Goal: Task Accomplishment & Management: Use online tool/utility

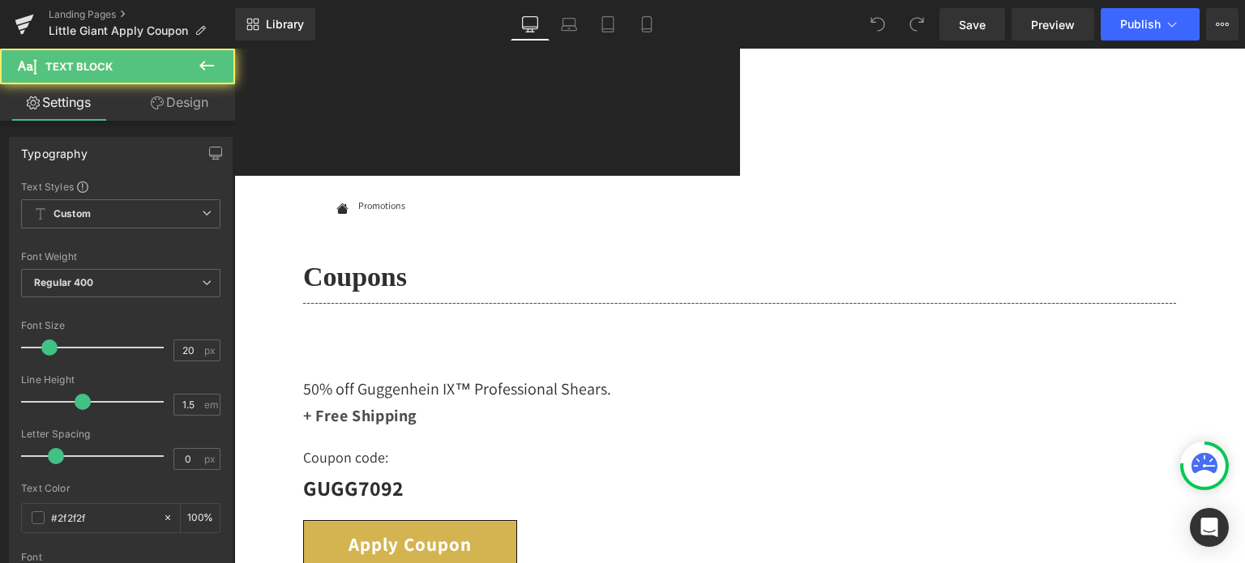
click at [330, 361] on div "50% off Guggenhein IX™ Professional Shears. Text Block" at bounding box center [739, 381] width 873 height 41
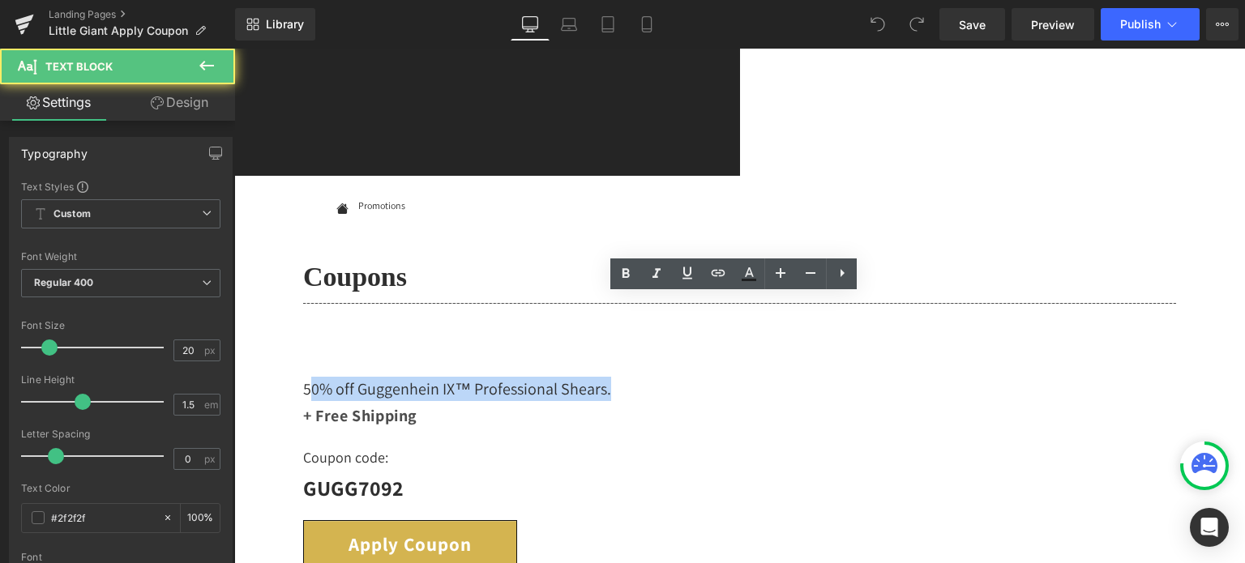
click at [339, 377] on p "50% off Guggenhein IX™ Professional Shears." at bounding box center [739, 389] width 873 height 24
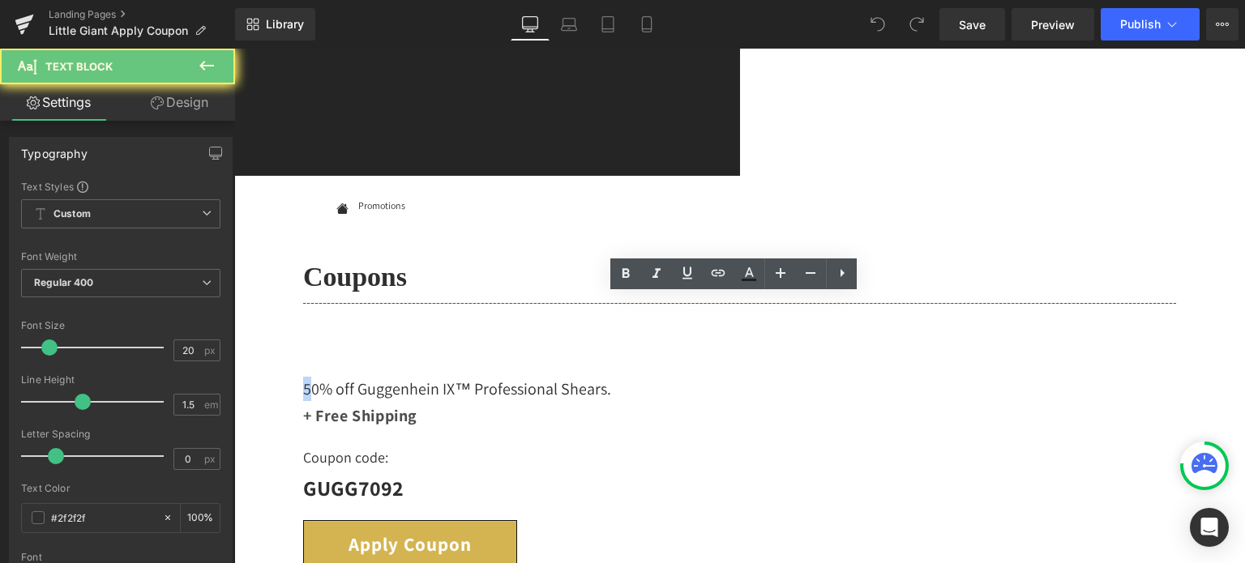
click at [331, 377] on p "50% off Guggenhein IX™ Professional Shears." at bounding box center [739, 389] width 873 height 24
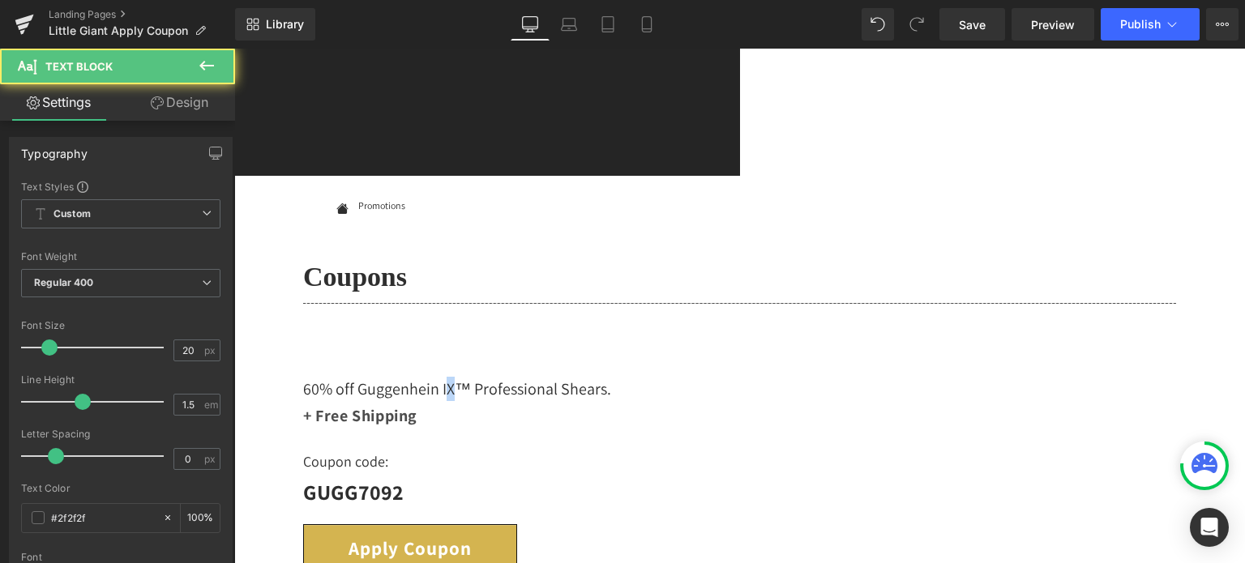
click at [488, 377] on p "60% off Guggenhein IX™ Professional Shears." at bounding box center [739, 389] width 873 height 24
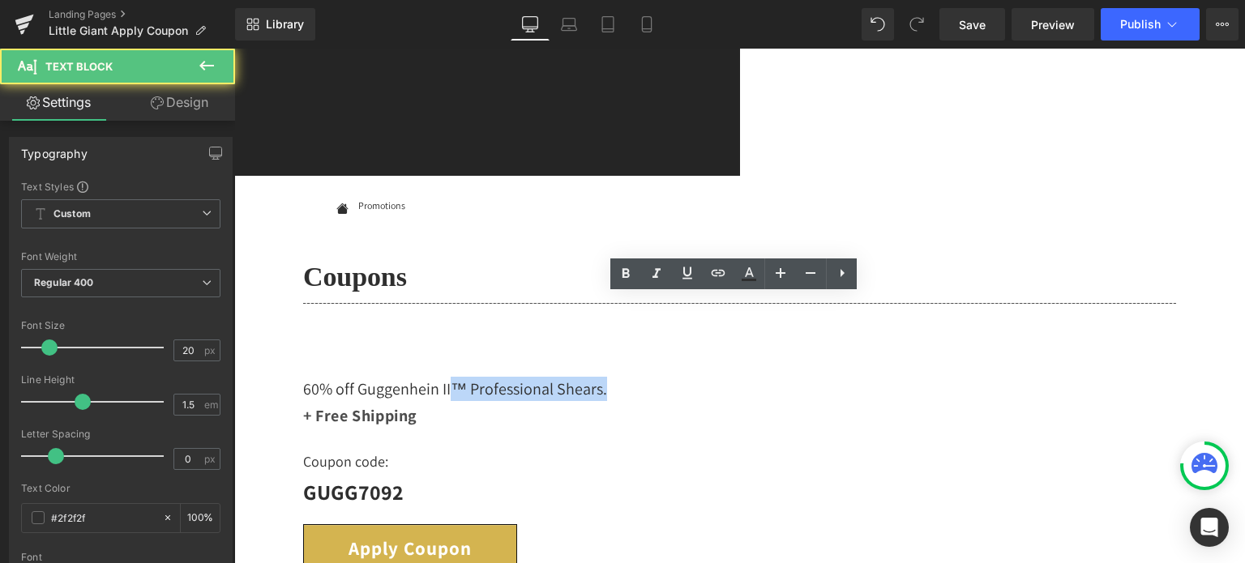
drag, startPoint x: 491, startPoint y: 323, endPoint x: 668, endPoint y: 329, distance: 176.8
click at [668, 377] on p "60% off Guggenhein II™ Professional Shears." at bounding box center [739, 389] width 873 height 24
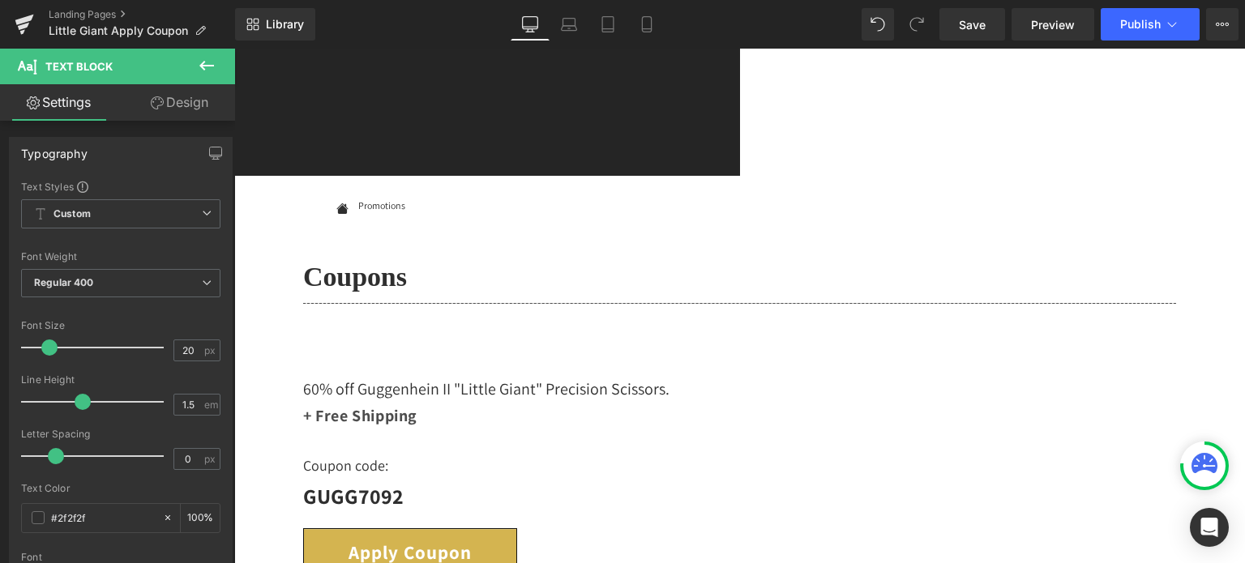
click at [841, 481] on p "GUGG7092" at bounding box center [739, 497] width 873 height 32
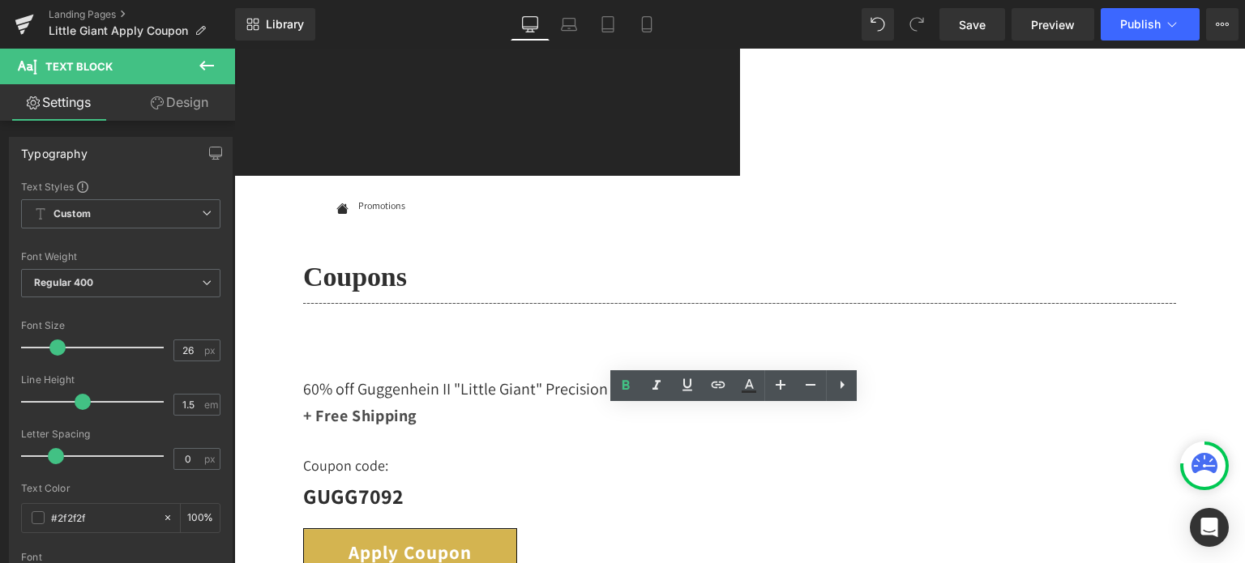
click at [1199, 403] on div "Coupons Heading Separator 60% off Guggenhein II "Little Giant" Precision Scisso…" at bounding box center [739, 469] width 1011 height 460
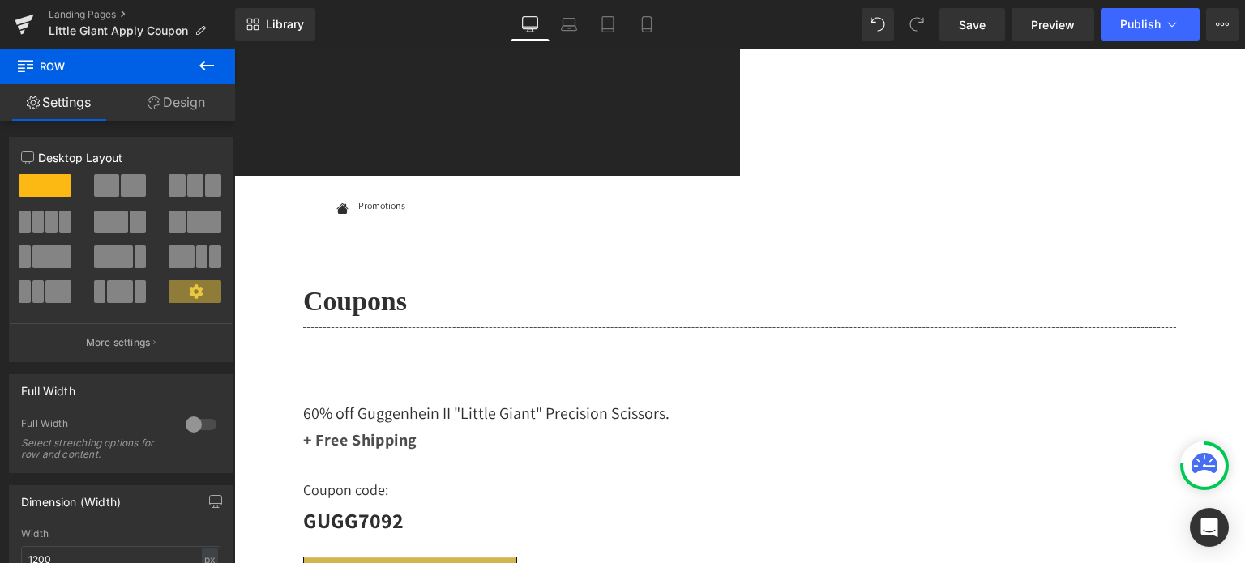
click at [404, 507] on strong "GUGG7092" at bounding box center [353, 521] width 100 height 28
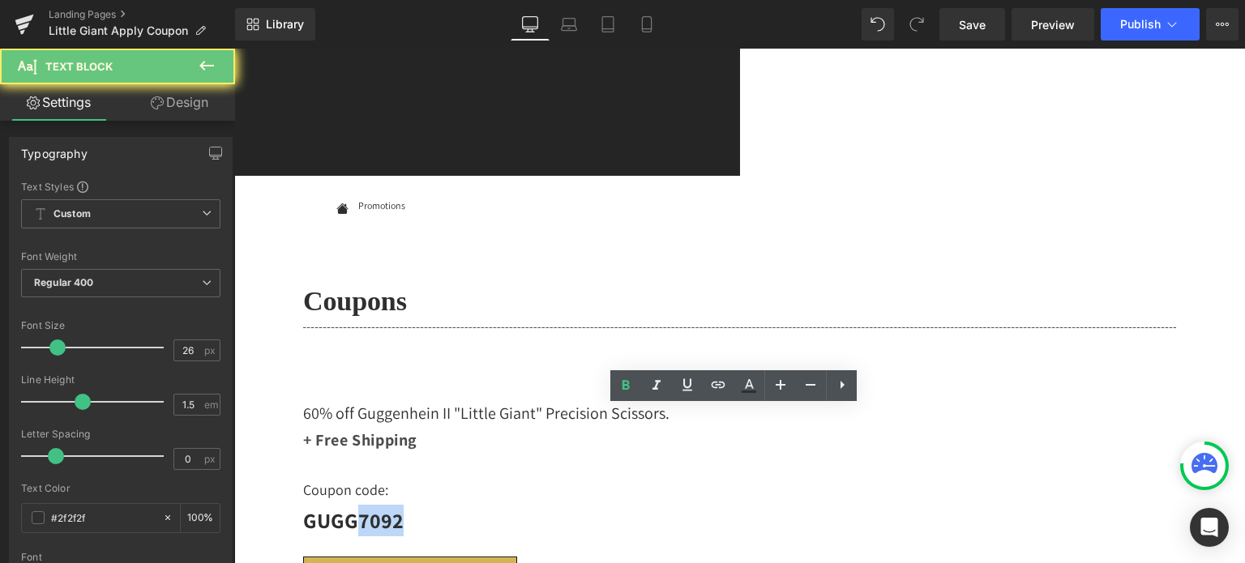
drag, startPoint x: 395, startPoint y: 429, endPoint x: 470, endPoint y: 425, distance: 74.6
click at [470, 505] on p "GUGG7092" at bounding box center [739, 521] width 873 height 32
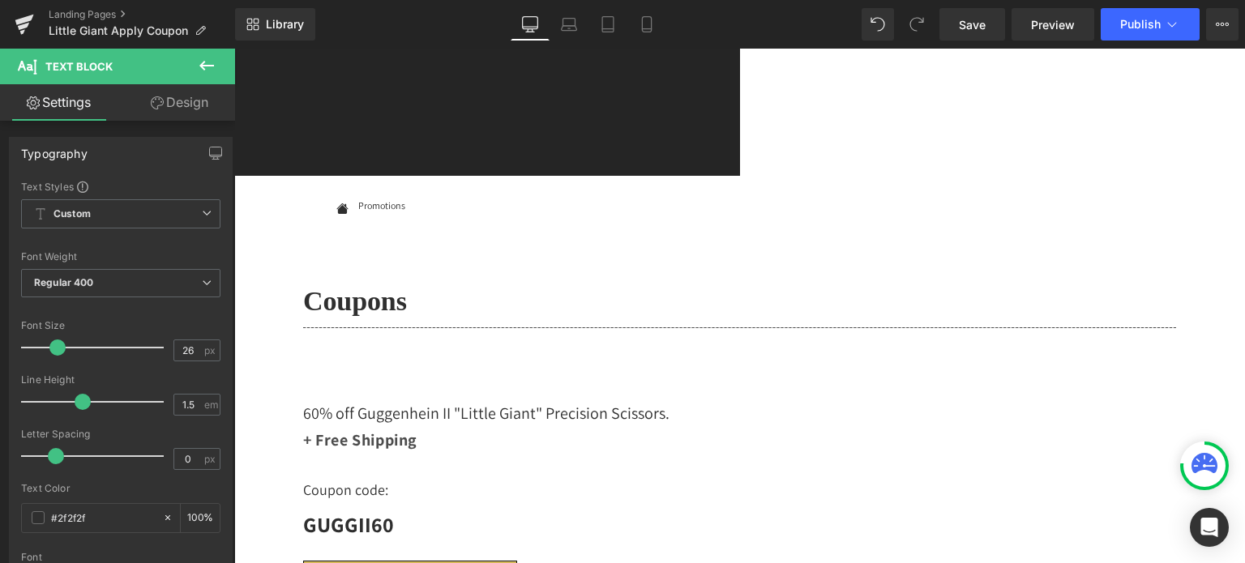
click at [583, 401] on p "60% off Guggenhein II "Little Giant" Precision Scissors." at bounding box center [739, 413] width 873 height 24
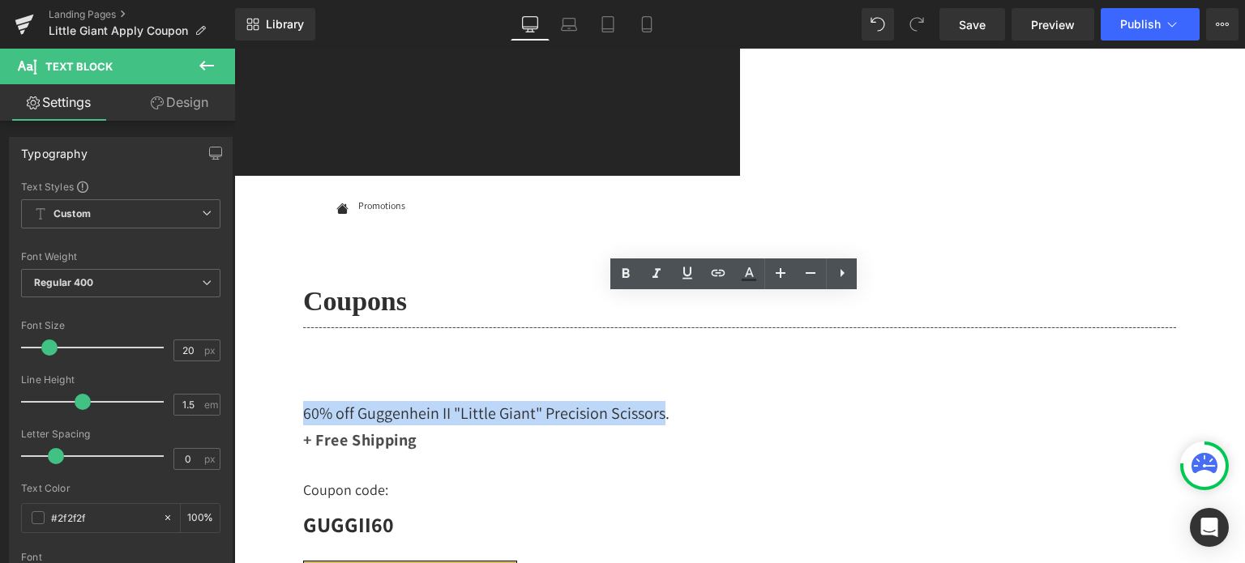
drag, startPoint x: 718, startPoint y: 323, endPoint x: 328, endPoint y: 324, distance: 389.8
click at [328, 401] on p "60% off Guggenhein II "Little Giant" Precision Scissors." at bounding box center [739, 413] width 873 height 24
copy p "60% off Guggenhein II "Little Giant" Precision Scissors"
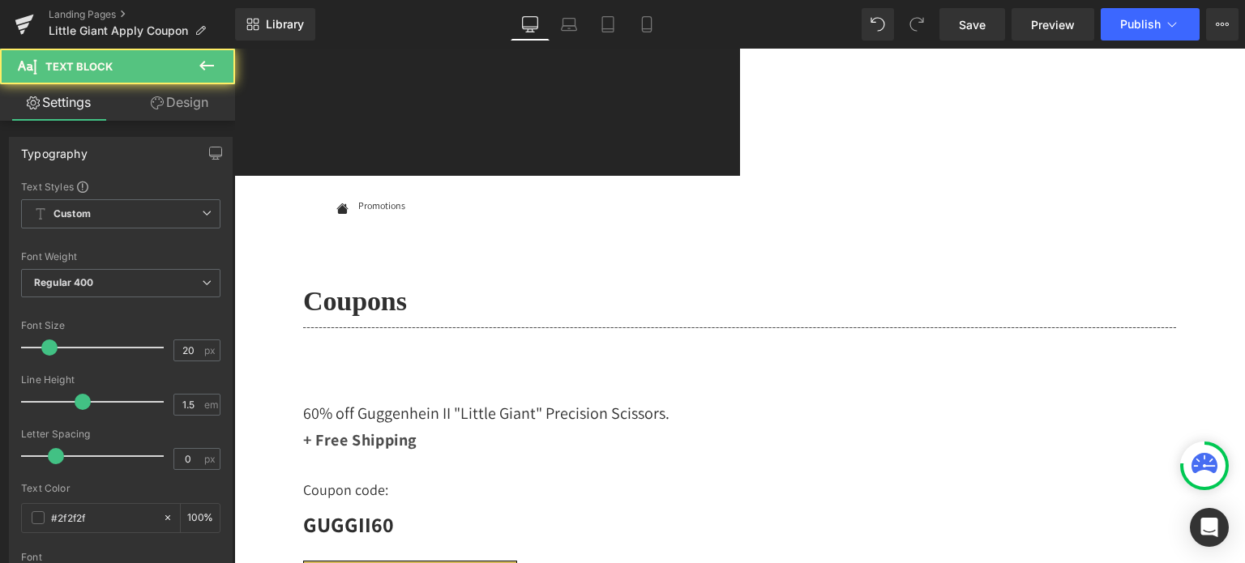
click at [835, 401] on p "60% off Guggenhein II "Little Giant" Precision Scissors." at bounding box center [739, 413] width 873 height 24
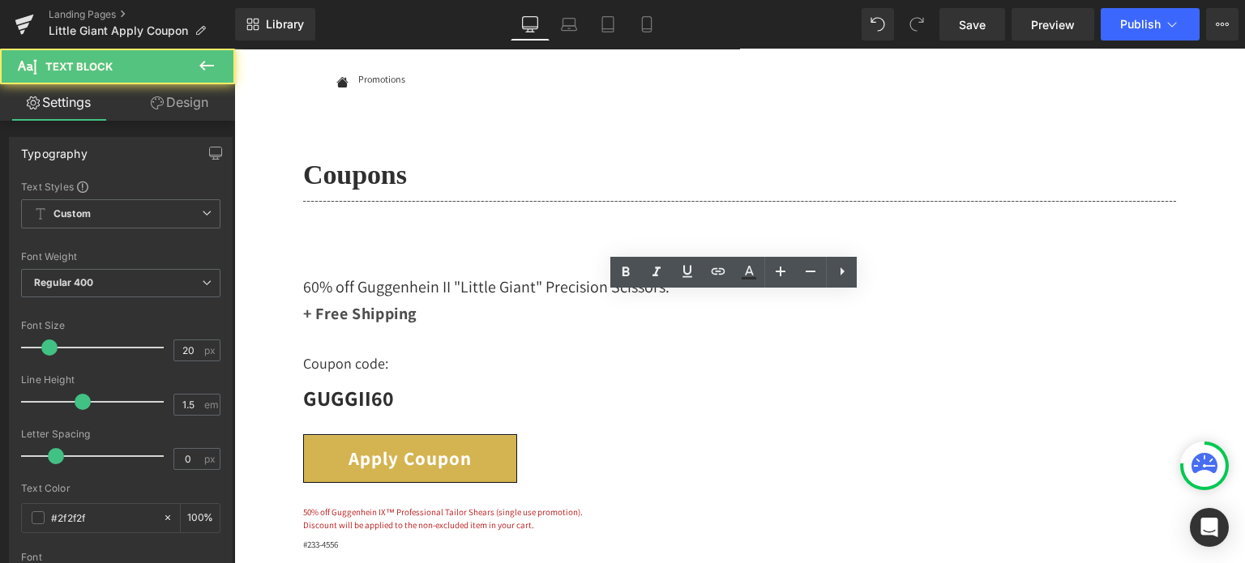
scroll to position [162, 0]
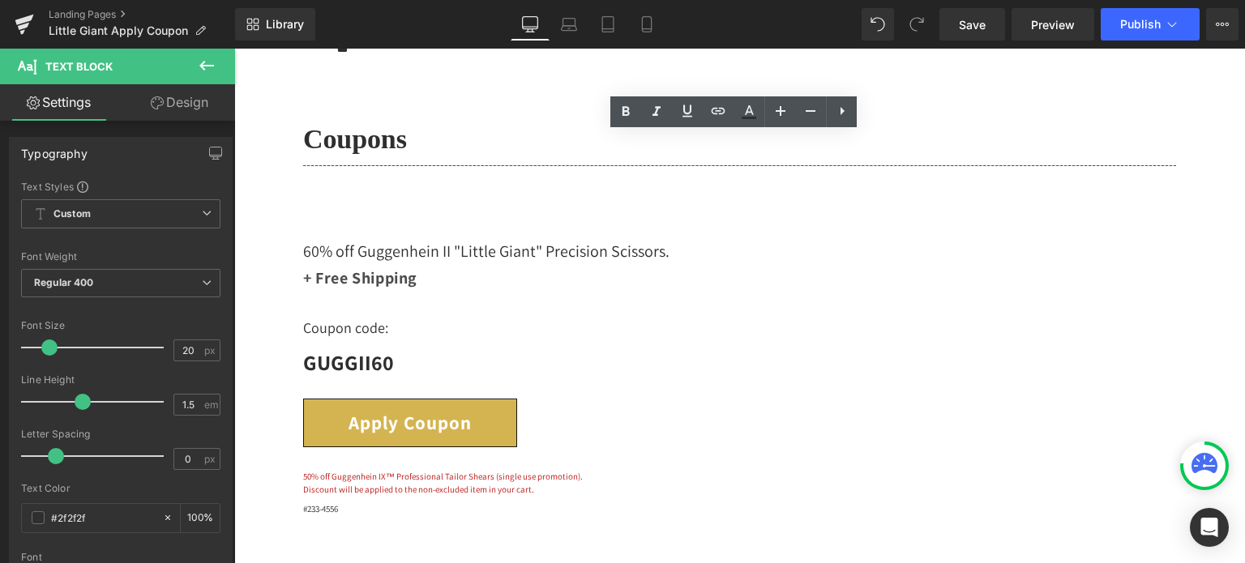
click at [519, 483] on p "Discount will be applied to the non-excluded item in your cart." at bounding box center [739, 490] width 873 height 14
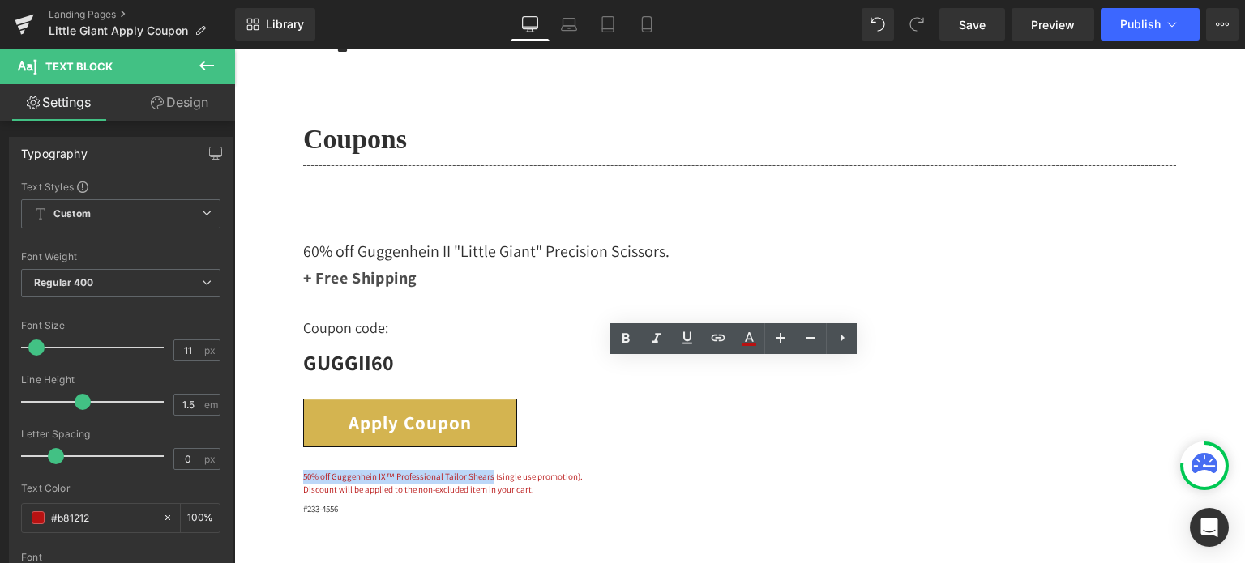
drag, startPoint x: 535, startPoint y: 368, endPoint x: 328, endPoint y: 369, distance: 206.7
click at [328, 470] on p "50% off Guggenhein IX™ Professional Tailor Shears (single use promotion)." at bounding box center [739, 477] width 873 height 14
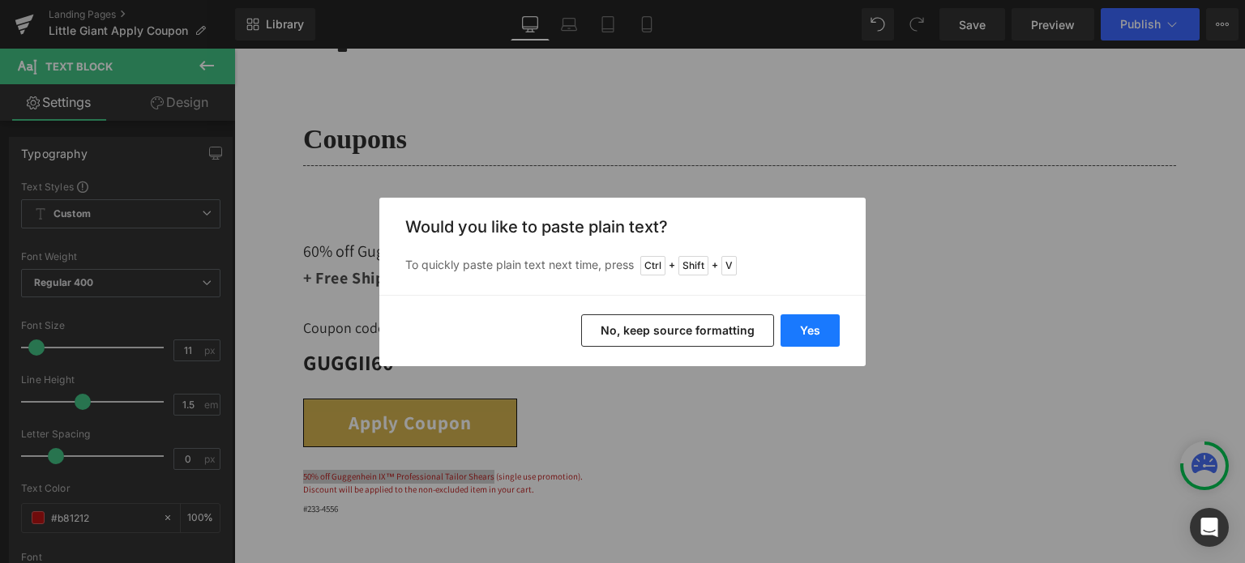
drag, startPoint x: 804, startPoint y: 325, endPoint x: 570, endPoint y: 277, distance: 239.0
click at [804, 325] on button "Yes" at bounding box center [809, 330] width 59 height 32
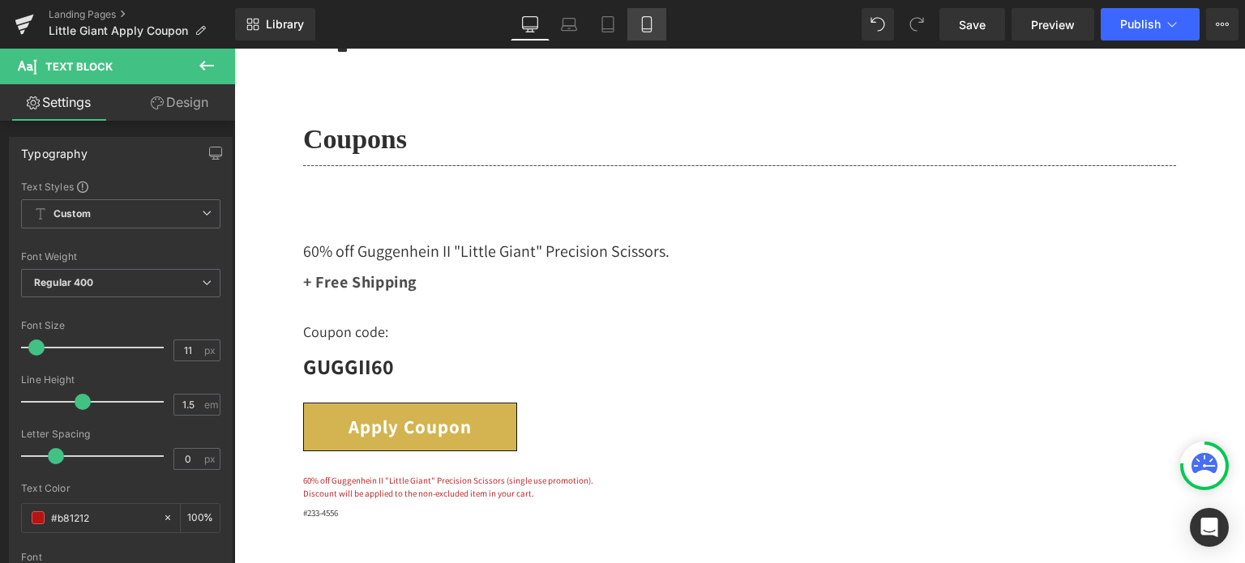
click at [652, 27] on icon at bounding box center [647, 24] width 16 height 16
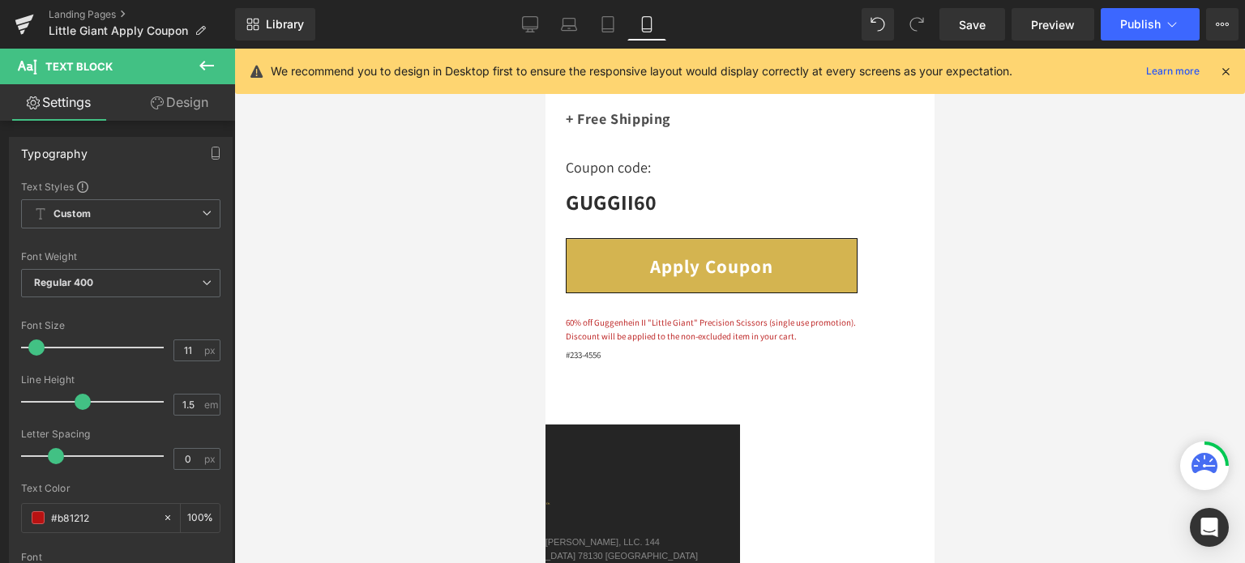
scroll to position [316, 0]
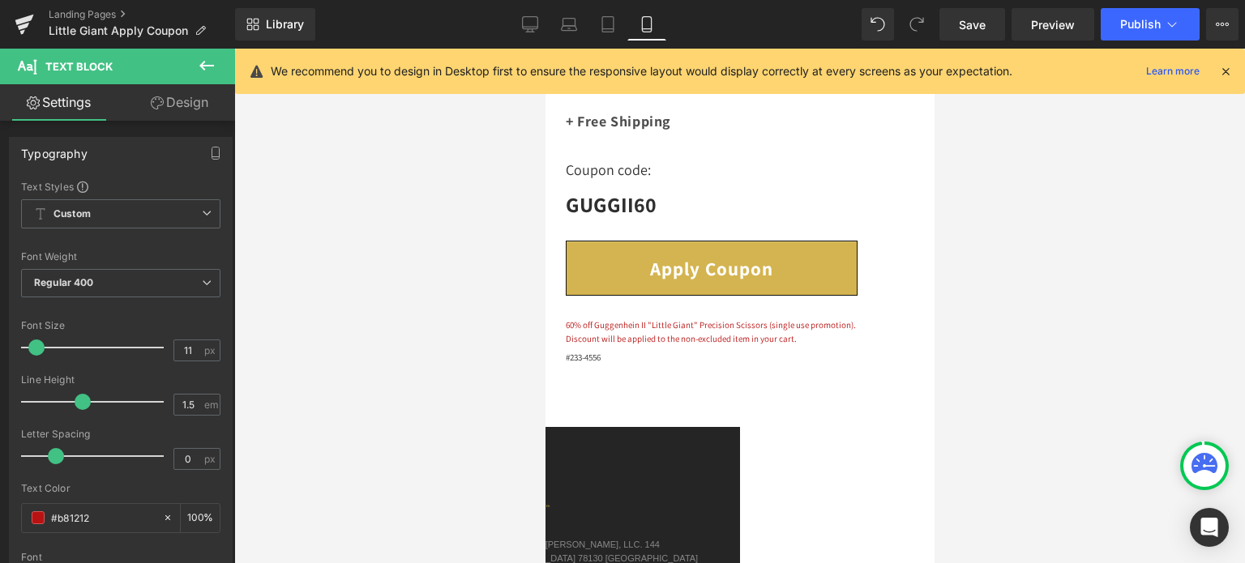
click at [1228, 71] on icon at bounding box center [1225, 71] width 15 height 15
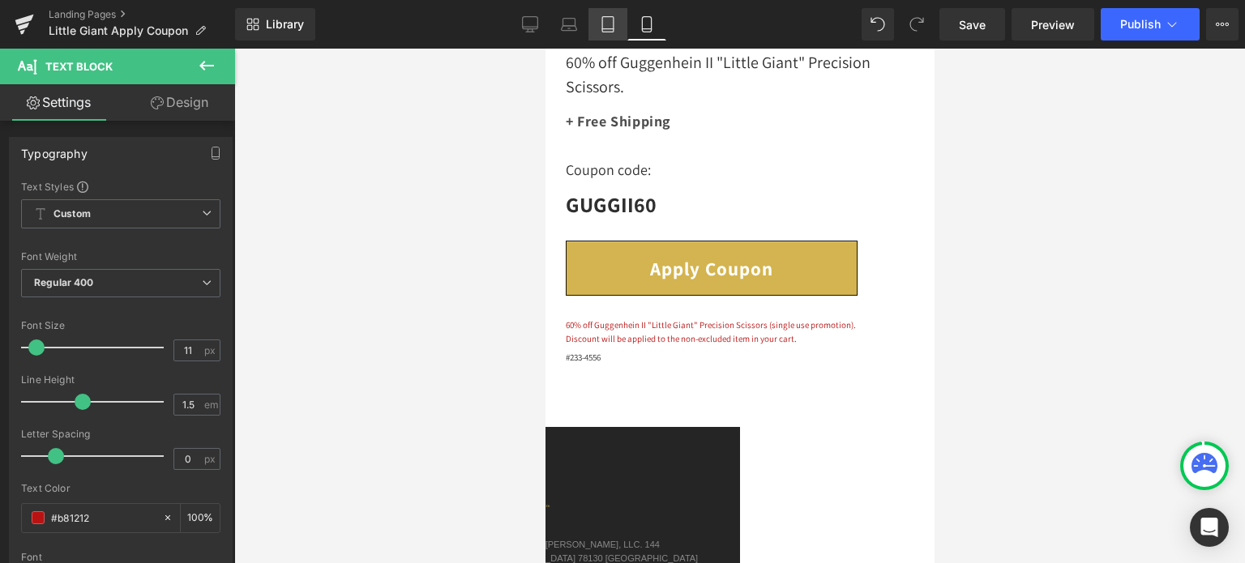
click at [621, 27] on link "Tablet" at bounding box center [607, 24] width 39 height 32
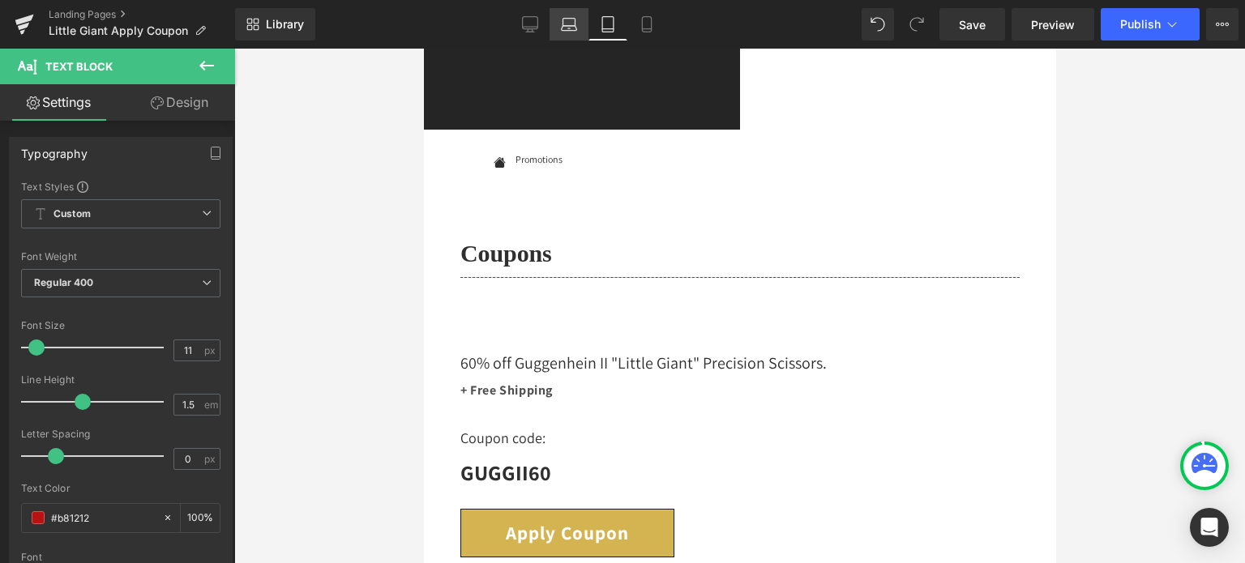
click at [577, 25] on icon at bounding box center [569, 24] width 16 height 16
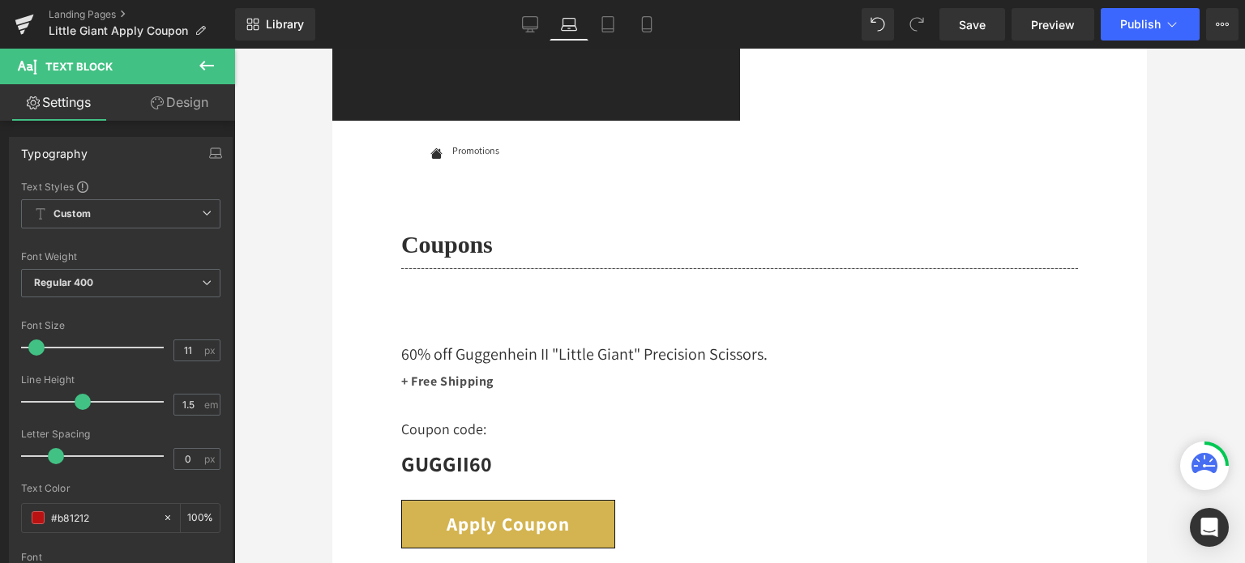
scroll to position [59, 0]
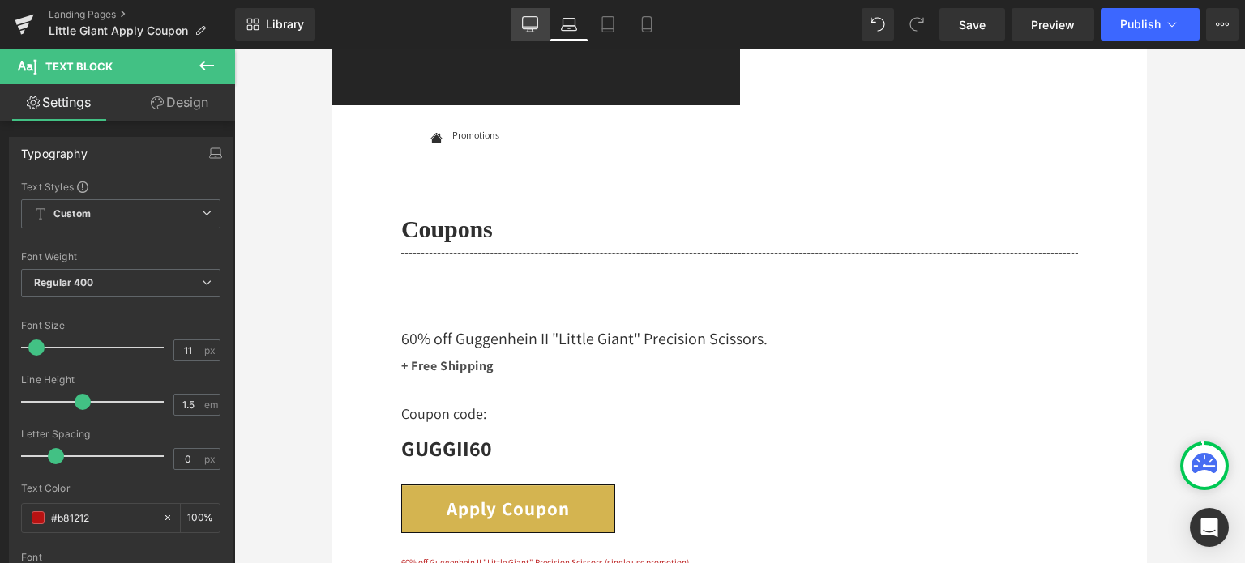
click at [522, 28] on icon at bounding box center [530, 24] width 16 height 16
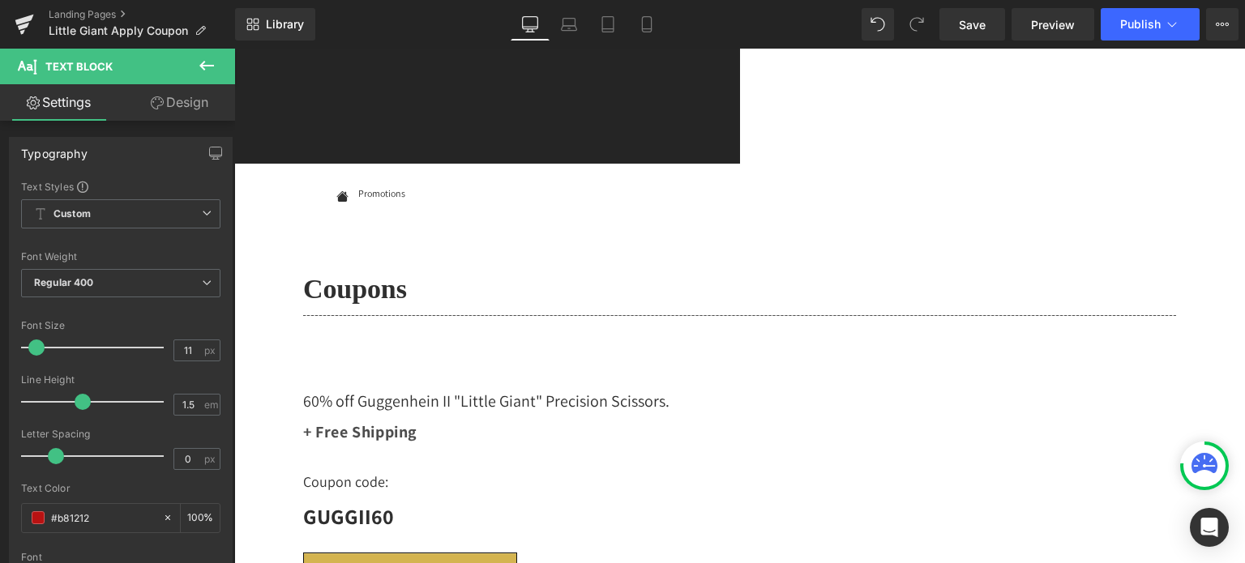
scroll to position [0, 0]
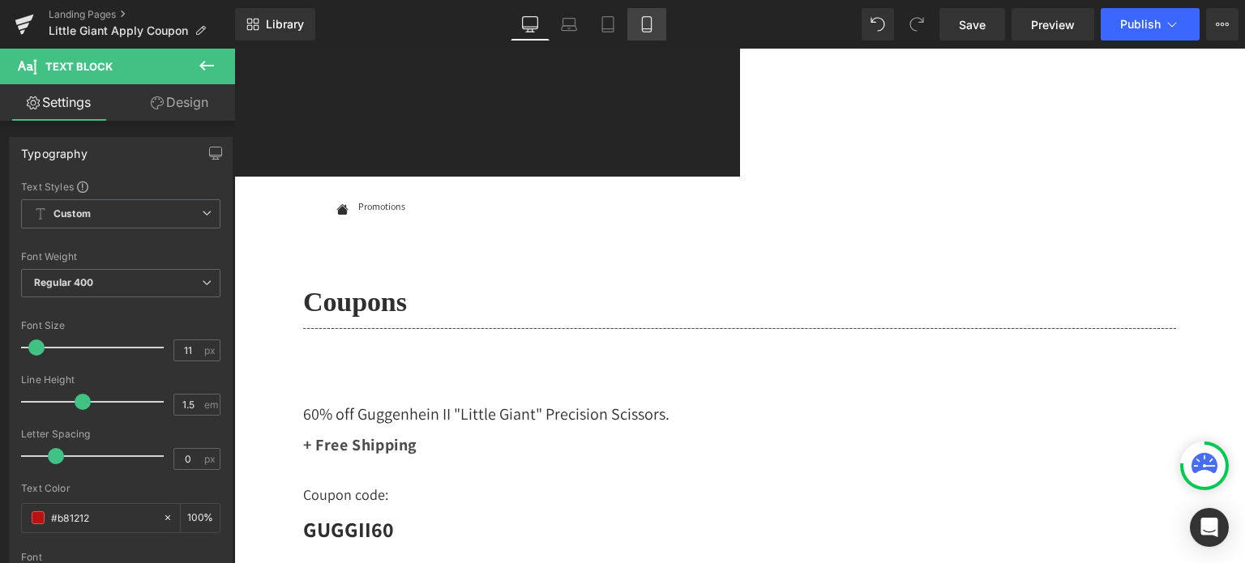
click at [646, 26] on icon at bounding box center [647, 24] width 16 height 16
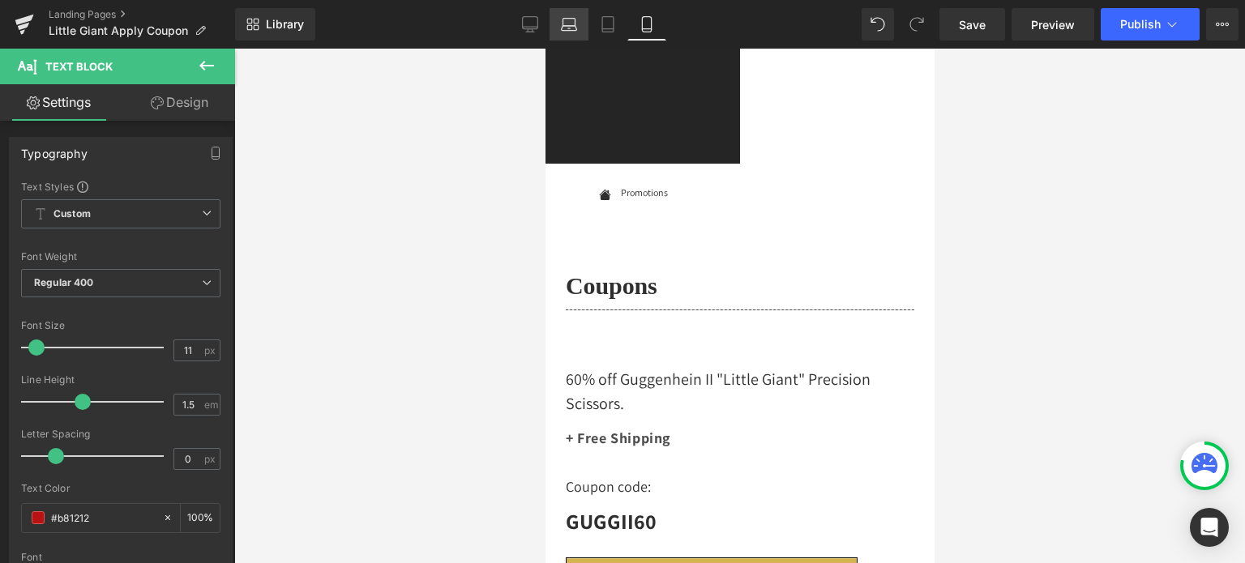
scroll to position [36, 0]
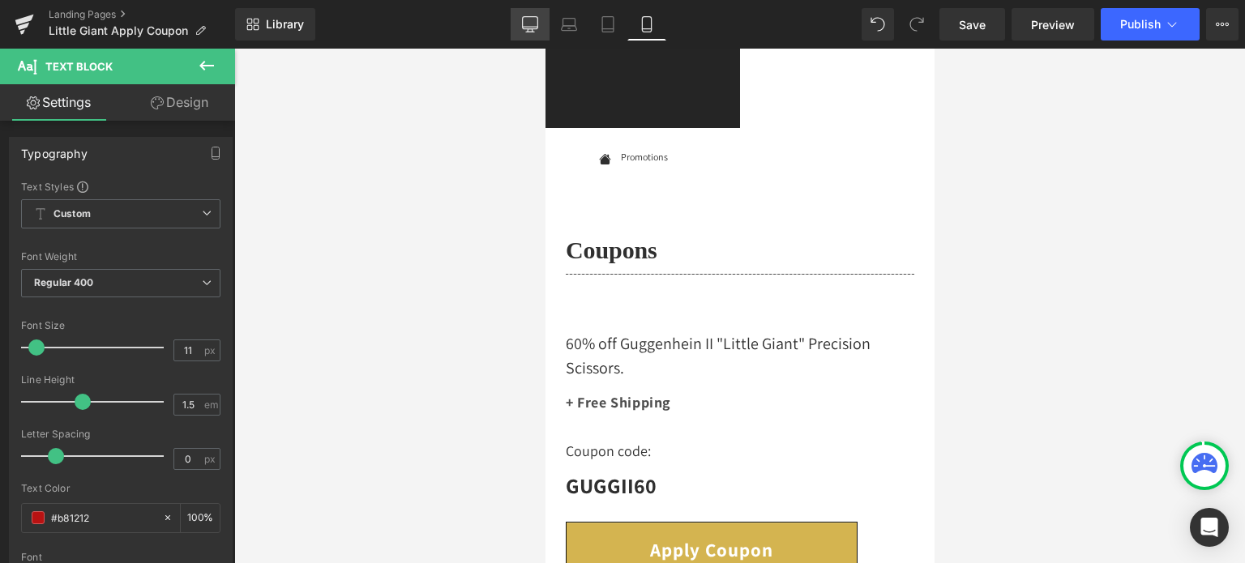
click at [532, 22] on icon at bounding box center [530, 24] width 16 height 16
type input "100"
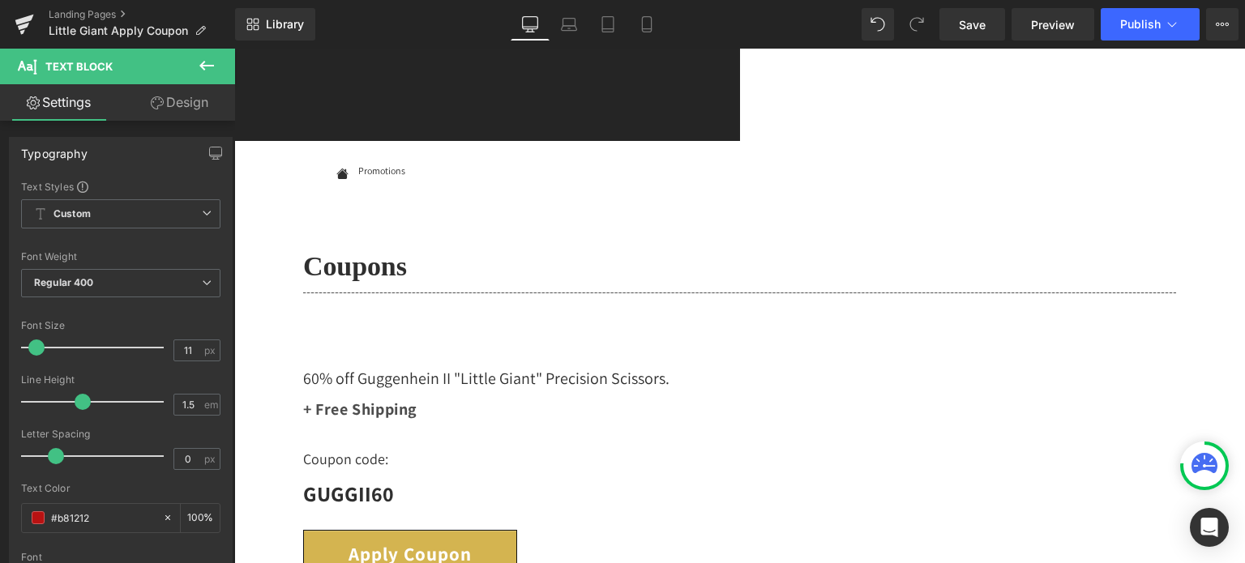
scroll to position [68, 0]
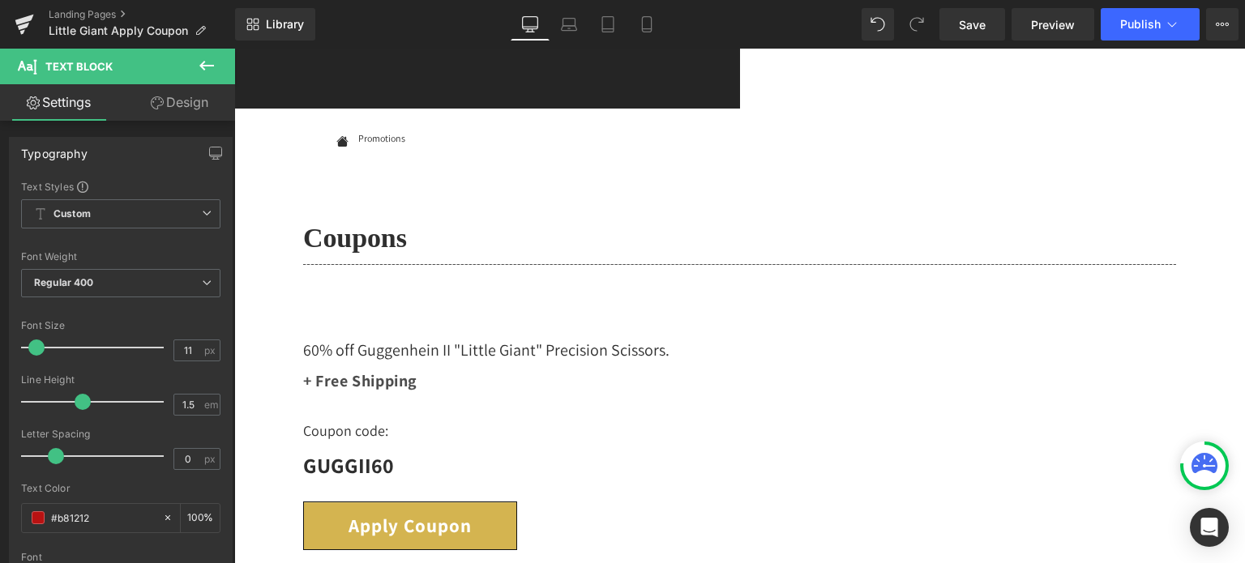
click at [234, 49] on span "Icon" at bounding box center [234, 49] width 0 height 0
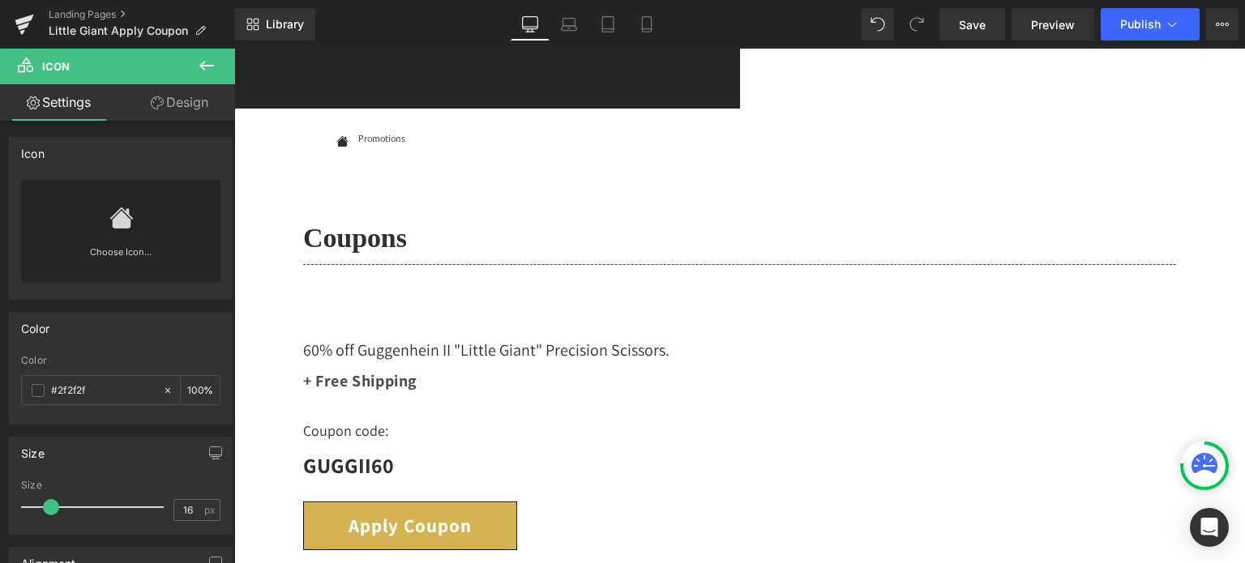
click at [190, 106] on link "Design" at bounding box center [180, 102] width 118 height 36
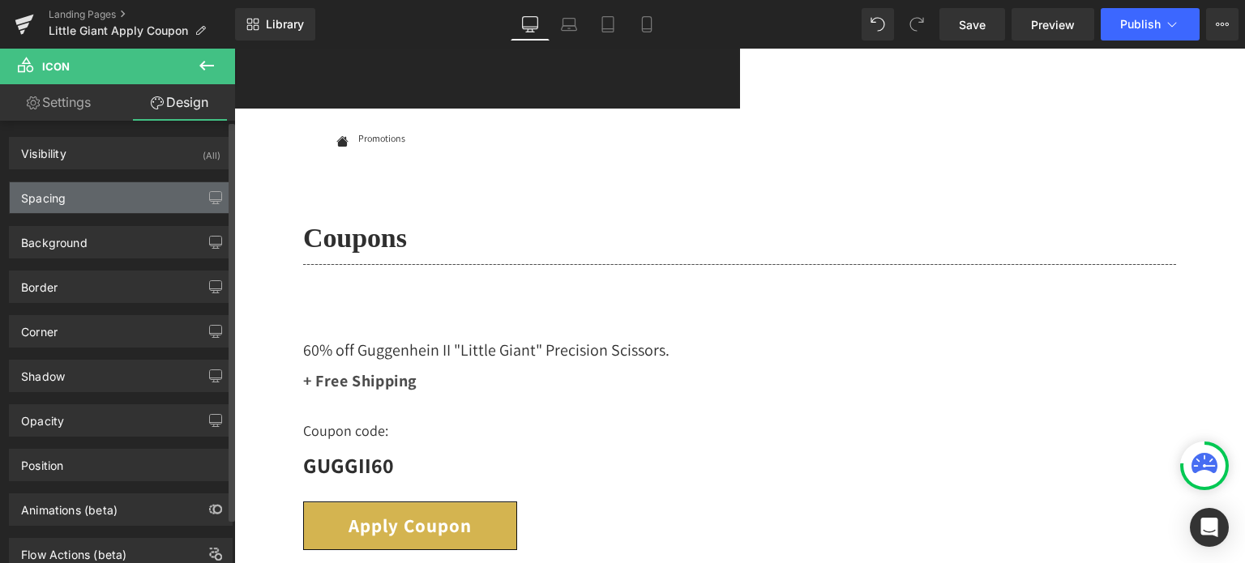
click at [117, 198] on div "Spacing" at bounding box center [121, 197] width 222 height 31
type input "0"
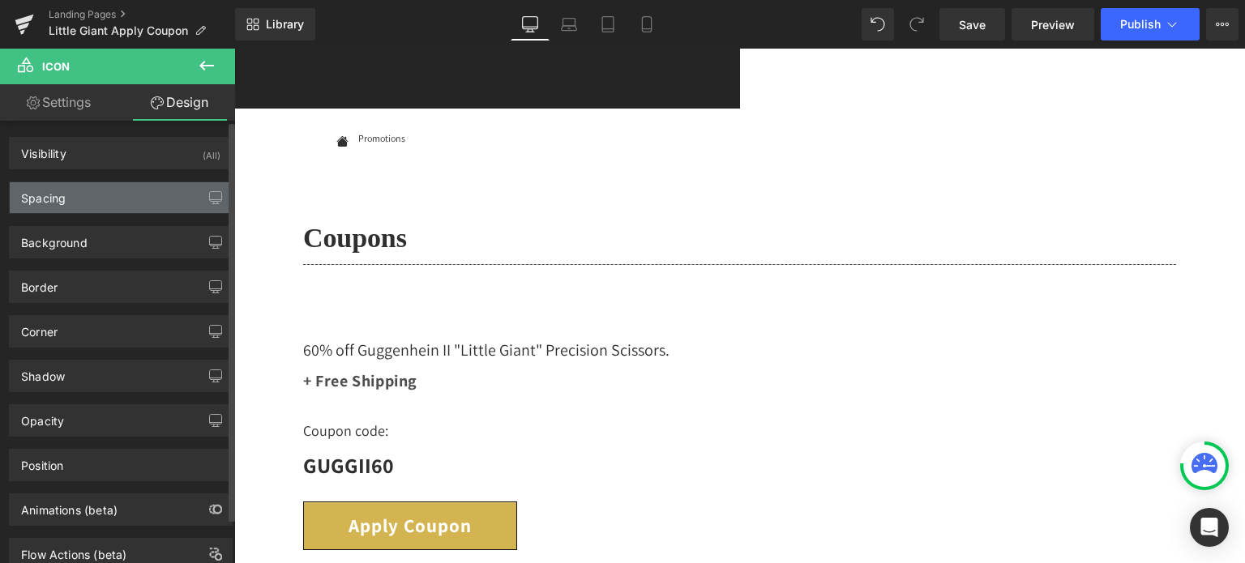
type input "0"
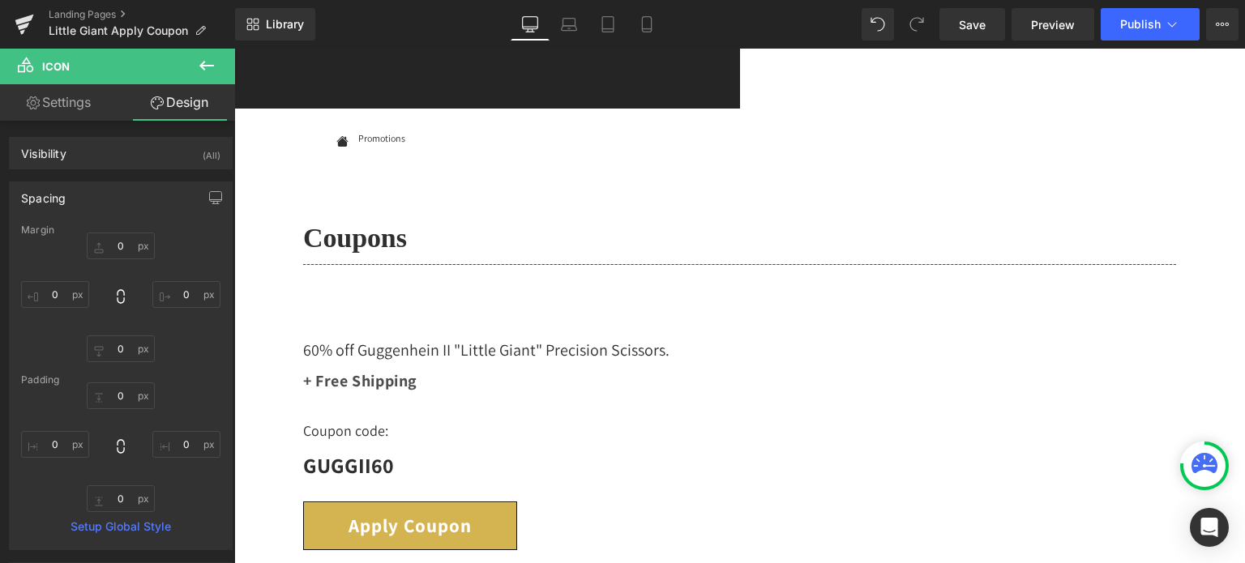
click at [234, 49] on span "Icon" at bounding box center [234, 49] width 0 height 0
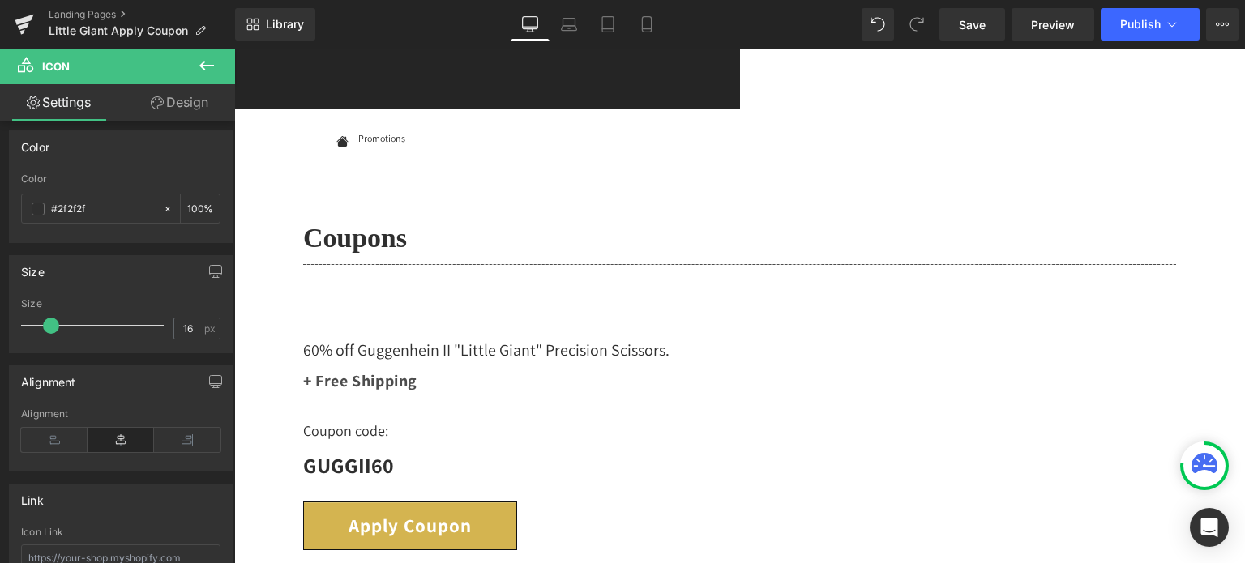
scroll to position [37, 0]
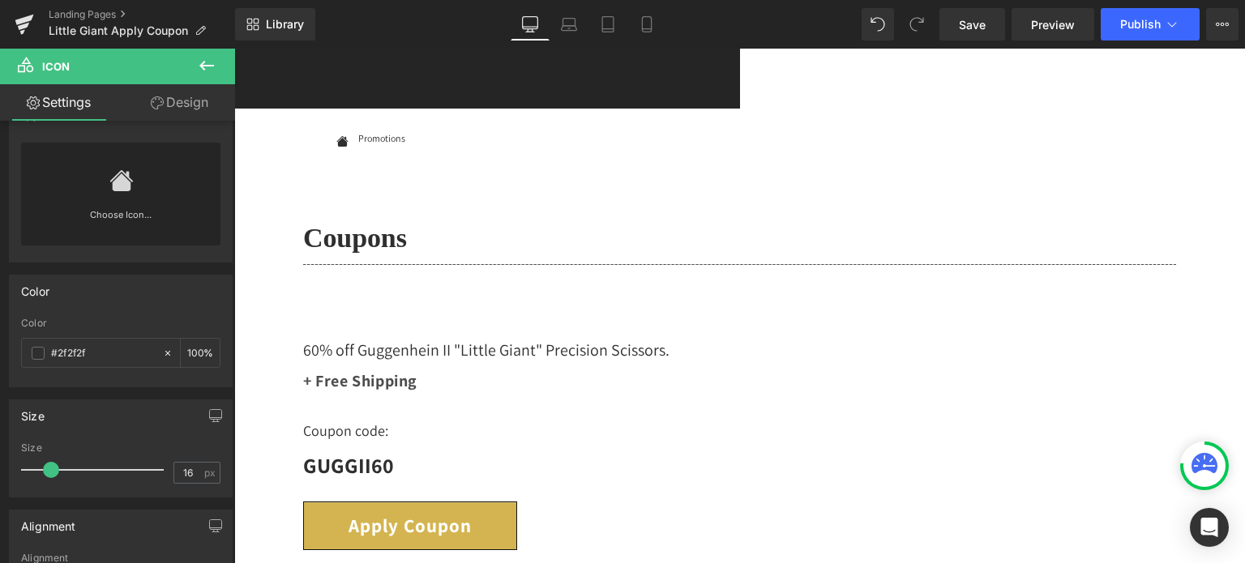
click at [234, 49] on span "Text Block" at bounding box center [234, 49] width 0 height 0
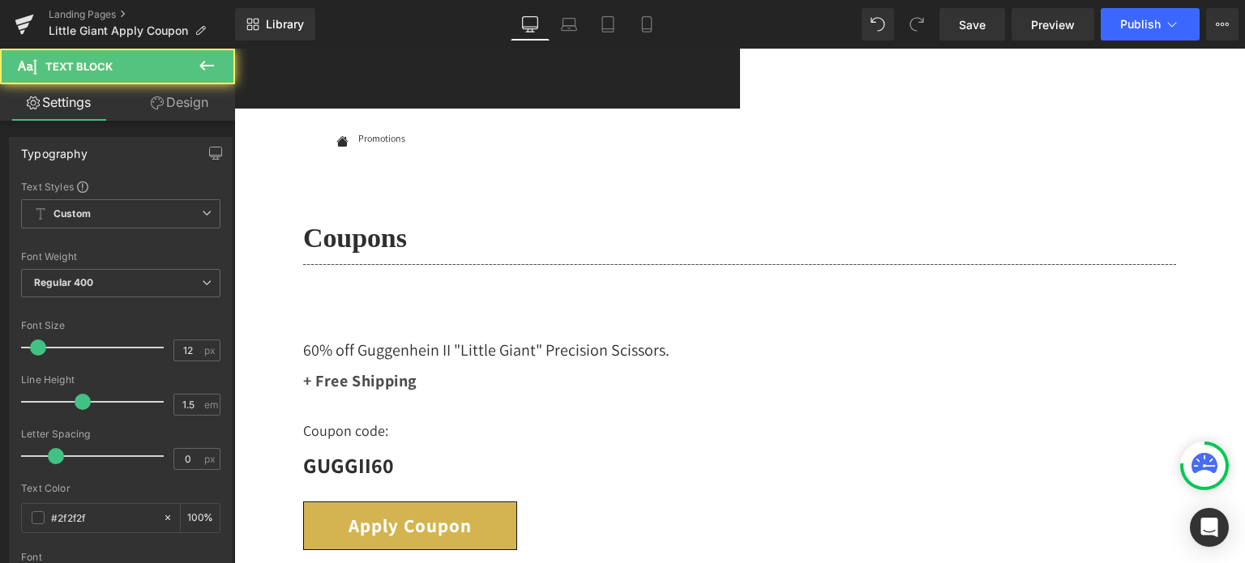
click at [205, 103] on link "Design" at bounding box center [180, 102] width 118 height 36
click at [0, 0] on div "Spacing" at bounding box center [0, 0] width 0 height 0
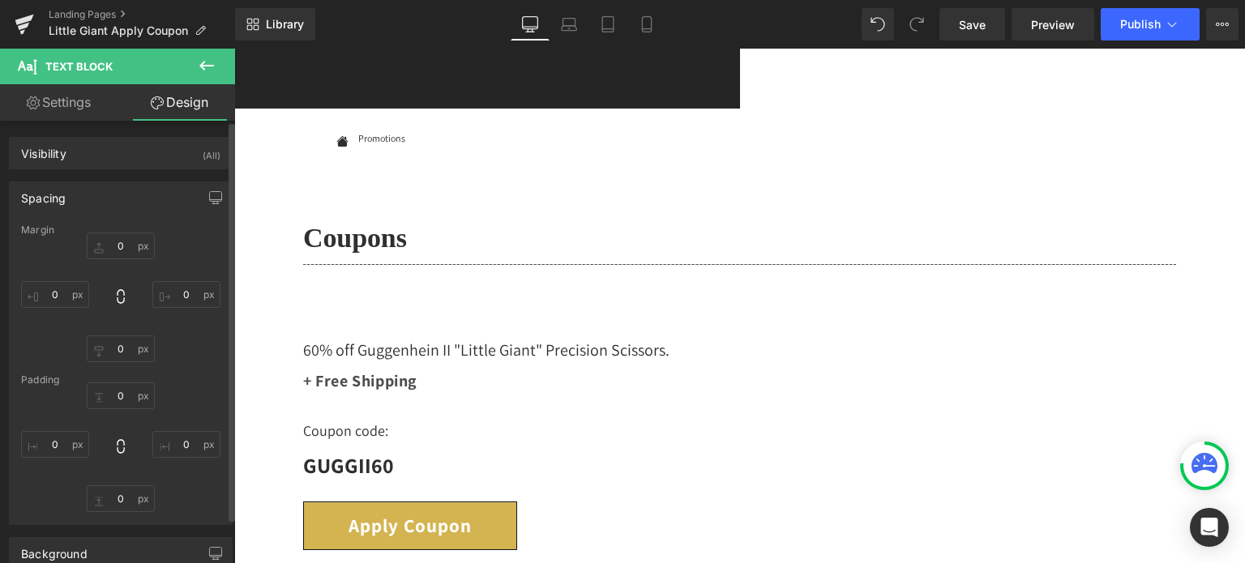
type input "0"
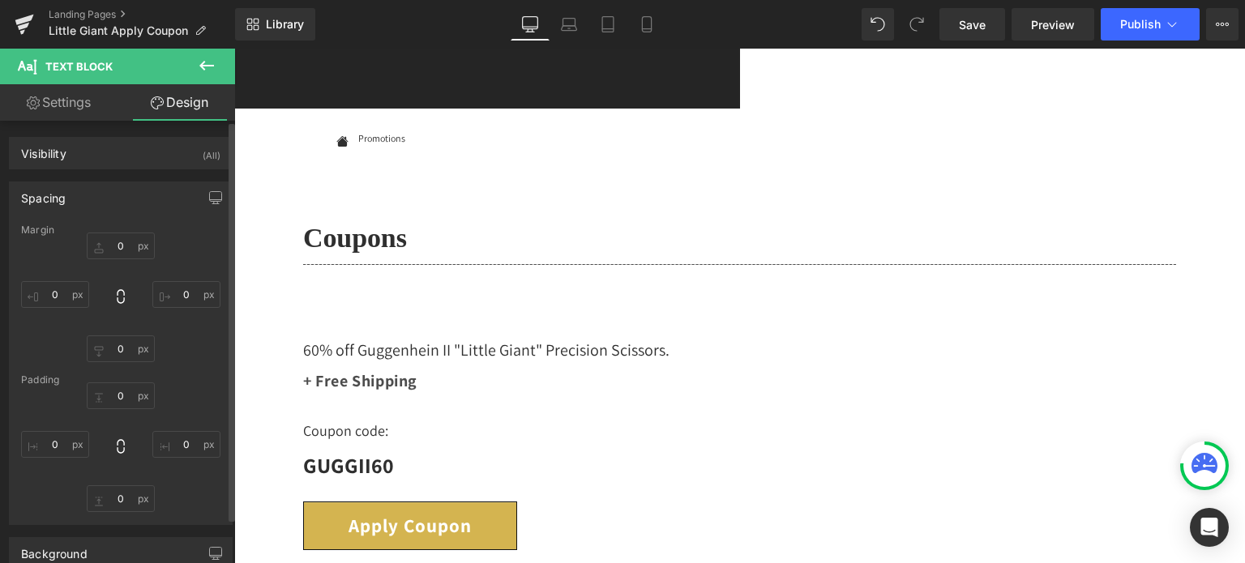
type input "0"
type input "5"
click at [123, 242] on input "0" at bounding box center [121, 246] width 68 height 27
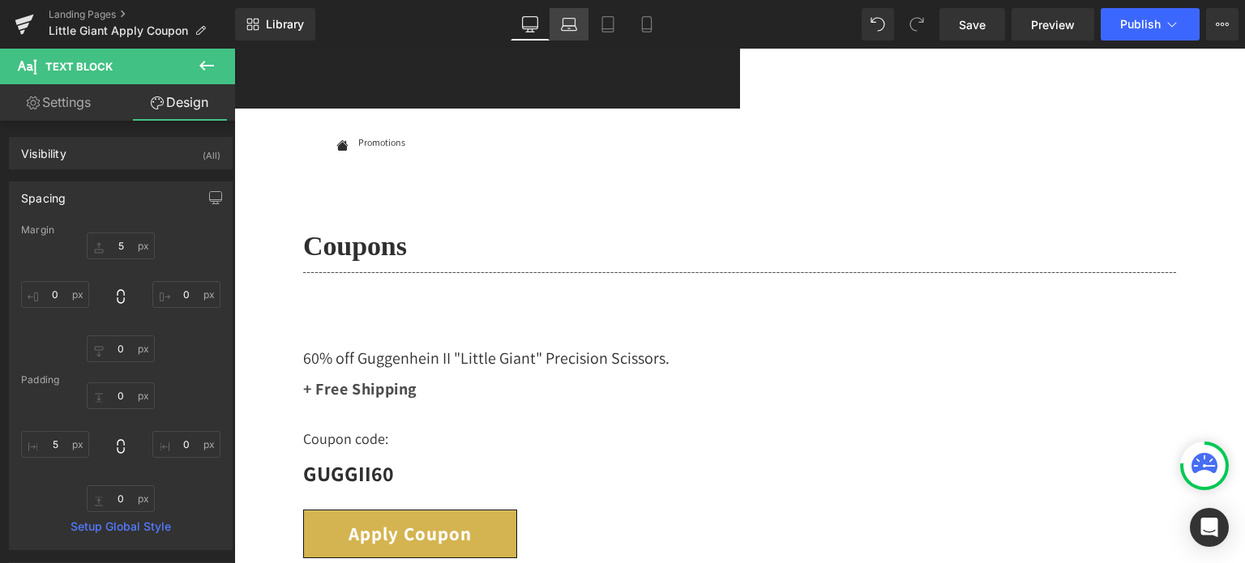
click at [575, 28] on icon at bounding box center [569, 24] width 16 height 16
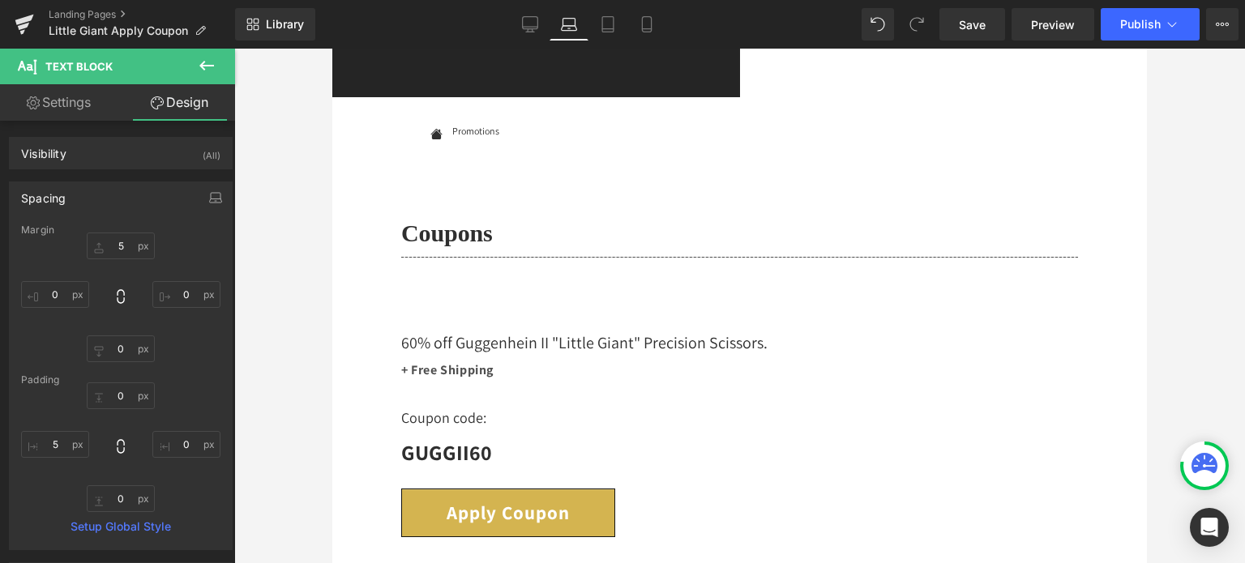
type input "5"
type input "0"
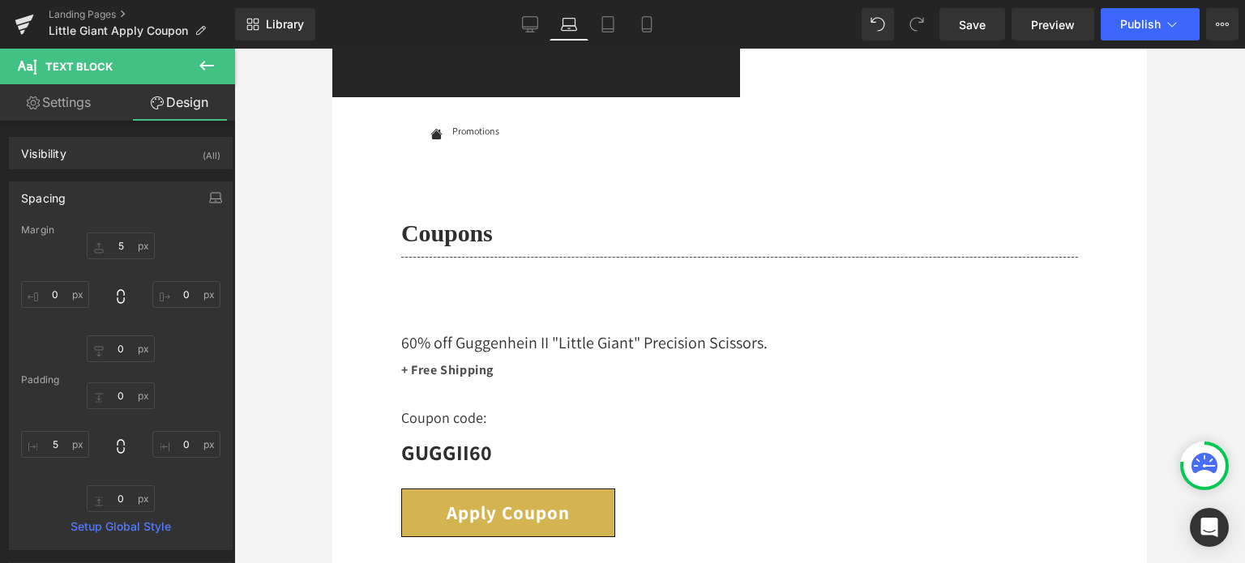
type input "0"
type input "5"
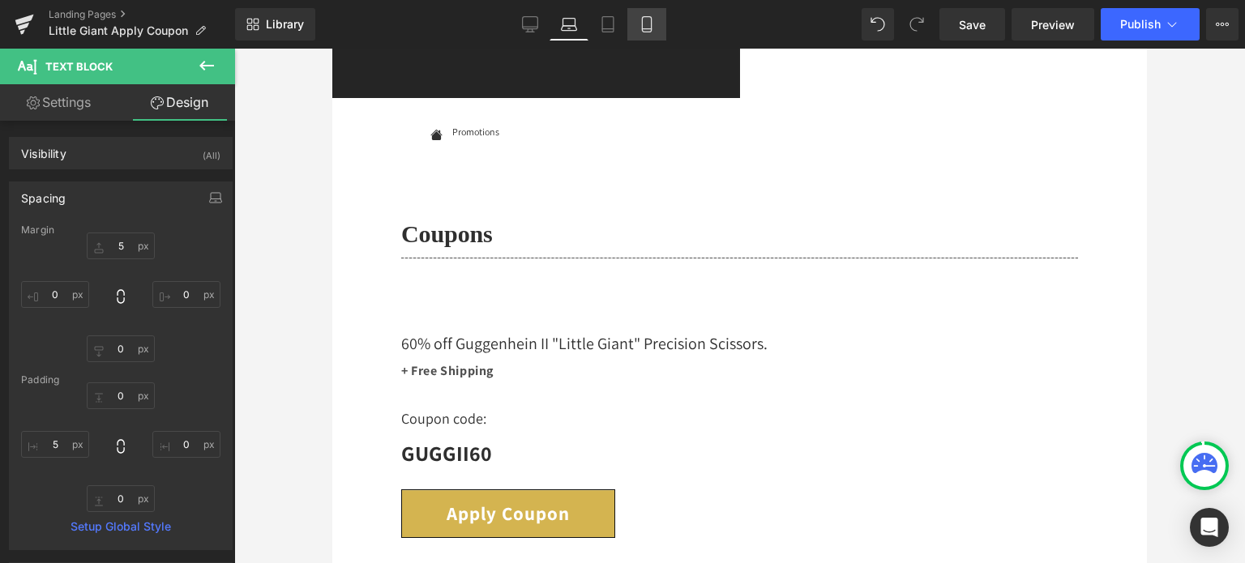
click at [646, 28] on icon at bounding box center [647, 24] width 16 height 16
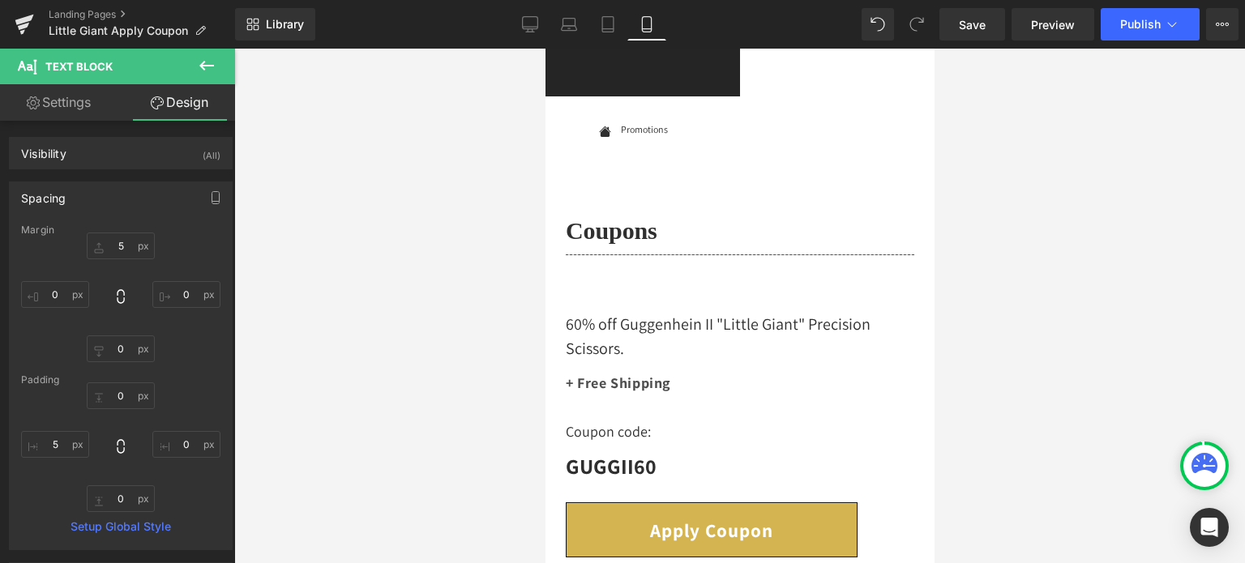
scroll to position [53, 0]
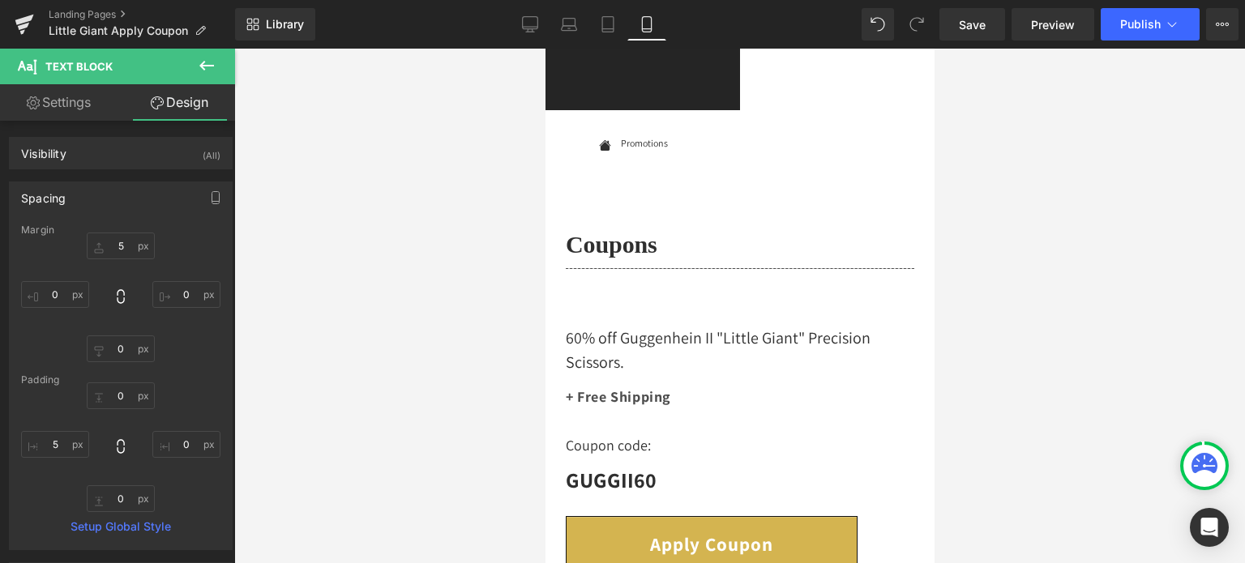
type input "5"
type input "0"
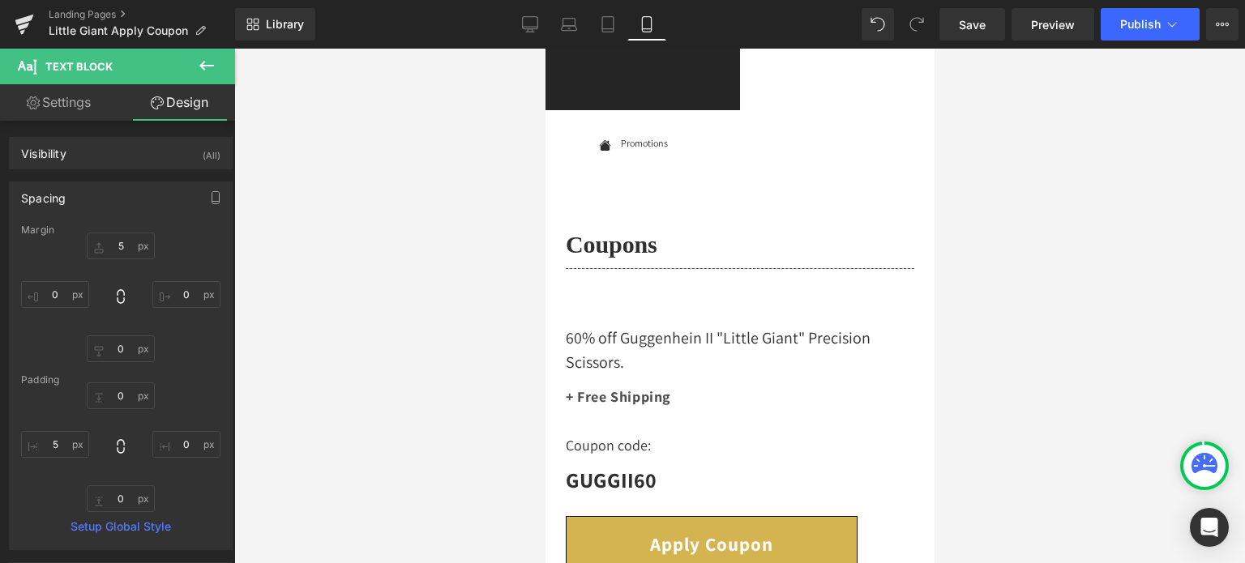
type input "0"
type input "5"
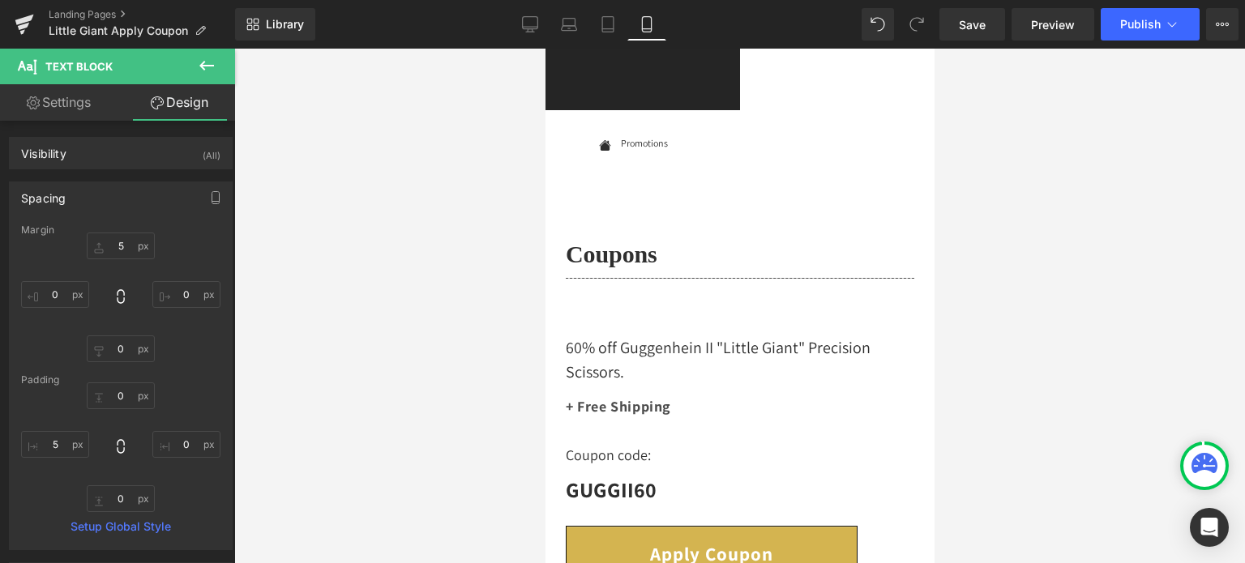
click at [545, 49] on span "Text Block" at bounding box center [545, 49] width 0 height 0
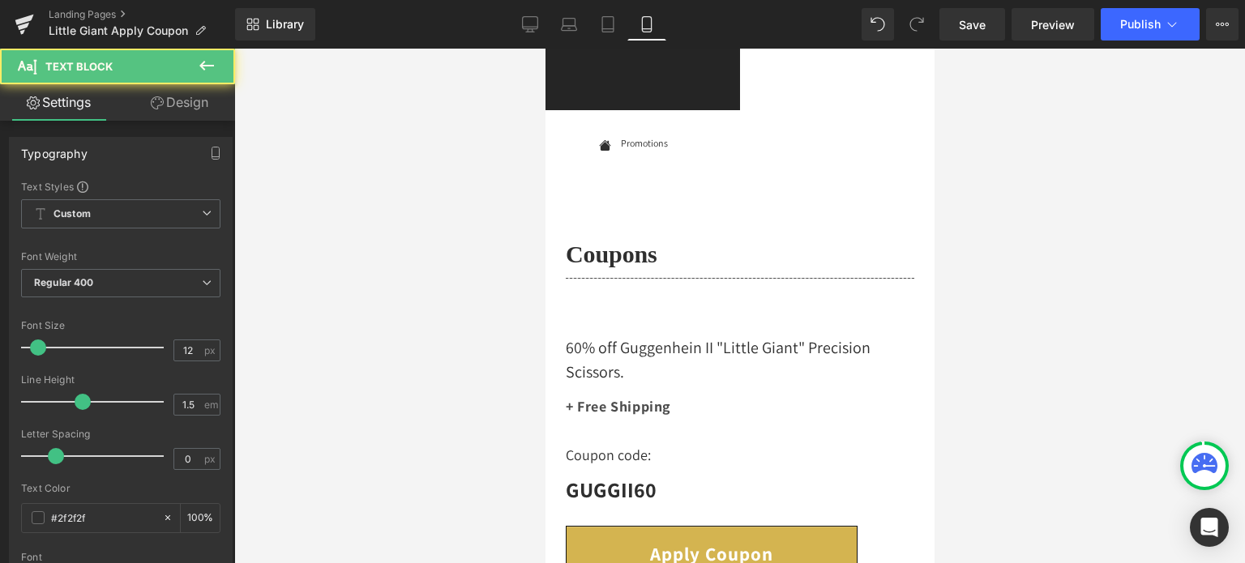
click at [190, 108] on link "Design" at bounding box center [180, 102] width 118 height 36
click at [0, 0] on div "Spacing" at bounding box center [0, 0] width 0 height 0
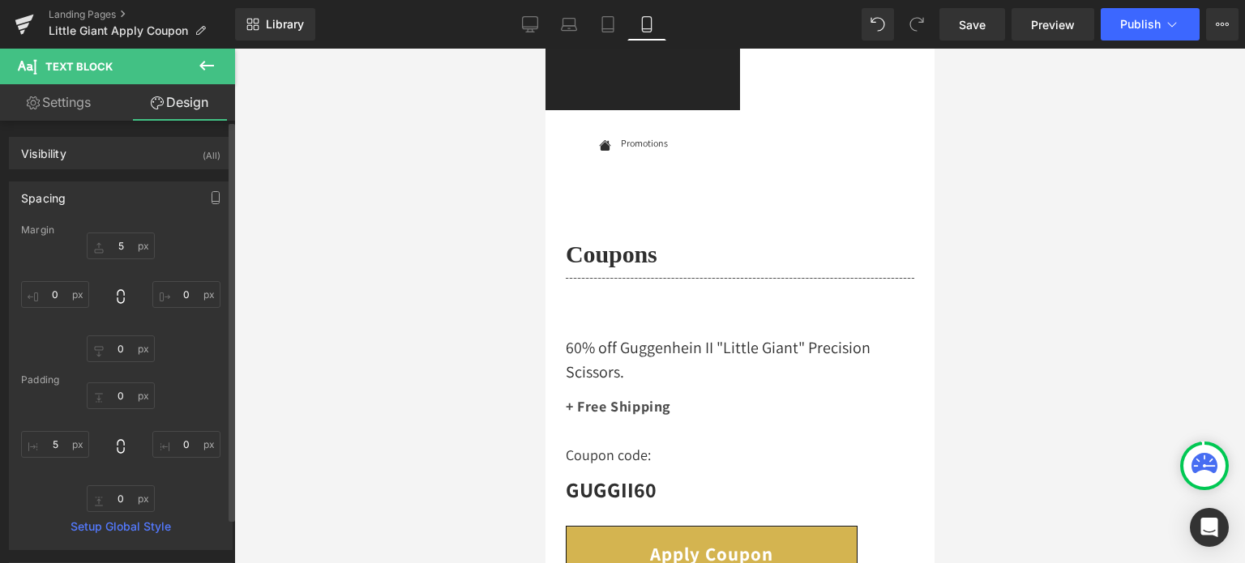
type input "5"
type input "0"
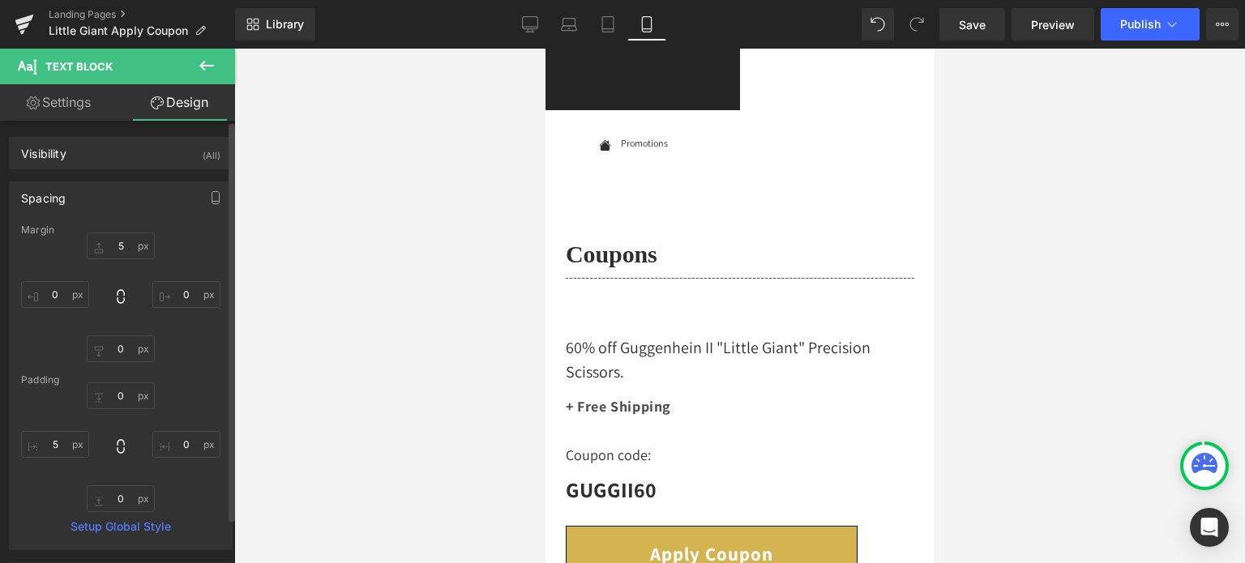
type input "0"
type input "5"
click at [122, 244] on input "5" at bounding box center [121, 246] width 68 height 27
click at [114, 245] on input "4" at bounding box center [121, 246] width 68 height 27
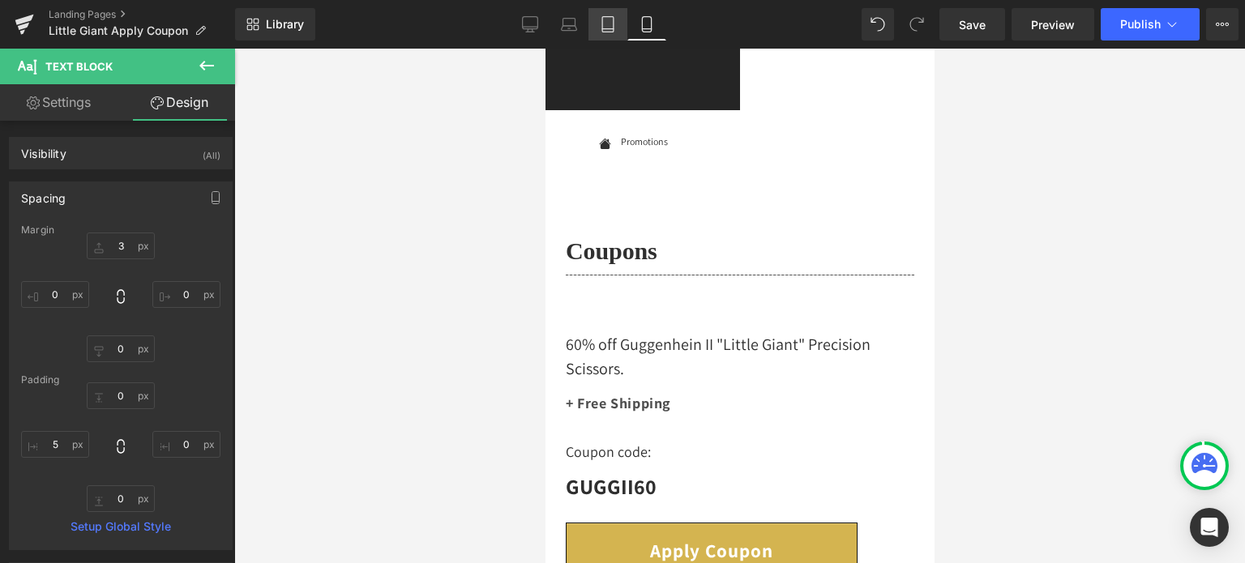
click at [608, 24] on icon at bounding box center [608, 24] width 16 height 16
type input "5"
type input "0"
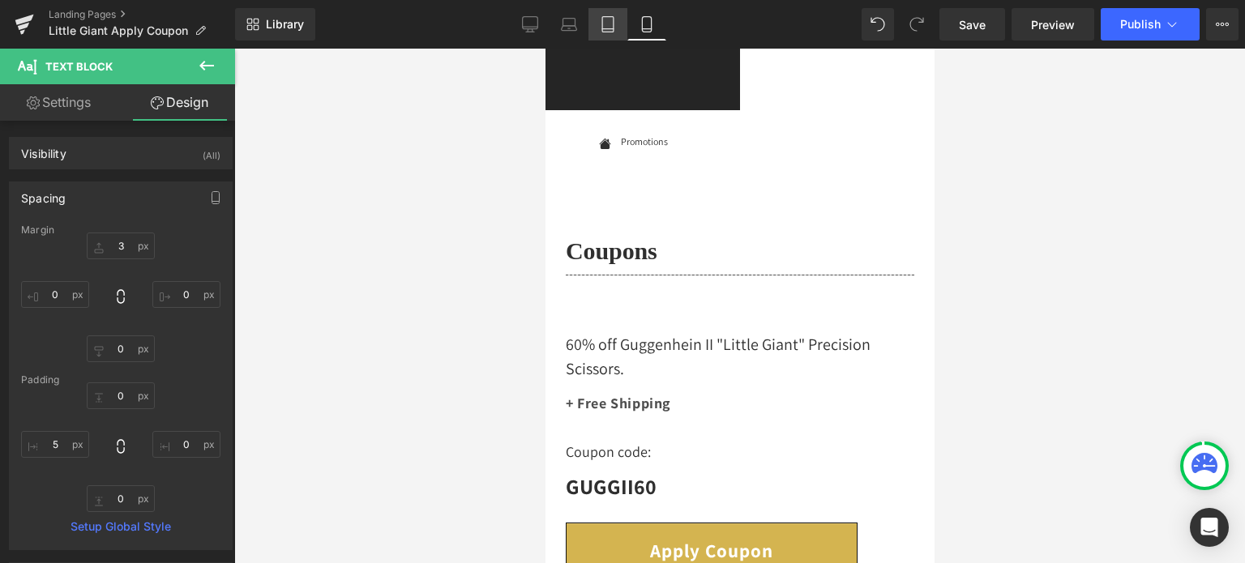
type input "0"
type input "5"
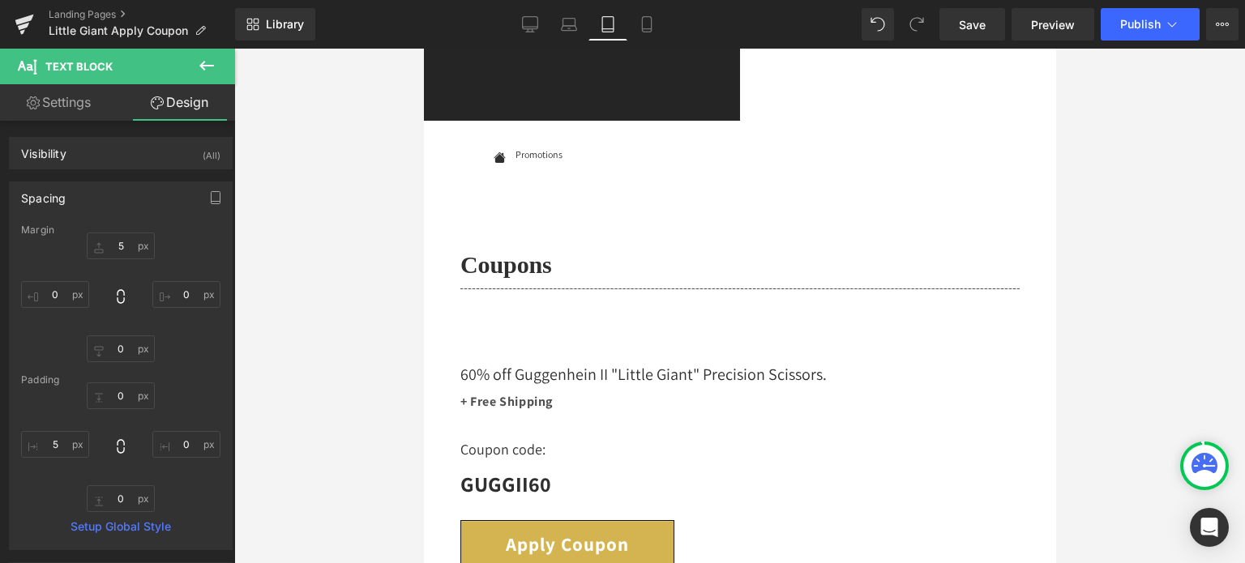
scroll to position [73, 0]
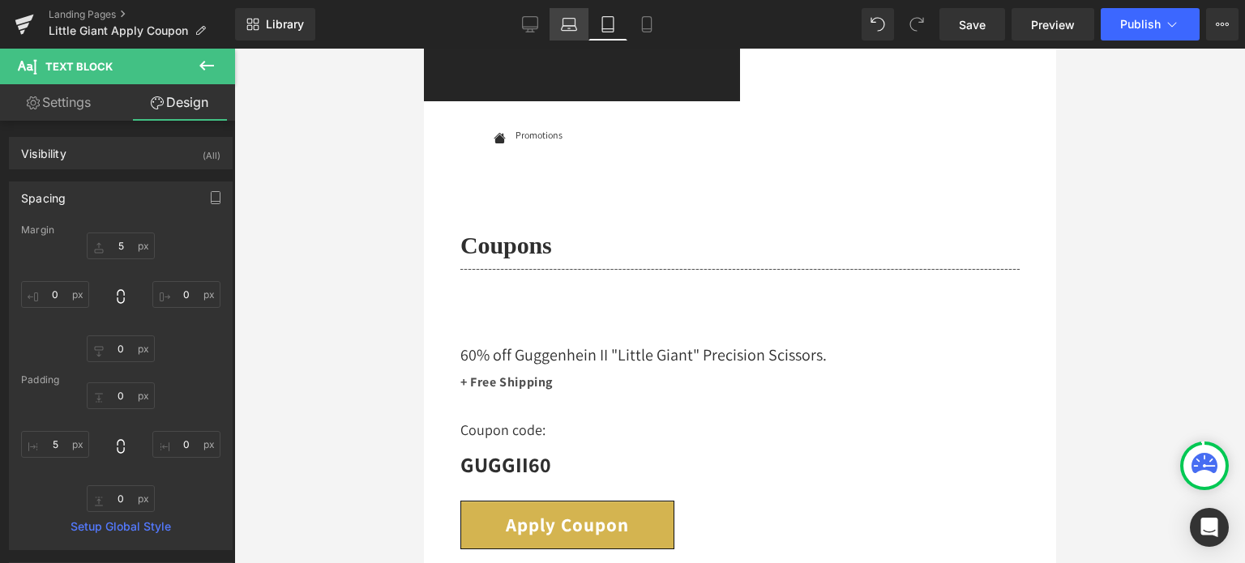
click at [564, 25] on icon at bounding box center [569, 24] width 16 height 16
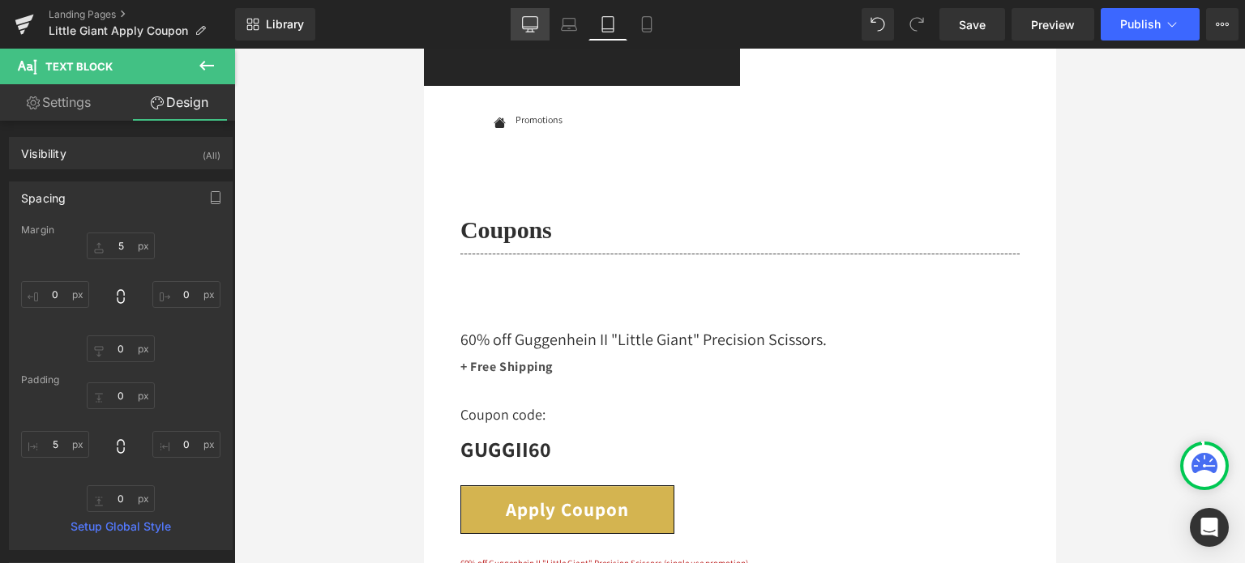
type input "5"
type input "0"
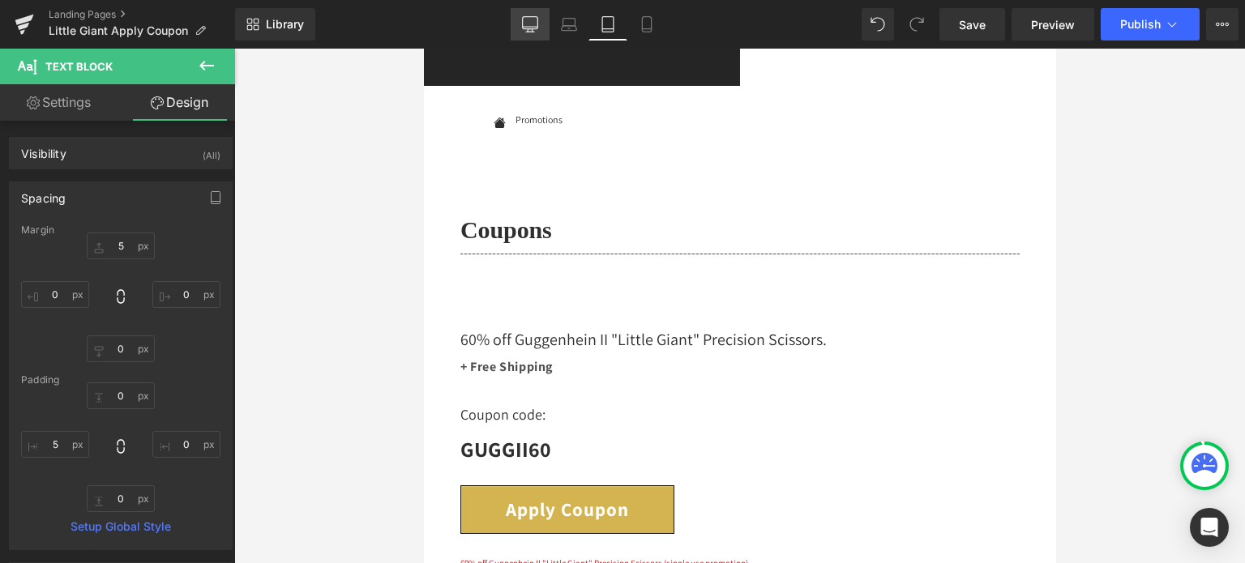
type input "0"
type input "5"
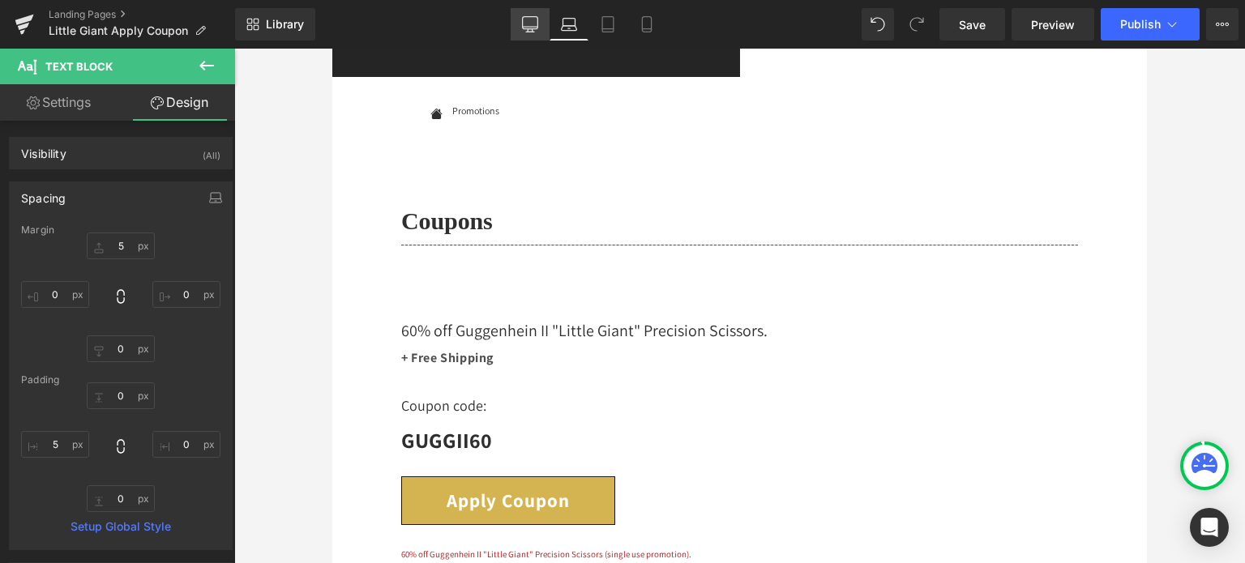
click at [527, 27] on icon at bounding box center [530, 24] width 16 height 16
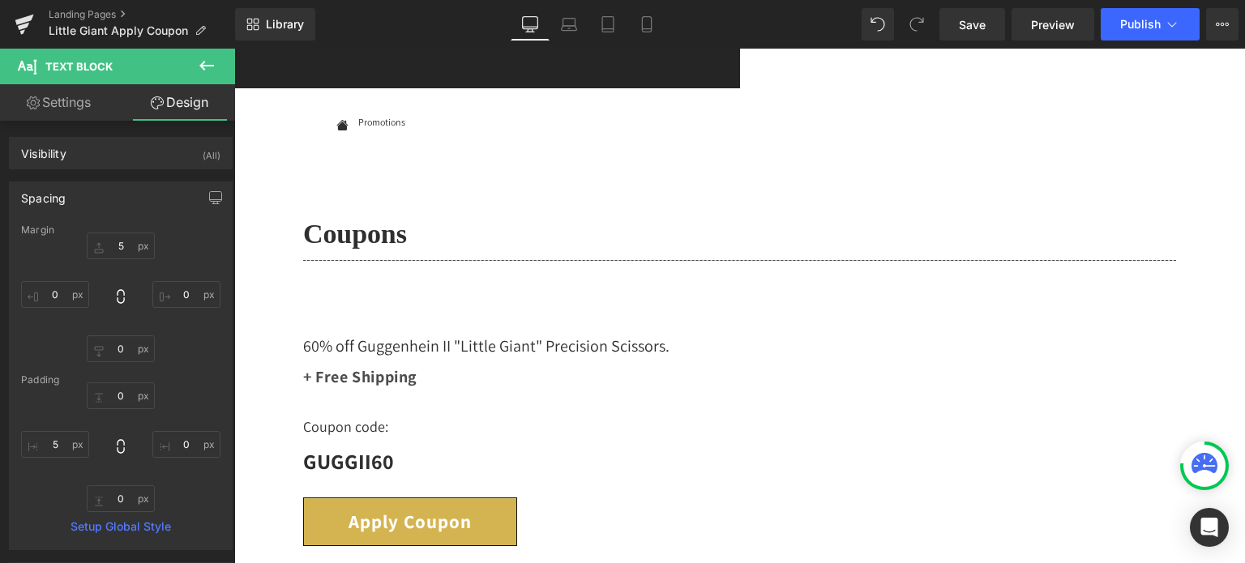
type input "5"
type input "0"
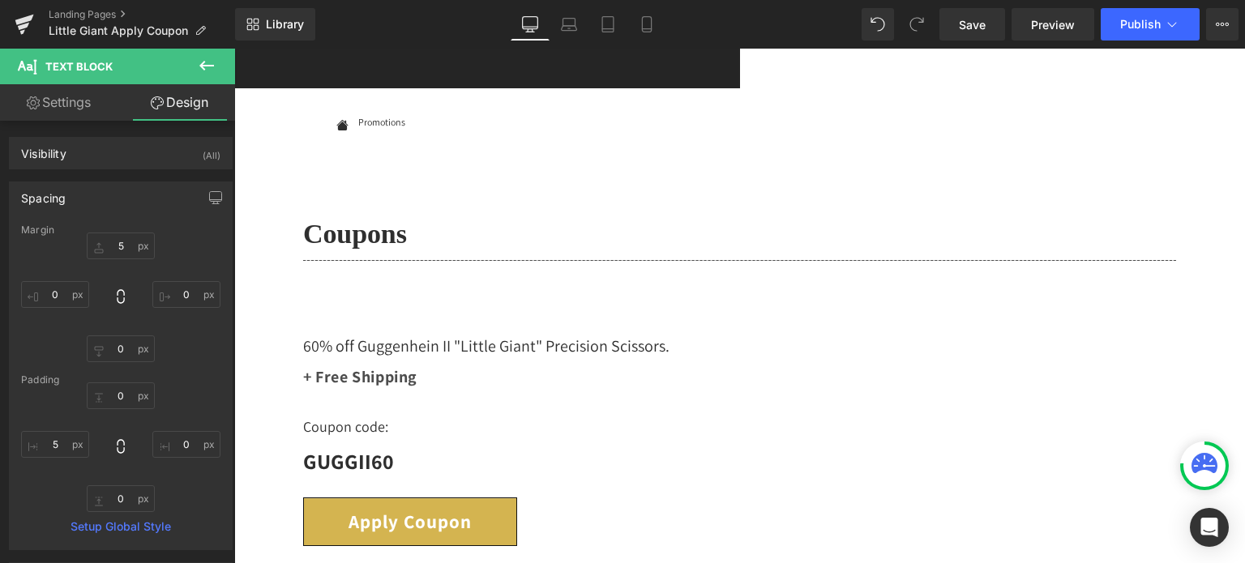
type input "0"
type input "5"
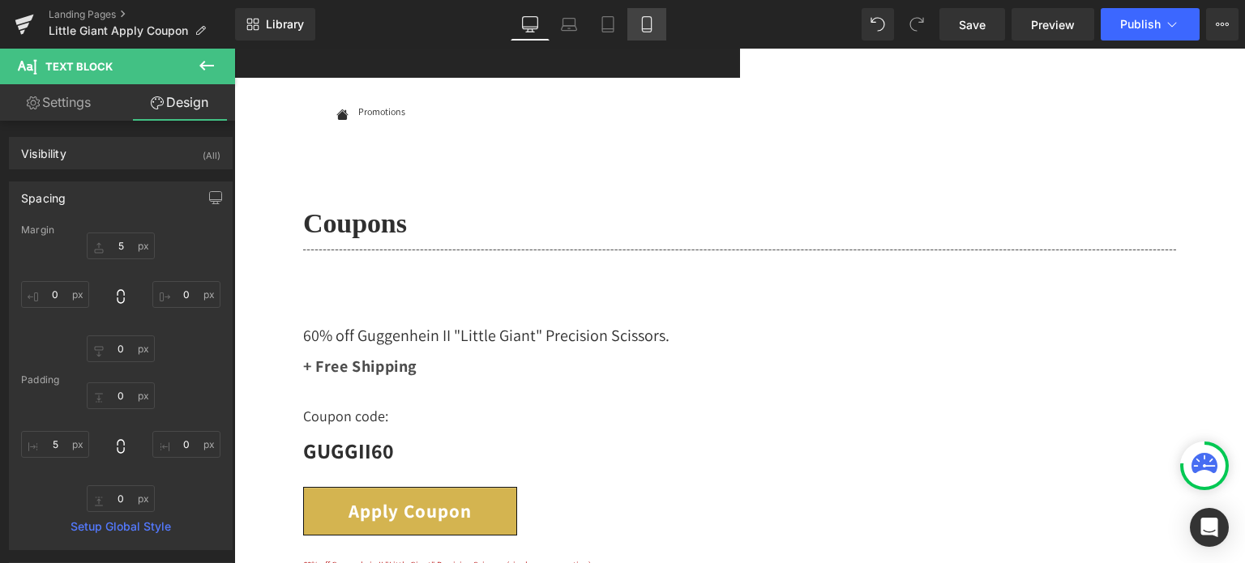
click at [647, 29] on icon at bounding box center [646, 29] width 9 height 0
type input "3"
type input "0"
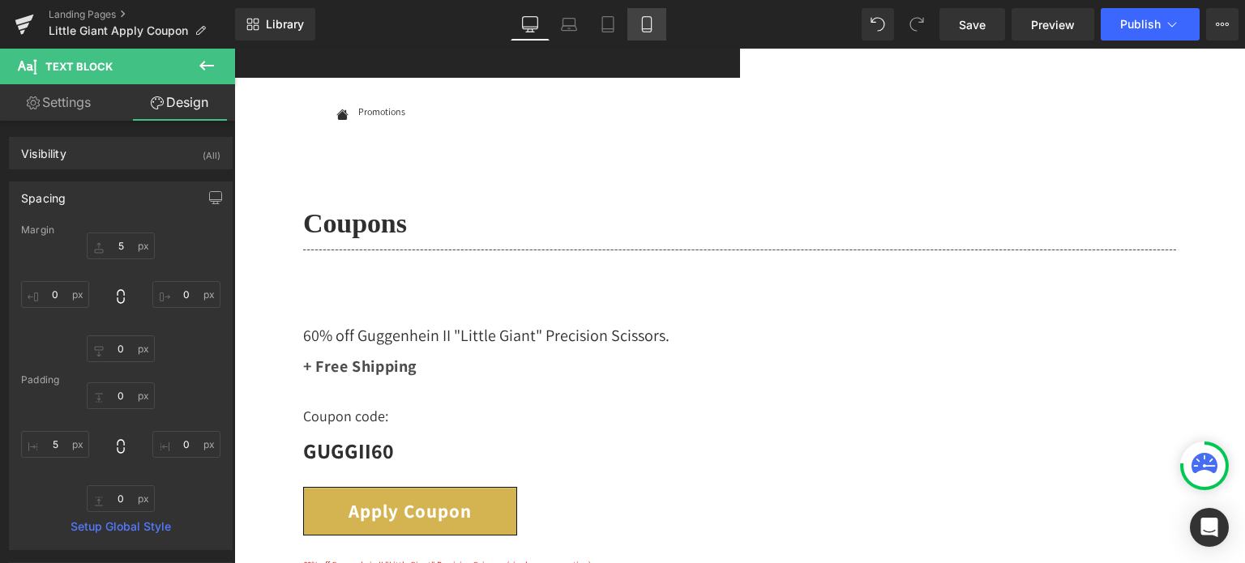
type input "0"
type input "5"
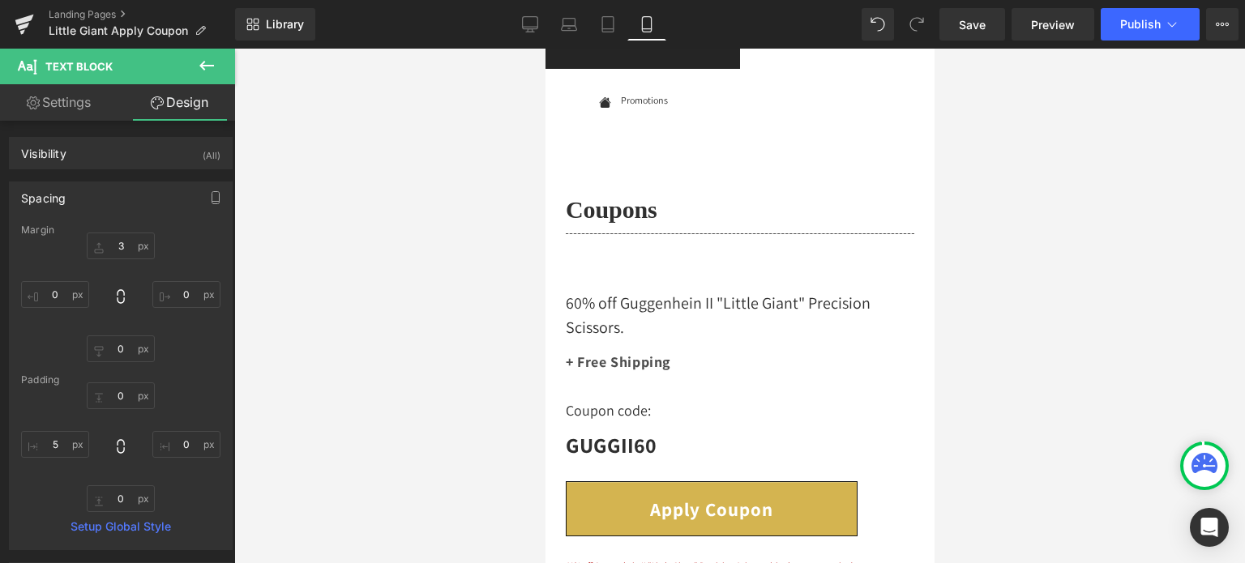
scroll to position [90, 0]
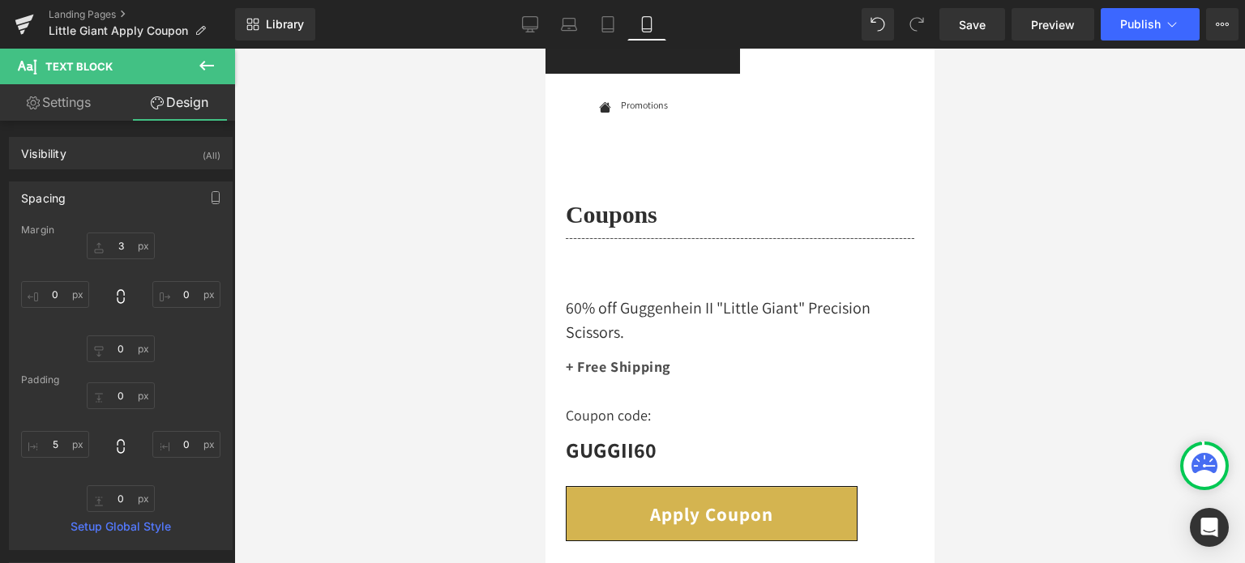
drag, startPoint x: 925, startPoint y: 186, endPoint x: 1488, endPoint y: 220, distance: 563.4
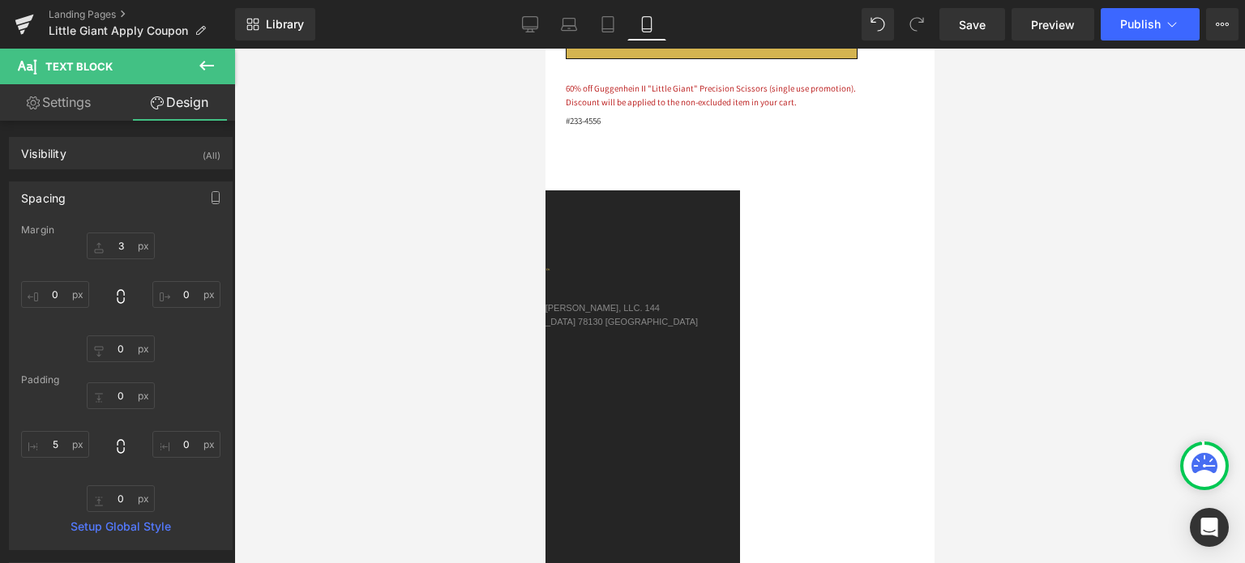
scroll to position [539, 0]
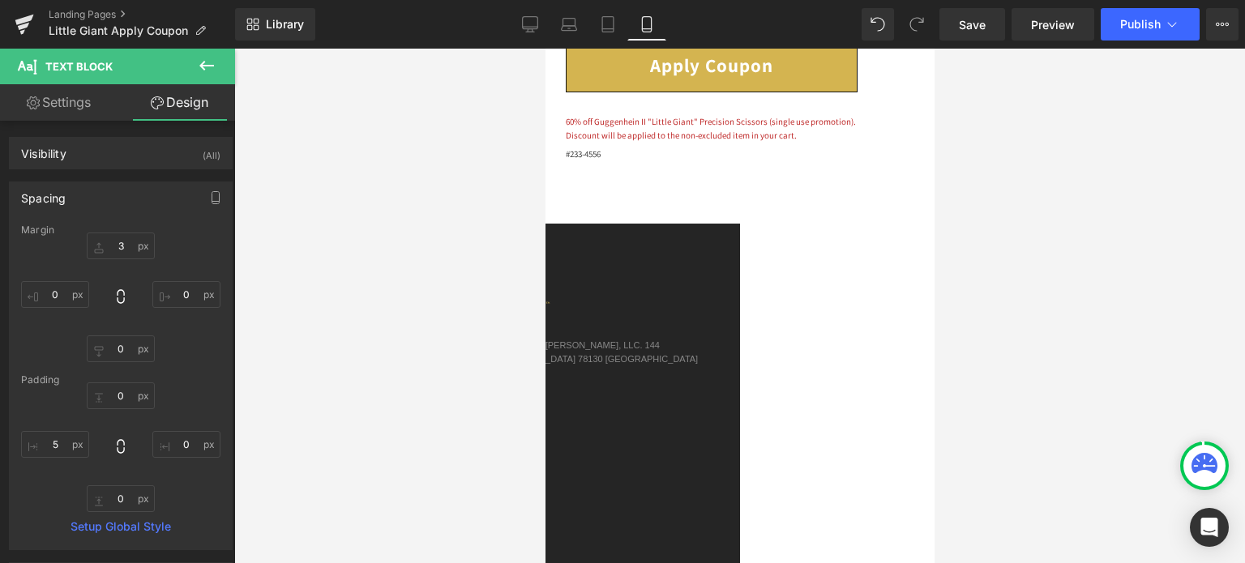
click at [545, 340] on span "© 2024 GUGGENHEIN™, DAPSHIS &" at bounding box center [468, 345] width 154 height 10
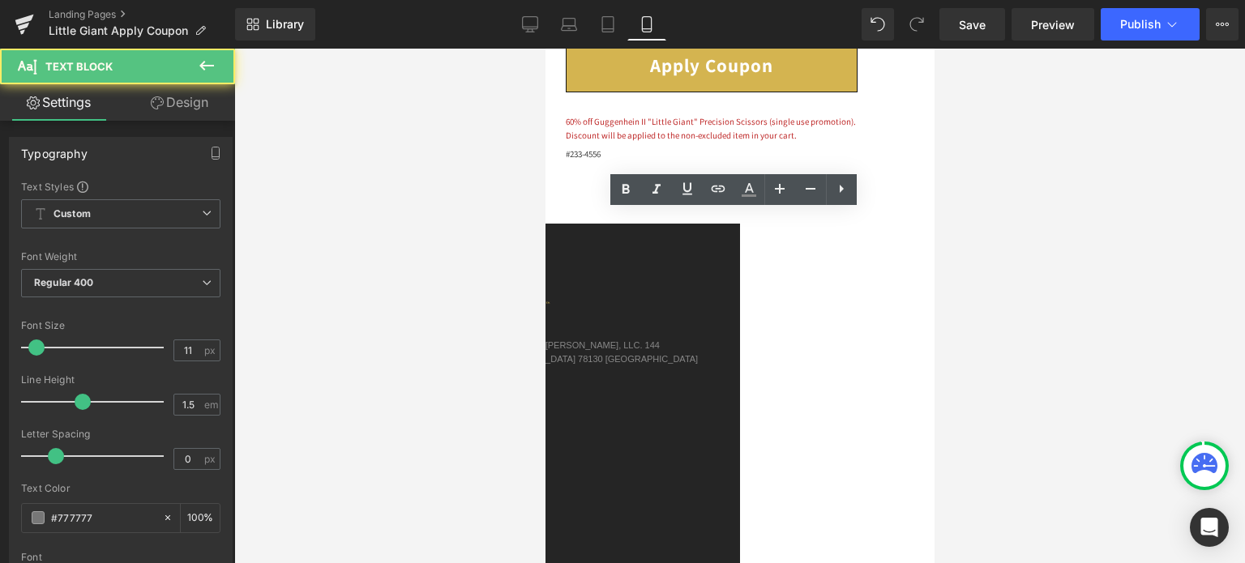
click at [545, 340] on span "© 2024 GUGGENHEIN™, DAPSHIS &" at bounding box center [468, 345] width 154 height 10
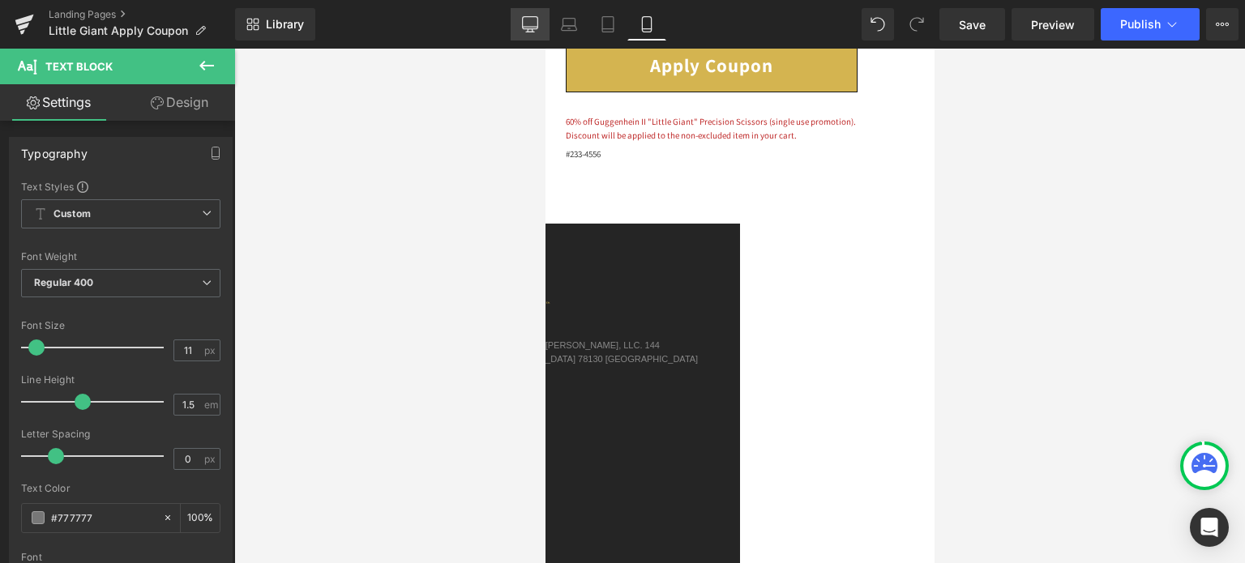
click at [530, 27] on icon at bounding box center [530, 27] width 15 height 0
type input "100"
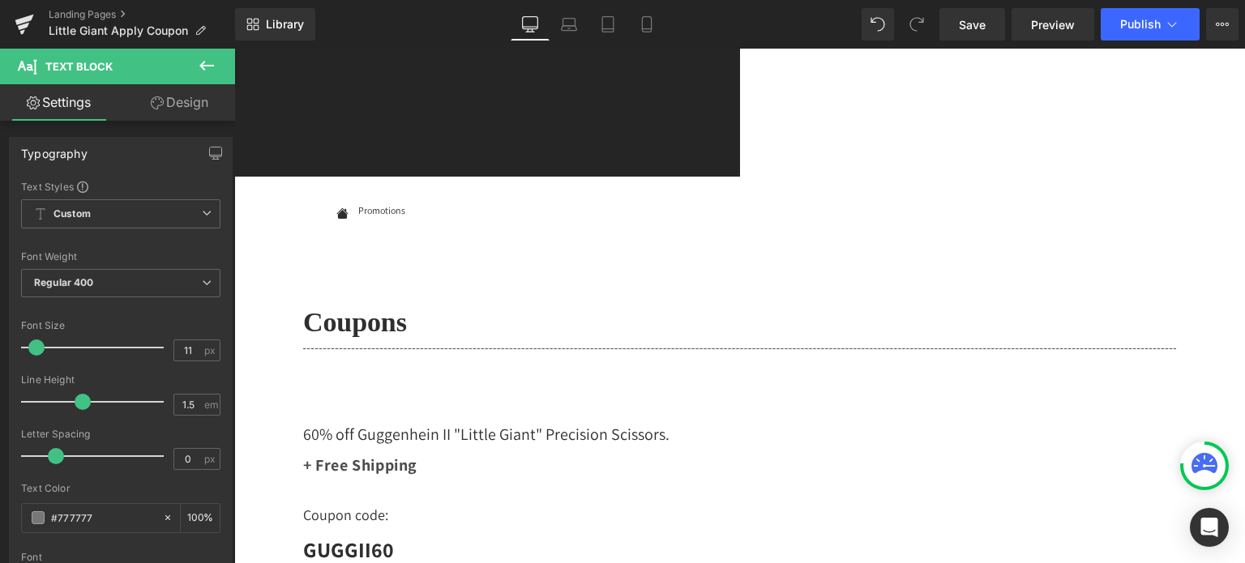
scroll to position [486, 0]
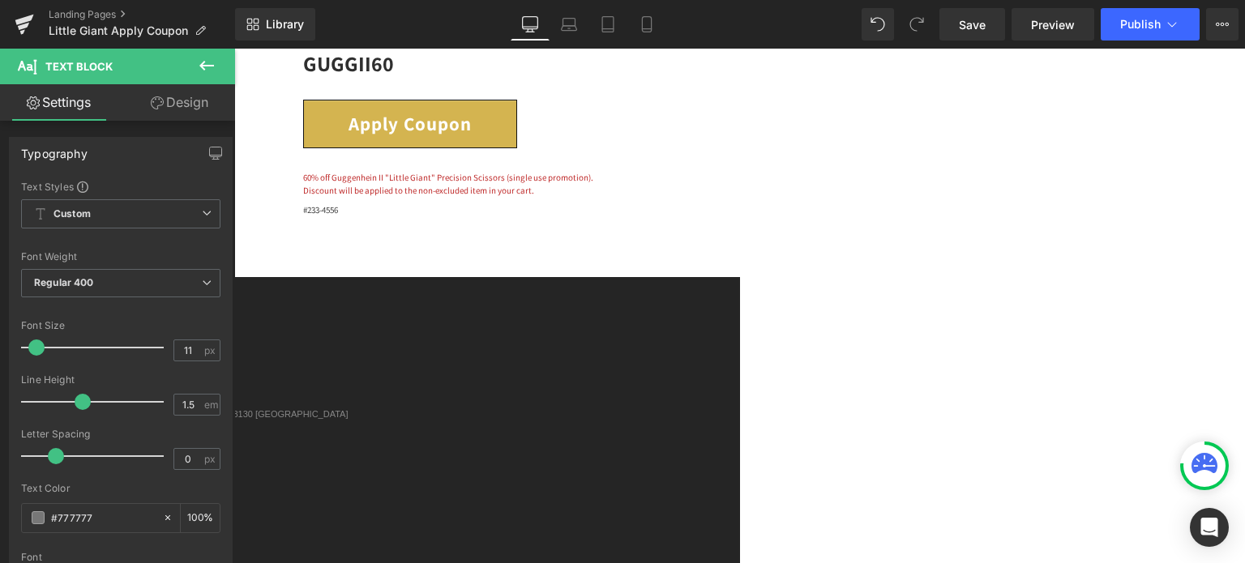
click at [234, 49] on icon at bounding box center [234, 49] width 0 height 0
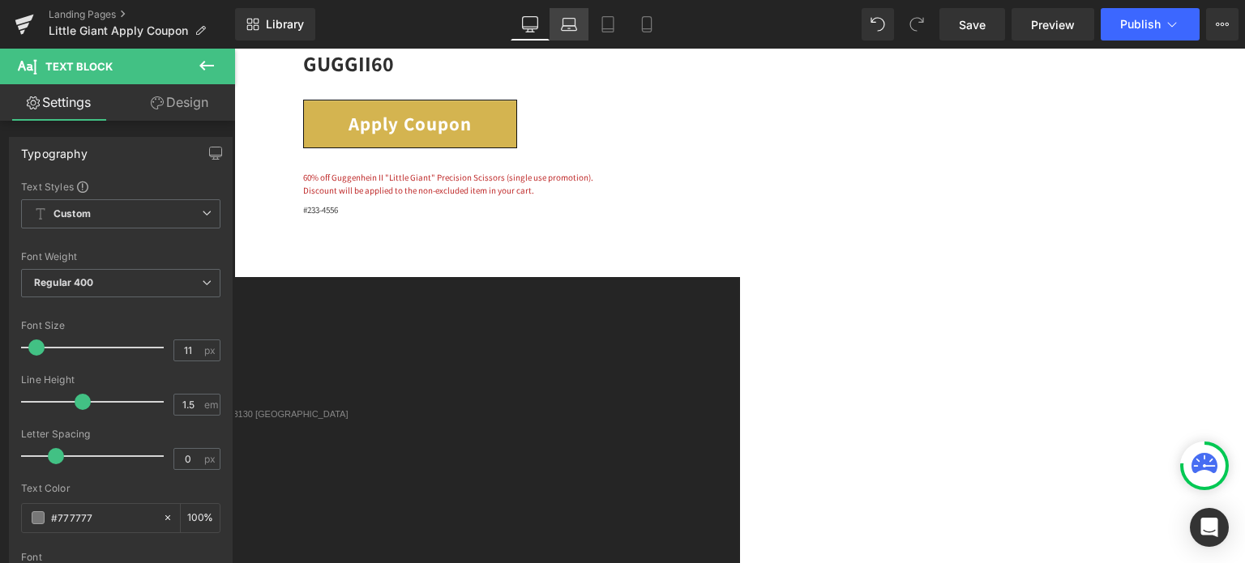
click at [575, 27] on icon at bounding box center [569, 24] width 16 height 16
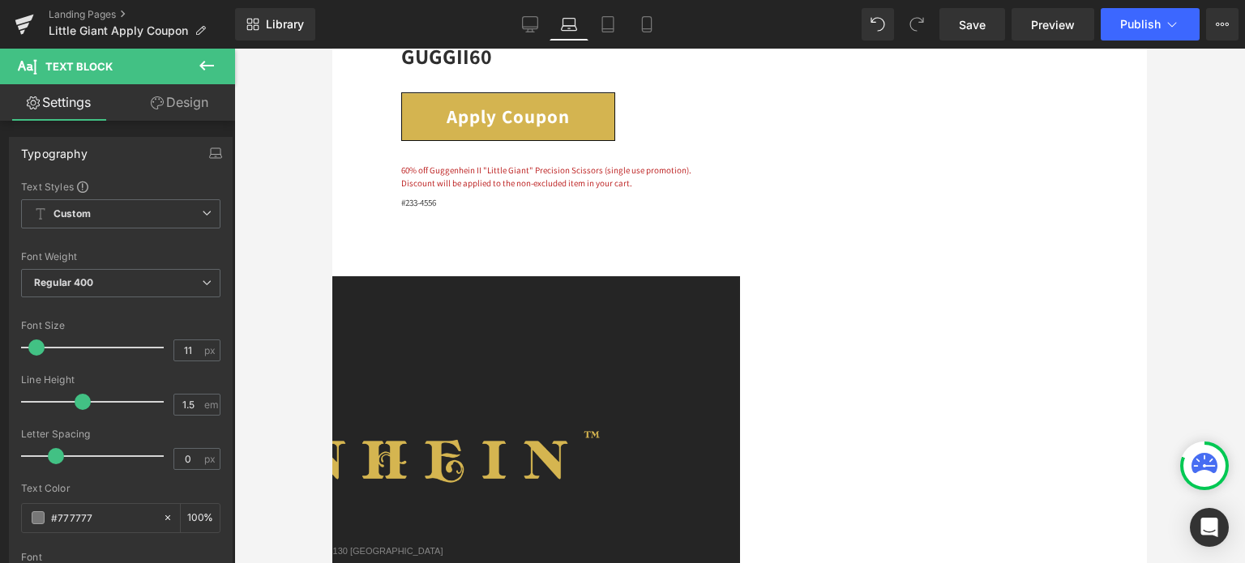
scroll to position [472, 0]
click at [613, 21] on icon at bounding box center [608, 24] width 16 height 16
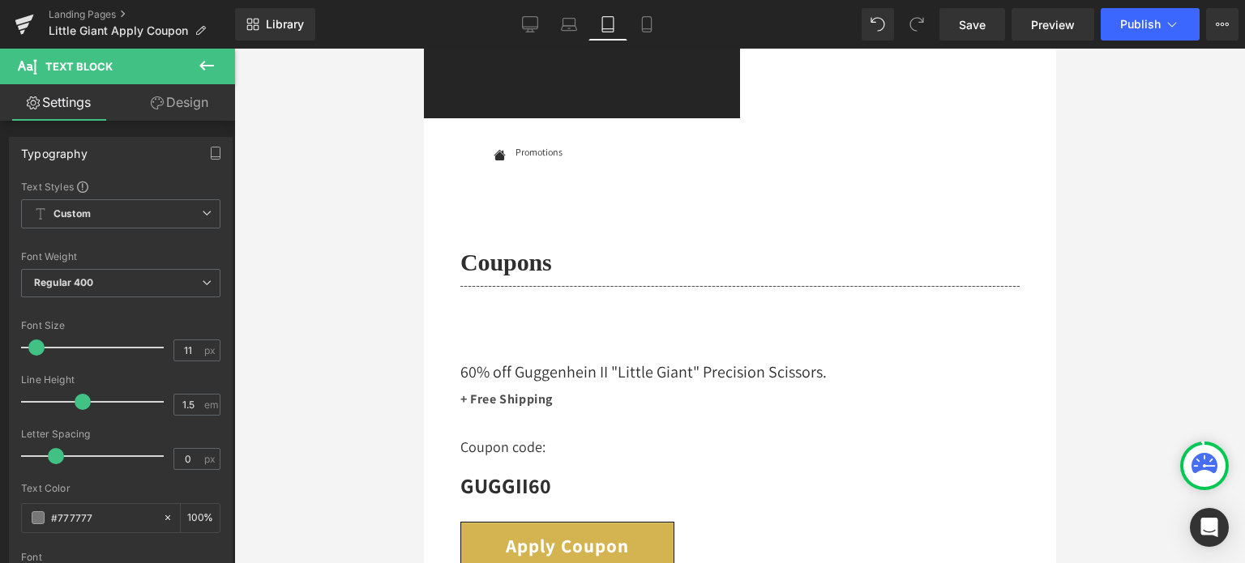
scroll to position [0, 0]
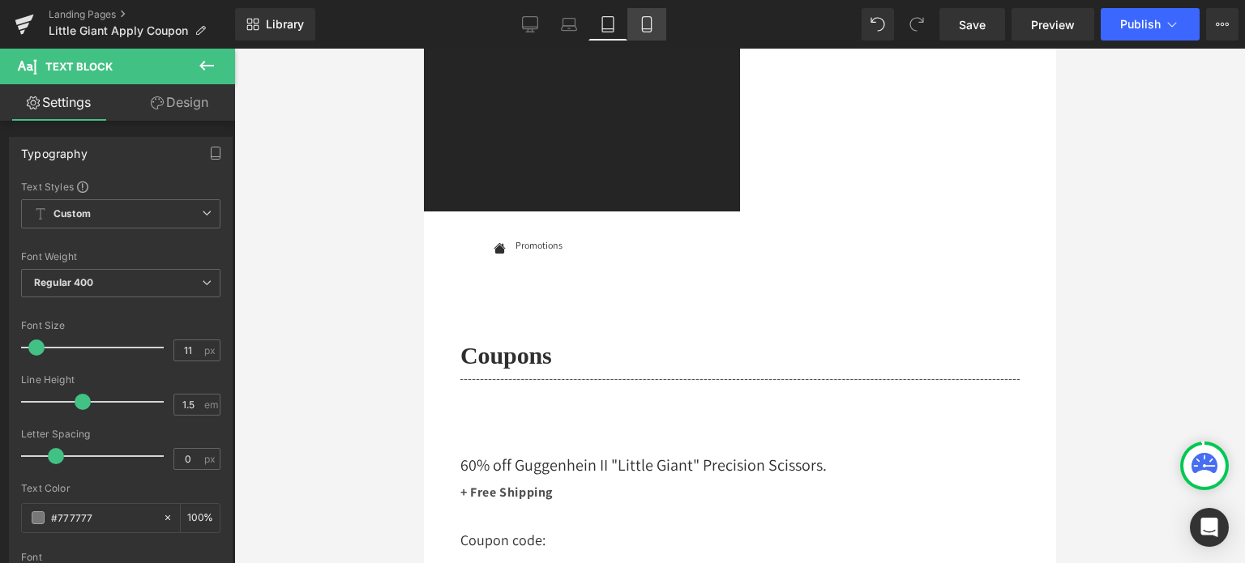
click at [643, 30] on icon at bounding box center [646, 24] width 9 height 15
type input "100"
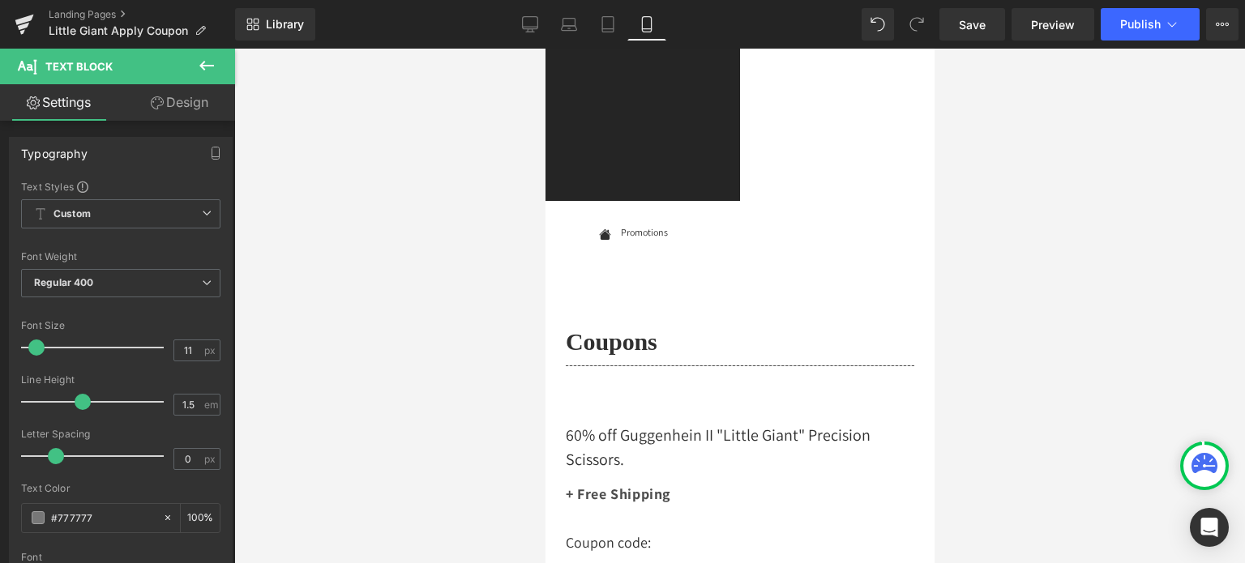
drag, startPoint x: 928, startPoint y: 148, endPoint x: 1482, endPoint y: 134, distance: 554.5
click at [545, 49] on span "Product" at bounding box center [545, 49] width 0 height 0
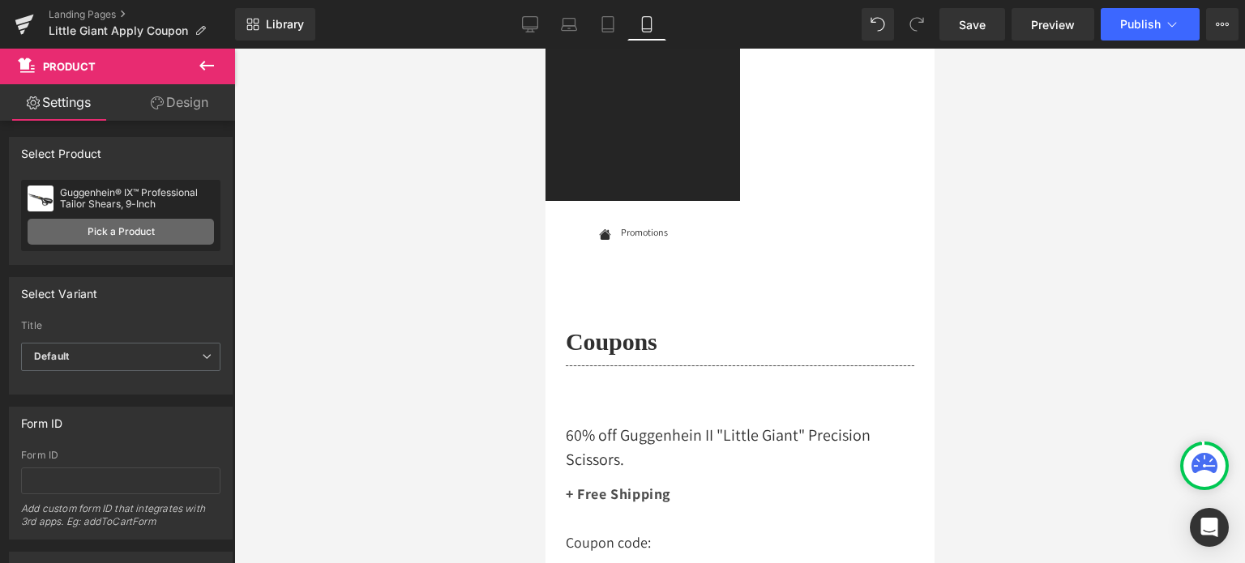
click at [115, 237] on link "Pick a Product" at bounding box center [121, 232] width 186 height 26
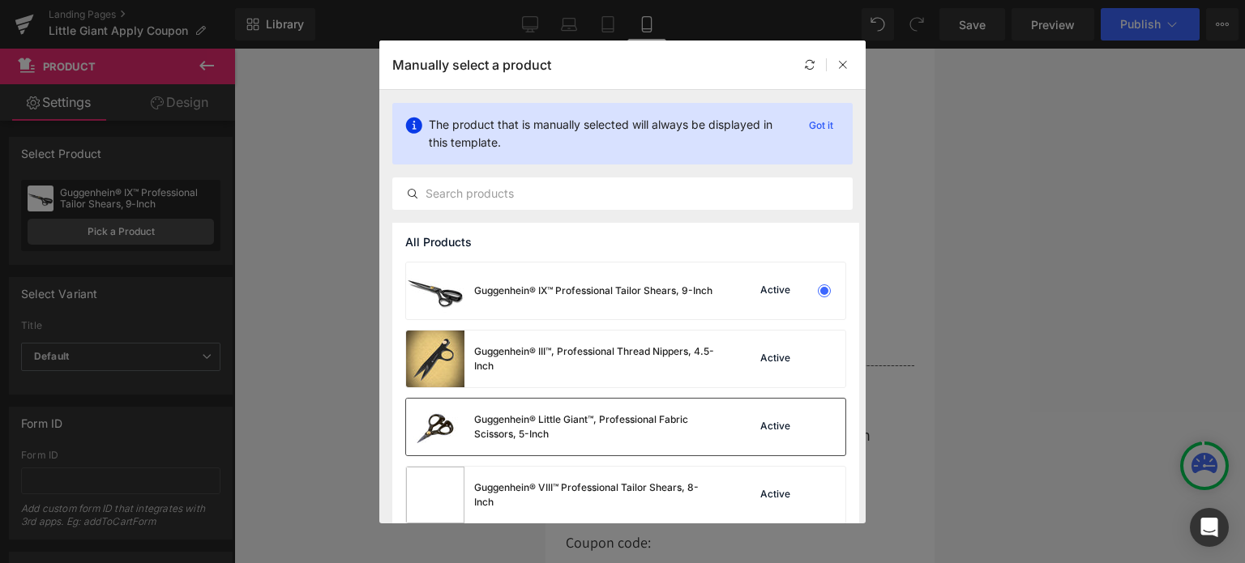
scroll to position [13, 0]
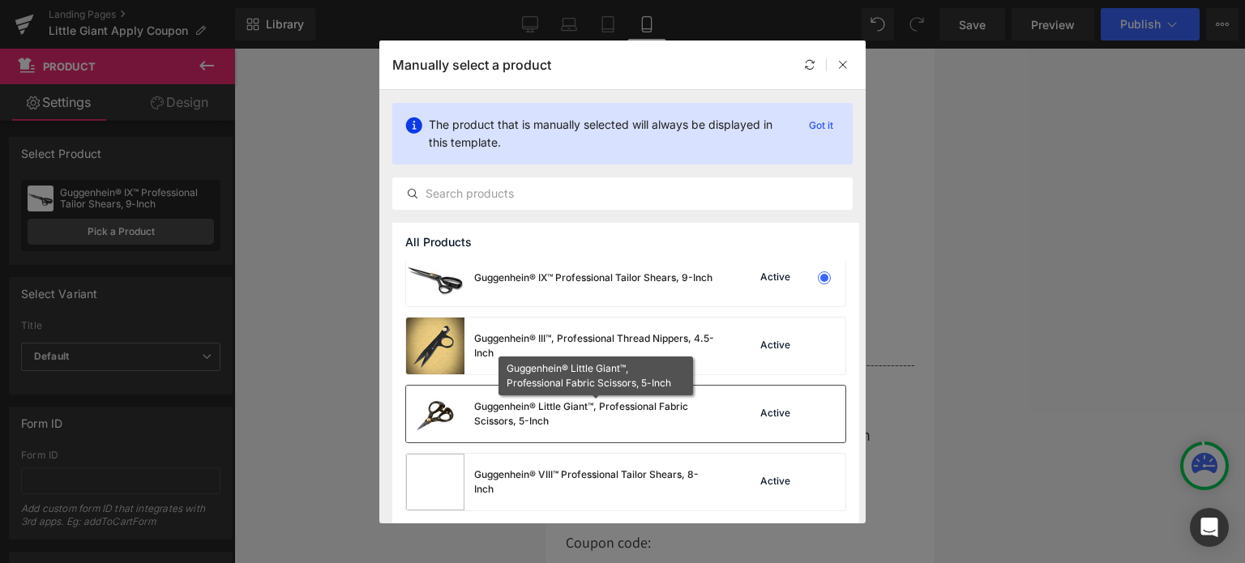
click at [512, 412] on div "Guggenhein® Little Giant™, Professional Fabric Scissors, 5-Inch" at bounding box center [595, 414] width 243 height 29
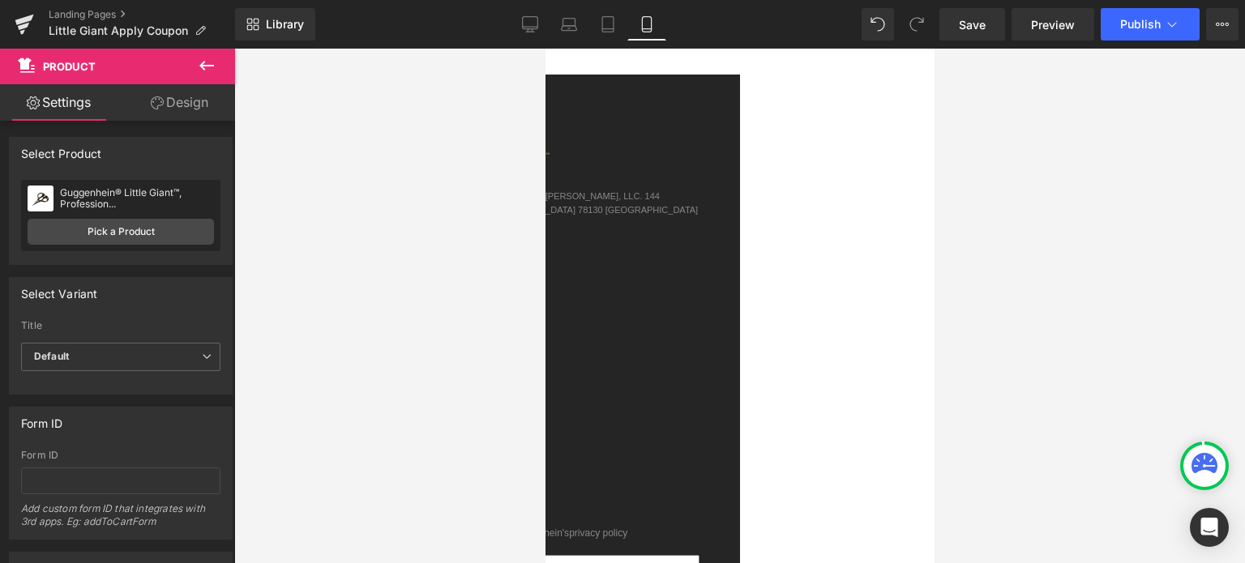
scroll to position [0, 0]
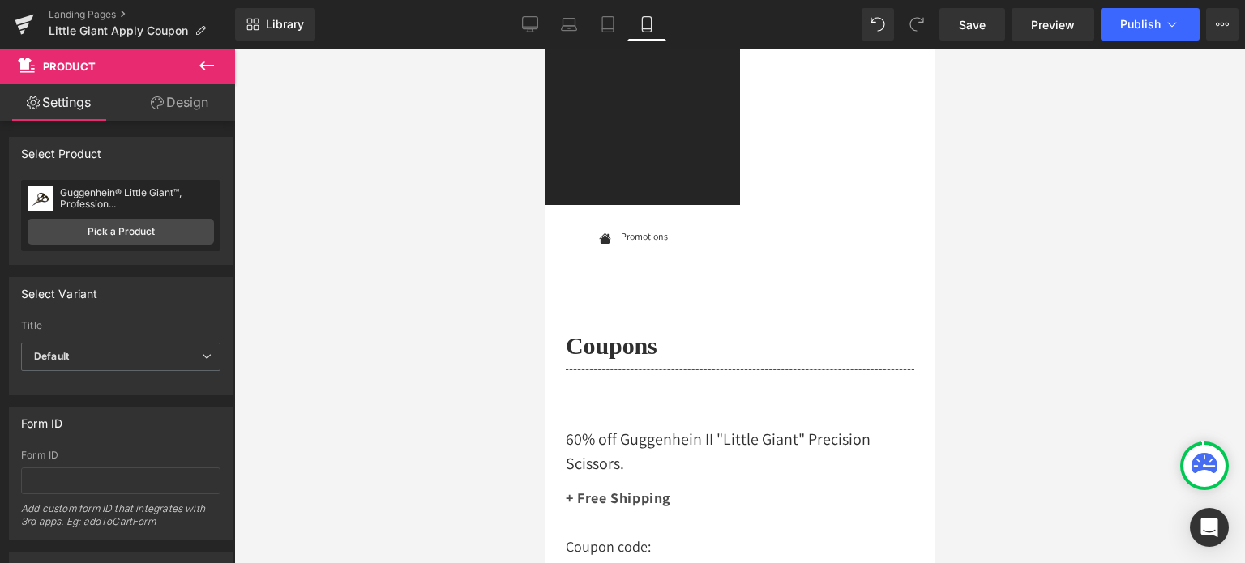
drag, startPoint x: 929, startPoint y: 134, endPoint x: 1514, endPoint y: 122, distance: 585.2
click at [1158, 27] on span "Publish" at bounding box center [1140, 24] width 41 height 13
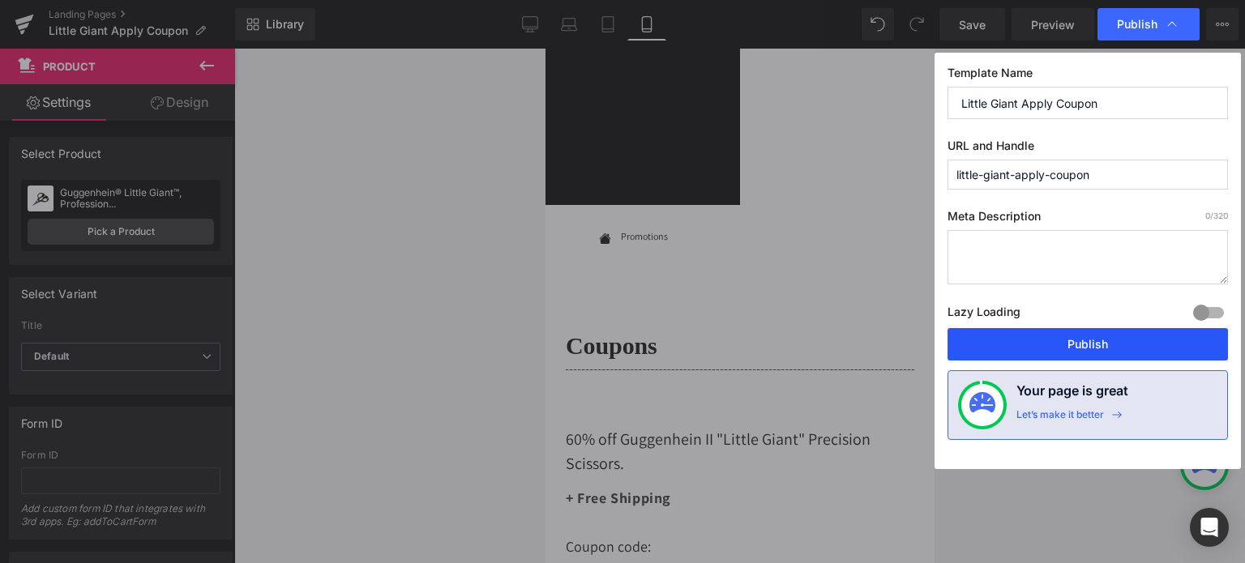
click at [1089, 344] on button "Publish" at bounding box center [1087, 344] width 280 height 32
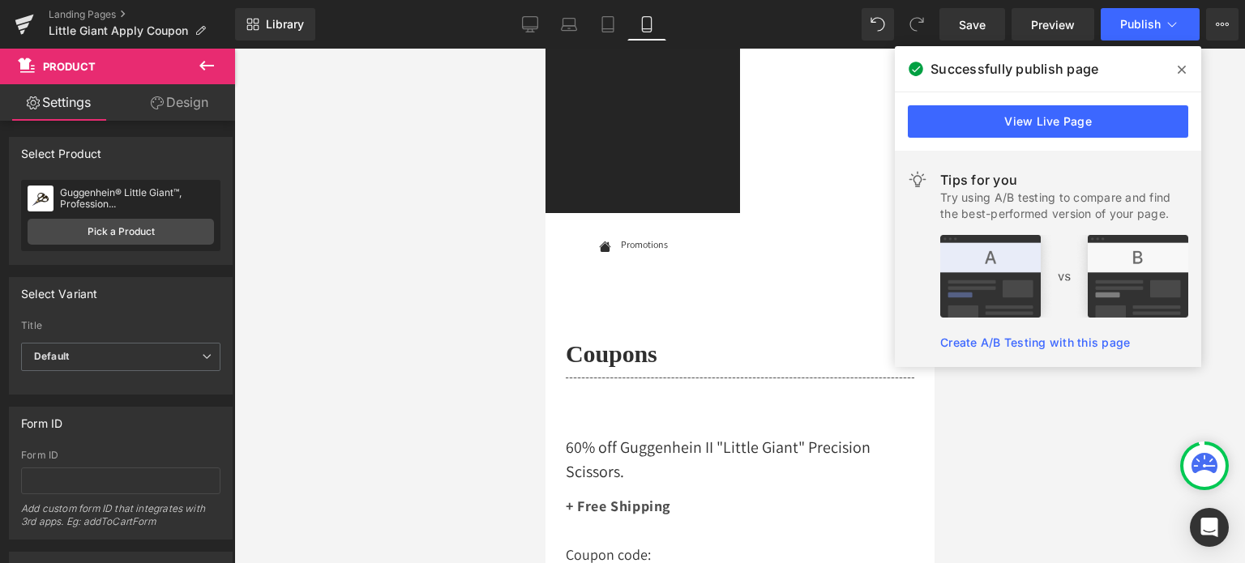
click at [1182, 71] on icon at bounding box center [1182, 70] width 8 height 8
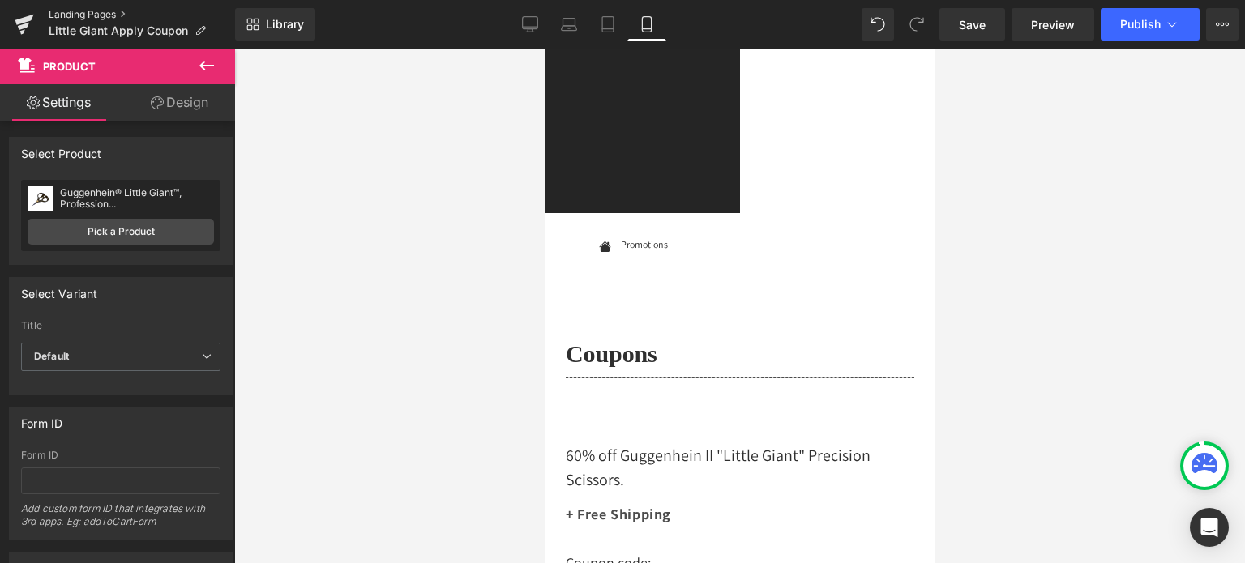
click at [90, 15] on link "Landing Pages" at bounding box center [142, 14] width 186 height 13
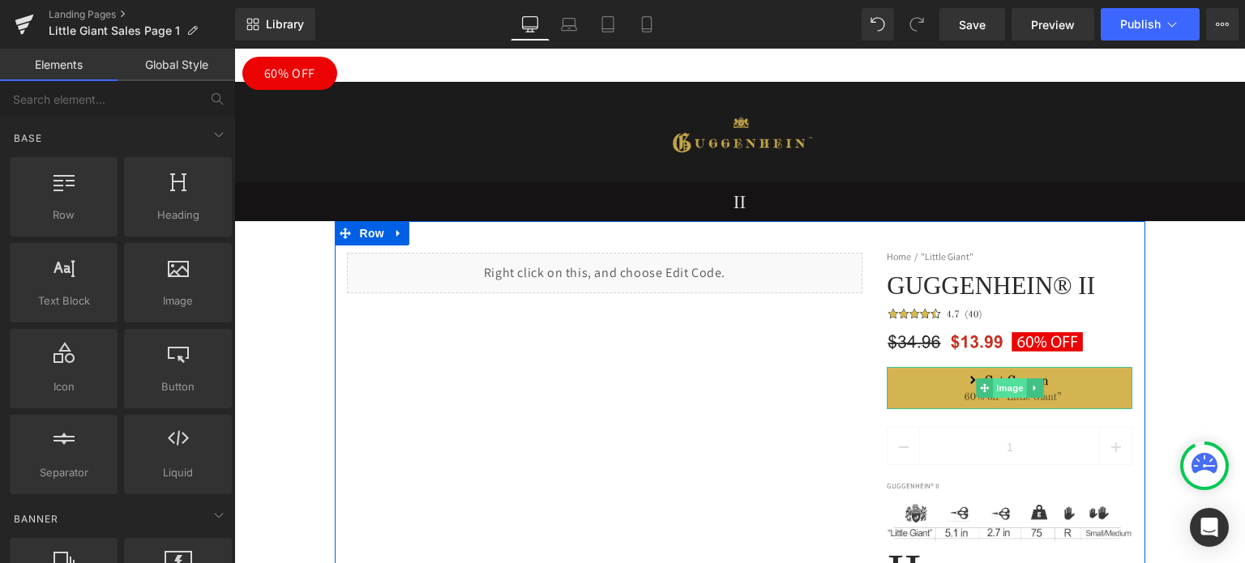
click at [1006, 391] on span "Image" at bounding box center [1010, 387] width 34 height 19
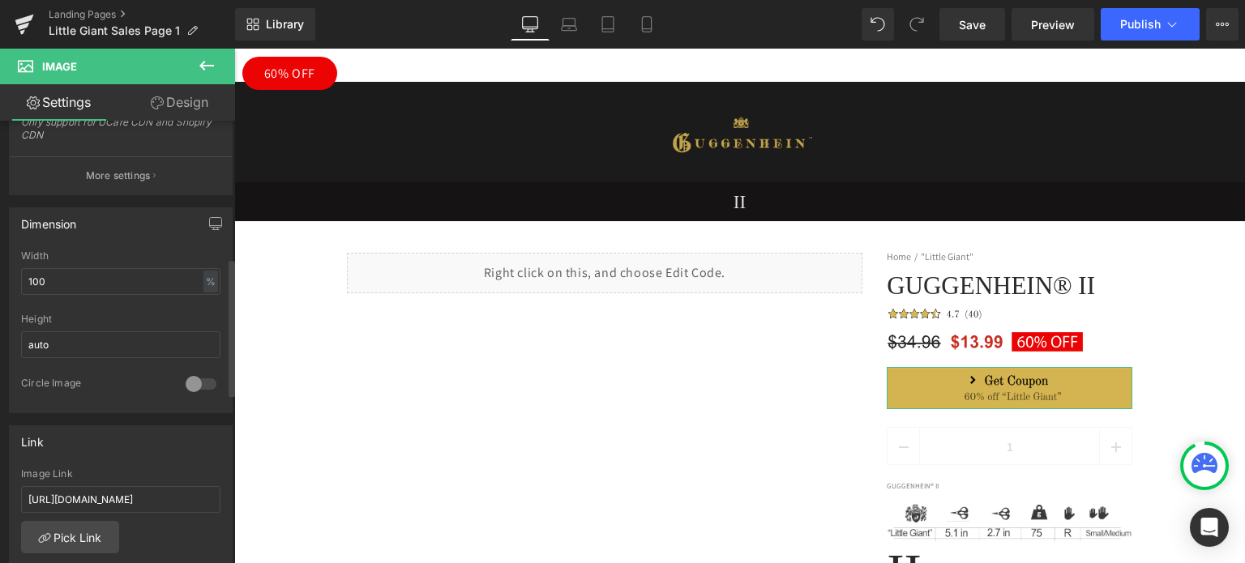
scroll to position [648, 0]
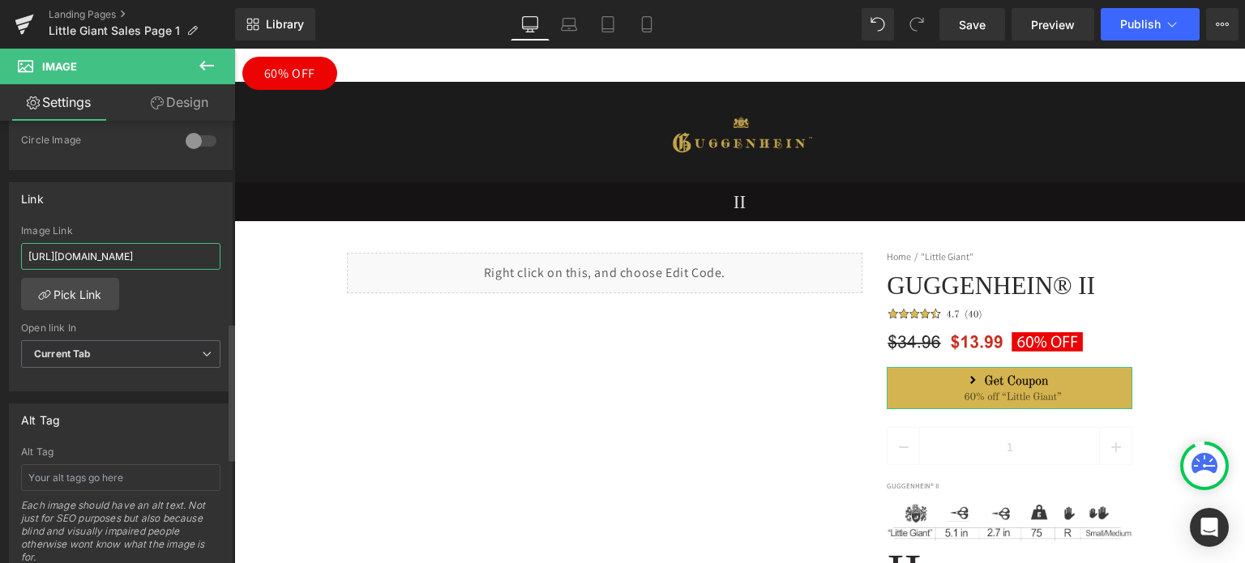
click at [113, 250] on input "https://www.guggenhein.com/pages/little-giant-apply-coupon-60" at bounding box center [120, 256] width 199 height 27
paste input ".uk/pages/little-giant-apply-coupon"
type input "https://www.guggenhein.co.uk/pages/little-giant-apply-coupon"
click at [200, 296] on div "https://www.guggenhein.com/pages/little-giant-apply-coupon-60 Image Link https:…" at bounding box center [121, 308] width 222 height 166
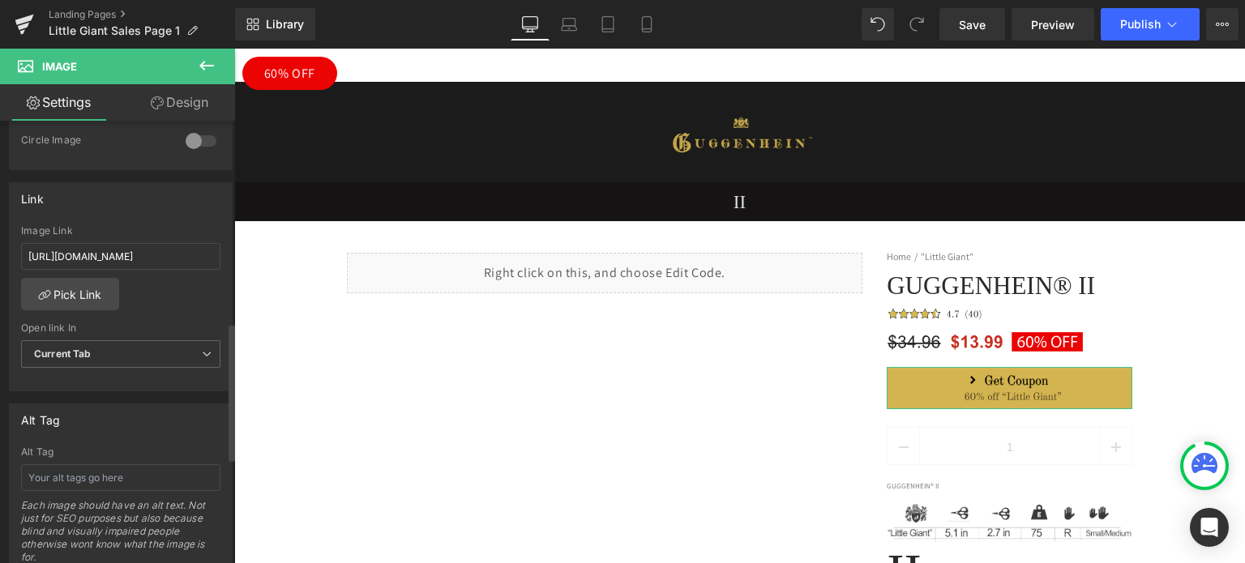
scroll to position [0, 0]
click at [643, 22] on icon at bounding box center [646, 24] width 9 height 15
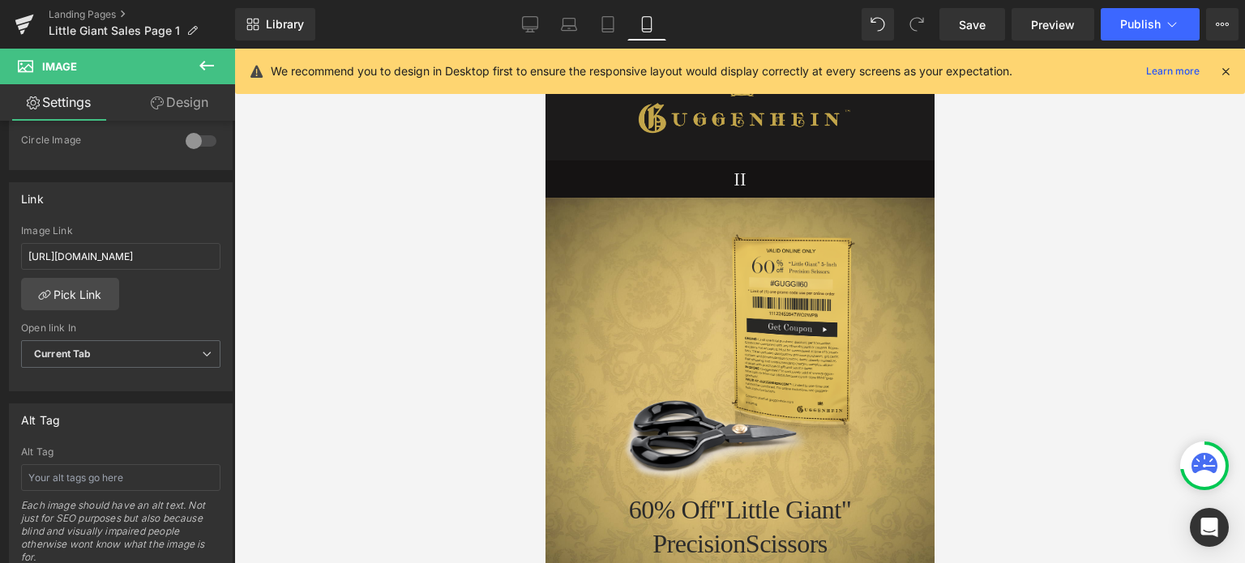
click at [1224, 70] on icon at bounding box center [1225, 71] width 15 height 15
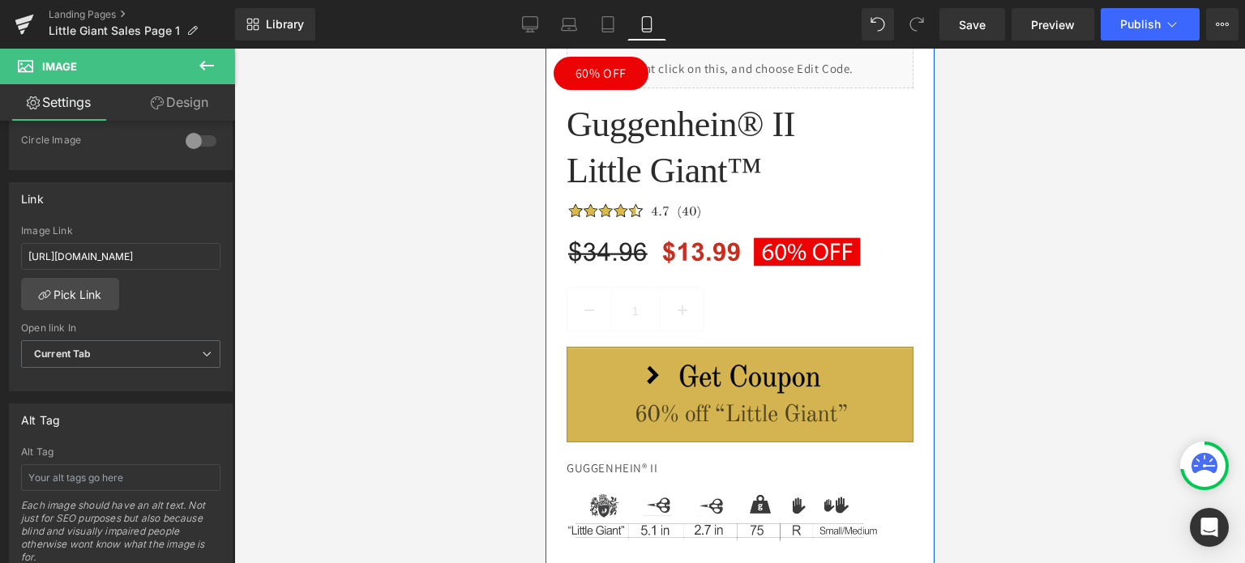
scroll to position [2593, 0]
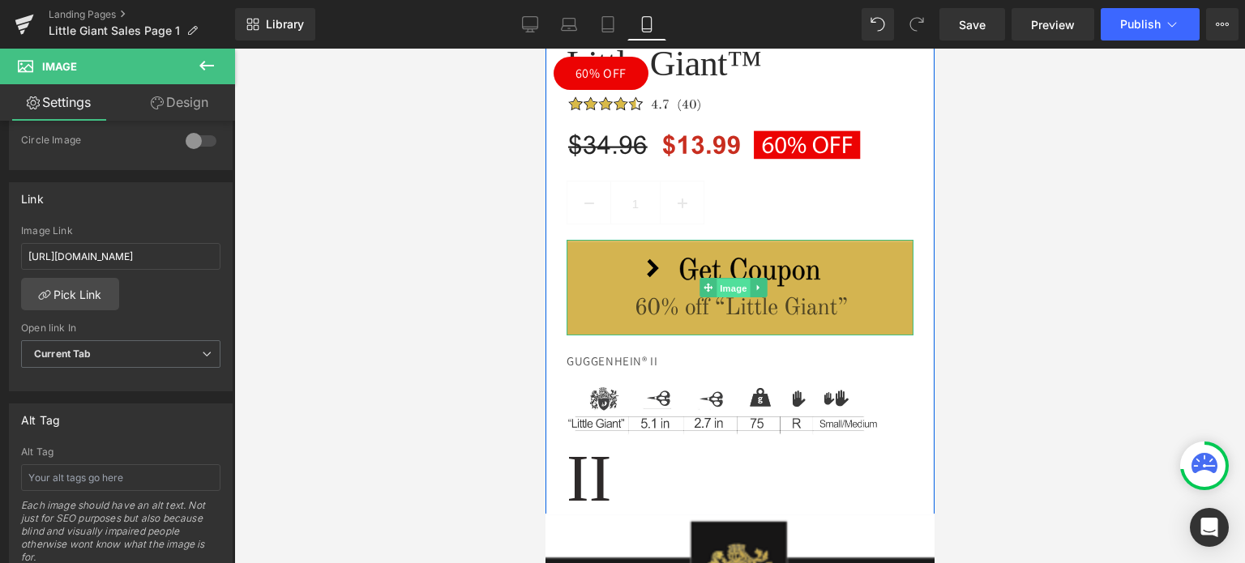
click at [731, 279] on span "Image" at bounding box center [733, 288] width 34 height 19
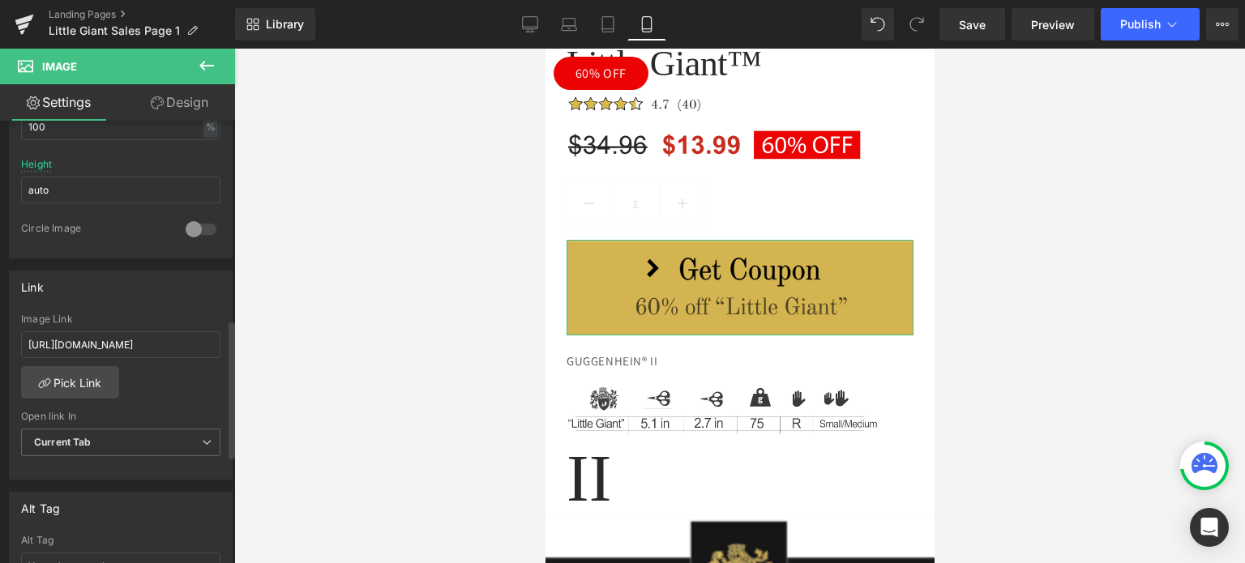
scroll to position [648, 0]
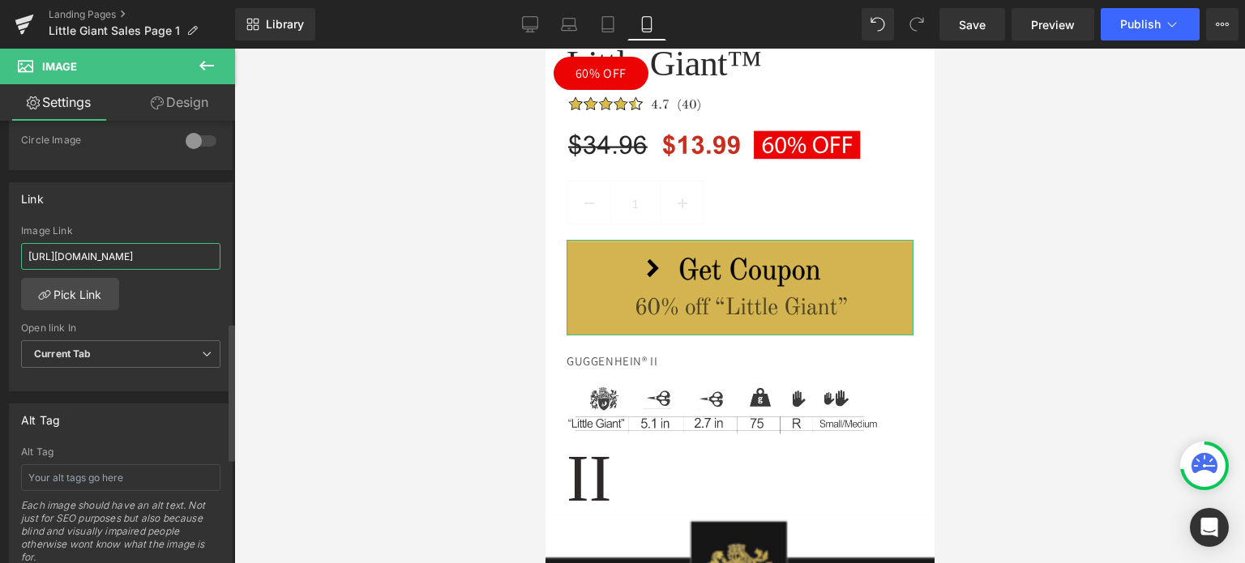
click at [121, 252] on input "https://www.guggenhein.com/pages/little-giant-apply-coupon-60" at bounding box center [120, 256] width 199 height 27
paste input ".uk/pages/little-giant-apply-coupon"
type input "https://www.guggenhein.co.uk/pages/little-giant-apply-coupon"
click at [188, 311] on div "https://www.guggenhein.com/pages/little-giant-apply-coupon-60 Image Link https:…" at bounding box center [121, 308] width 222 height 166
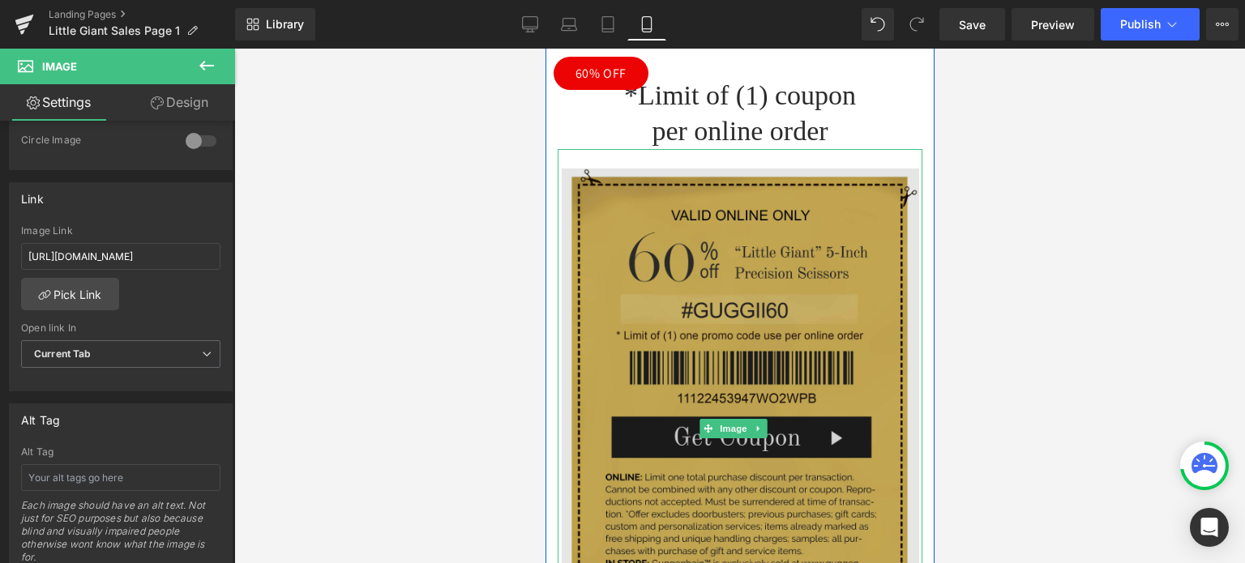
scroll to position [4700, 0]
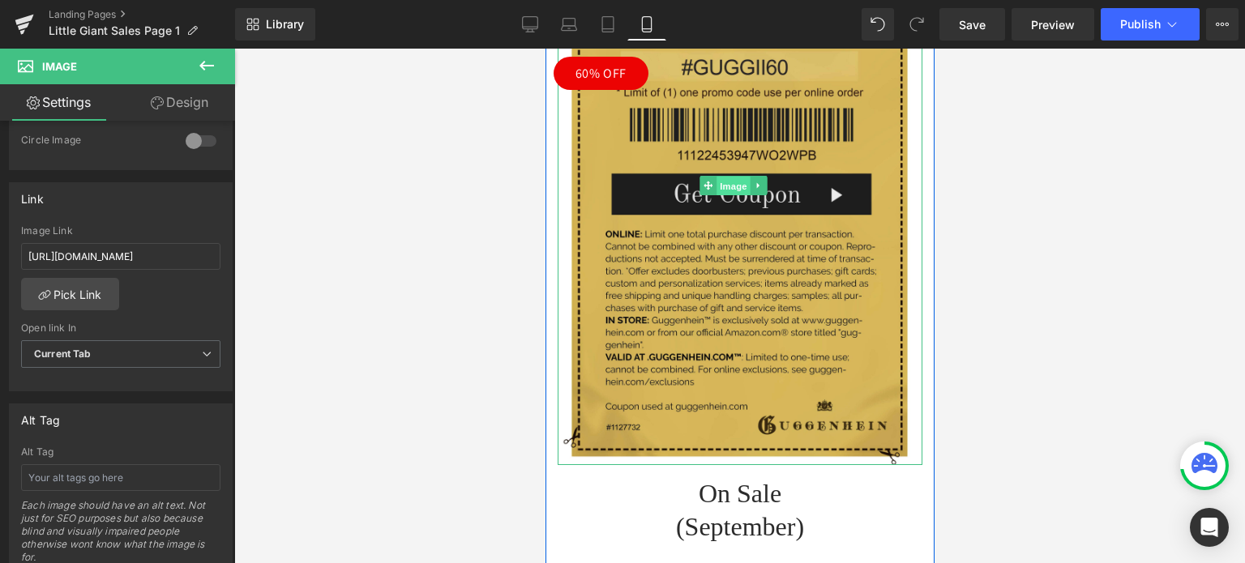
click at [731, 177] on span "Image" at bounding box center [733, 186] width 34 height 19
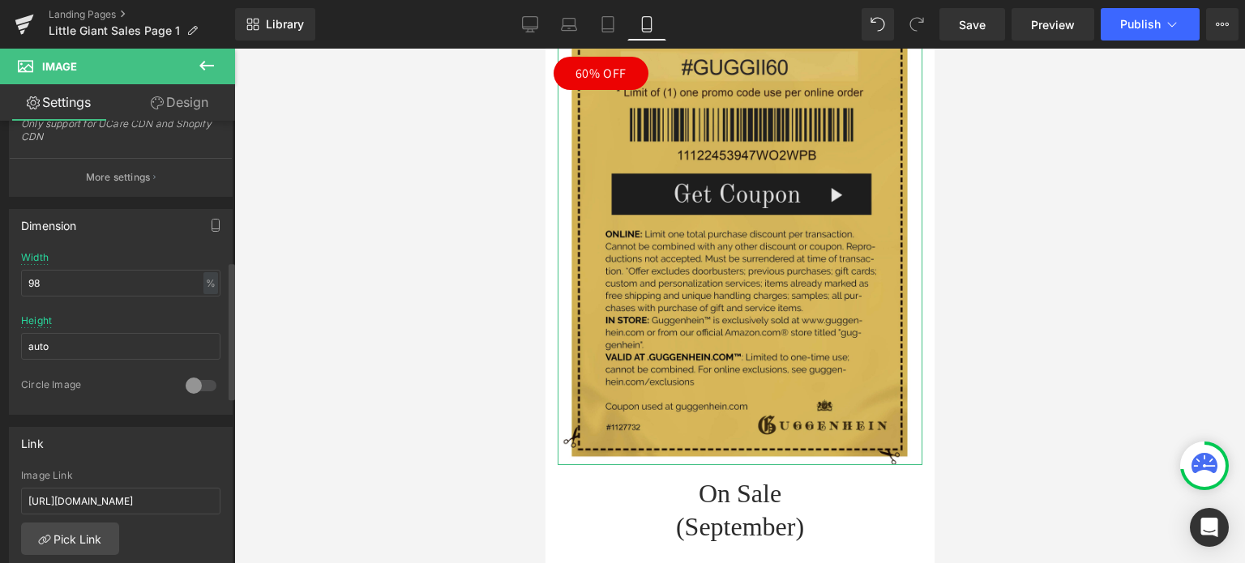
scroll to position [567, 0]
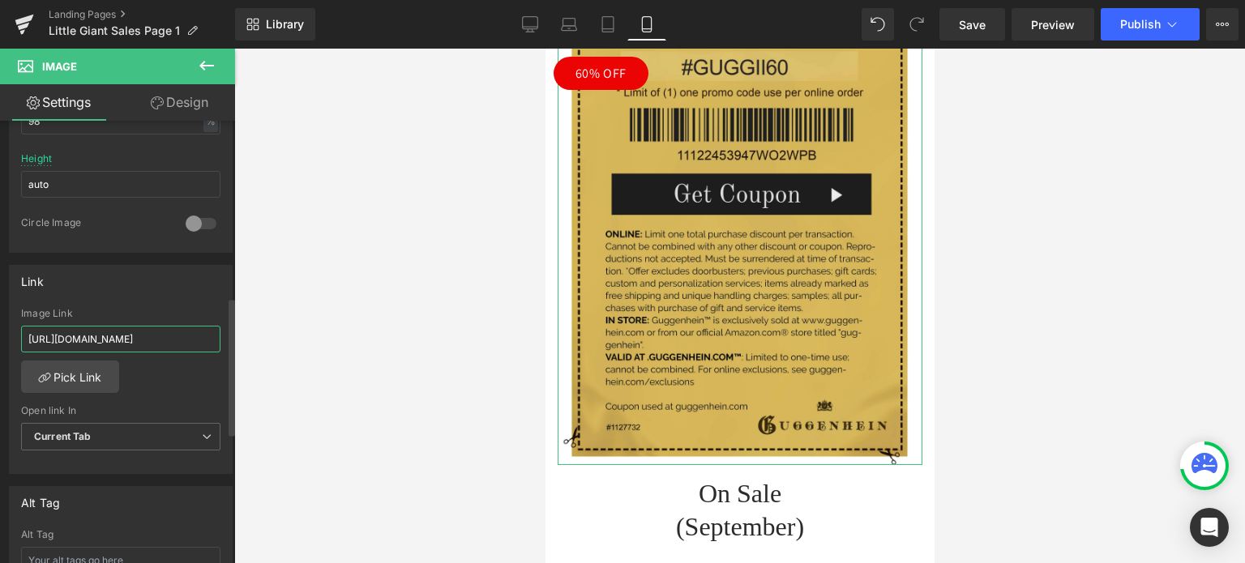
click at [118, 339] on input "https://www.guggenhein.com/pages/little-giant-apply-coupon-60" at bounding box center [120, 339] width 199 height 27
paste input ".uk/pages/little-giant-apply-coupon"
type input "https://www.guggenhein.co.uk/pages/little-giant-apply-coupon"
click at [203, 377] on div "https://www.guggenhein.com/pages/little-giant-apply-coupon-60 Image Link https:…" at bounding box center [121, 391] width 222 height 166
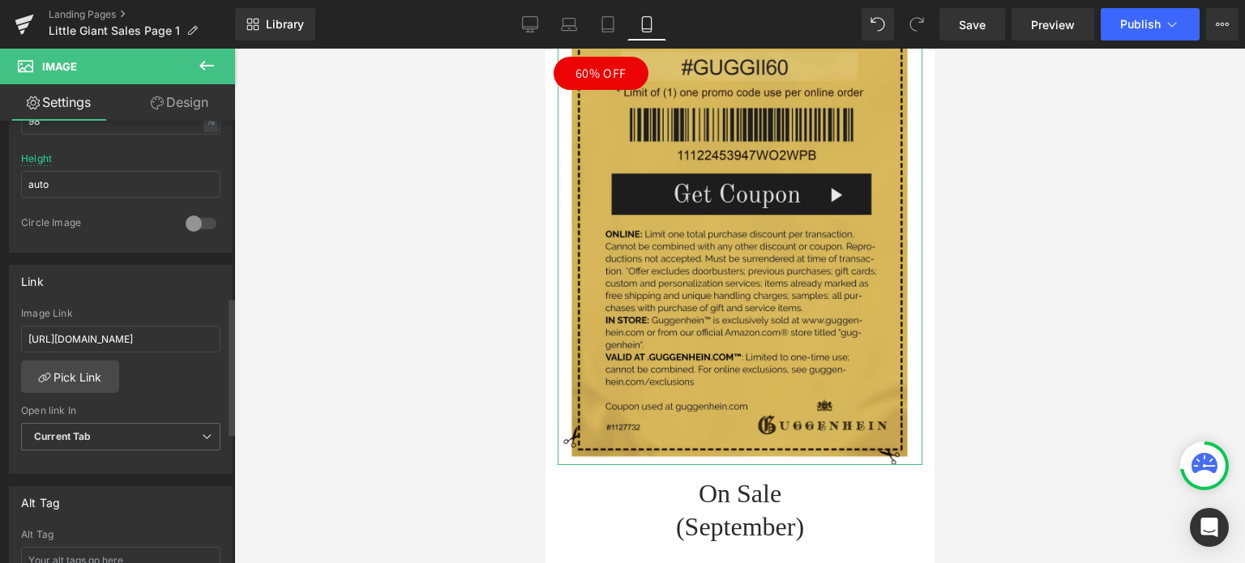
scroll to position [0, 0]
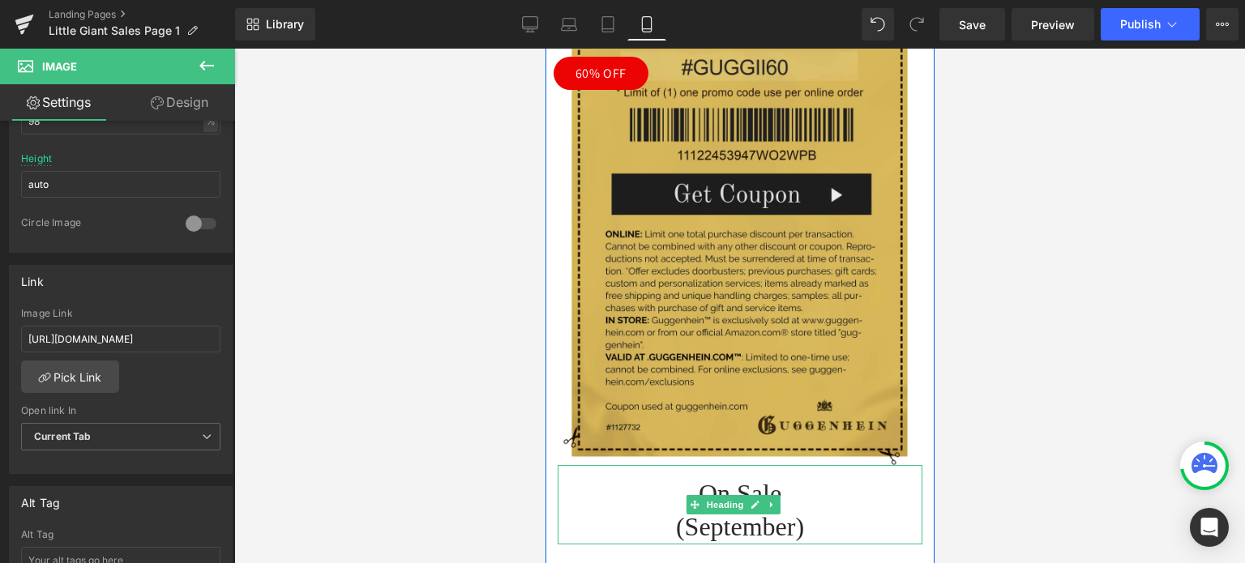
click at [751, 511] on h1 "(September)" at bounding box center [739, 528] width 365 height 34
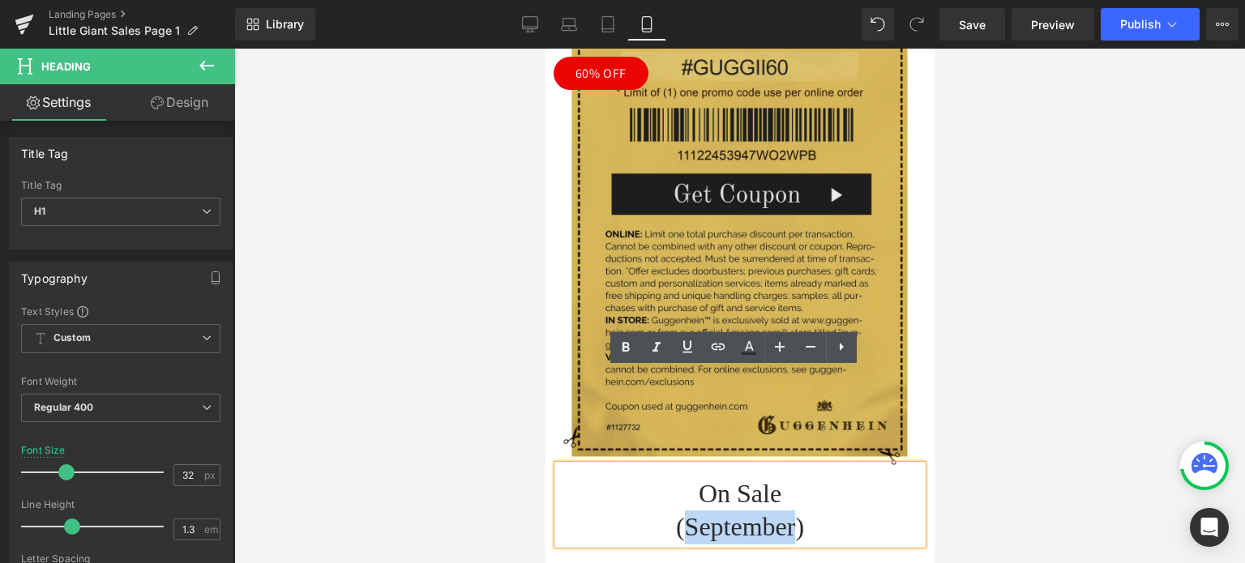
drag, startPoint x: 786, startPoint y: 435, endPoint x: 673, endPoint y: 436, distance: 112.7
click at [673, 511] on h1 "(September)" at bounding box center [739, 528] width 365 height 34
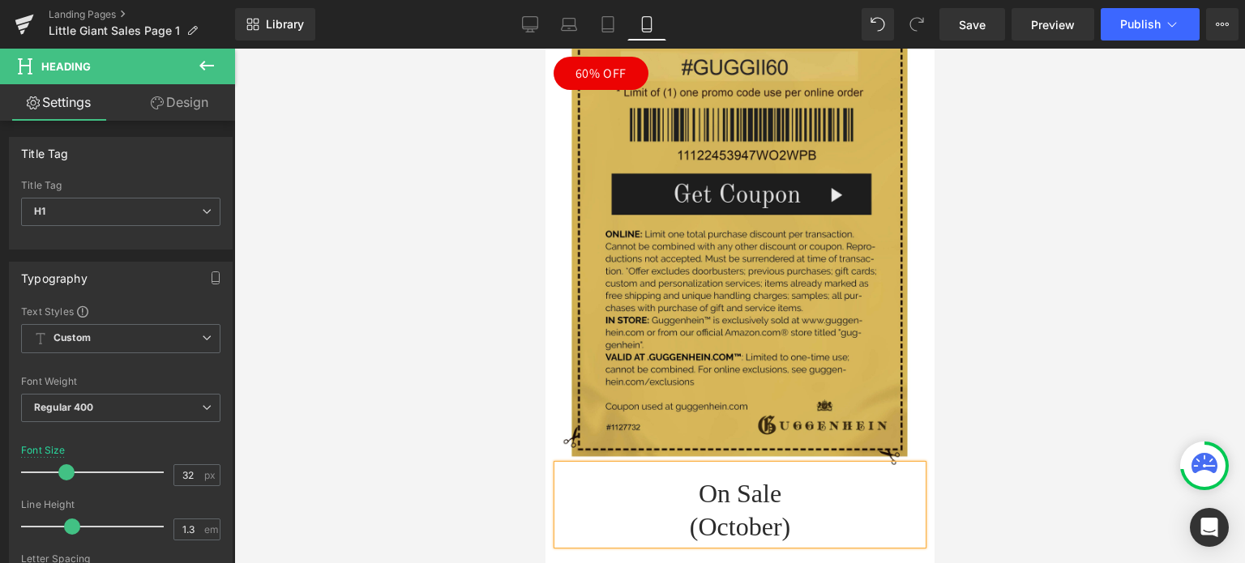
click at [1062, 426] on div at bounding box center [739, 306] width 1011 height 515
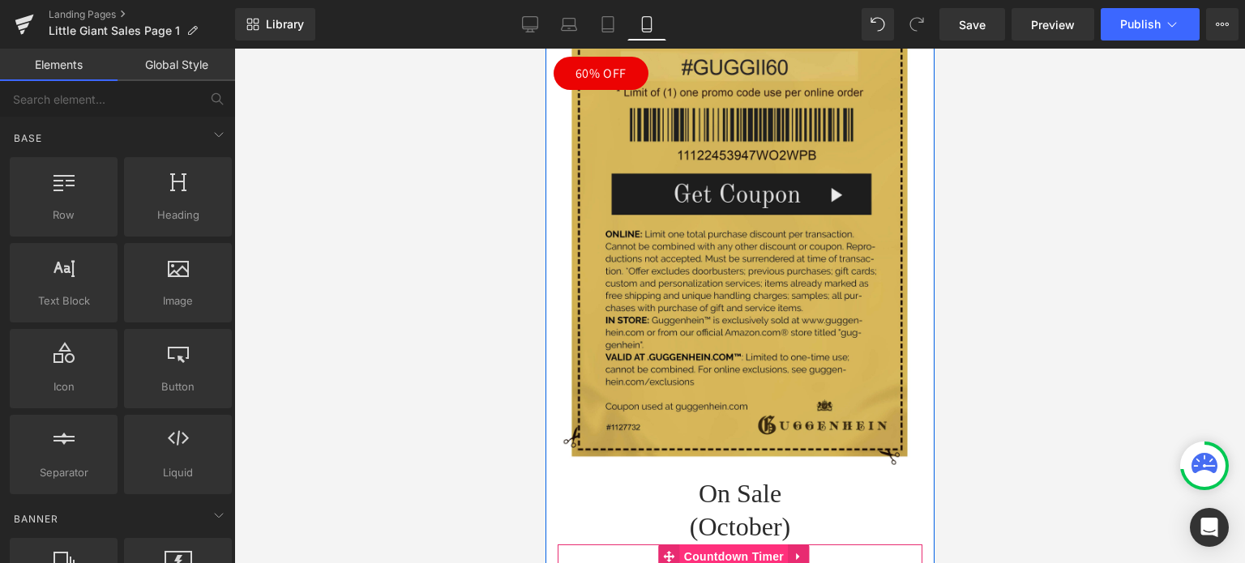
click at [730, 545] on span "Countdown Timer" at bounding box center [733, 557] width 108 height 24
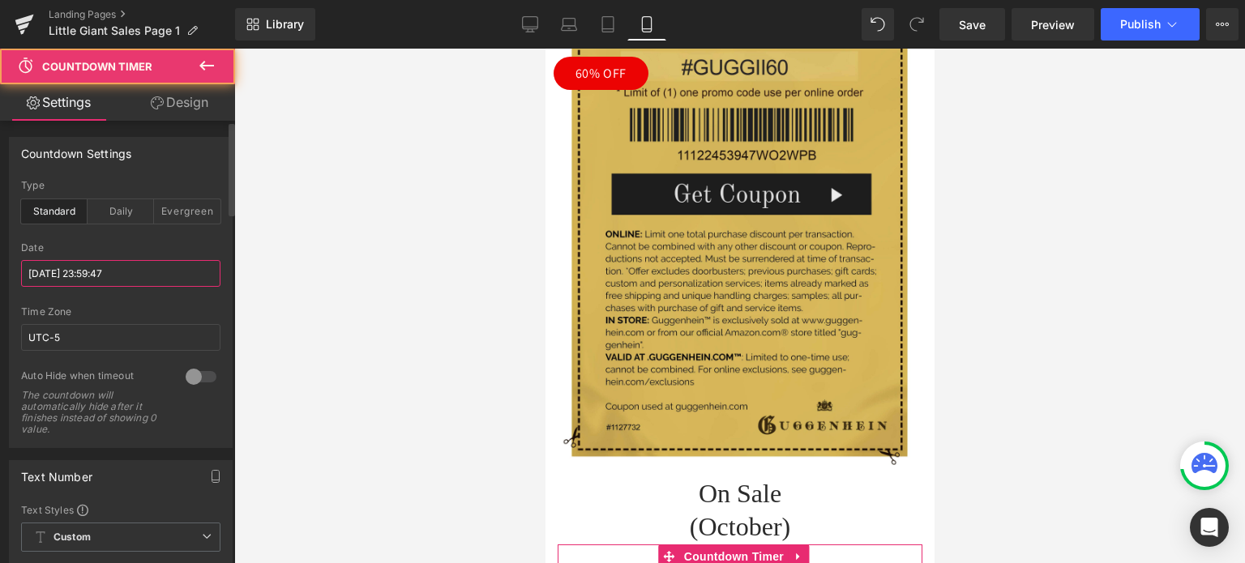
click at [93, 280] on input "2025/09/30 23:59:47" at bounding box center [120, 273] width 199 height 27
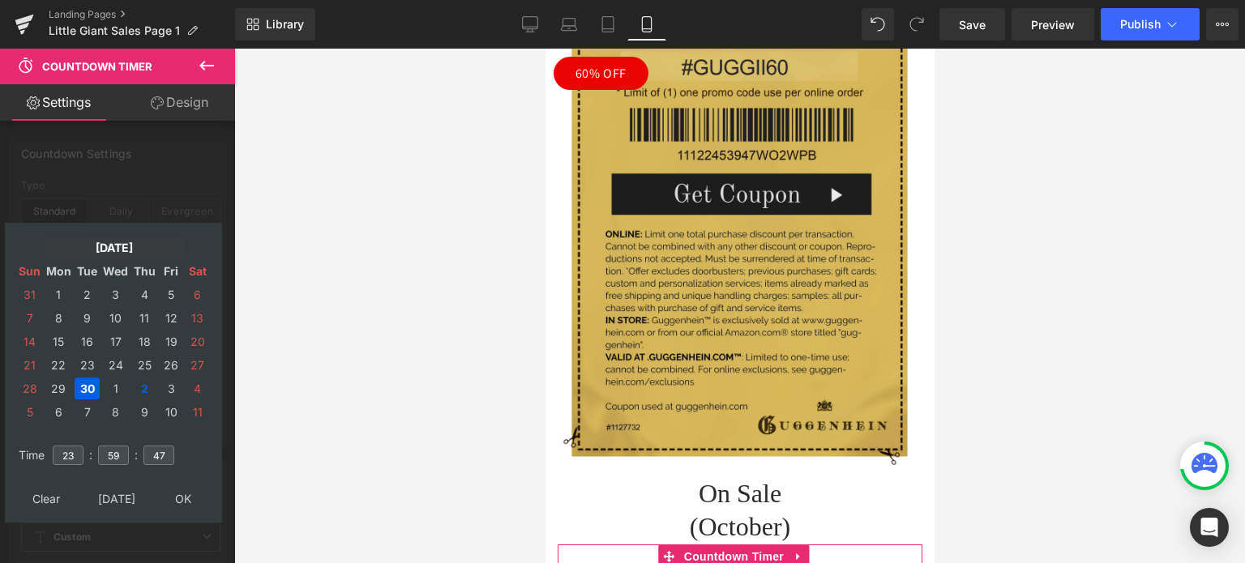
click at [123, 248] on td "Sep, 2025" at bounding box center [114, 248] width 139 height 22
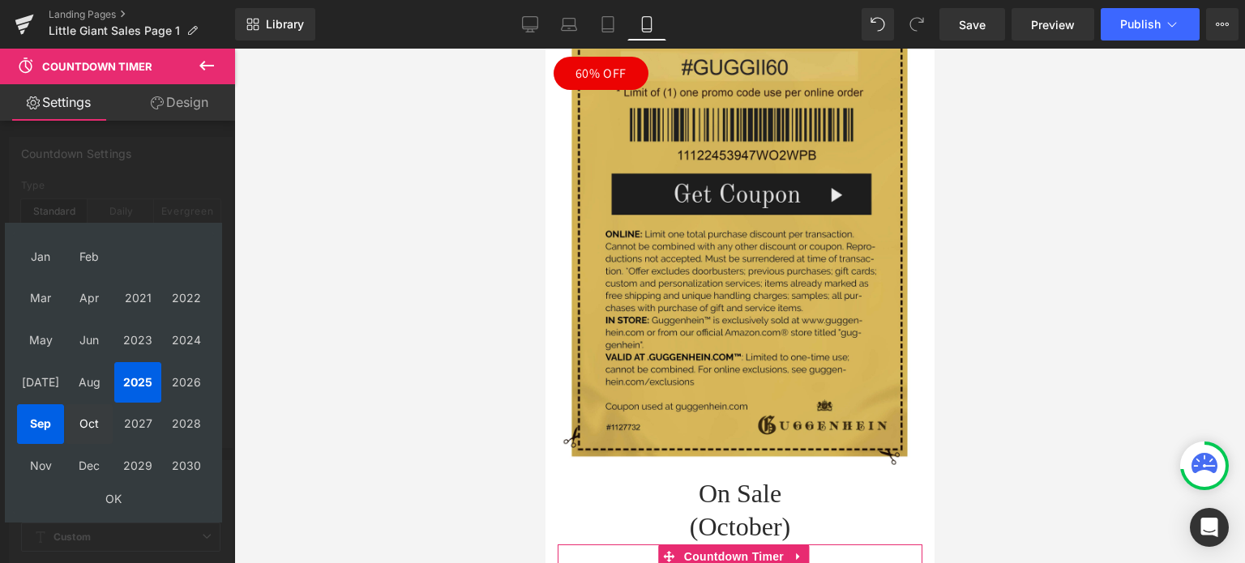
click at [89, 425] on td "Oct" at bounding box center [89, 424] width 47 height 41
click at [111, 497] on td "OK" at bounding box center [113, 499] width 193 height 22
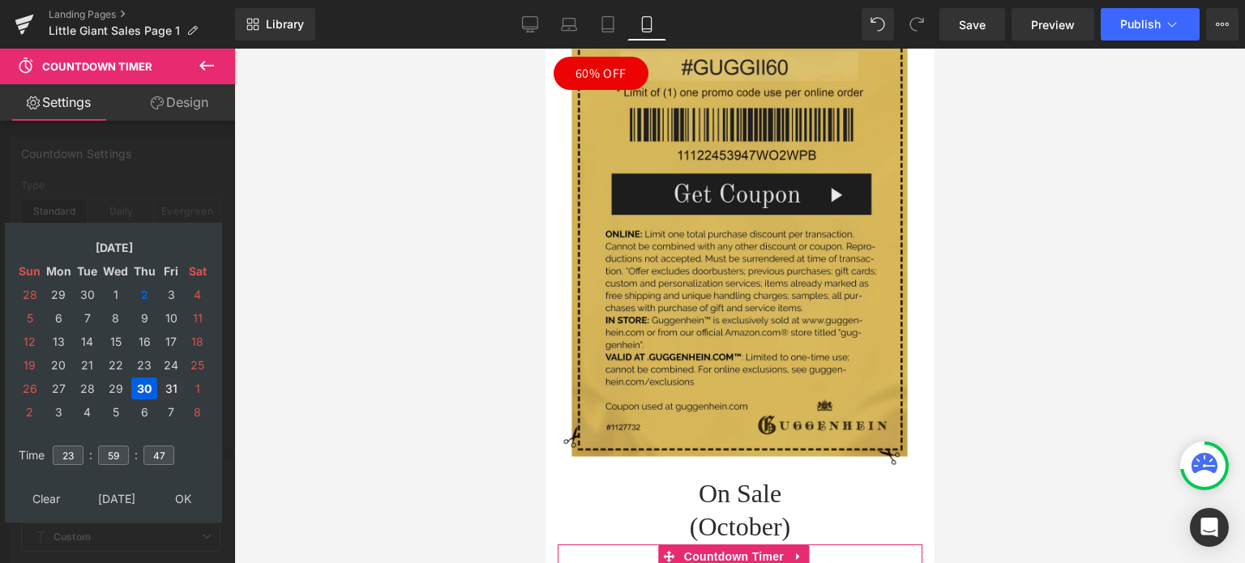
click at [170, 391] on td "31" at bounding box center [171, 389] width 24 height 22
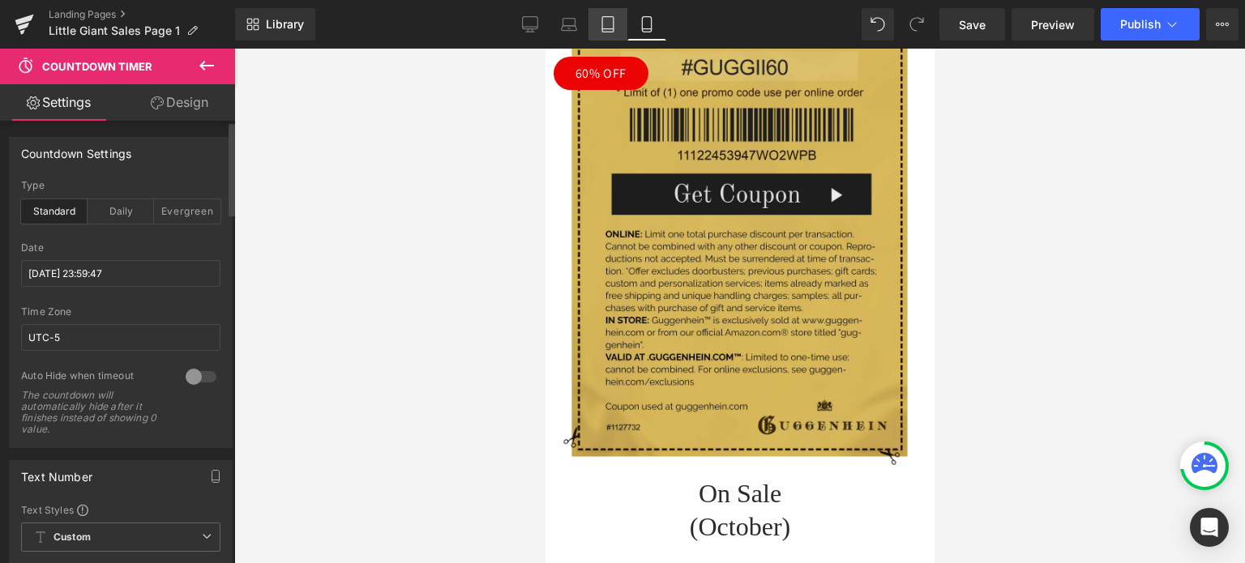
drag, startPoint x: 607, startPoint y: 28, endPoint x: 611, endPoint y: 19, distance: 9.8
click at [607, 28] on icon at bounding box center [608, 24] width 16 height 16
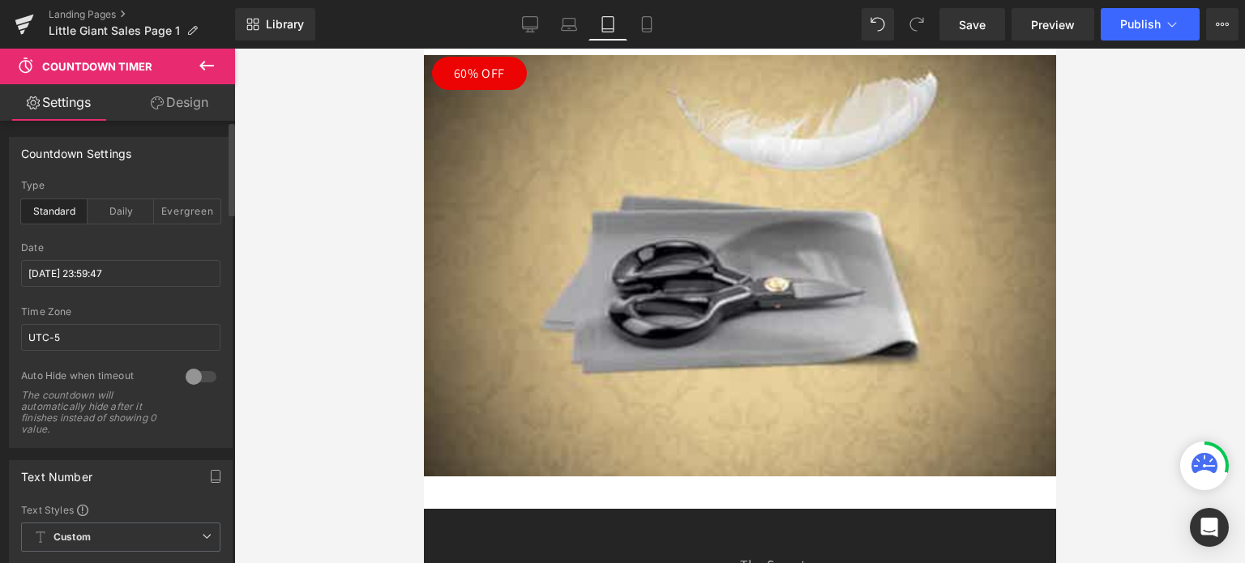
scroll to position [5948, 0]
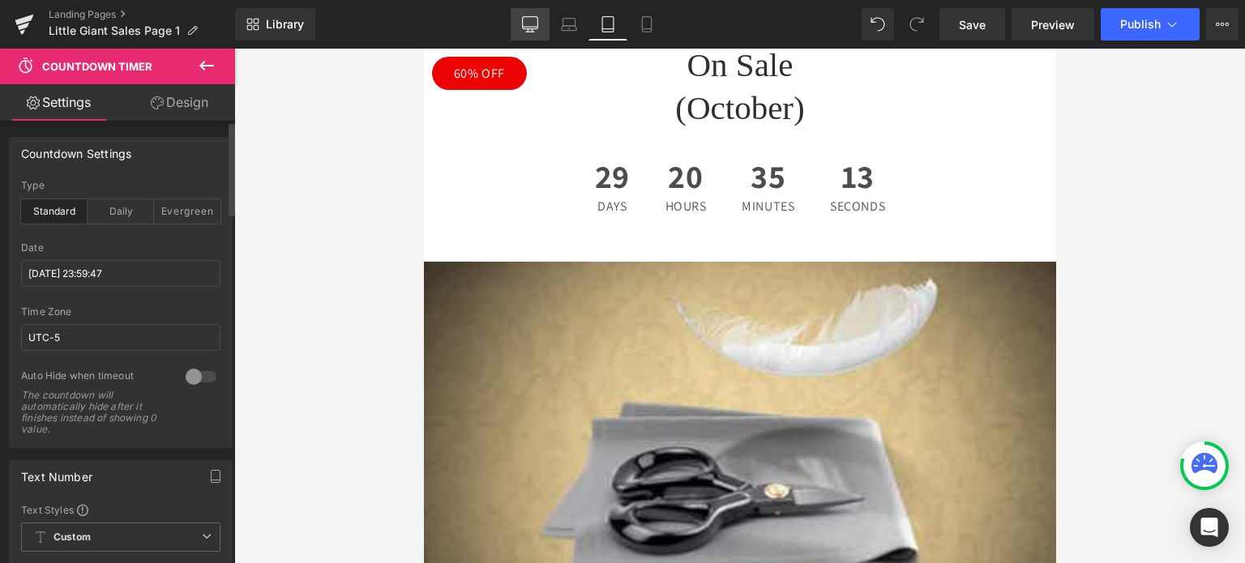
click at [524, 27] on icon at bounding box center [530, 23] width 15 height 12
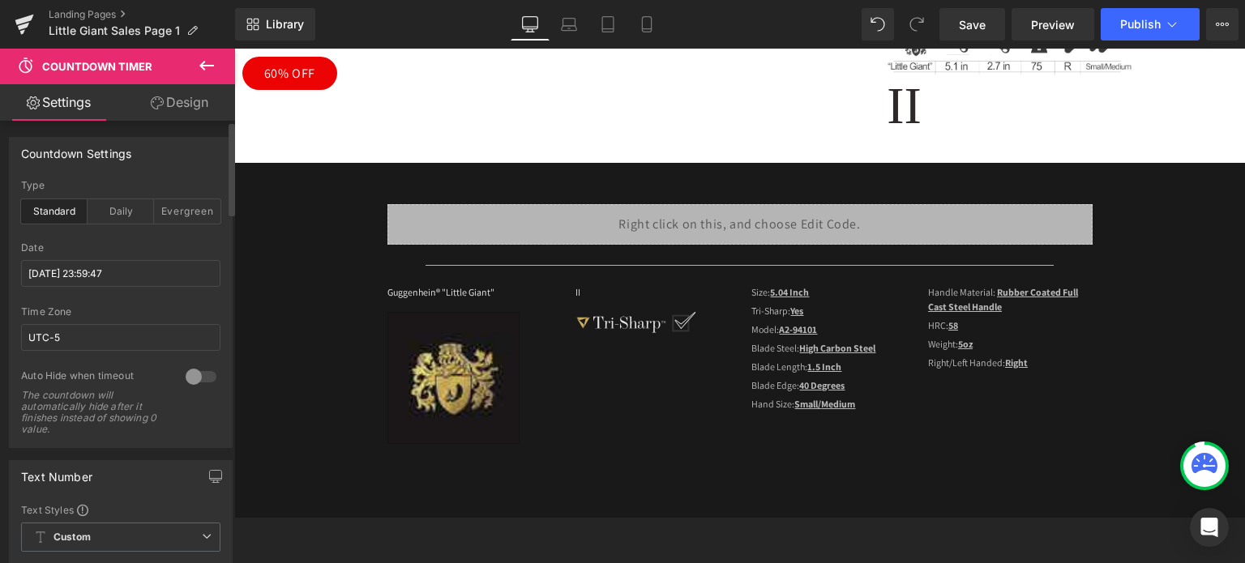
scroll to position [0, 0]
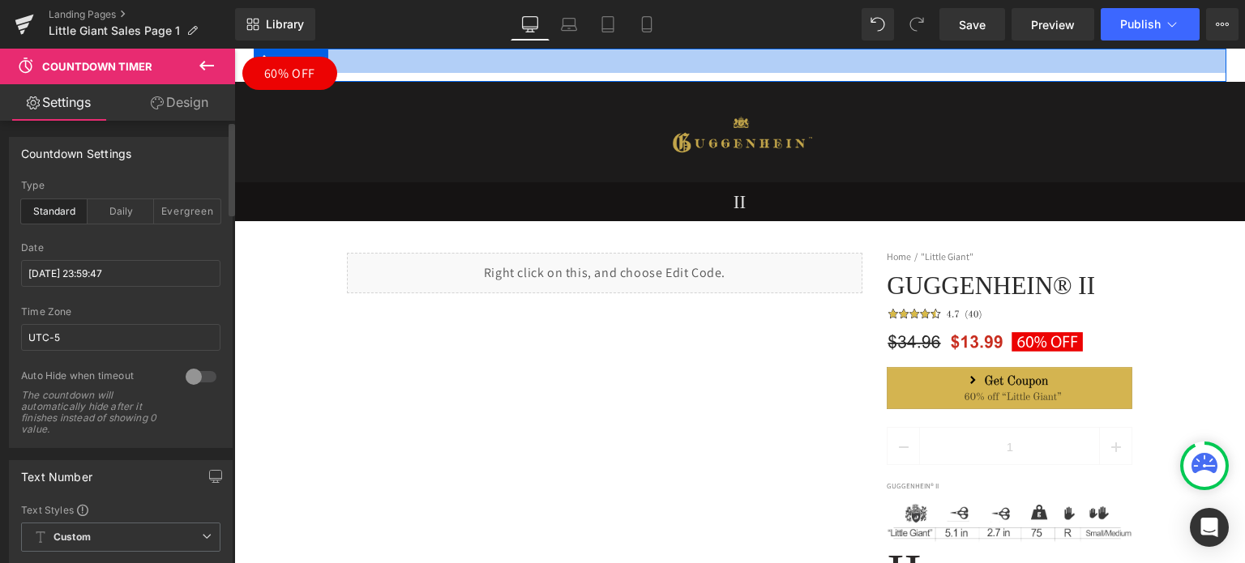
click at [508, 56] on div at bounding box center [740, 61] width 972 height 24
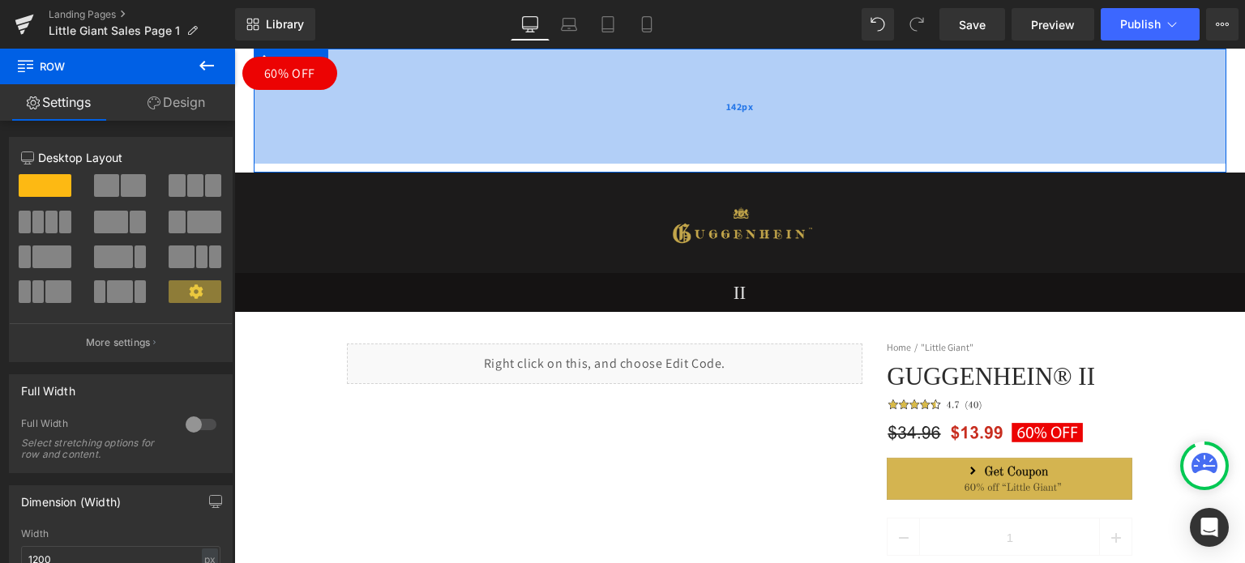
drag, startPoint x: 479, startPoint y: 59, endPoint x: 476, endPoint y: 150, distance: 90.8
click at [476, 150] on div "142px" at bounding box center [740, 106] width 972 height 115
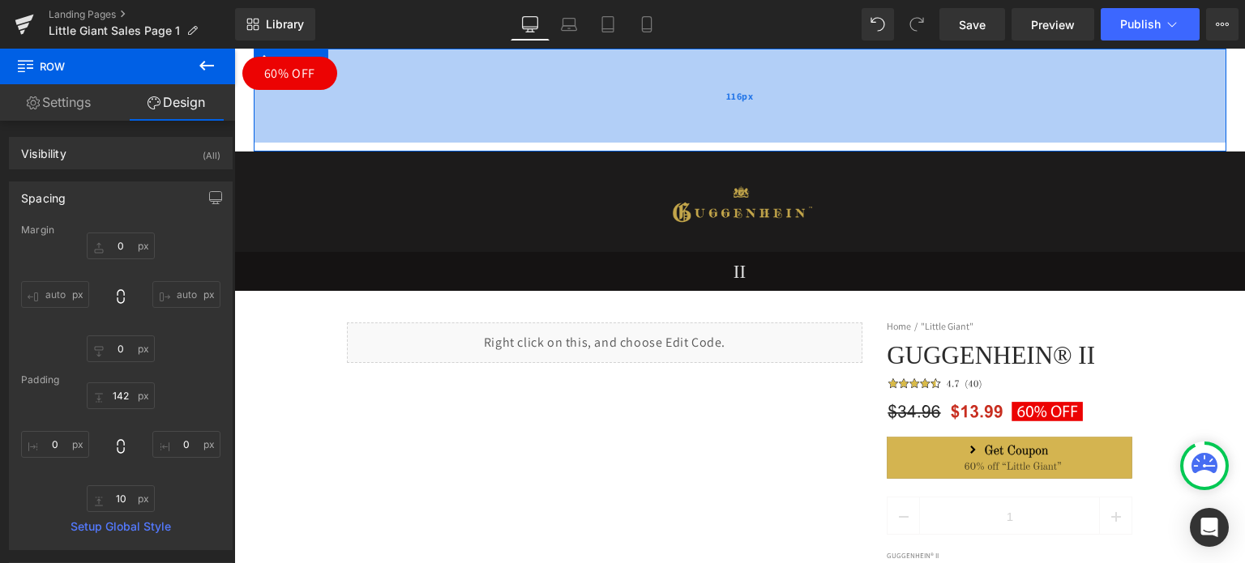
drag, startPoint x: 543, startPoint y: 111, endPoint x: 543, endPoint y: 84, distance: 26.7
click at [543, 84] on div "116px" at bounding box center [740, 96] width 972 height 94
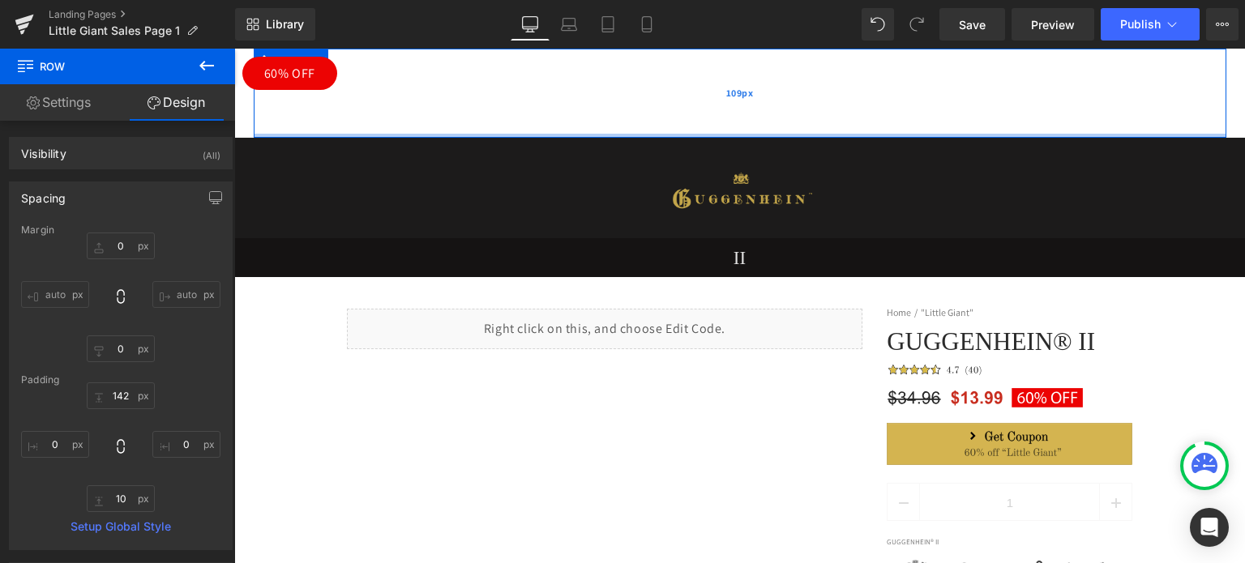
drag, startPoint x: 663, startPoint y: 139, endPoint x: 667, endPoint y: 102, distance: 37.5
click at [667, 102] on div "Image © 2025 GUGGENHEIN™ 144 LANDA ST , TX 78130 UNITED STATES Text Block The S…" at bounding box center [740, 93] width 972 height 89
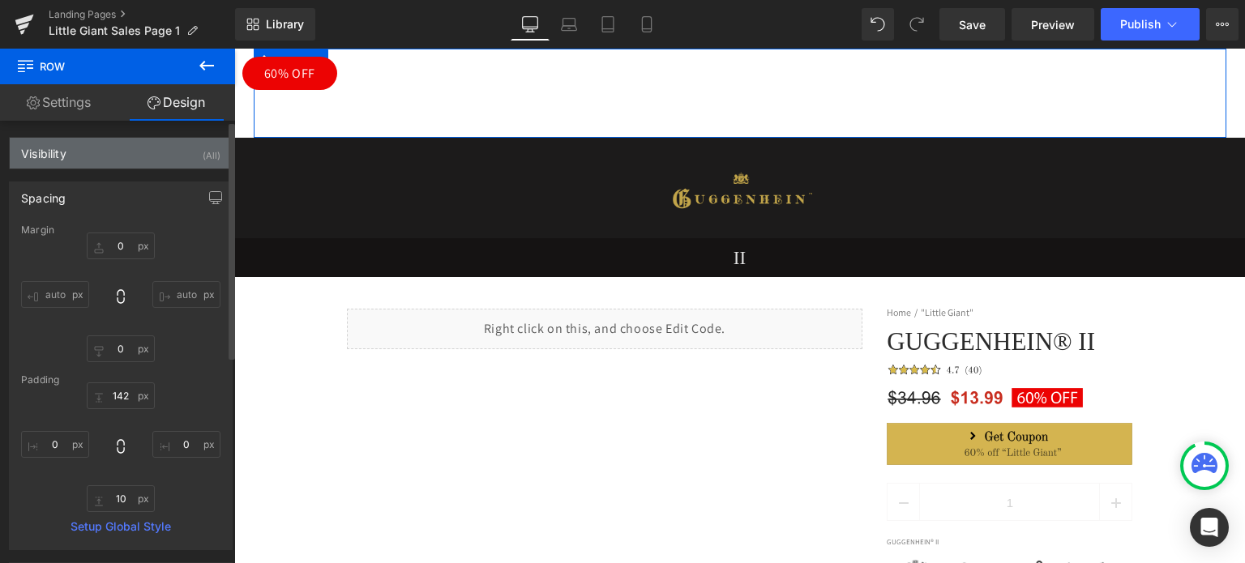
click at [158, 152] on div "Visibility (All)" at bounding box center [121, 153] width 222 height 31
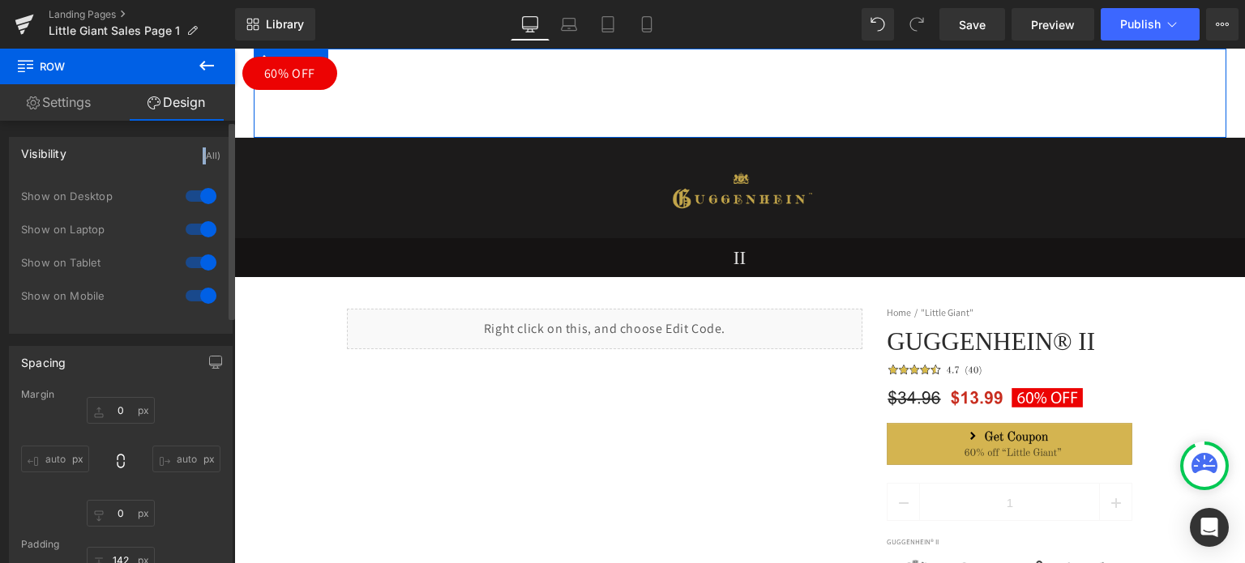
click at [158, 152] on div "Visibility (All)" at bounding box center [121, 153] width 222 height 31
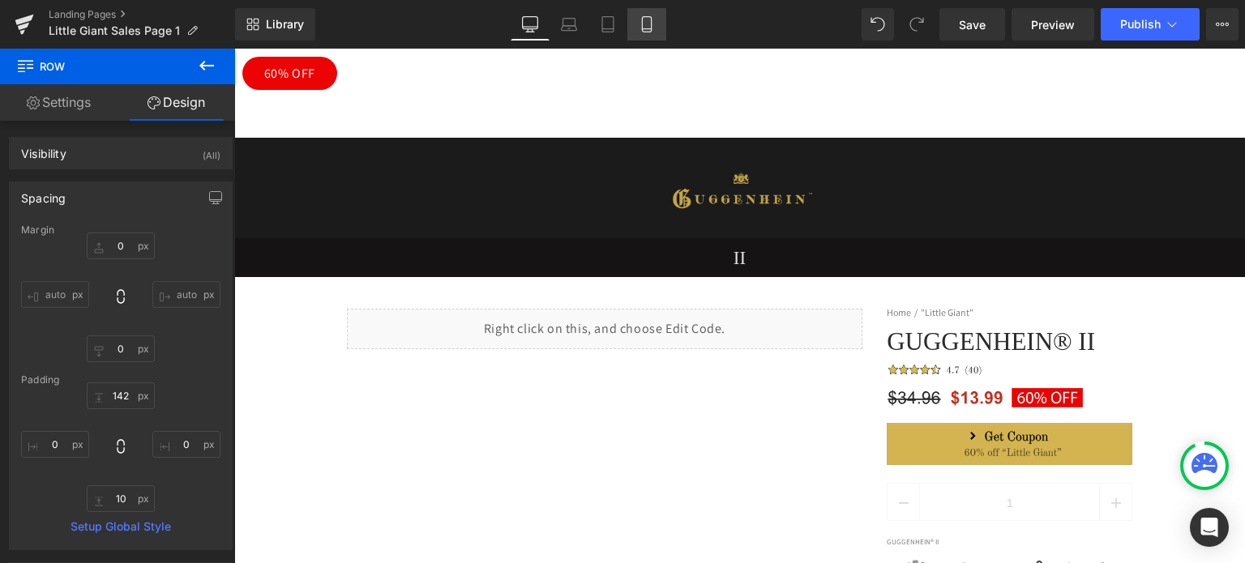
click at [649, 25] on icon at bounding box center [647, 24] width 16 height 16
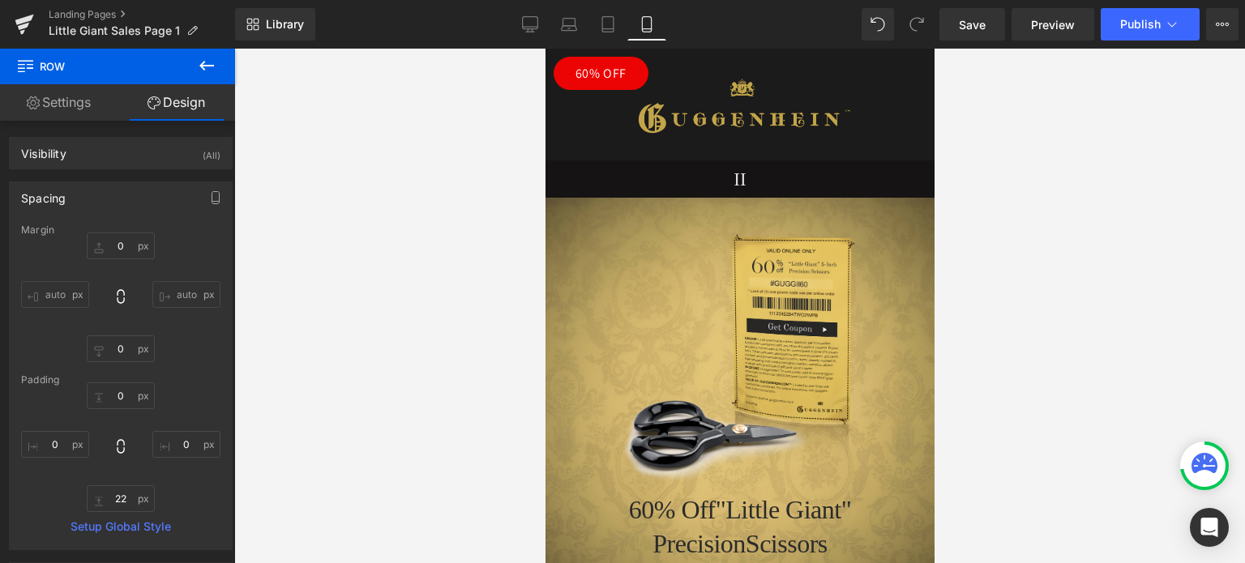
drag, startPoint x: 925, startPoint y: 440, endPoint x: 1494, endPoint y: 101, distance: 662.1
click at [599, 25] on link "Tablet" at bounding box center [607, 24] width 39 height 32
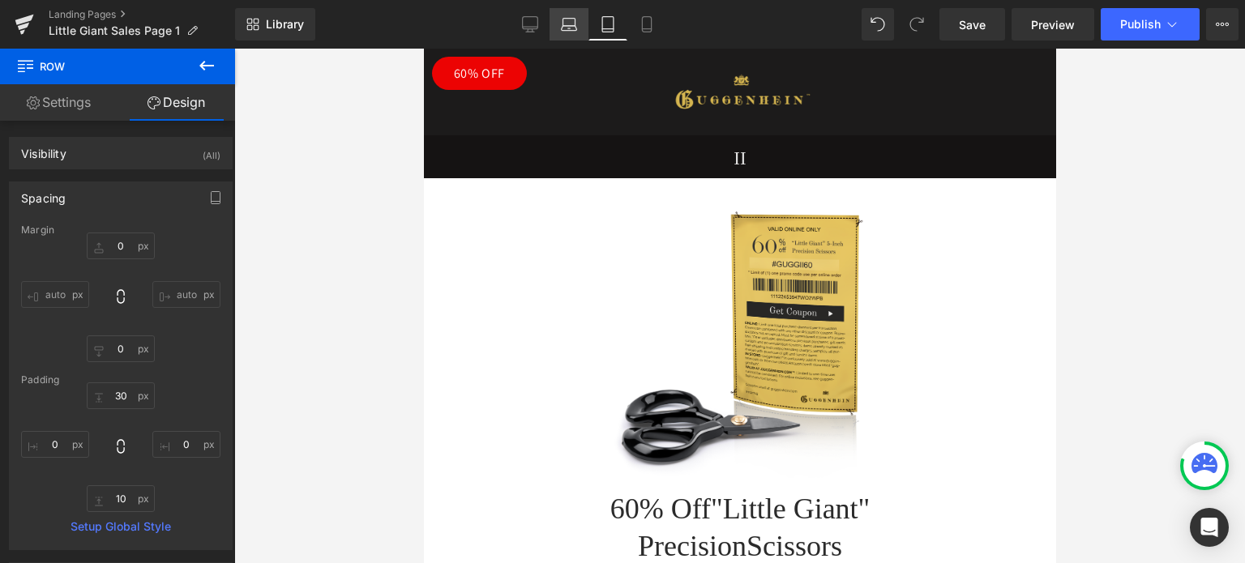
click at [573, 21] on icon at bounding box center [569, 24] width 16 height 16
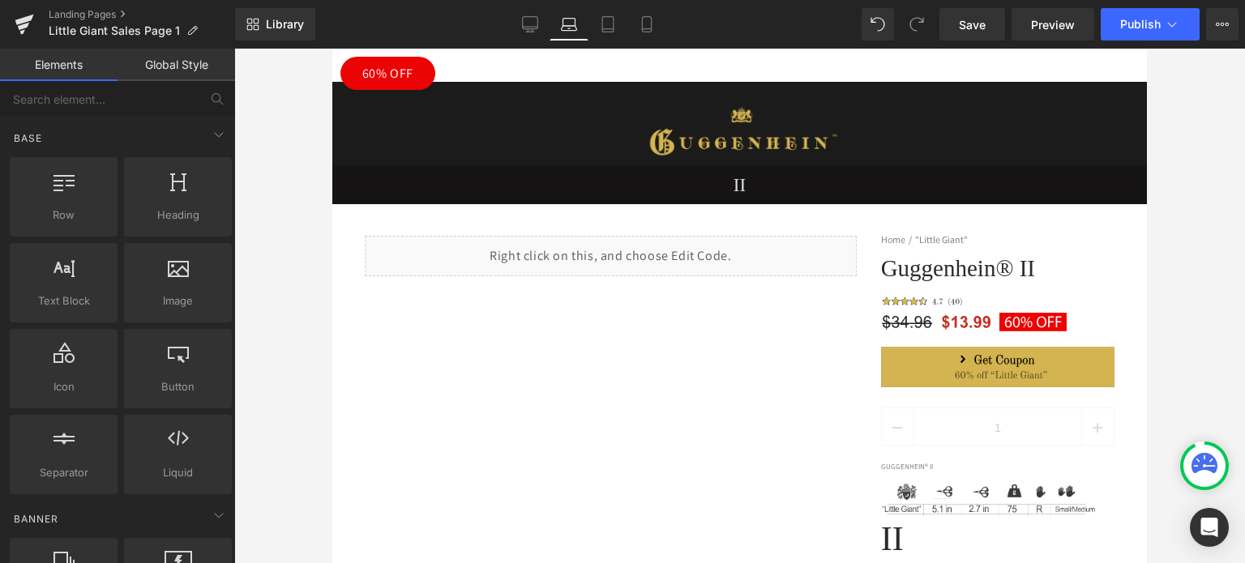
click at [338, 58] on div "60% OFF" at bounding box center [387, 73] width 111 height 49
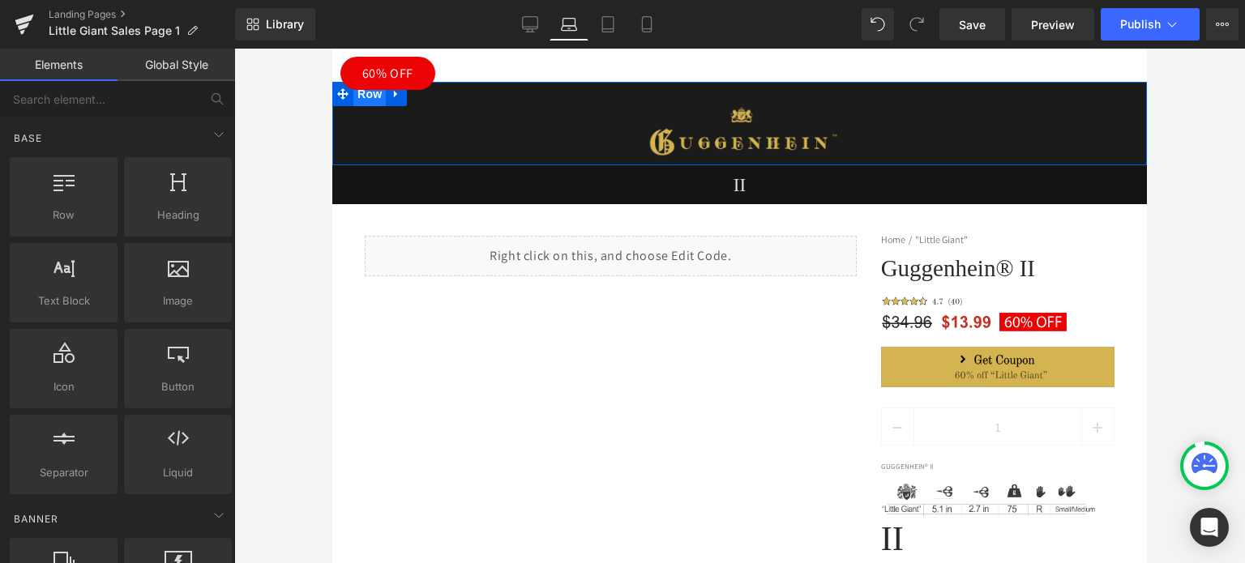
click at [365, 100] on span "Row" at bounding box center [369, 94] width 32 height 24
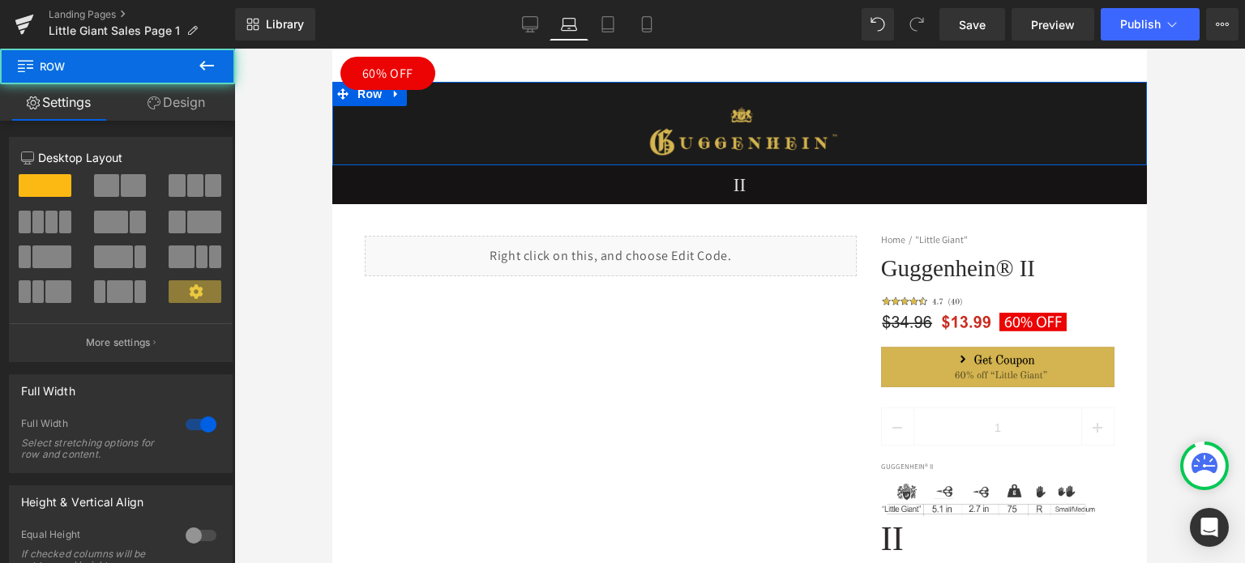
drag, startPoint x: 173, startPoint y: 104, endPoint x: 115, endPoint y: 194, distance: 107.5
click at [173, 104] on link "Design" at bounding box center [177, 102] width 118 height 36
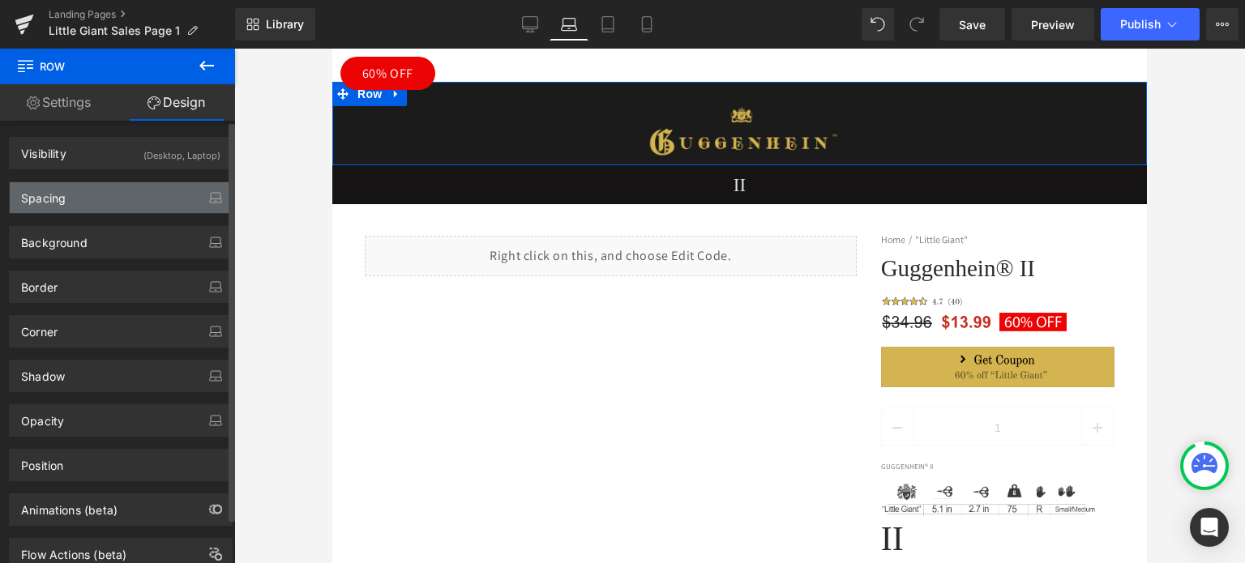
click at [113, 196] on div "Spacing" at bounding box center [121, 197] width 222 height 31
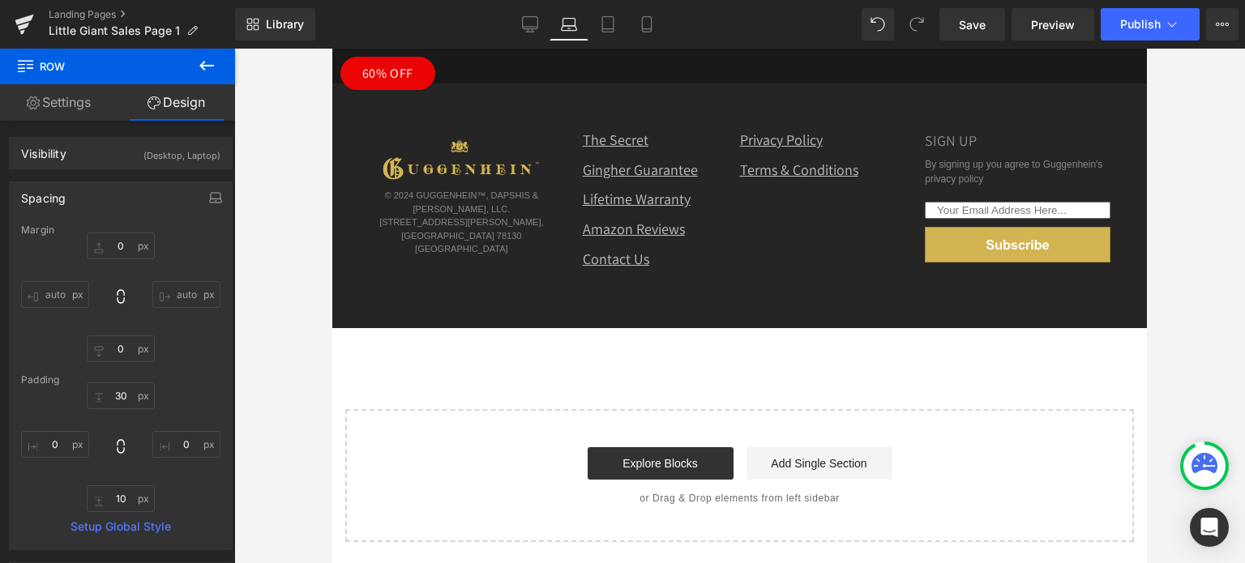
scroll to position [851, 0]
click at [638, 27] on link "Mobile" at bounding box center [646, 24] width 39 height 32
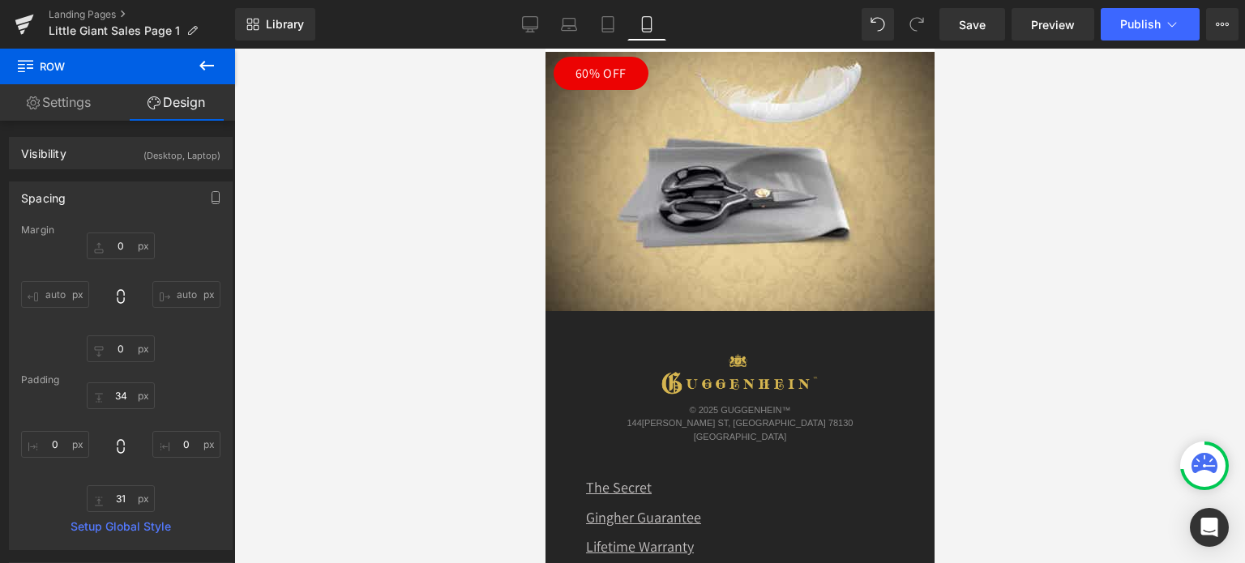
scroll to position [5730, 0]
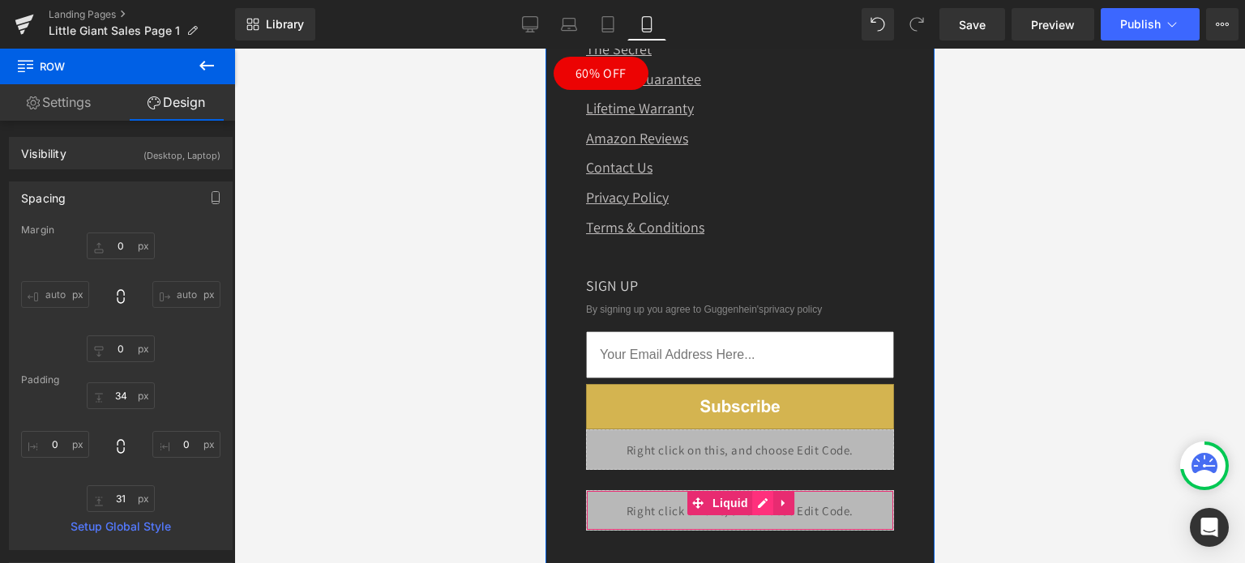
click at [754, 490] on div "Liquid" at bounding box center [739, 510] width 308 height 41
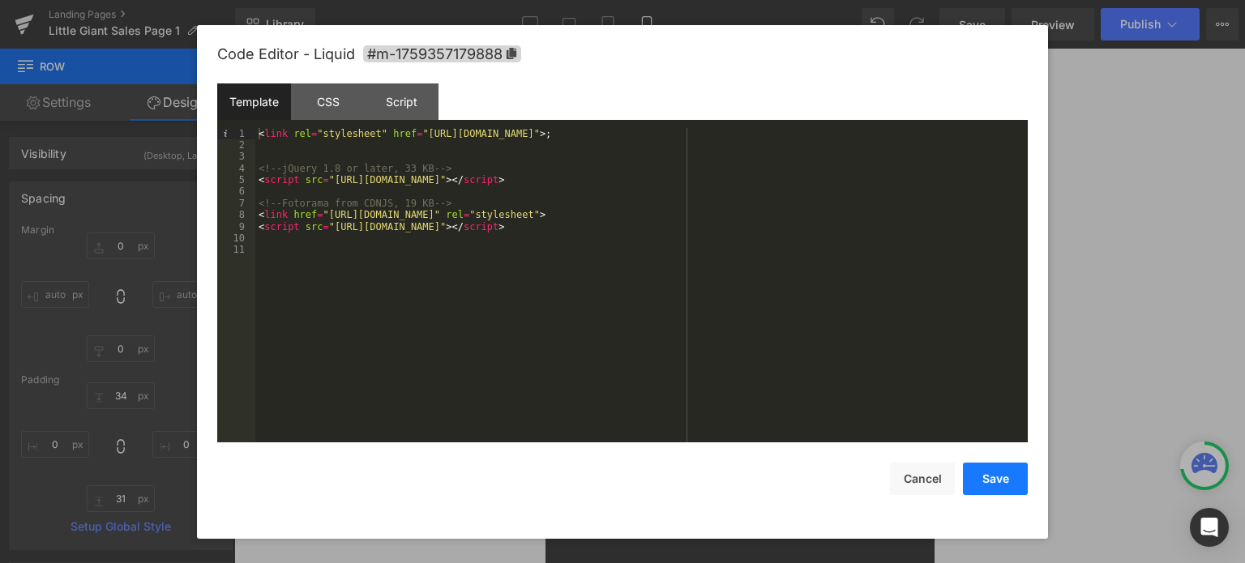
click at [995, 479] on button "Save" at bounding box center [995, 479] width 65 height 32
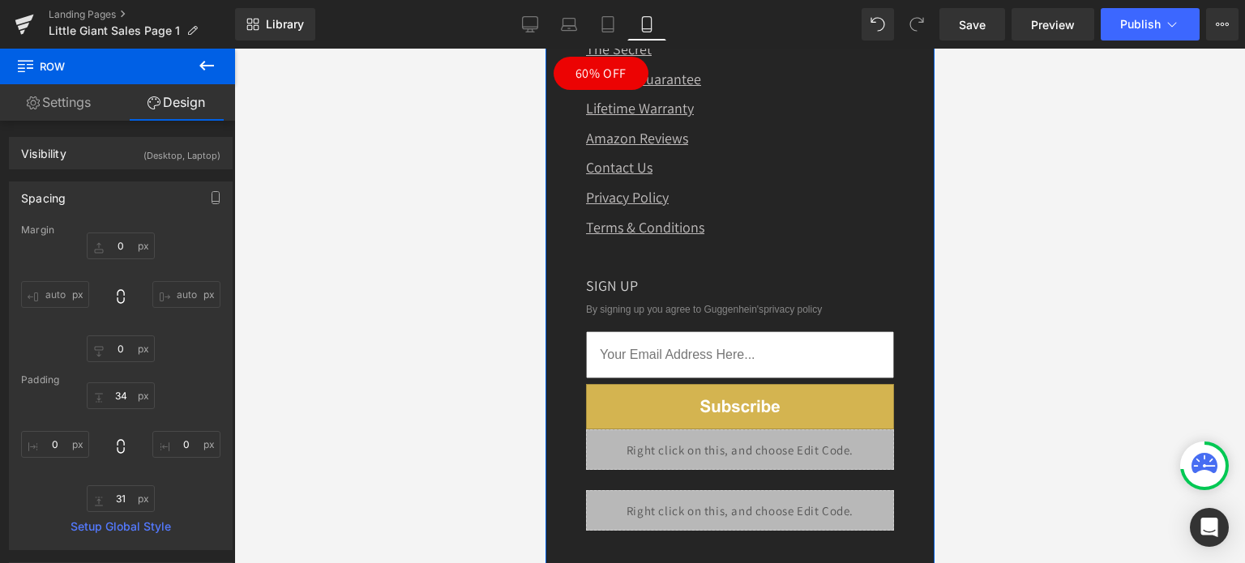
click at [750, 430] on div "Liquid" at bounding box center [739, 450] width 308 height 41
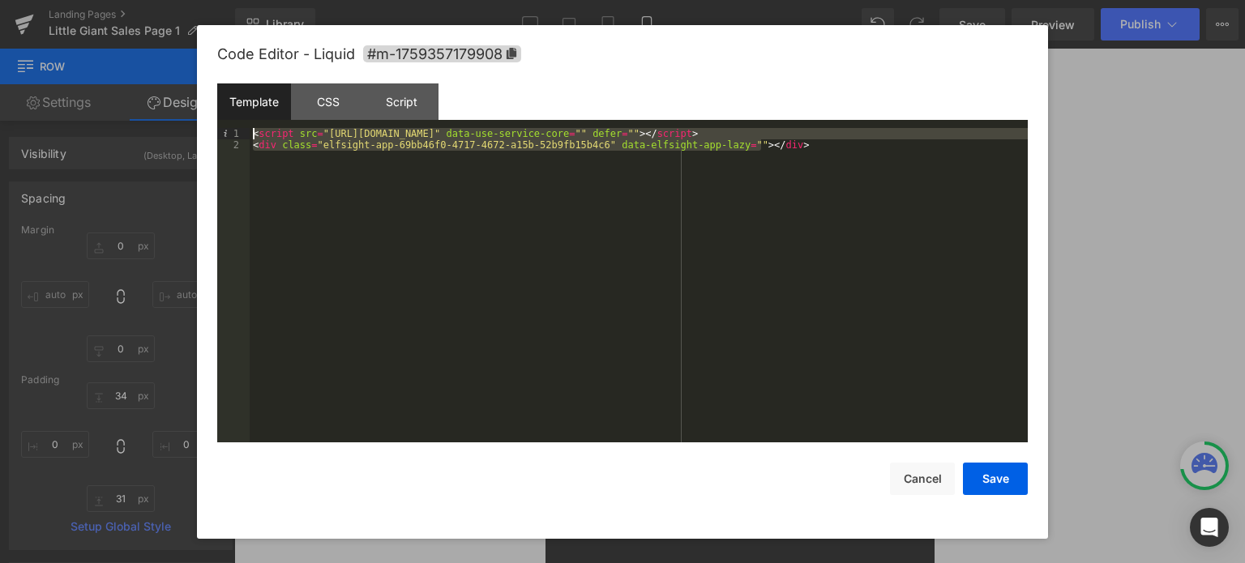
drag, startPoint x: 793, startPoint y: 151, endPoint x: 253, endPoint y: 134, distance: 540.0
click at [253, 134] on div "< script src = "https://static.elfsight.com/platform/platform.js" data-use-serv…" at bounding box center [639, 297] width 778 height 339
click at [951, 398] on div "< script src = "https://static.elfsight.com/platform/platform.js" data-use-serv…" at bounding box center [639, 285] width 778 height 315
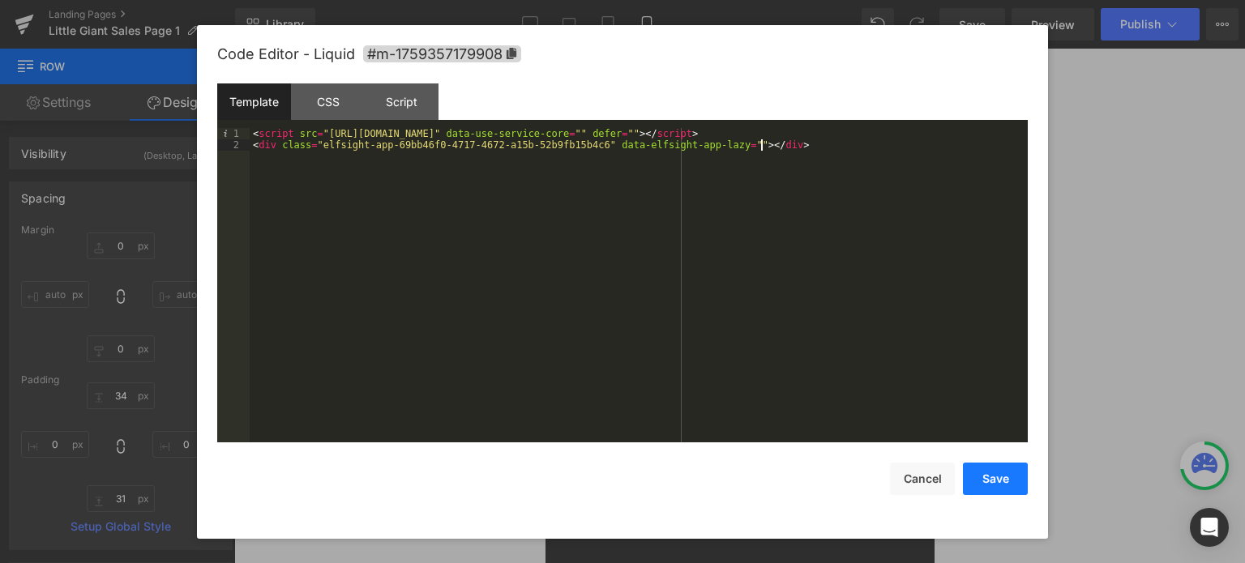
click at [984, 482] on button "Save" at bounding box center [995, 479] width 65 height 32
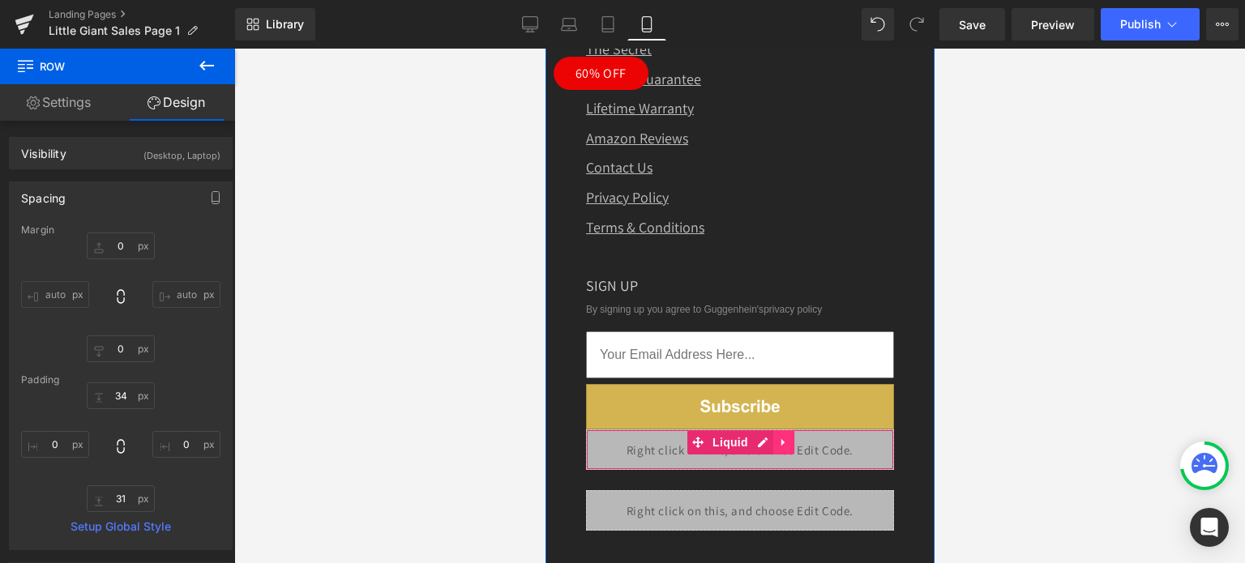
click at [777, 436] on icon at bounding box center [782, 442] width 11 height 12
click at [788, 437] on icon at bounding box center [793, 442] width 11 height 11
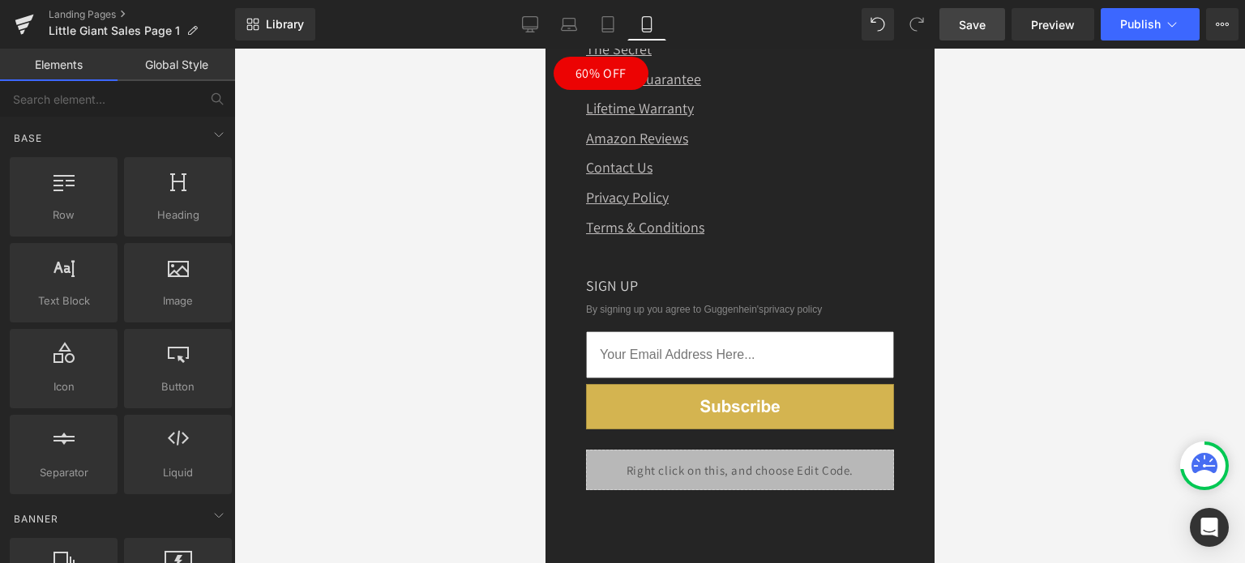
click at [977, 22] on span "Save" at bounding box center [972, 24] width 27 height 17
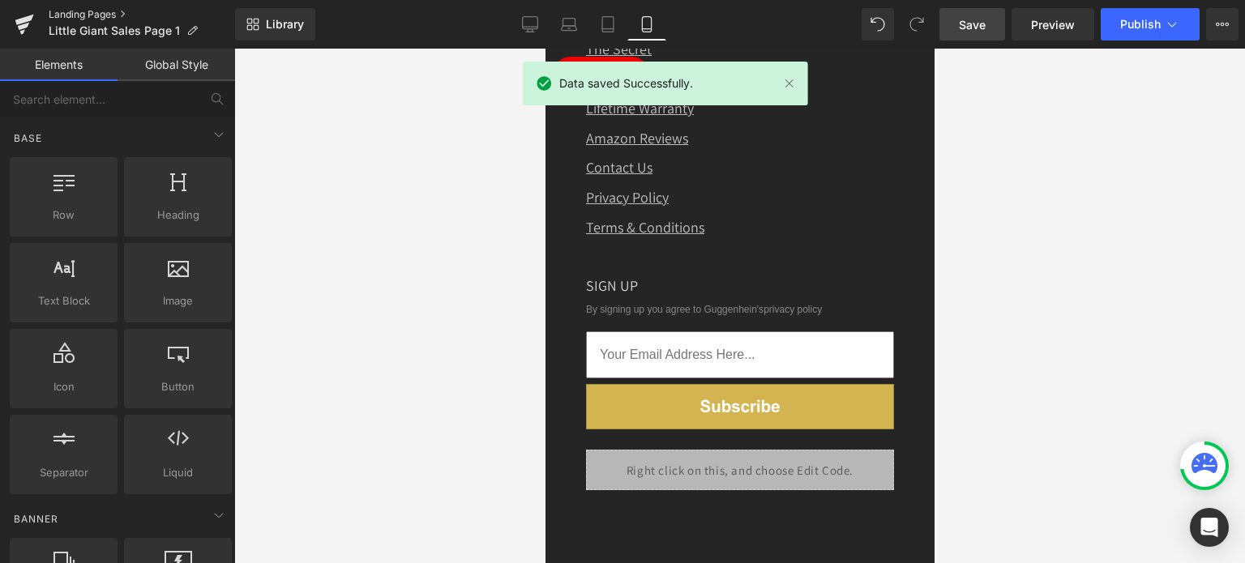
click at [91, 15] on link "Landing Pages" at bounding box center [142, 14] width 186 height 13
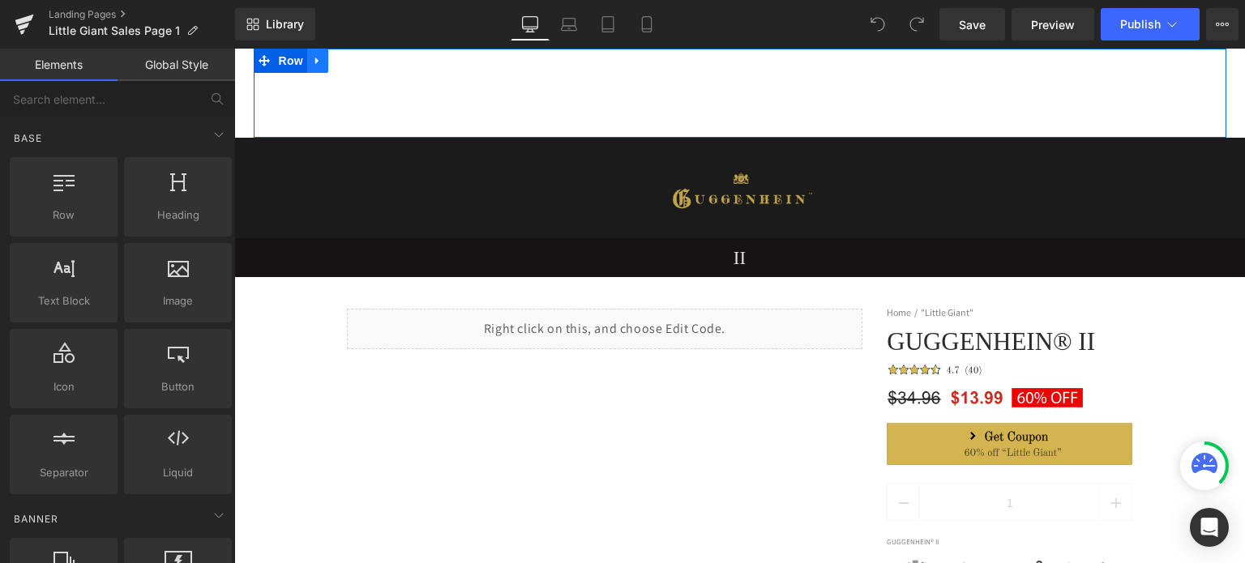
click at [312, 65] on icon at bounding box center [317, 61] width 11 height 12
click at [354, 62] on icon at bounding box center [359, 60] width 11 height 11
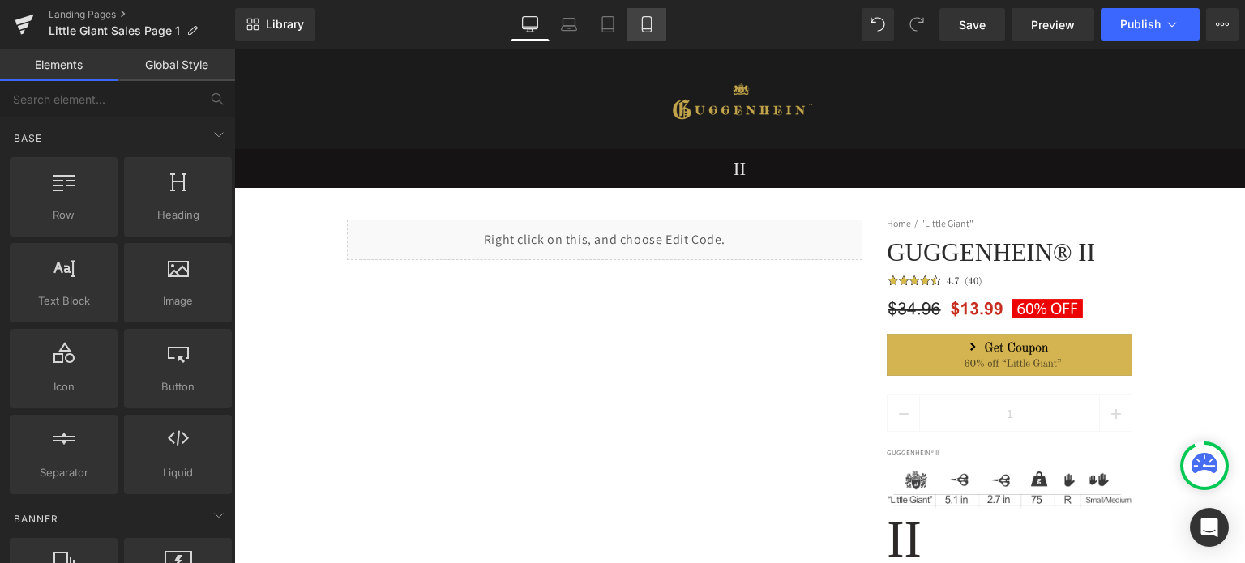
click at [647, 29] on icon at bounding box center [647, 24] width 16 height 16
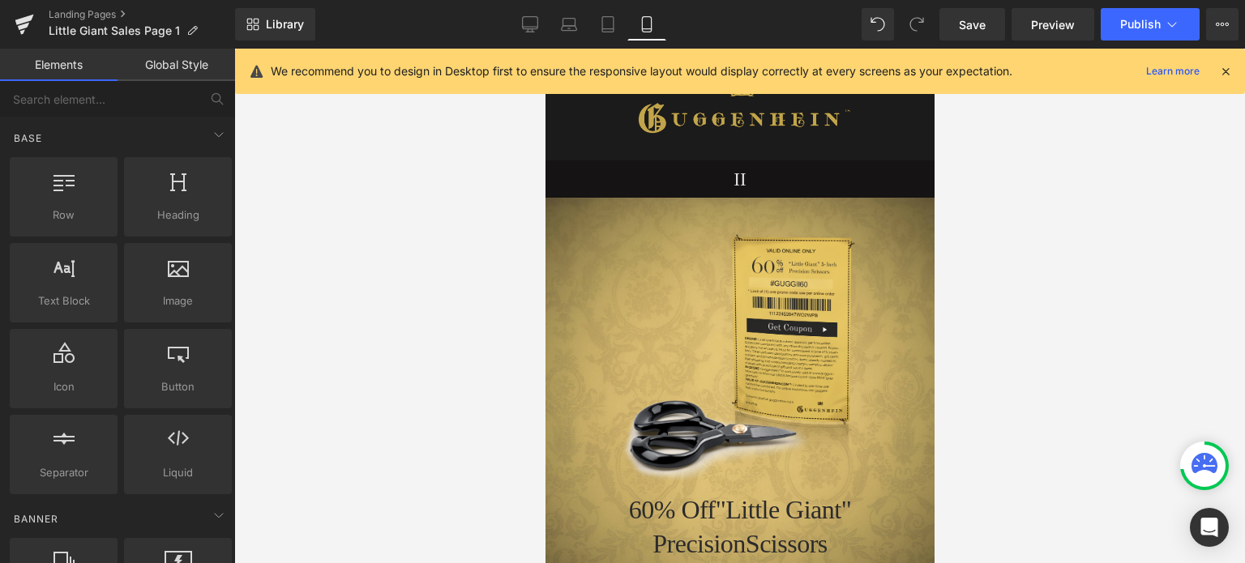
click at [1227, 70] on icon at bounding box center [1225, 71] width 15 height 15
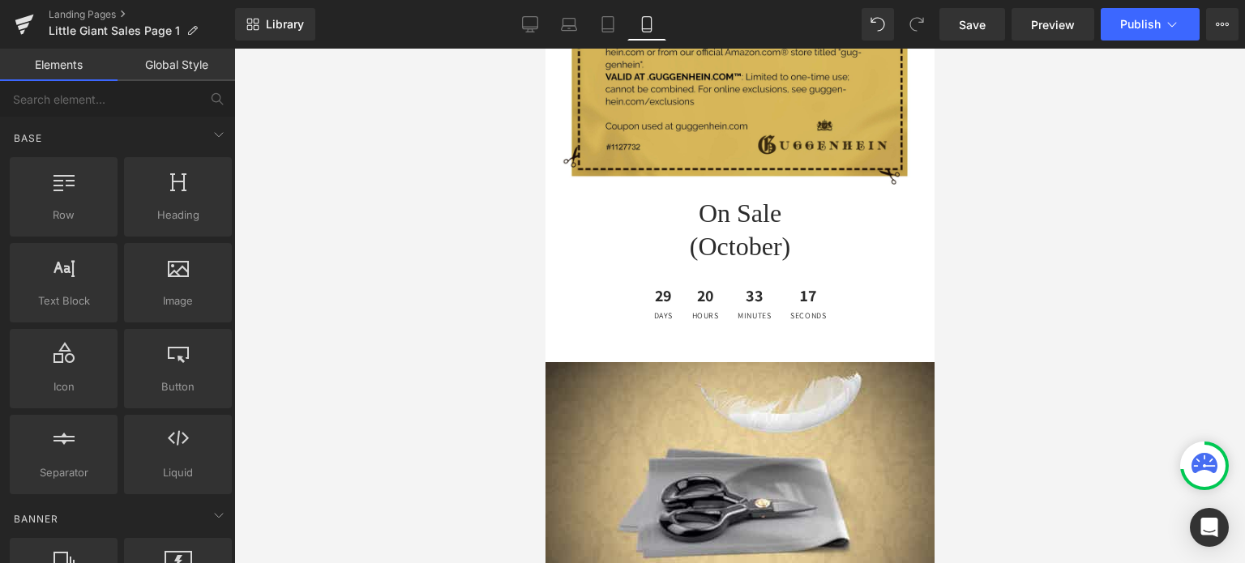
scroll to position [4985, 0]
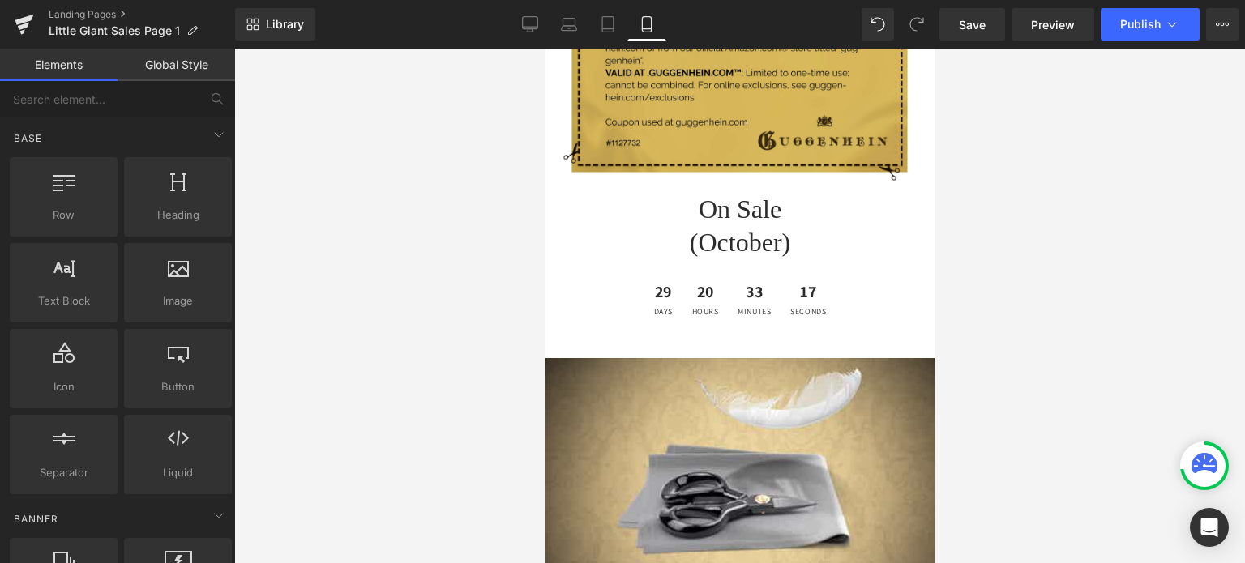
drag, startPoint x: 925, startPoint y: 508, endPoint x: 1482, endPoint y: 548, distance: 558.2
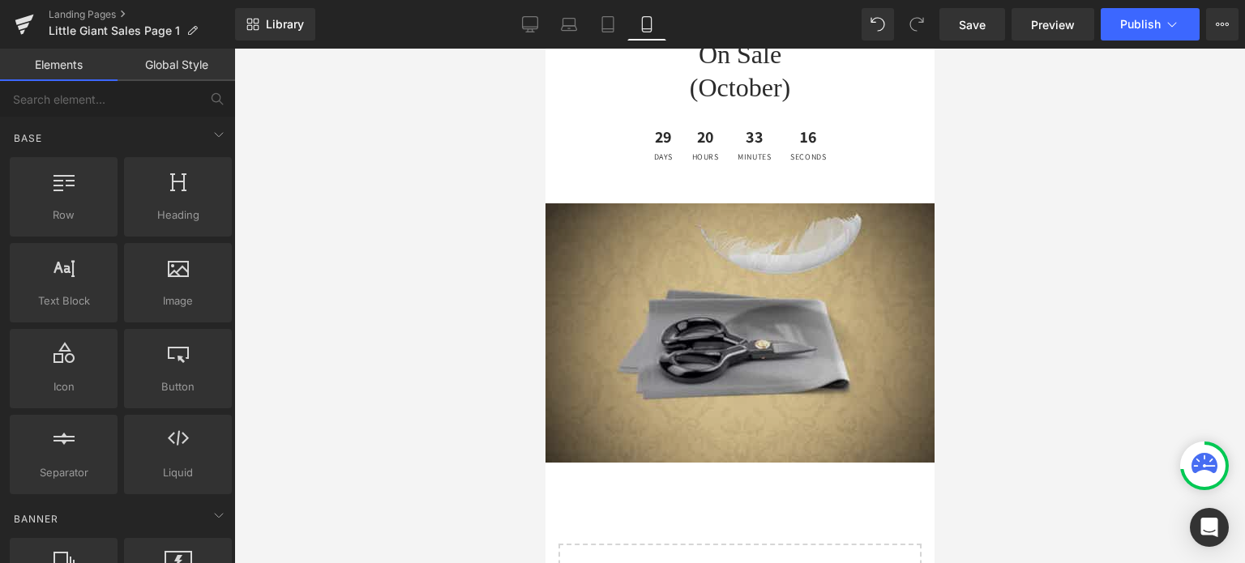
scroll to position [5226, 0]
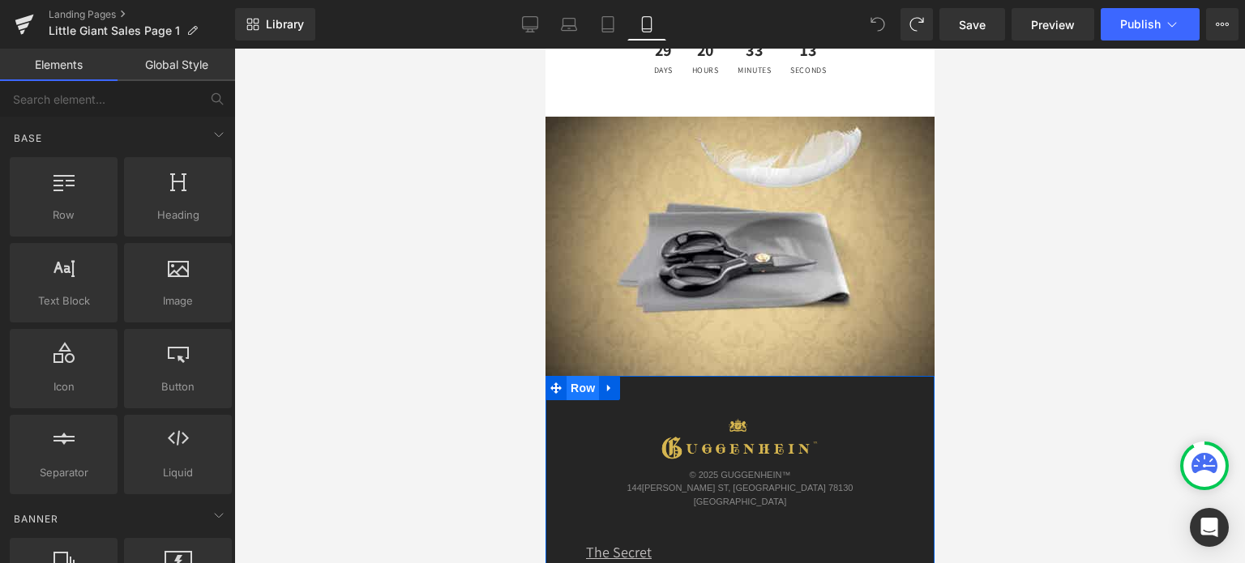
click at [586, 376] on span "Row" at bounding box center [582, 388] width 32 height 24
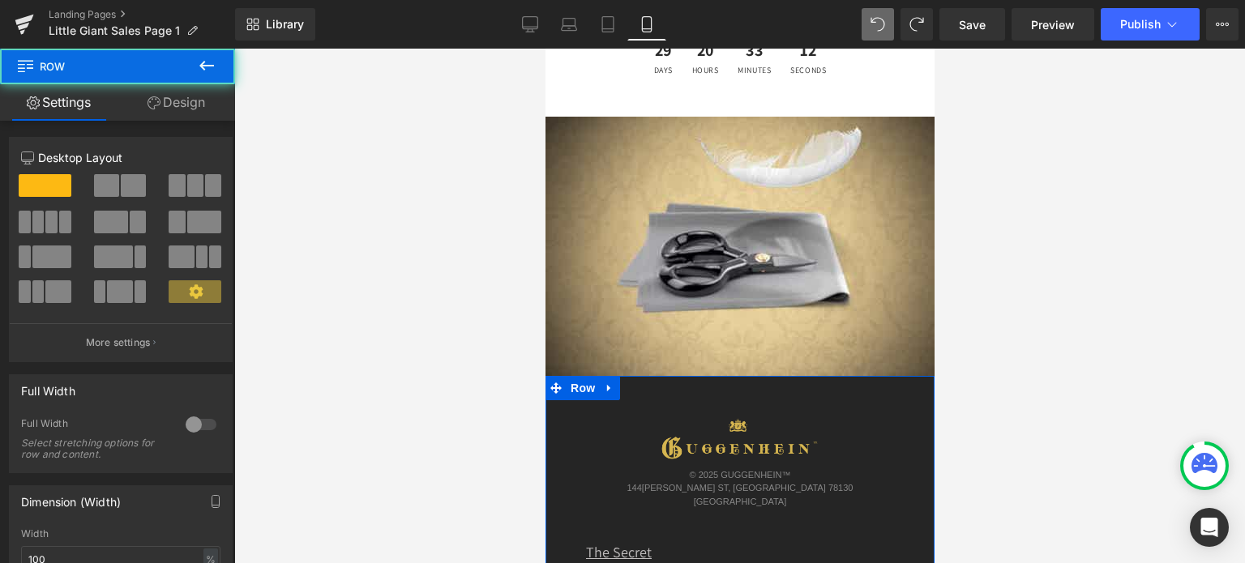
click at [179, 97] on link "Design" at bounding box center [177, 102] width 118 height 36
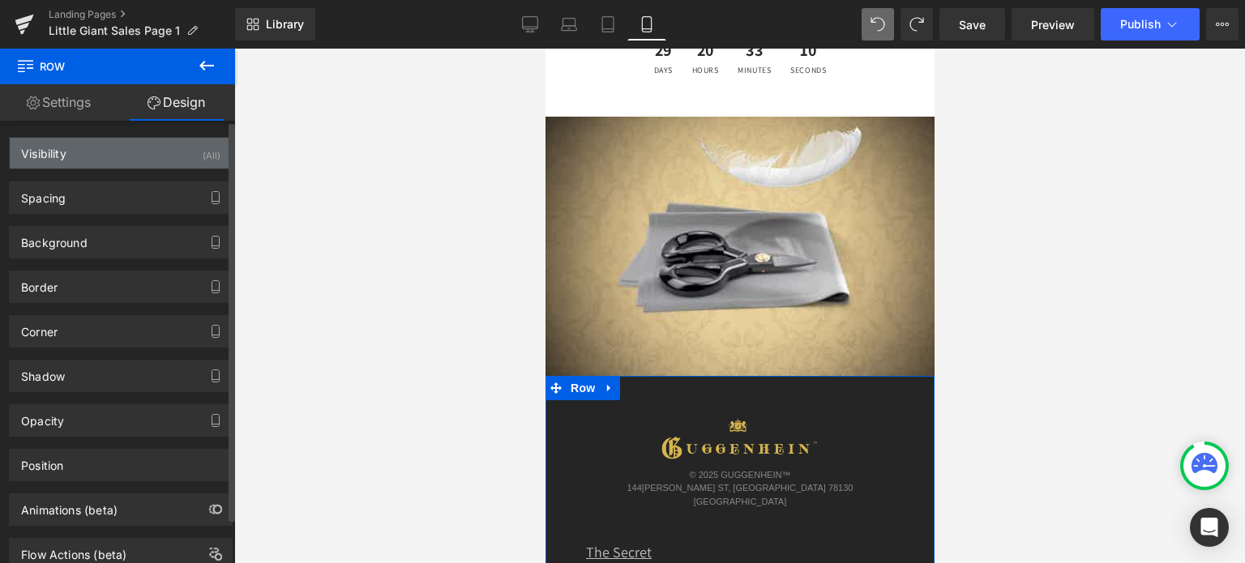
drag, startPoint x: 116, startPoint y: 156, endPoint x: 118, endPoint y: 147, distance: 8.3
click at [116, 156] on div "Visibility (All)" at bounding box center [121, 153] width 222 height 31
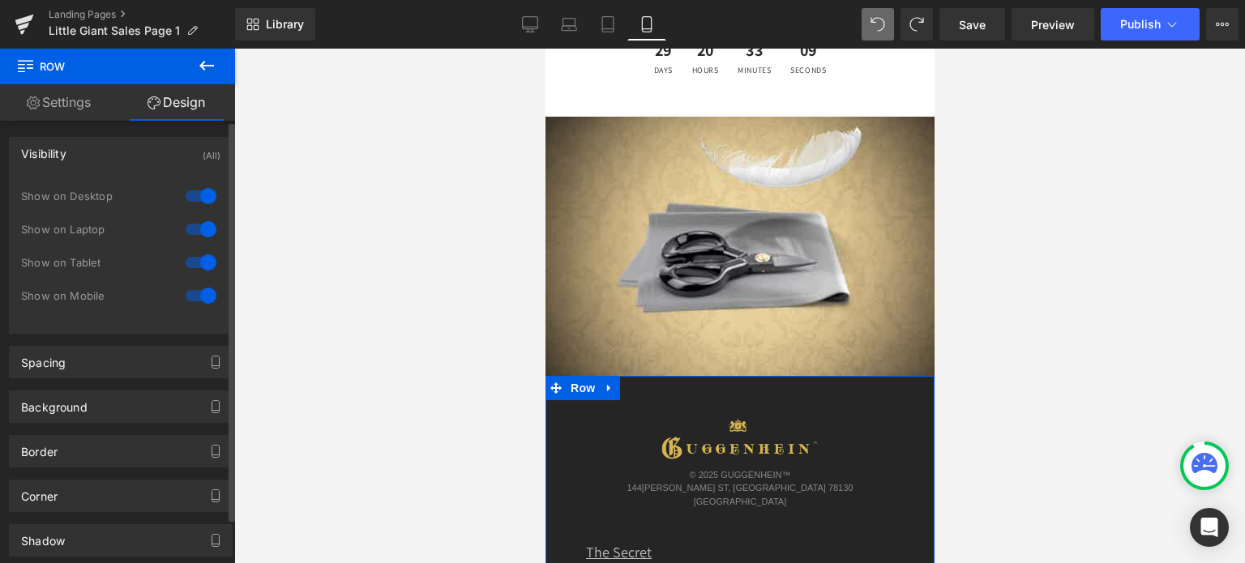
click at [198, 193] on div at bounding box center [201, 196] width 39 height 26
click at [198, 228] on div at bounding box center [201, 229] width 39 height 26
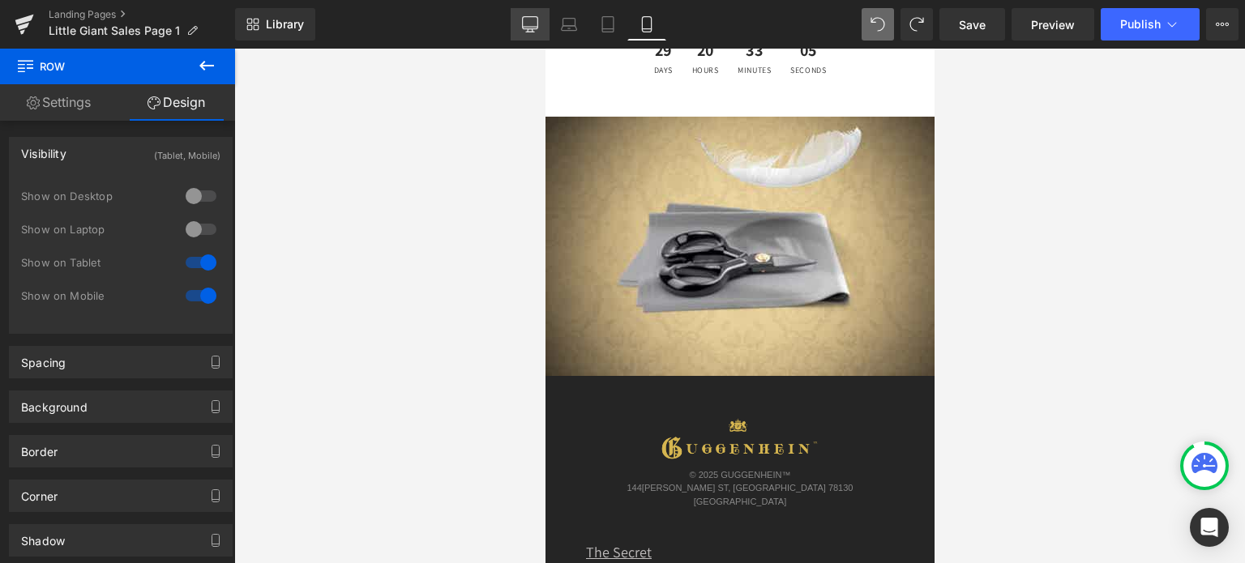
click at [528, 27] on icon at bounding box center [530, 27] width 15 height 0
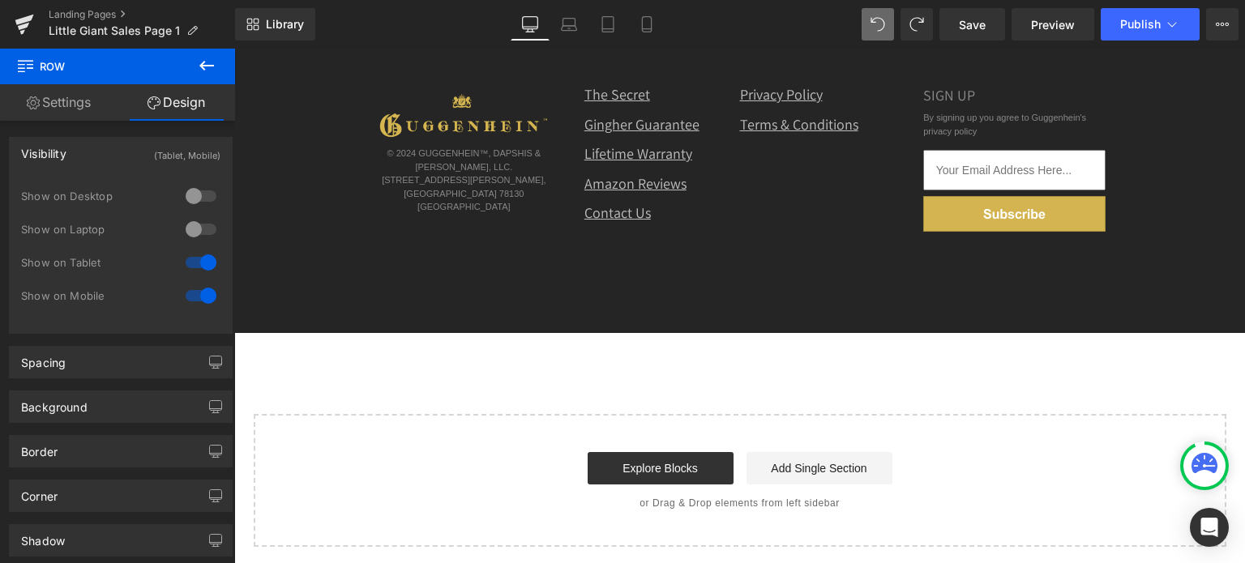
scroll to position [0, 0]
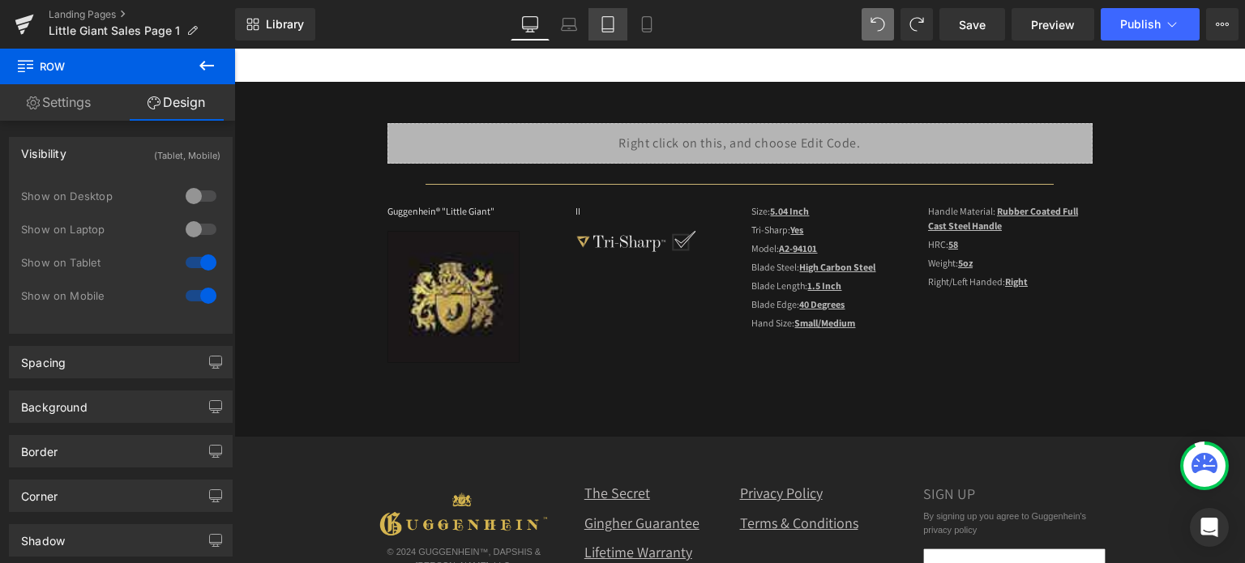
click at [607, 33] on link "Tablet" at bounding box center [607, 24] width 39 height 32
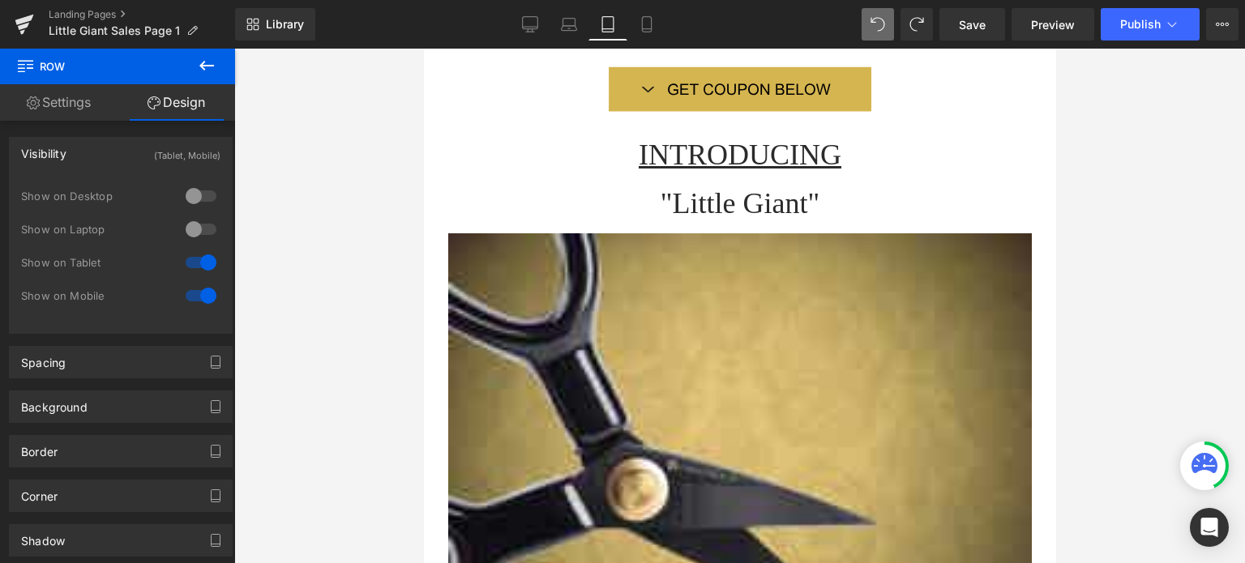
scroll to position [6375, 0]
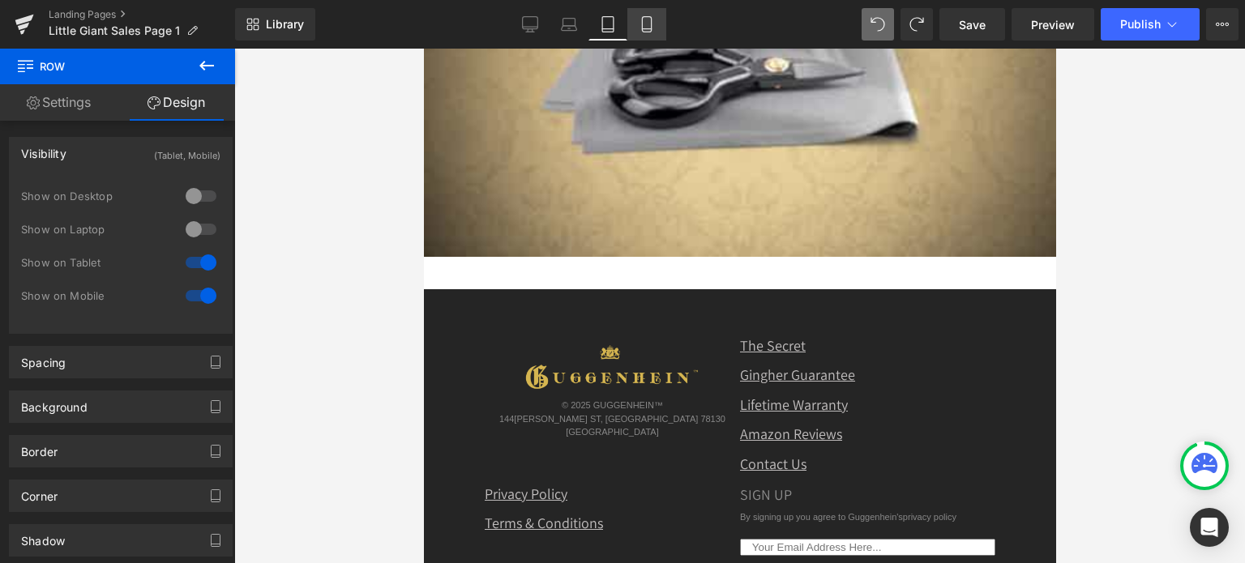
click at [645, 29] on icon at bounding box center [647, 24] width 16 height 16
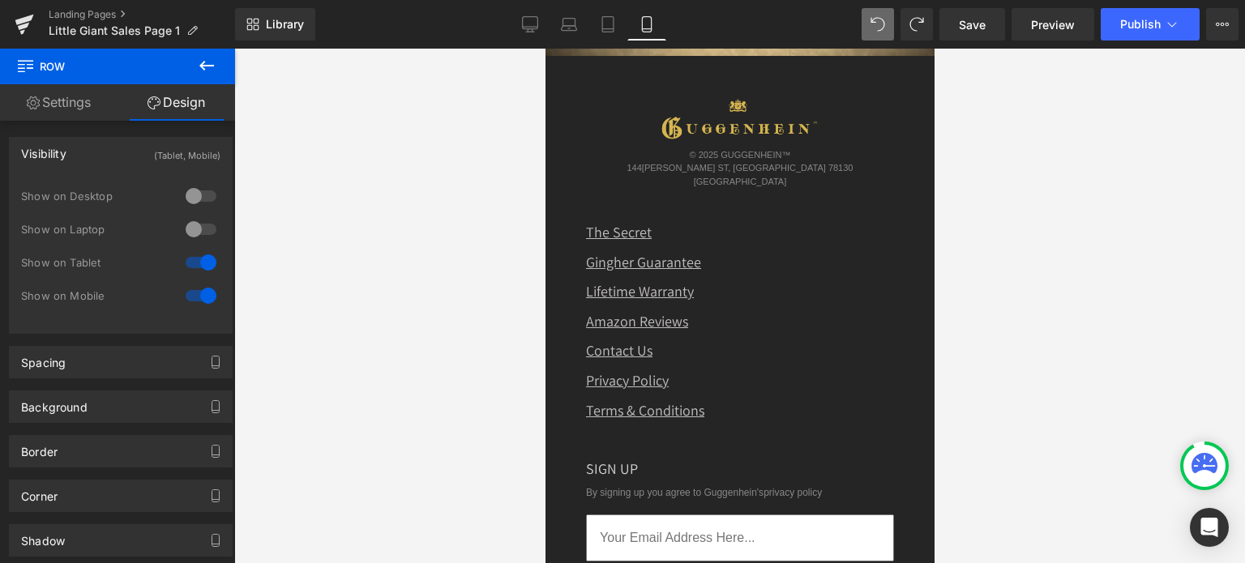
scroll to position [5741, 0]
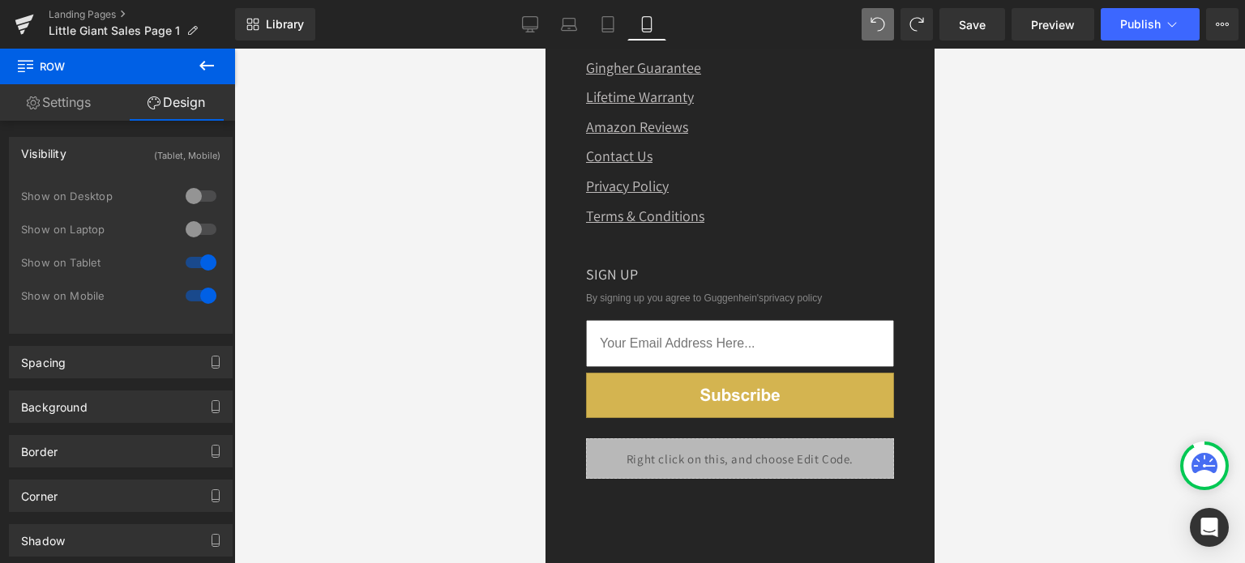
click at [202, 64] on icon at bounding box center [206, 66] width 15 height 10
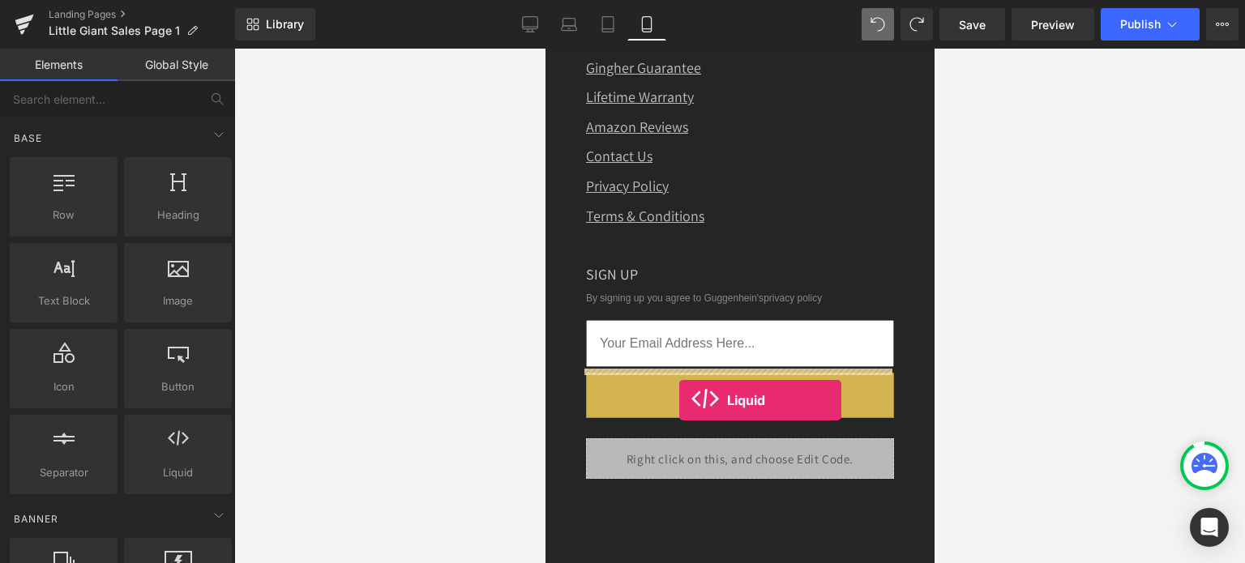
drag, startPoint x: 741, startPoint y: 515, endPoint x: 679, endPoint y: 400, distance: 129.8
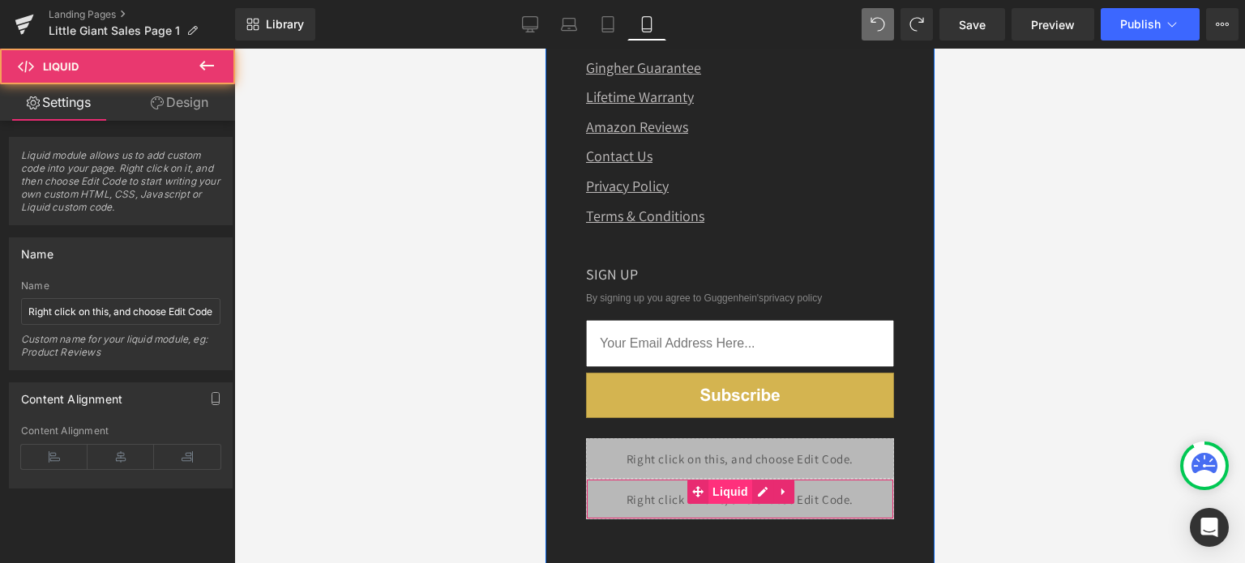
click at [725, 480] on span "Liquid" at bounding box center [729, 492] width 44 height 24
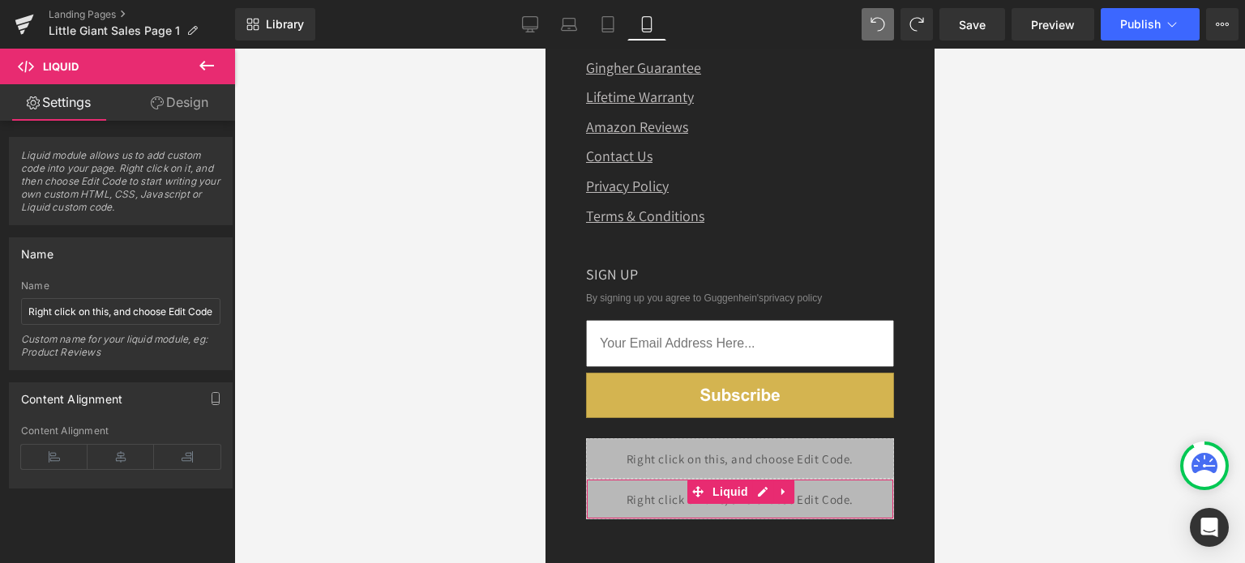
drag, startPoint x: 188, startPoint y: 109, endPoint x: 108, endPoint y: 204, distance: 124.8
click at [188, 109] on link "Design" at bounding box center [180, 102] width 118 height 36
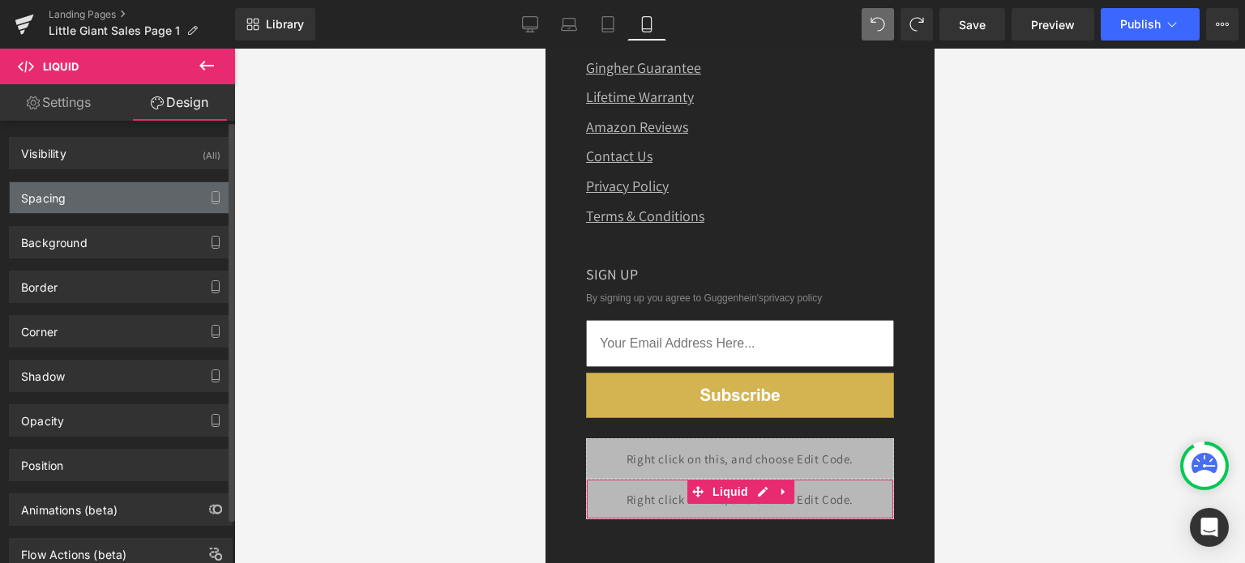
type input "0"
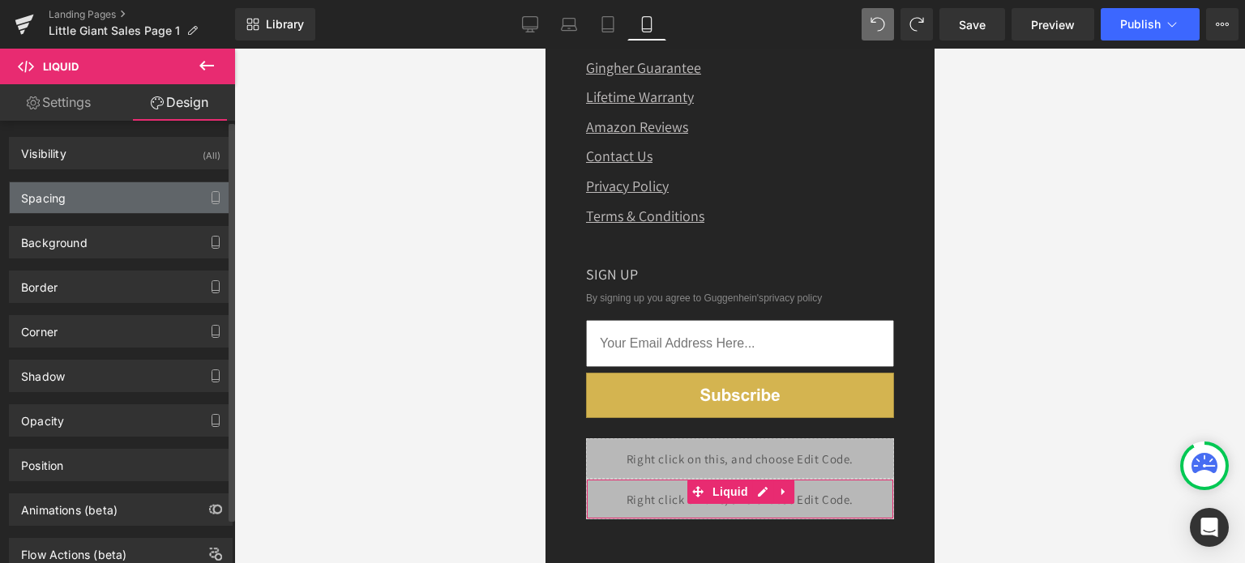
type input "0"
click at [108, 201] on div "Spacing" at bounding box center [121, 197] width 222 height 31
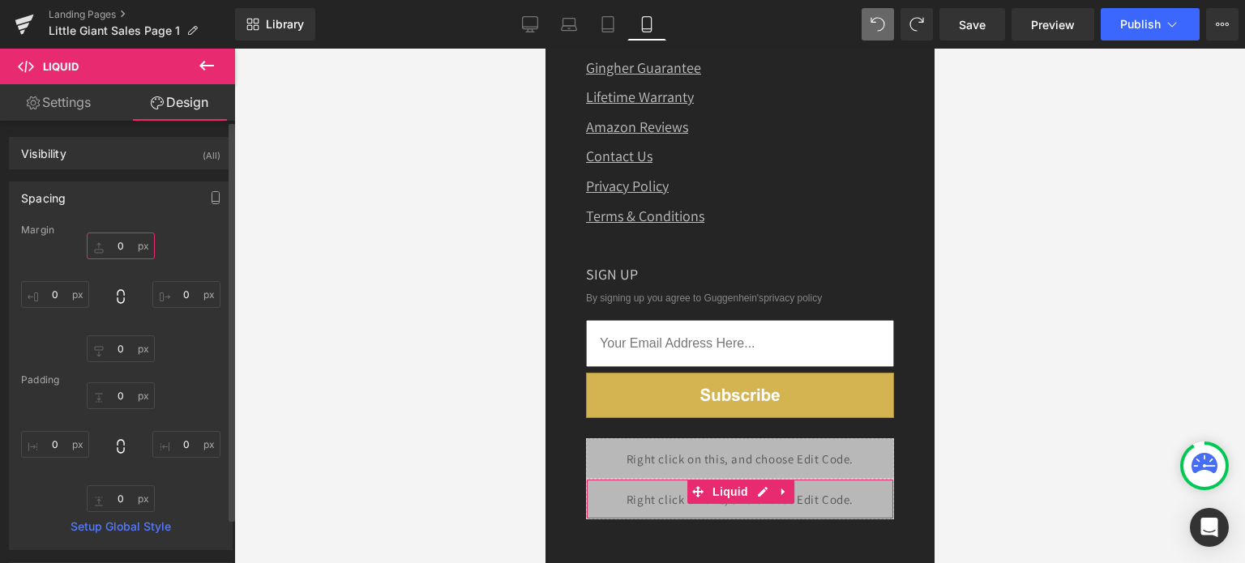
click at [122, 244] on input "0" at bounding box center [121, 246] width 68 height 27
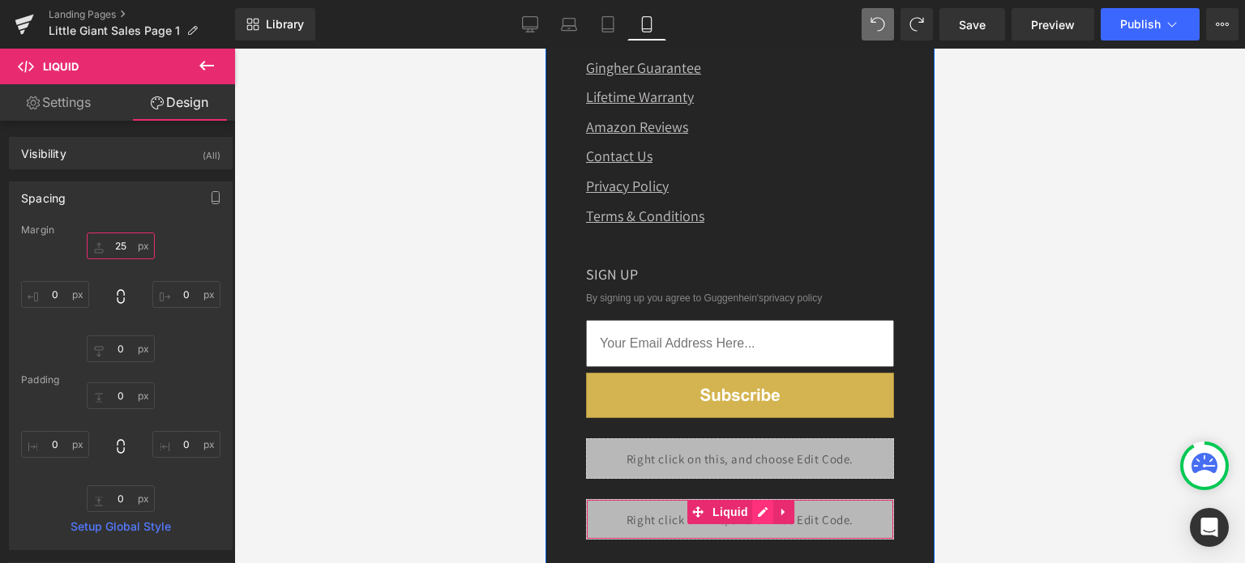
click at [759, 499] on div "Liquid" at bounding box center [739, 519] width 308 height 41
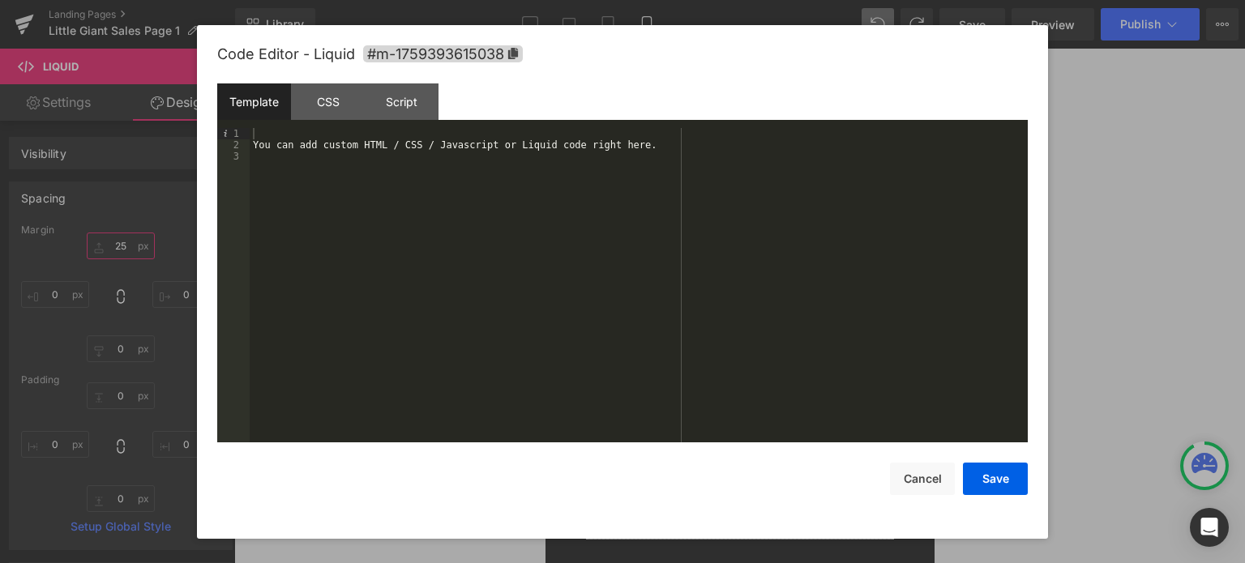
type input "25"
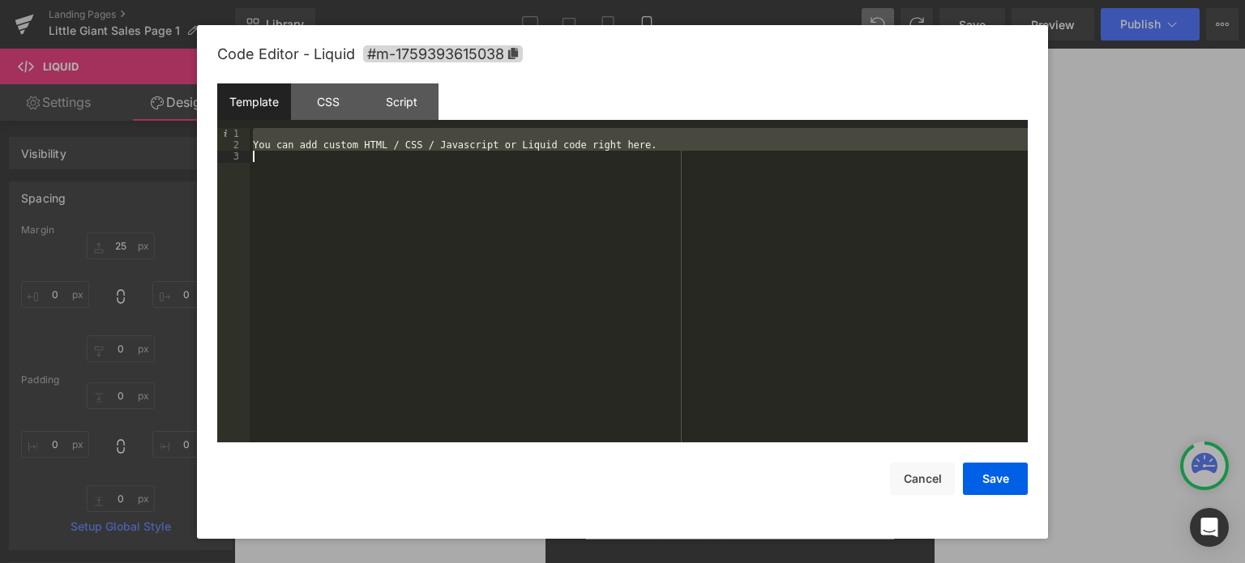
drag, startPoint x: 262, startPoint y: 133, endPoint x: 495, endPoint y: 271, distance: 271.4
click at [495, 271] on div "You can add custom HTML / CSS / Javascript or Liquid code right here." at bounding box center [639, 297] width 778 height 339
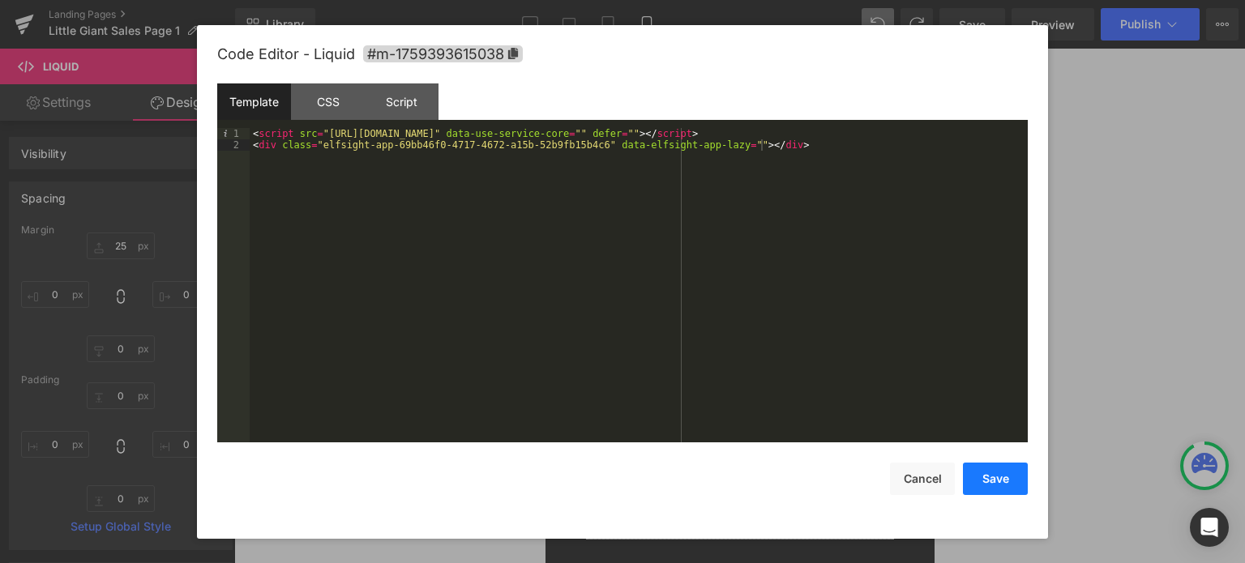
click at [997, 483] on button "Save" at bounding box center [995, 479] width 65 height 32
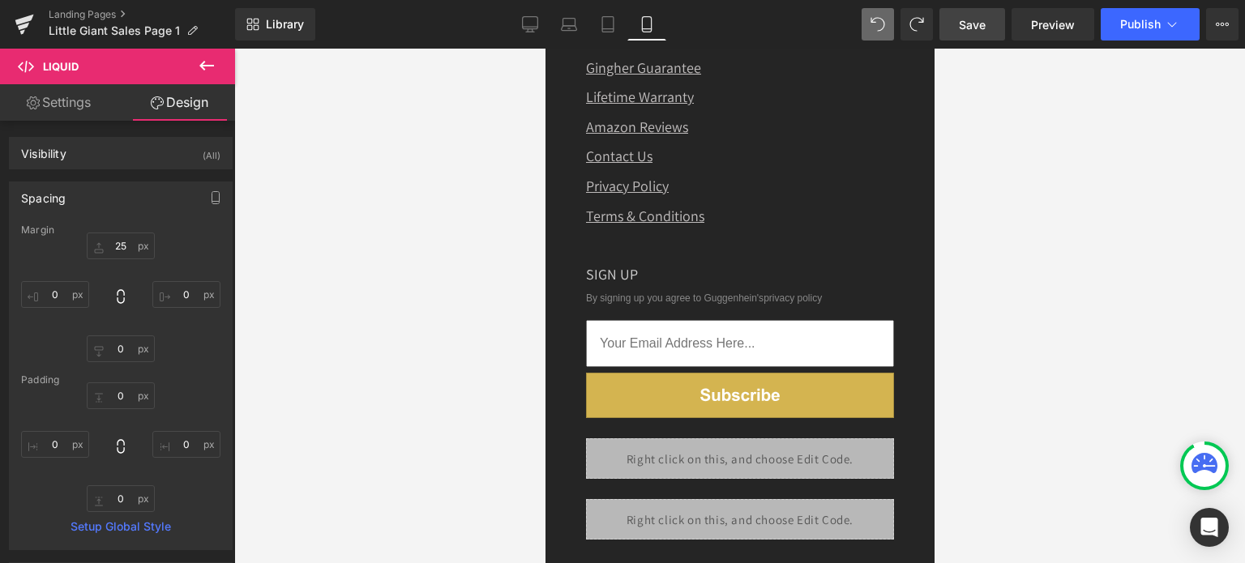
click at [976, 28] on span "Save" at bounding box center [972, 24] width 27 height 17
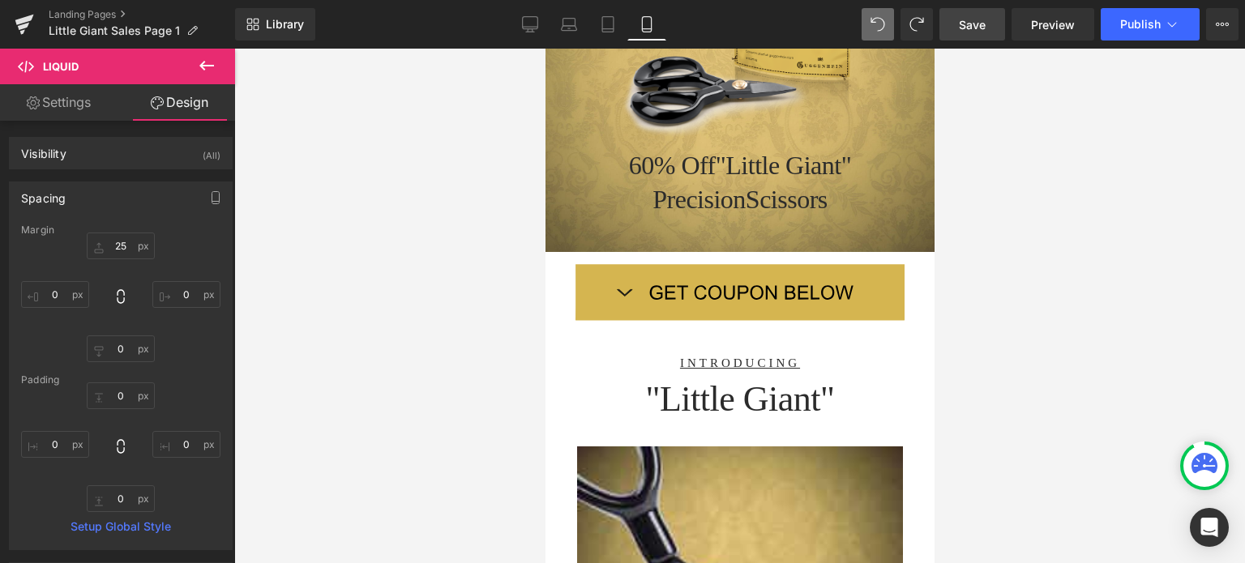
scroll to position [0, 0]
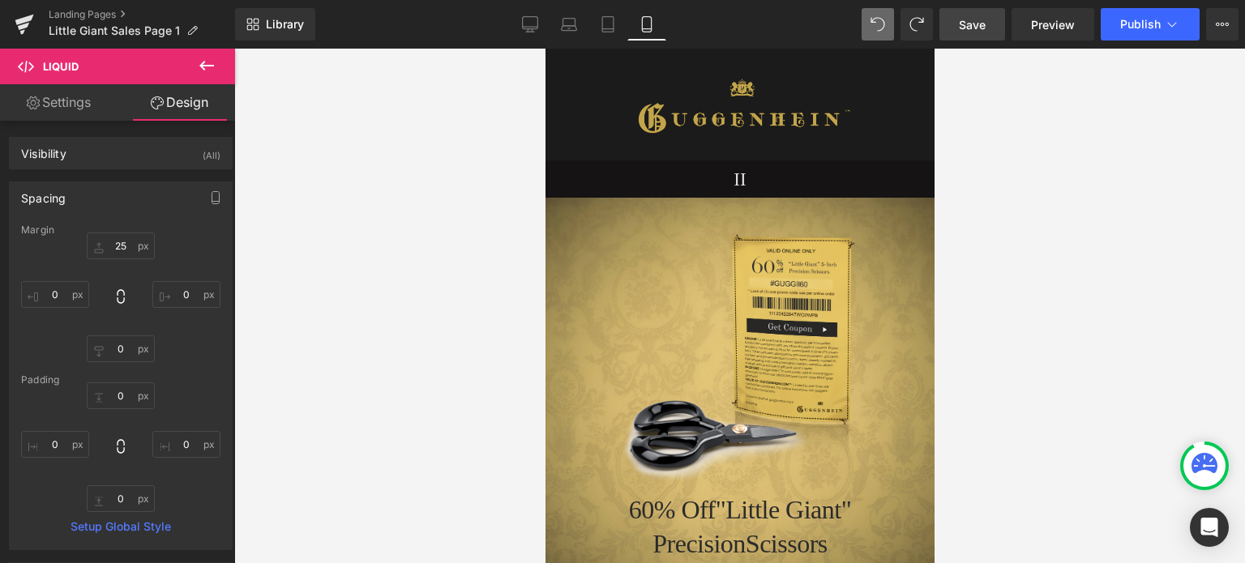
drag, startPoint x: 928, startPoint y: 514, endPoint x: 1485, endPoint y: 88, distance: 701.4
click at [983, 26] on span "Save" at bounding box center [972, 24] width 27 height 17
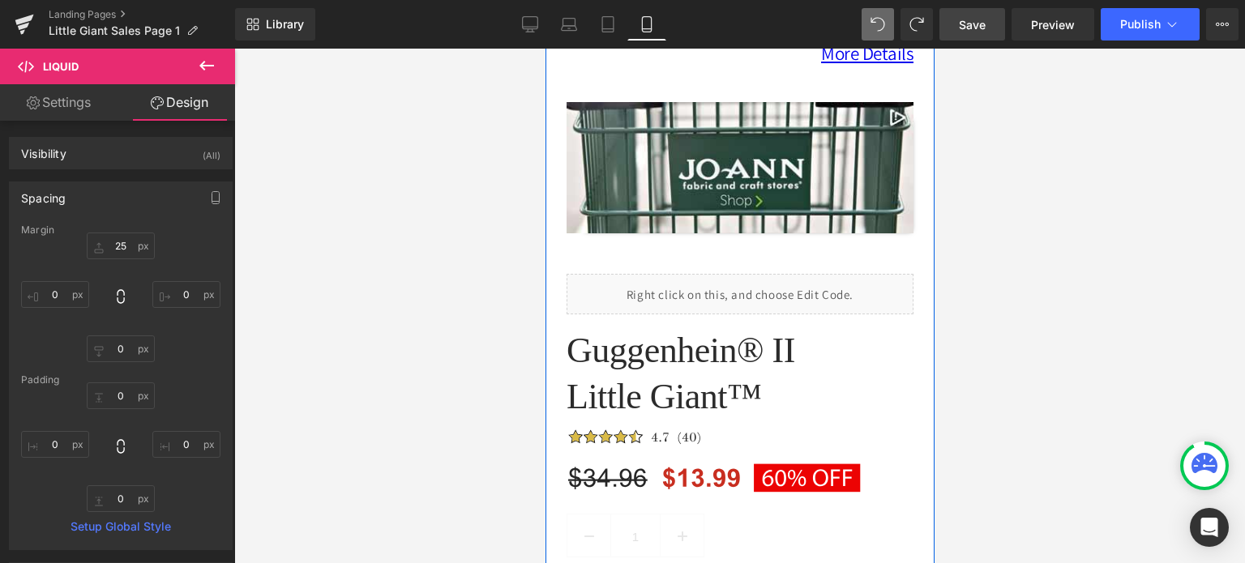
scroll to position [2431, 0]
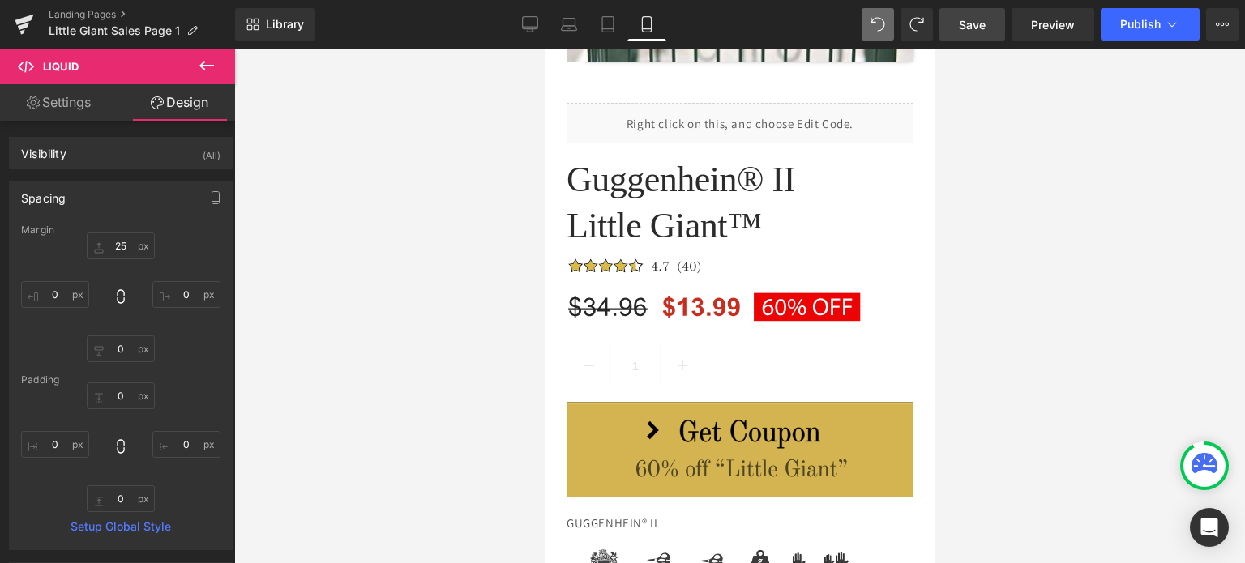
click at [985, 26] on span "Save" at bounding box center [972, 24] width 27 height 17
click at [981, 24] on span "Save" at bounding box center [972, 24] width 27 height 17
click at [89, 13] on link "Landing Pages" at bounding box center [142, 14] width 186 height 13
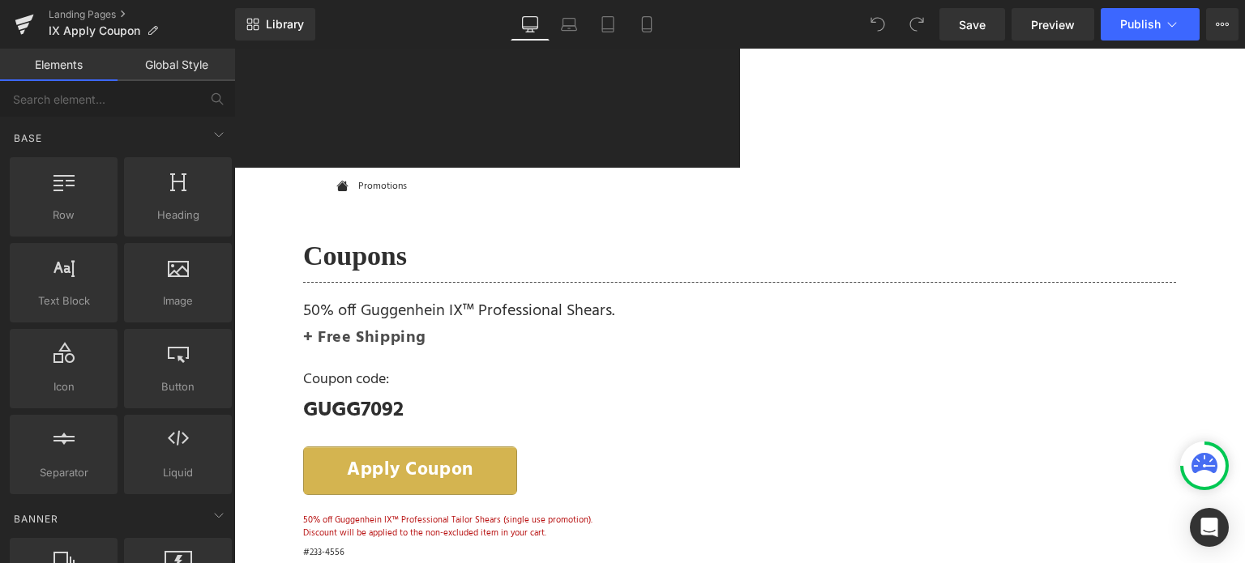
click at [234, 49] on span "Product" at bounding box center [234, 49] width 0 height 0
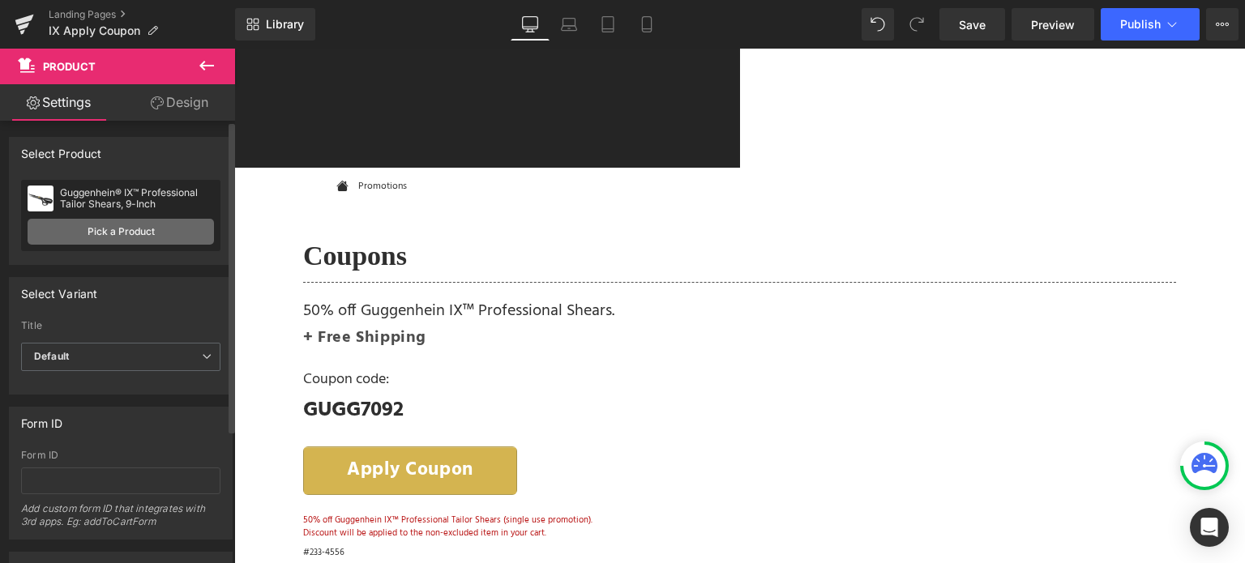
click at [105, 235] on link "Pick a Product" at bounding box center [121, 232] width 186 height 26
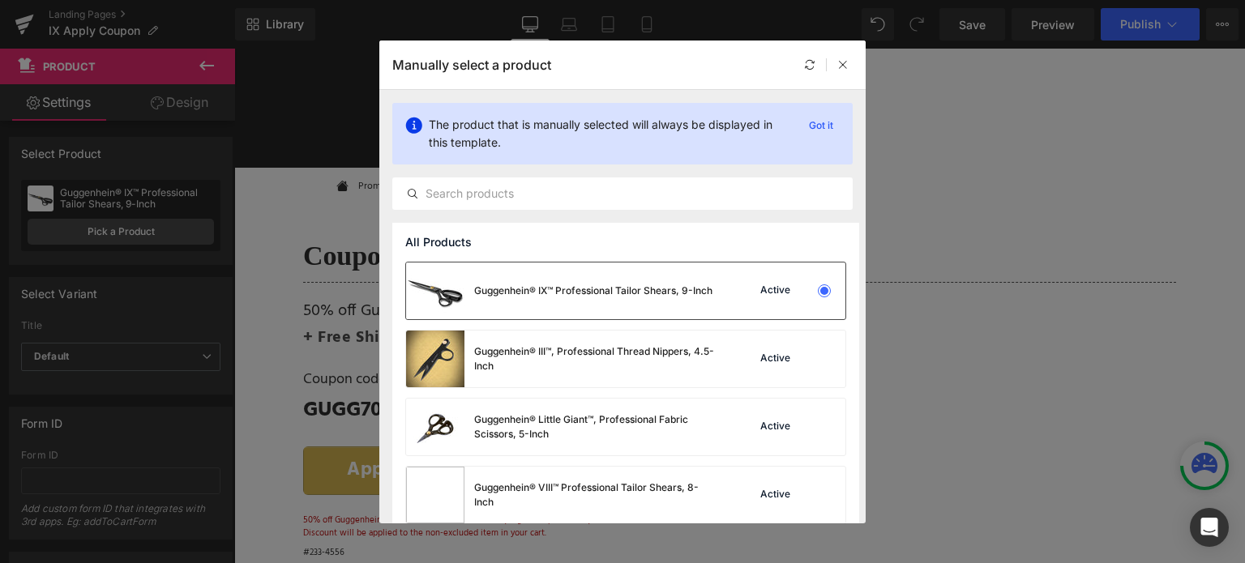
click at [615, 285] on div "Guggenhein® IX™ Professional Tailor Shears, 9-Inch" at bounding box center [593, 291] width 238 height 15
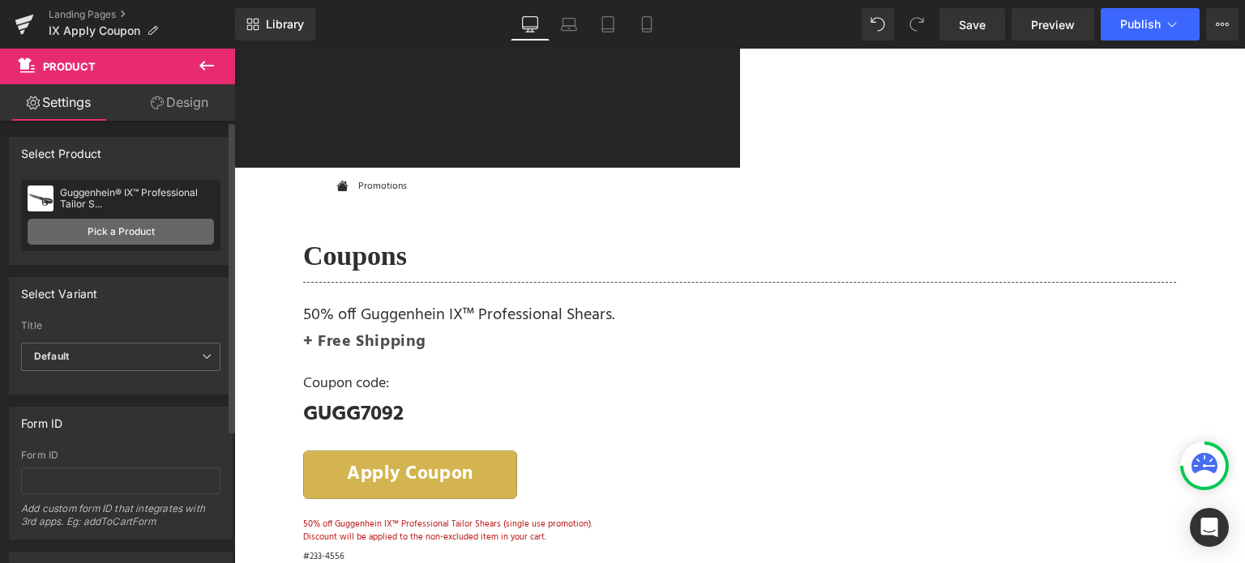
click at [122, 233] on link "Pick a Product" at bounding box center [121, 232] width 186 height 26
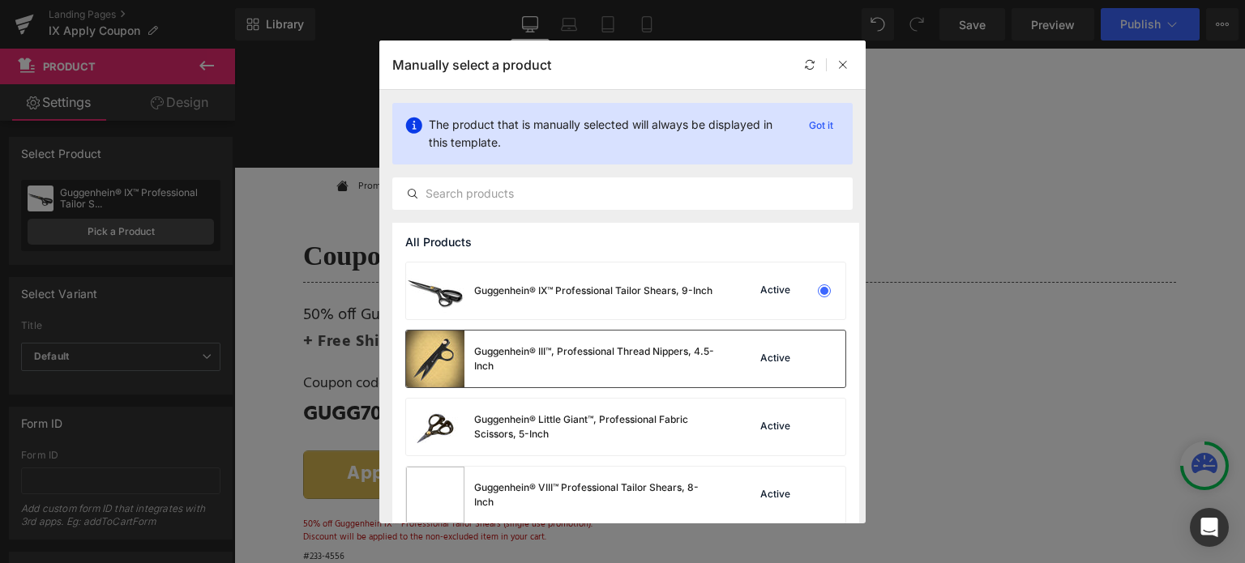
click at [579, 342] on div "Guggenhein® III™, Professional Thread Nippers, 4.5-Inch" at bounding box center [561, 359] width 311 height 57
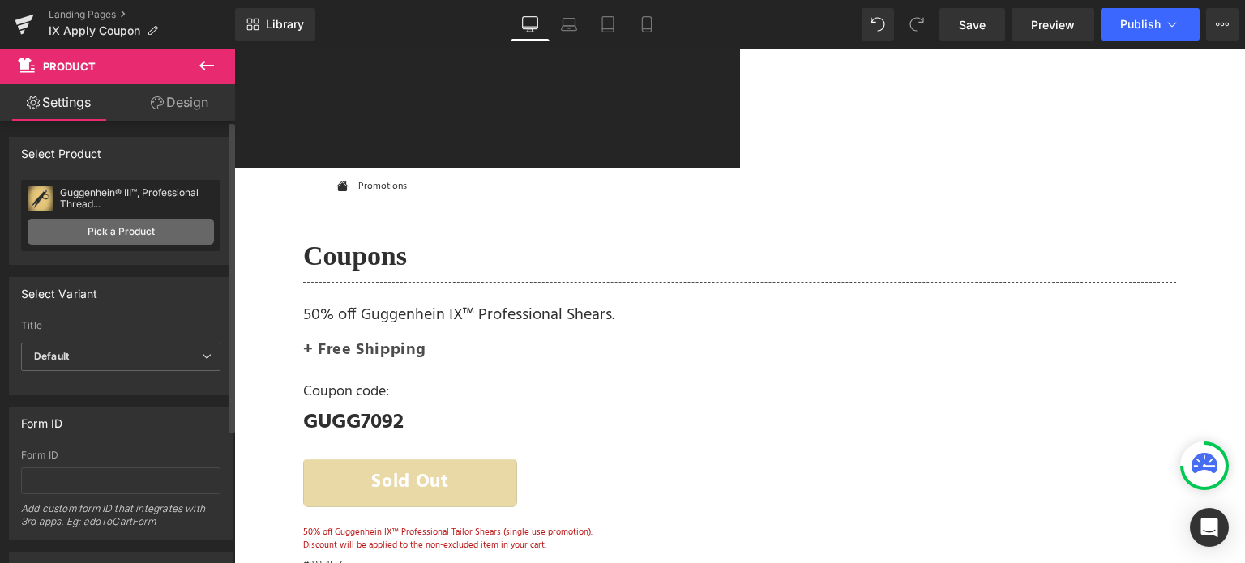
click at [145, 226] on link "Pick a Product" at bounding box center [121, 232] width 186 height 26
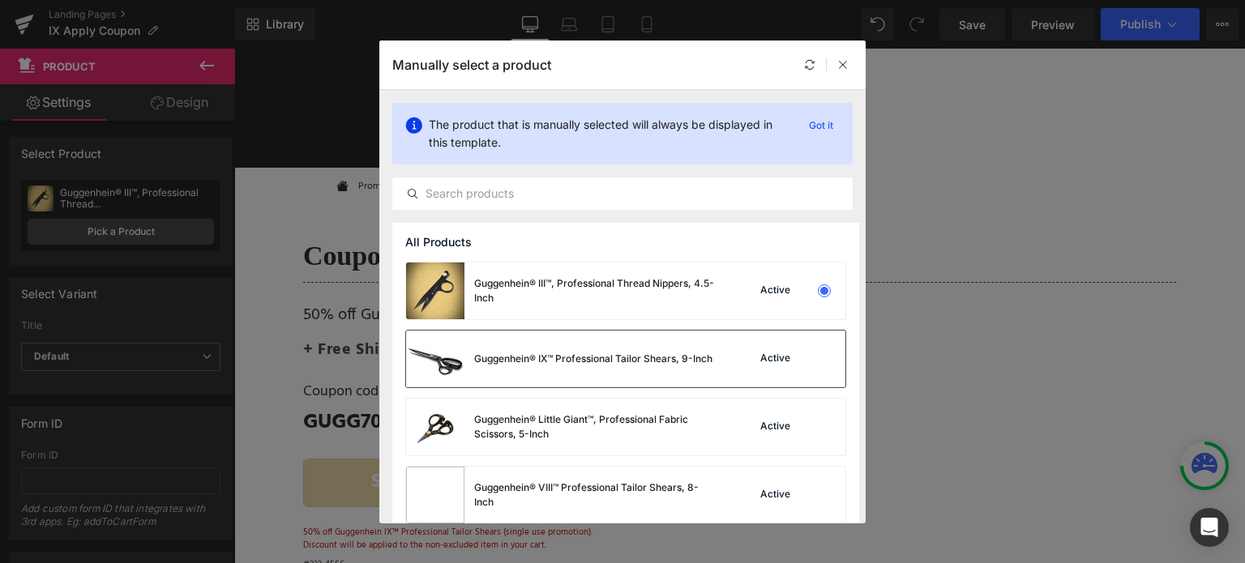
click at [594, 358] on div "Guggenhein® IX™ Professional Tailor Shears, 9-Inch" at bounding box center [593, 359] width 238 height 15
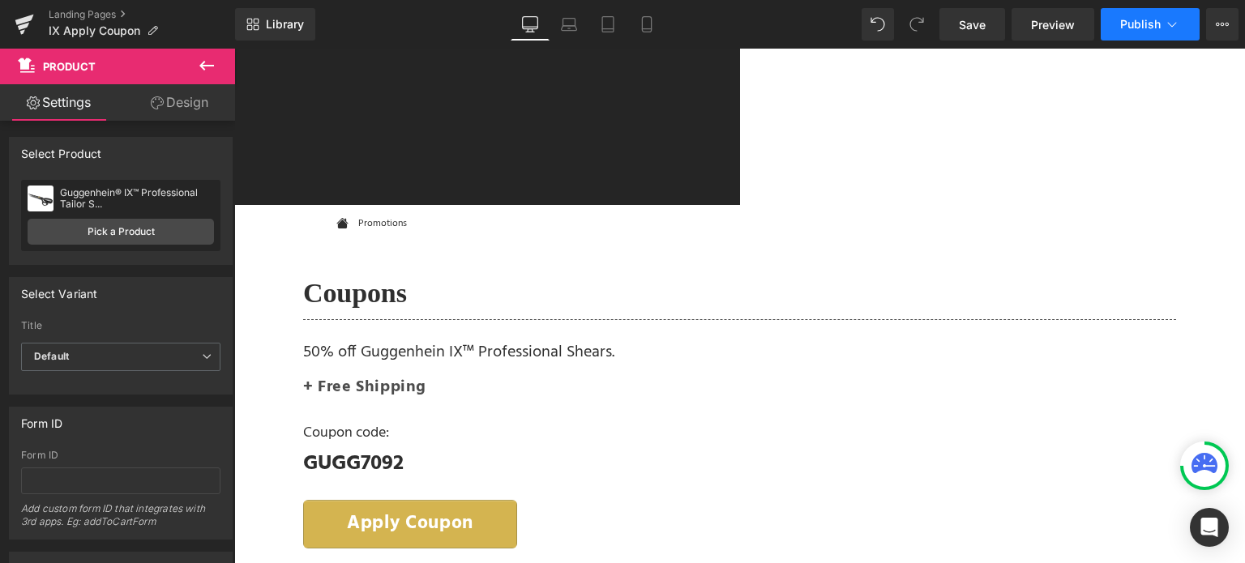
click at [1154, 26] on span "Publish" at bounding box center [1140, 24] width 41 height 13
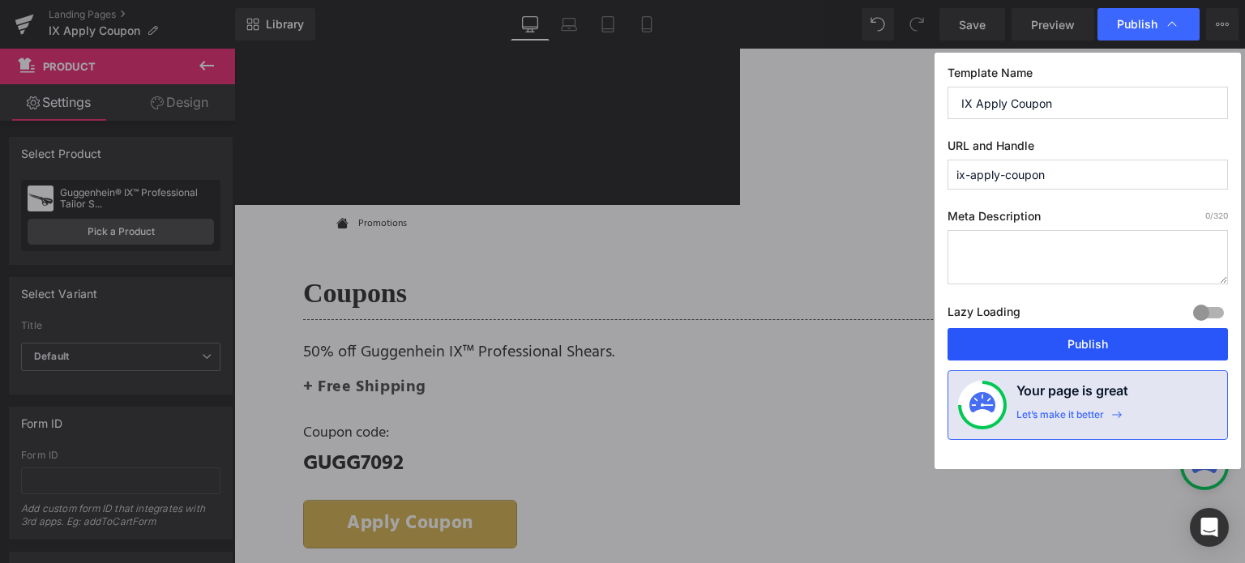
click at [1079, 343] on button "Publish" at bounding box center [1087, 344] width 280 height 32
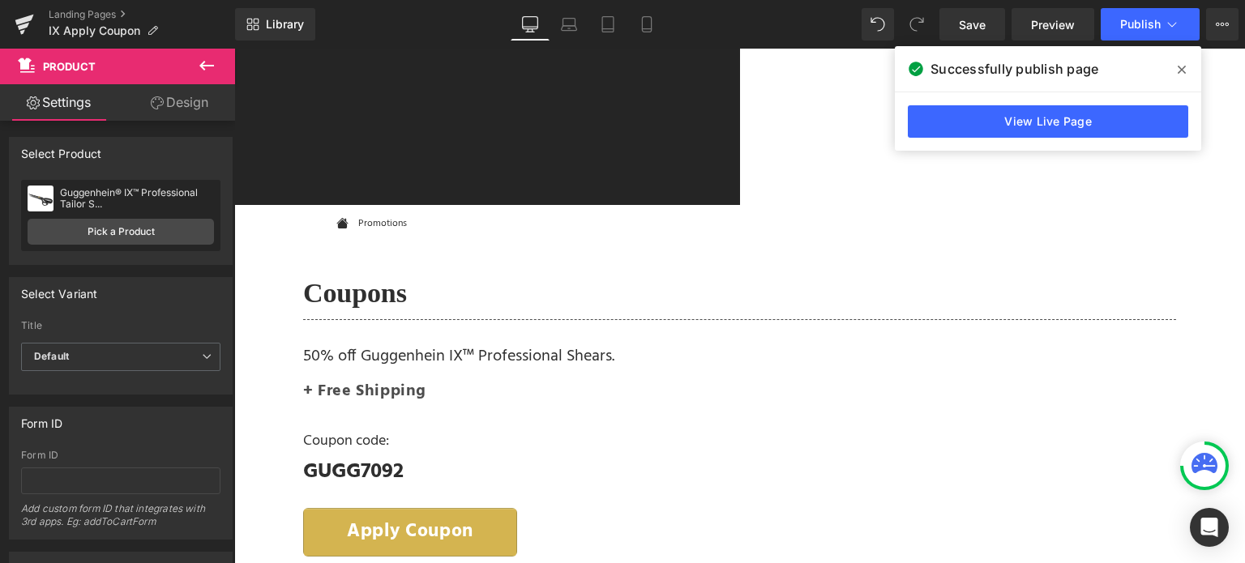
click at [1182, 67] on icon at bounding box center [1182, 70] width 8 height 8
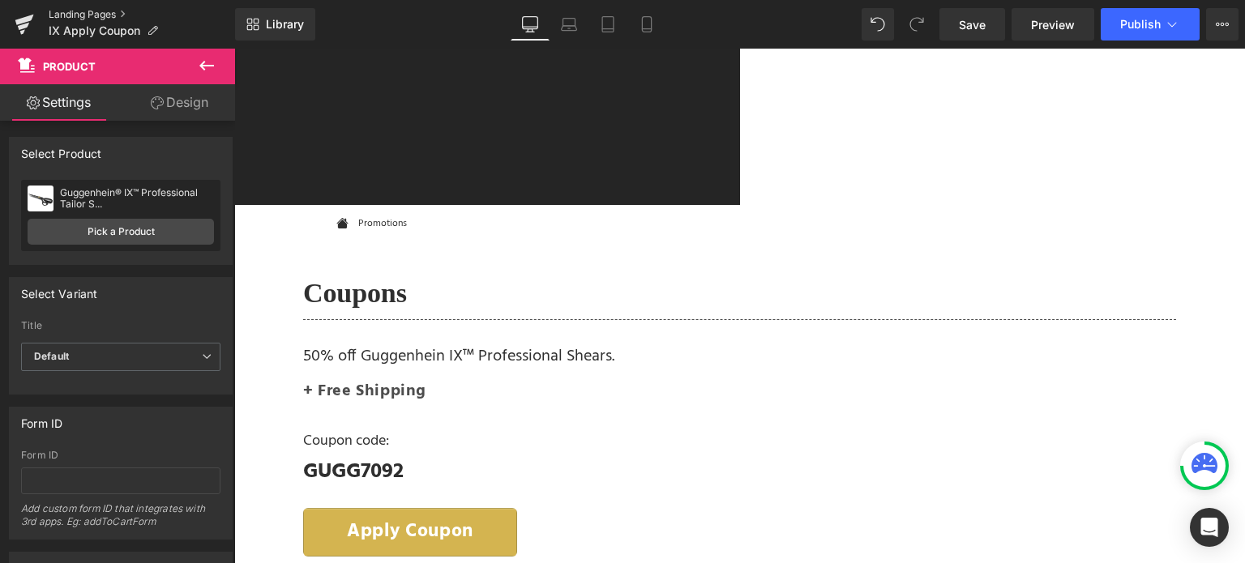
click at [96, 15] on link "Landing Pages" at bounding box center [142, 14] width 186 height 13
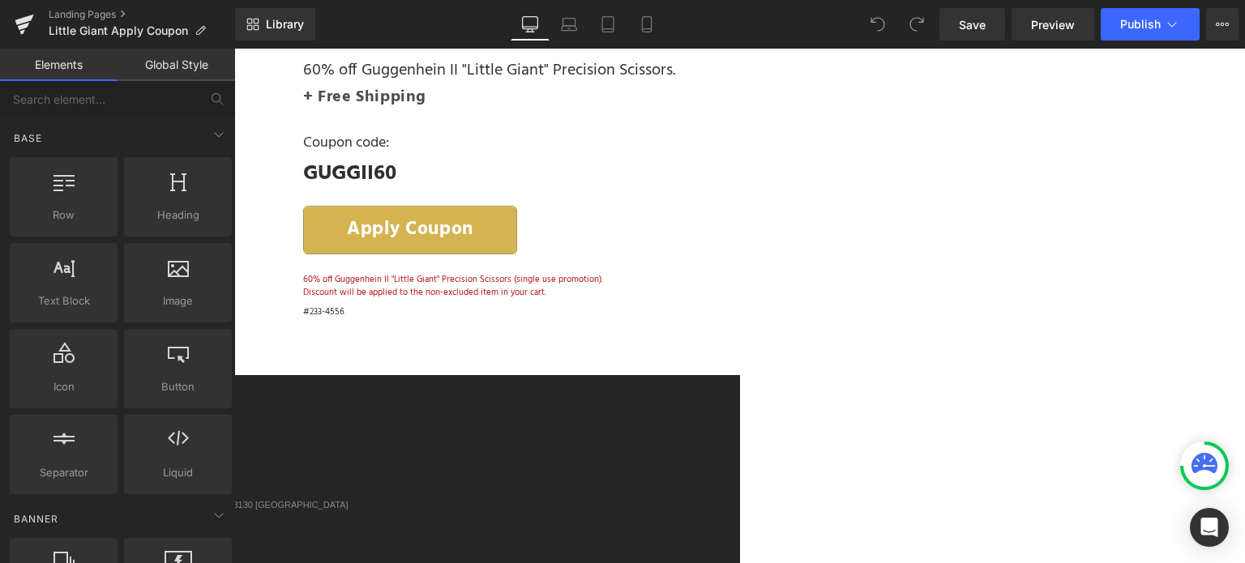
scroll to position [81, 0]
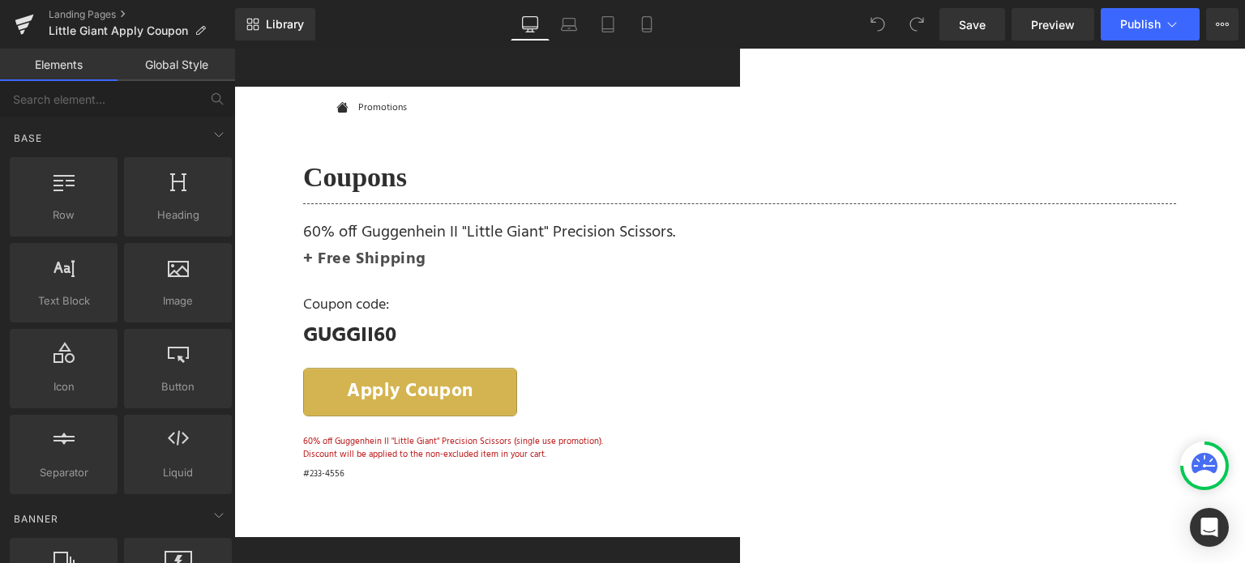
click at [234, 49] on span "Text Block" at bounding box center [234, 49] width 0 height 0
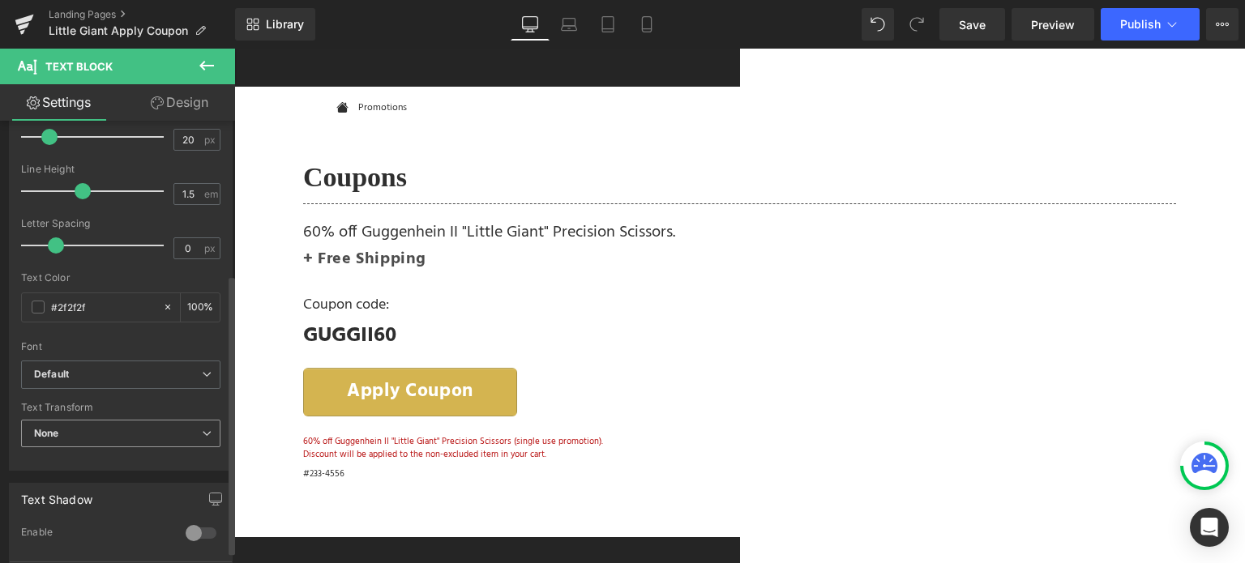
scroll to position [243, 0]
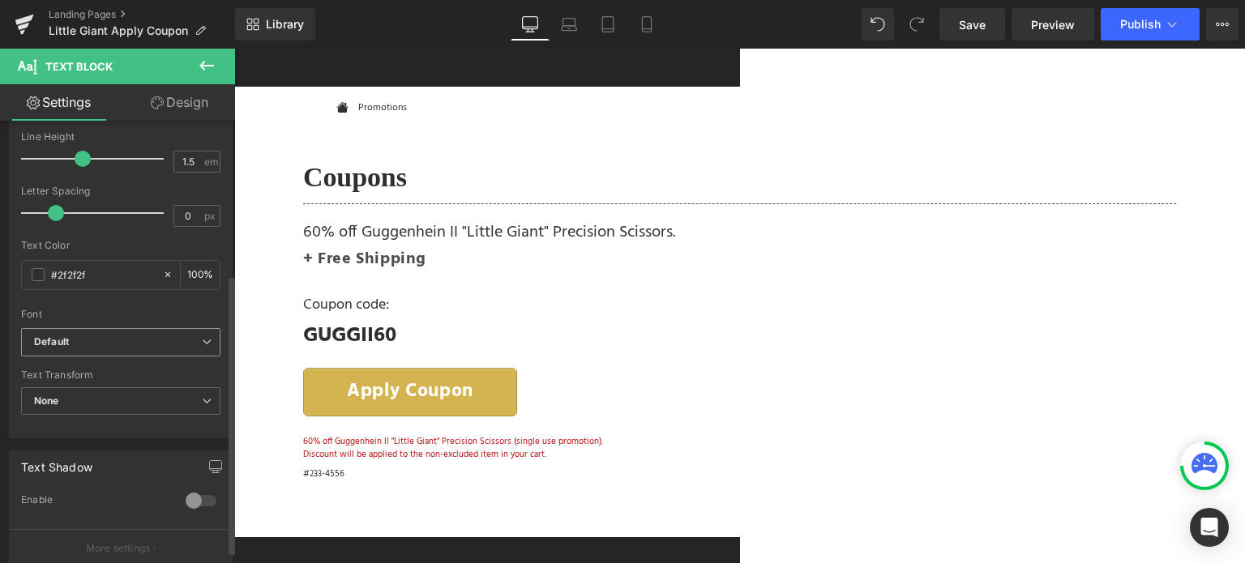
click at [126, 344] on b "Default" at bounding box center [118, 343] width 168 height 14
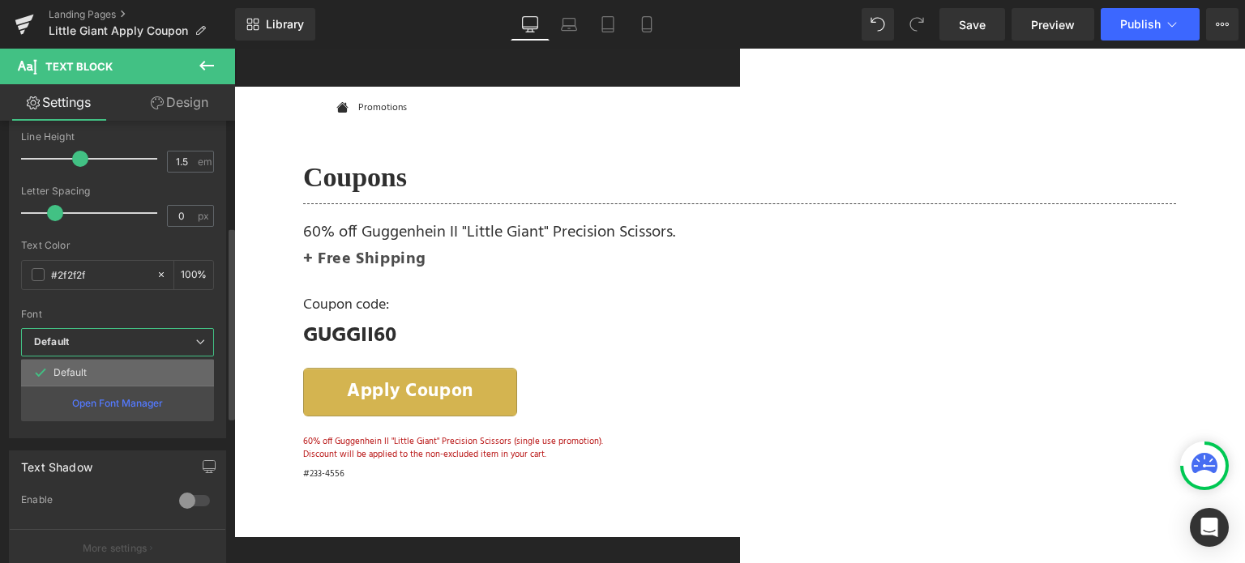
click at [95, 367] on li "Default" at bounding box center [117, 373] width 193 height 26
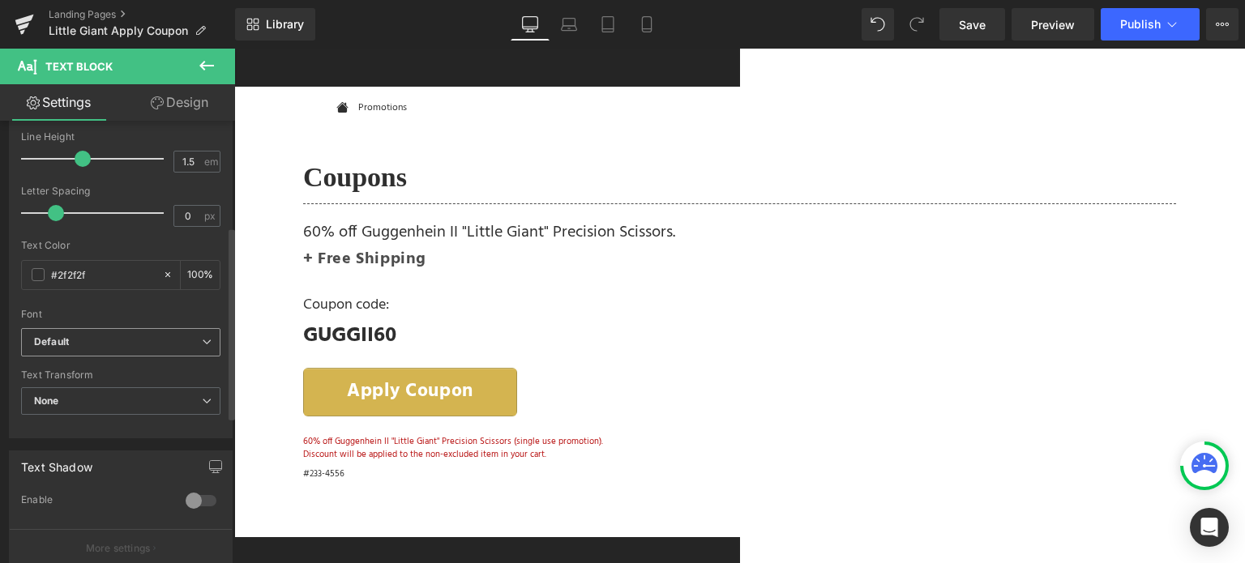
click at [151, 333] on span "Default" at bounding box center [120, 342] width 199 height 28
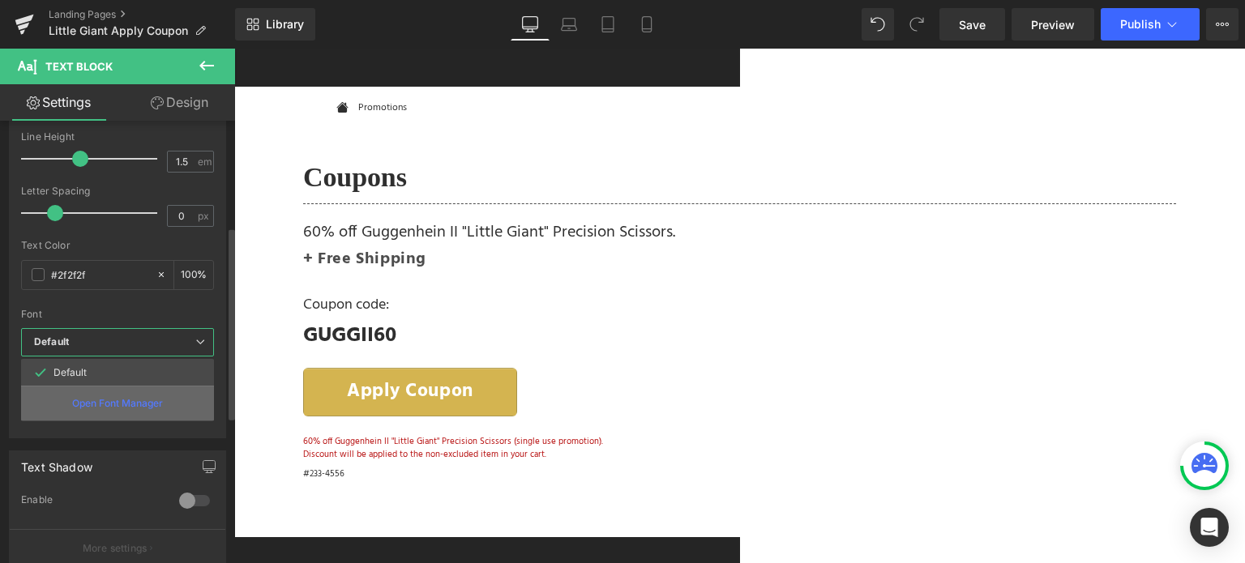
click at [138, 402] on p "Open Font Manager" at bounding box center [117, 403] width 91 height 15
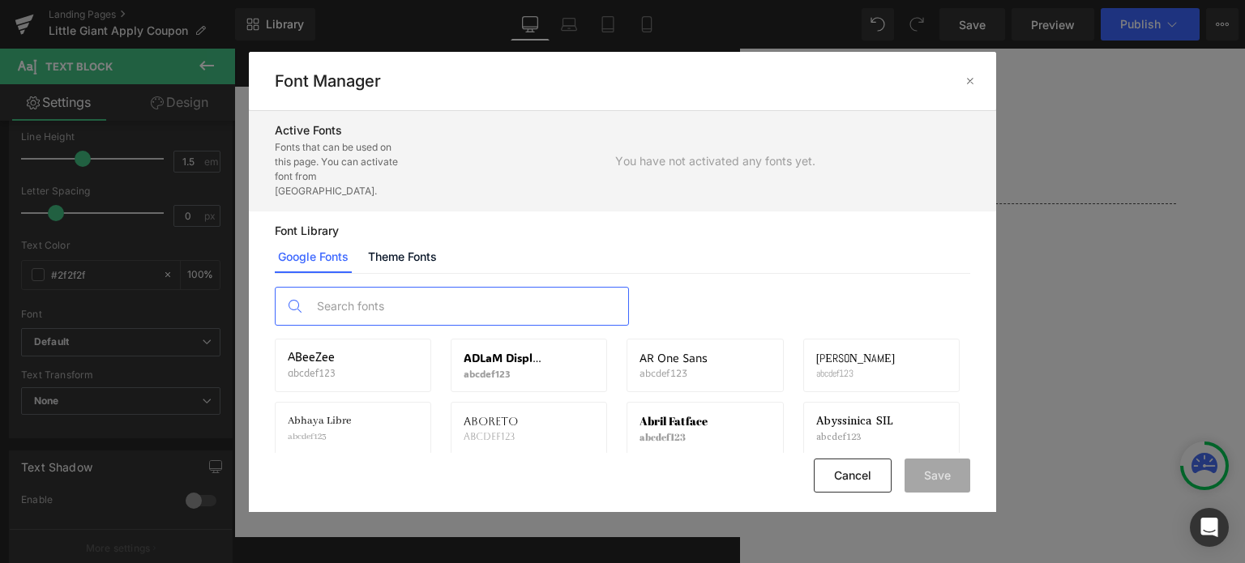
click at [502, 293] on input "text" at bounding box center [468, 306] width 320 height 37
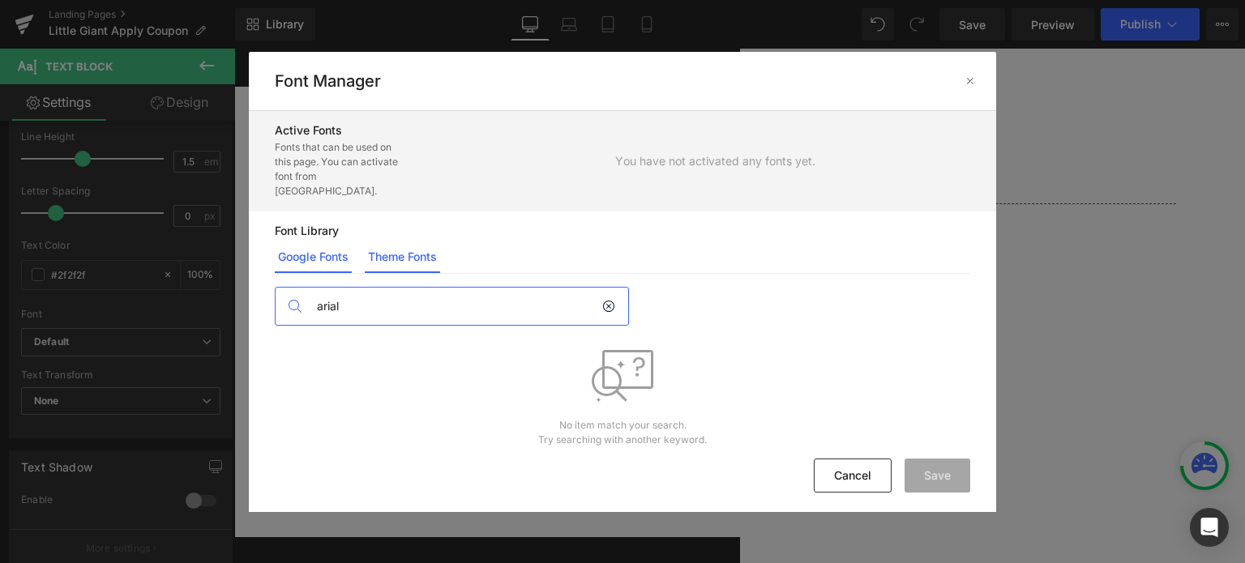
type input "arial"
click at [406, 248] on link "Theme Fonts" at bounding box center [402, 257] width 75 height 32
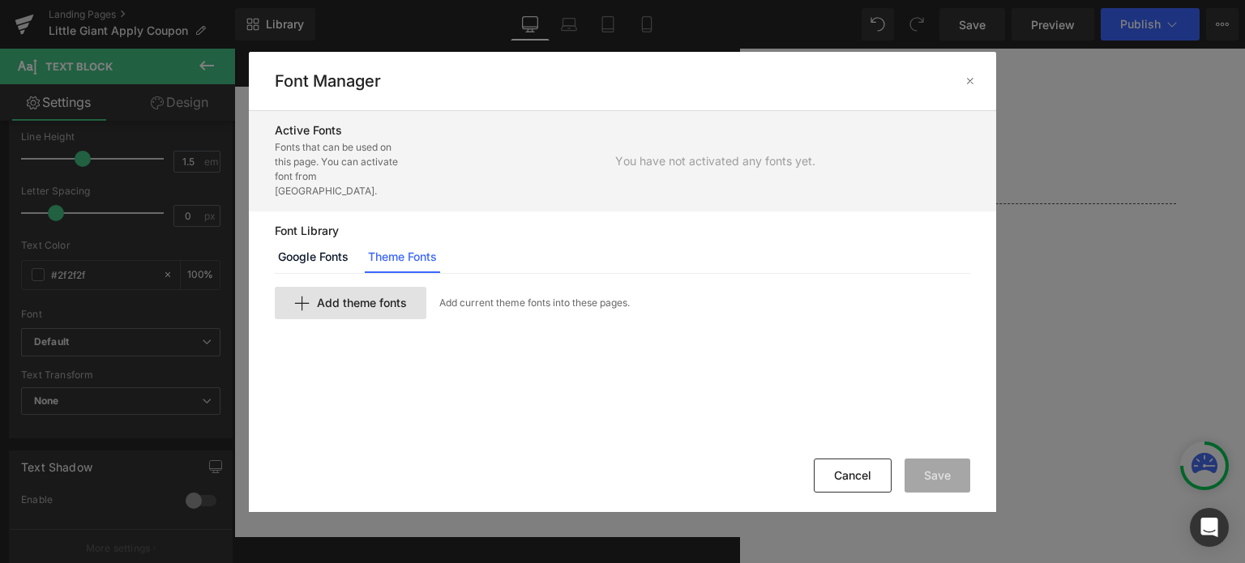
click at [353, 297] on span "Add theme fonts" at bounding box center [362, 303] width 90 height 13
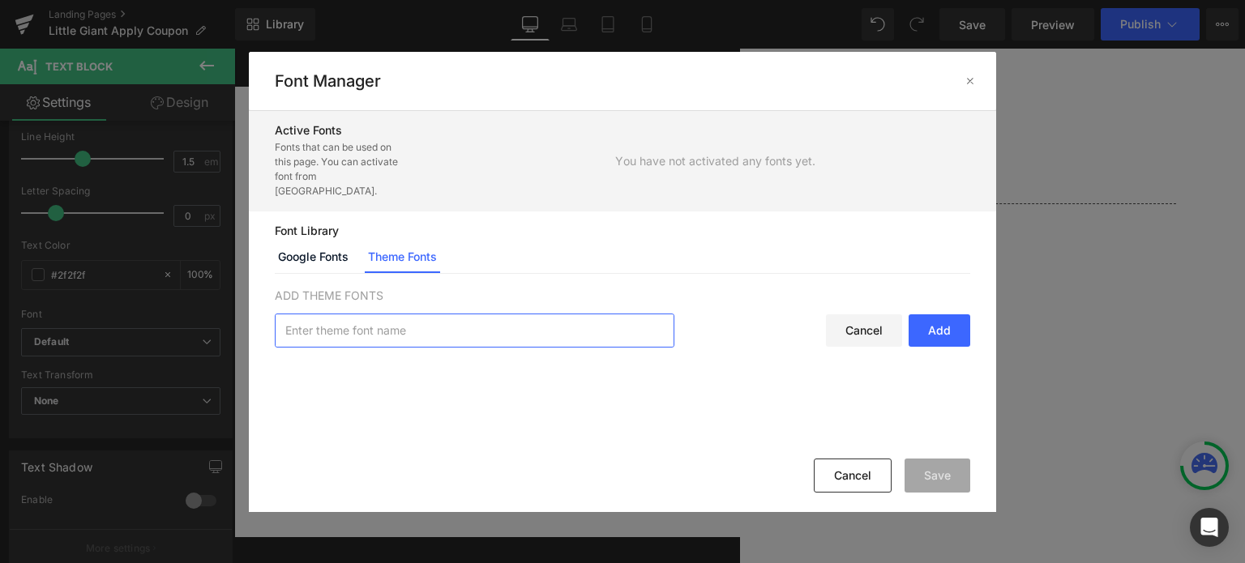
click at [371, 326] on input "text" at bounding box center [475, 330] width 398 height 32
type input "arial"
click at [938, 314] on div "Add" at bounding box center [939, 330] width 62 height 32
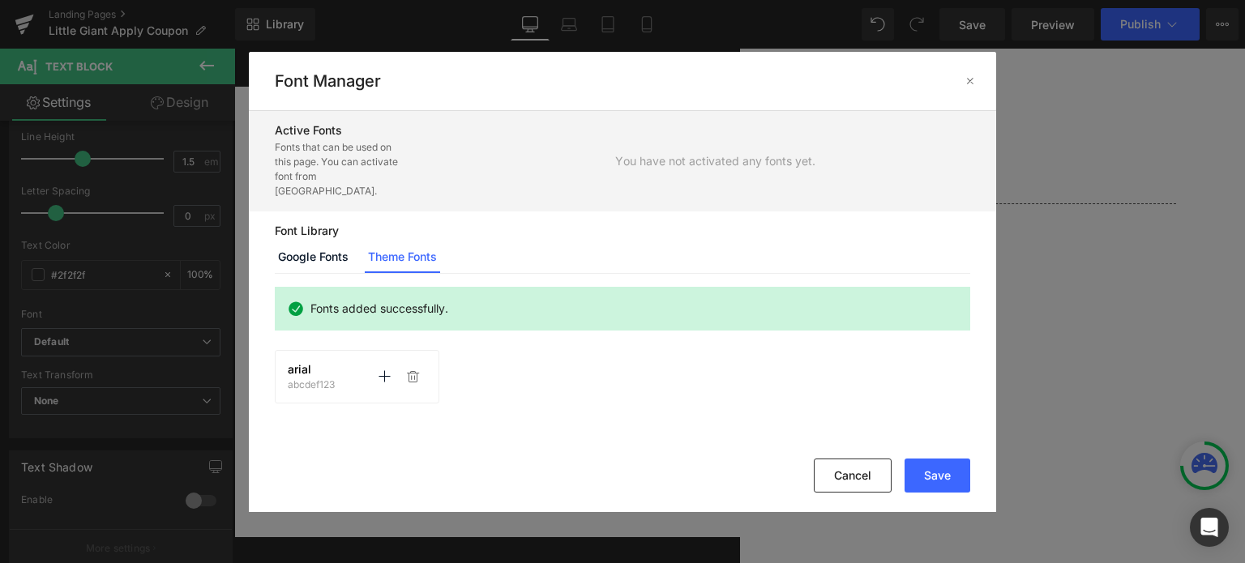
click at [303, 363] on span "arial" at bounding box center [300, 369] width 24 height 13
click at [942, 466] on button "Save" at bounding box center [937, 476] width 66 height 34
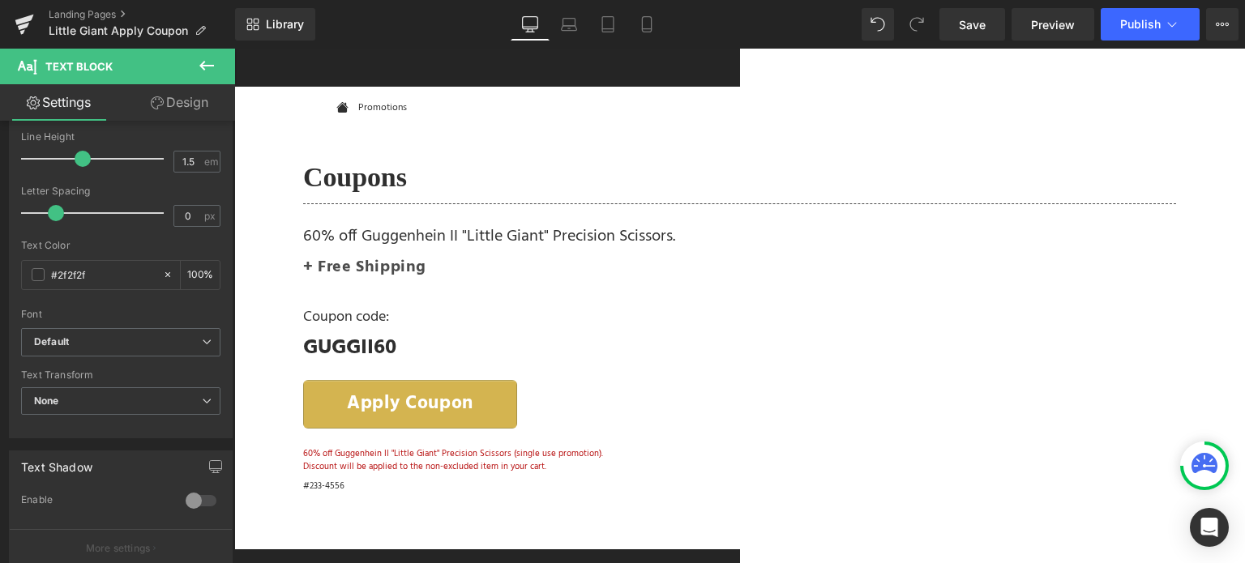
click at [234, 49] on span "Text Block" at bounding box center [234, 49] width 0 height 0
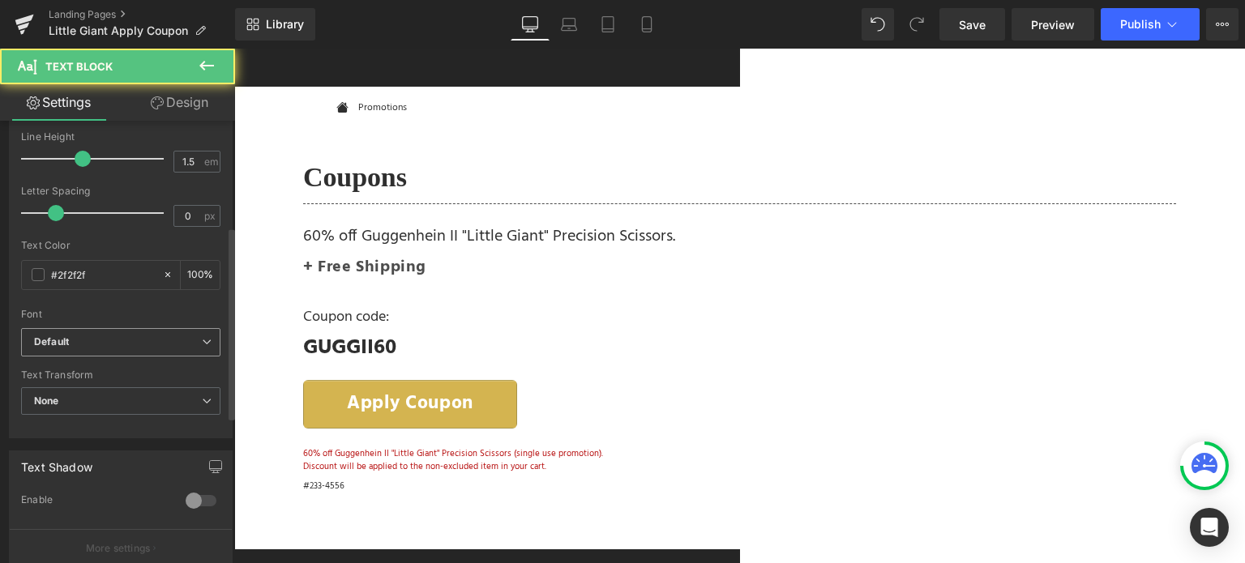
click at [137, 350] on span "Default" at bounding box center [120, 342] width 199 height 28
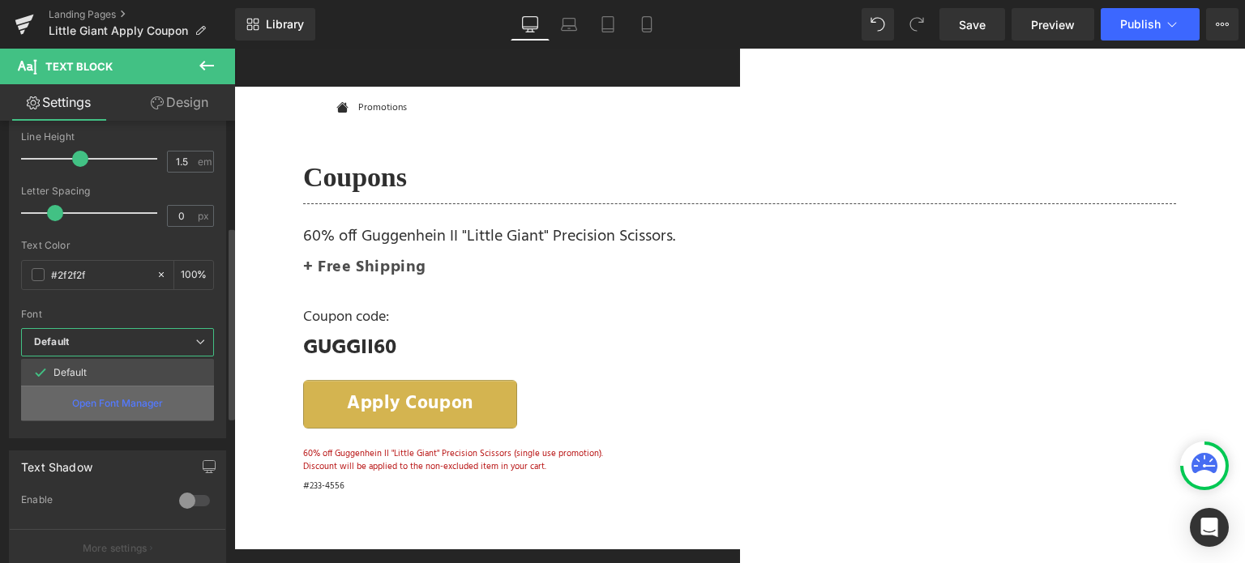
click at [130, 408] on p "Open Font Manager" at bounding box center [117, 403] width 91 height 15
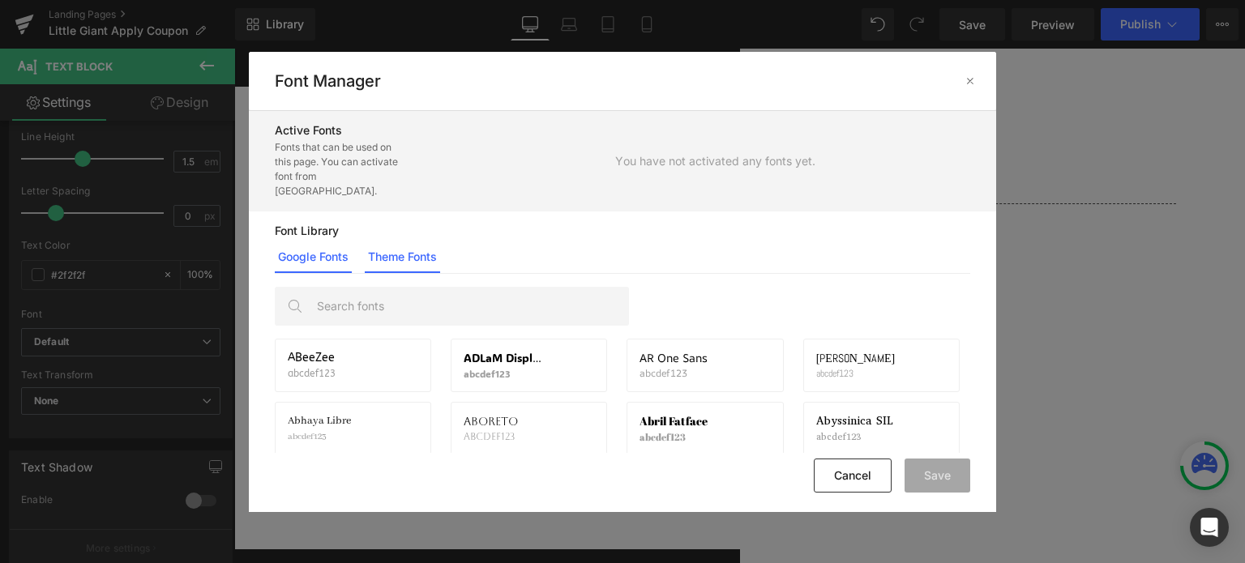
click at [400, 241] on link "Theme Fonts" at bounding box center [402, 257] width 75 height 32
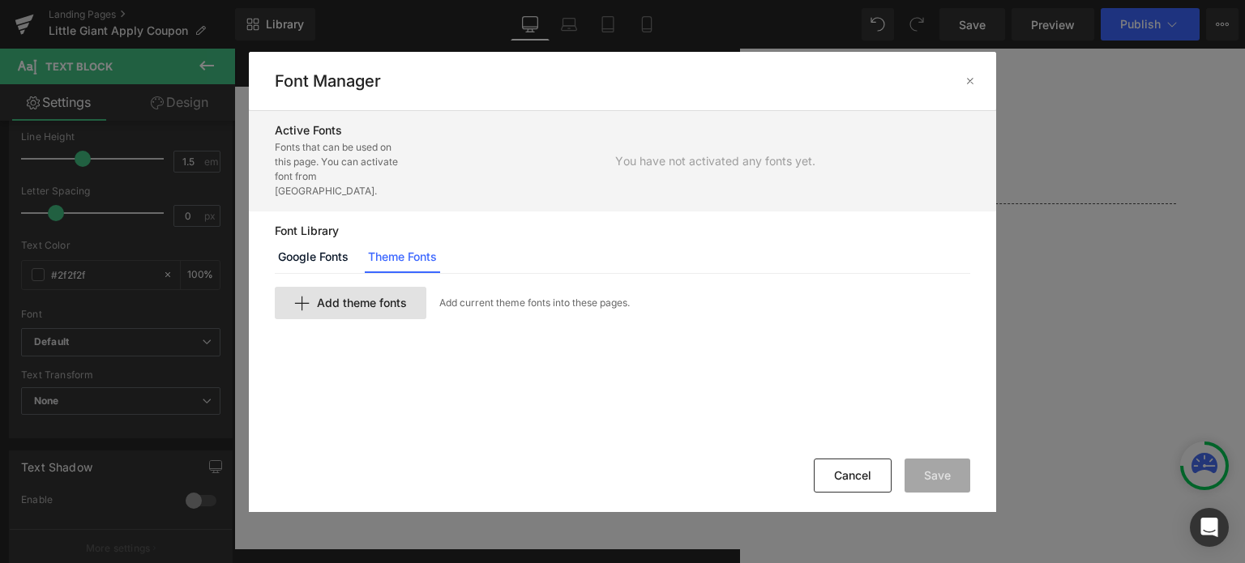
click at [353, 297] on span "Add theme fonts" at bounding box center [362, 303] width 90 height 13
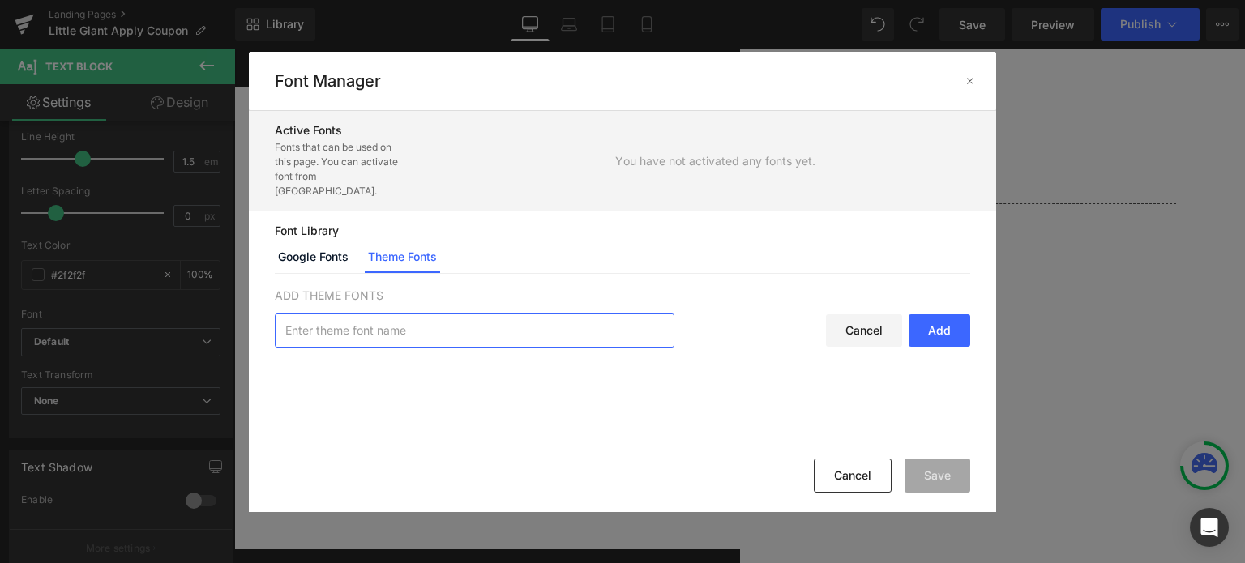
click at [336, 320] on input "text" at bounding box center [475, 330] width 398 height 32
type input "arial"
click at [938, 314] on div "Add" at bounding box center [939, 330] width 62 height 32
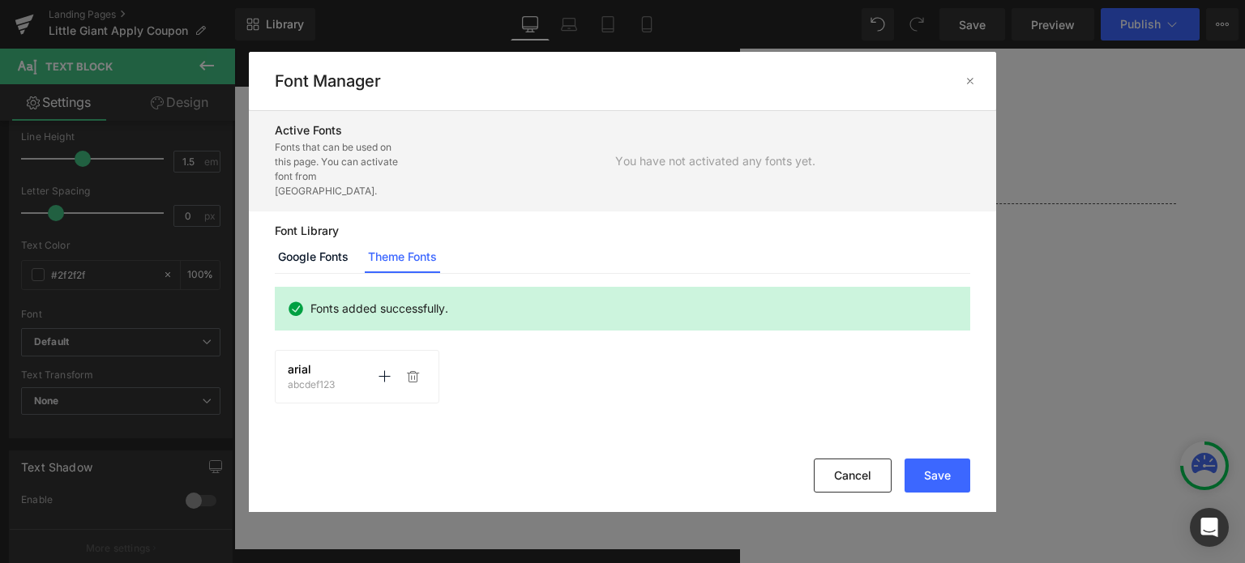
click at [308, 350] on div "arial abcdef123 Activate font Activate font" at bounding box center [357, 376] width 164 height 53
click at [389, 370] on icon at bounding box center [384, 376] width 13 height 13
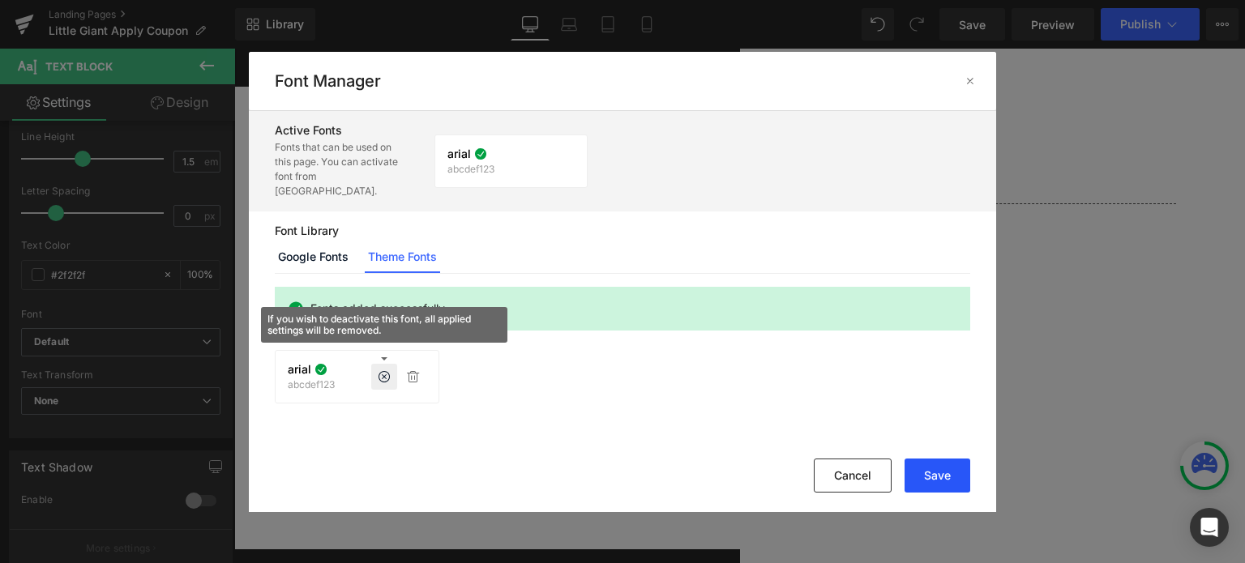
click at [942, 475] on button "Save" at bounding box center [937, 476] width 66 height 34
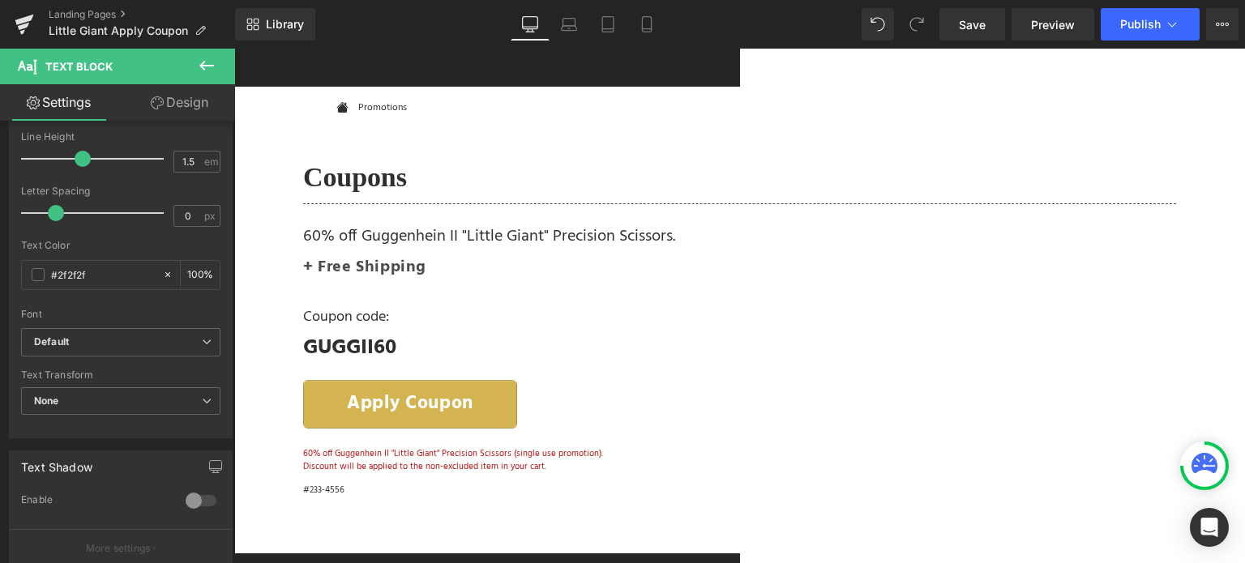
click at [234, 49] on span "Text Block" at bounding box center [234, 49] width 0 height 0
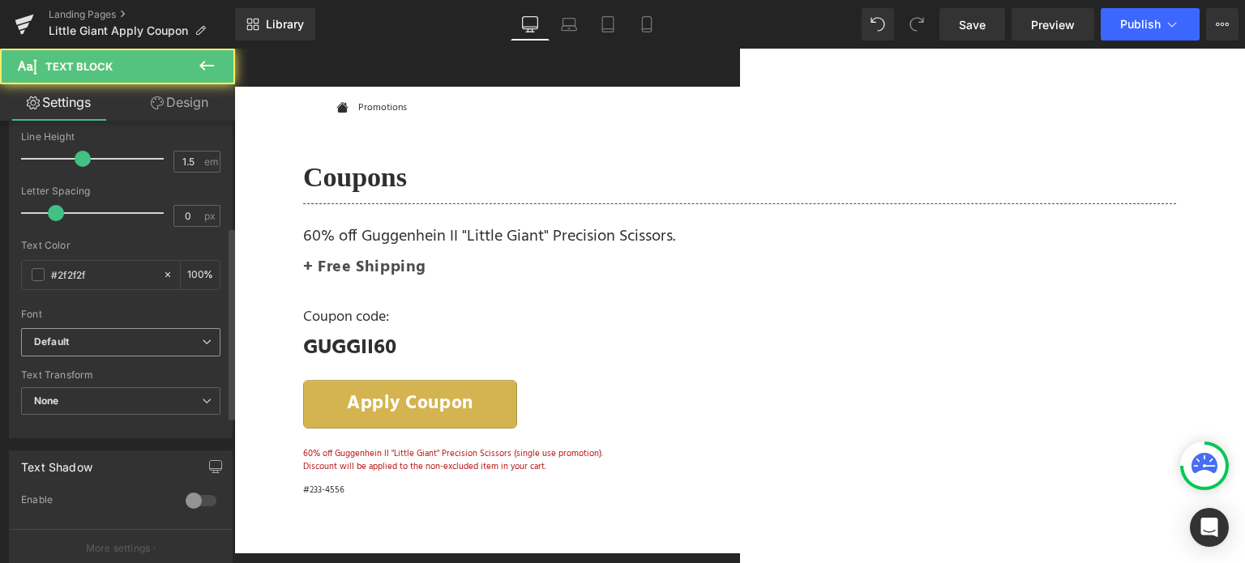
click at [149, 333] on span "Default" at bounding box center [120, 342] width 199 height 28
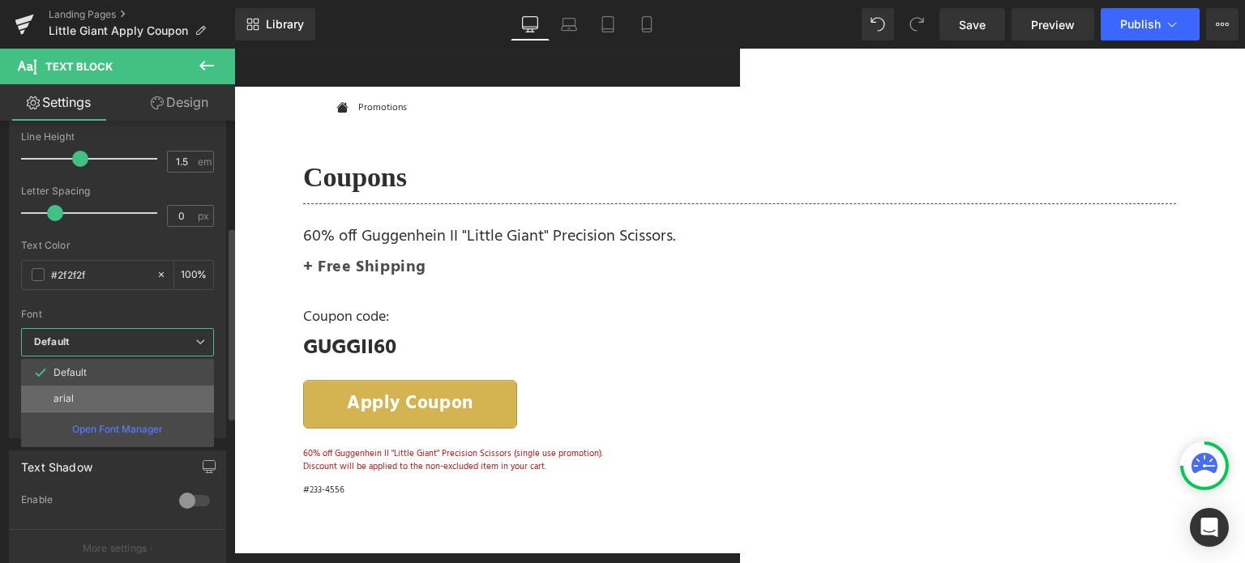
click at [112, 391] on li "arial" at bounding box center [117, 399] width 193 height 26
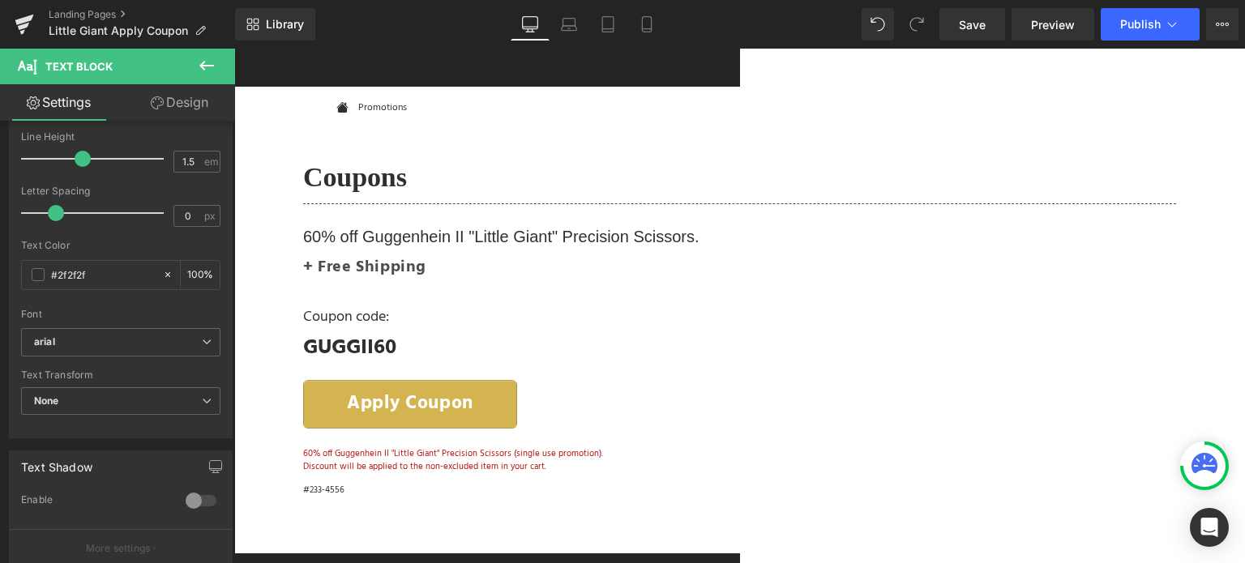
click at [234, 49] on span "Text Block" at bounding box center [234, 49] width 0 height 0
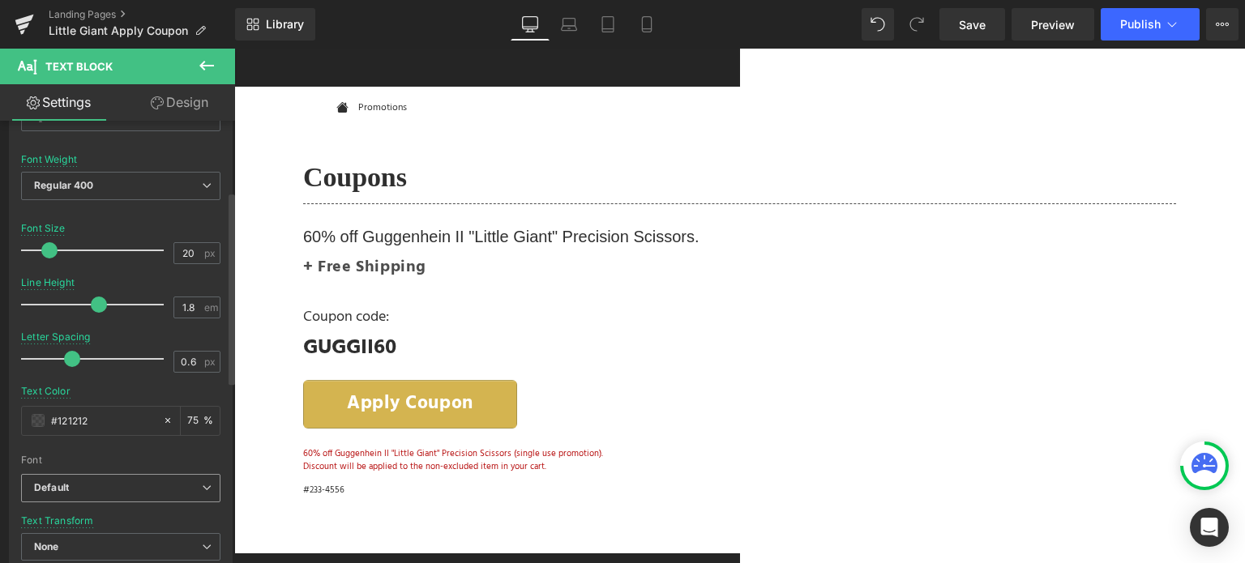
scroll to position [162, 0]
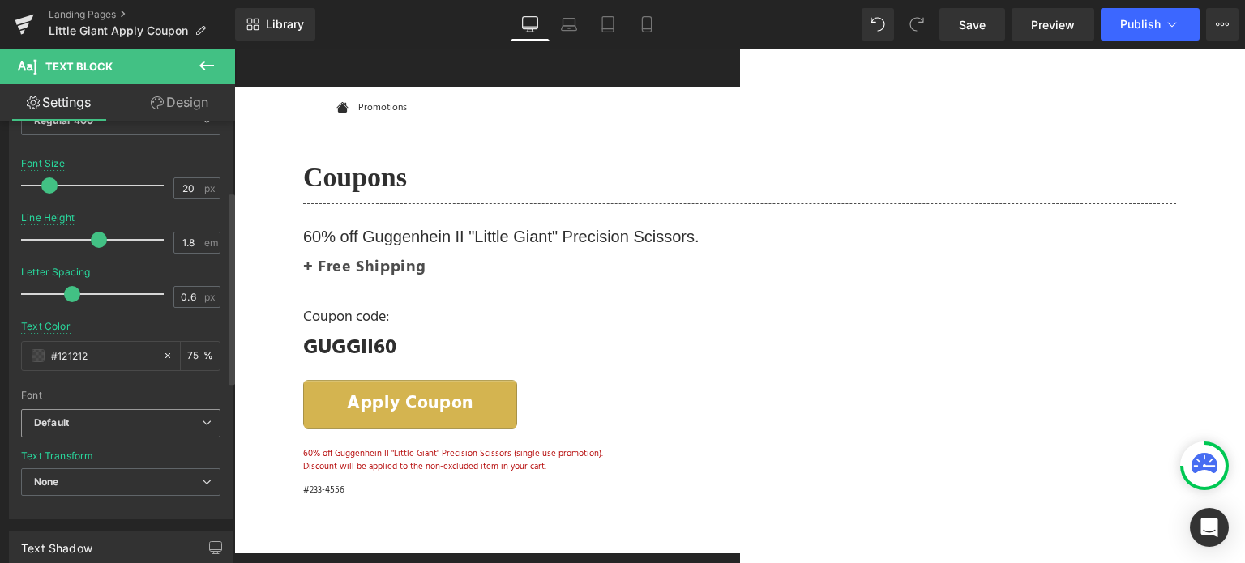
click at [115, 414] on span "Default" at bounding box center [120, 423] width 199 height 28
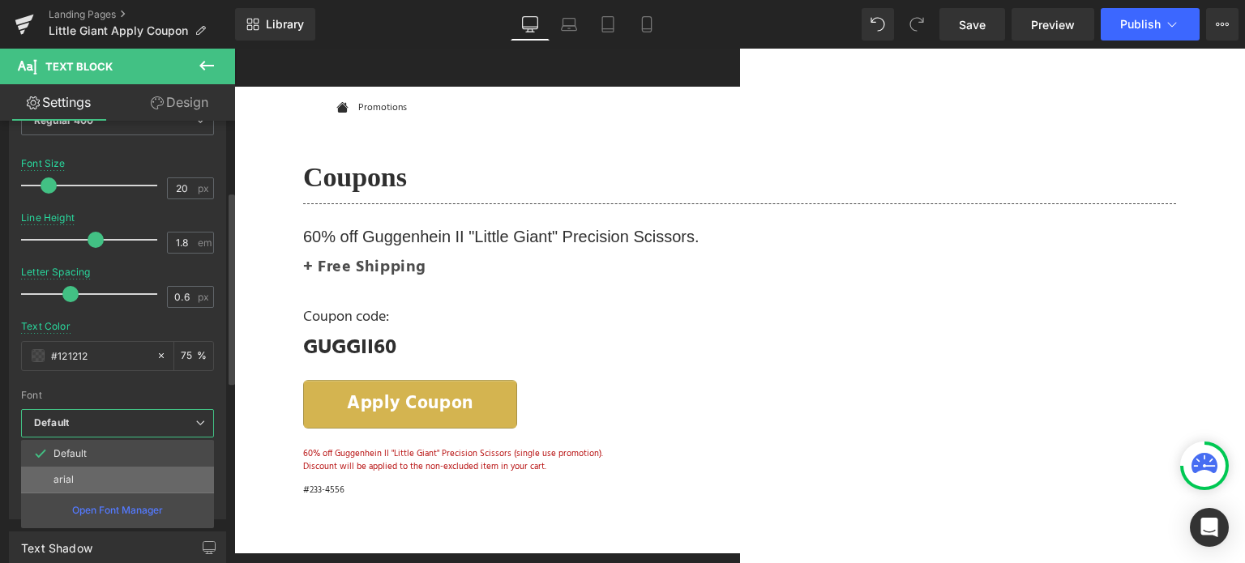
click at [110, 489] on li "arial" at bounding box center [117, 480] width 193 height 26
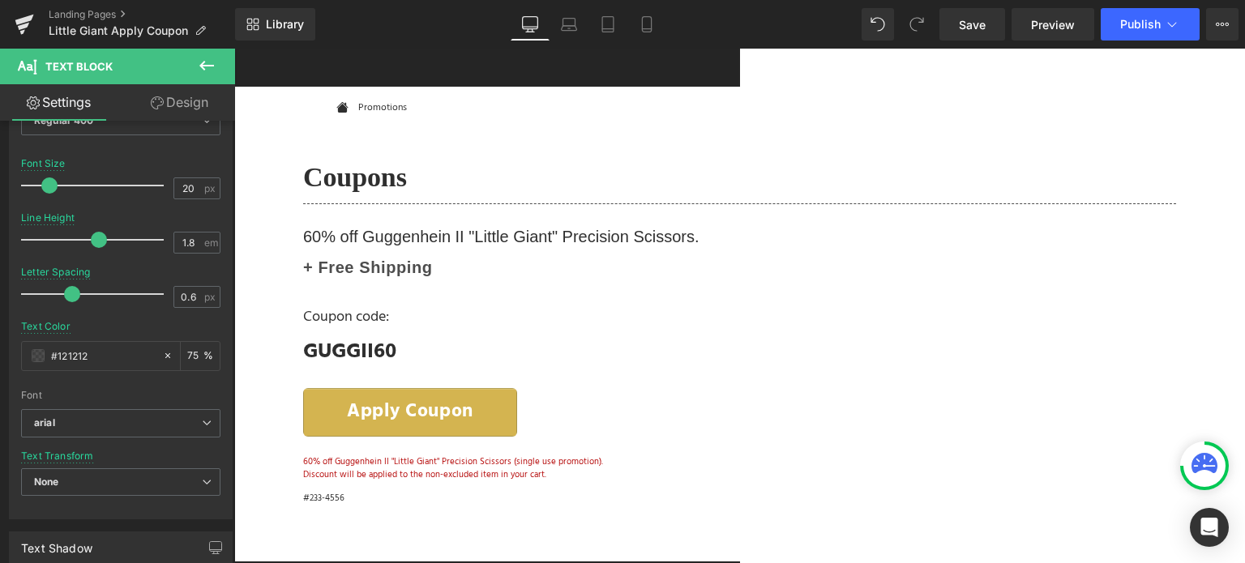
click at [234, 49] on span "Text Block" at bounding box center [234, 49] width 0 height 0
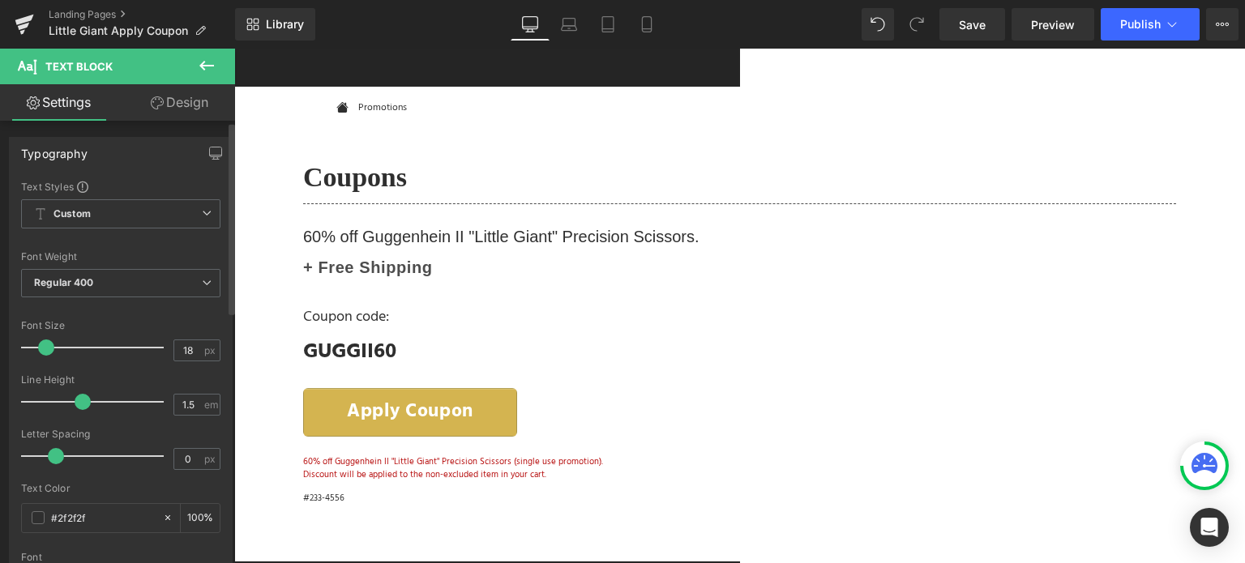
scroll to position [243, 0]
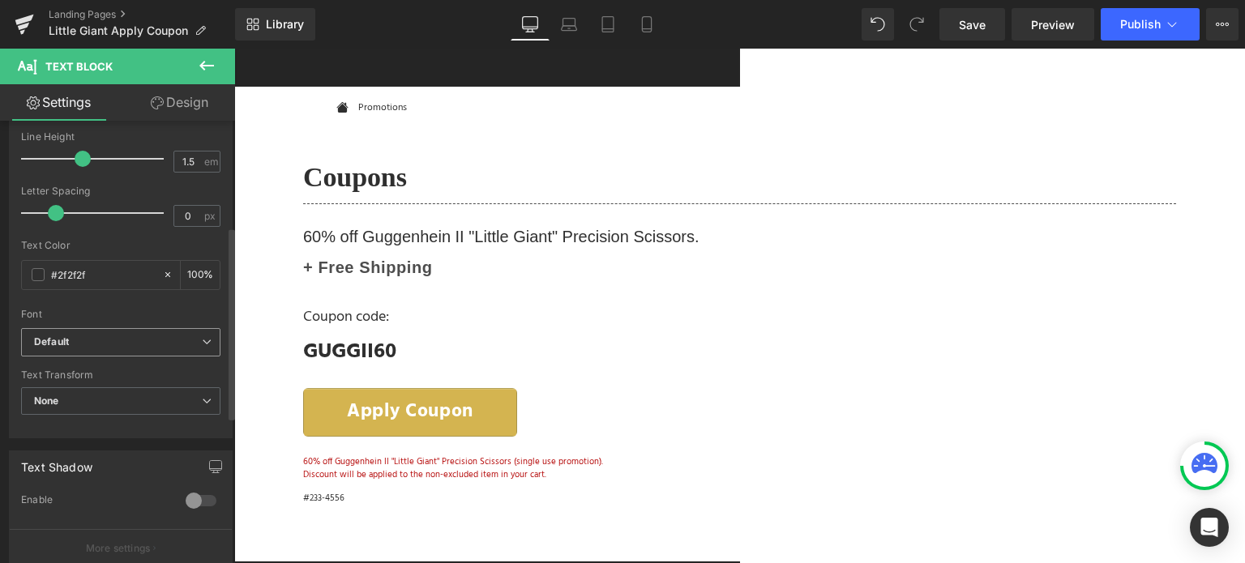
click at [122, 345] on b "Default" at bounding box center [118, 343] width 168 height 14
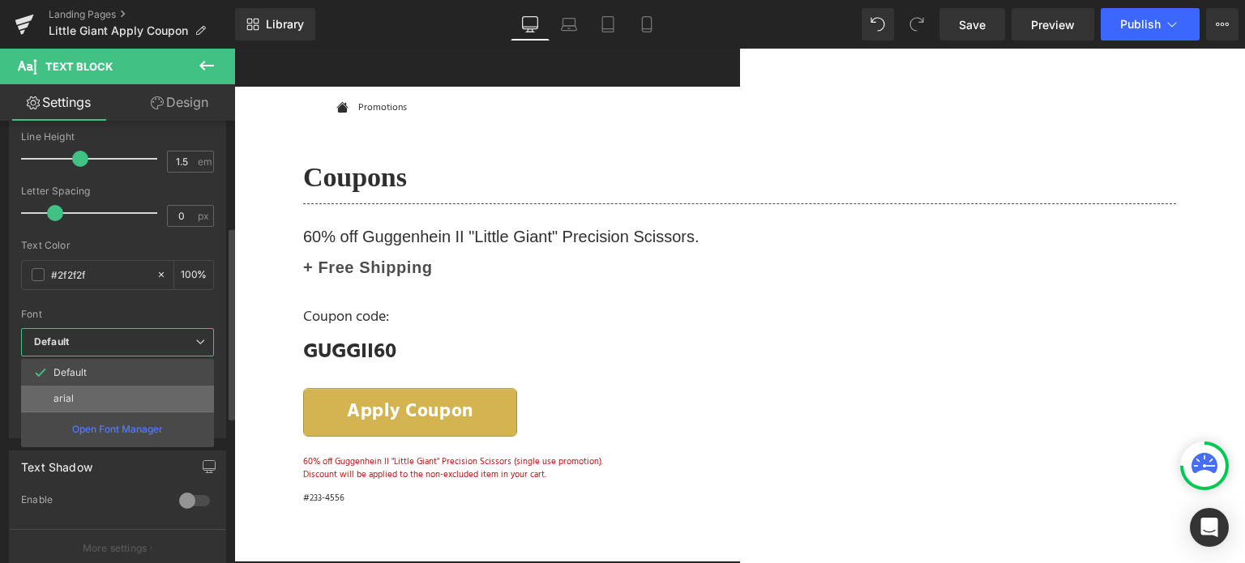
click at [110, 393] on li "arial" at bounding box center [117, 399] width 193 height 26
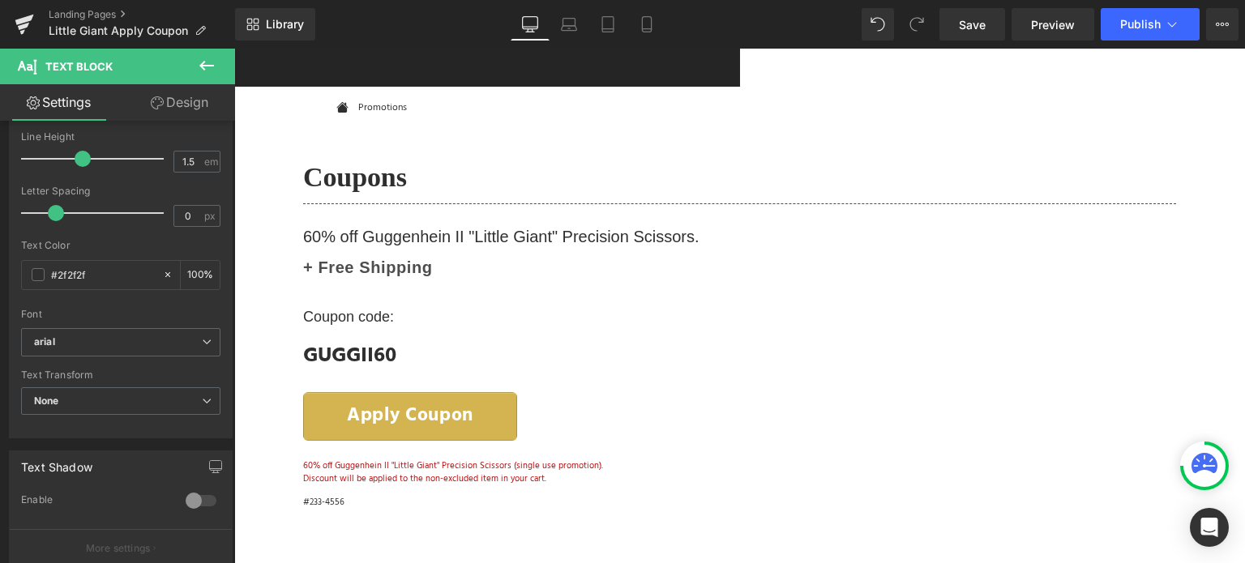
click at [234, 49] on span "Text Block" at bounding box center [234, 49] width 0 height 0
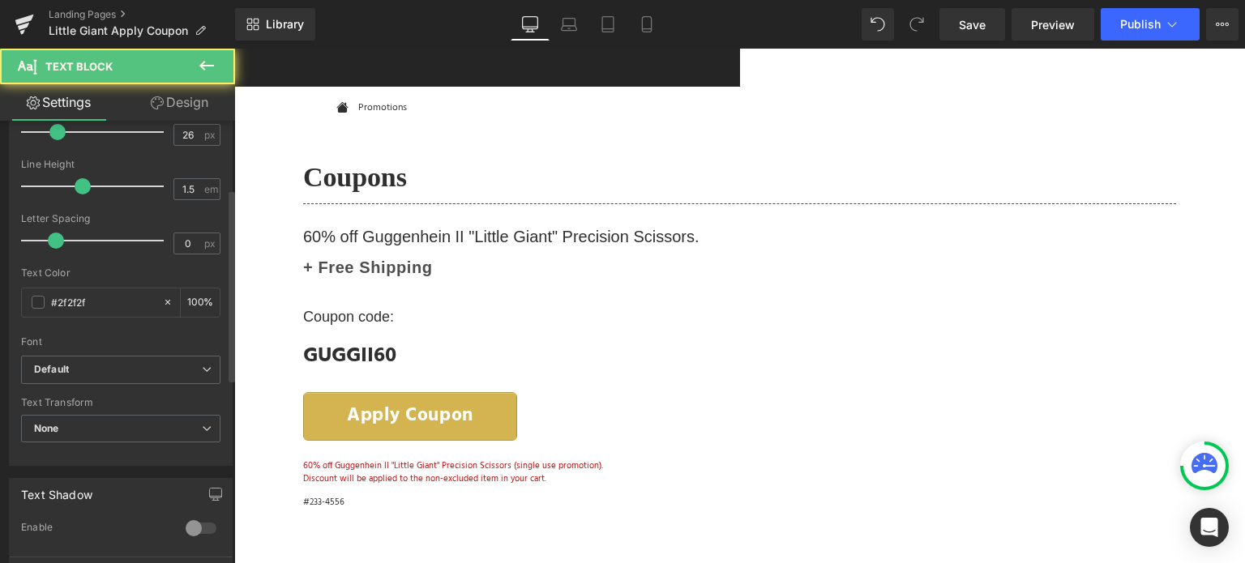
scroll to position [324, 0]
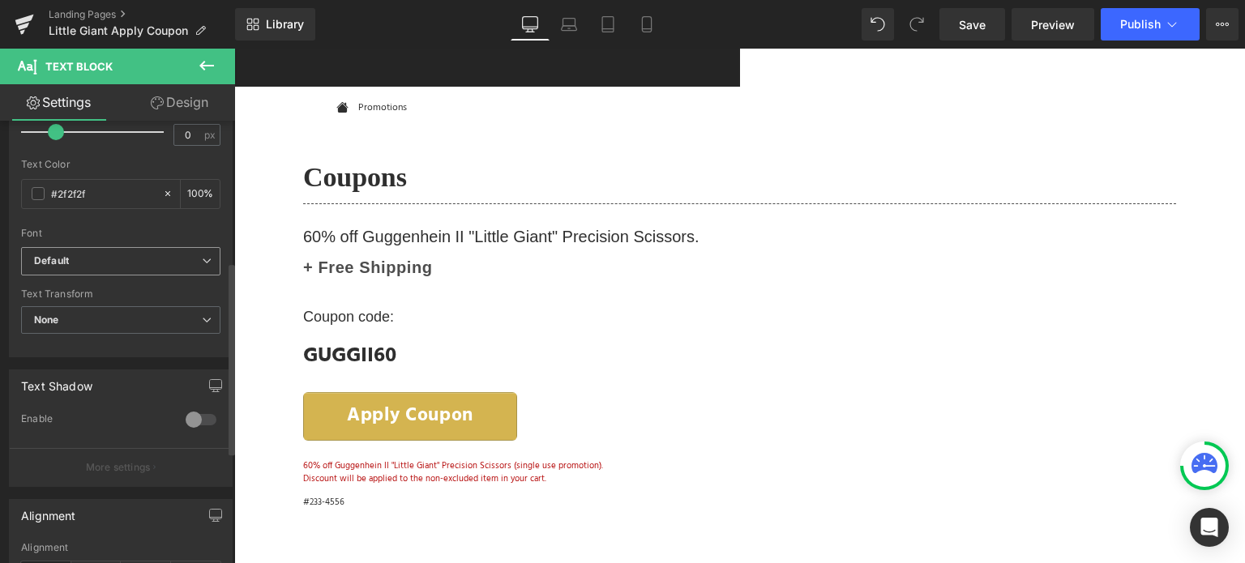
click at [120, 264] on b "Default" at bounding box center [118, 261] width 168 height 14
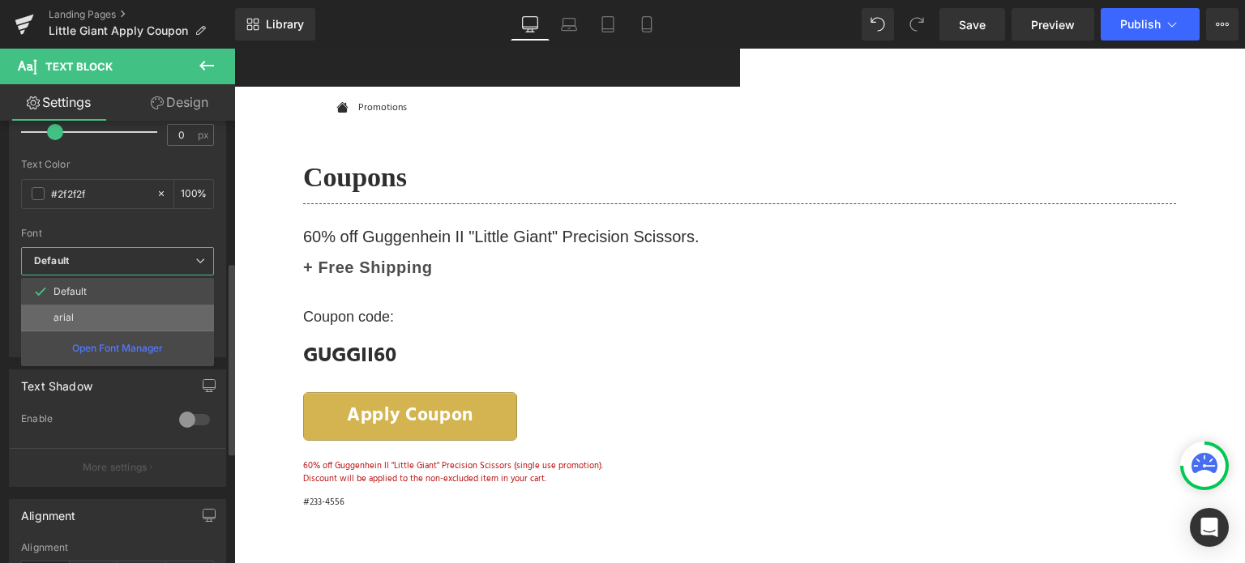
click at [113, 306] on li "arial" at bounding box center [117, 318] width 193 height 26
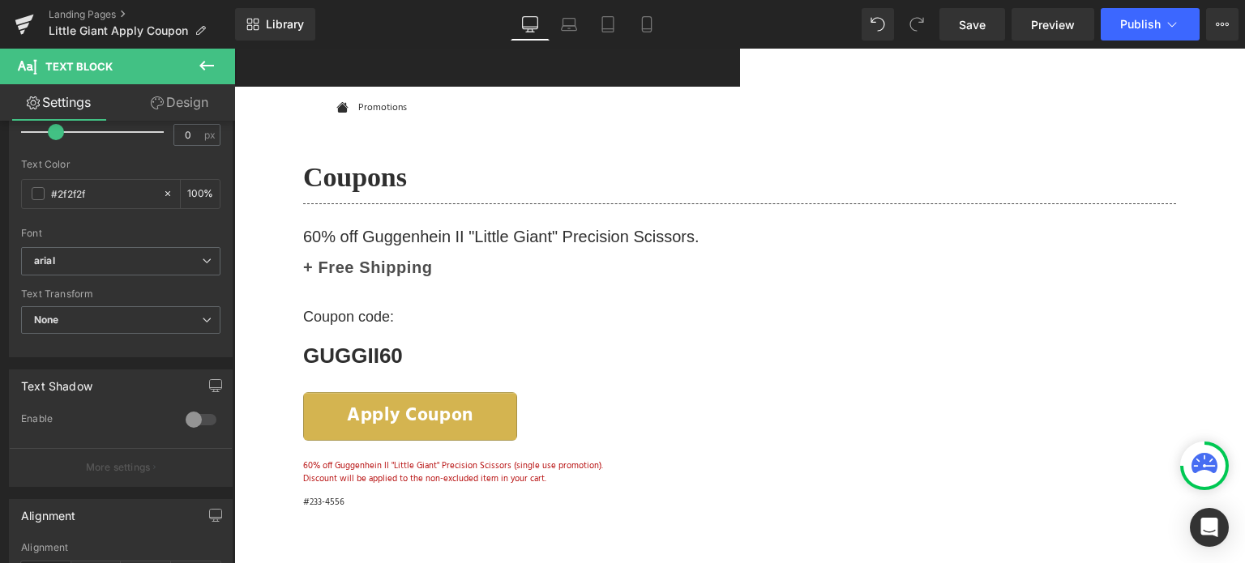
click at [234, 49] on span "(P) Cart Button" at bounding box center [234, 49] width 0 height 0
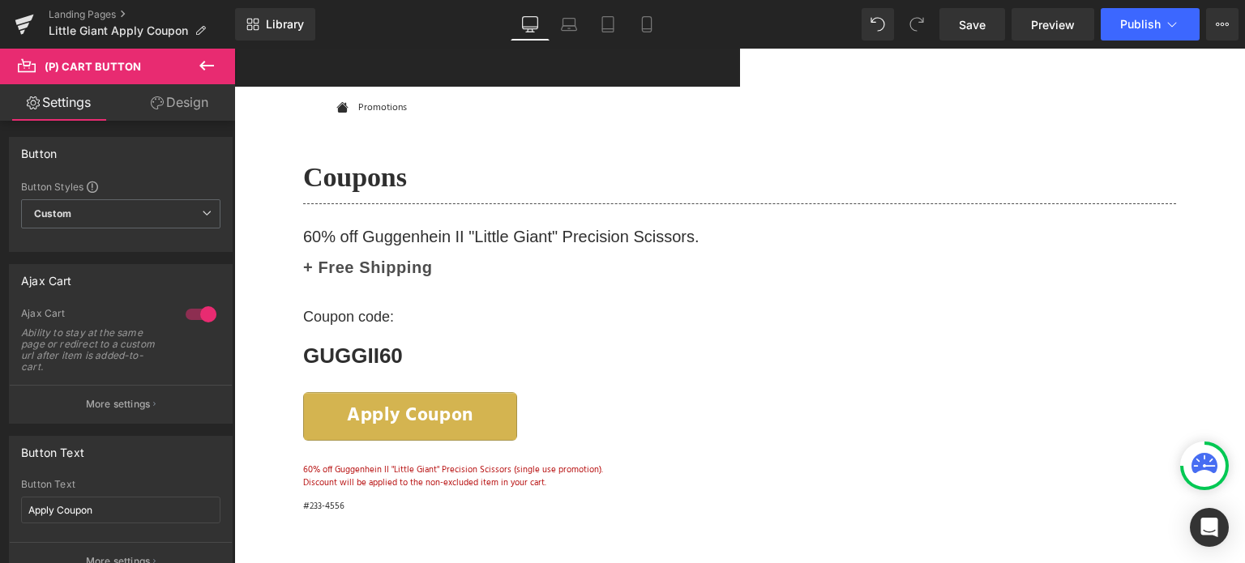
click at [186, 105] on link "Design" at bounding box center [180, 102] width 118 height 36
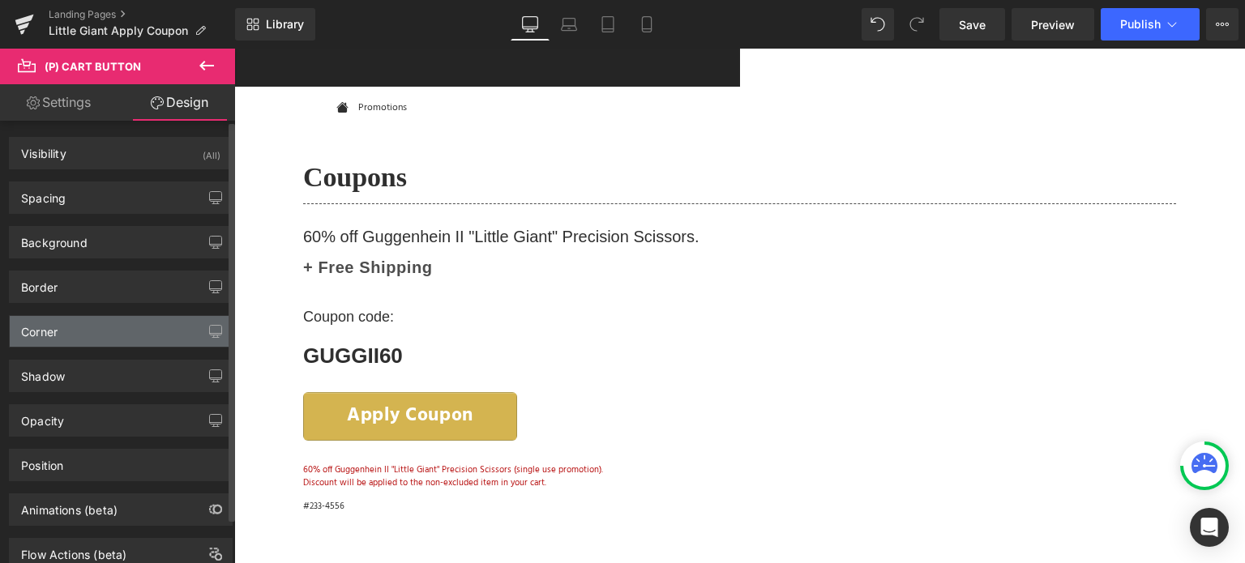
click at [89, 326] on div "Corner" at bounding box center [121, 331] width 222 height 31
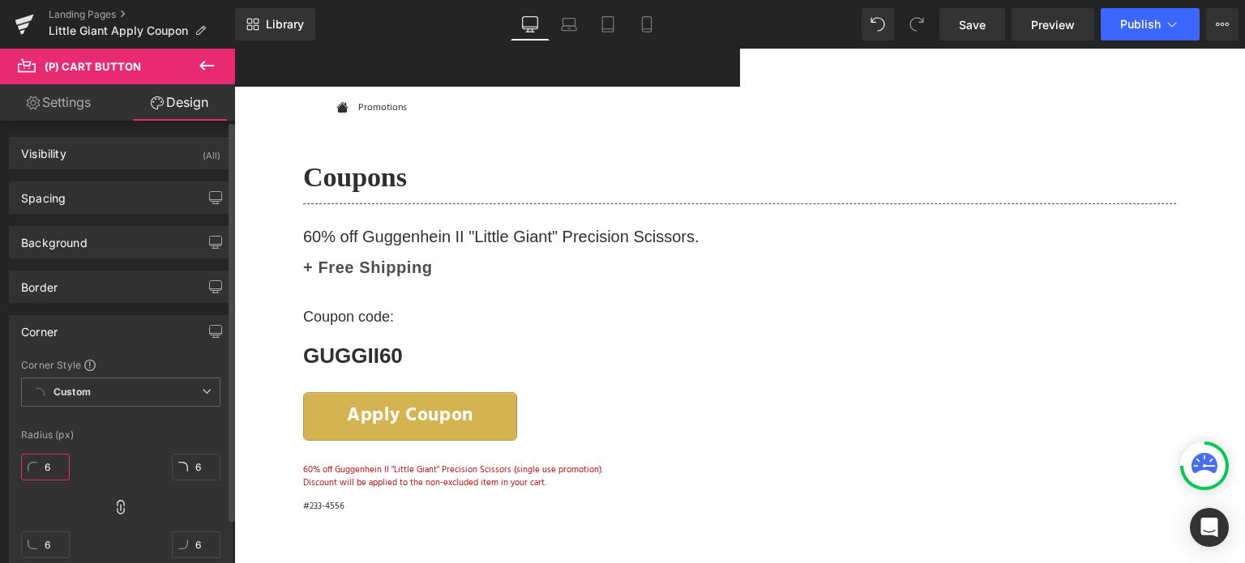
click at [61, 464] on input "6" at bounding box center [45, 467] width 49 height 27
type input "0"
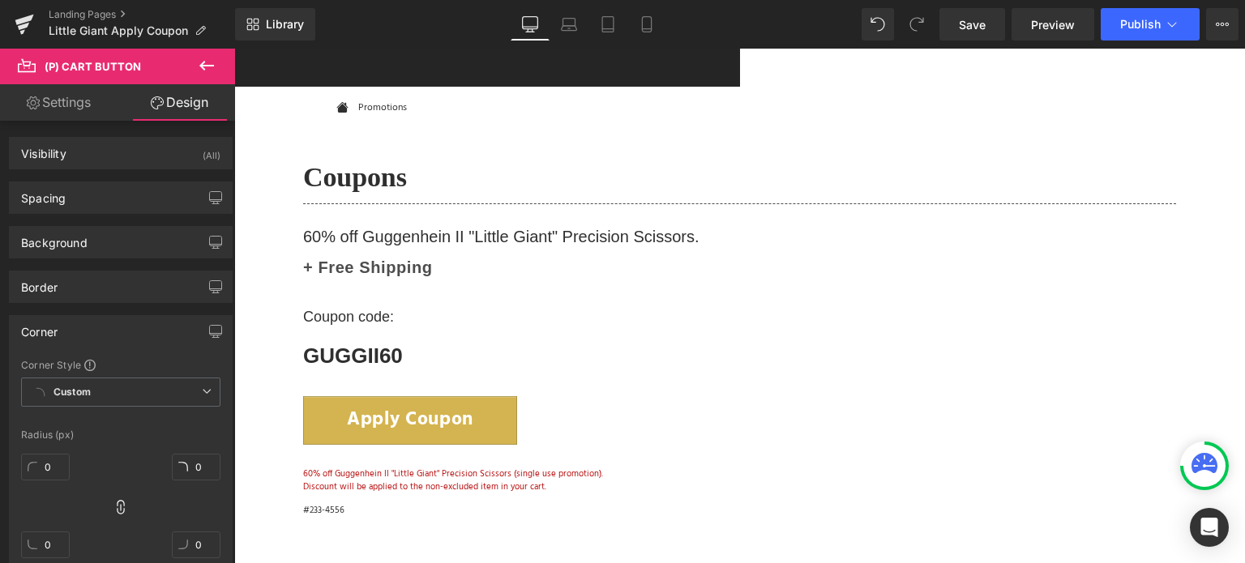
click at [234, 49] on span "(P) Cart Button" at bounding box center [234, 49] width 0 height 0
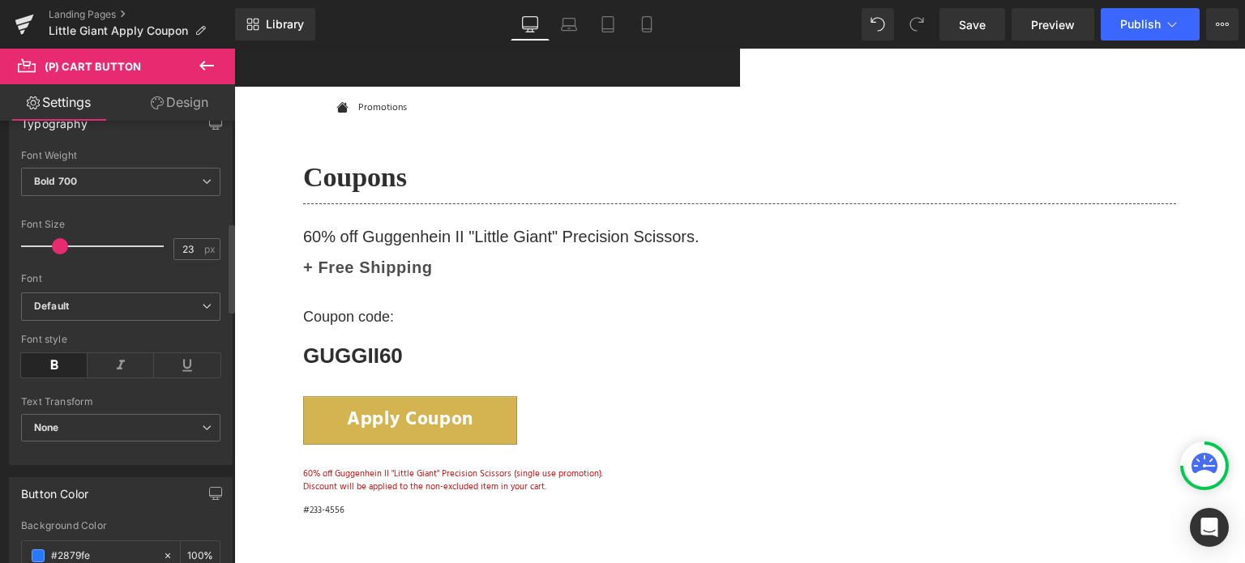
scroll to position [567, 0]
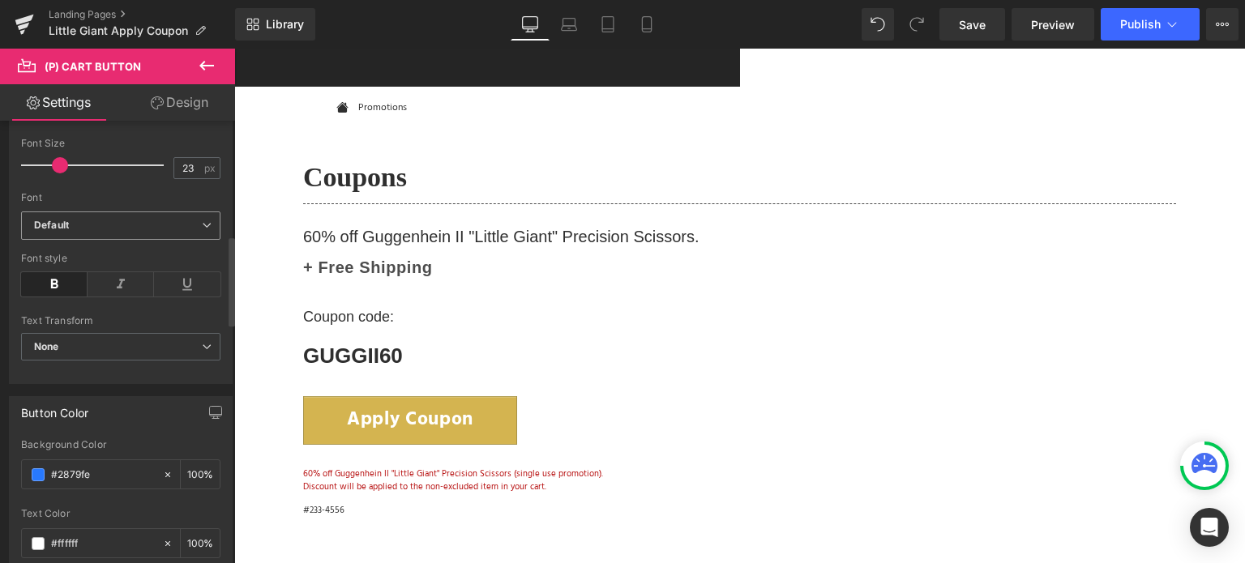
click at [129, 224] on b "Default" at bounding box center [118, 226] width 168 height 14
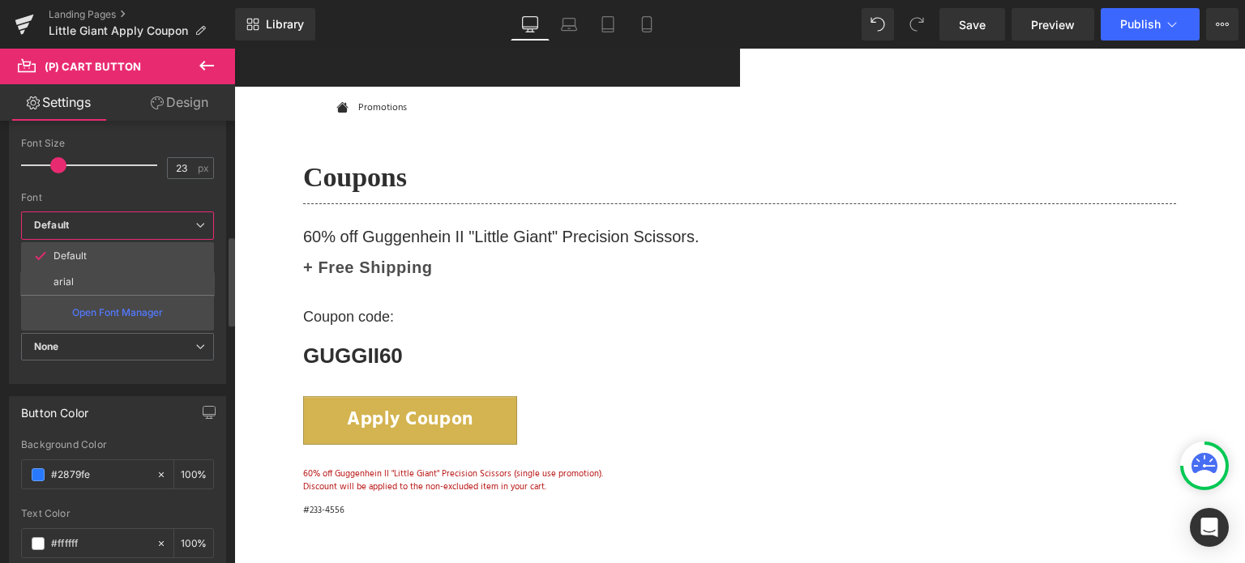
click at [97, 271] on li "arial" at bounding box center [117, 282] width 193 height 26
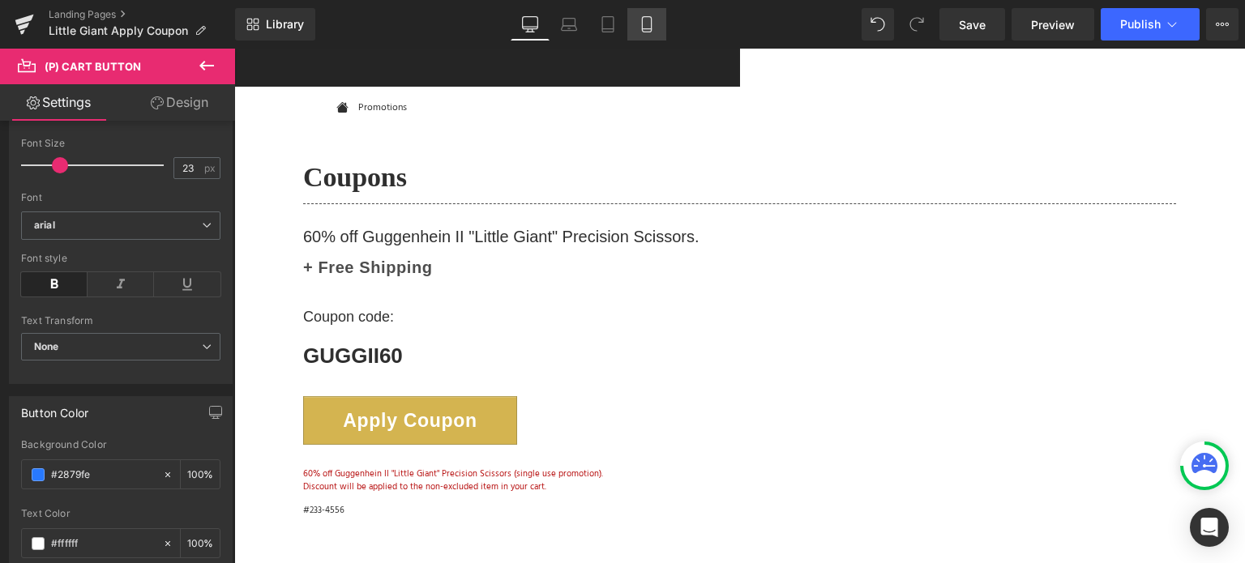
click at [653, 26] on icon at bounding box center [647, 24] width 16 height 16
type input "100"
type input "360"
type input "68"
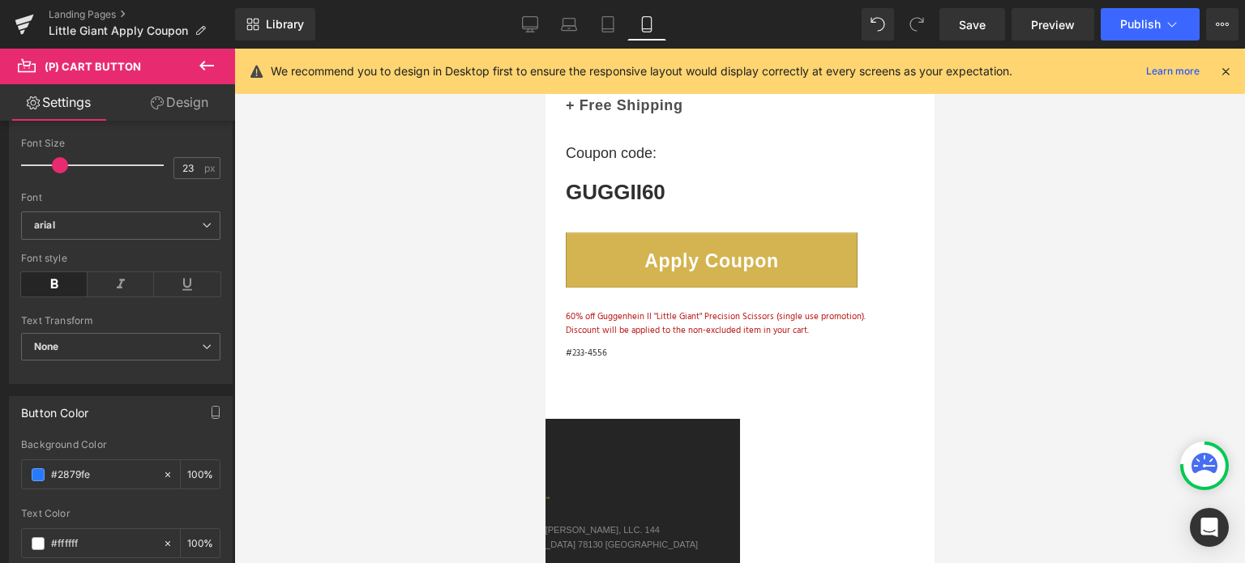
scroll to position [254, 0]
click at [1229, 69] on icon at bounding box center [1225, 71] width 15 height 15
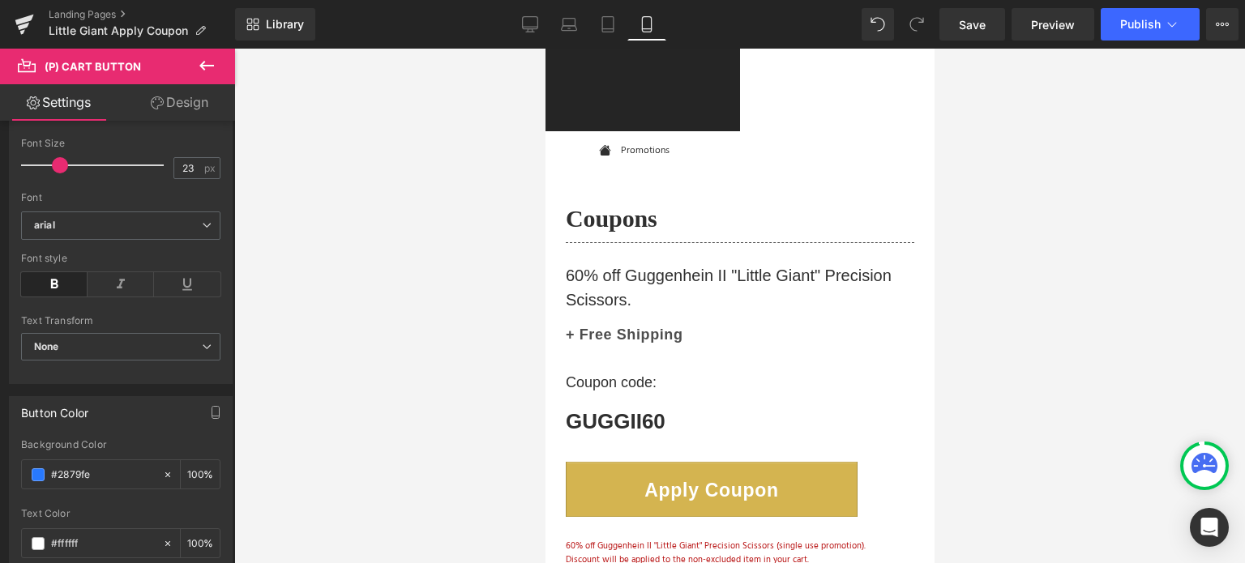
scroll to position [0, 0]
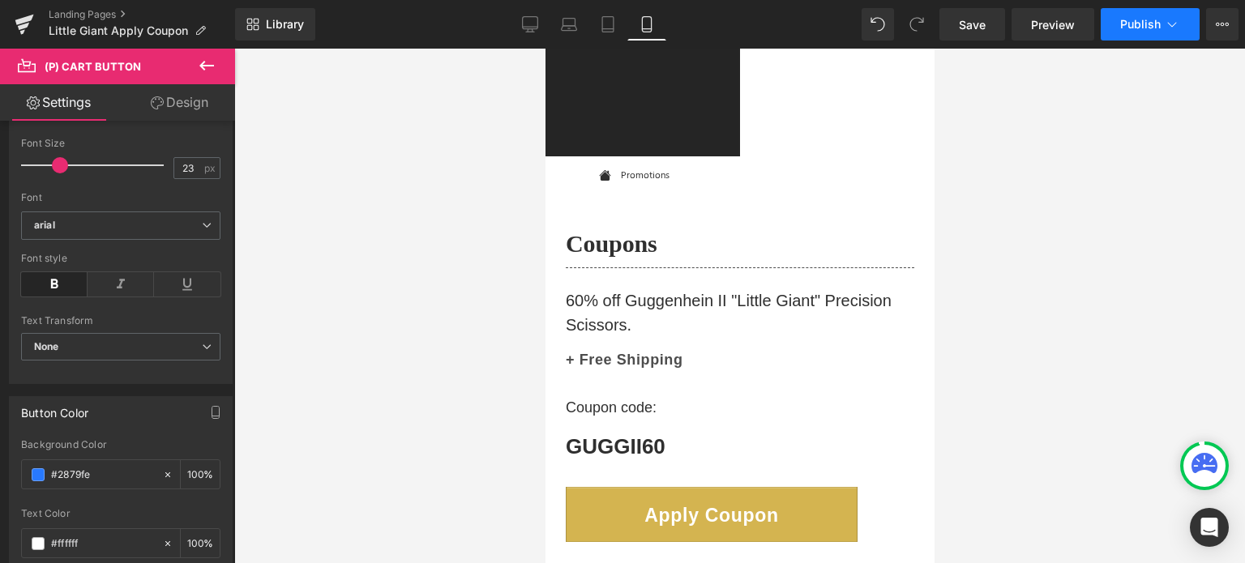
click at [1152, 19] on span "Publish" at bounding box center [1140, 24] width 41 height 13
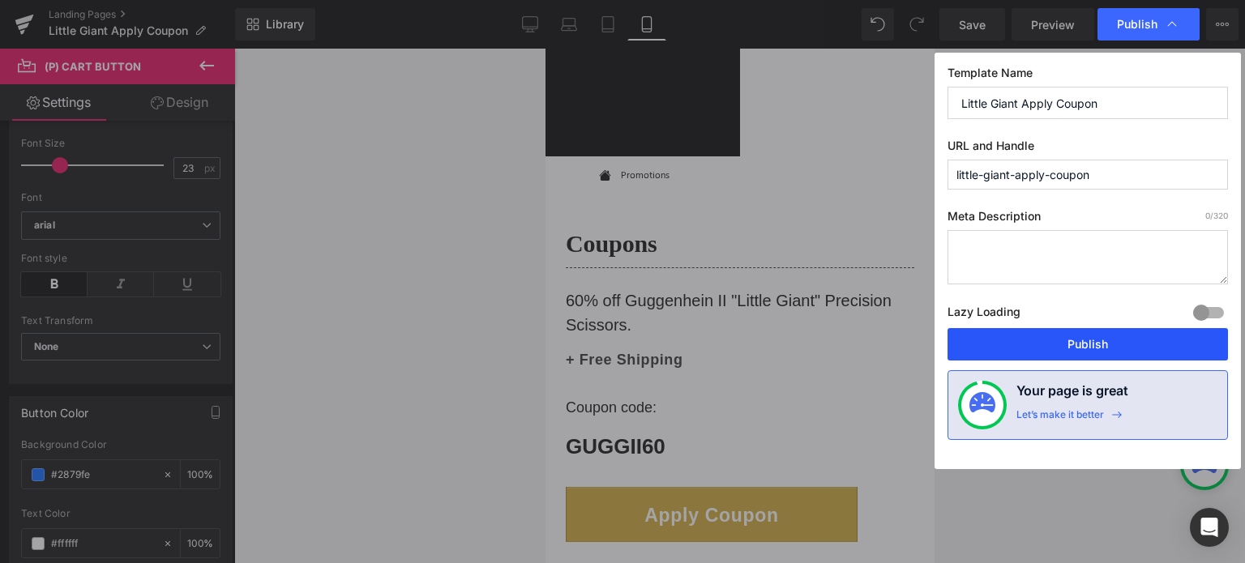
click at [1107, 341] on button "Publish" at bounding box center [1087, 344] width 280 height 32
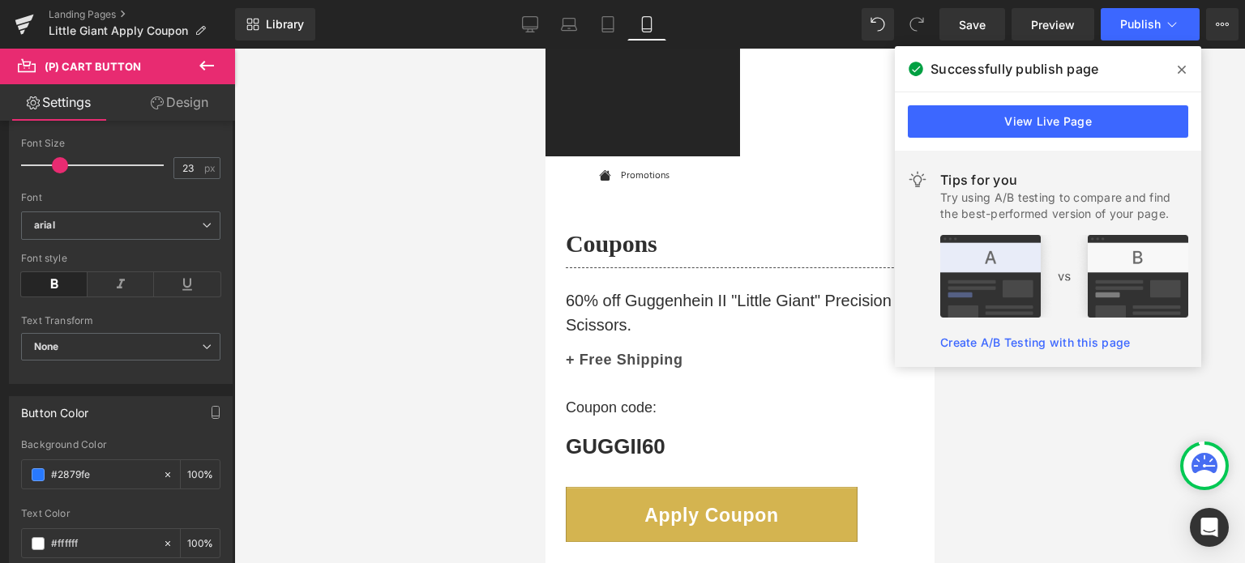
click at [1179, 69] on icon at bounding box center [1182, 69] width 8 height 13
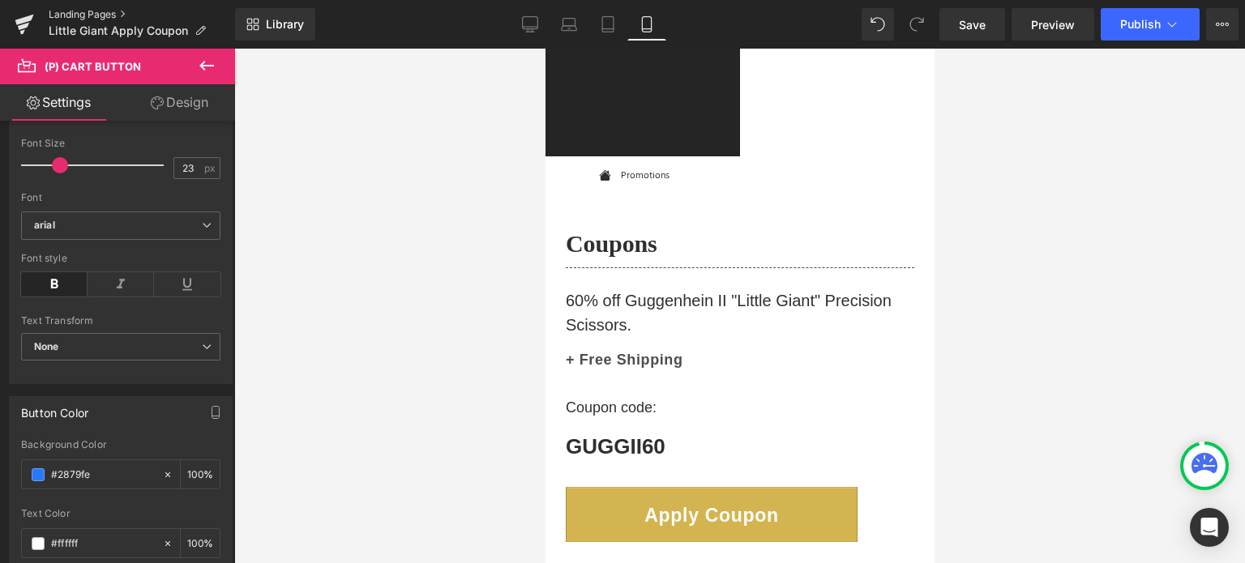
click at [90, 12] on link "Landing Pages" at bounding box center [142, 14] width 186 height 13
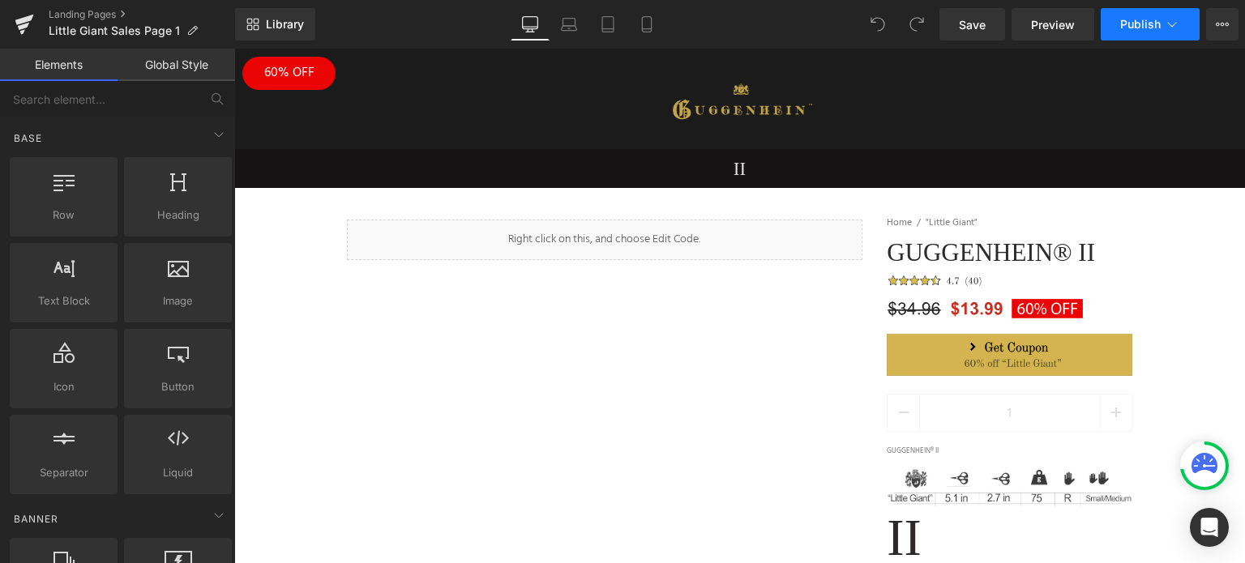
click at [1155, 25] on span "Publish" at bounding box center [1140, 24] width 41 height 13
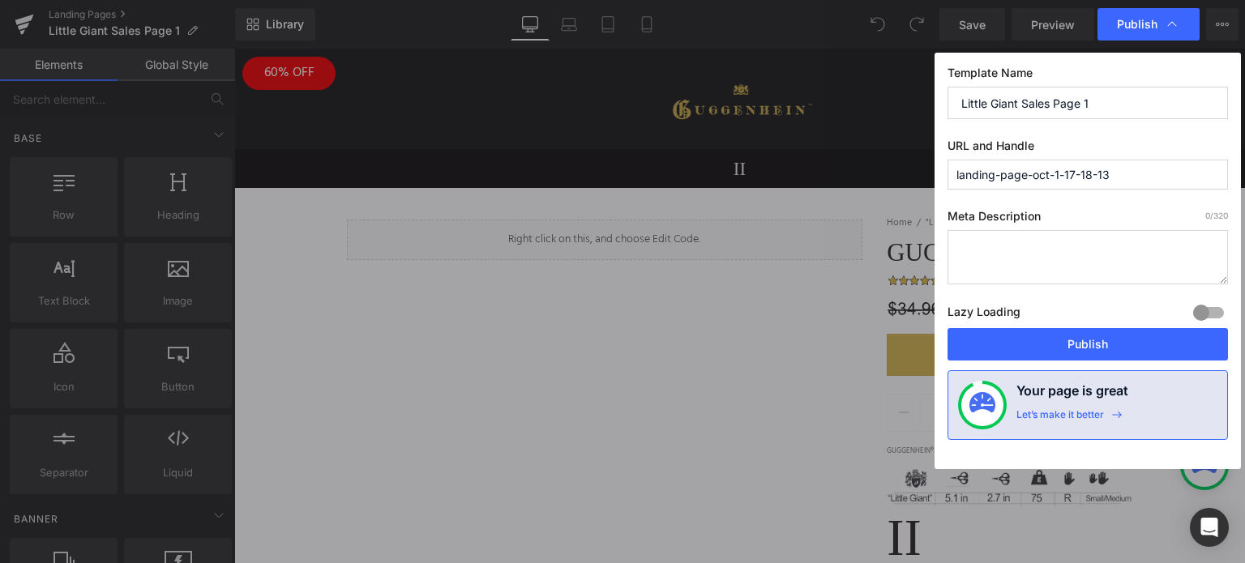
drag, startPoint x: 1018, startPoint y: 105, endPoint x: 954, endPoint y: 105, distance: 64.0
click at [954, 105] on input "Little Giant Sales Page 1" at bounding box center [1087, 103] width 280 height 32
drag, startPoint x: 1084, startPoint y: 174, endPoint x: 1121, endPoint y: 174, distance: 36.5
click at [1085, 174] on input "landing-page-oct-1-17-18-13" at bounding box center [1087, 175] width 280 height 30
drag, startPoint x: 1131, startPoint y: 173, endPoint x: 947, endPoint y: 175, distance: 184.0
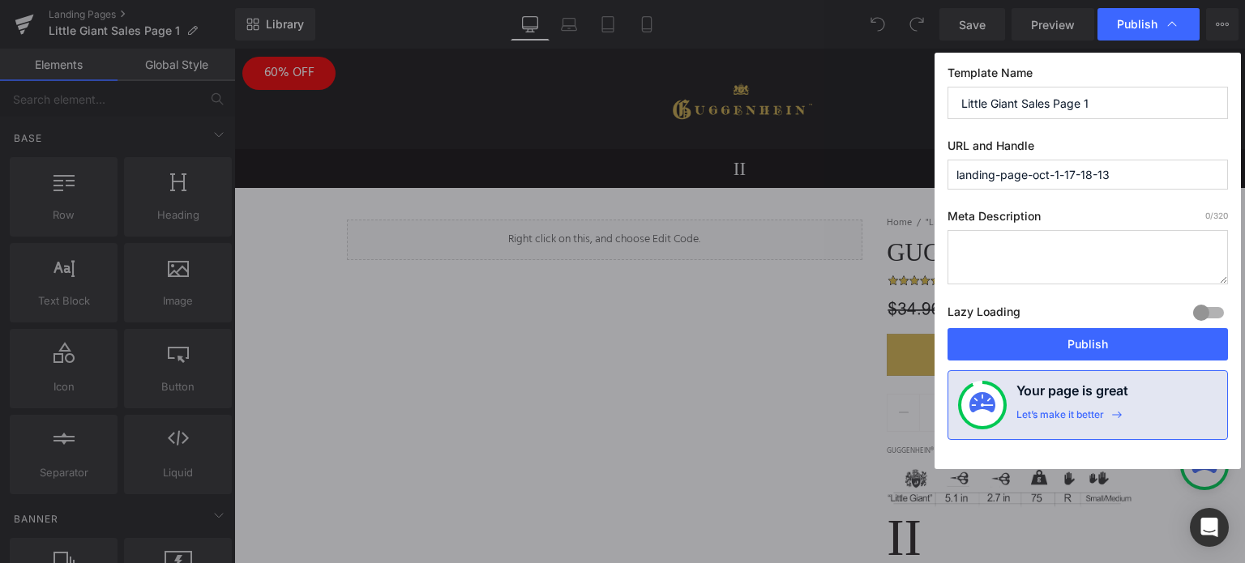
click at [947, 175] on input "landing-page-oct-1-17-18-13" at bounding box center [1087, 175] width 280 height 30
paste input "Little Giant"
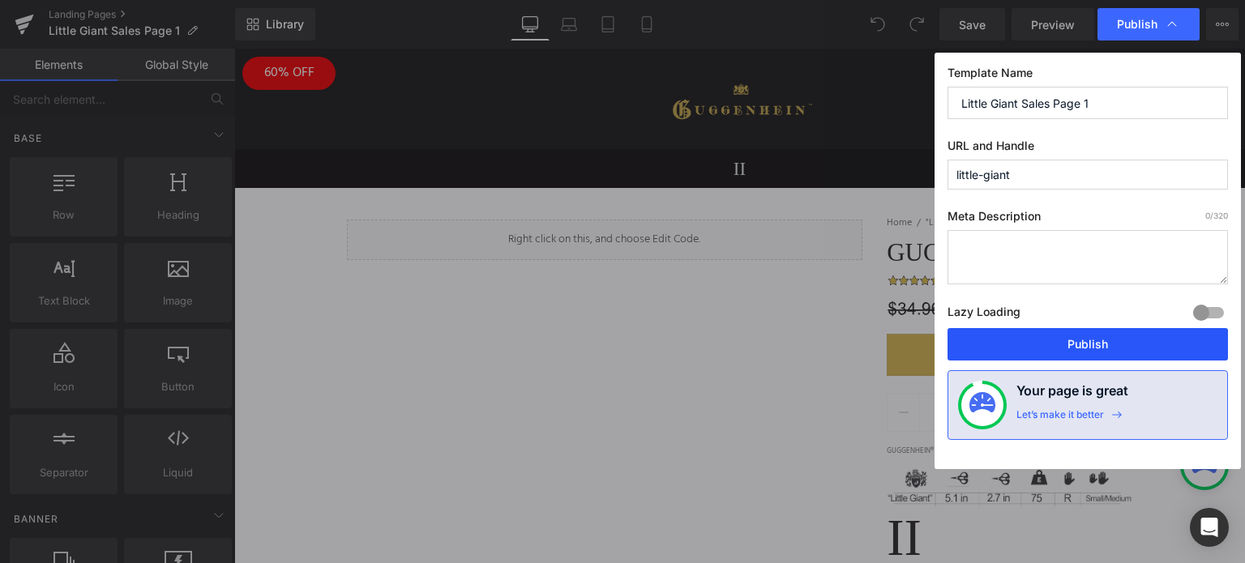
type input "little-giant"
click at [1087, 349] on button "Publish" at bounding box center [1087, 344] width 280 height 32
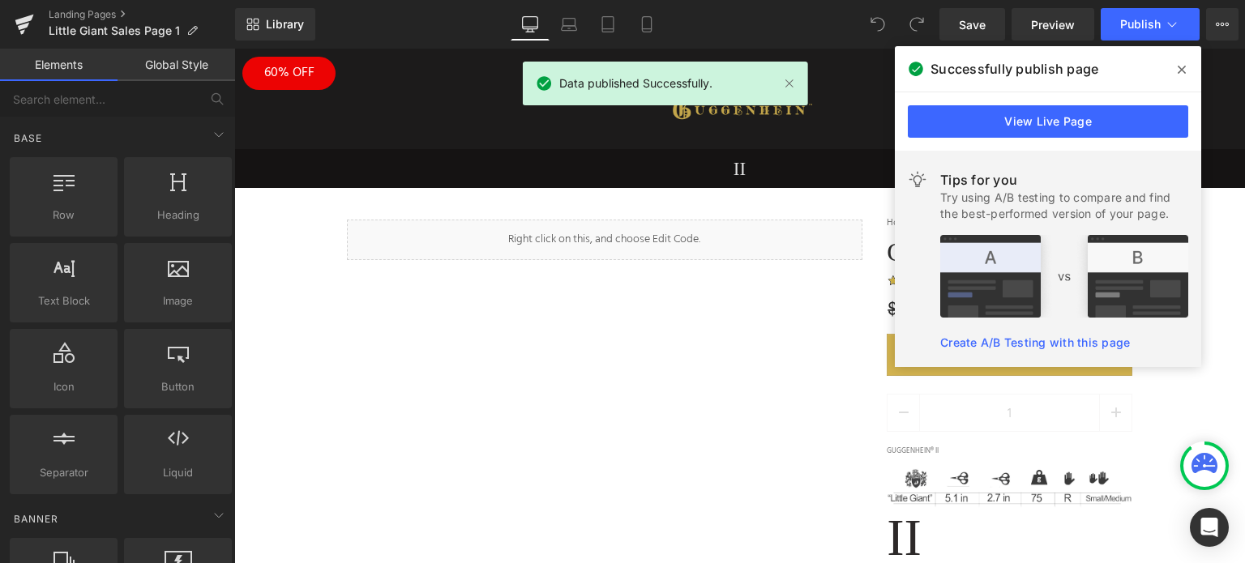
click at [1181, 68] on icon at bounding box center [1182, 70] width 8 height 8
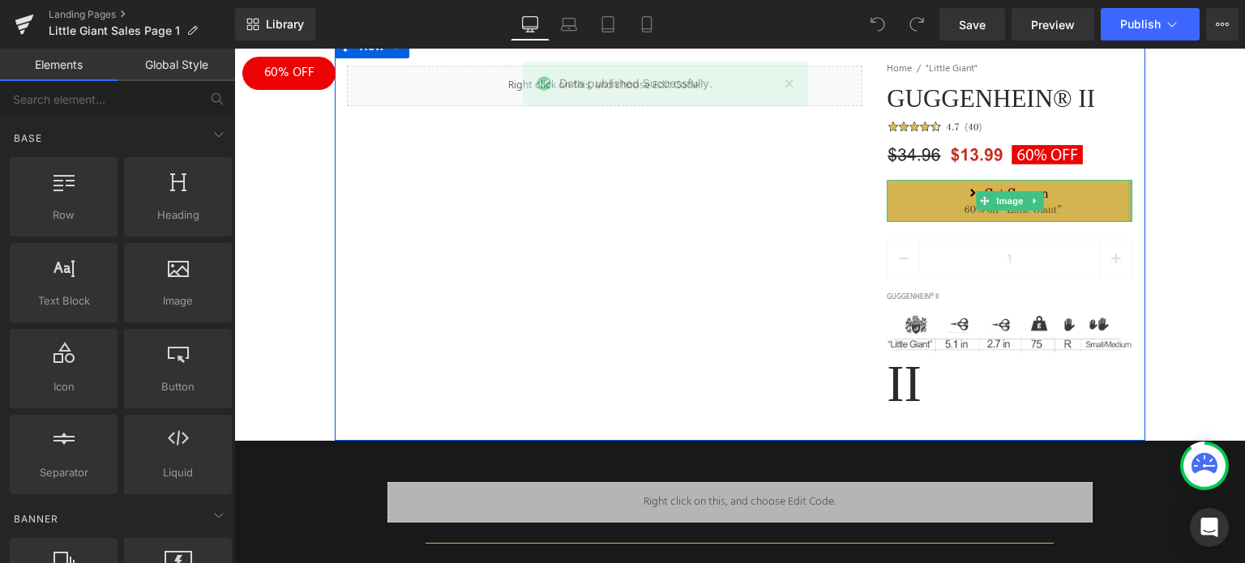
scroll to position [162, 0]
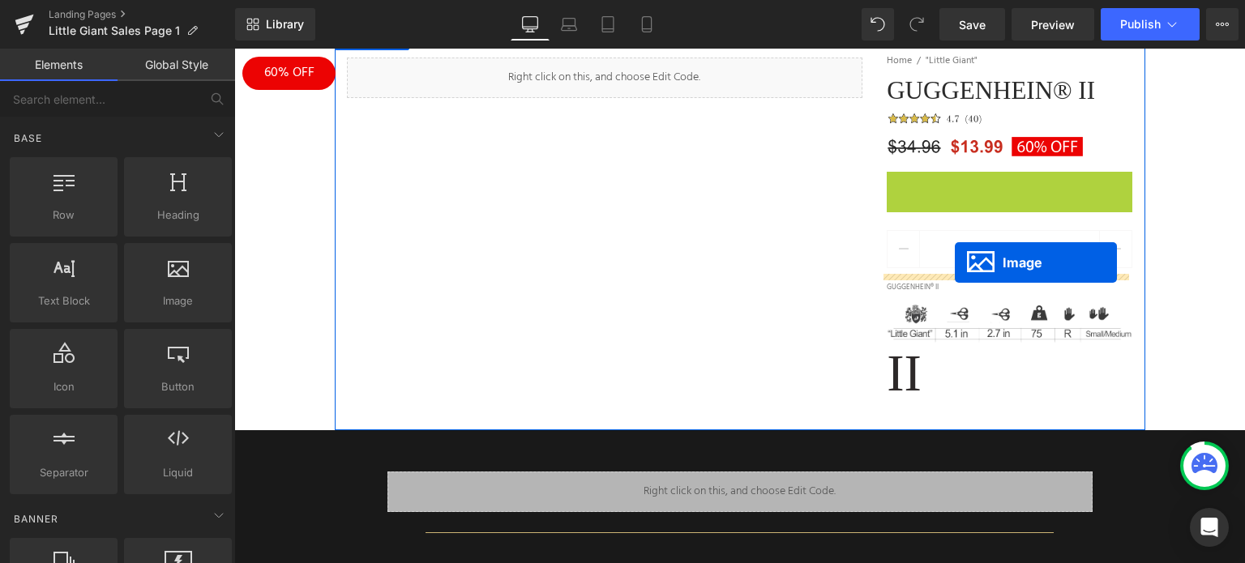
drag, startPoint x: 977, startPoint y: 188, endPoint x: 955, endPoint y: 263, distance: 77.9
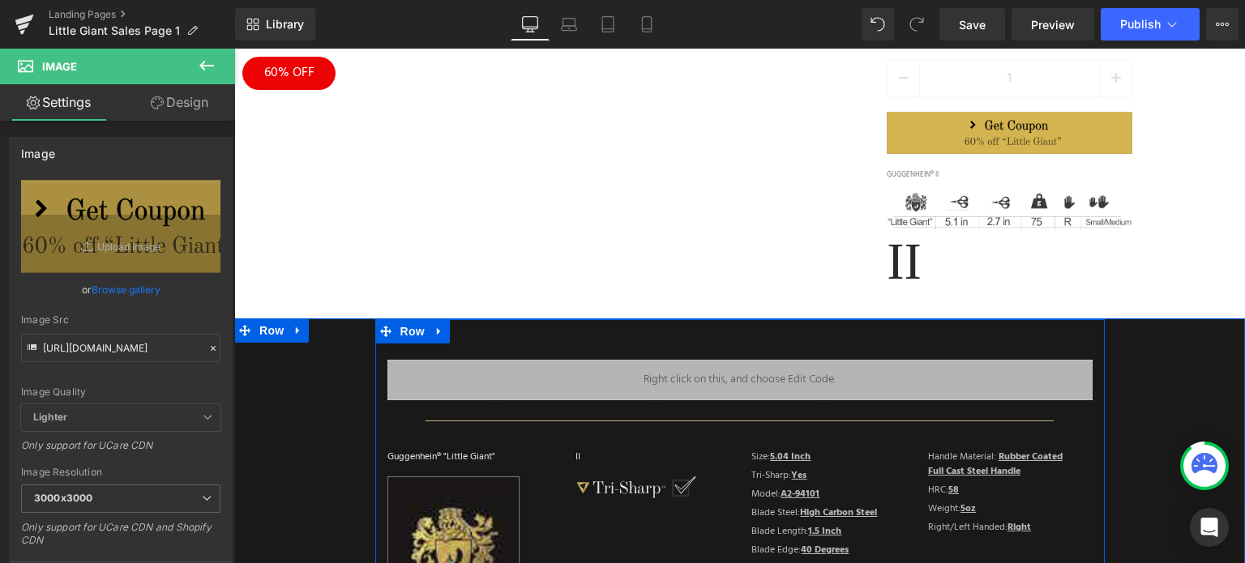
scroll to position [0, 0]
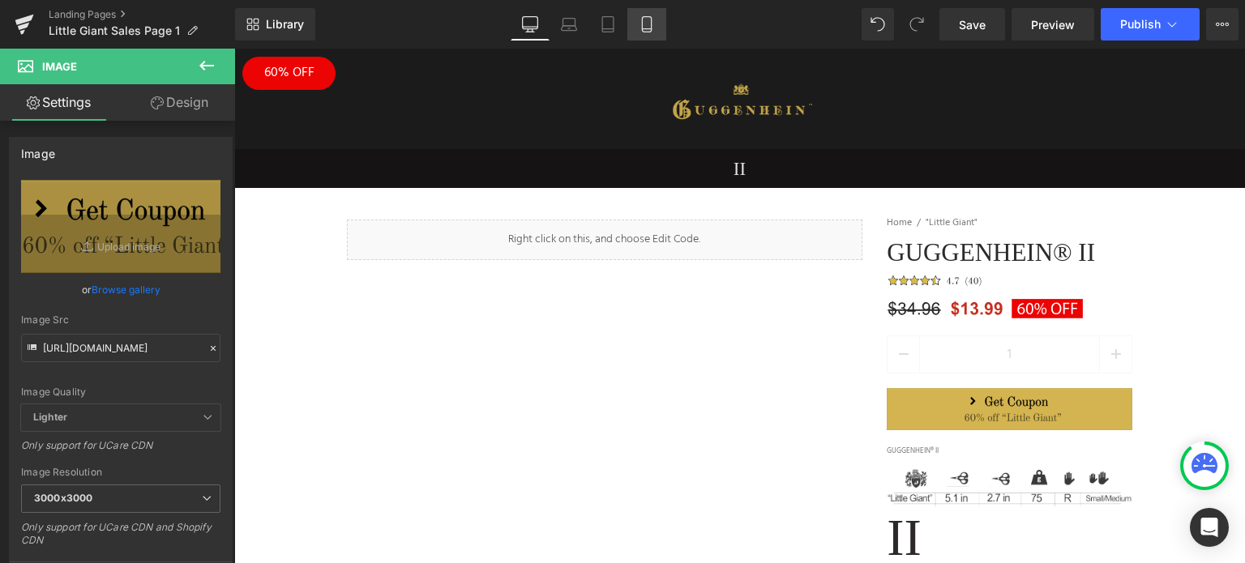
click at [656, 26] on link "Mobile" at bounding box center [646, 24] width 39 height 32
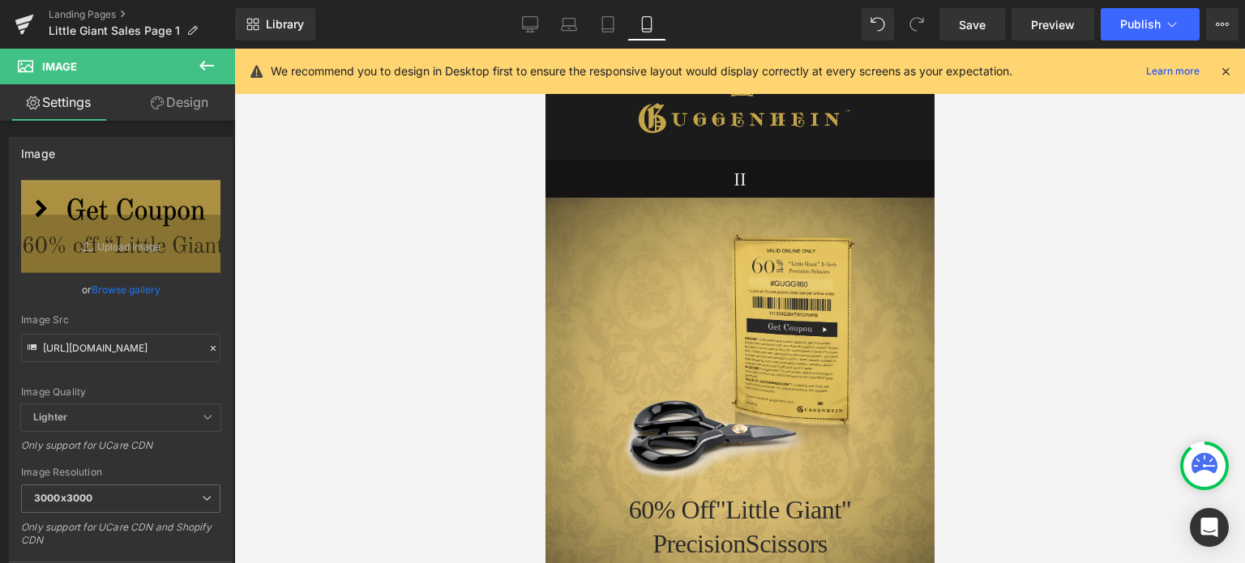
click at [1224, 75] on icon at bounding box center [1225, 71] width 15 height 15
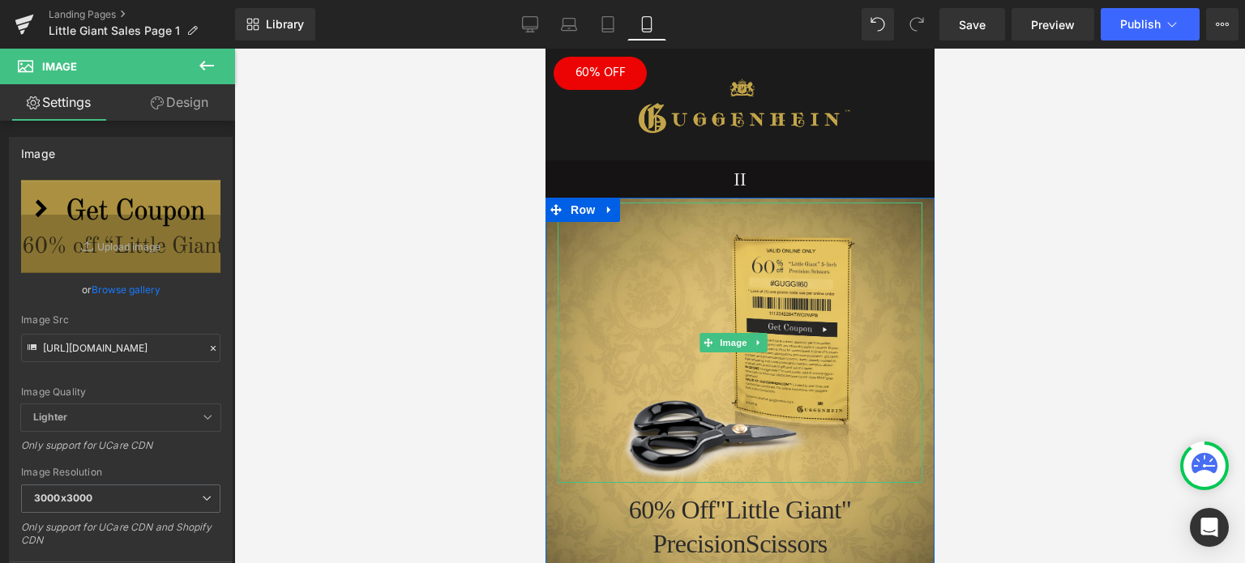
scroll to position [324, 0]
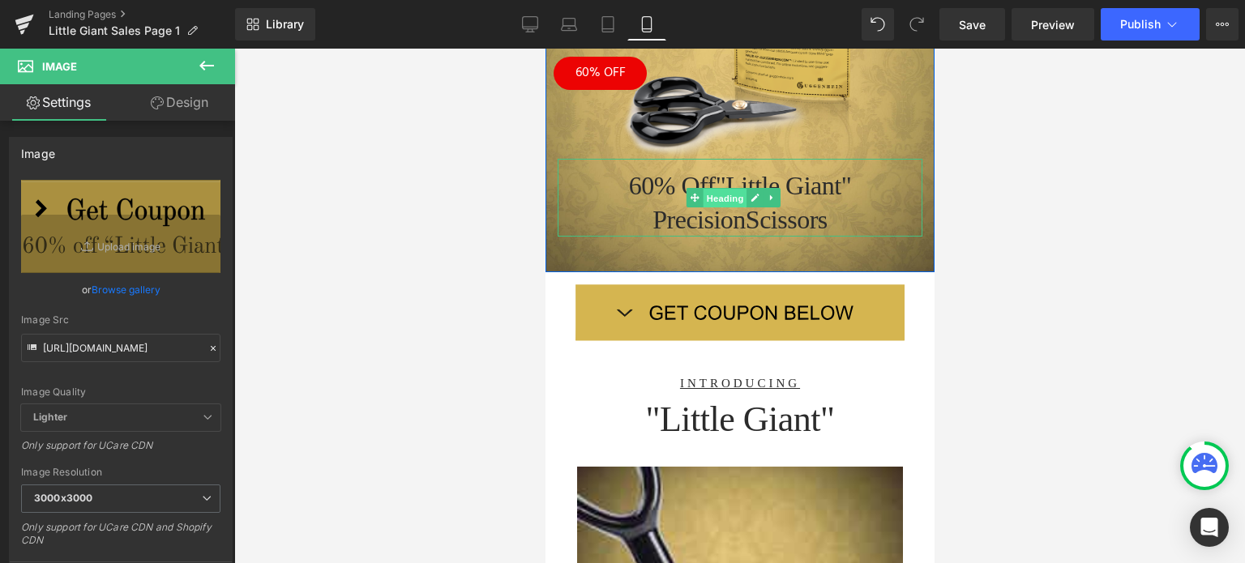
click at [729, 192] on span "Heading" at bounding box center [725, 198] width 44 height 19
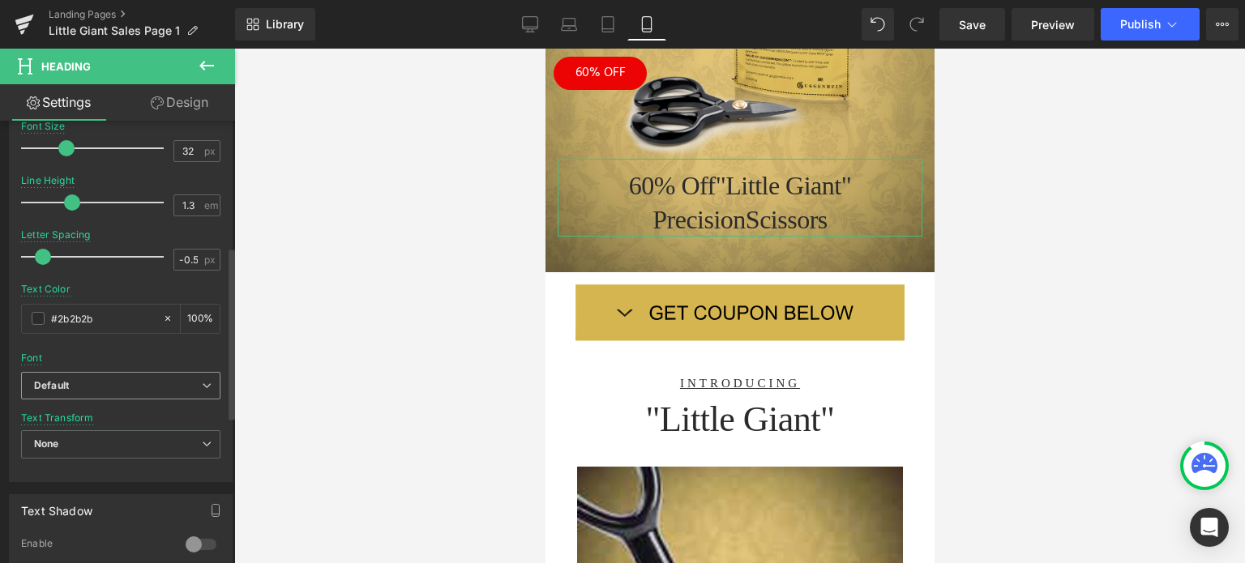
click at [110, 386] on b "Default" at bounding box center [118, 386] width 168 height 14
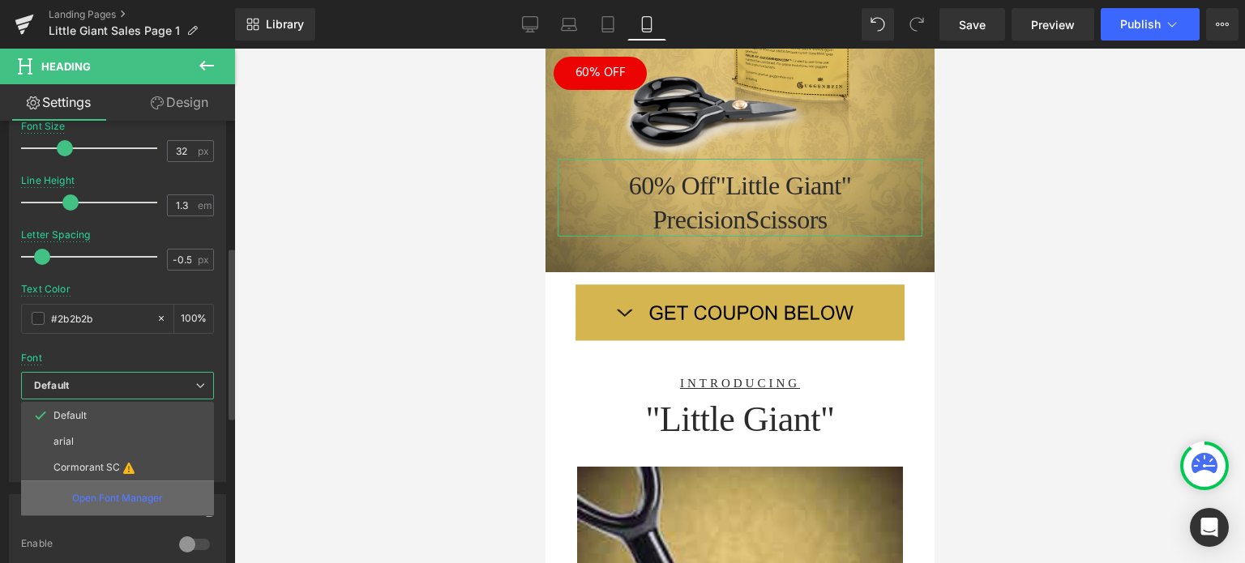
click at [107, 501] on p "Open Font Manager" at bounding box center [117, 498] width 91 height 15
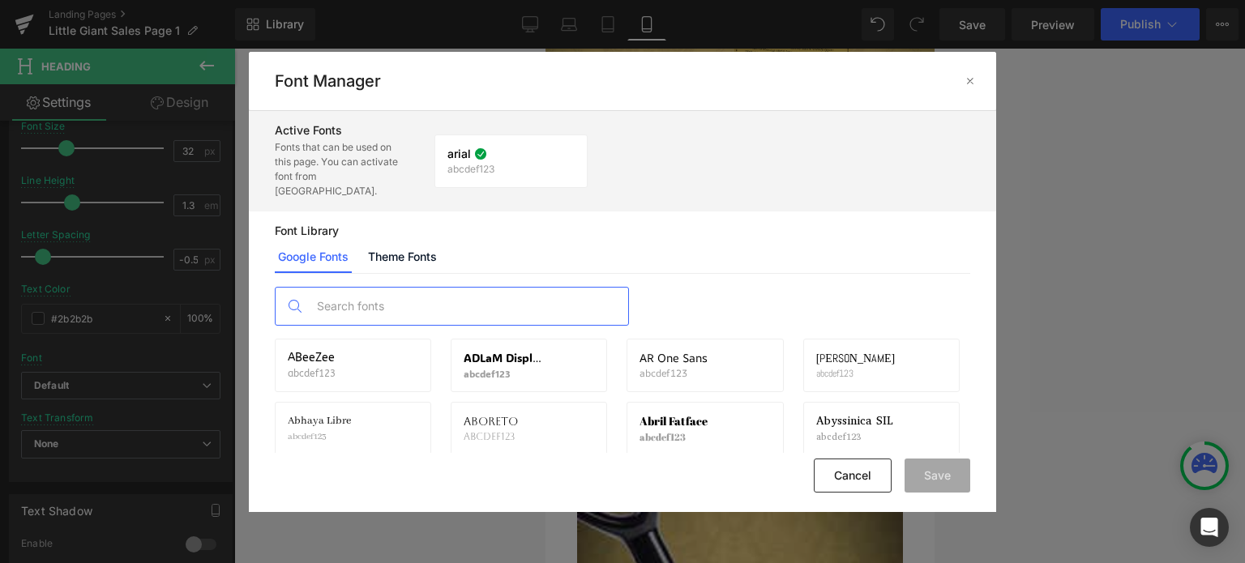
click at [411, 290] on input "text" at bounding box center [468, 306] width 320 height 37
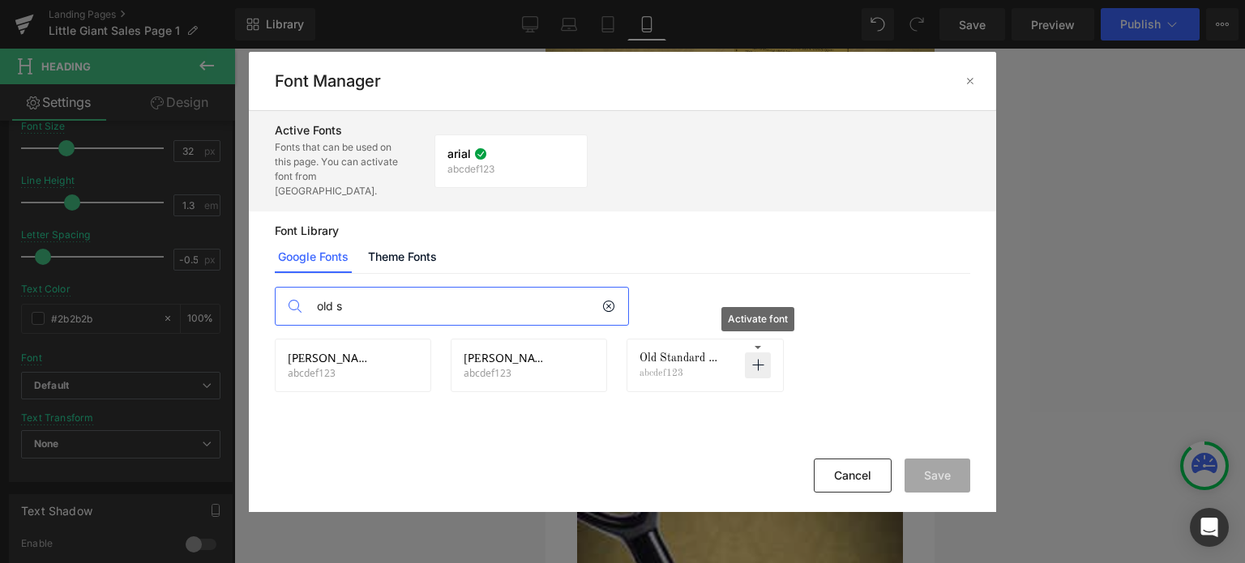
type input "old s"
click at [758, 359] on icon at bounding box center [757, 365] width 13 height 13
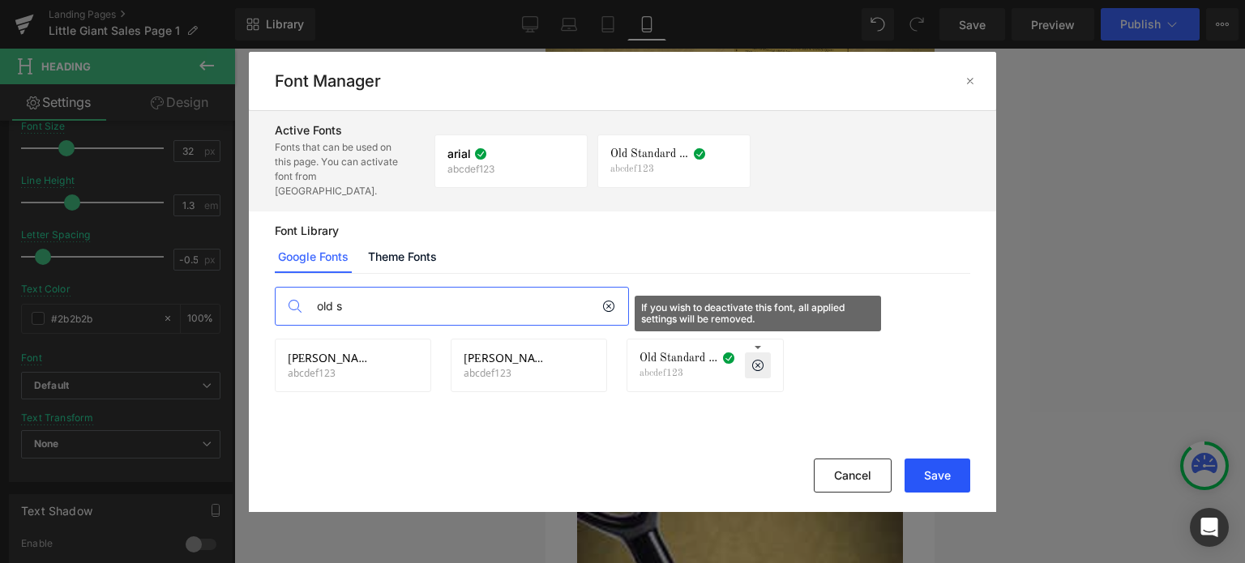
click at [933, 474] on button "Save" at bounding box center [937, 476] width 66 height 34
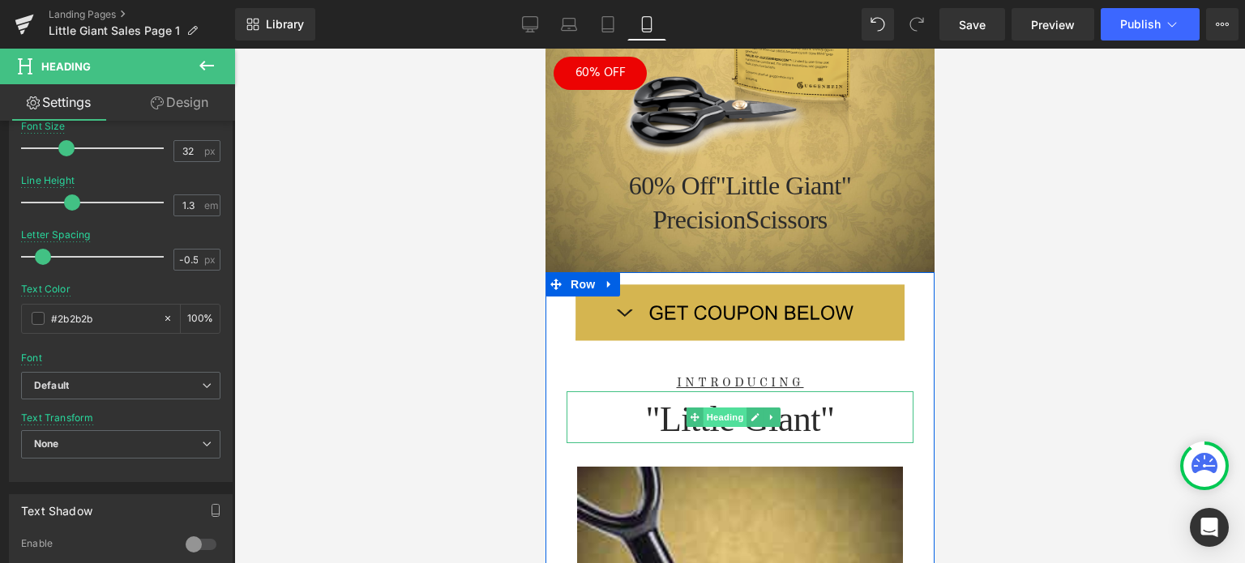
click at [725, 408] on span "Heading" at bounding box center [725, 417] width 44 height 19
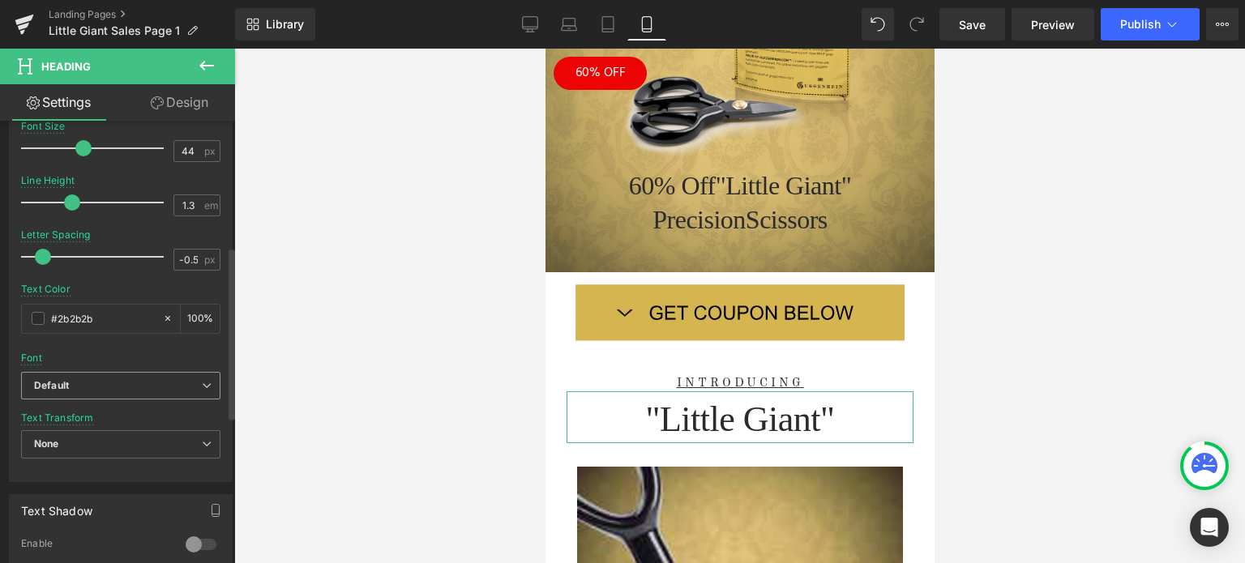
click at [84, 382] on b "Default" at bounding box center [118, 386] width 168 height 14
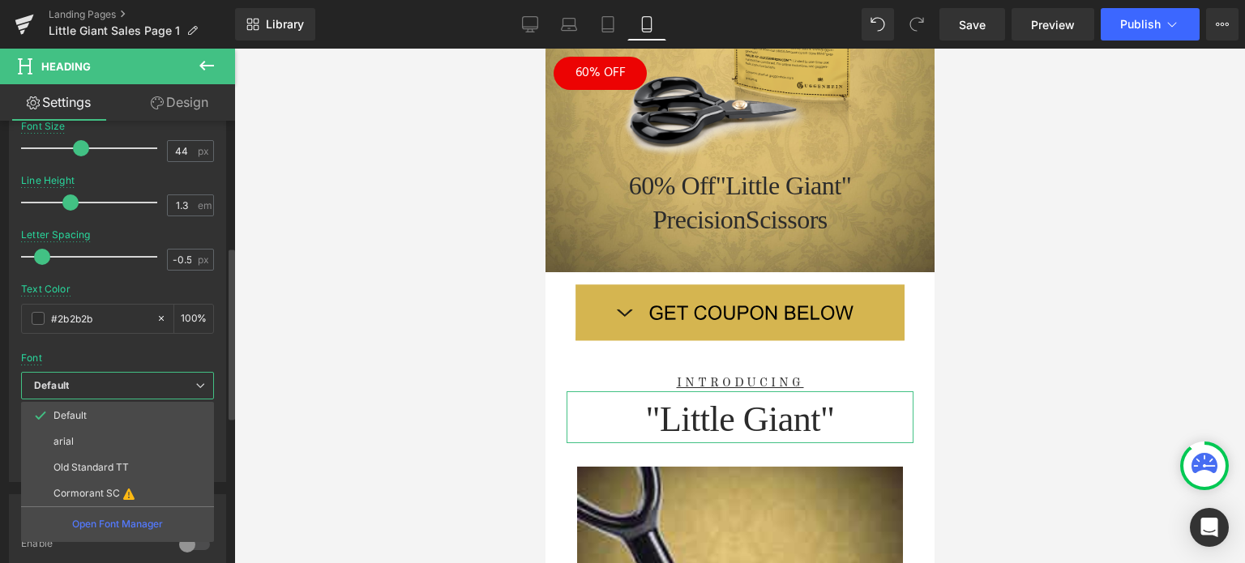
click at [105, 463] on p "Old Standard TT" at bounding box center [90, 467] width 75 height 11
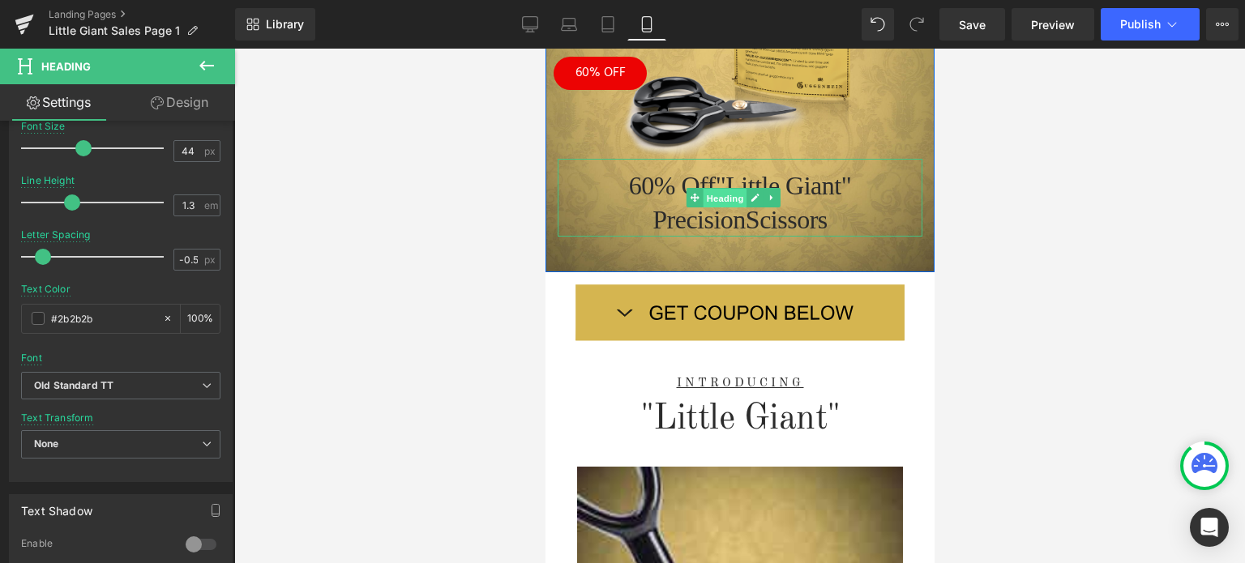
click at [730, 191] on span "Heading" at bounding box center [725, 198] width 44 height 19
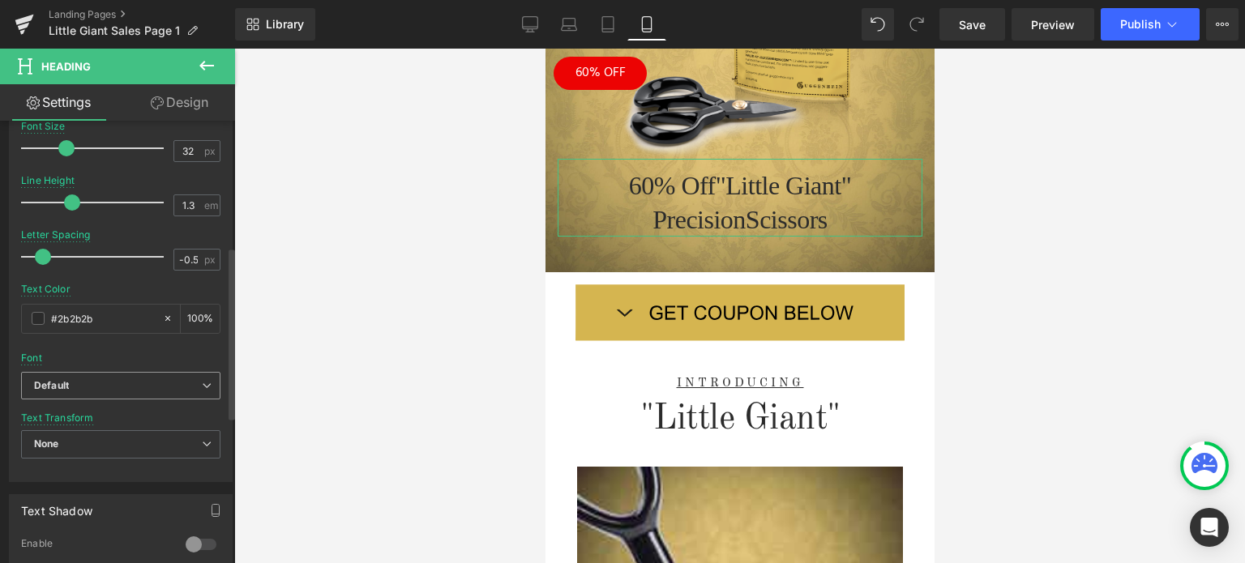
click at [115, 385] on b "Default" at bounding box center [118, 386] width 168 height 14
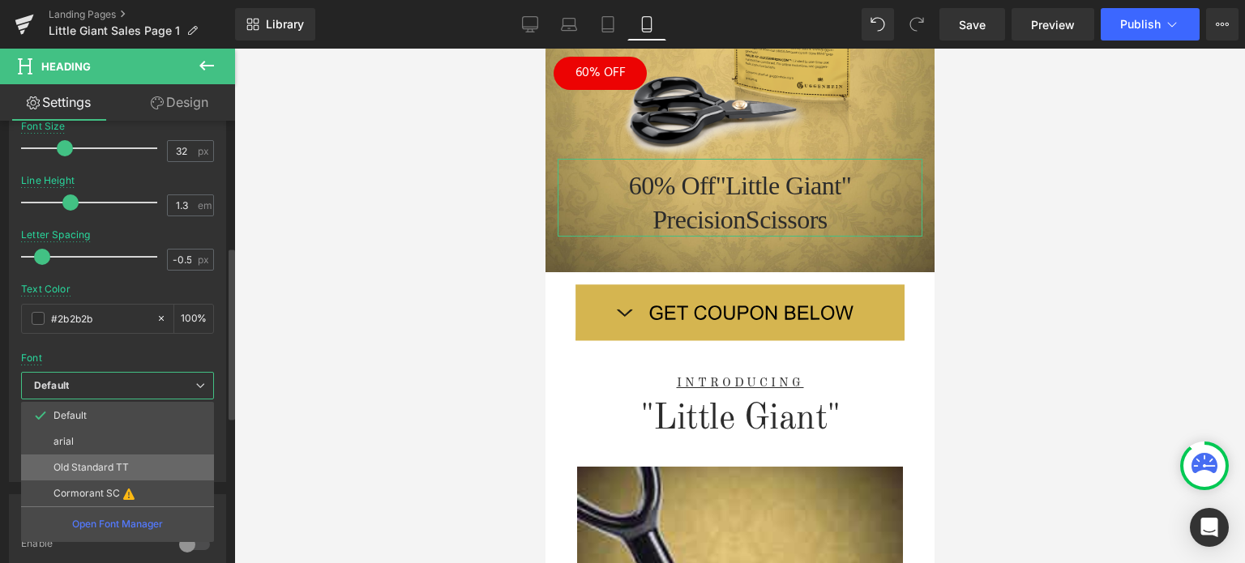
click at [88, 462] on p "Old Standard TT" at bounding box center [90, 467] width 75 height 11
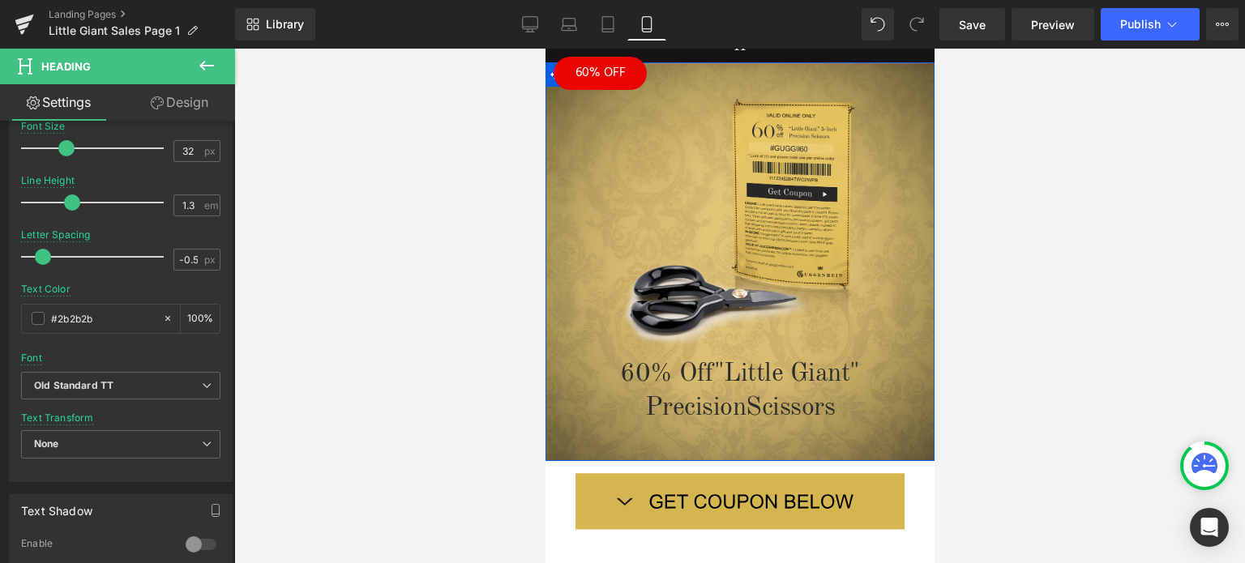
scroll to position [81, 0]
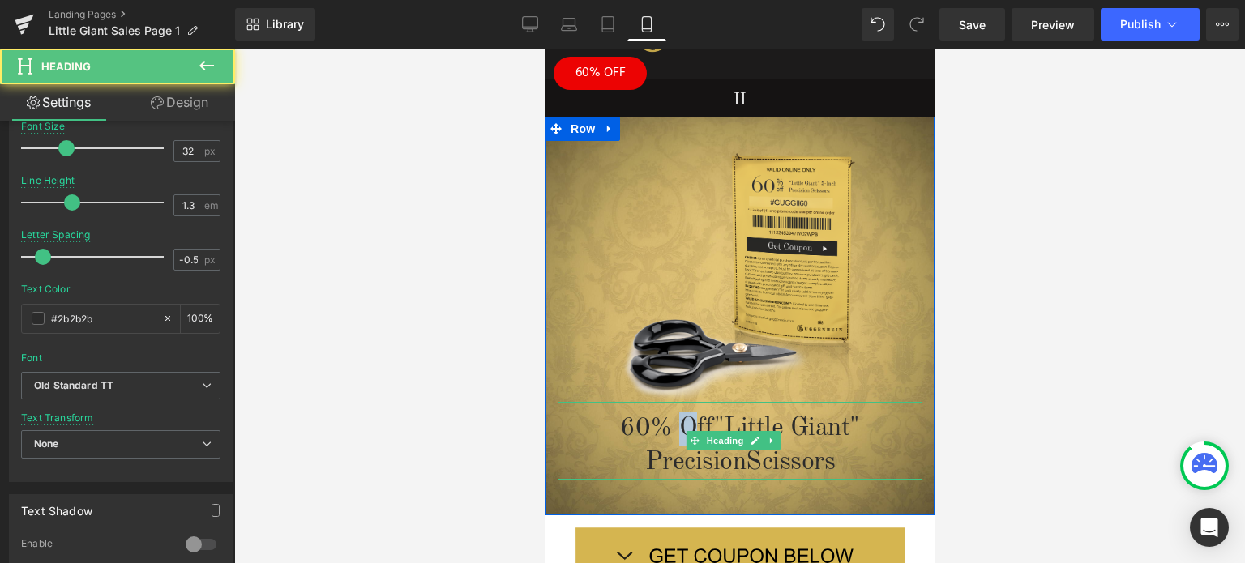
drag, startPoint x: 682, startPoint y: 426, endPoint x: 672, endPoint y: 425, distance: 9.8
click at [672, 425] on h1 "60% Off "Little Giant"" at bounding box center [739, 429] width 365 height 34
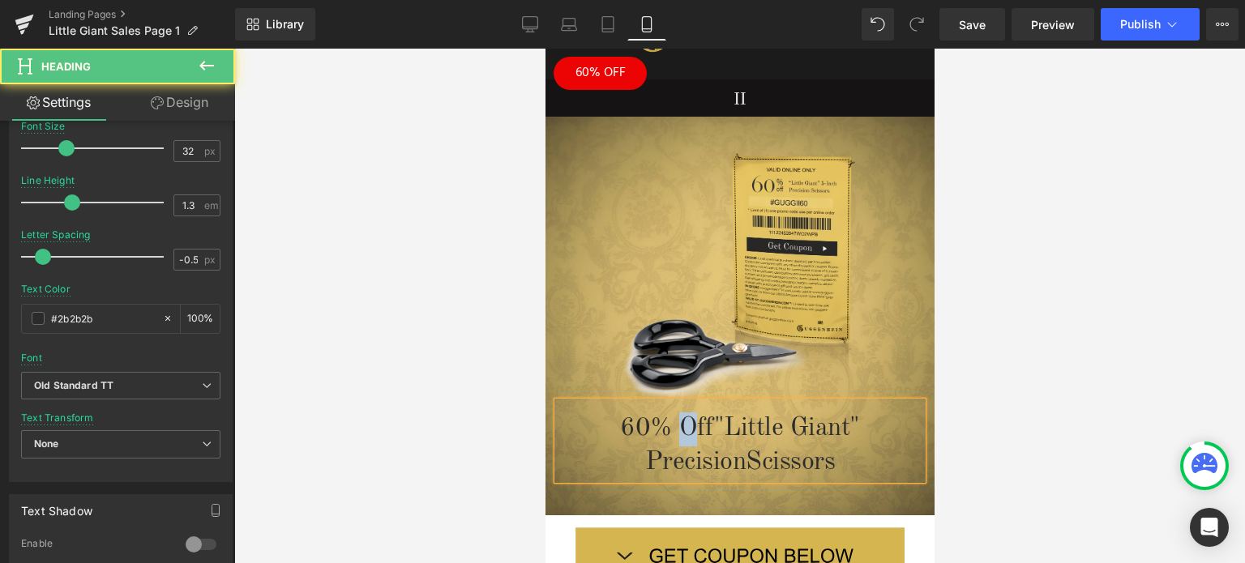
click at [685, 417] on h1 "60% Off "Little Giant"" at bounding box center [739, 429] width 365 height 34
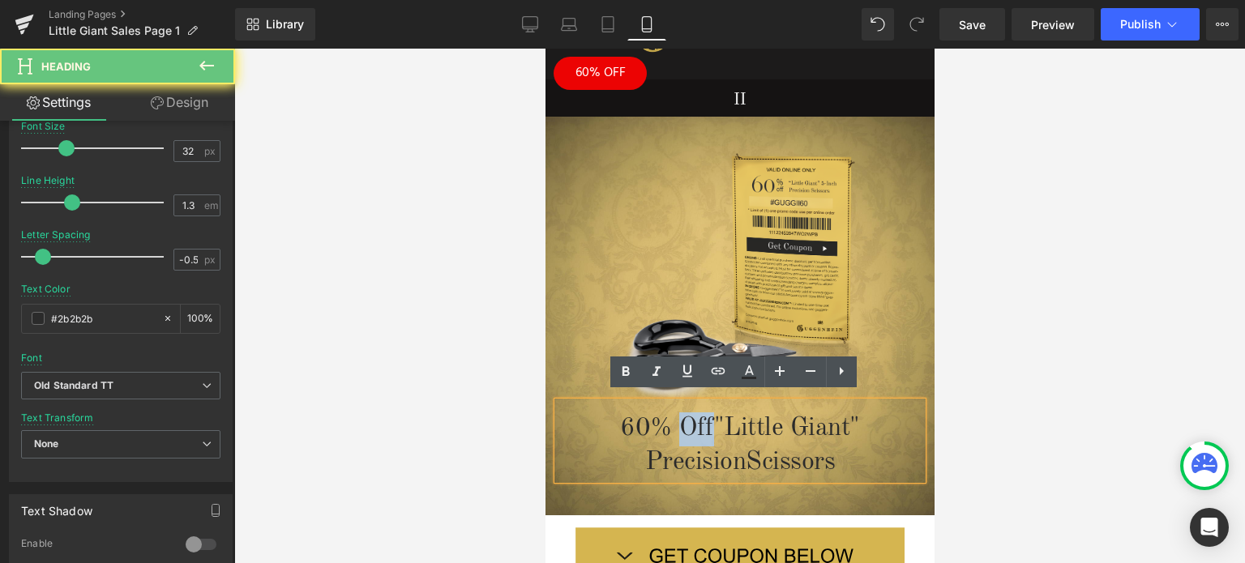
drag, startPoint x: 685, startPoint y: 418, endPoint x: 674, endPoint y: 417, distance: 10.6
click at [674, 417] on h1 "60% Off "Little Giant"" at bounding box center [739, 429] width 365 height 34
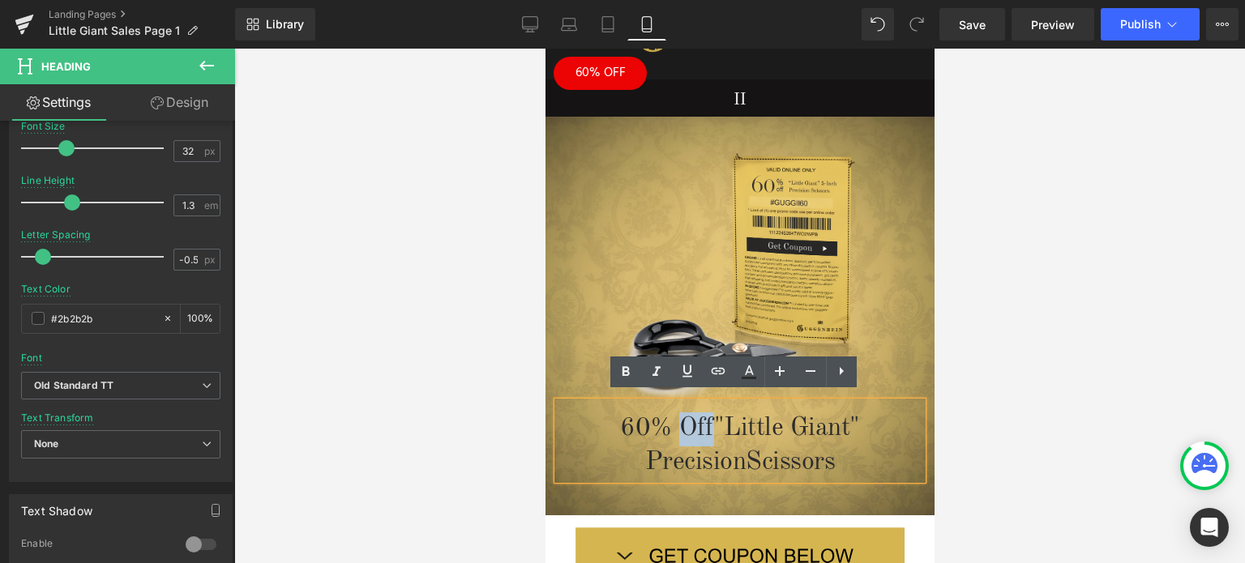
click at [675, 416] on h1 "60% Off "Little Giant"" at bounding box center [739, 429] width 365 height 34
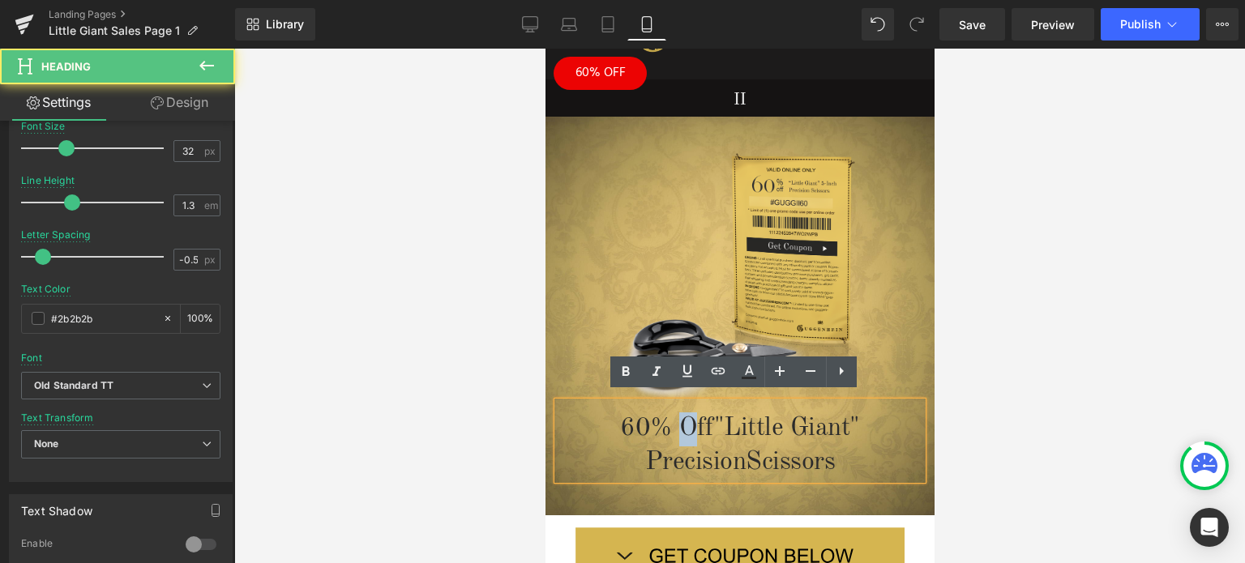
click at [671, 416] on h1 "60% Off "Little Giant"" at bounding box center [739, 429] width 365 height 34
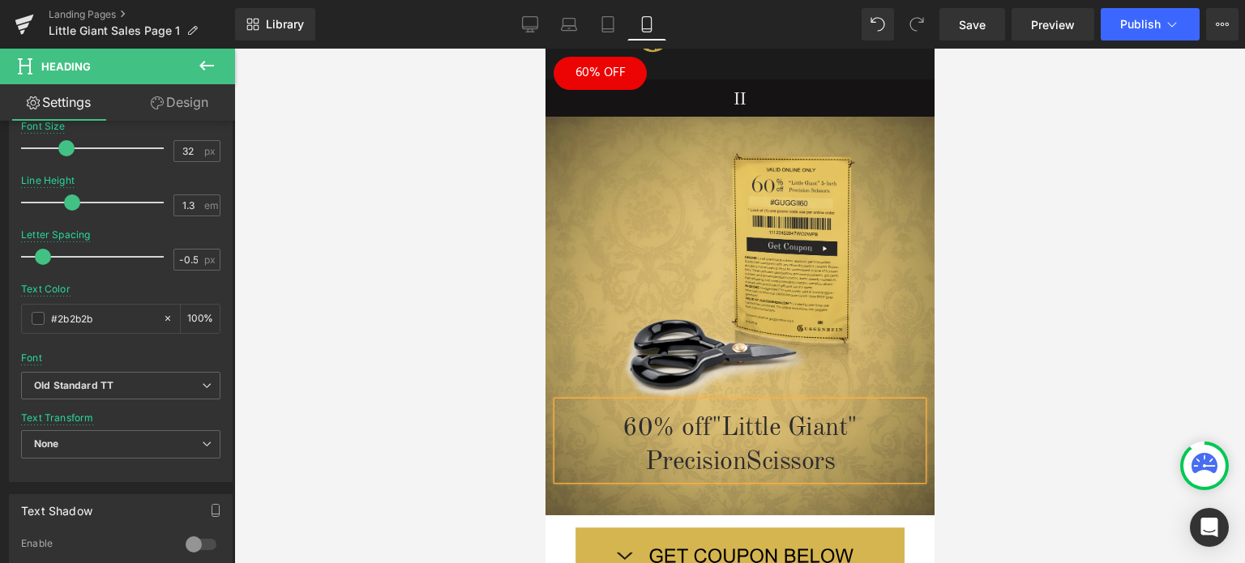
click at [1047, 388] on div at bounding box center [739, 306] width 1011 height 515
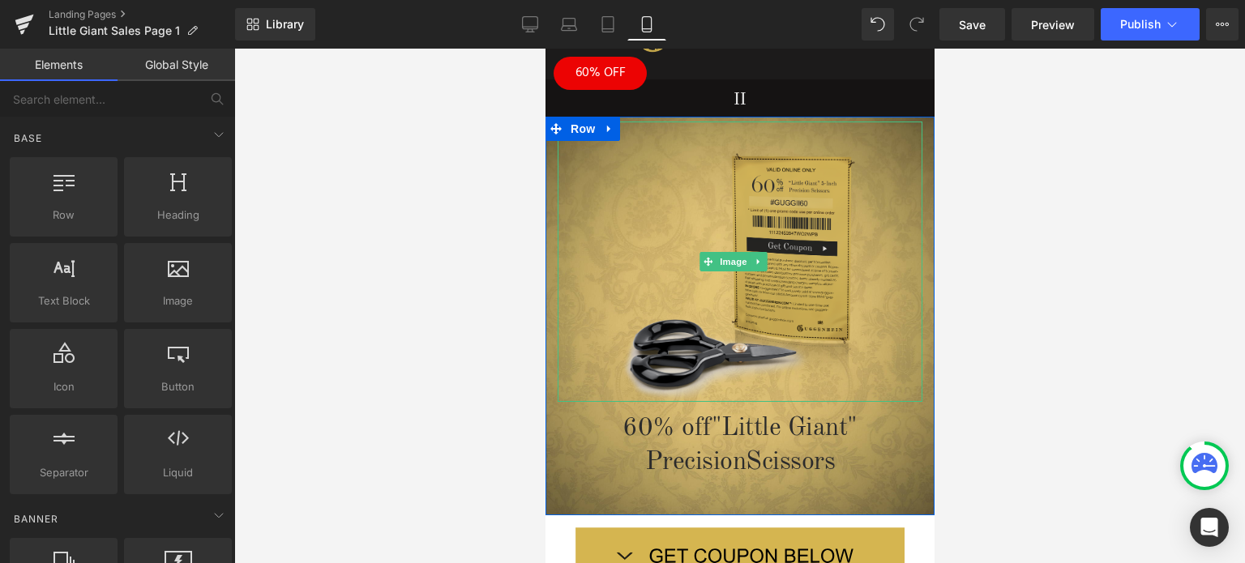
scroll to position [324, 0]
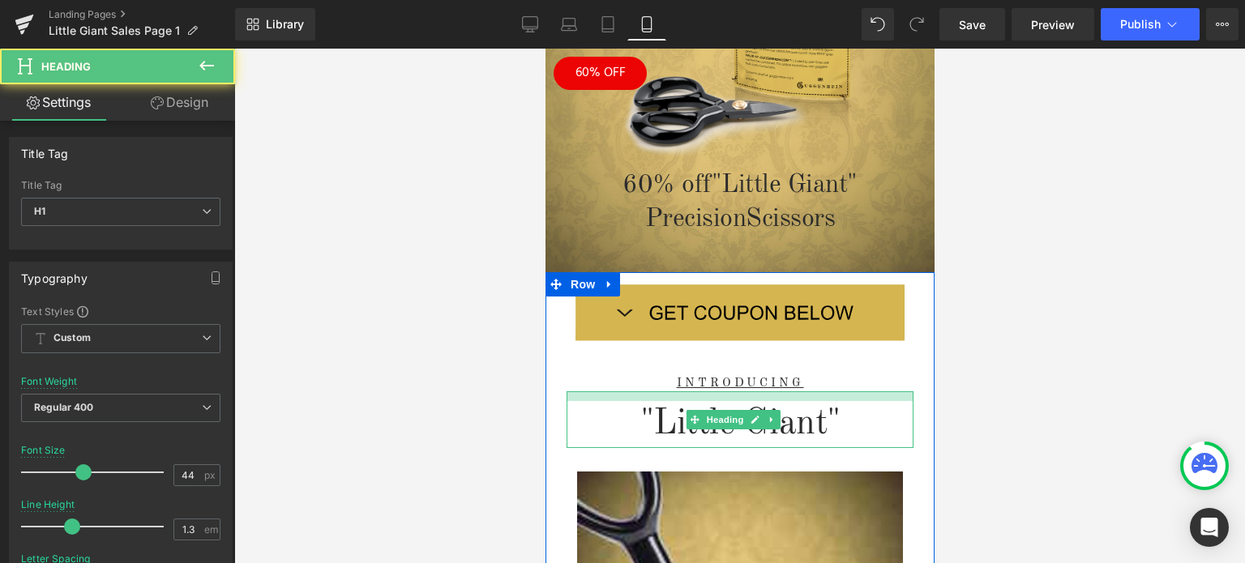
click at [786, 391] on div at bounding box center [739, 396] width 347 height 10
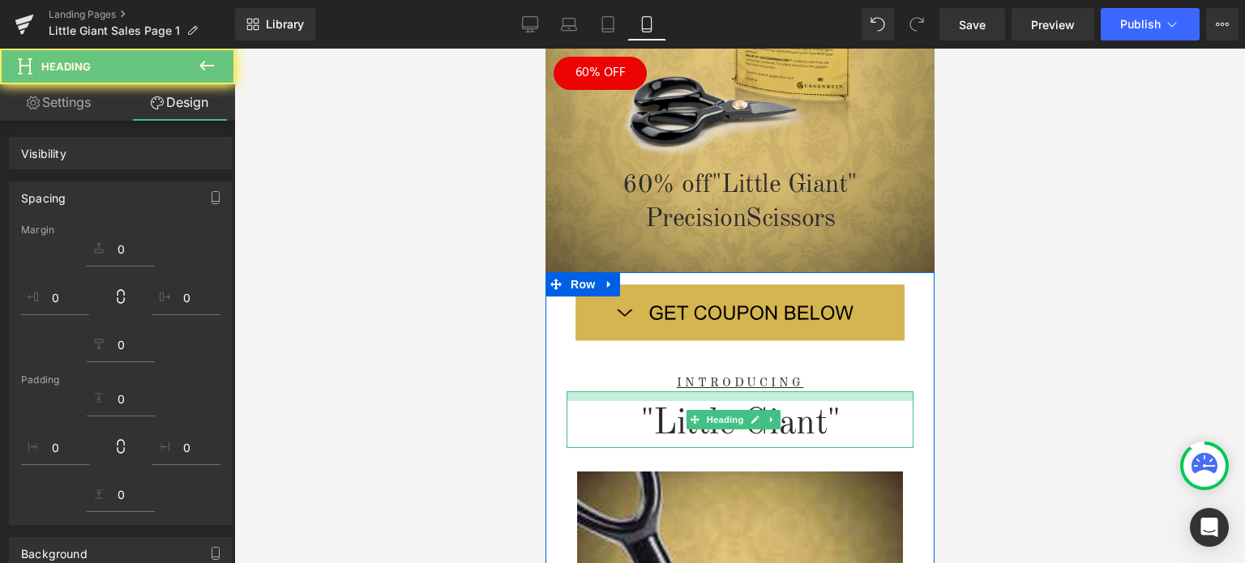
click at [1075, 383] on div at bounding box center [739, 306] width 1011 height 515
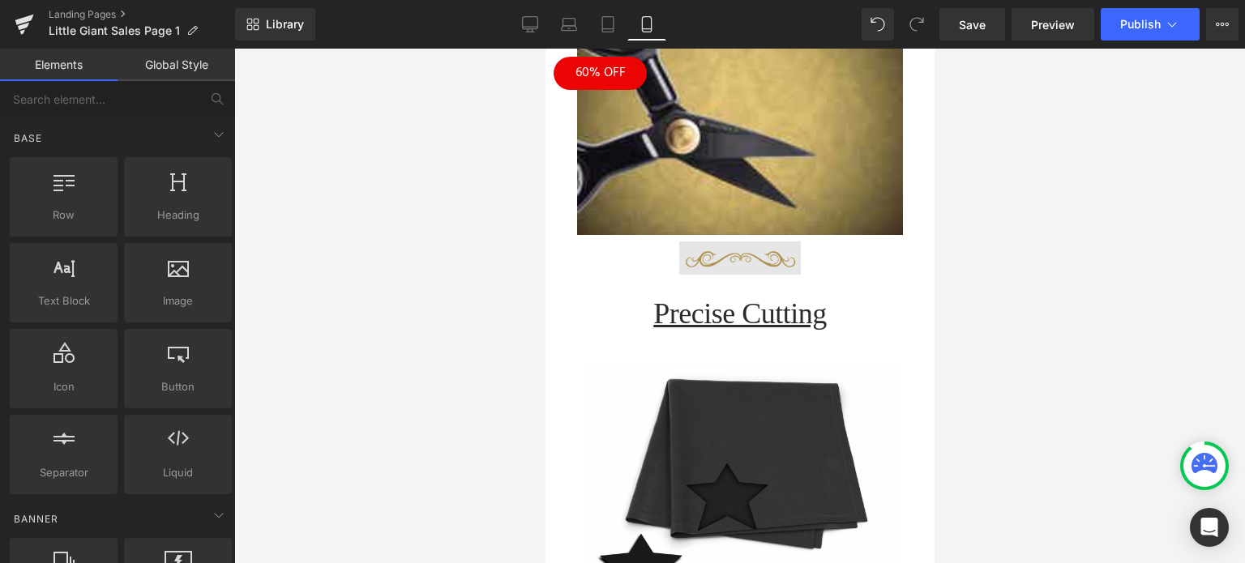
scroll to position [810, 0]
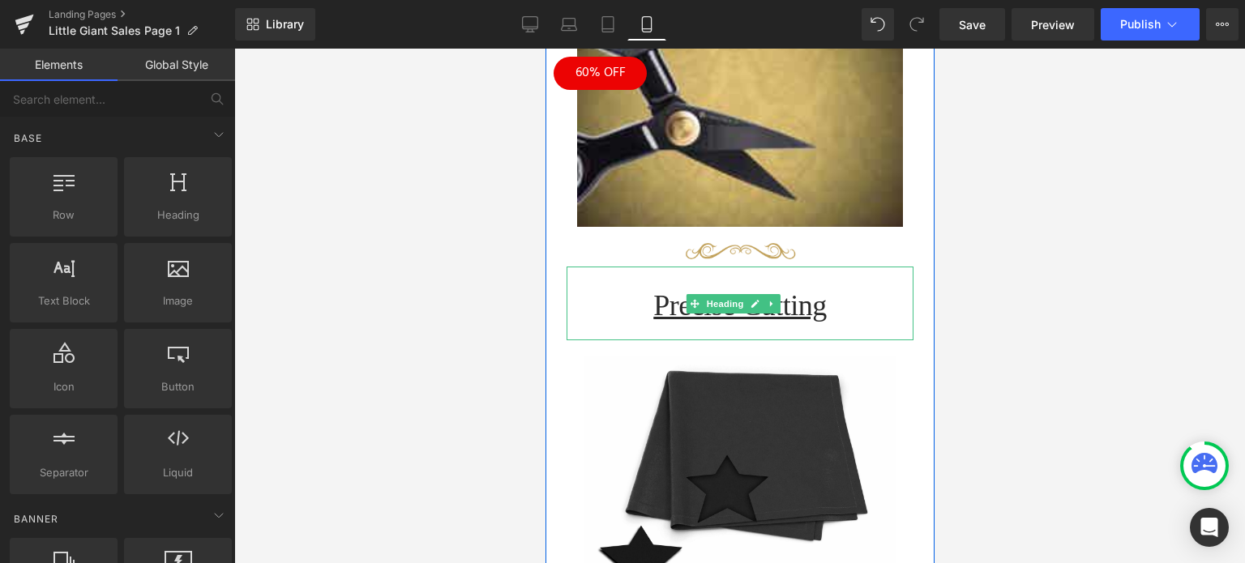
click at [732, 294] on span "Heading" at bounding box center [725, 303] width 44 height 19
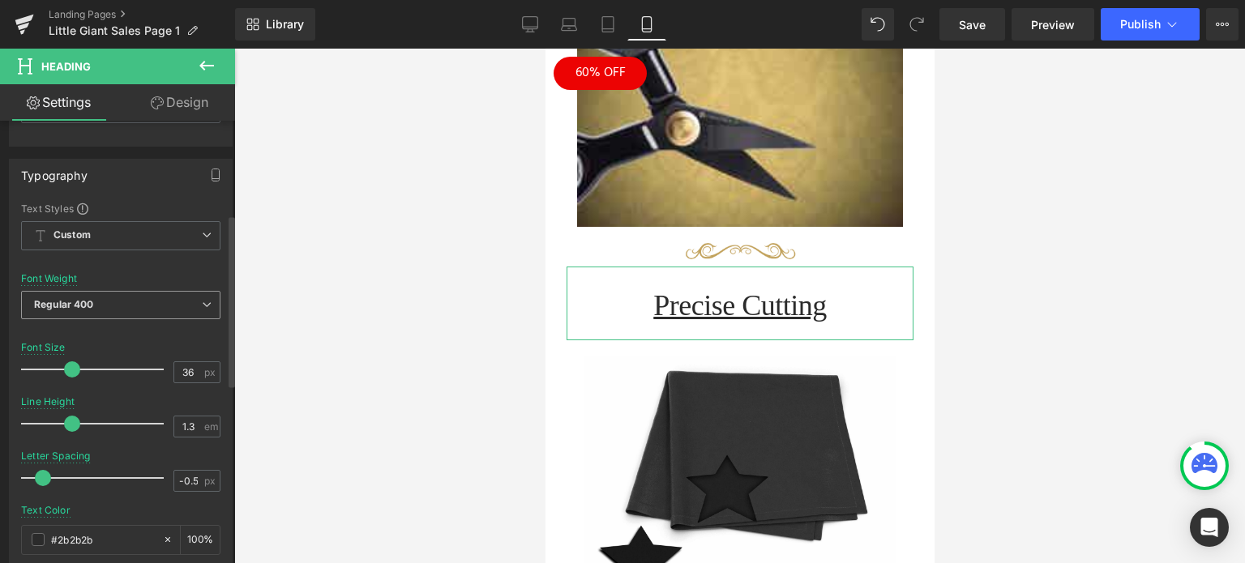
scroll to position [243, 0]
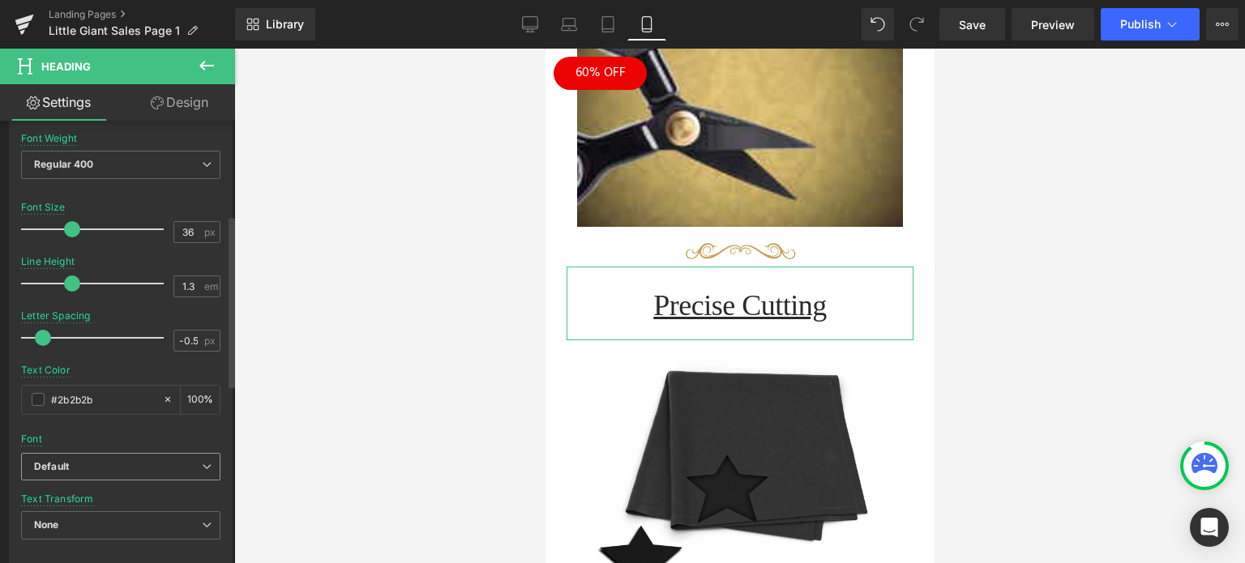
click at [102, 465] on b "Default" at bounding box center [118, 467] width 168 height 14
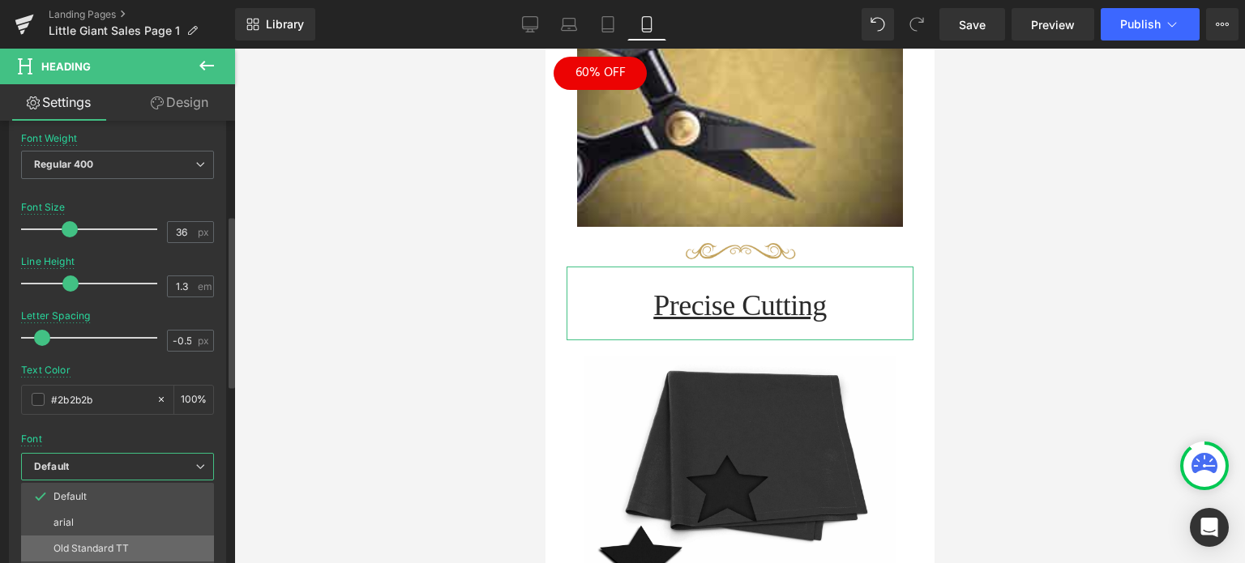
click at [110, 543] on p "Old Standard TT" at bounding box center [90, 548] width 75 height 11
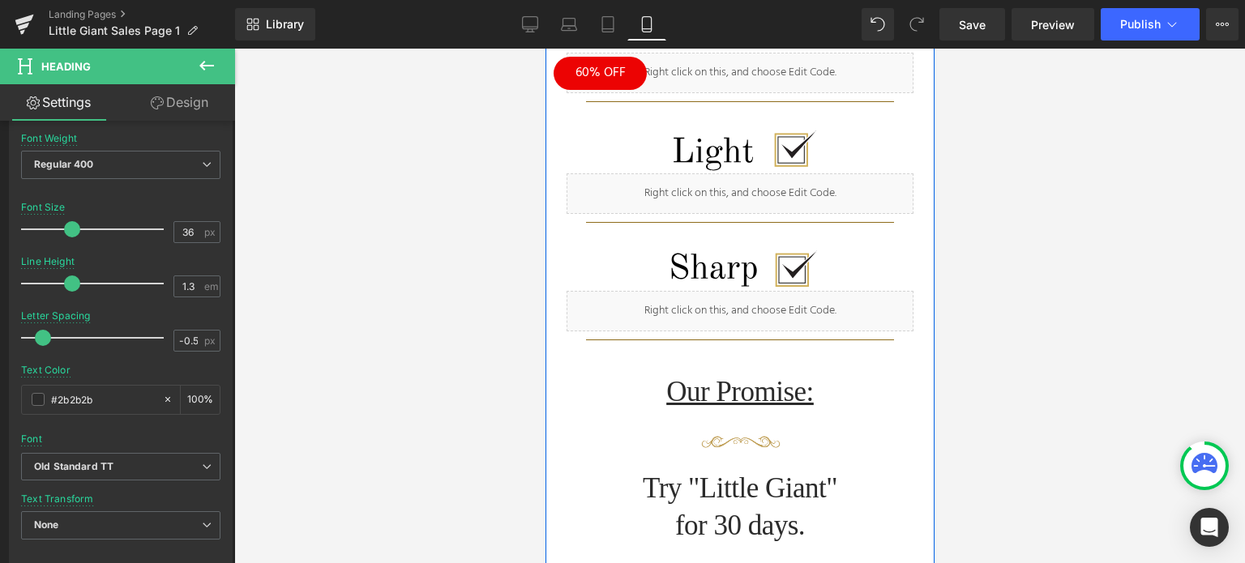
scroll to position [1540, 0]
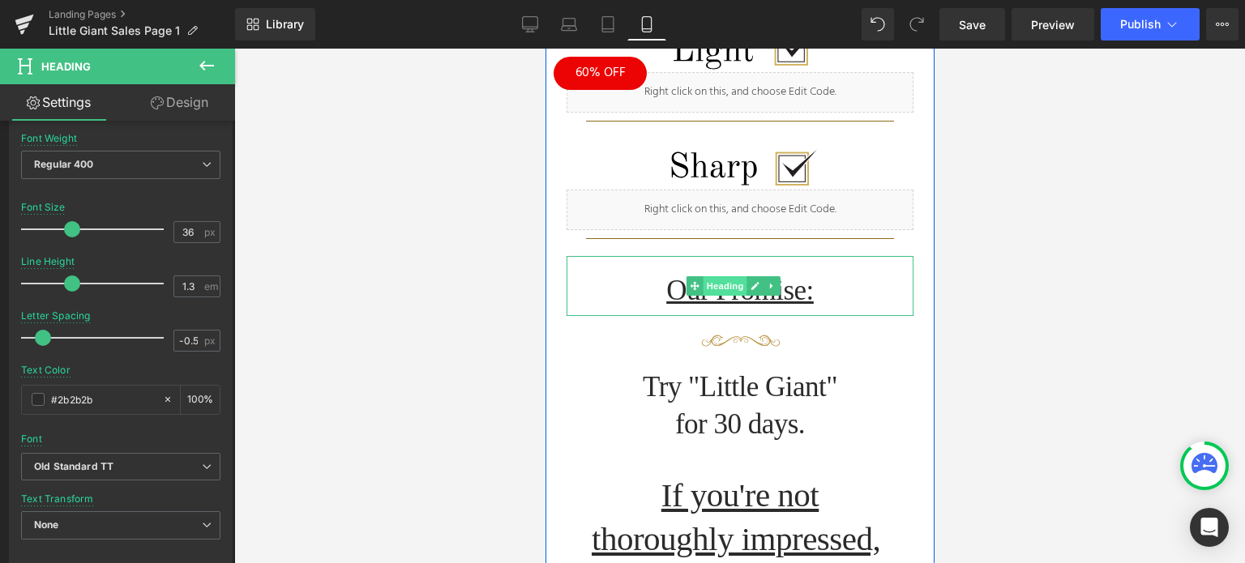
click at [728, 276] on span "Heading" at bounding box center [725, 285] width 44 height 19
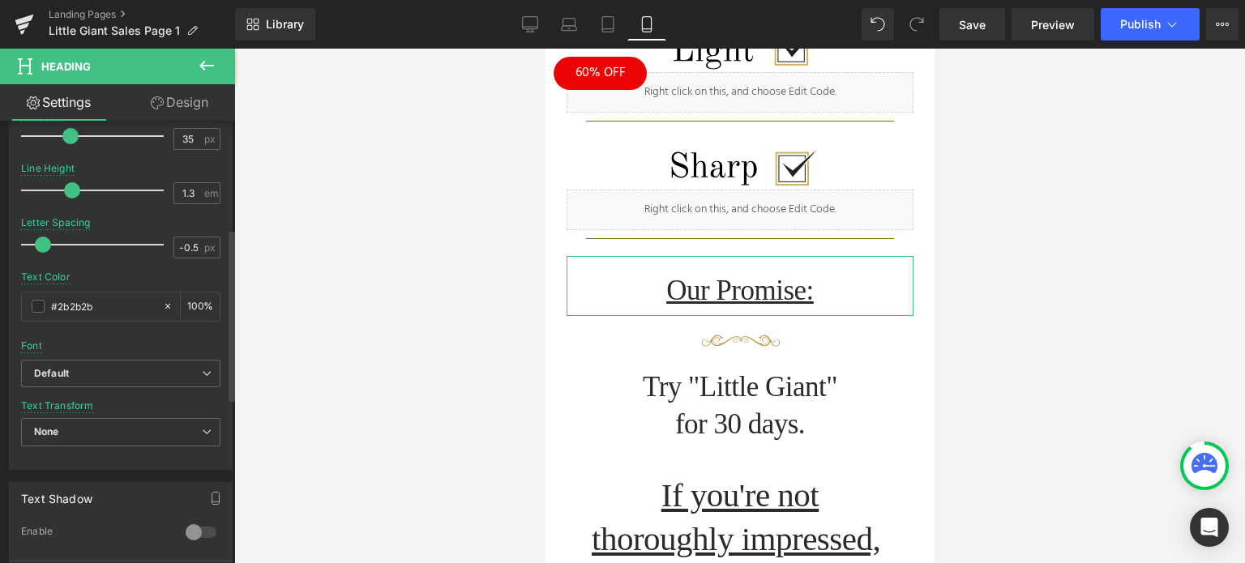
scroll to position [405, 0]
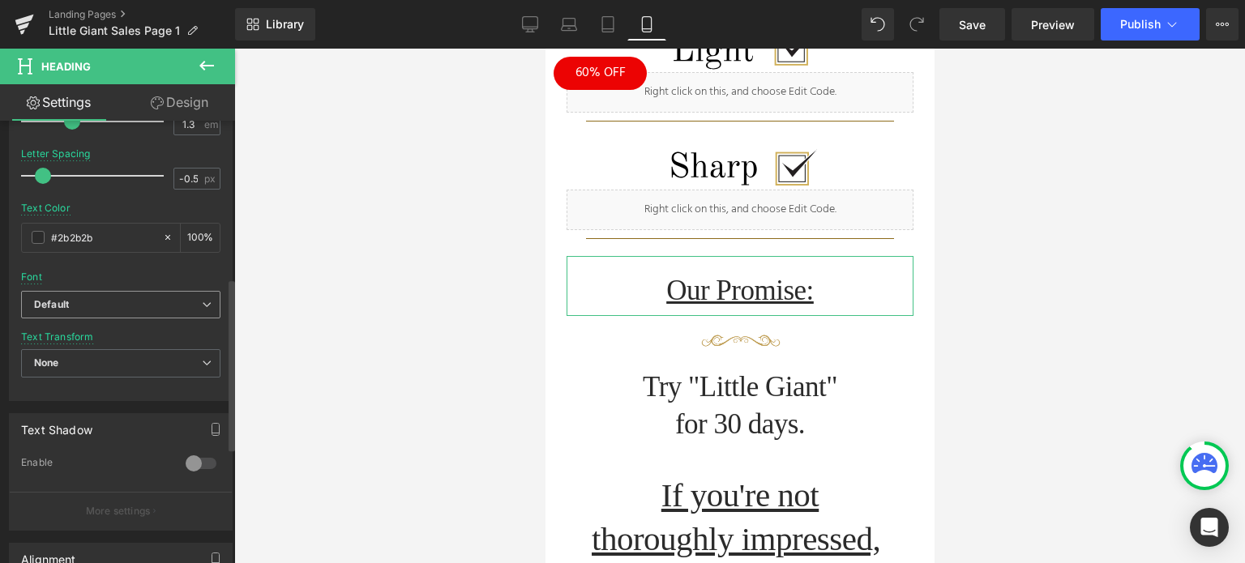
click at [147, 308] on b "Default" at bounding box center [118, 305] width 168 height 14
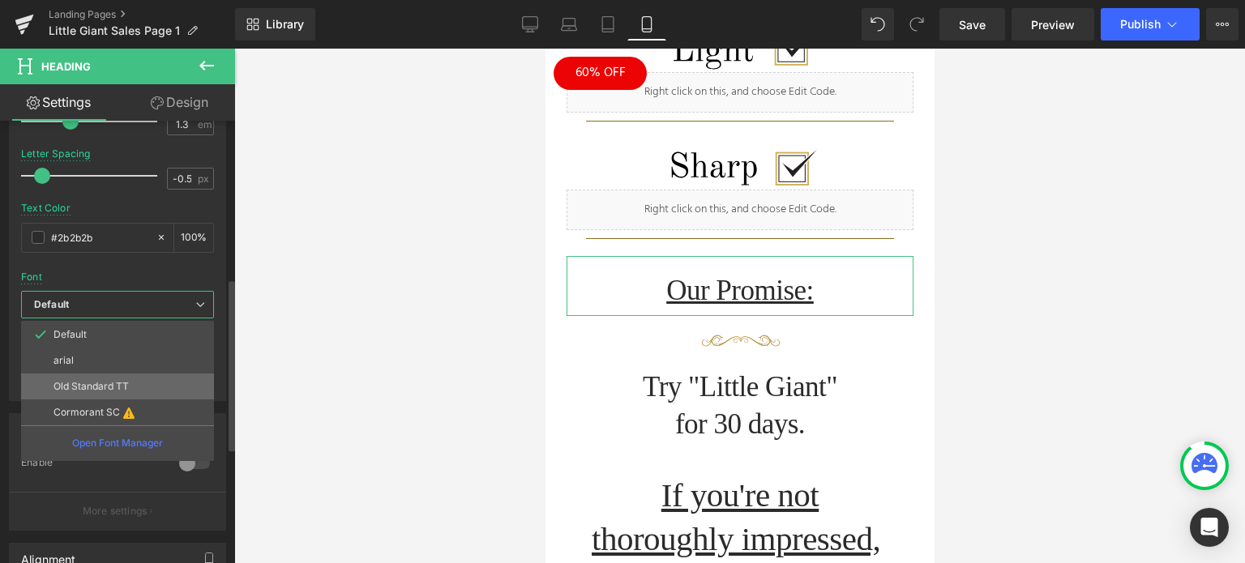
click at [118, 383] on p "Old Standard TT" at bounding box center [90, 386] width 75 height 11
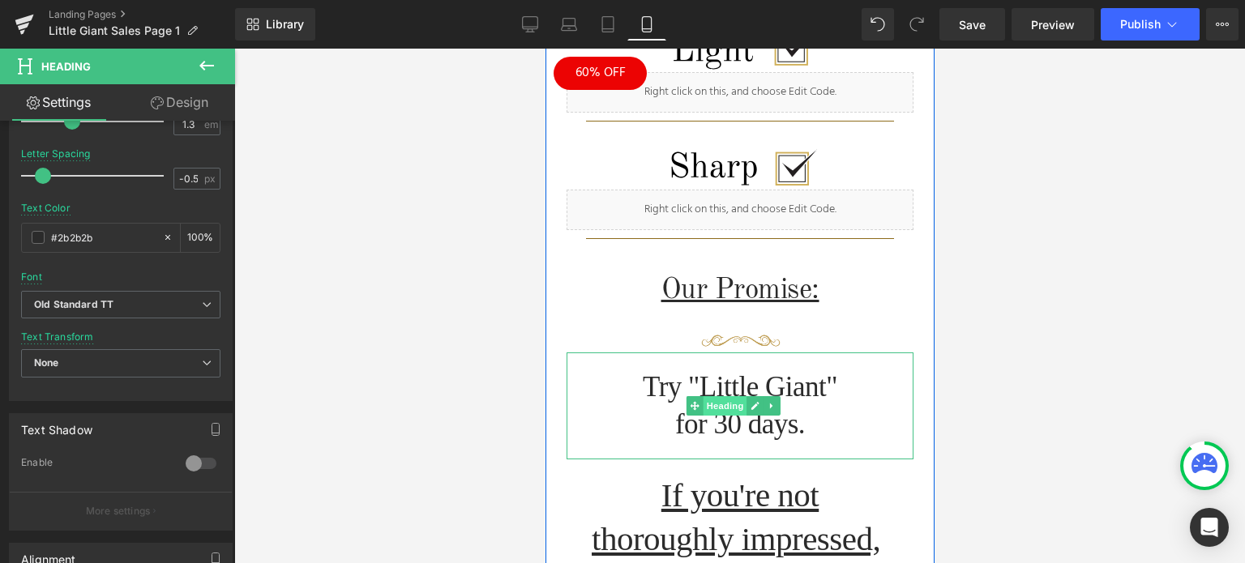
click at [730, 396] on span "Heading" at bounding box center [725, 405] width 44 height 19
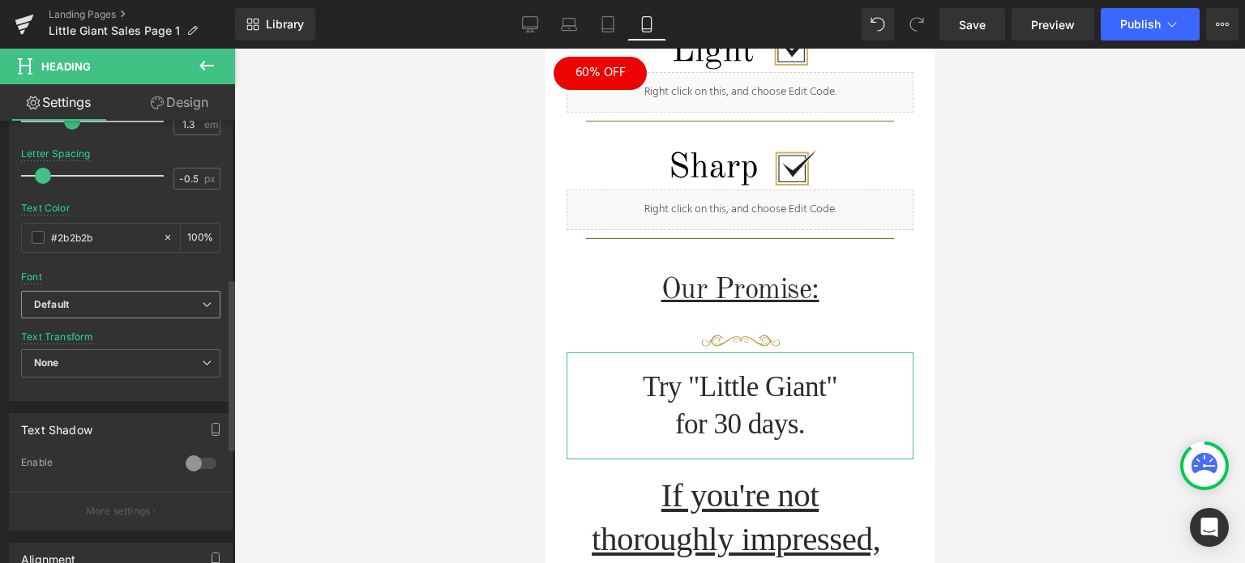
click at [93, 298] on b "Default" at bounding box center [118, 305] width 168 height 14
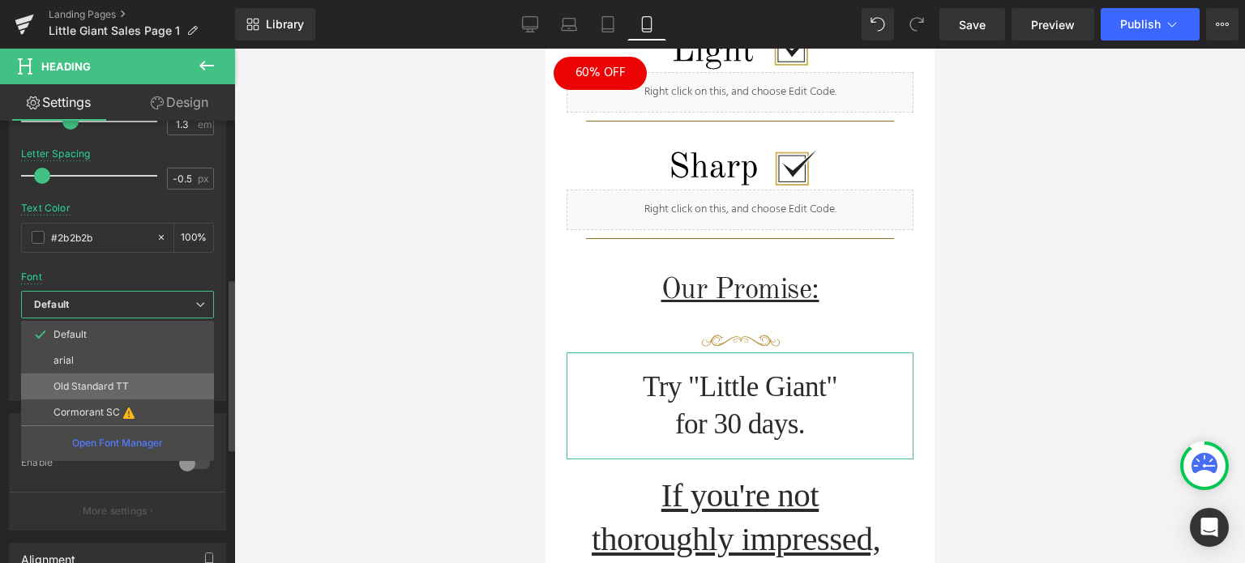
click at [79, 382] on p "Old Standard TT" at bounding box center [90, 386] width 75 height 11
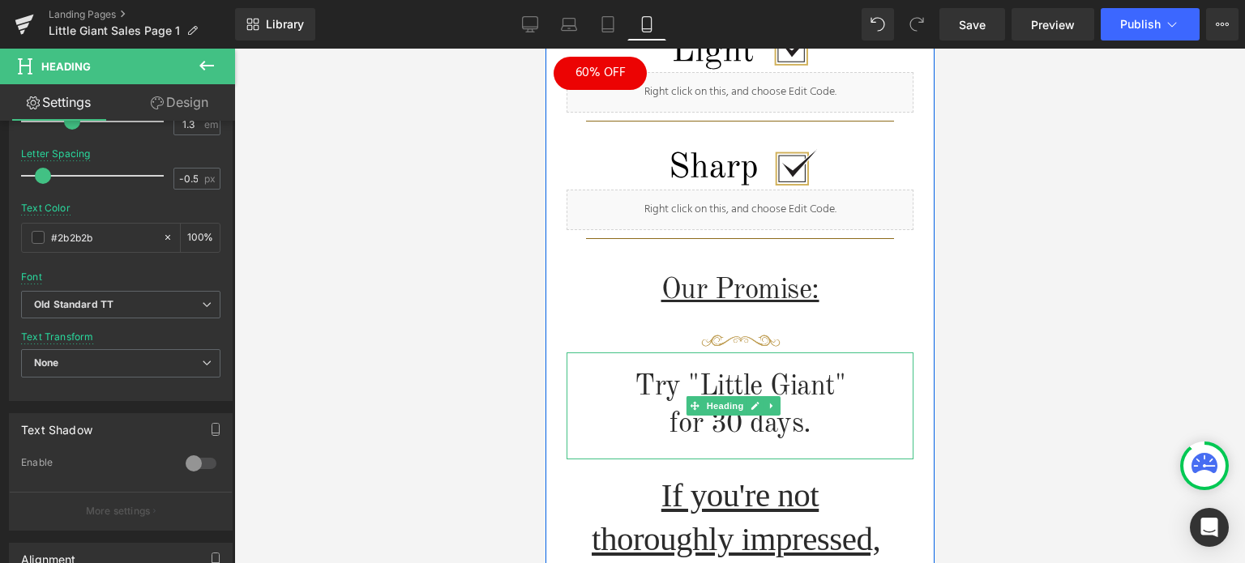
scroll to position [1783, 0]
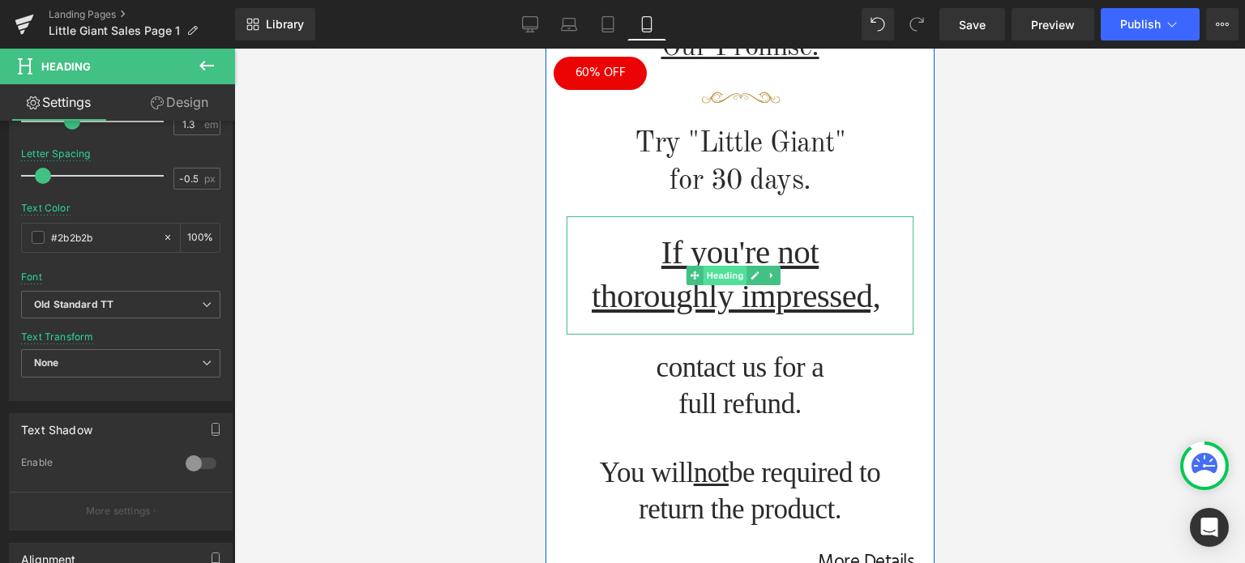
click at [728, 266] on span "Heading" at bounding box center [725, 275] width 44 height 19
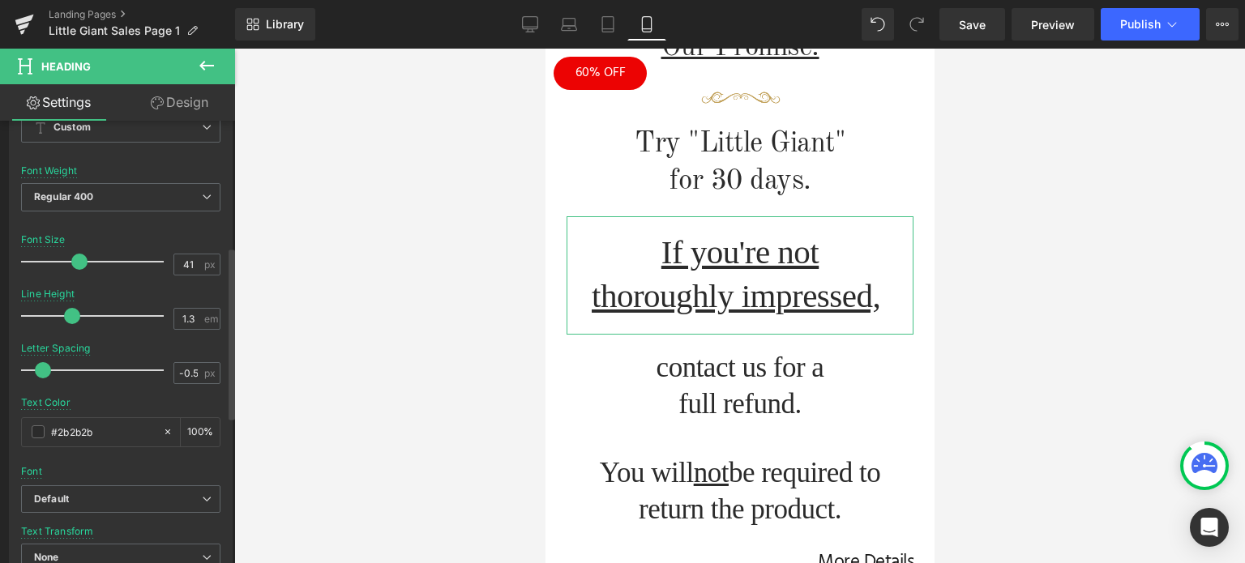
scroll to position [324, 0]
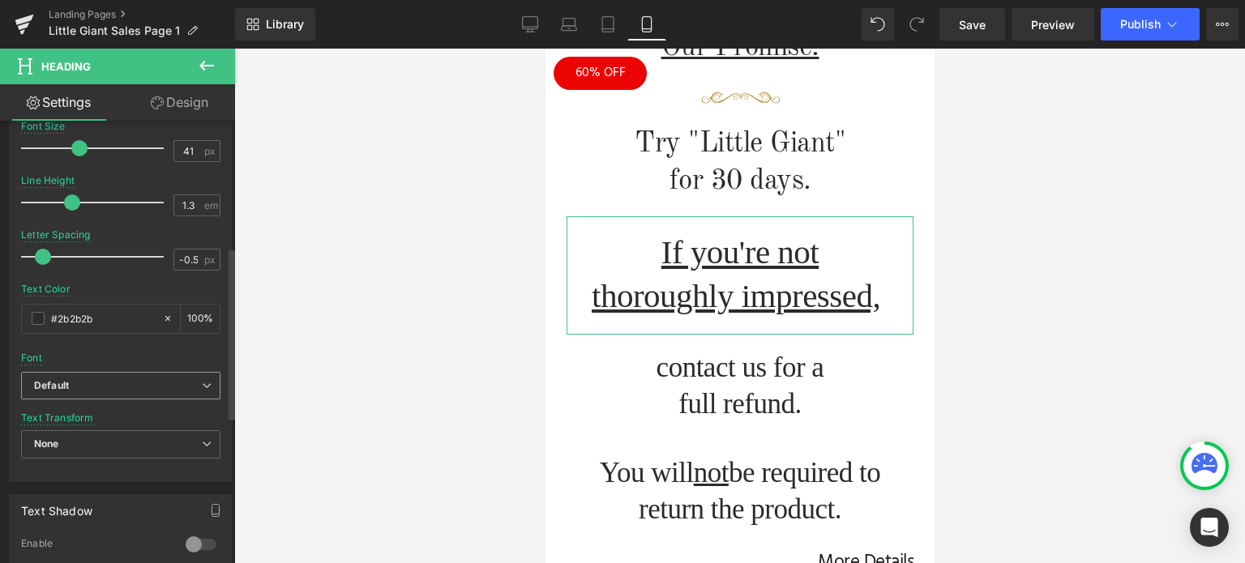
click at [99, 374] on span "Default" at bounding box center [120, 386] width 199 height 28
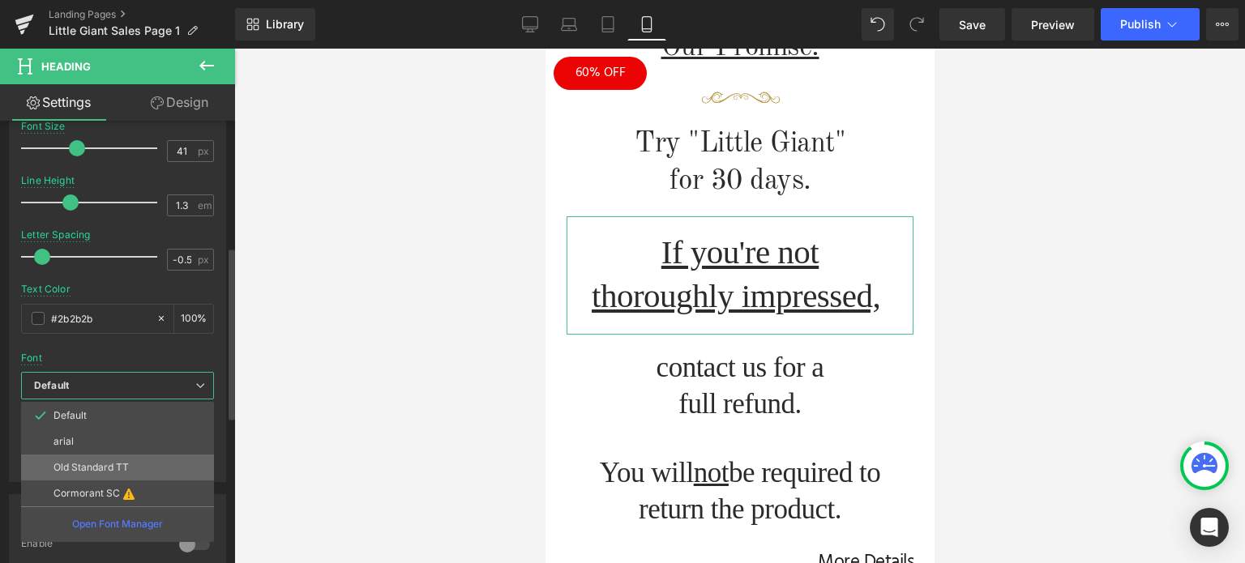
click at [99, 455] on li "Old Standard TT" at bounding box center [117, 468] width 193 height 26
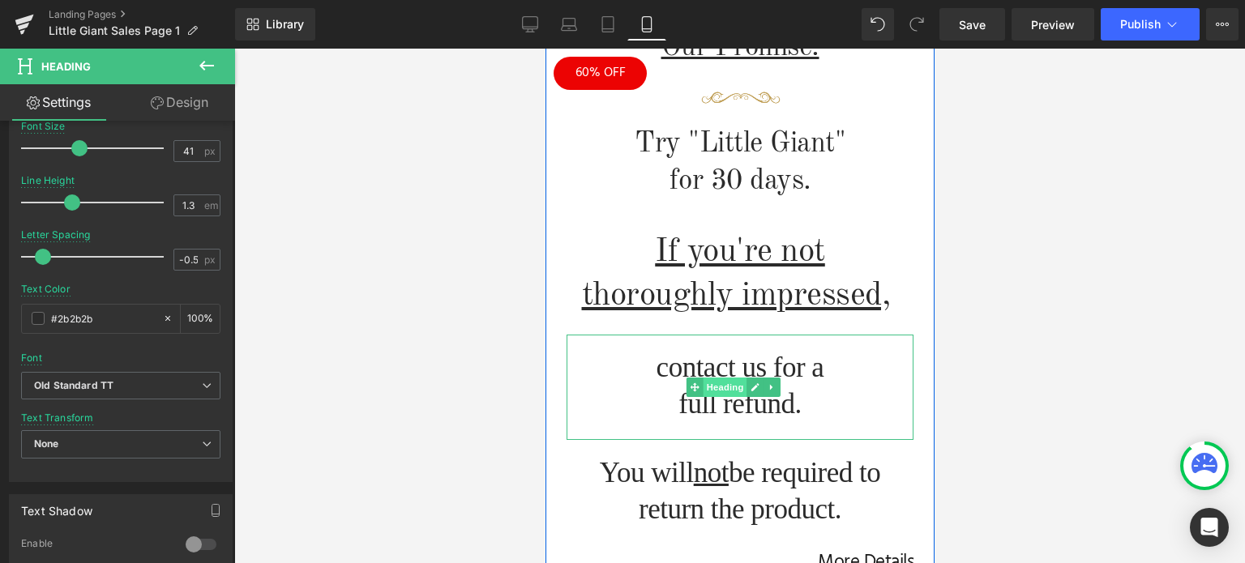
click at [728, 378] on span "Heading" at bounding box center [725, 387] width 44 height 19
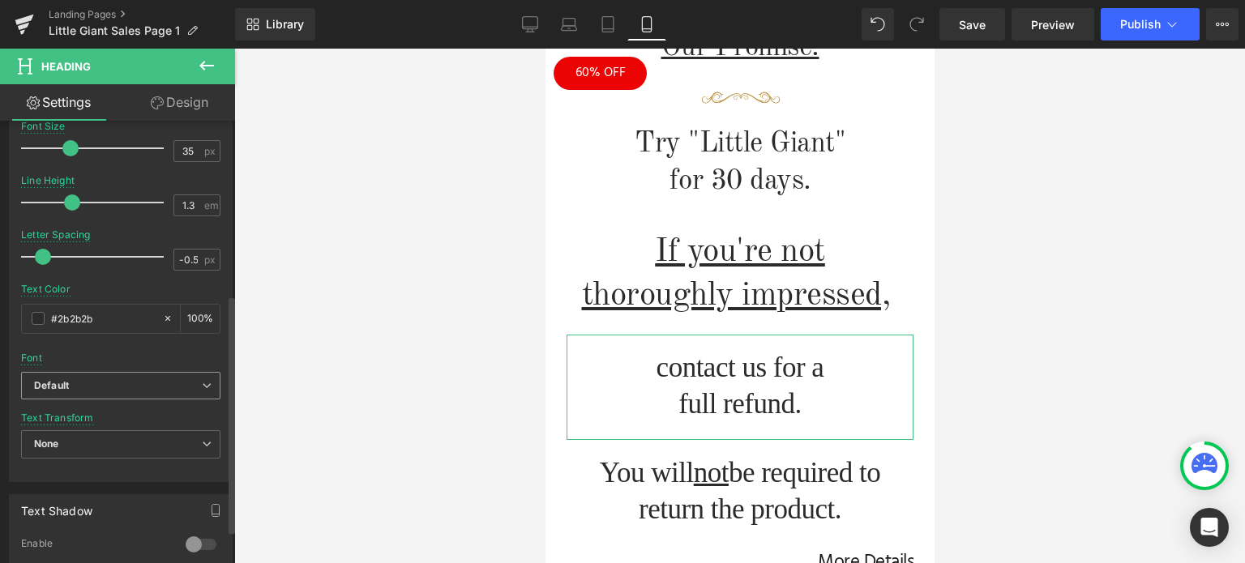
click at [109, 398] on span "Default" at bounding box center [120, 386] width 199 height 28
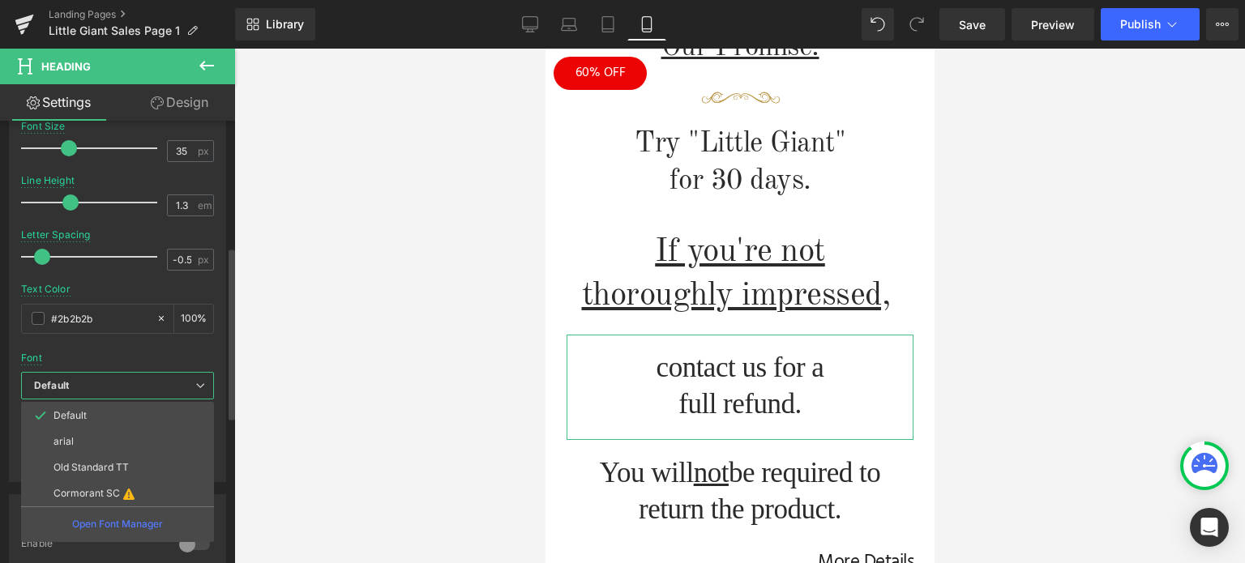
click at [108, 462] on p "Old Standard TT" at bounding box center [90, 467] width 75 height 11
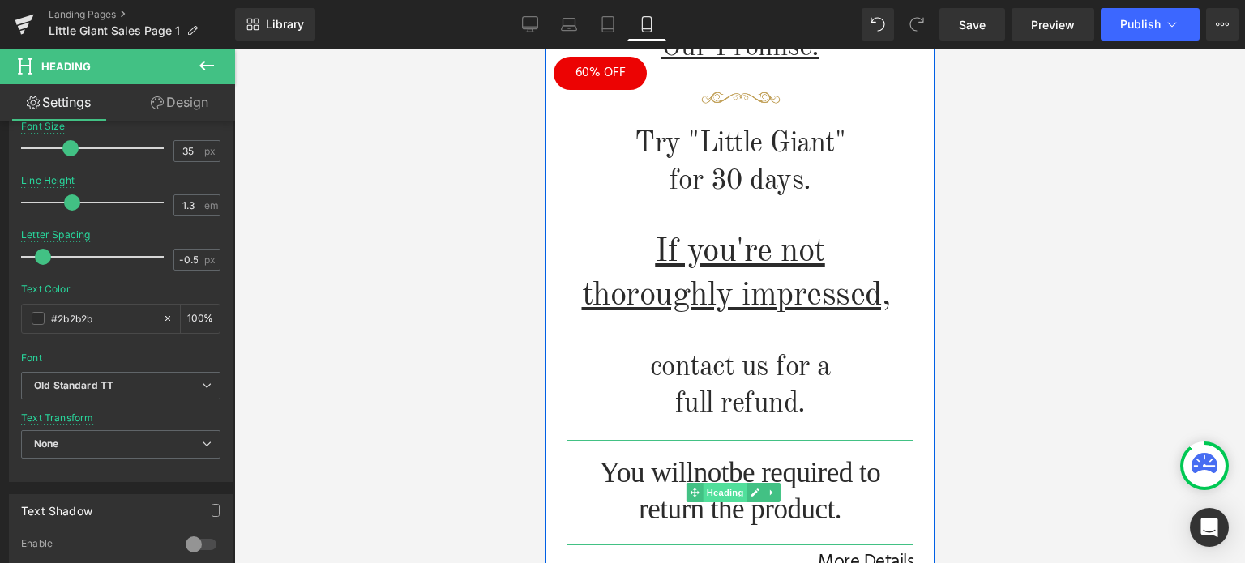
click at [725, 483] on span "Heading" at bounding box center [725, 492] width 44 height 19
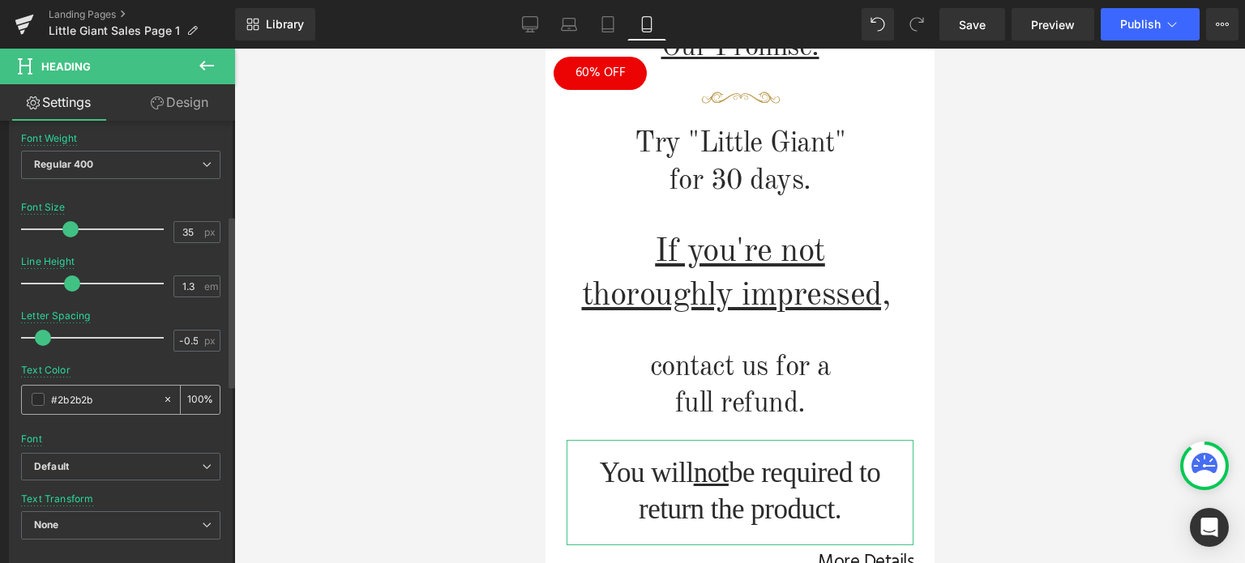
scroll to position [405, 0]
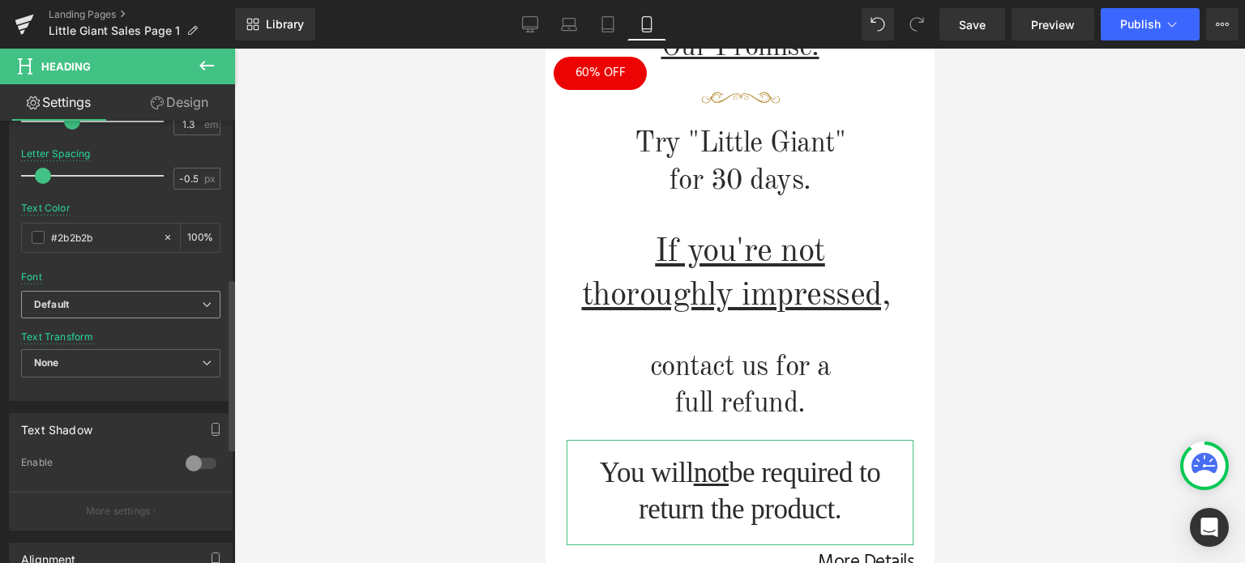
click at [129, 307] on b "Default" at bounding box center [118, 305] width 168 height 14
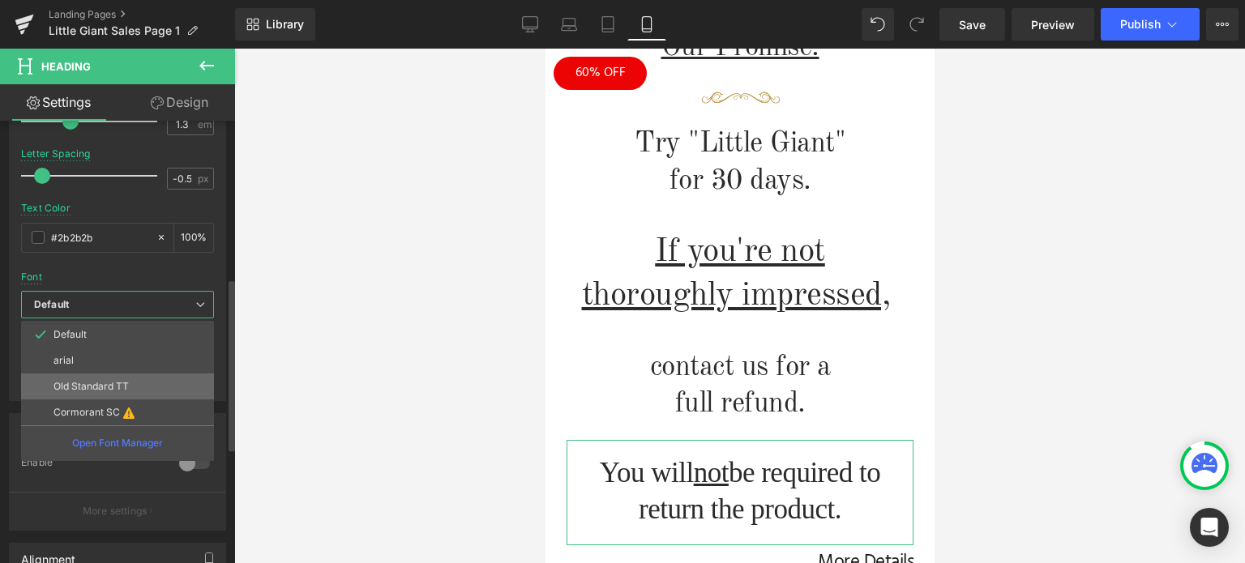
click at [110, 384] on p "Old Standard TT" at bounding box center [90, 386] width 75 height 11
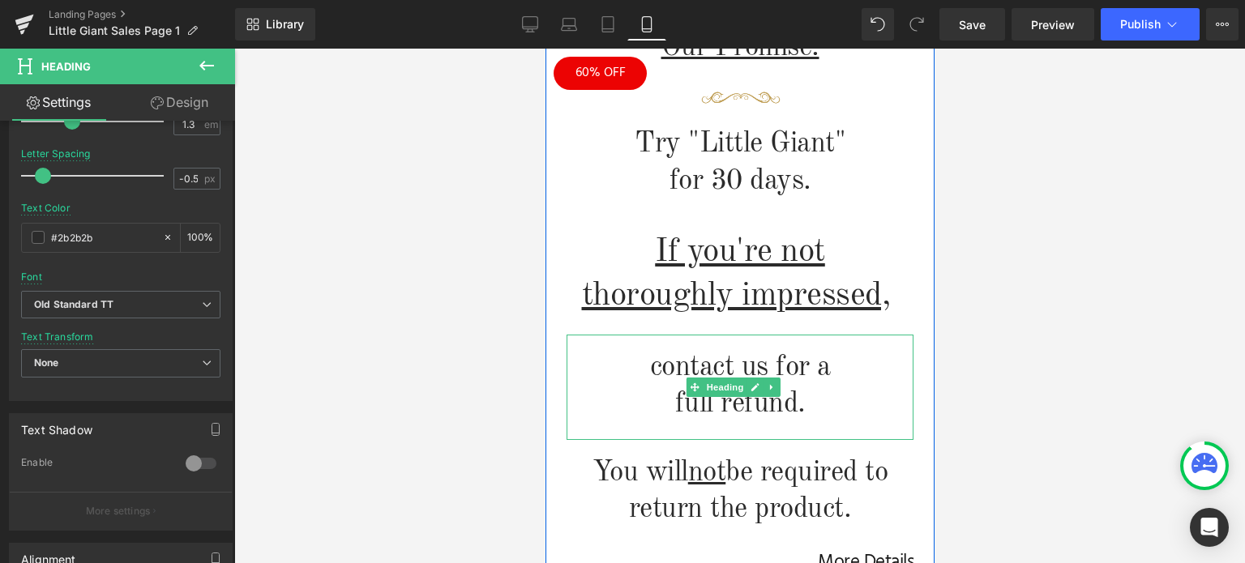
scroll to position [2026, 0]
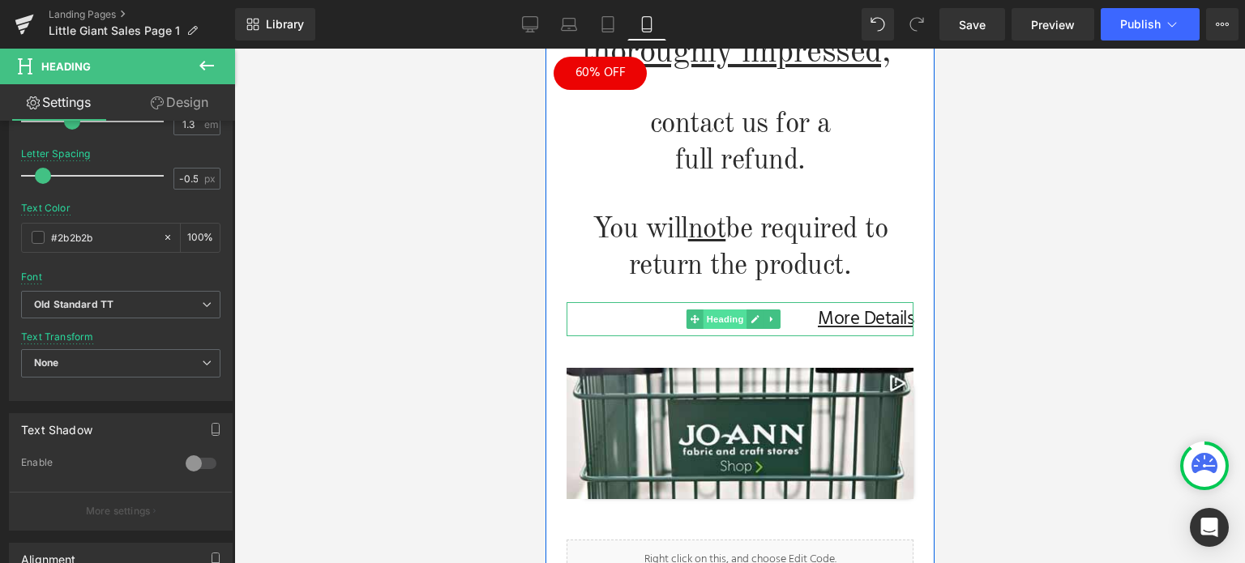
drag, startPoint x: 735, startPoint y: 280, endPoint x: 728, endPoint y: 275, distance: 9.2
click at [735, 310] on span "Heading" at bounding box center [725, 319] width 44 height 19
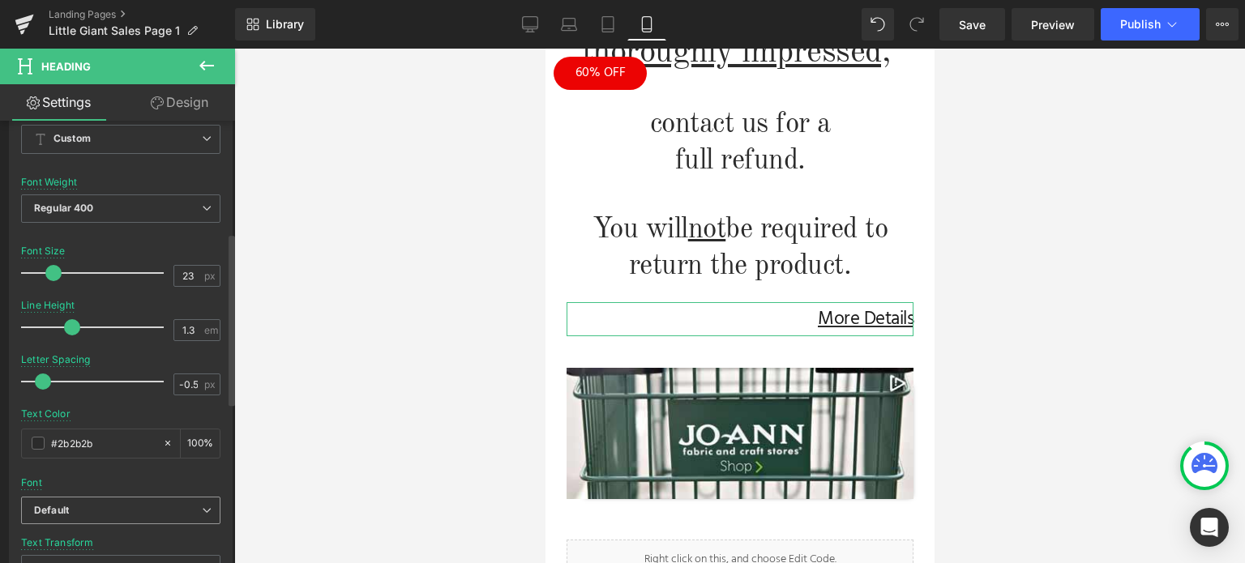
scroll to position [324, 0]
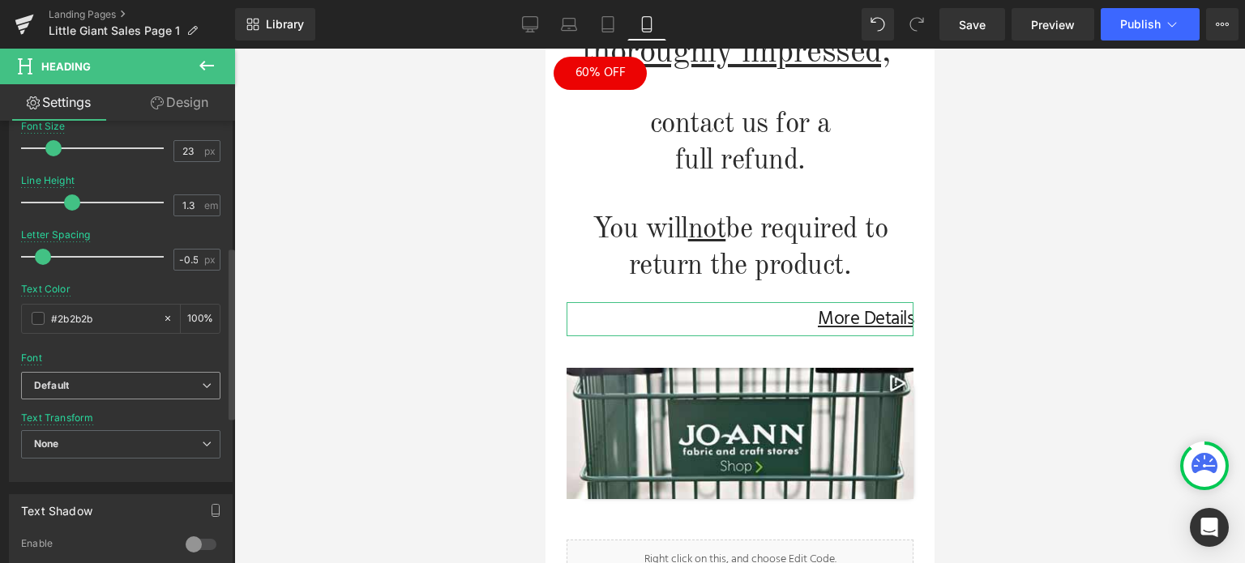
click at [98, 385] on b "Default" at bounding box center [118, 386] width 168 height 14
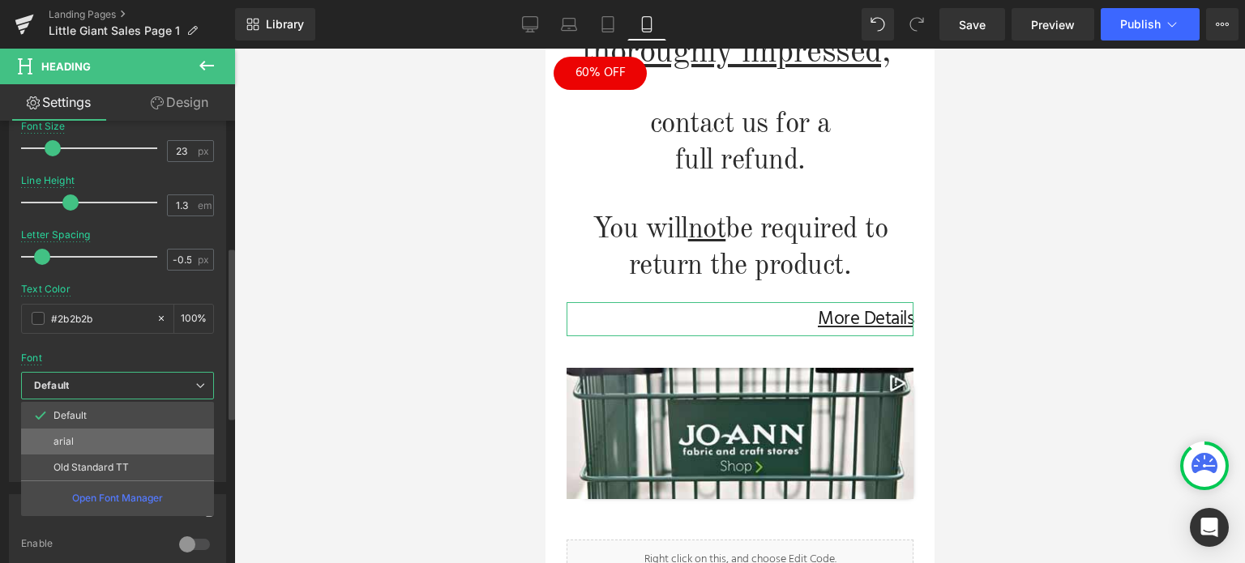
click at [88, 442] on li "arial" at bounding box center [117, 442] width 193 height 26
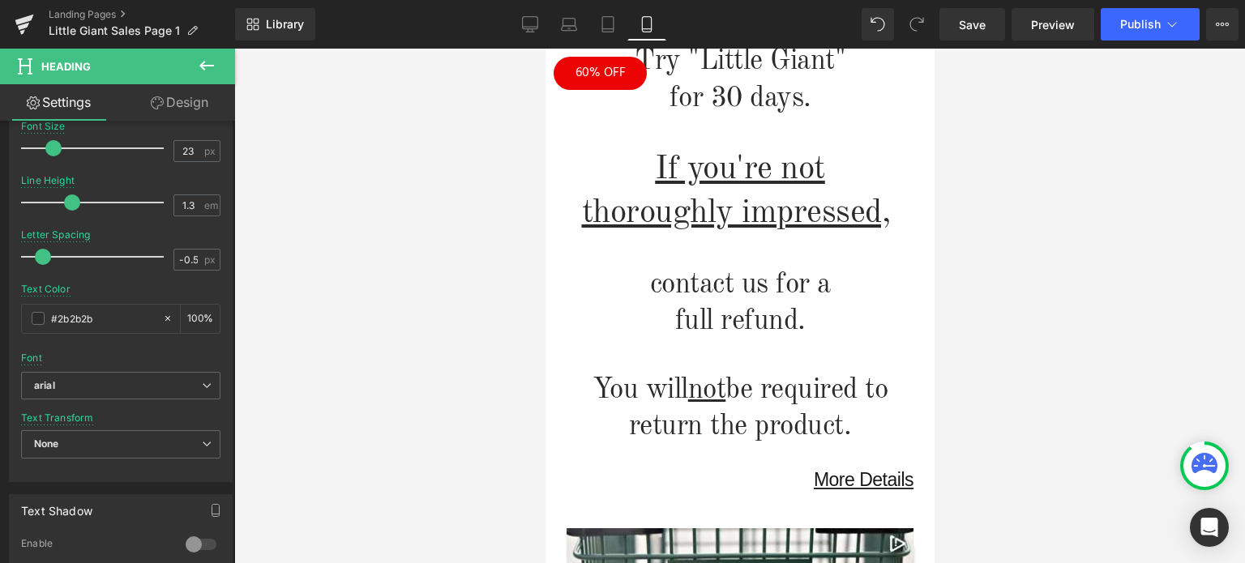
scroll to position [2151, 0]
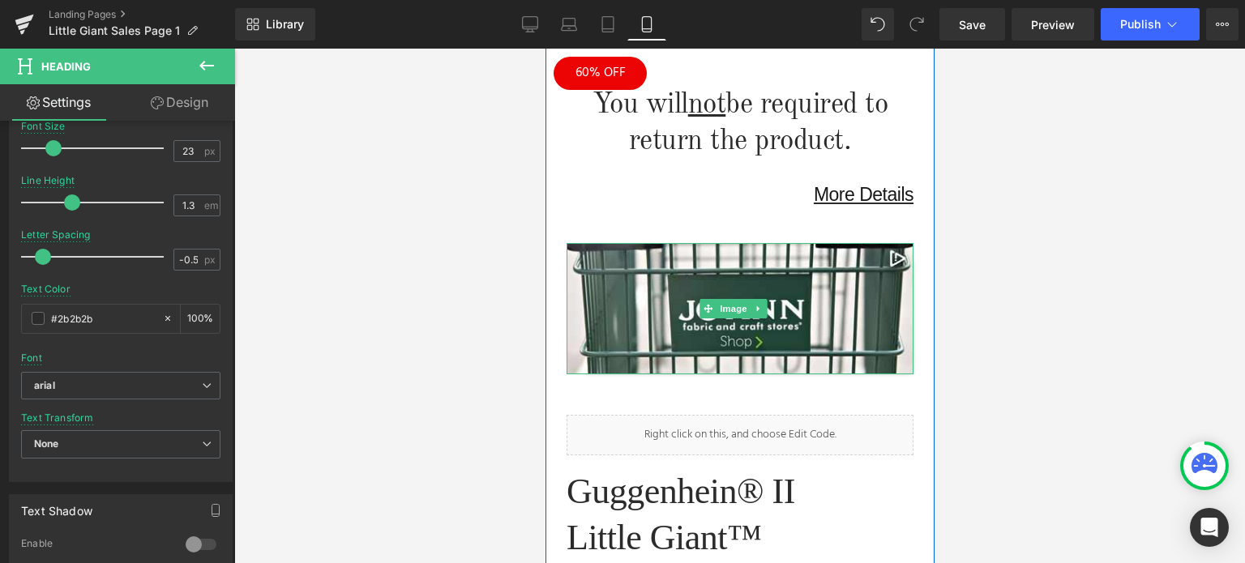
click at [758, 304] on icon at bounding box center [758, 309] width 9 height 10
click at [766, 304] on icon at bounding box center [766, 308] width 9 height 9
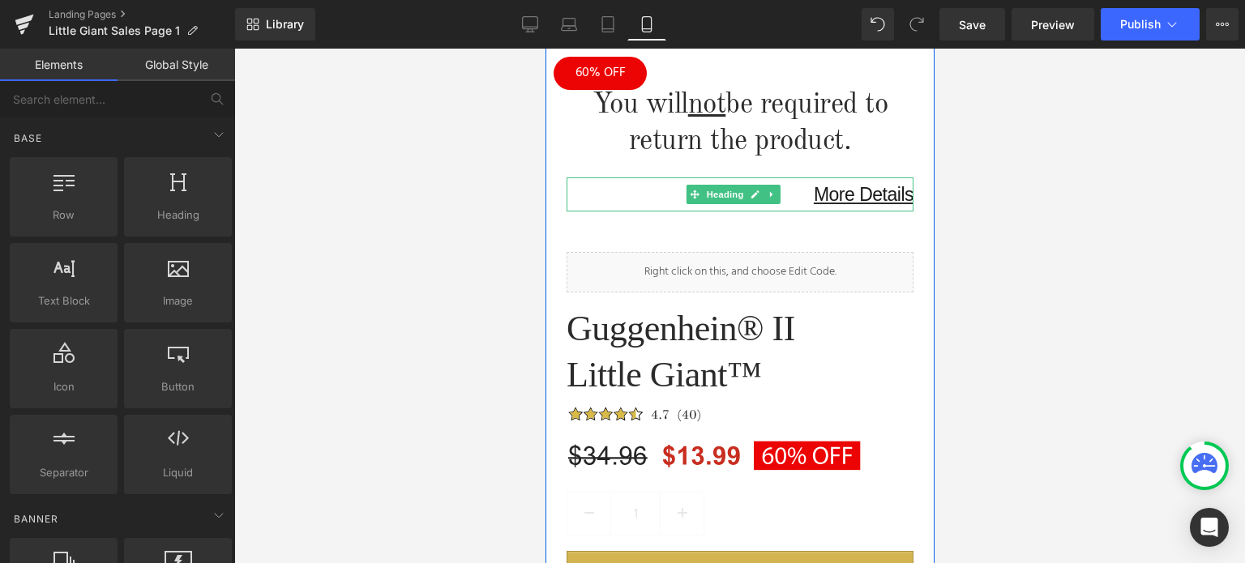
click at [773, 185] on link at bounding box center [771, 194] width 17 height 19
drag, startPoint x: 779, startPoint y: 165, endPoint x: 925, endPoint y: 191, distance: 148.3
click at [780, 185] on link at bounding box center [780, 194] width 17 height 19
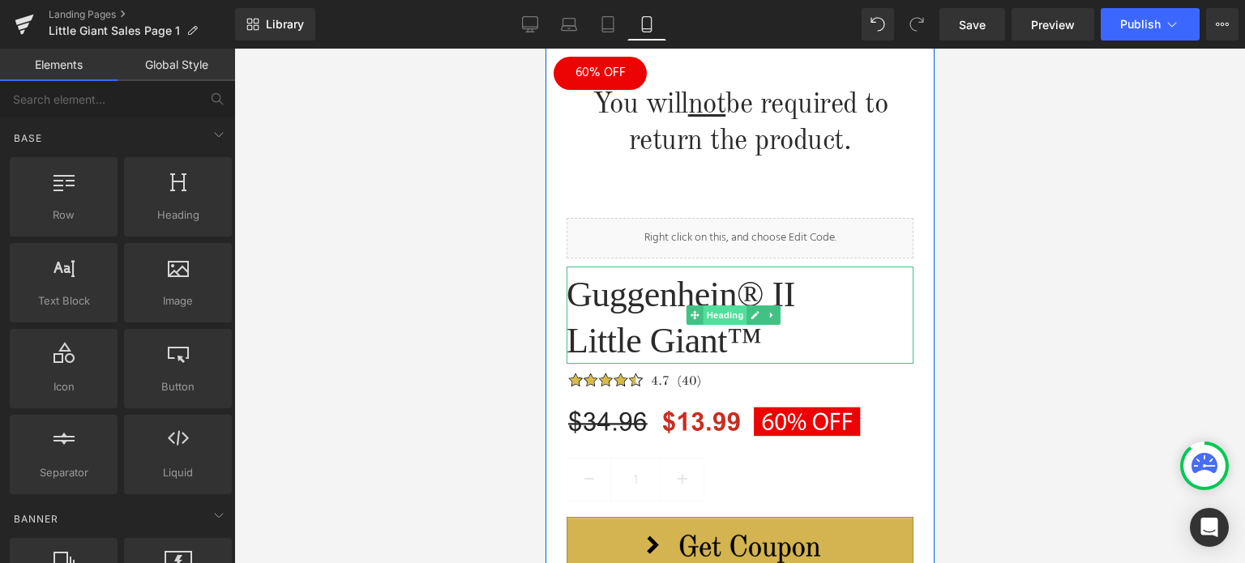
click at [734, 306] on span "Heading" at bounding box center [725, 315] width 44 height 19
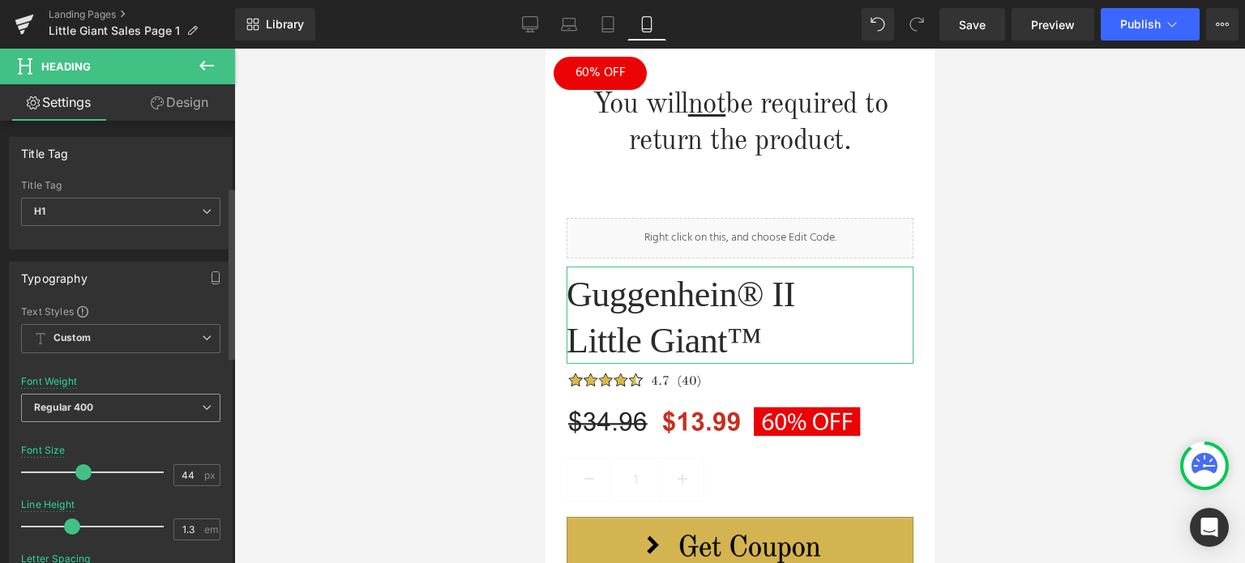
scroll to position [405, 0]
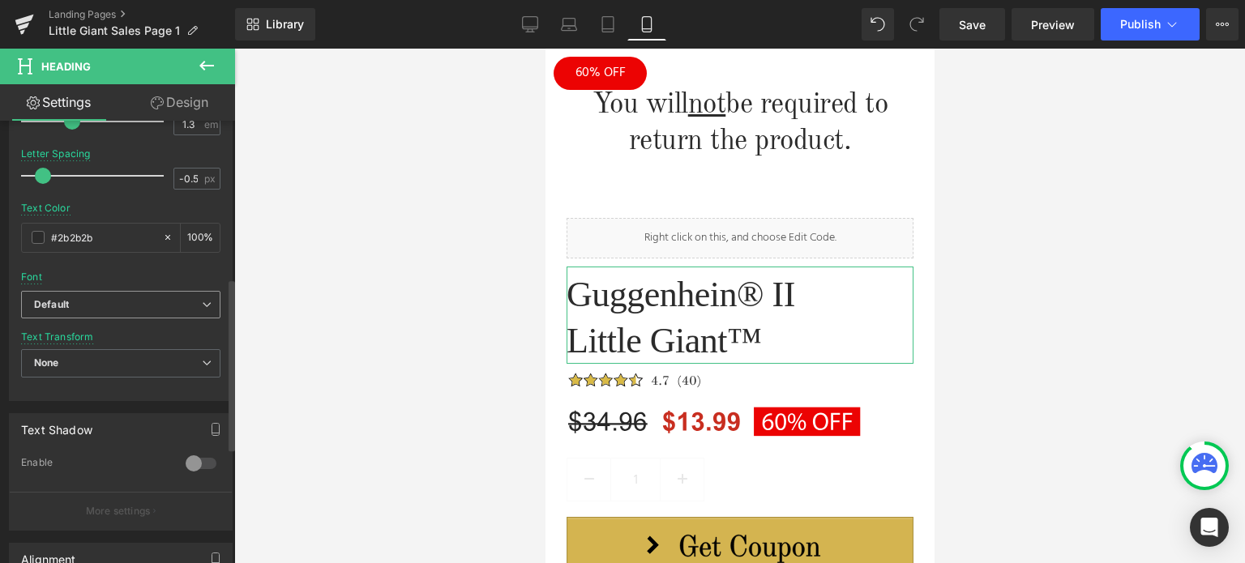
click at [94, 305] on b "Default" at bounding box center [118, 305] width 168 height 14
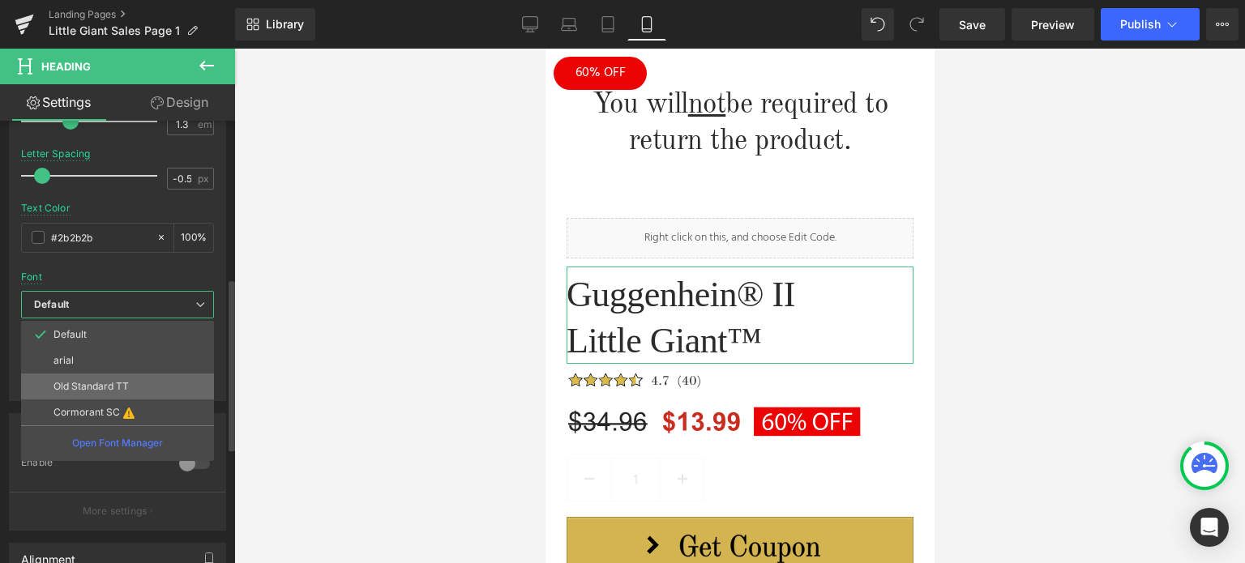
click at [84, 381] on p "Old Standard TT" at bounding box center [90, 386] width 75 height 11
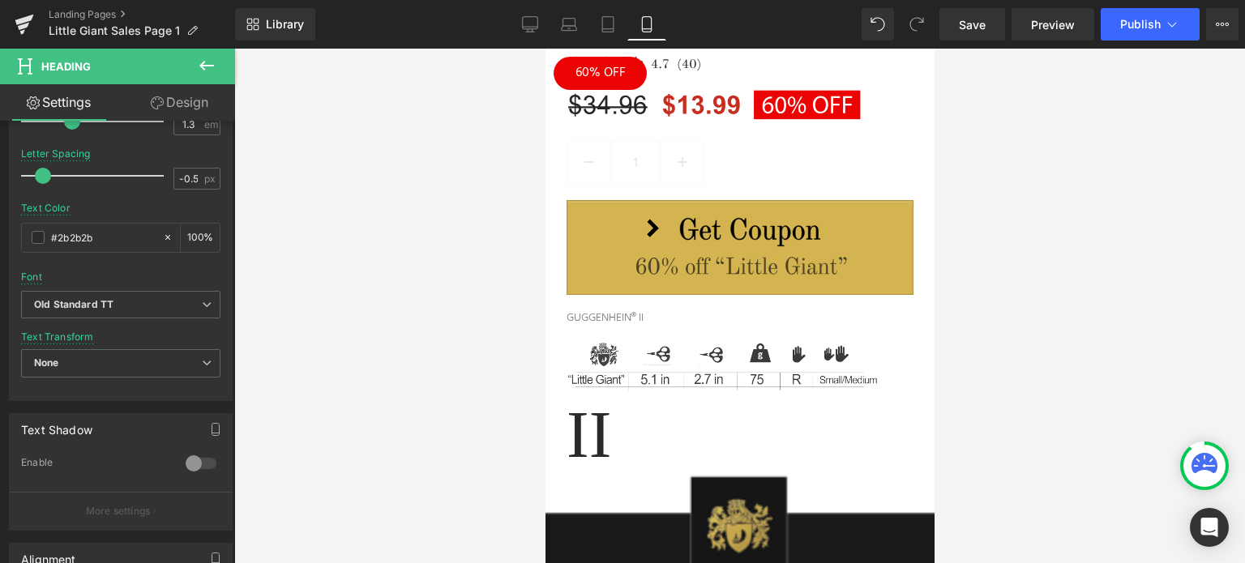
scroll to position [2506, 0]
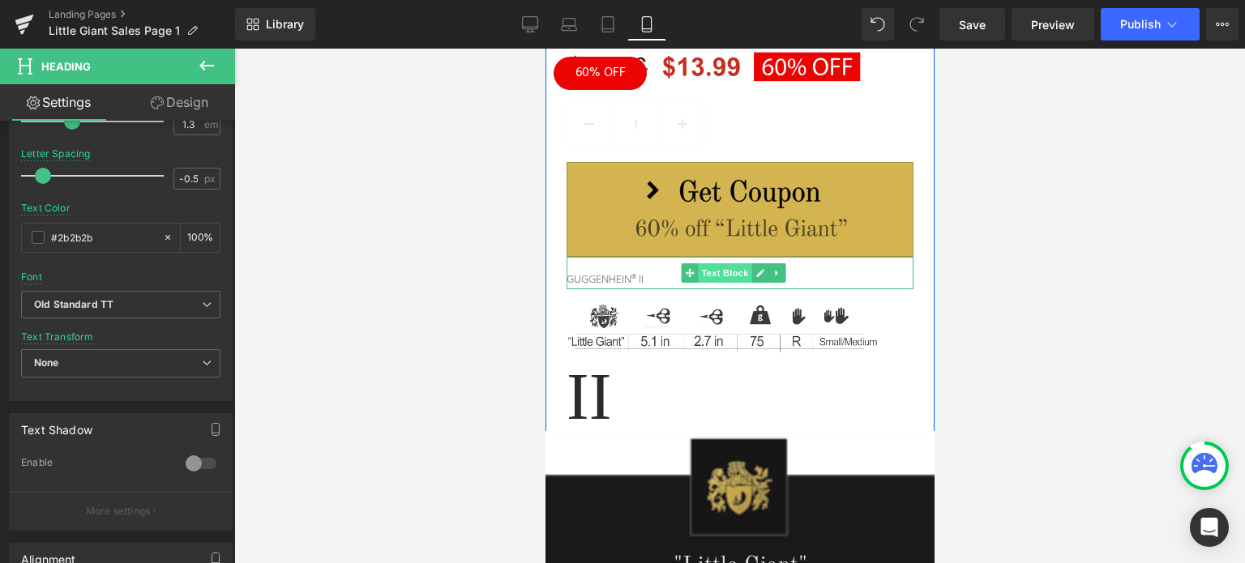
click at [729, 263] on span "Text Block" at bounding box center [724, 272] width 53 height 19
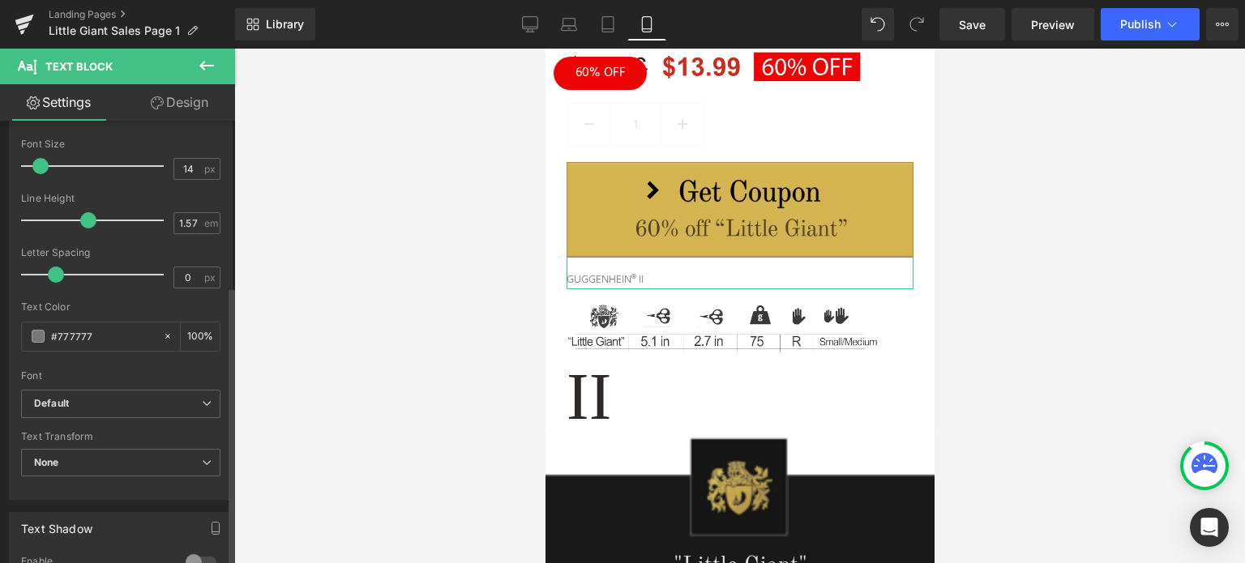
scroll to position [405, 0]
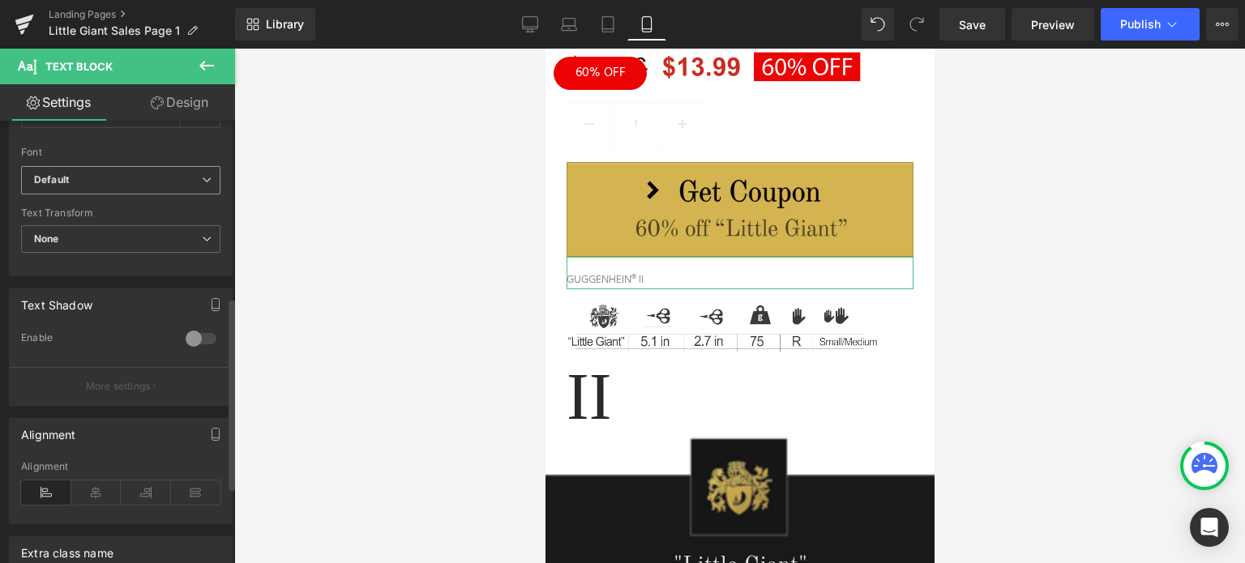
click at [99, 187] on span "Default" at bounding box center [120, 180] width 199 height 28
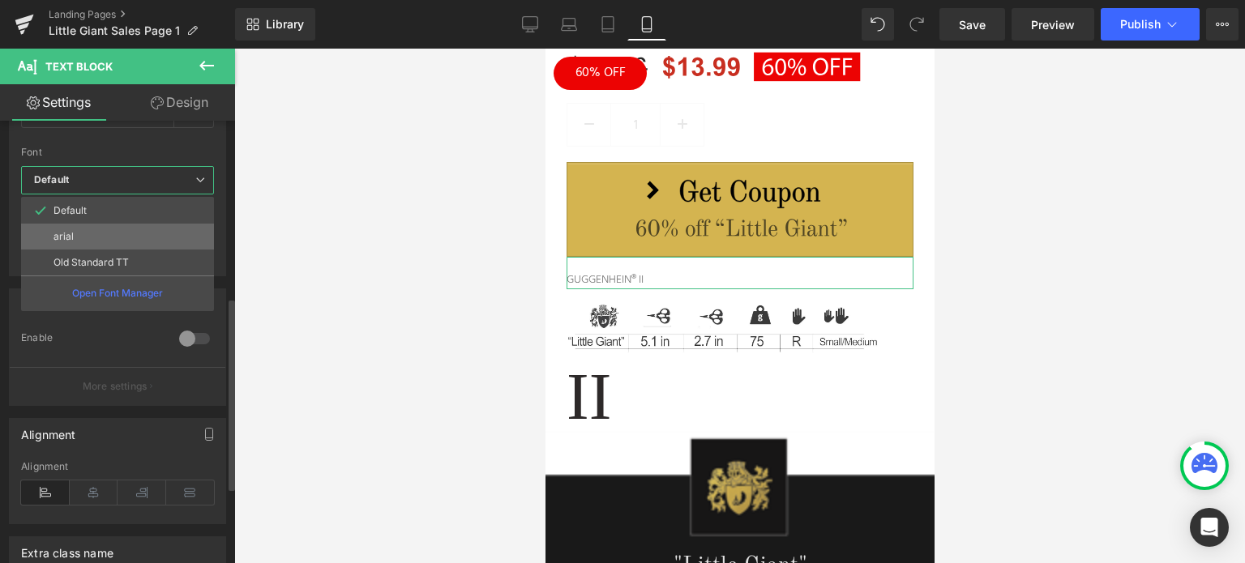
click at [86, 232] on li "arial" at bounding box center [117, 237] width 193 height 26
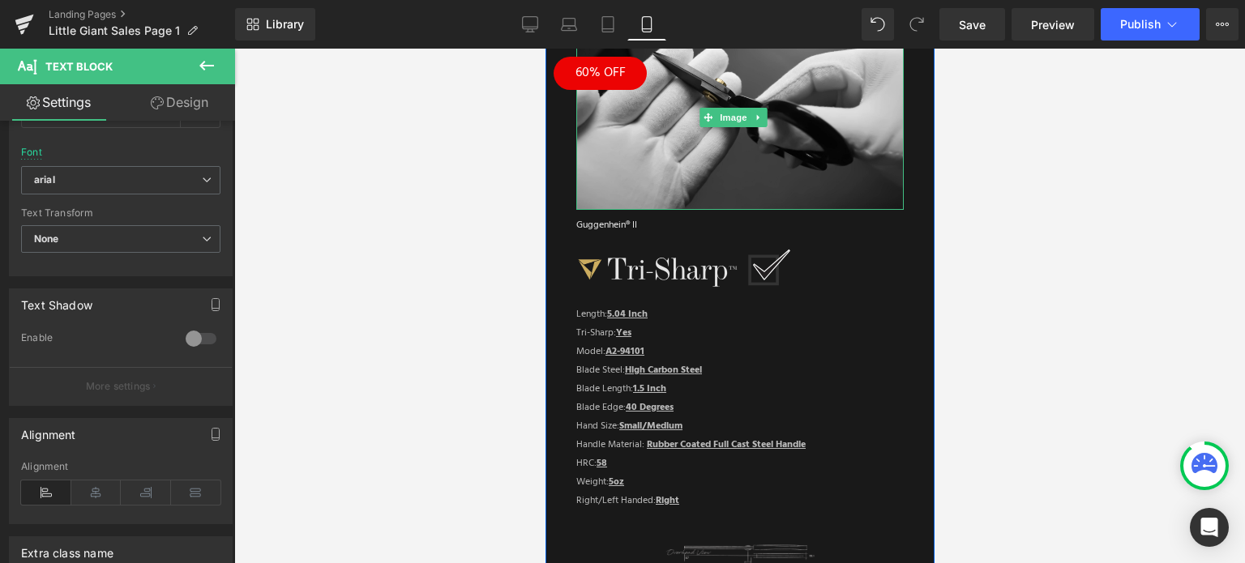
scroll to position [3187, 0]
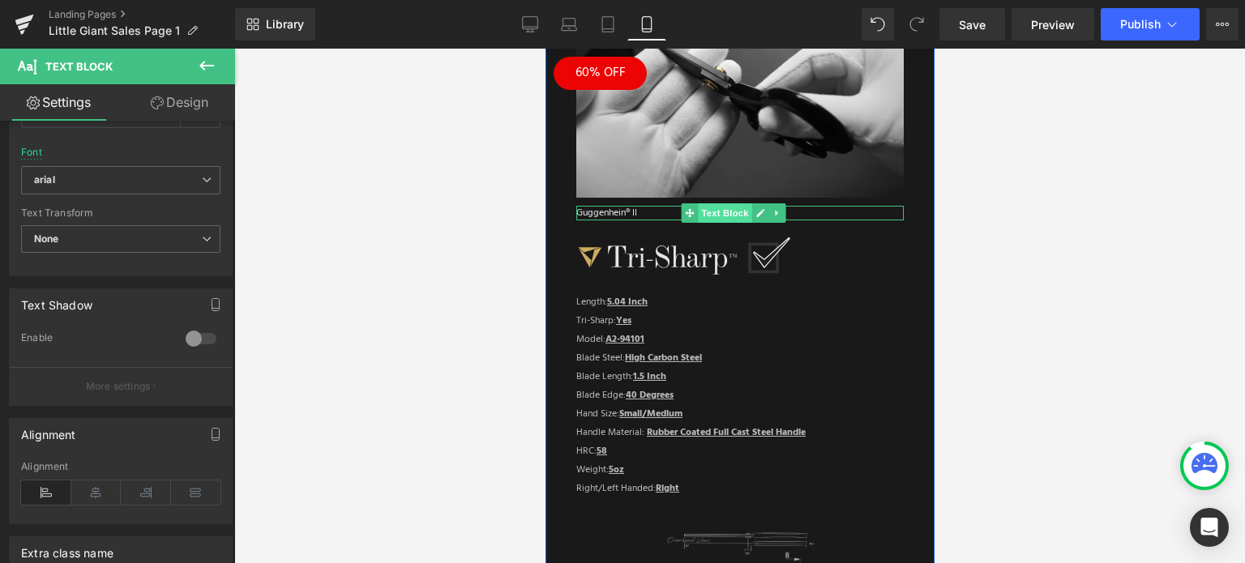
click at [725, 203] on span "Text Block" at bounding box center [724, 212] width 53 height 19
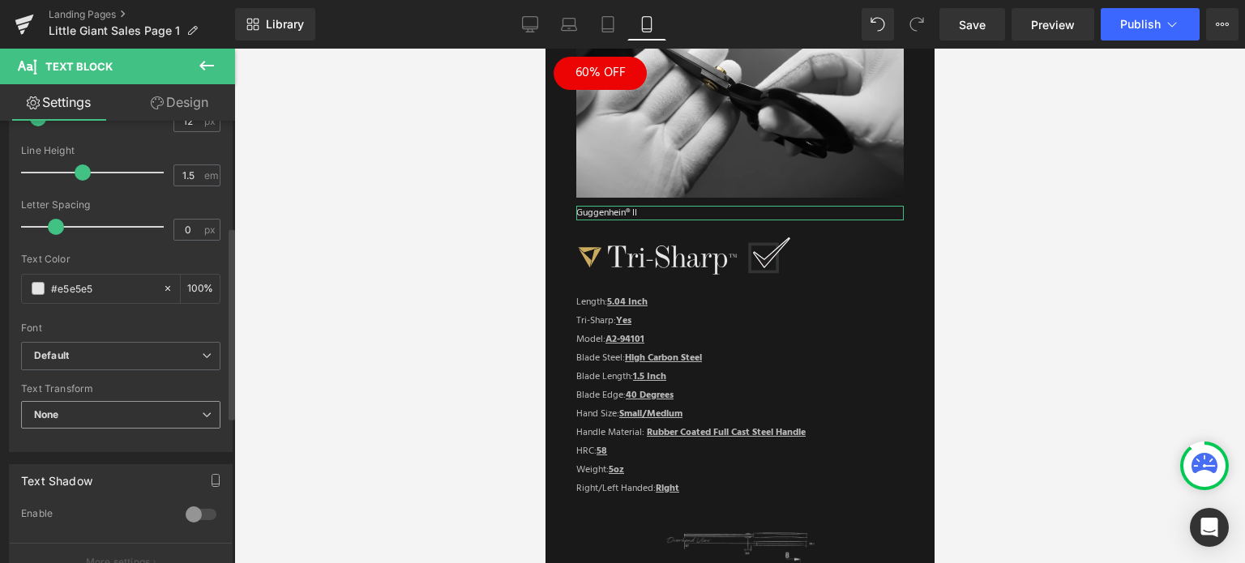
scroll to position [243, 0]
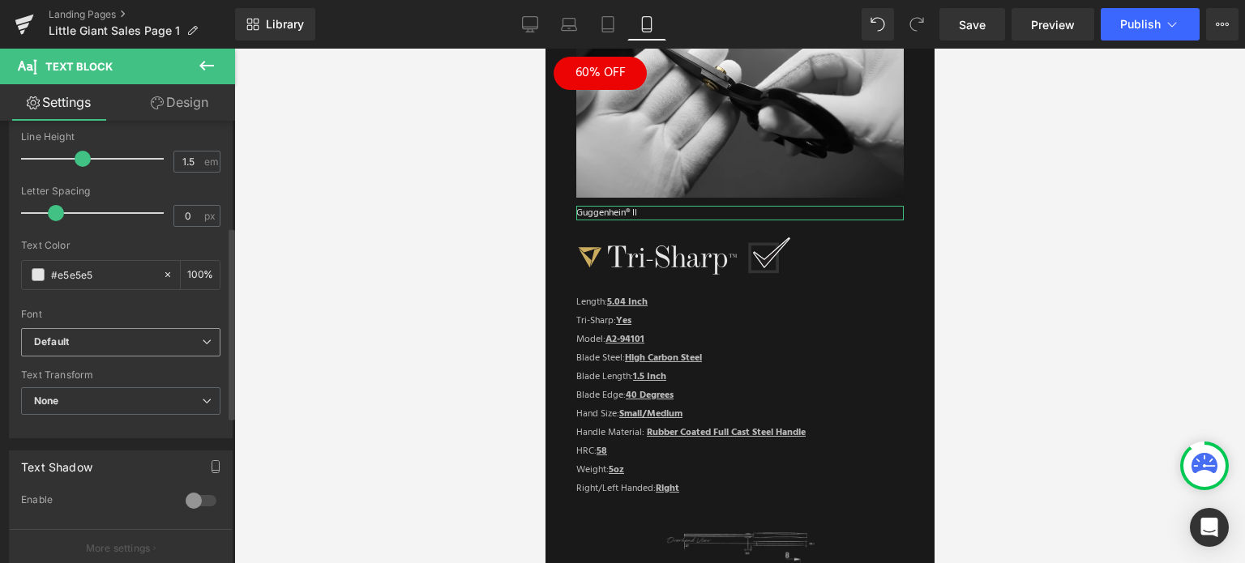
click at [131, 345] on b "Default" at bounding box center [118, 343] width 168 height 14
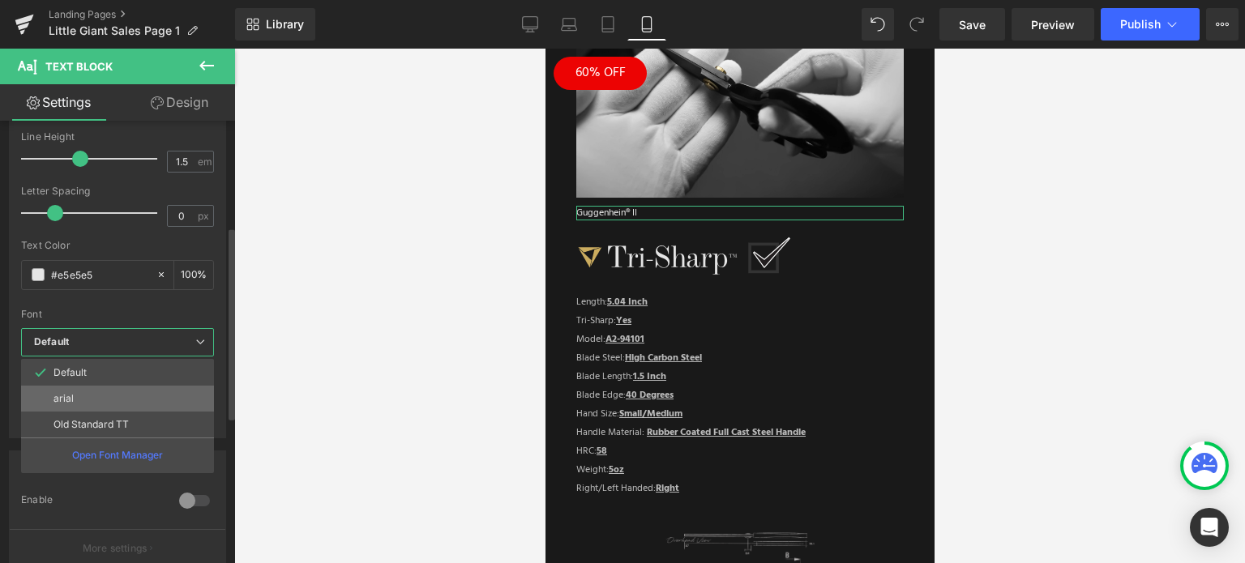
click at [109, 394] on li "arial" at bounding box center [117, 399] width 193 height 26
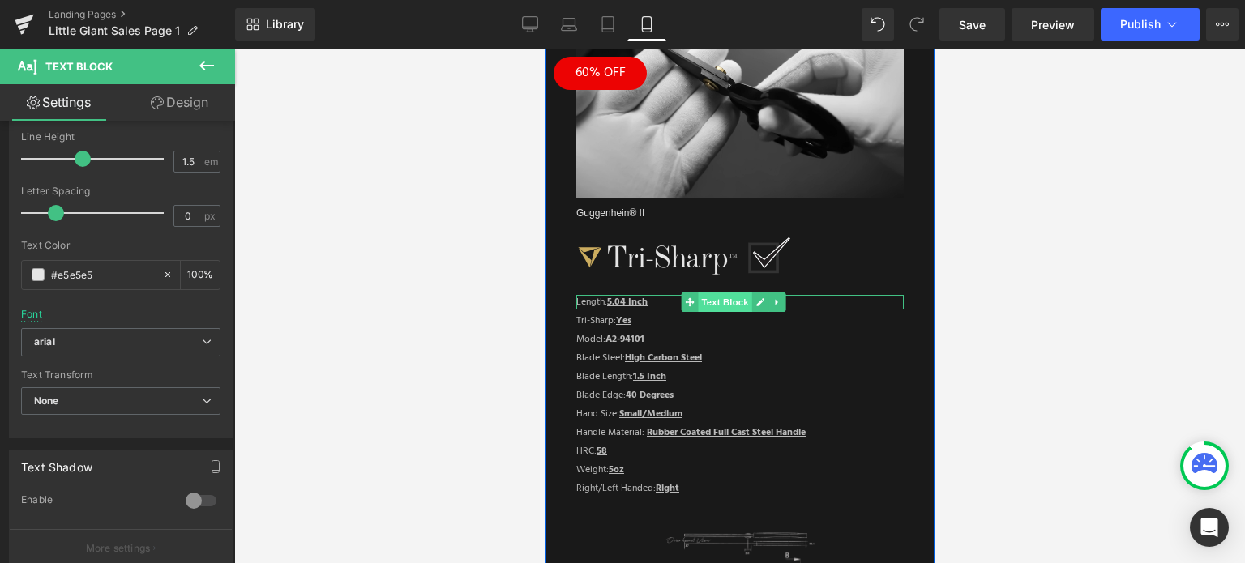
click at [719, 293] on span "Text Block" at bounding box center [724, 302] width 53 height 19
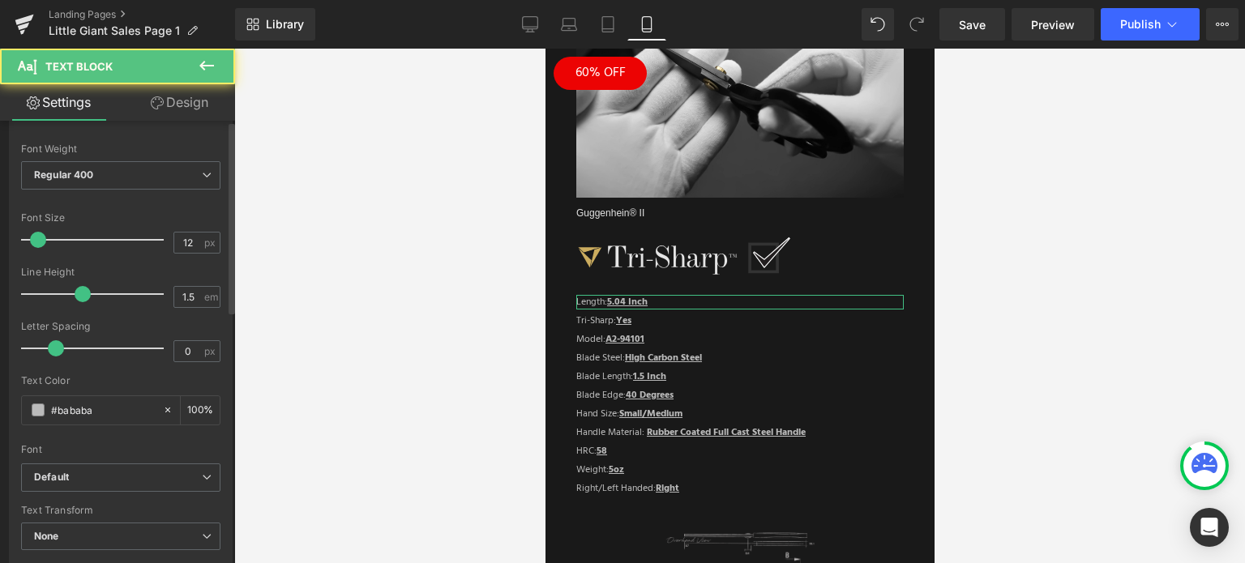
scroll to position [162, 0]
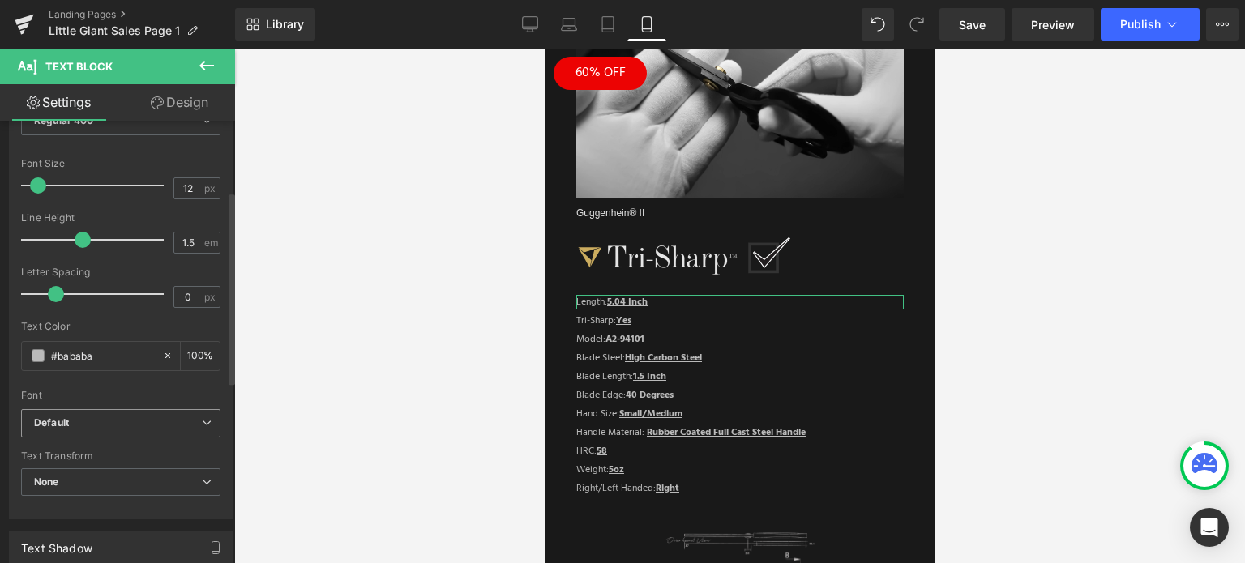
drag, startPoint x: 80, startPoint y: 416, endPoint x: 88, endPoint y: 443, distance: 28.5
click at [80, 417] on b "Default" at bounding box center [118, 424] width 168 height 14
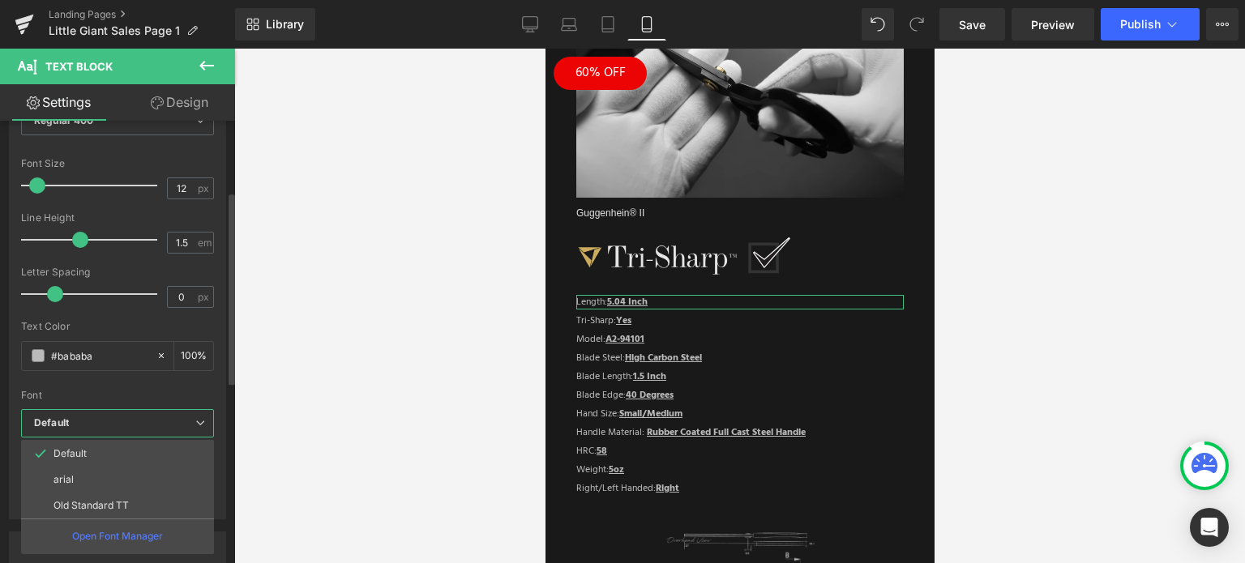
click at [101, 482] on li "arial" at bounding box center [117, 480] width 193 height 26
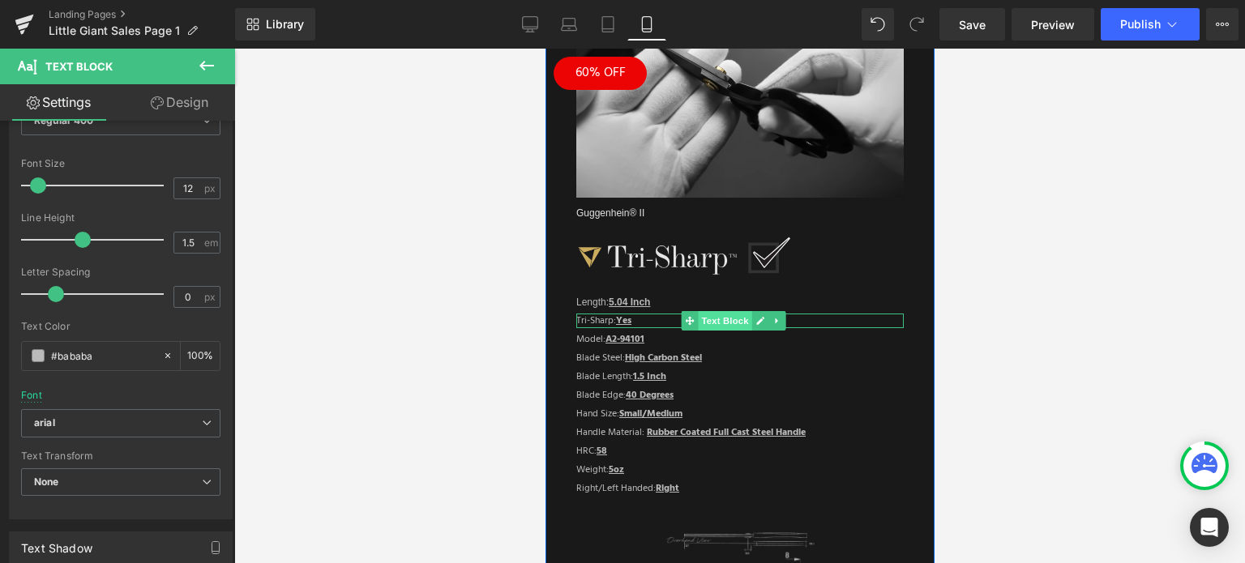
click at [722, 311] on span "Text Block" at bounding box center [724, 320] width 53 height 19
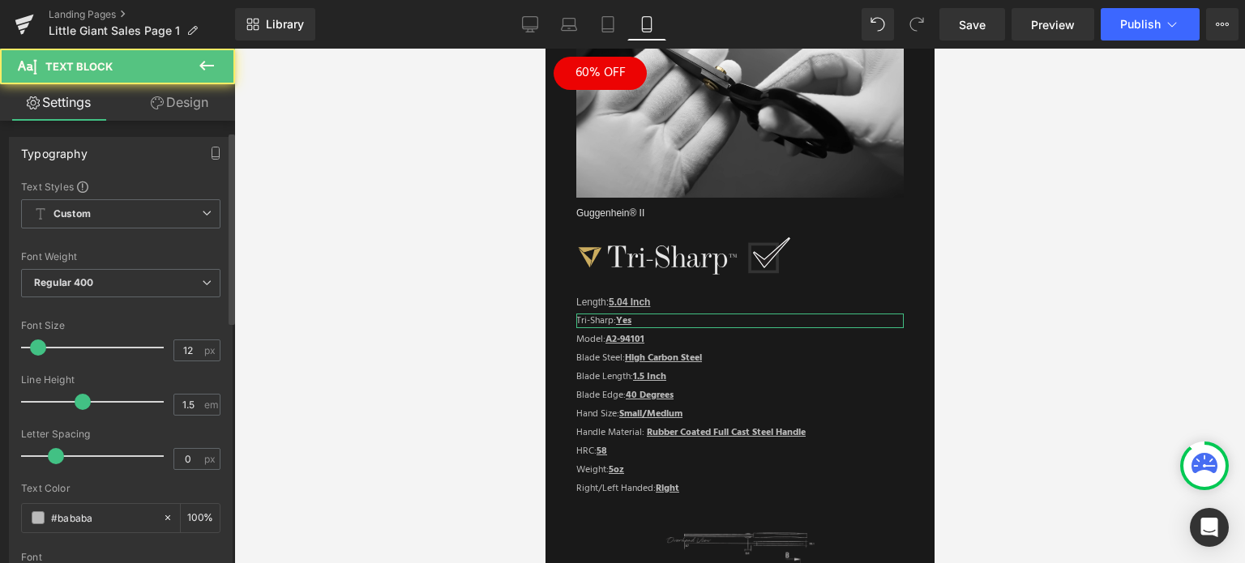
scroll to position [324, 0]
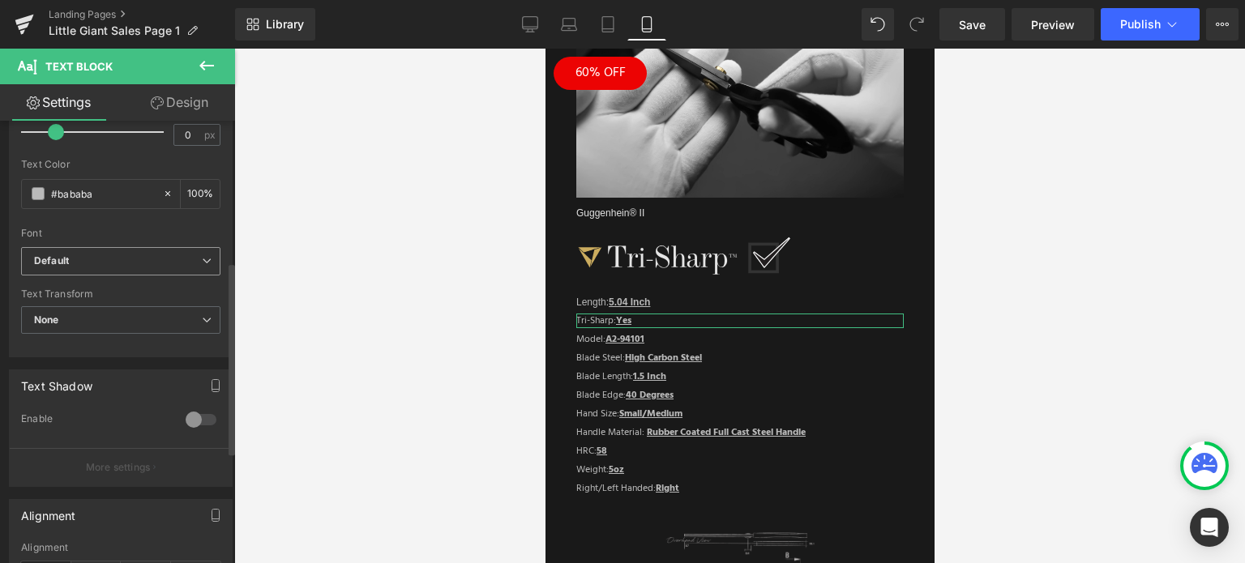
click at [111, 267] on span "Default" at bounding box center [120, 261] width 199 height 28
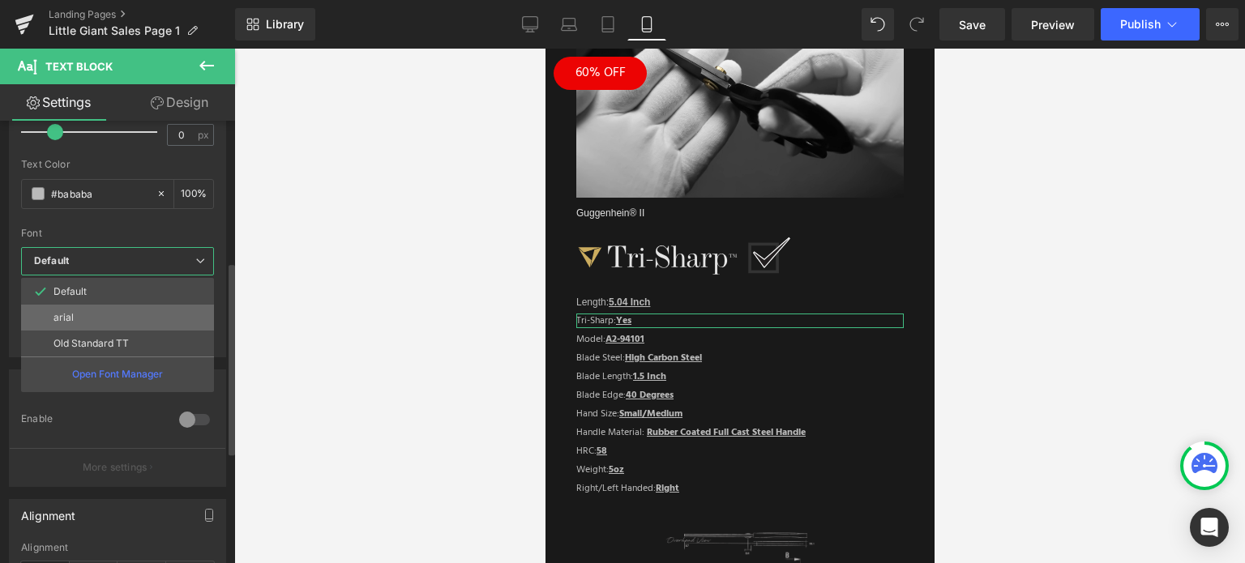
drag, startPoint x: 106, startPoint y: 318, endPoint x: 118, endPoint y: 318, distance: 11.3
click at [107, 318] on li "arial" at bounding box center [117, 318] width 193 height 26
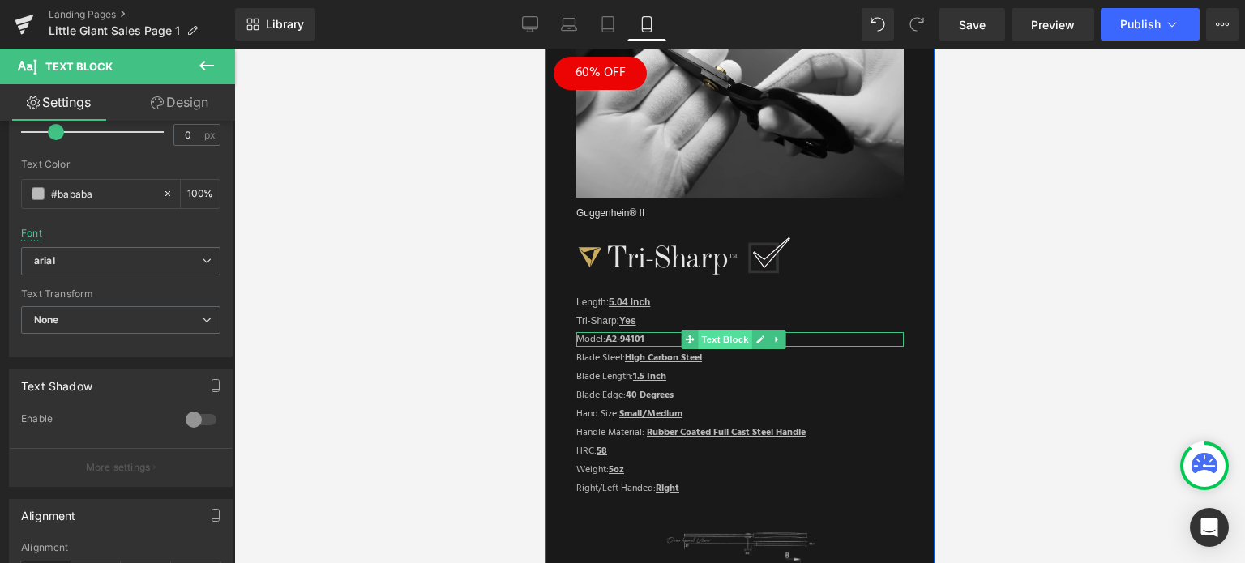
click at [730, 330] on span "Text Block" at bounding box center [724, 339] width 53 height 19
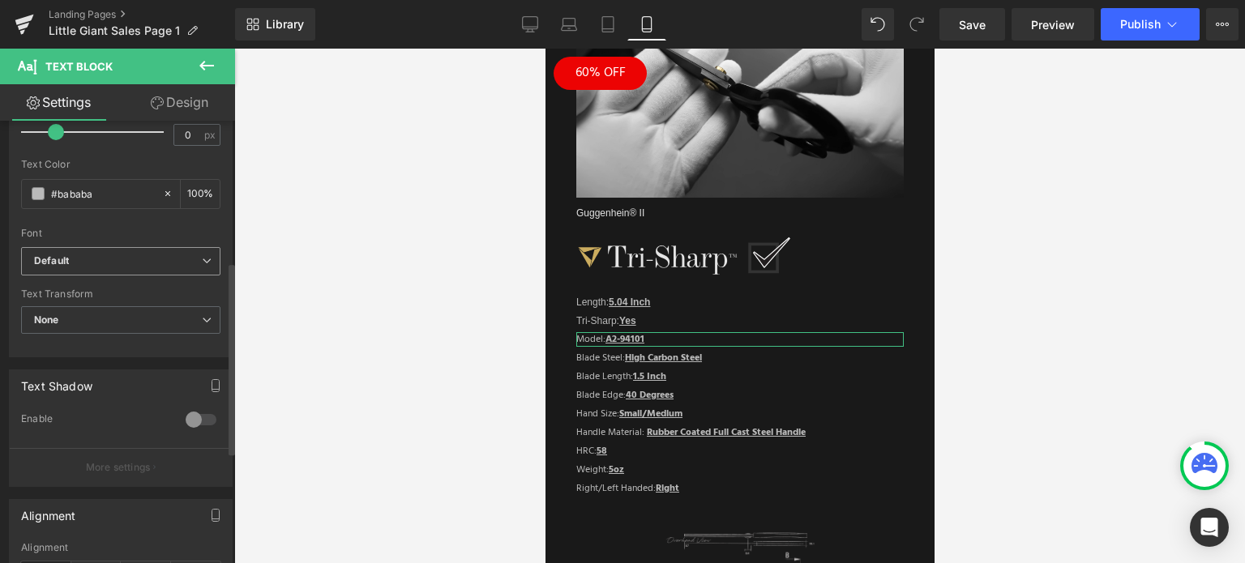
click at [117, 258] on b "Default" at bounding box center [118, 261] width 168 height 14
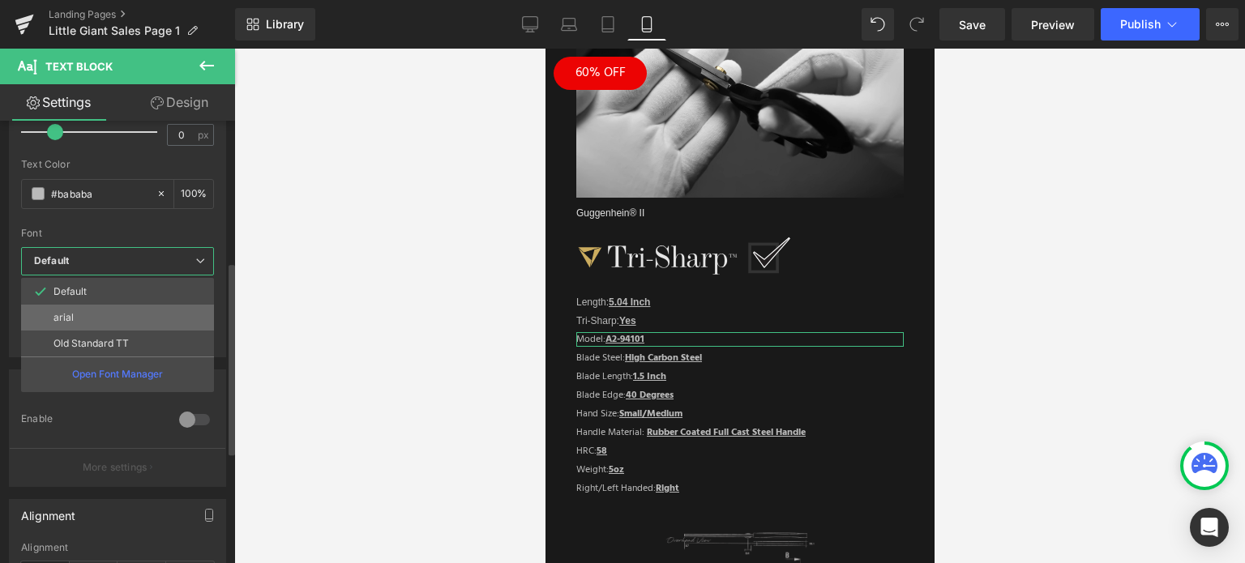
click at [113, 320] on li "arial" at bounding box center [117, 318] width 193 height 26
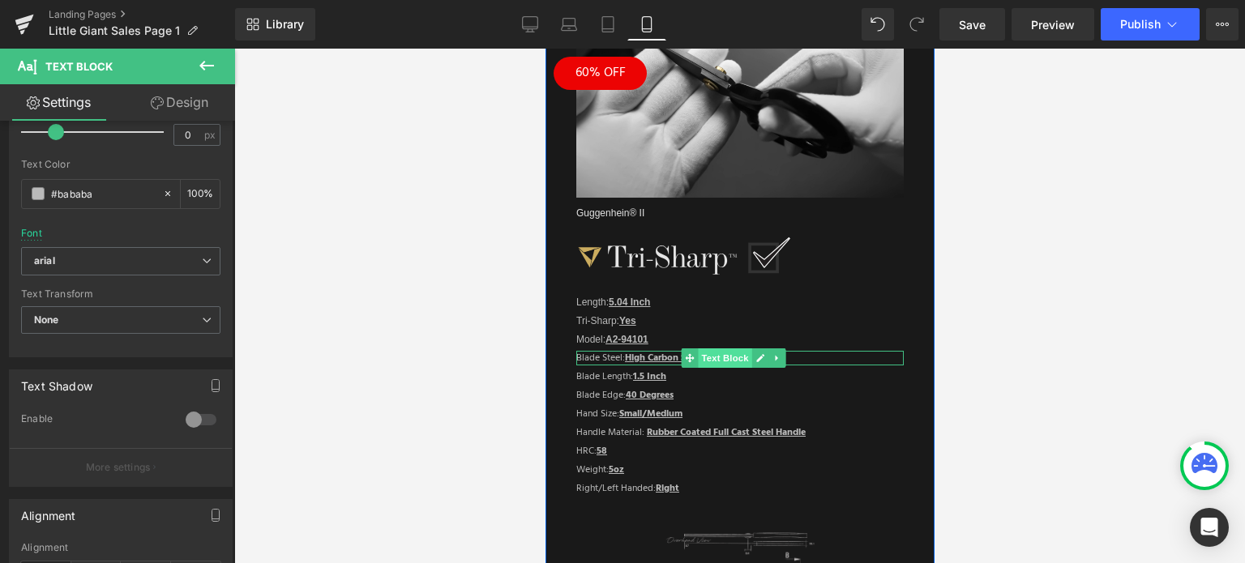
click at [725, 348] on span "Text Block" at bounding box center [724, 357] width 53 height 19
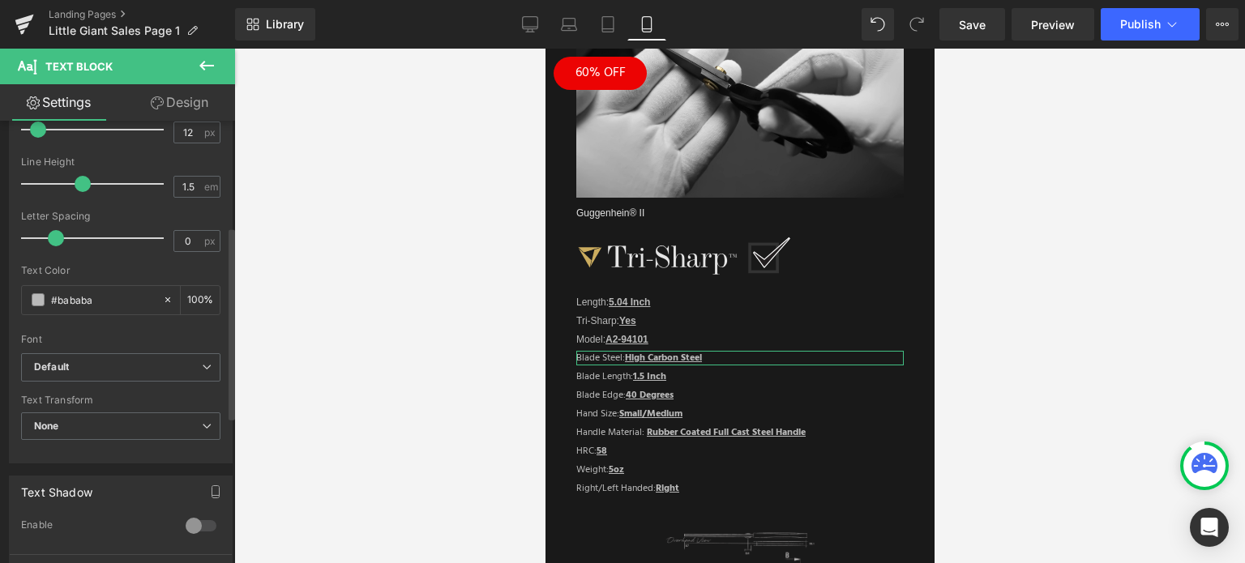
scroll to position [243, 0]
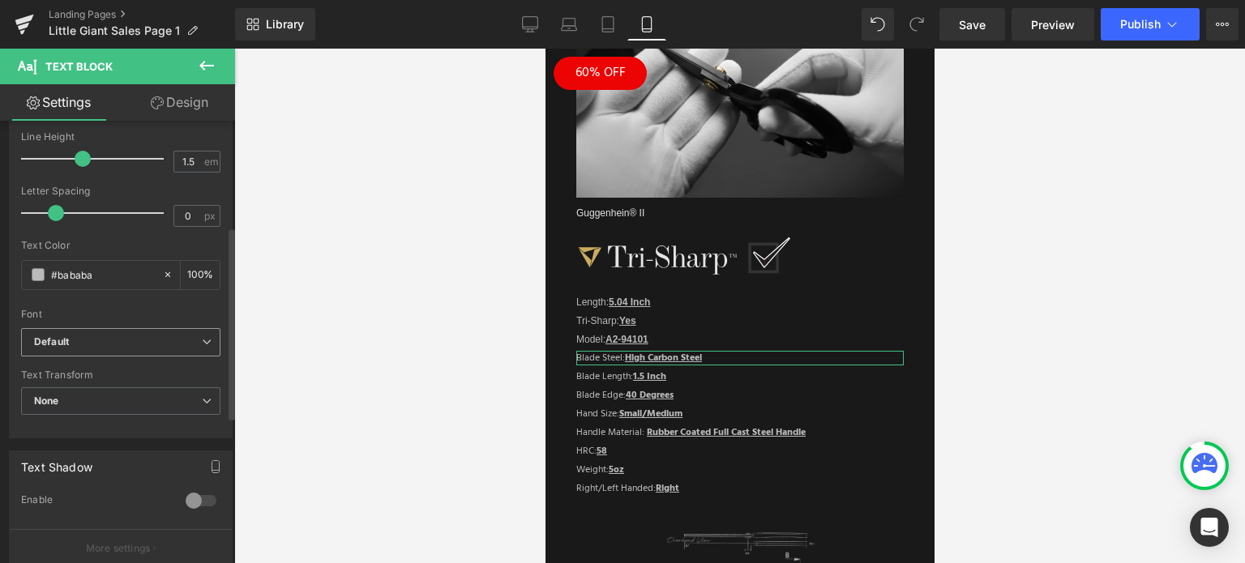
click at [106, 337] on b "Default" at bounding box center [118, 343] width 168 height 14
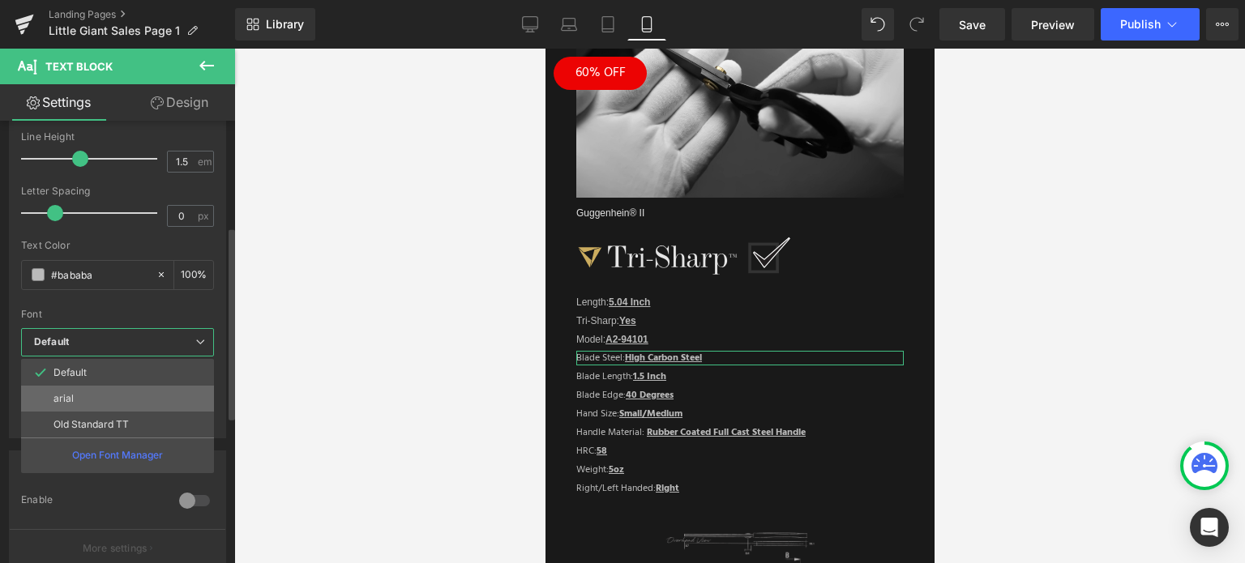
click at [96, 392] on li "arial" at bounding box center [117, 399] width 193 height 26
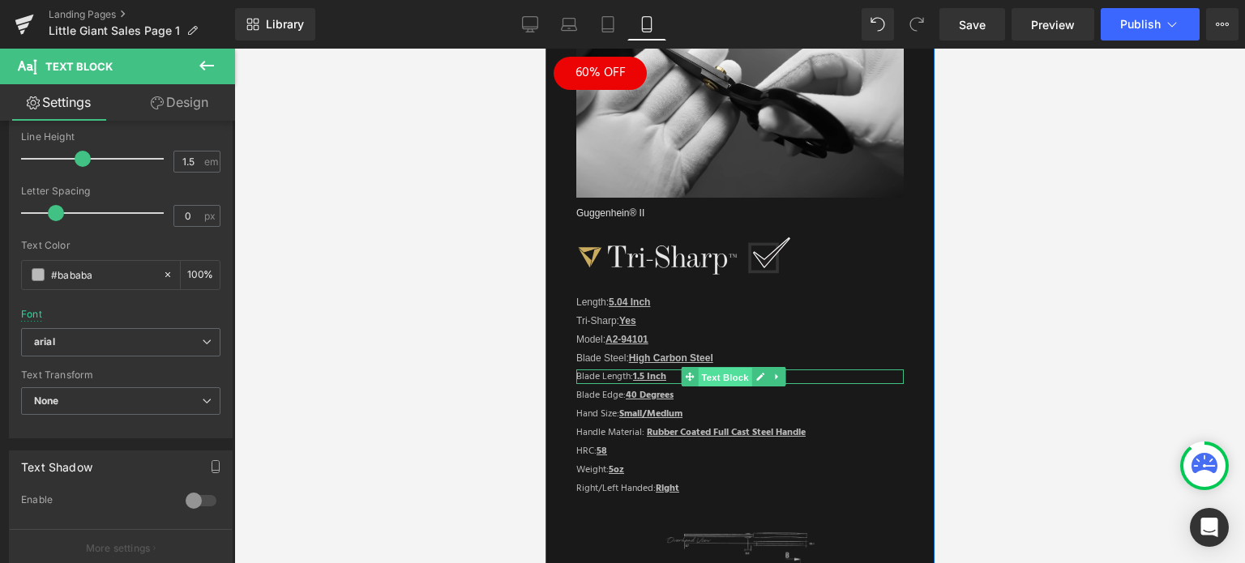
click at [721, 368] on span "Text Block" at bounding box center [724, 377] width 53 height 19
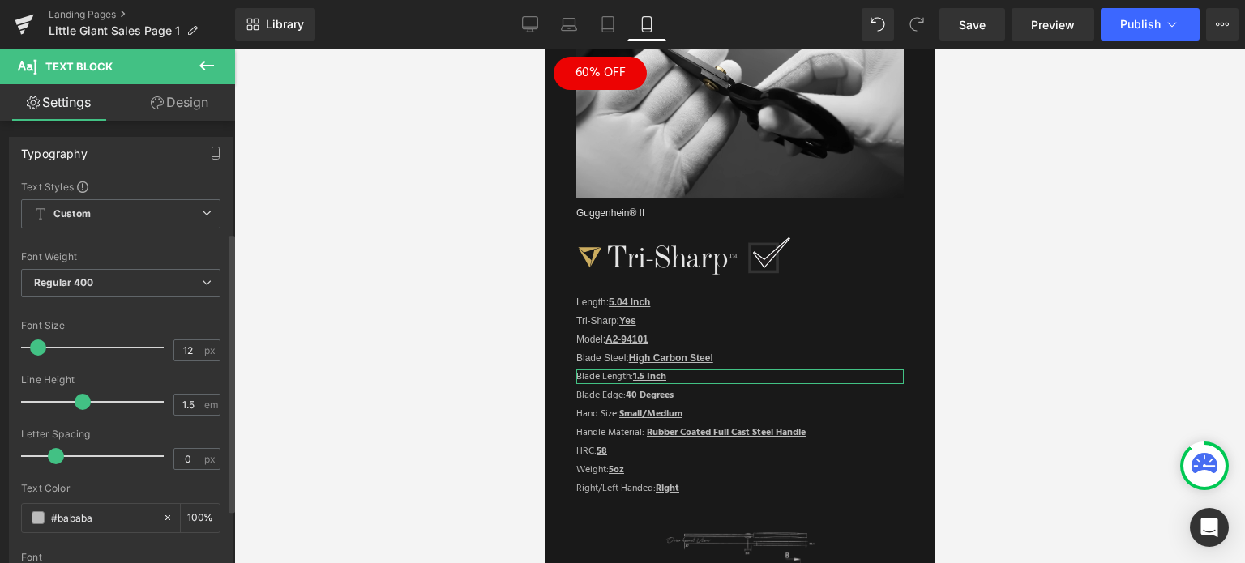
scroll to position [324, 0]
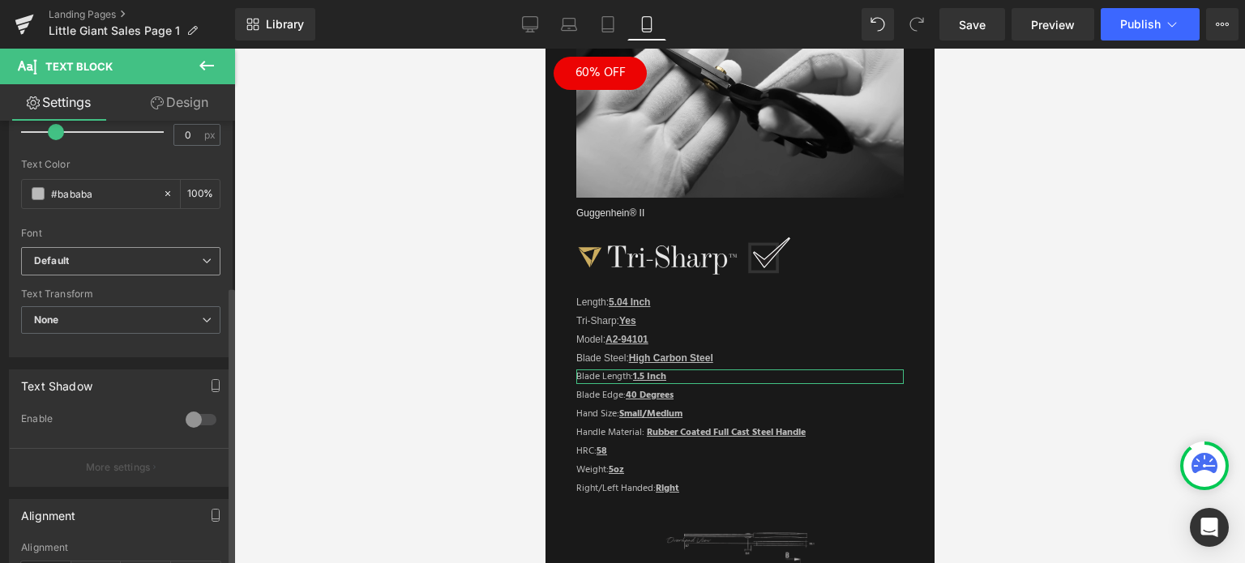
click at [122, 260] on b "Default" at bounding box center [118, 261] width 168 height 14
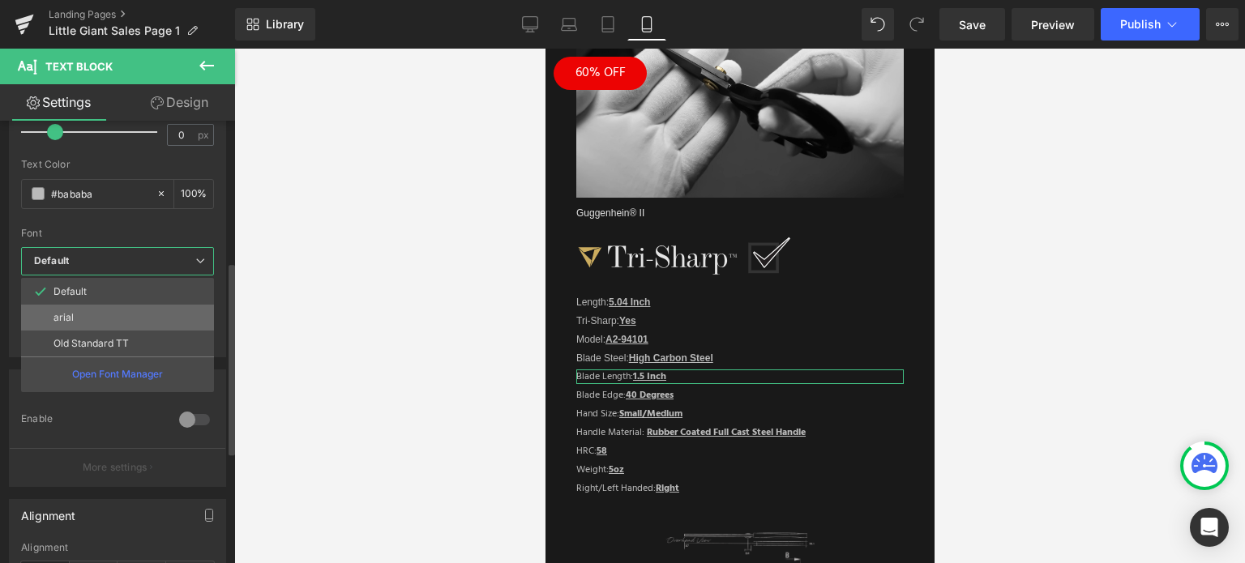
click at [107, 315] on li "arial" at bounding box center [117, 318] width 193 height 26
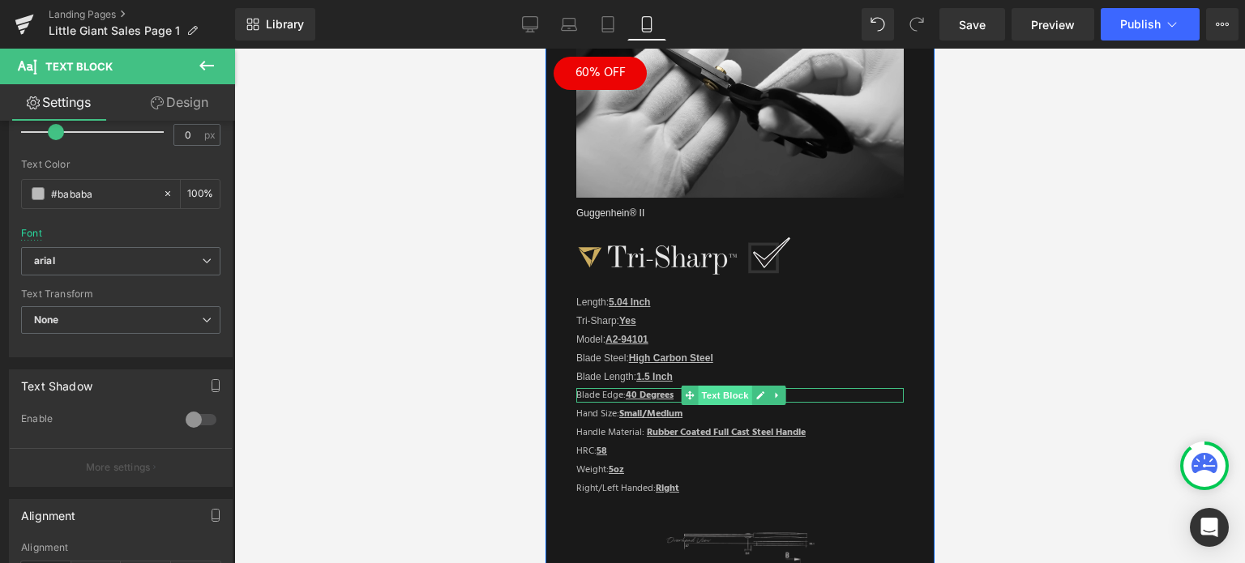
click at [729, 386] on span "Text Block" at bounding box center [724, 395] width 53 height 19
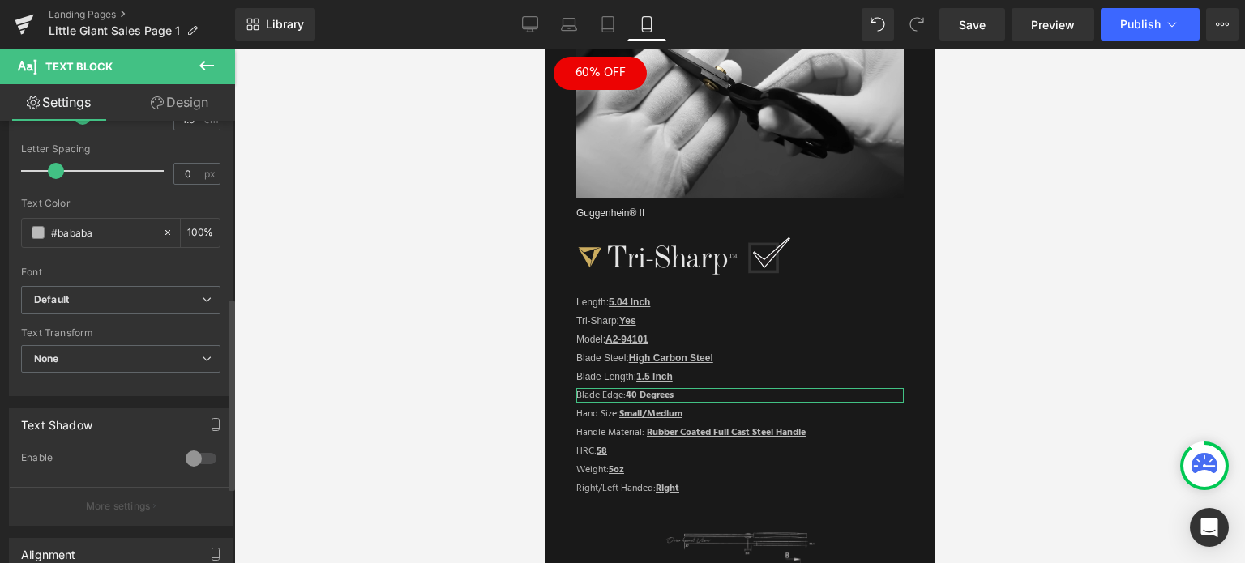
scroll to position [405, 0]
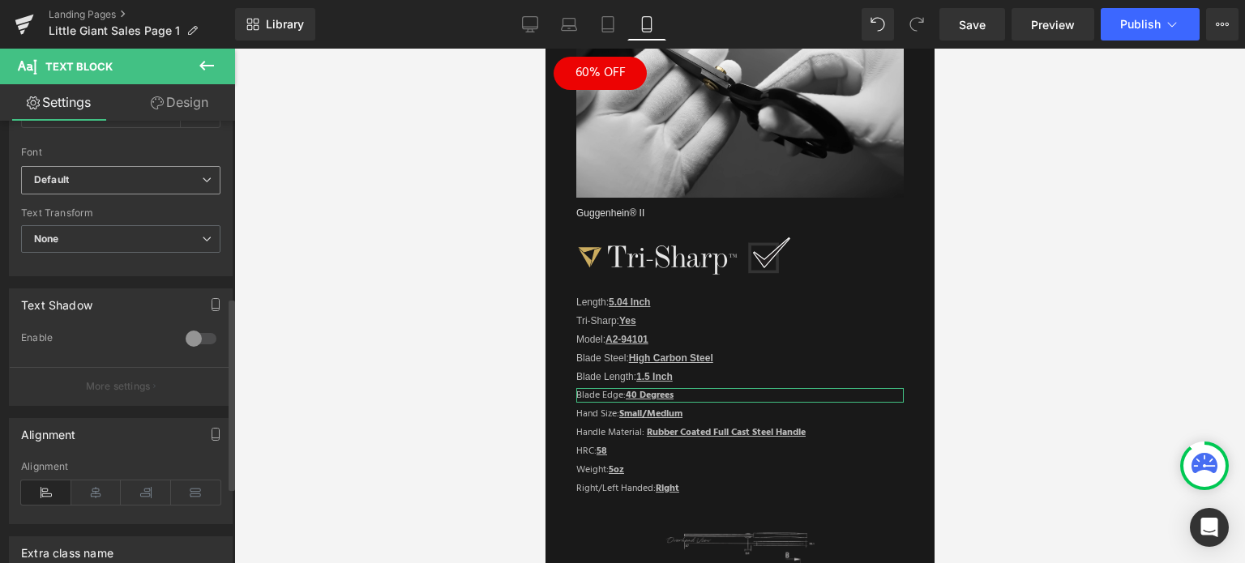
click at [123, 175] on b "Default" at bounding box center [118, 180] width 168 height 14
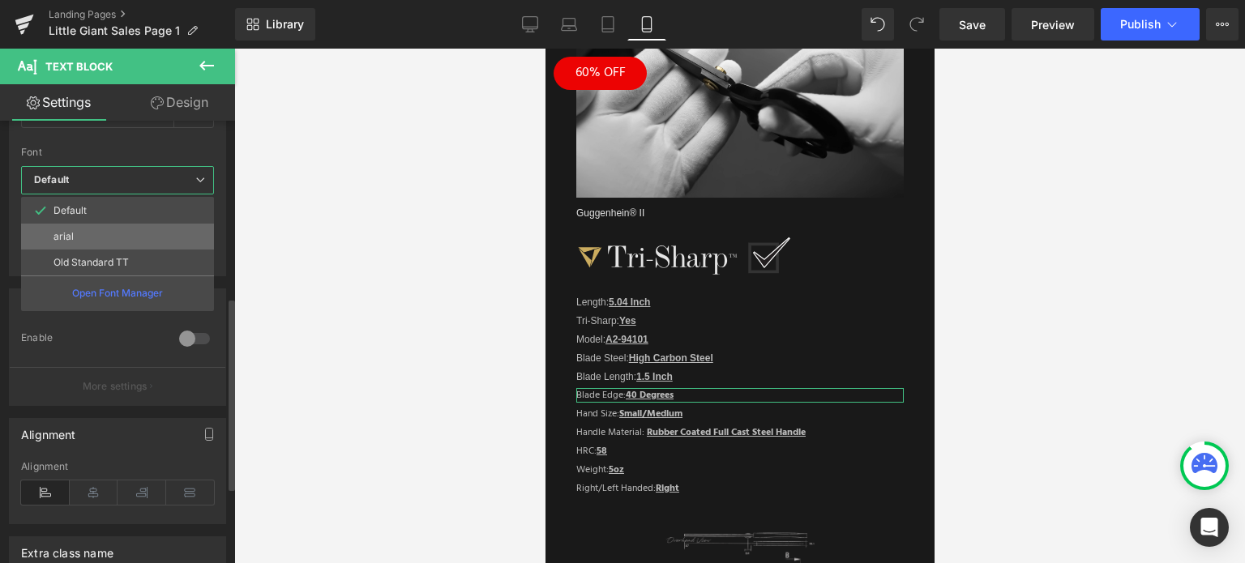
click at [94, 226] on li "arial" at bounding box center [117, 237] width 193 height 26
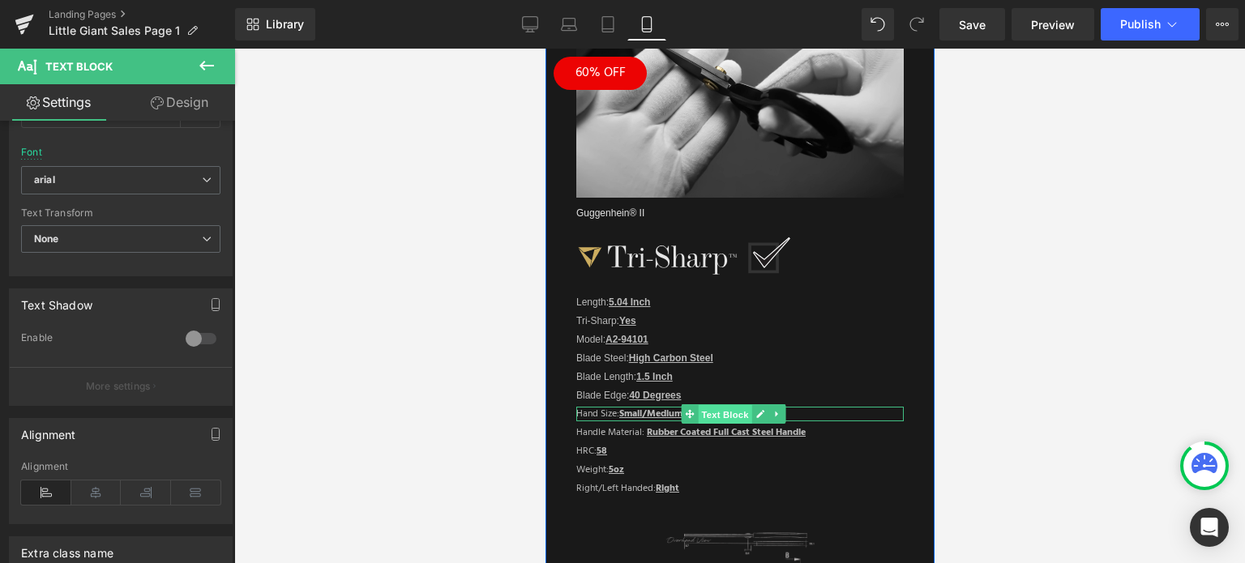
click at [724, 405] on span "Text Block" at bounding box center [724, 414] width 53 height 19
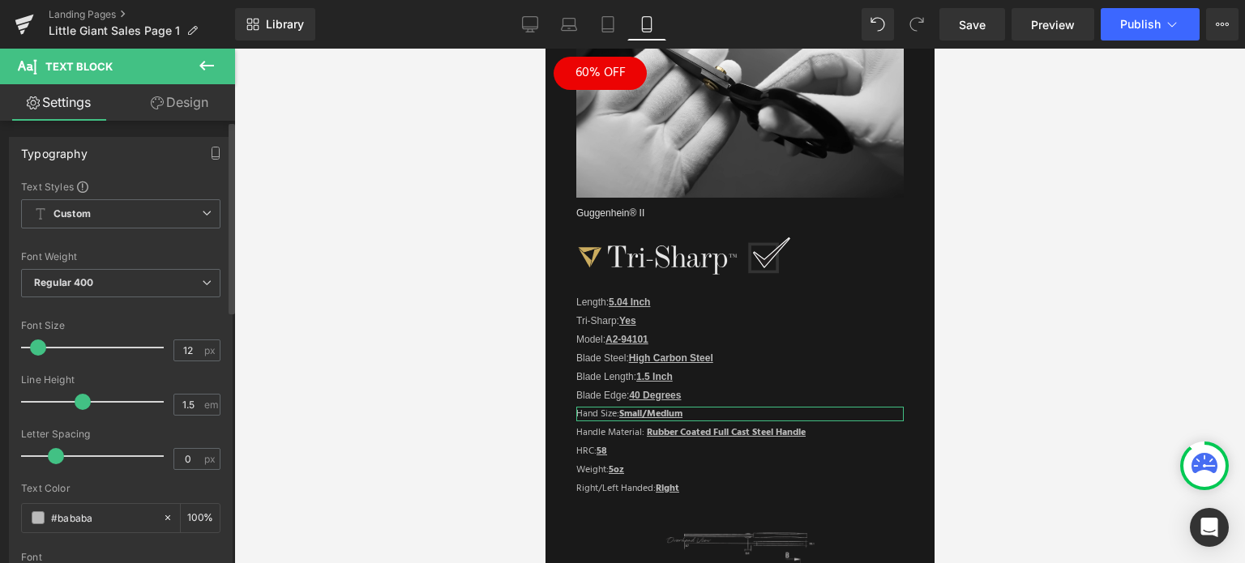
scroll to position [324, 0]
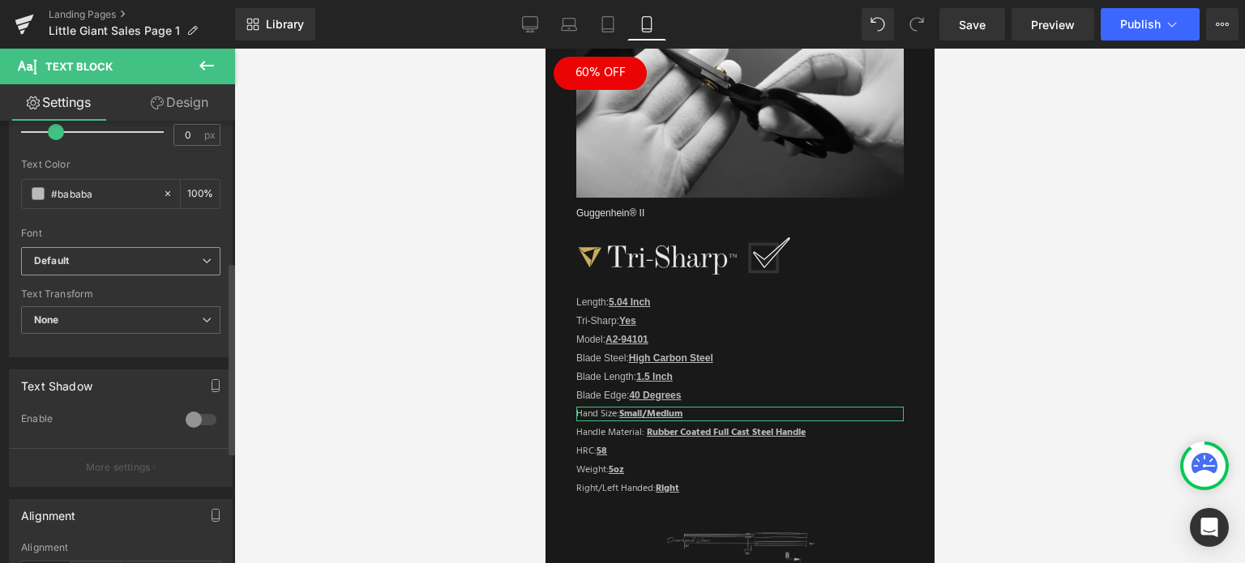
click at [116, 259] on b "Default" at bounding box center [118, 261] width 168 height 14
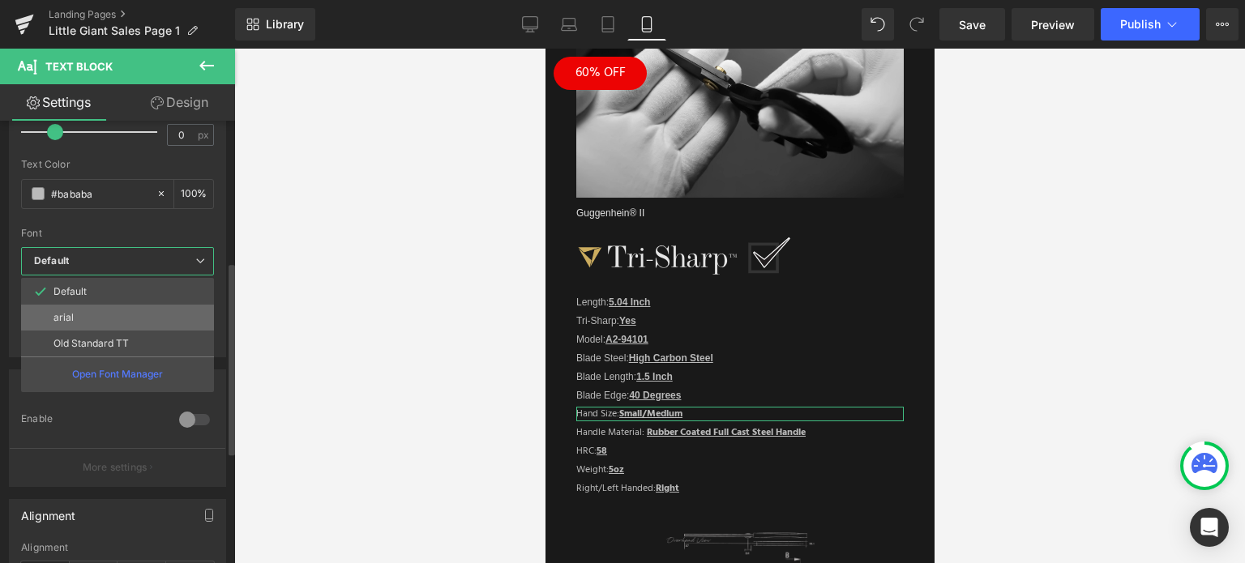
click at [97, 318] on li "arial" at bounding box center [117, 318] width 193 height 26
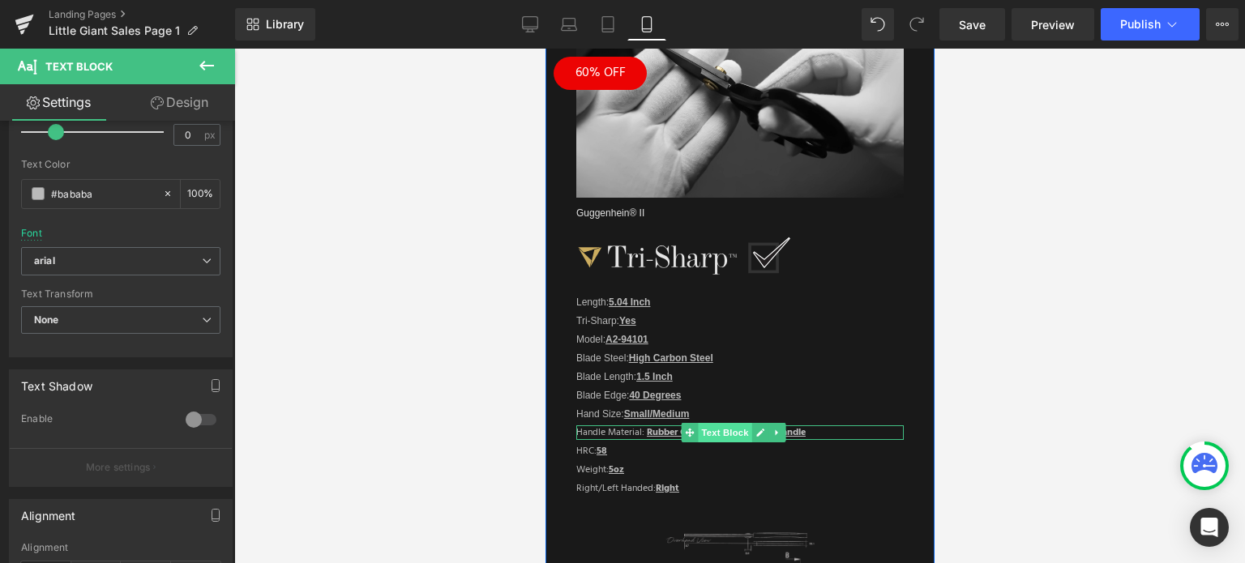
click at [722, 423] on span "Text Block" at bounding box center [724, 432] width 53 height 19
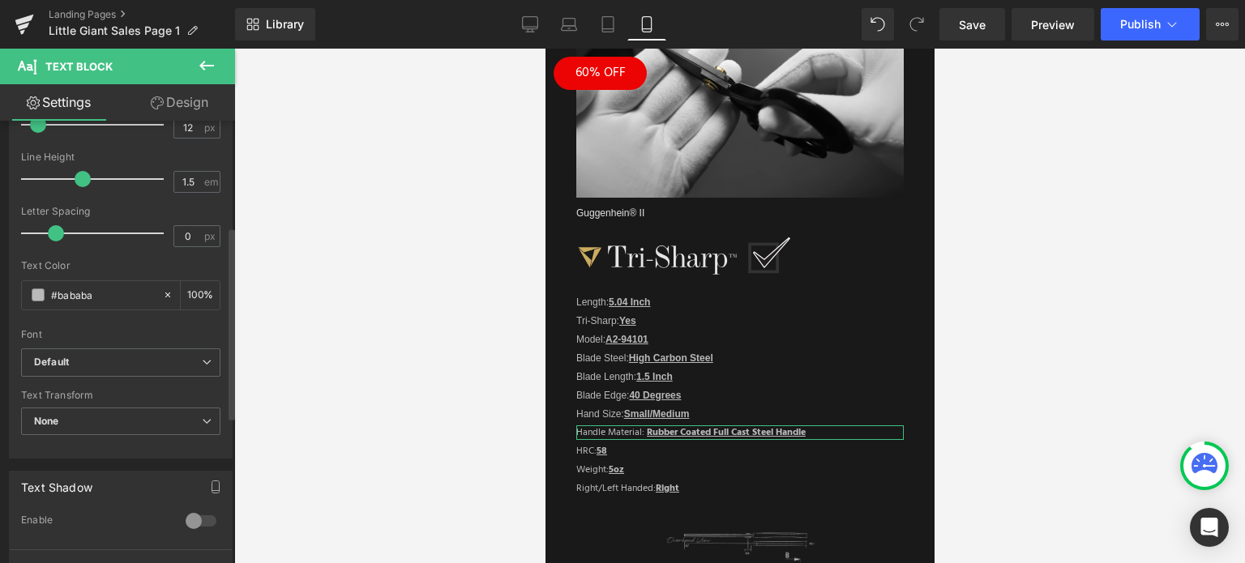
scroll to position [243, 0]
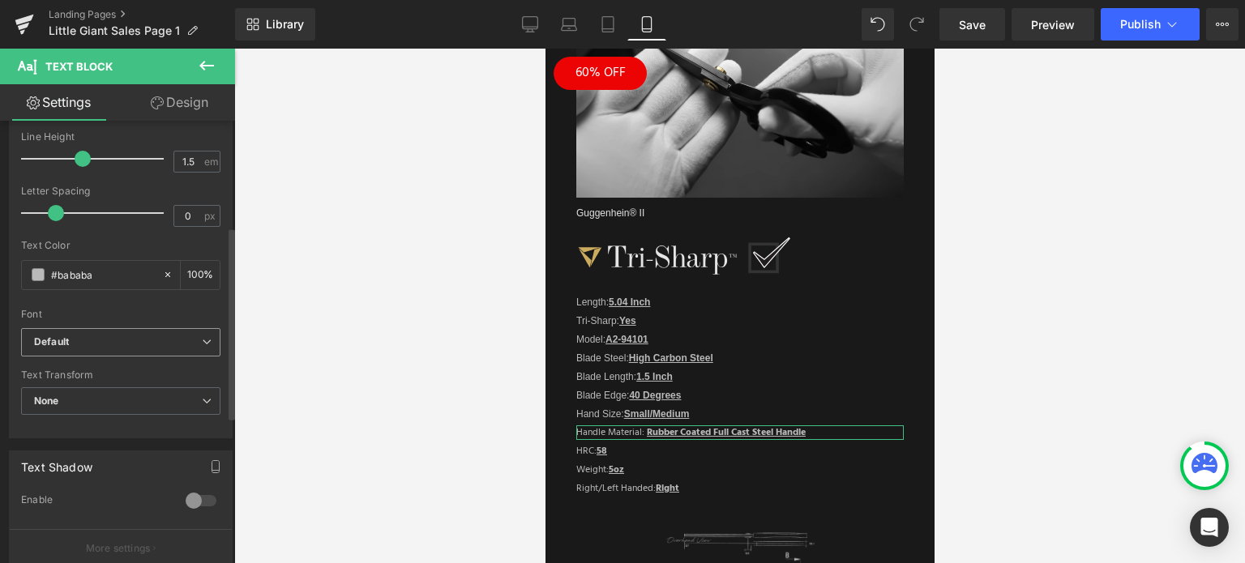
click at [101, 341] on b "Default" at bounding box center [118, 343] width 168 height 14
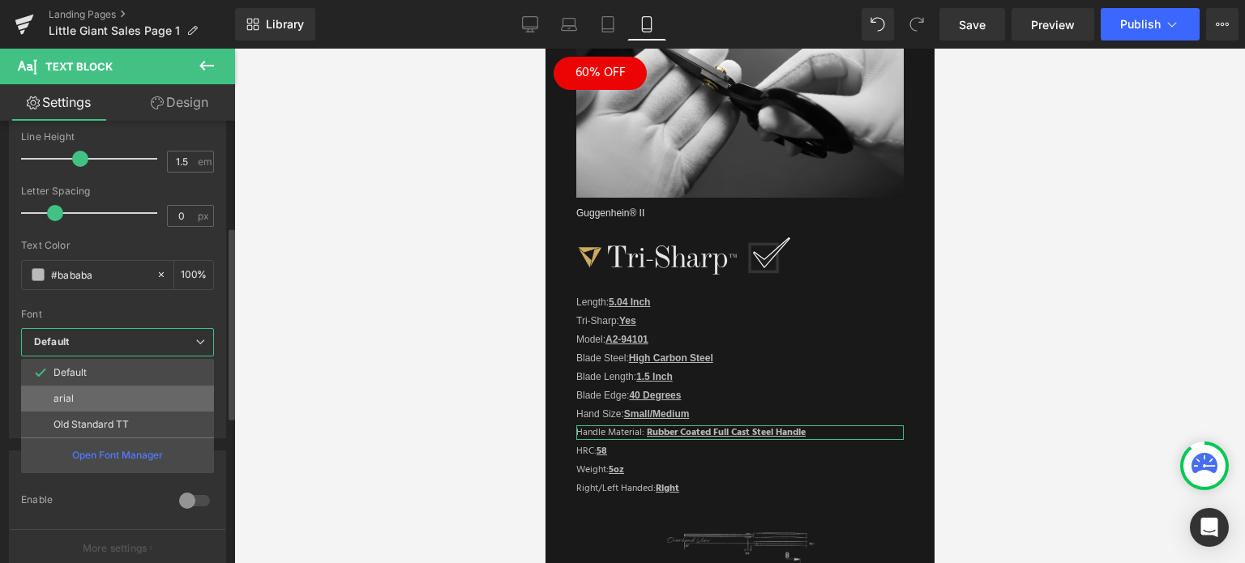
click at [90, 394] on li "arial" at bounding box center [117, 399] width 193 height 26
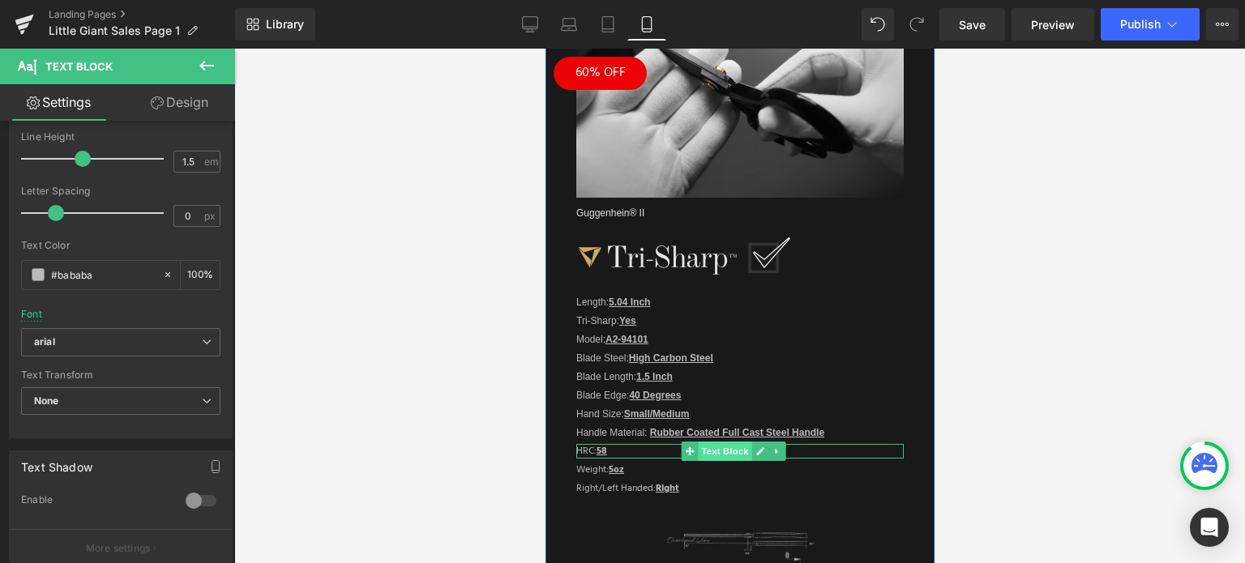
click at [718, 442] on span "Text Block" at bounding box center [724, 451] width 53 height 19
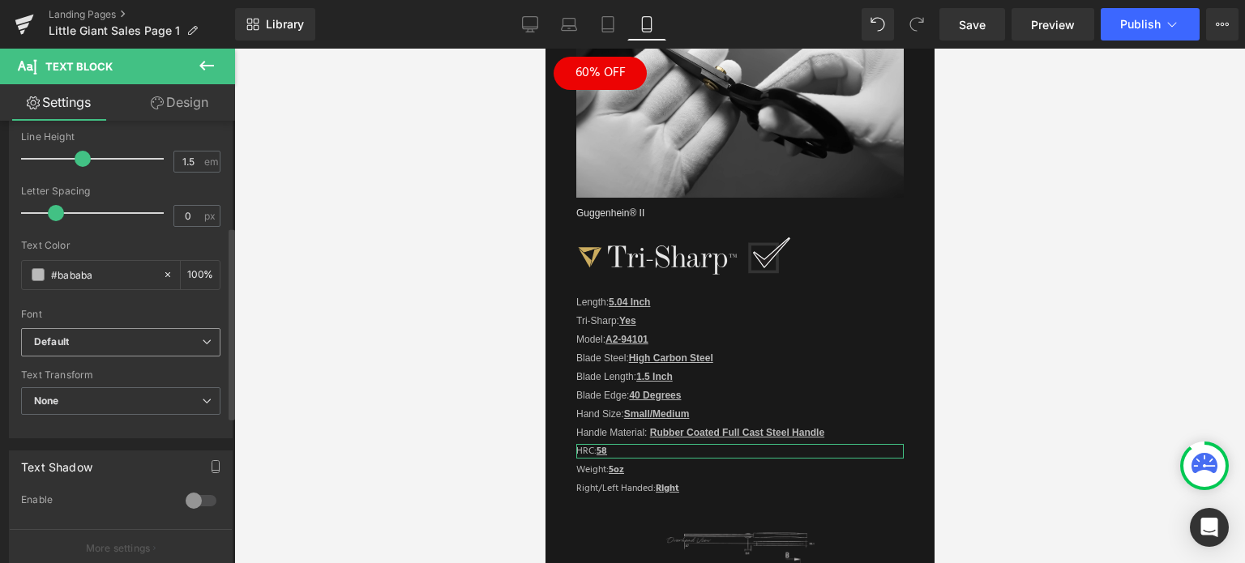
click at [102, 348] on b "Default" at bounding box center [118, 343] width 168 height 14
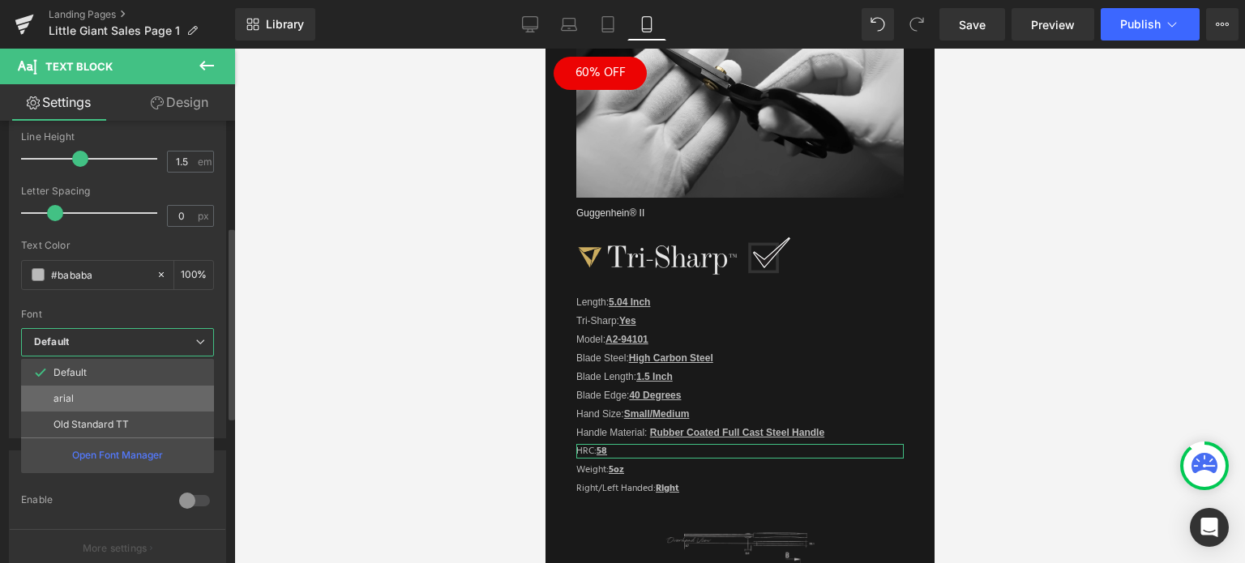
click at [96, 397] on li "arial" at bounding box center [117, 399] width 193 height 26
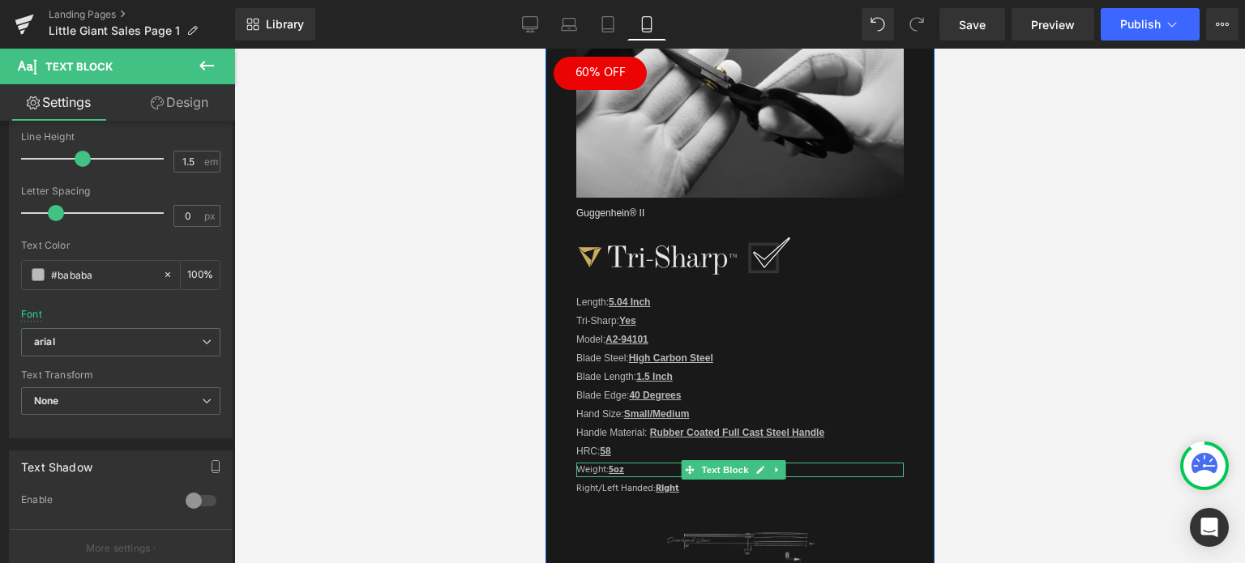
click at [724, 460] on span "Text Block" at bounding box center [724, 469] width 53 height 19
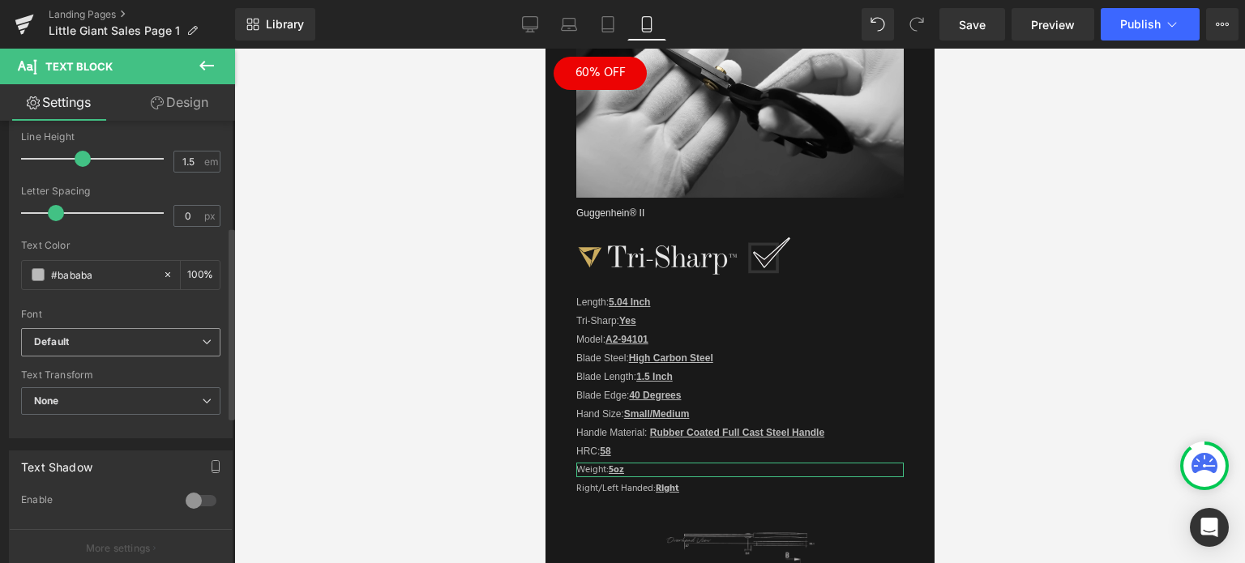
click at [113, 339] on b "Default" at bounding box center [118, 343] width 168 height 14
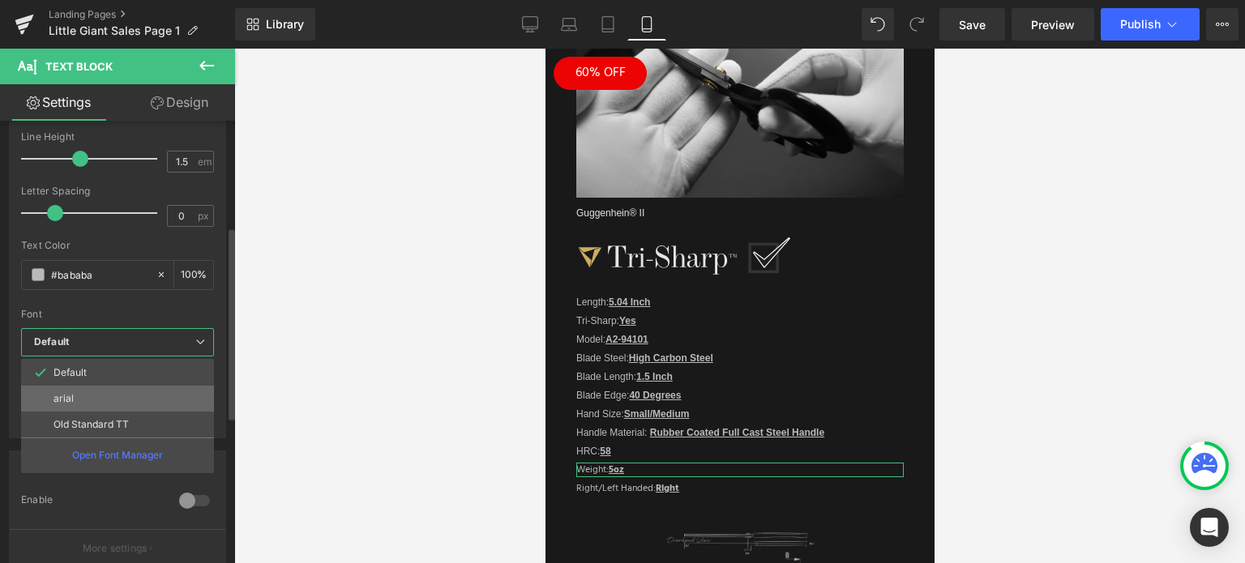
click at [96, 390] on li "arial" at bounding box center [117, 399] width 193 height 26
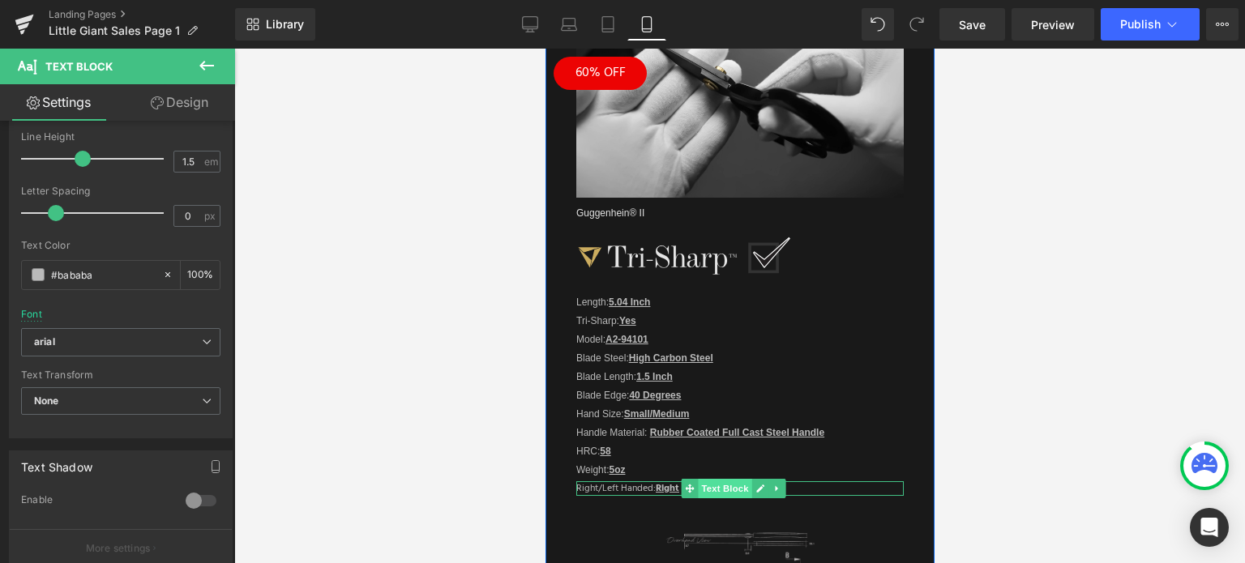
click at [724, 479] on span "Text Block" at bounding box center [724, 488] width 53 height 19
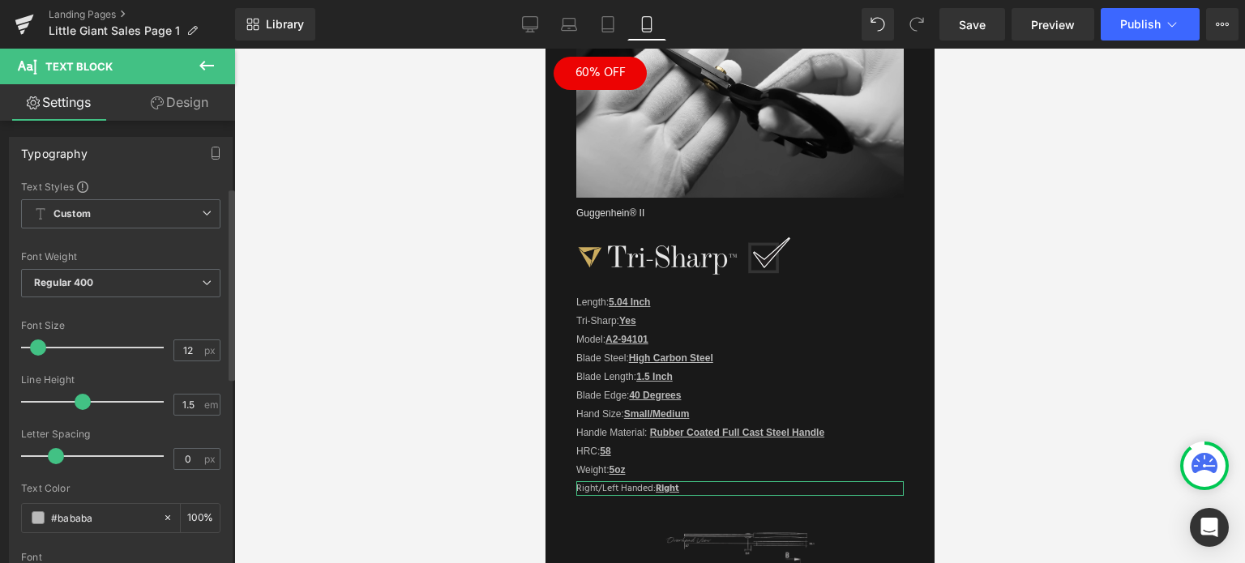
scroll to position [324, 0]
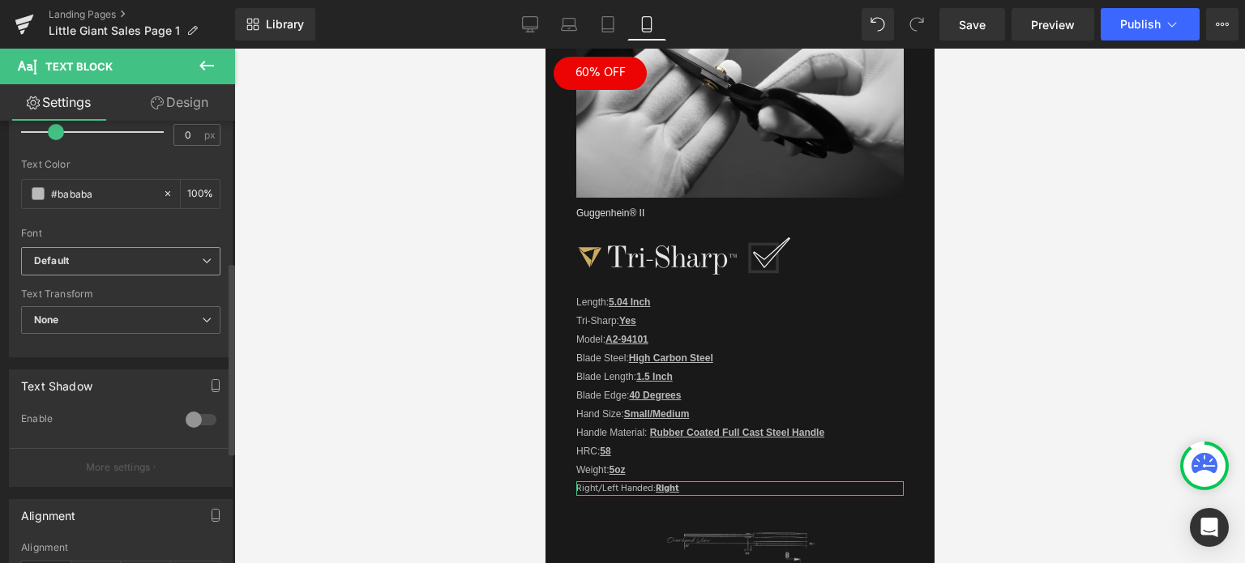
click at [105, 260] on b "Default" at bounding box center [118, 261] width 168 height 14
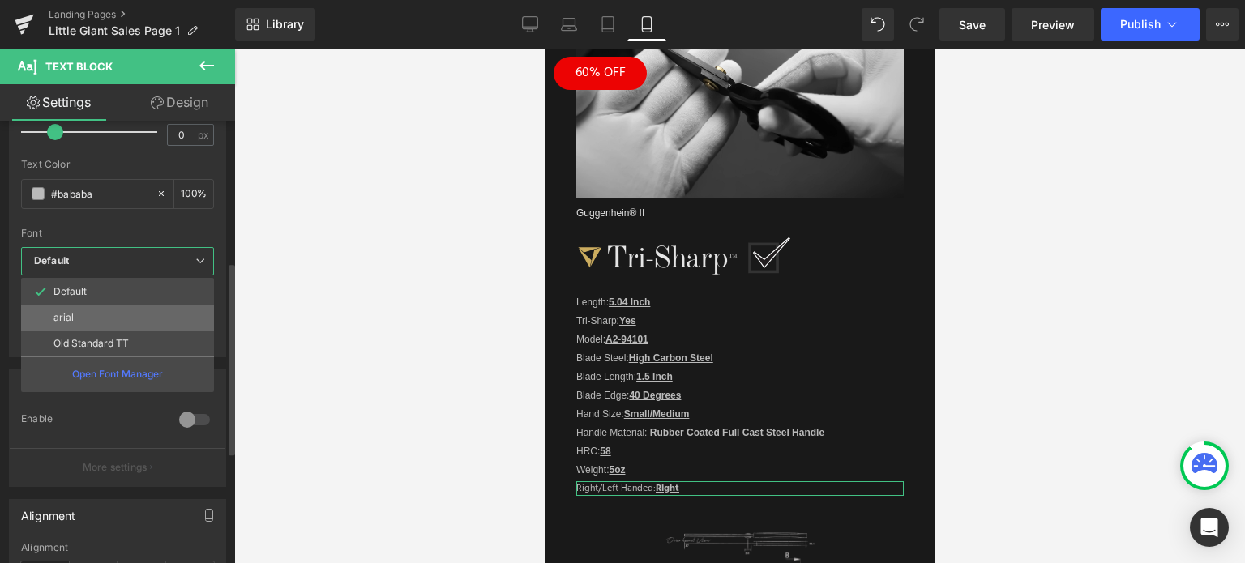
click at [98, 318] on li "arial" at bounding box center [117, 318] width 193 height 26
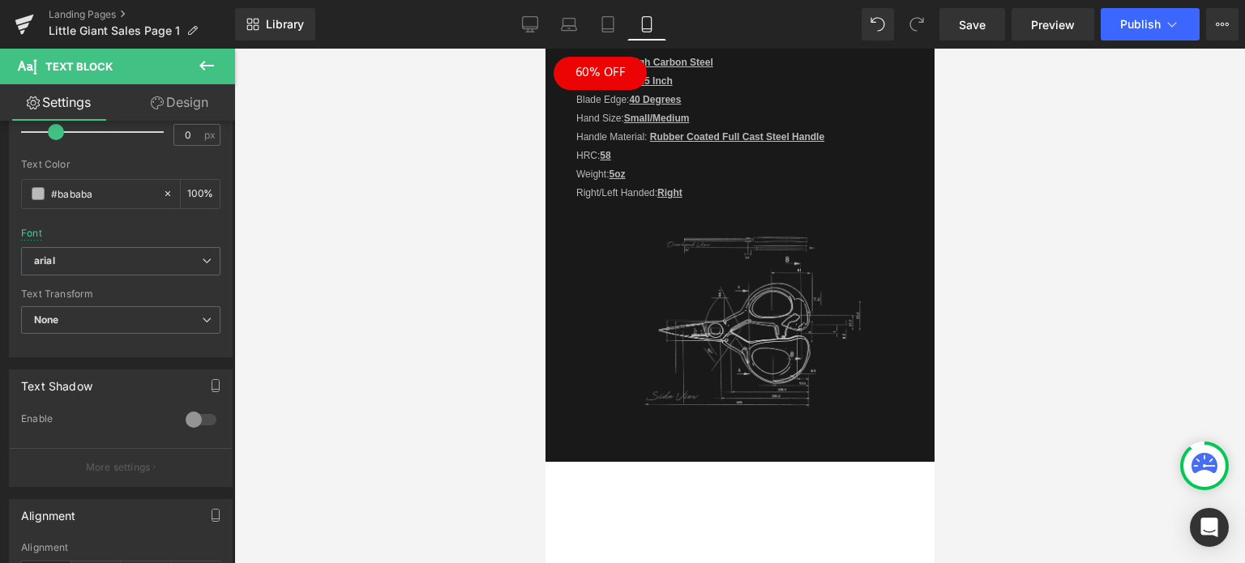
scroll to position [4577, 0]
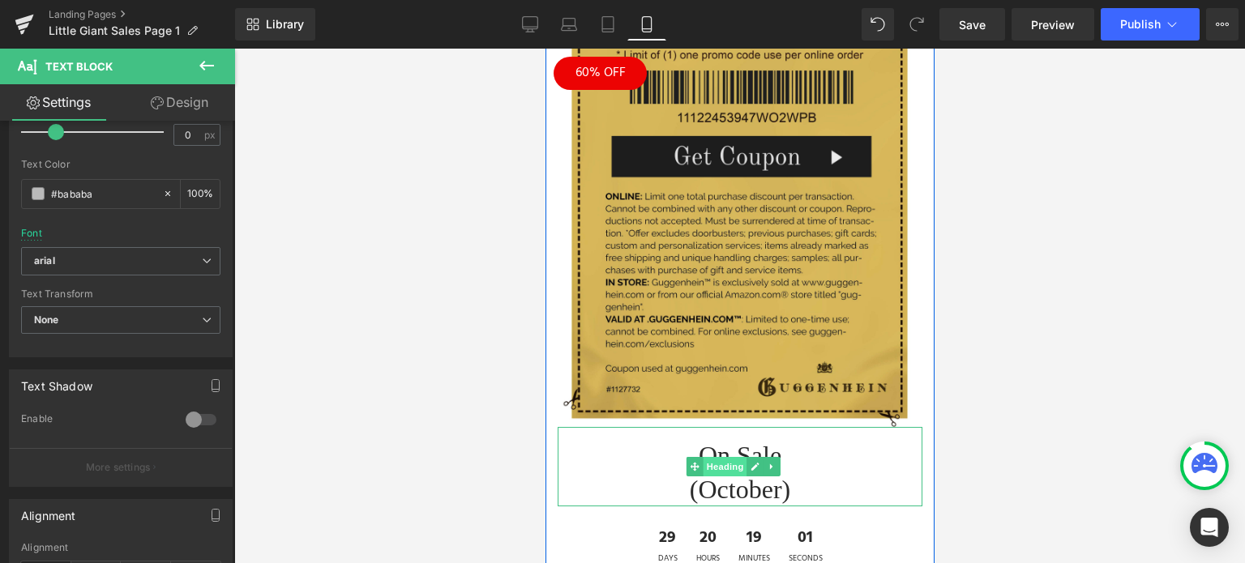
click at [727, 457] on span "Heading" at bounding box center [725, 466] width 44 height 19
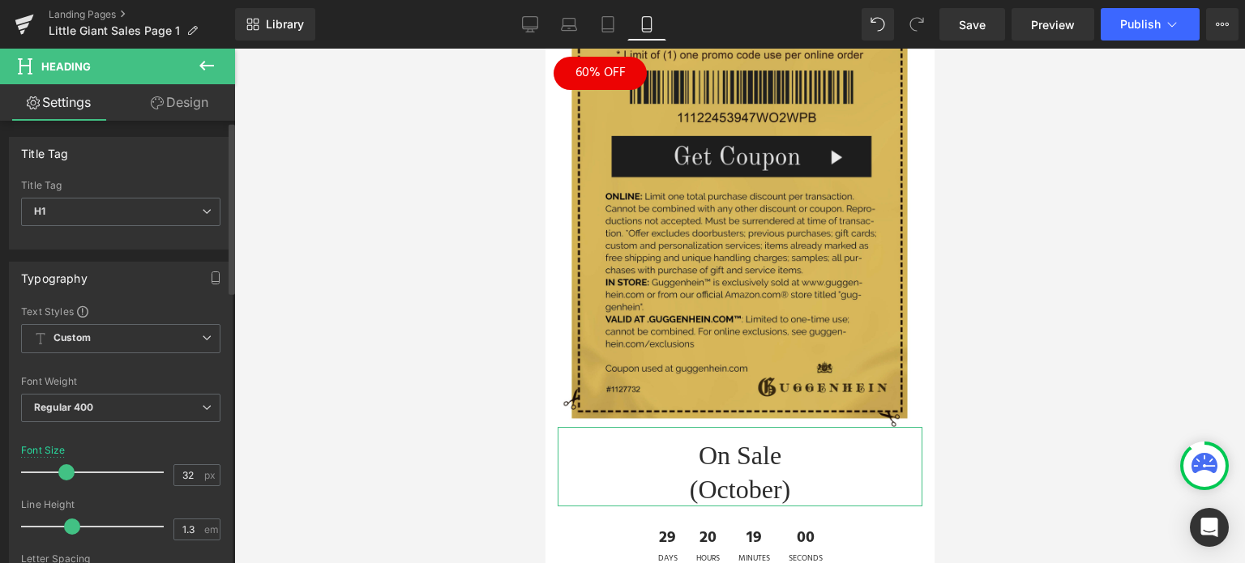
scroll to position [324, 0]
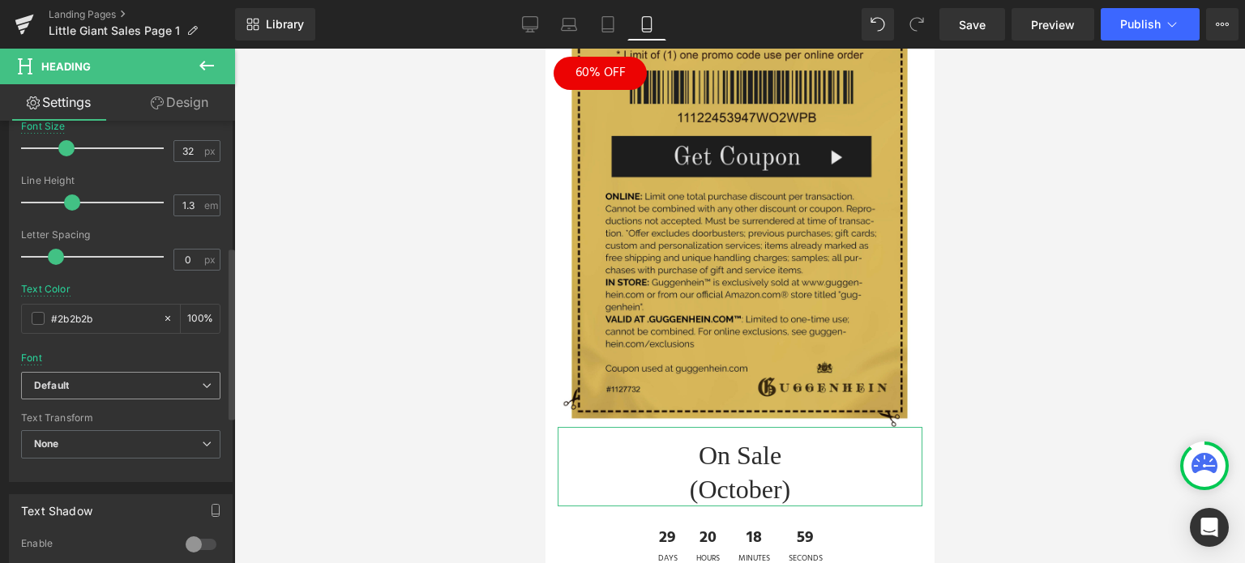
click at [110, 387] on b "Default" at bounding box center [118, 386] width 168 height 14
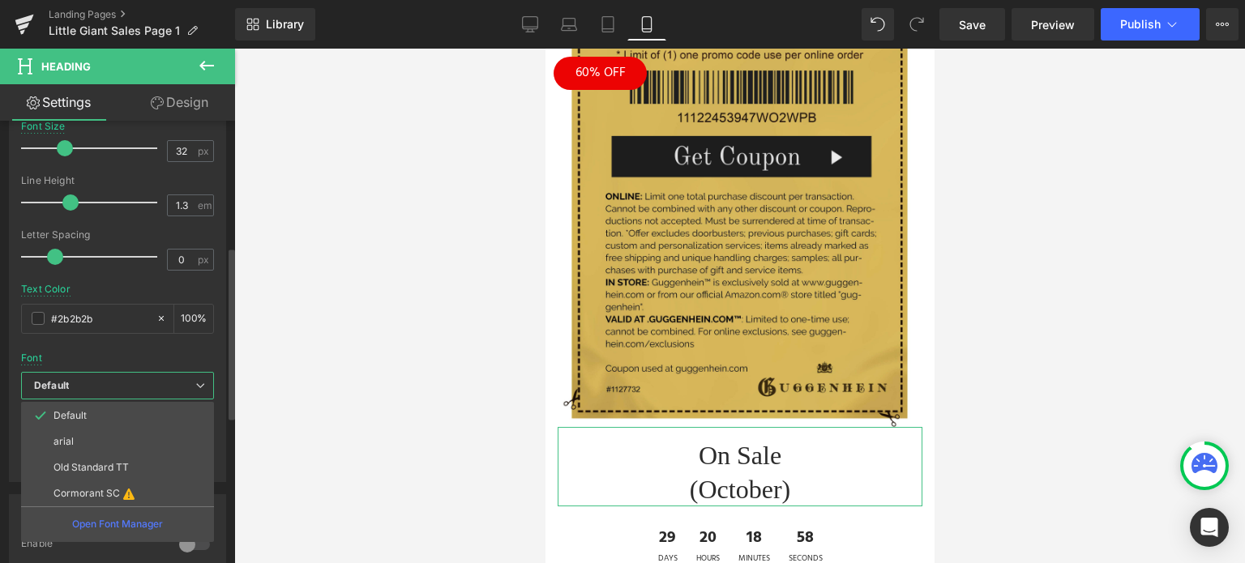
click at [99, 458] on li "Old Standard TT" at bounding box center [117, 468] width 193 height 26
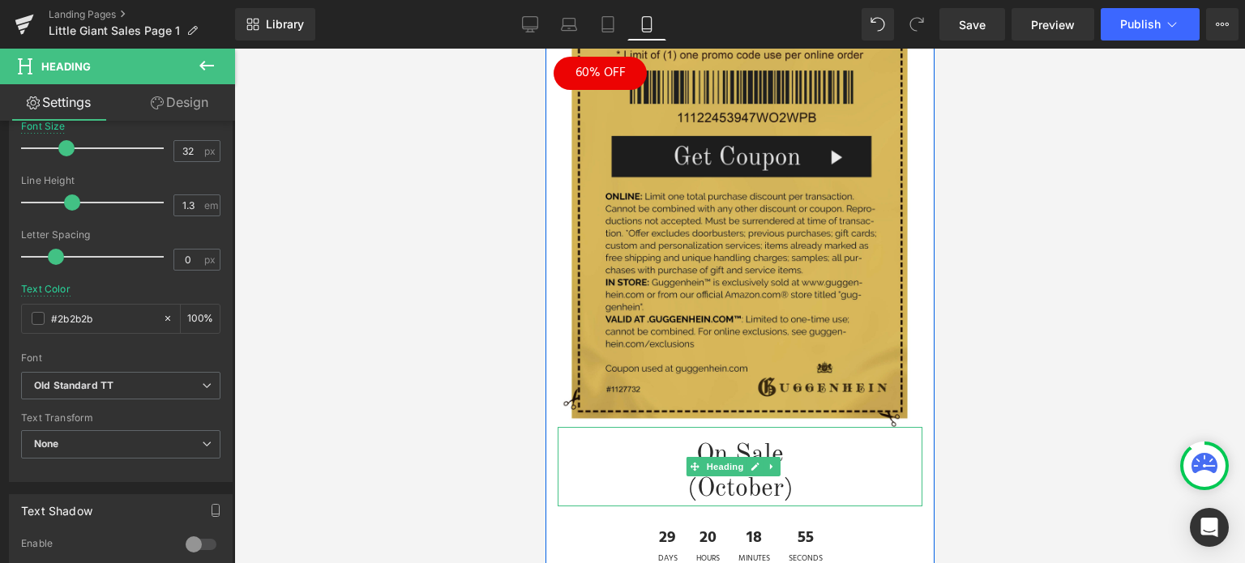
click at [709, 473] on h1 "(October)" at bounding box center [739, 490] width 365 height 34
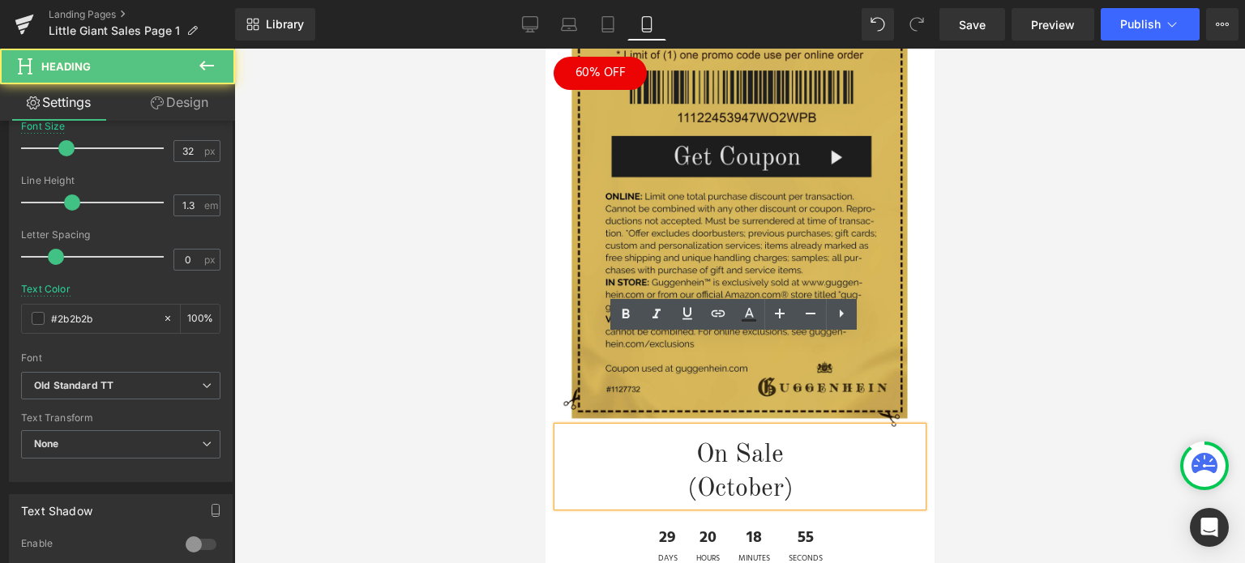
click at [678, 473] on h1 "(October)" at bounding box center [739, 490] width 365 height 34
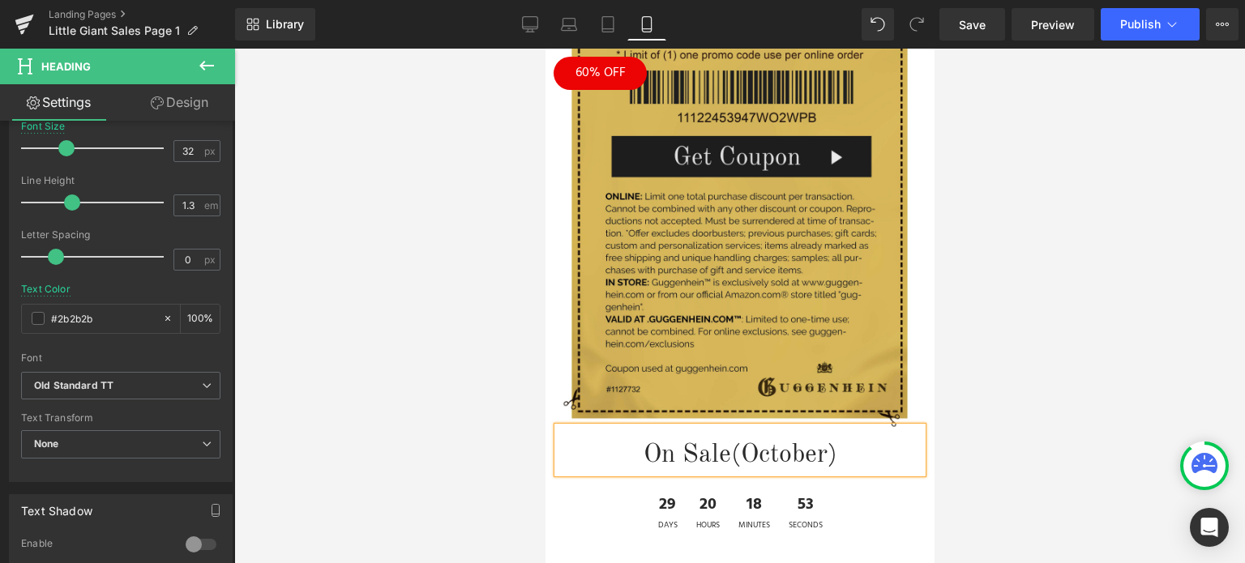
click at [1034, 360] on div at bounding box center [739, 306] width 1011 height 515
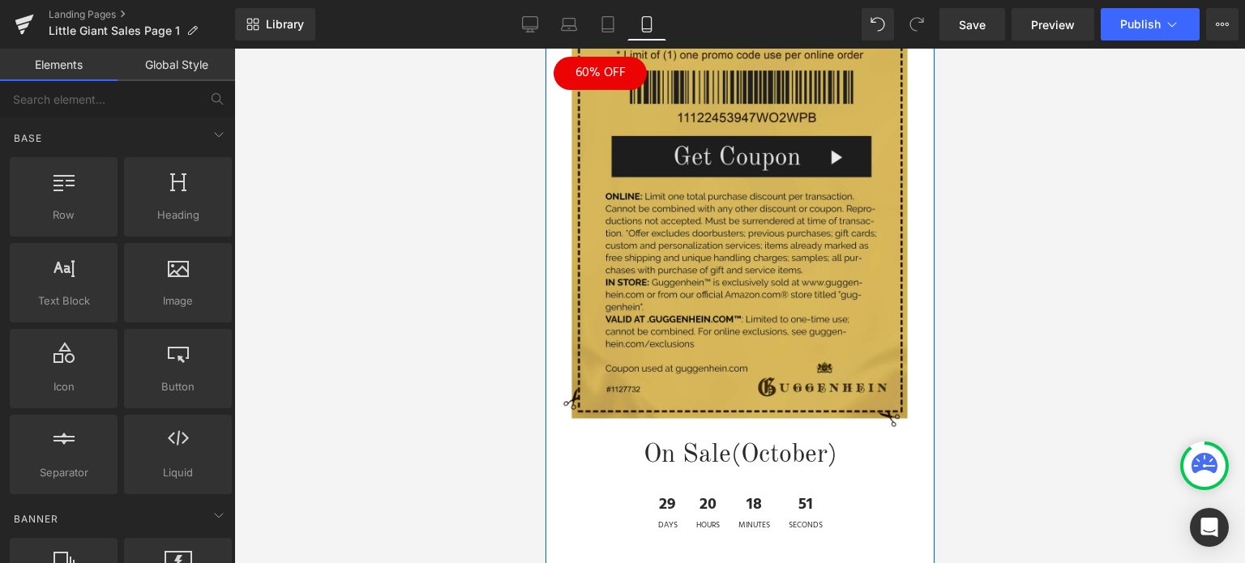
click at [808, 442] on span "(October)" at bounding box center [783, 455] width 106 height 26
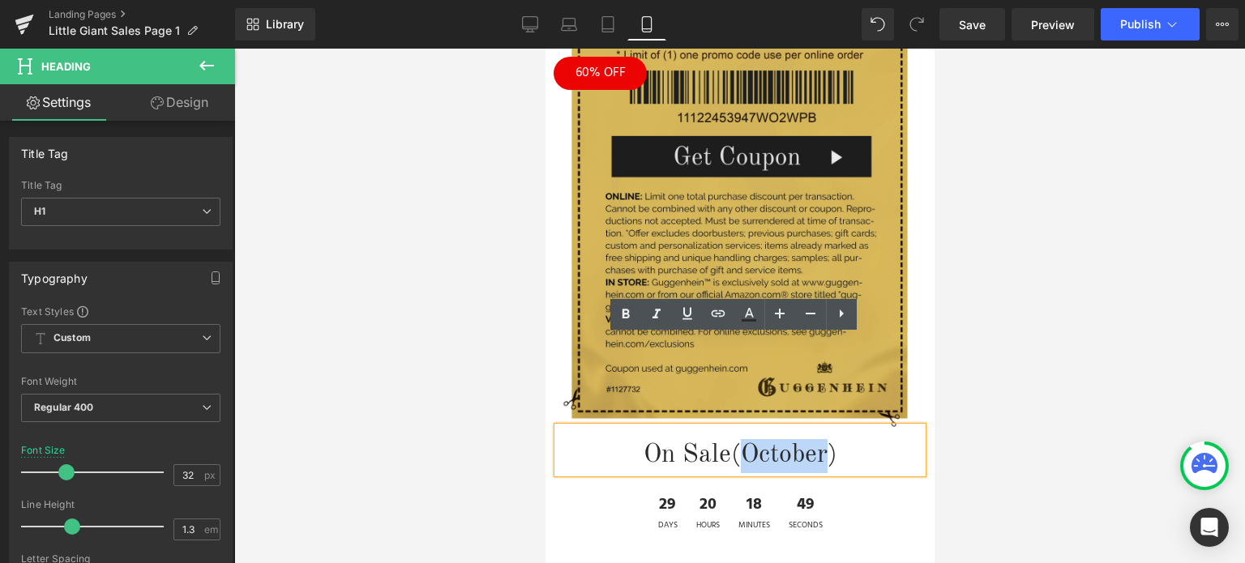
drag, startPoint x: 825, startPoint y: 363, endPoint x: 741, endPoint y: 361, distance: 84.3
click at [741, 442] on span "(October)" at bounding box center [783, 455] width 106 height 26
click at [866, 439] on h1 "On Sale (October)" at bounding box center [739, 456] width 365 height 34
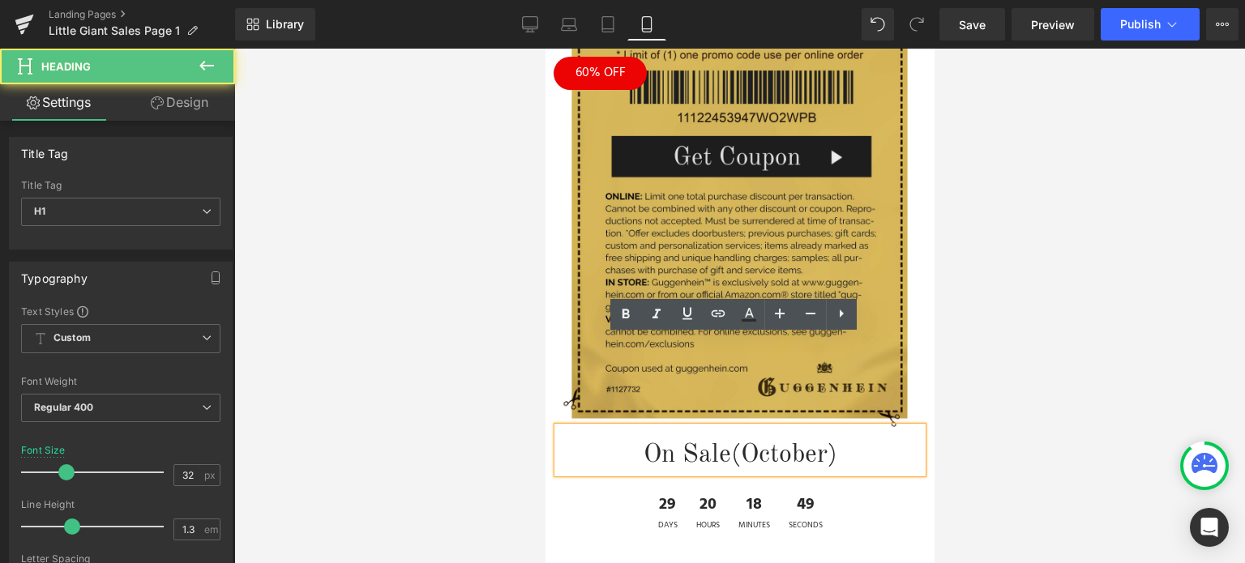
click at [1102, 375] on div at bounding box center [739, 306] width 1011 height 515
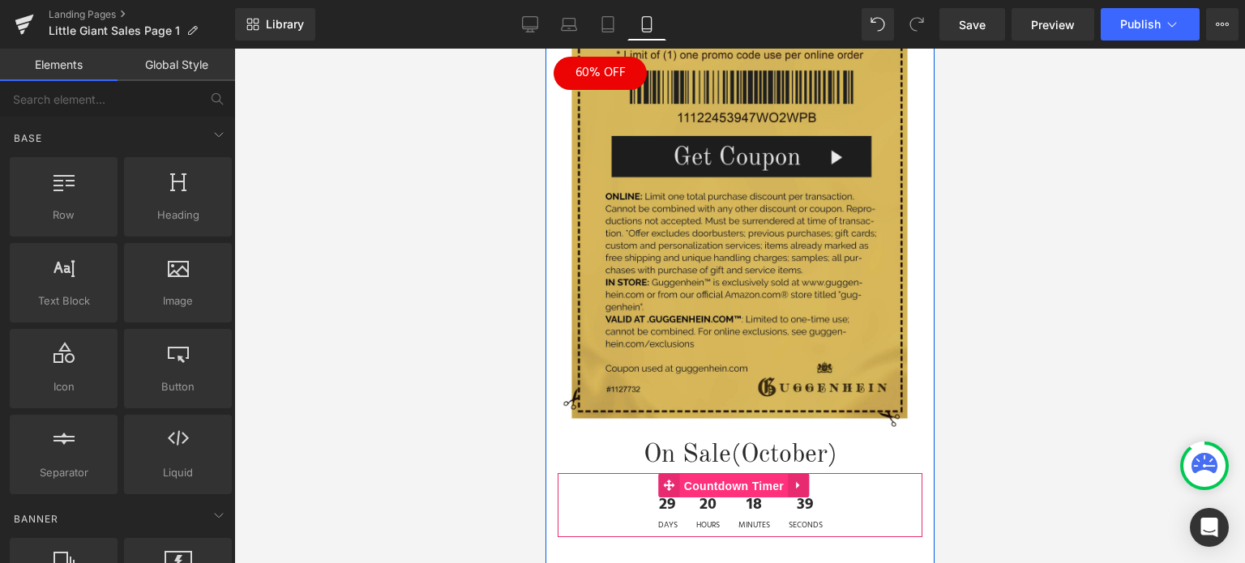
click at [724, 474] on span "Countdown Timer" at bounding box center [733, 486] width 108 height 24
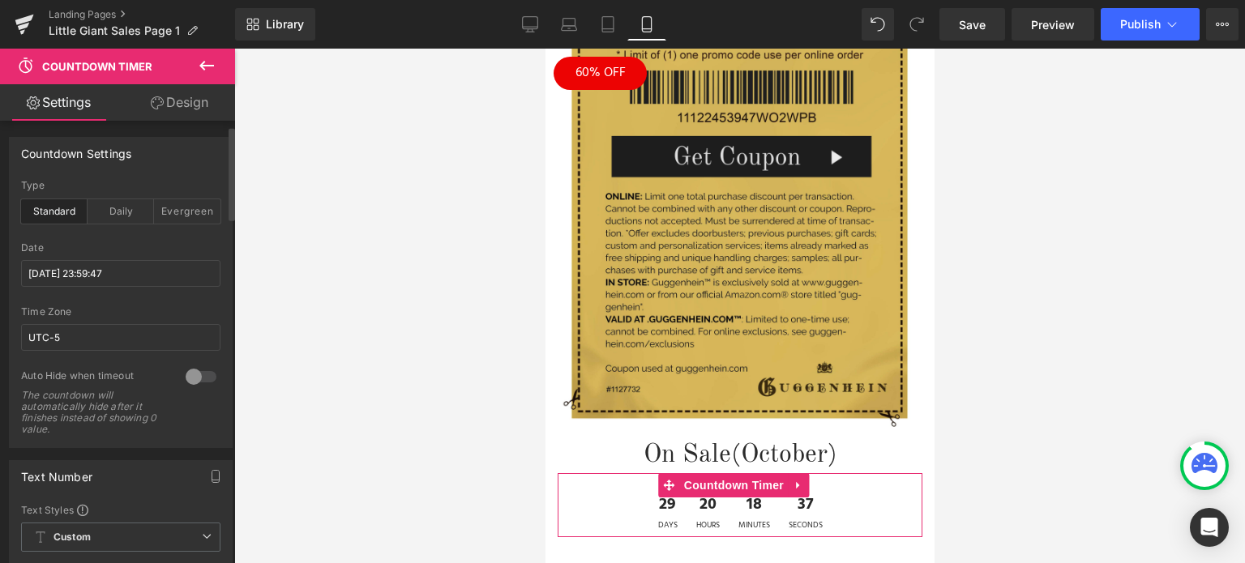
scroll to position [243, 0]
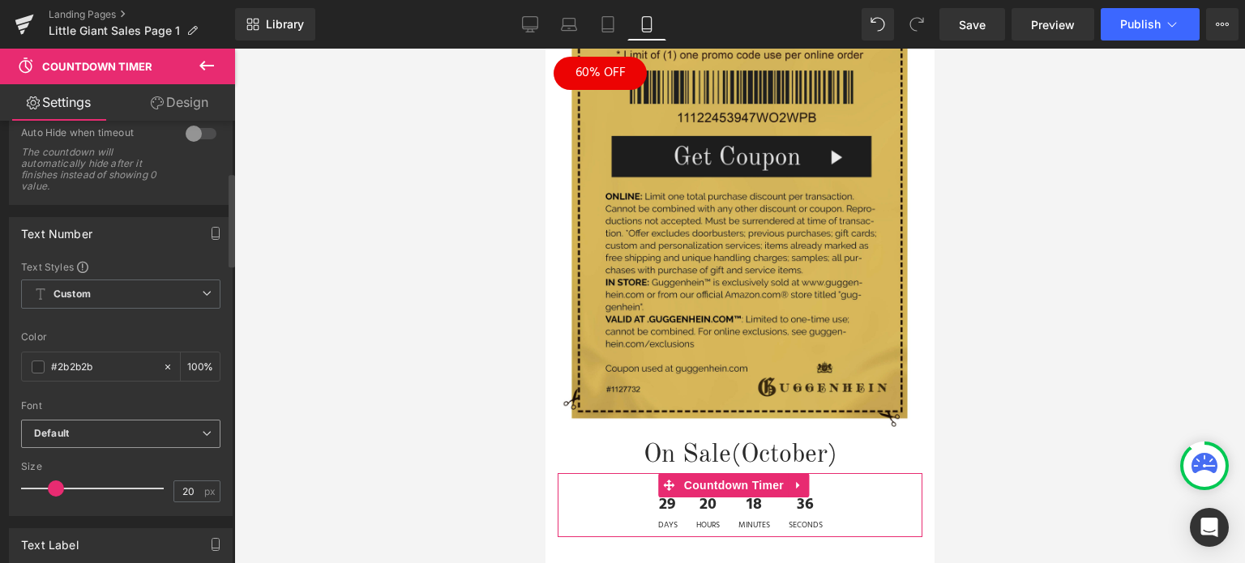
click at [96, 432] on b "Default" at bounding box center [118, 434] width 168 height 14
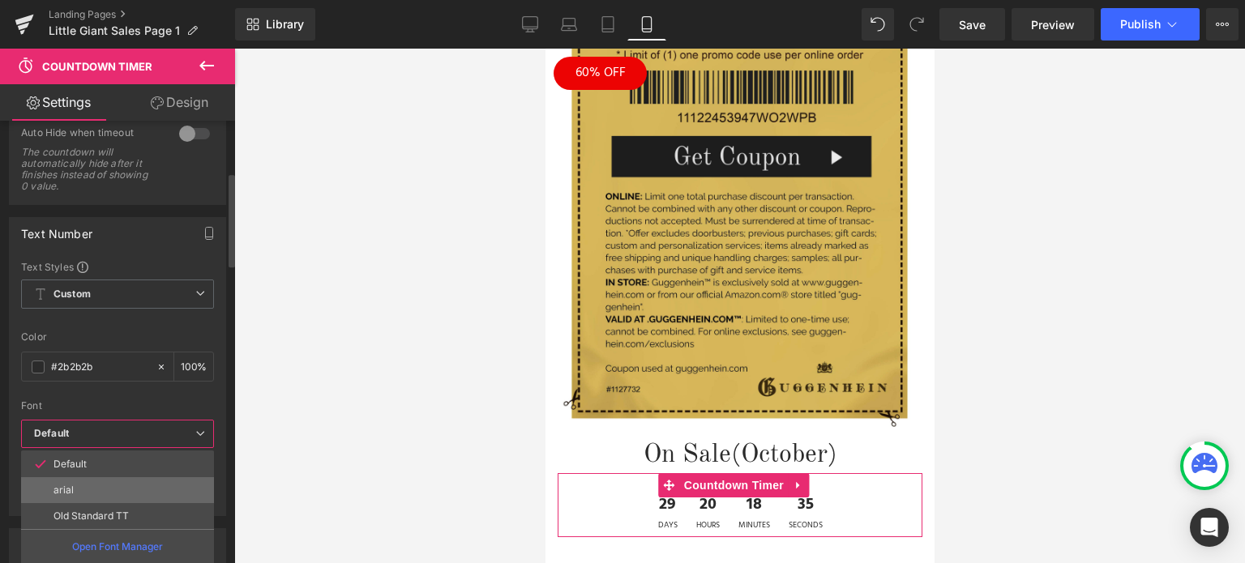
click at [113, 486] on li "arial" at bounding box center [117, 490] width 193 height 26
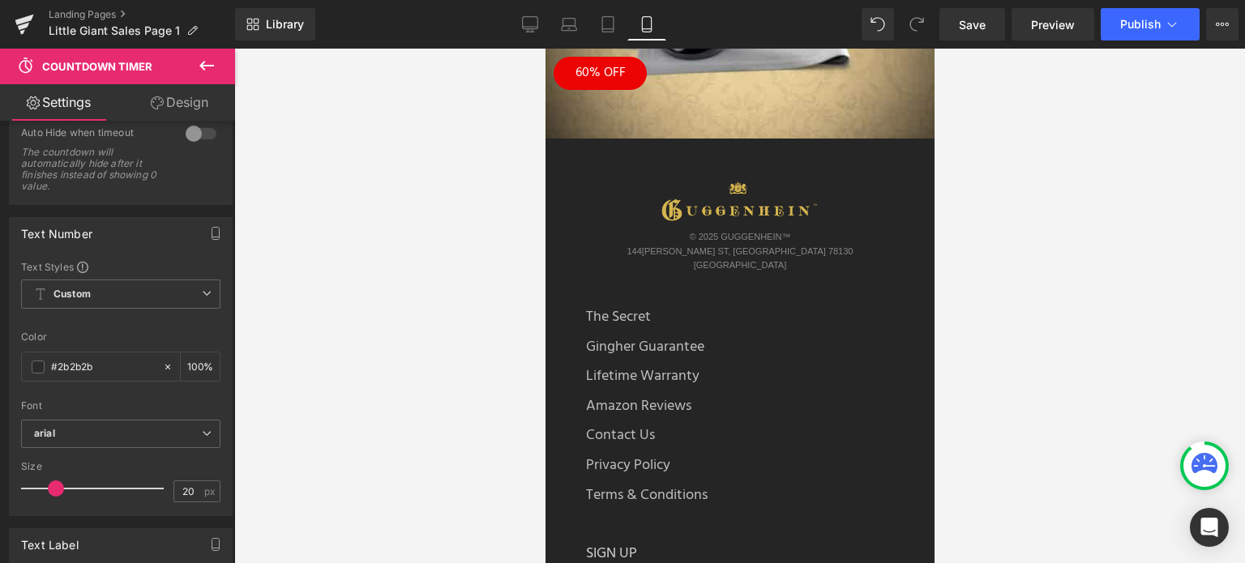
scroll to position [5256, 0]
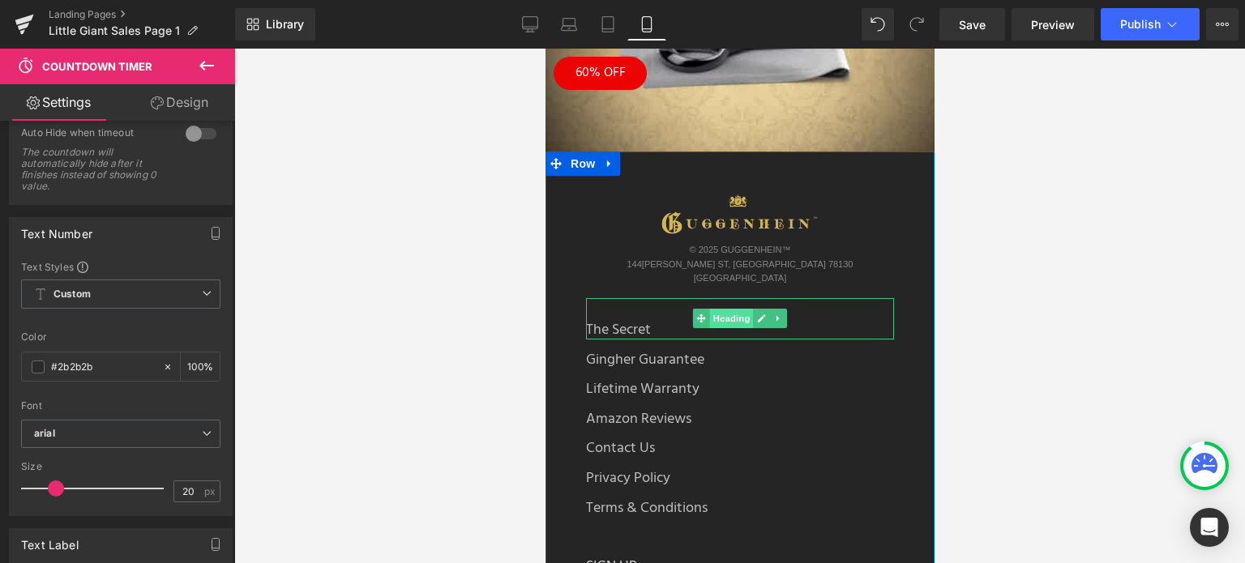
click at [737, 309] on span "Heading" at bounding box center [731, 318] width 44 height 19
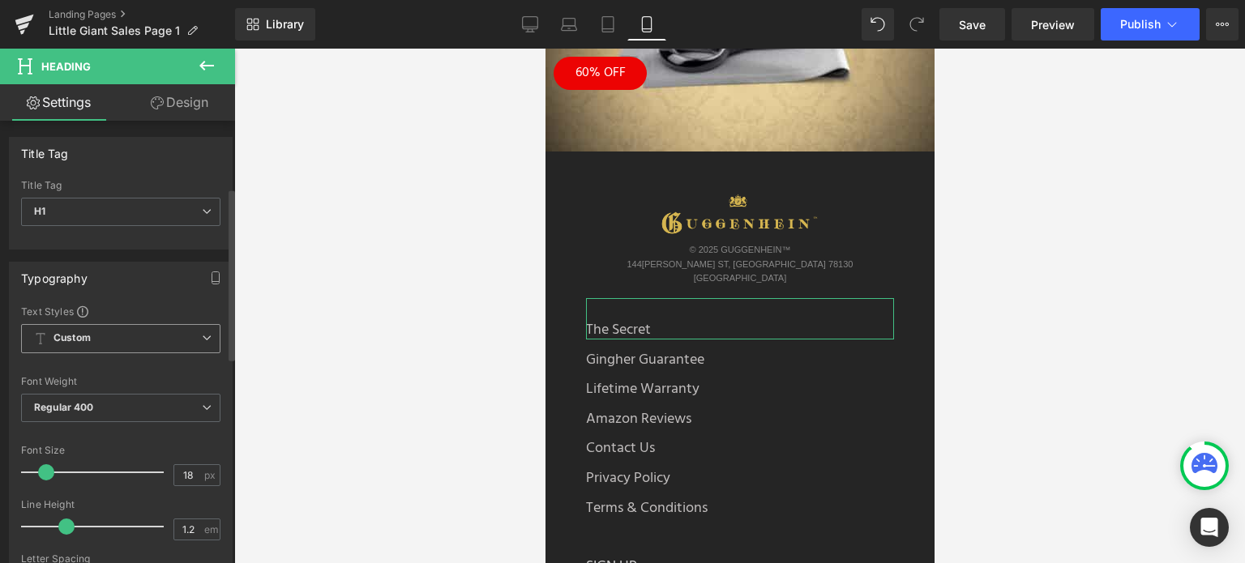
scroll to position [324, 0]
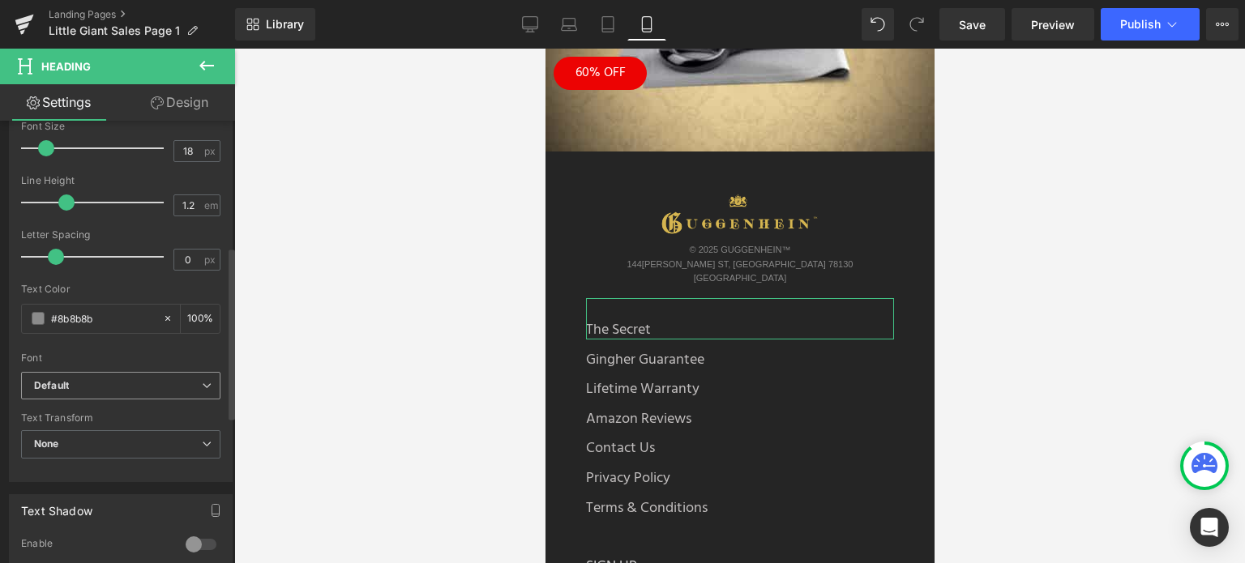
click at [88, 391] on span "Default" at bounding box center [120, 386] width 199 height 28
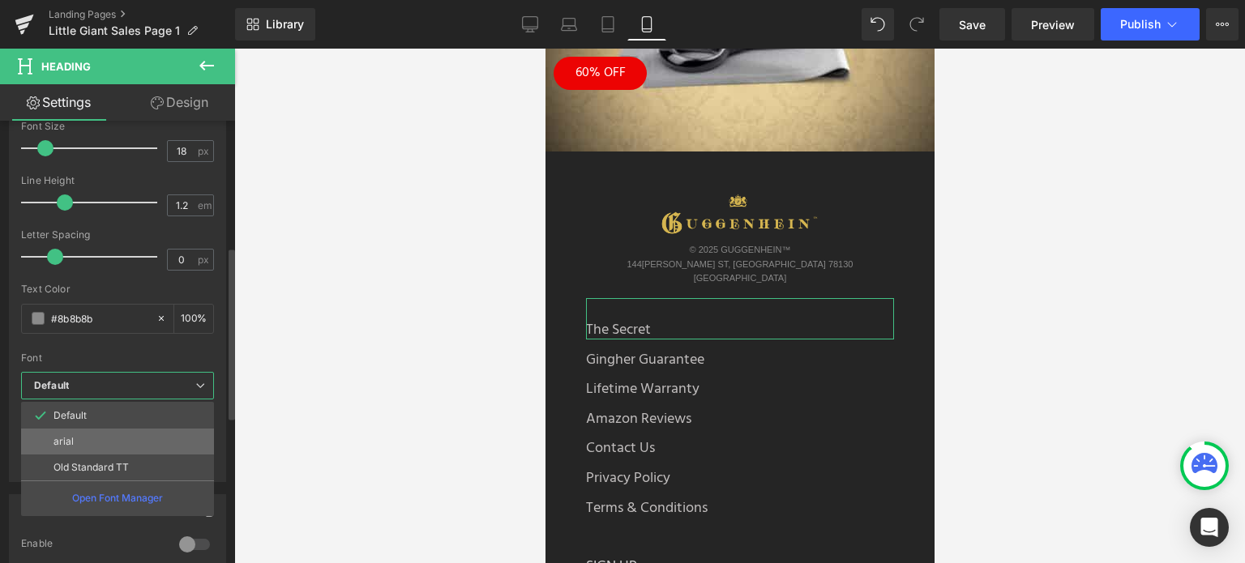
click at [93, 435] on li "arial" at bounding box center [117, 442] width 193 height 26
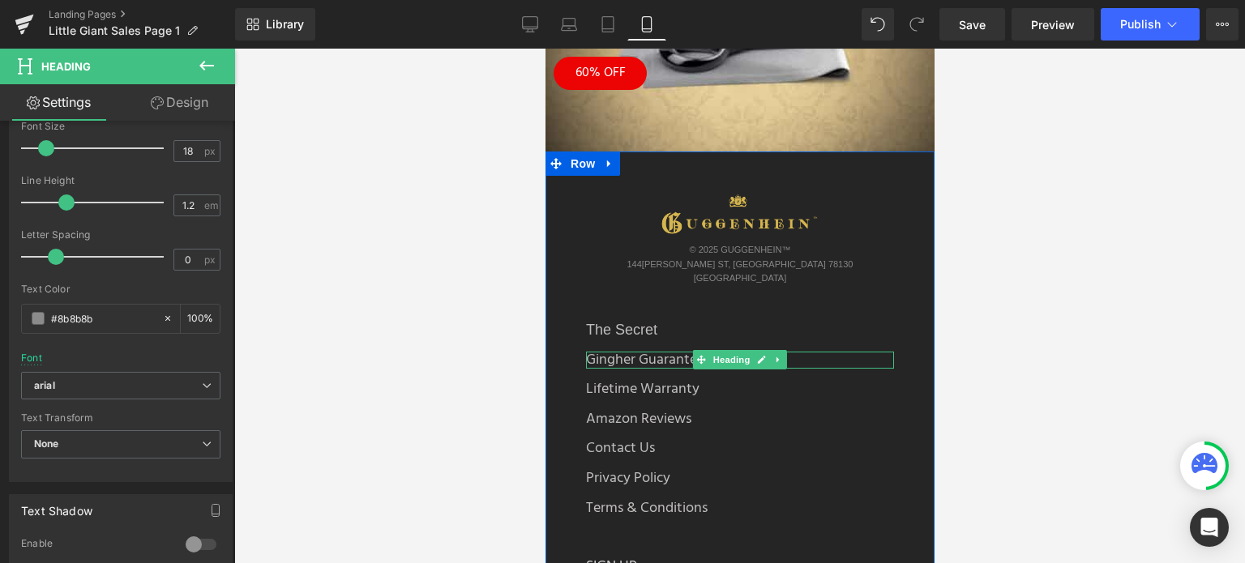
drag, startPoint x: 714, startPoint y: 249, endPoint x: 720, endPoint y: 243, distance: 8.6
click at [714, 350] on span "Heading" at bounding box center [731, 359] width 44 height 19
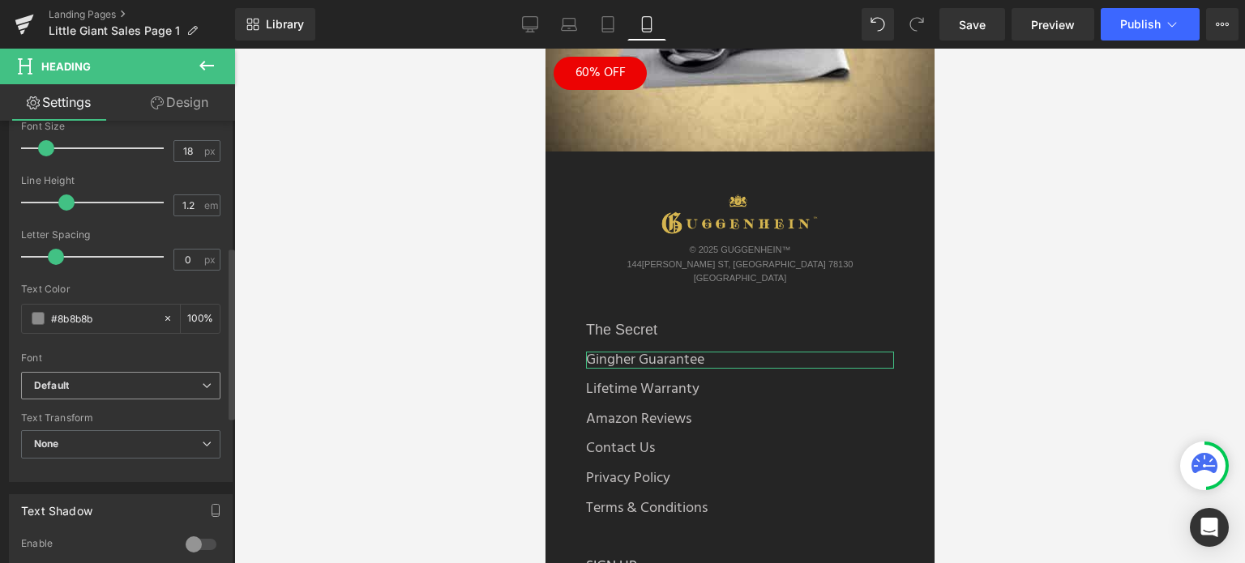
click at [117, 383] on b "Default" at bounding box center [118, 386] width 168 height 14
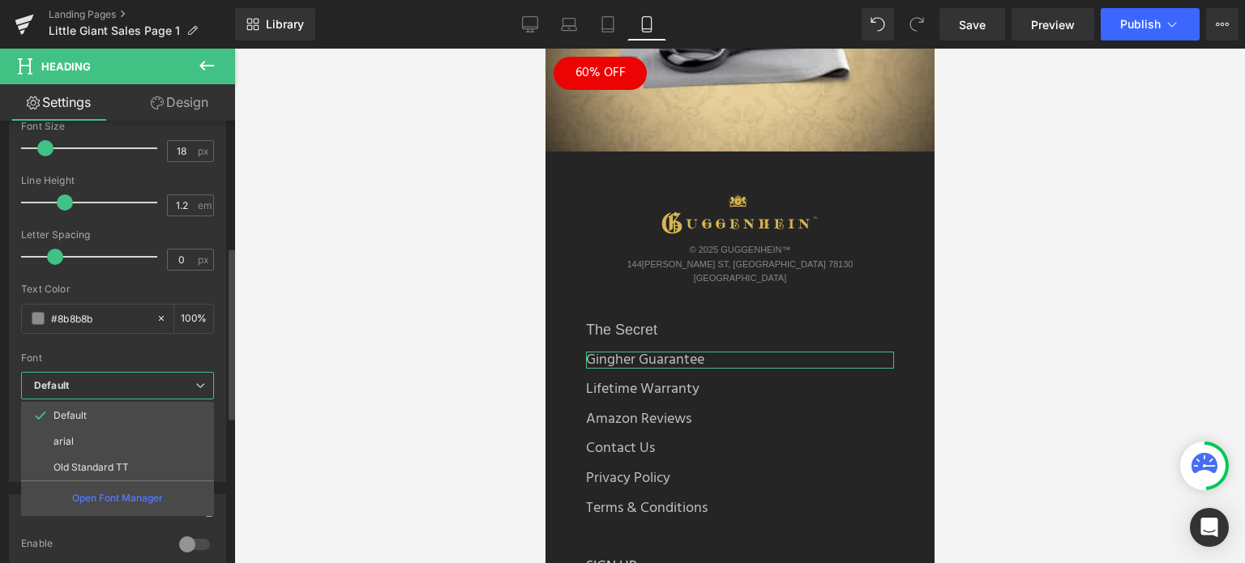
click at [106, 437] on li "arial" at bounding box center [117, 442] width 193 height 26
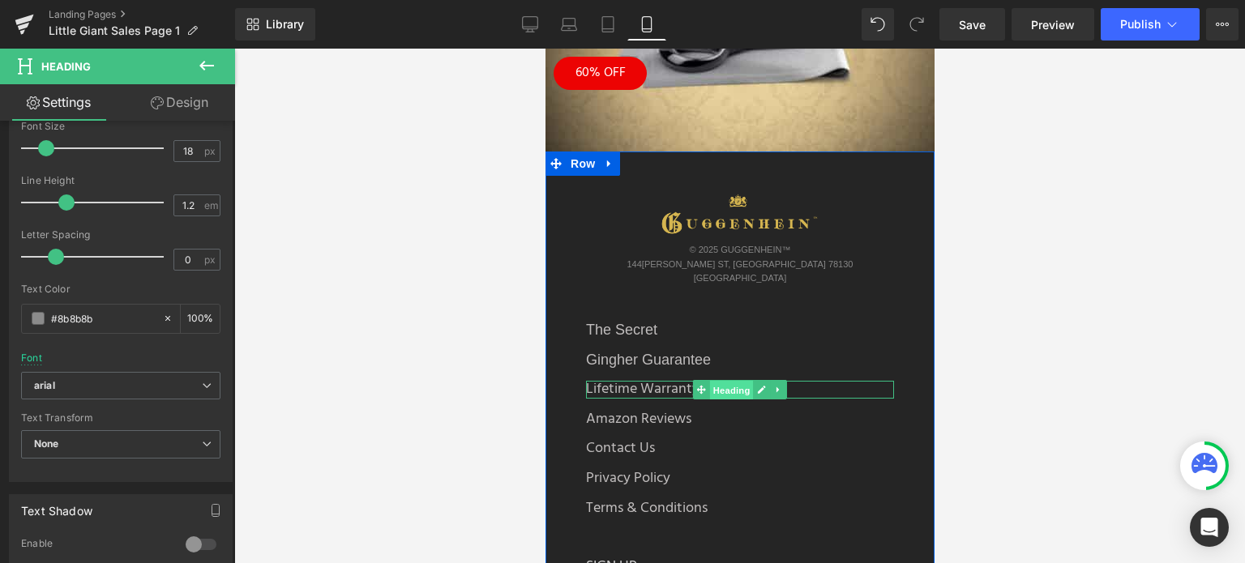
click at [728, 381] on span "Heading" at bounding box center [731, 390] width 44 height 19
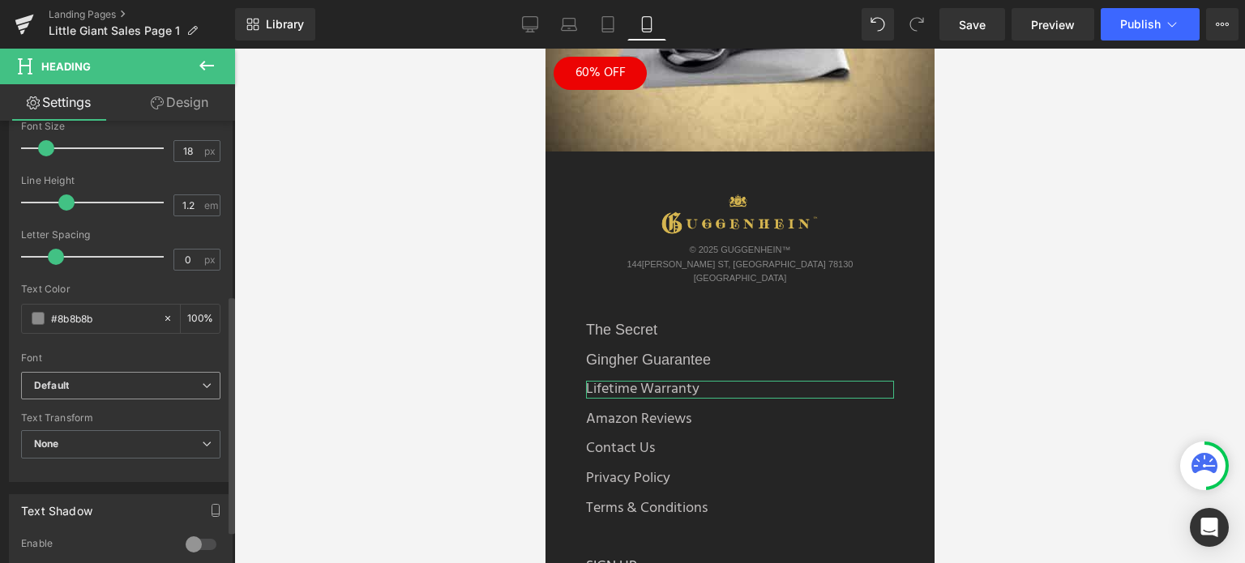
click at [94, 390] on b "Default" at bounding box center [118, 386] width 168 height 14
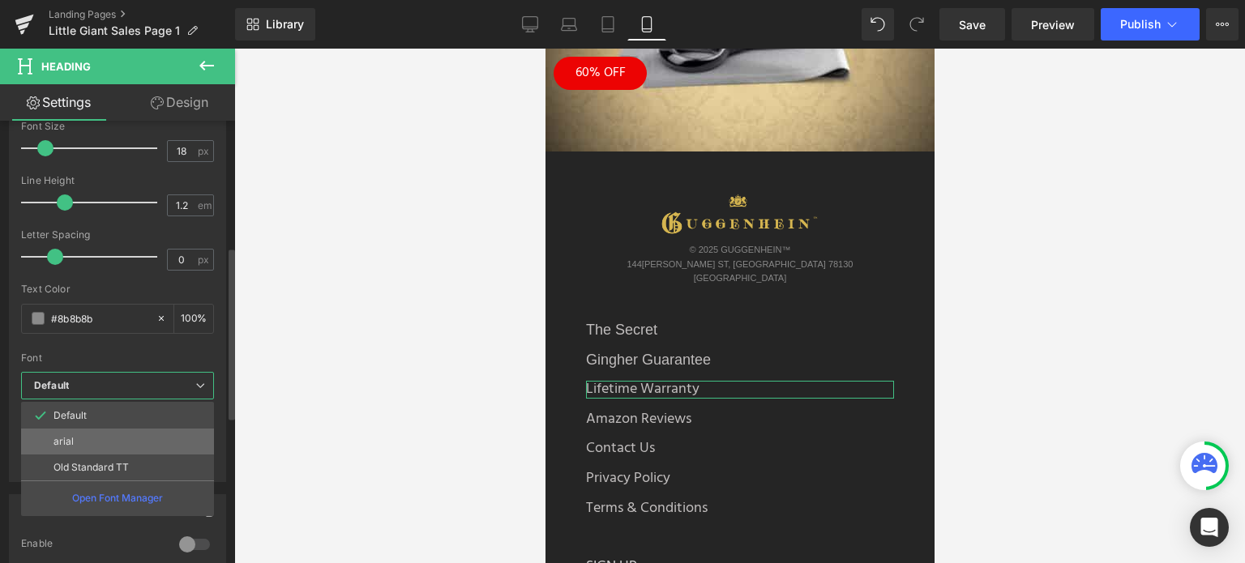
click at [94, 433] on li "arial" at bounding box center [117, 442] width 193 height 26
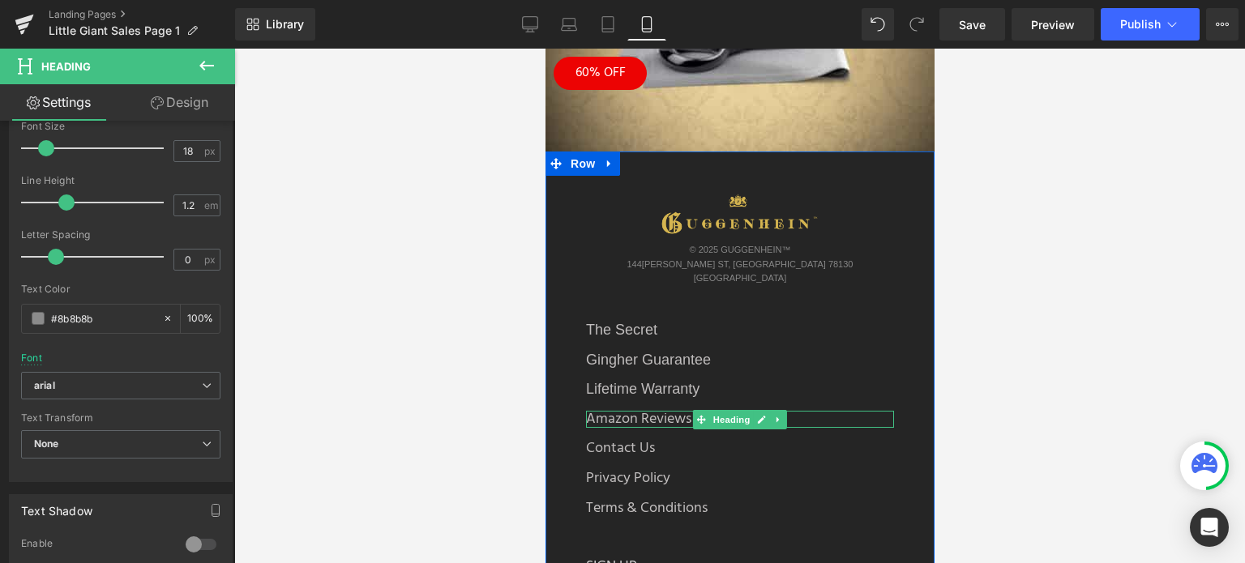
drag, startPoint x: 719, startPoint y: 315, endPoint x: 626, endPoint y: 318, distance: 93.3
click at [720, 410] on span "Heading" at bounding box center [731, 419] width 44 height 19
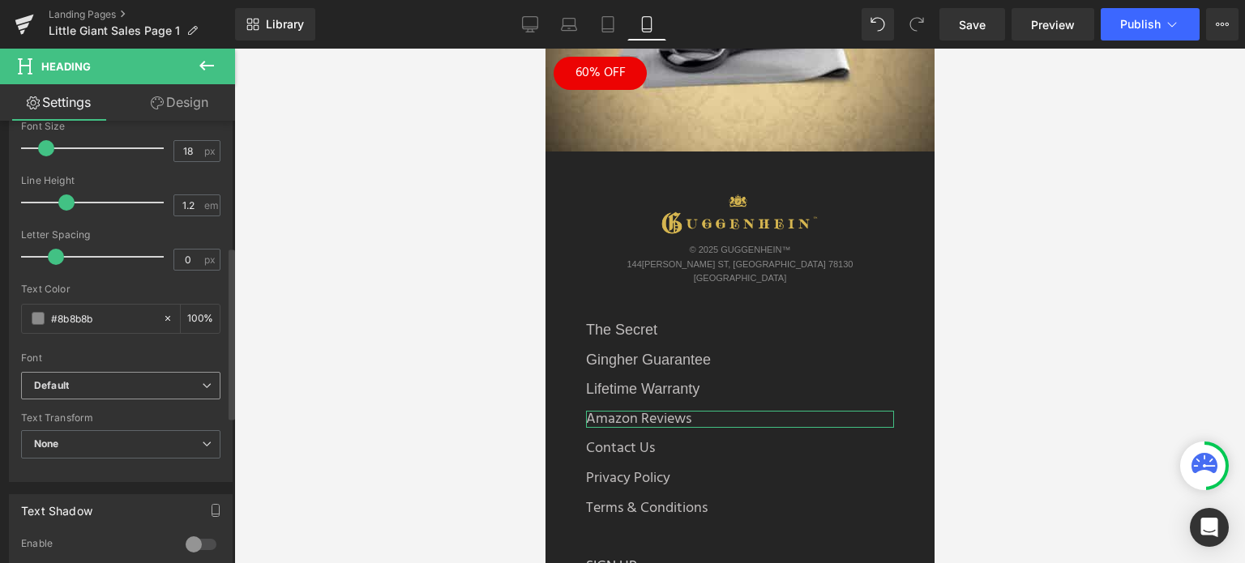
click at [96, 390] on b "Default" at bounding box center [118, 386] width 168 height 14
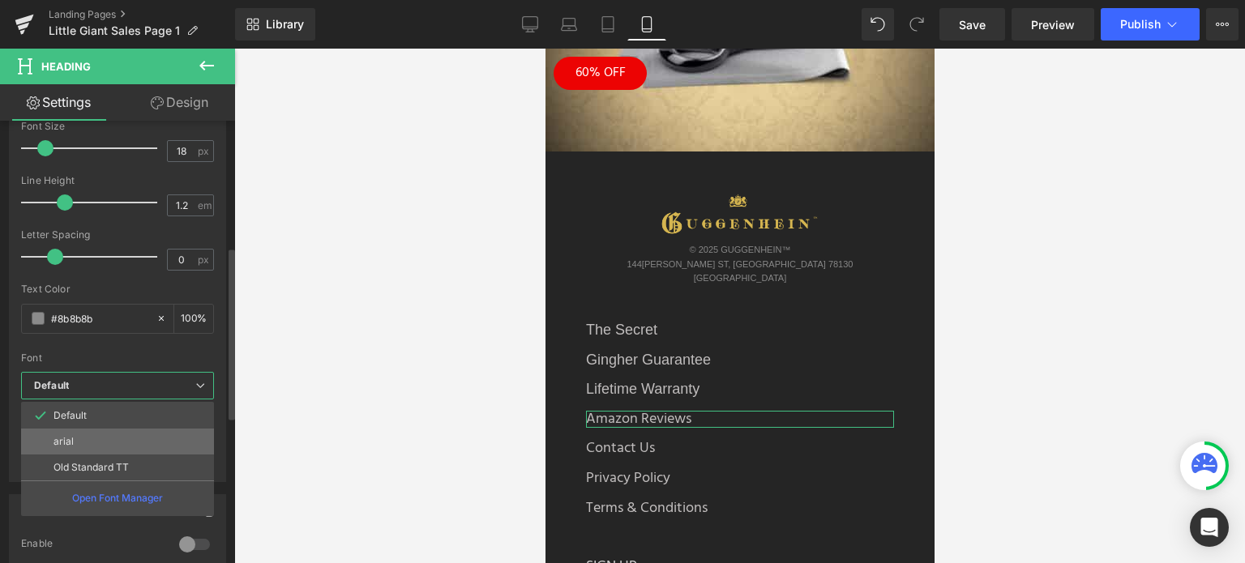
click at [94, 434] on li "arial" at bounding box center [117, 442] width 193 height 26
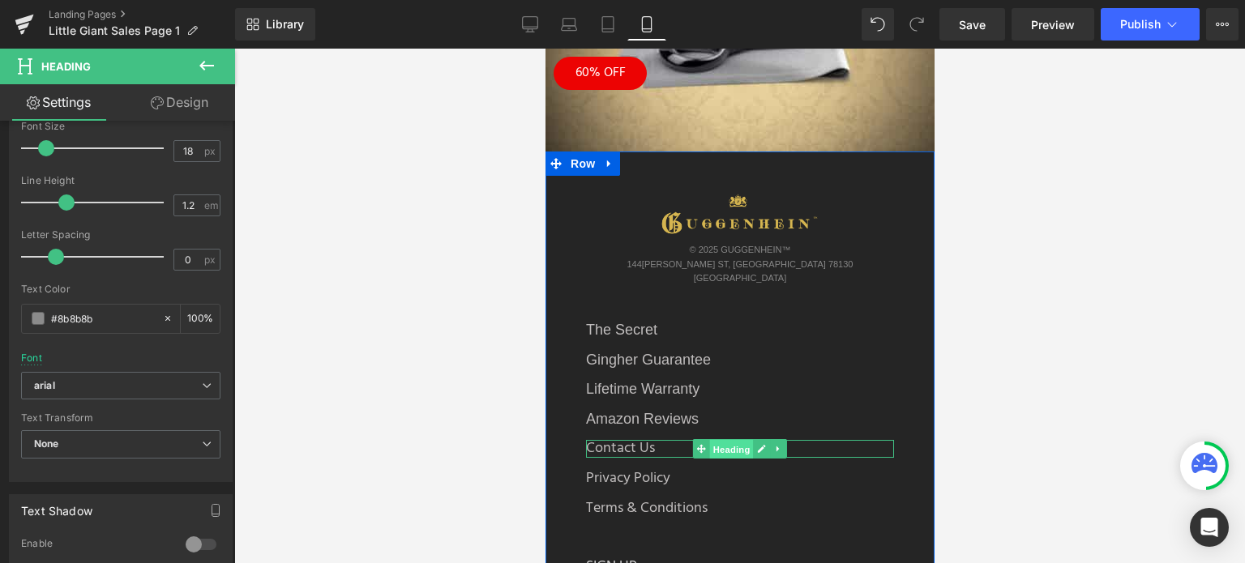
click at [717, 440] on span "Heading" at bounding box center [731, 449] width 44 height 19
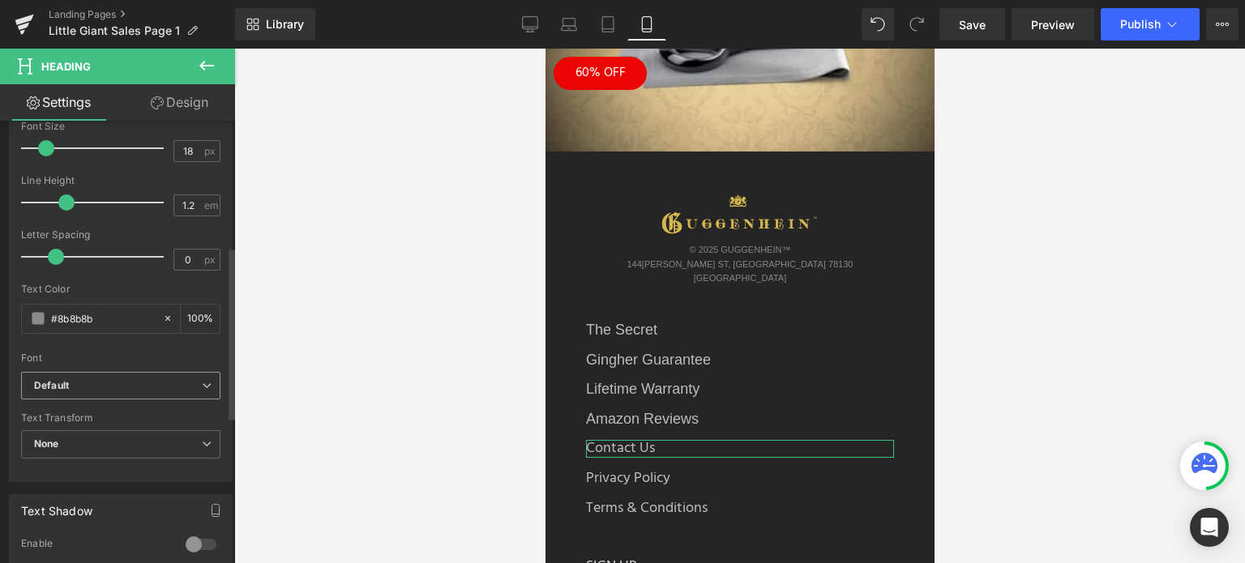
click at [112, 379] on b "Default" at bounding box center [118, 386] width 168 height 14
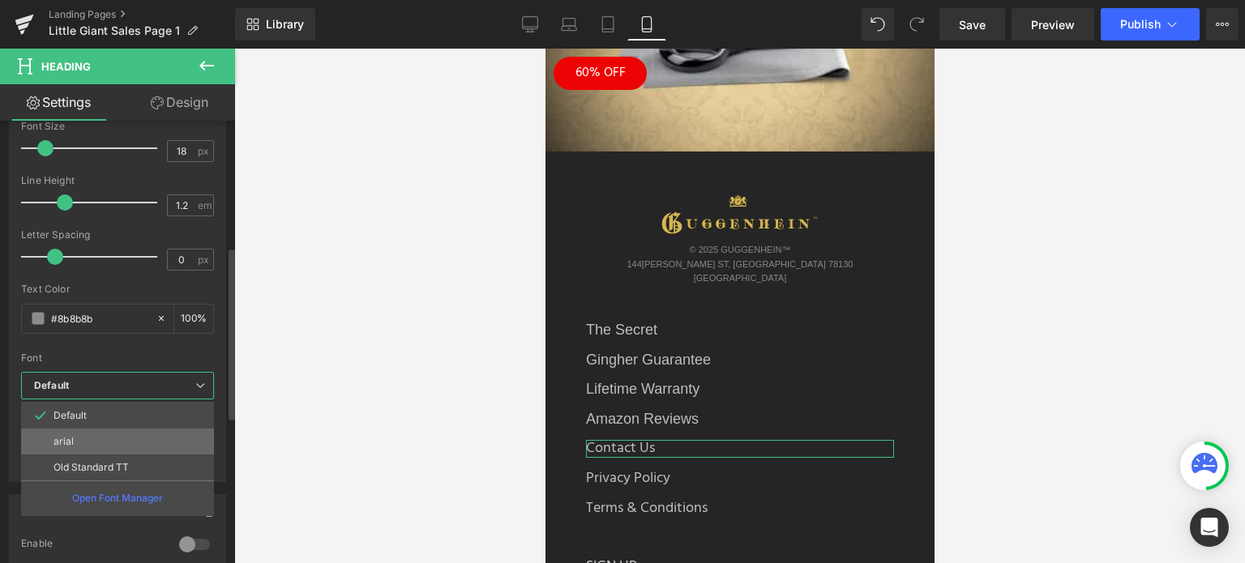
click at [95, 434] on li "arial" at bounding box center [117, 442] width 193 height 26
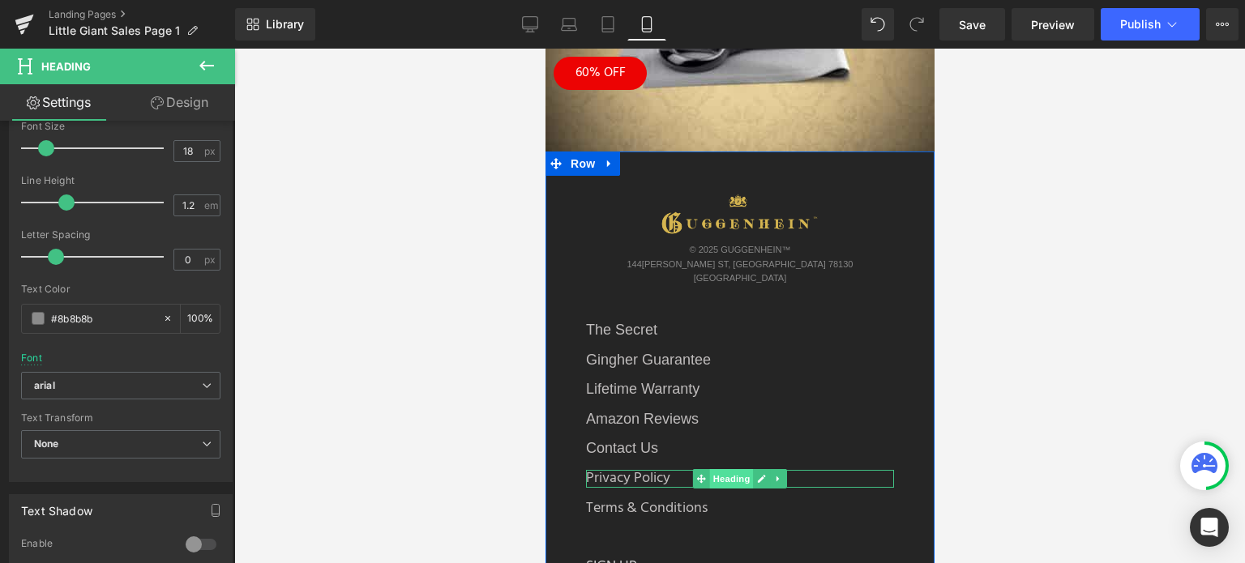
click at [722, 469] on span "Heading" at bounding box center [731, 478] width 44 height 19
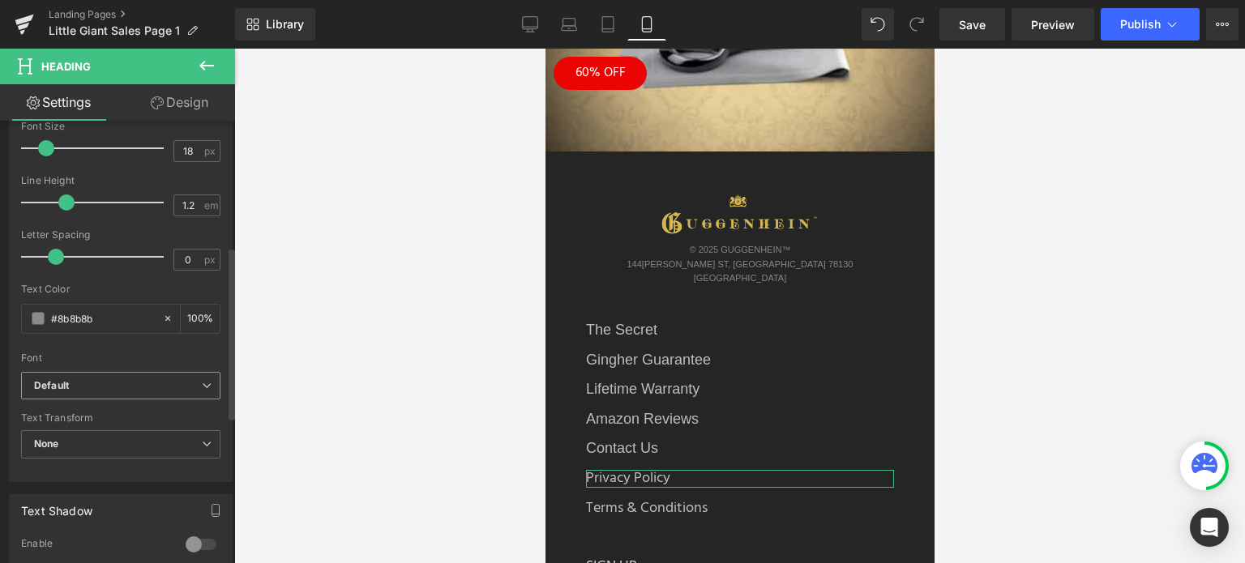
click at [132, 387] on b "Default" at bounding box center [118, 386] width 168 height 14
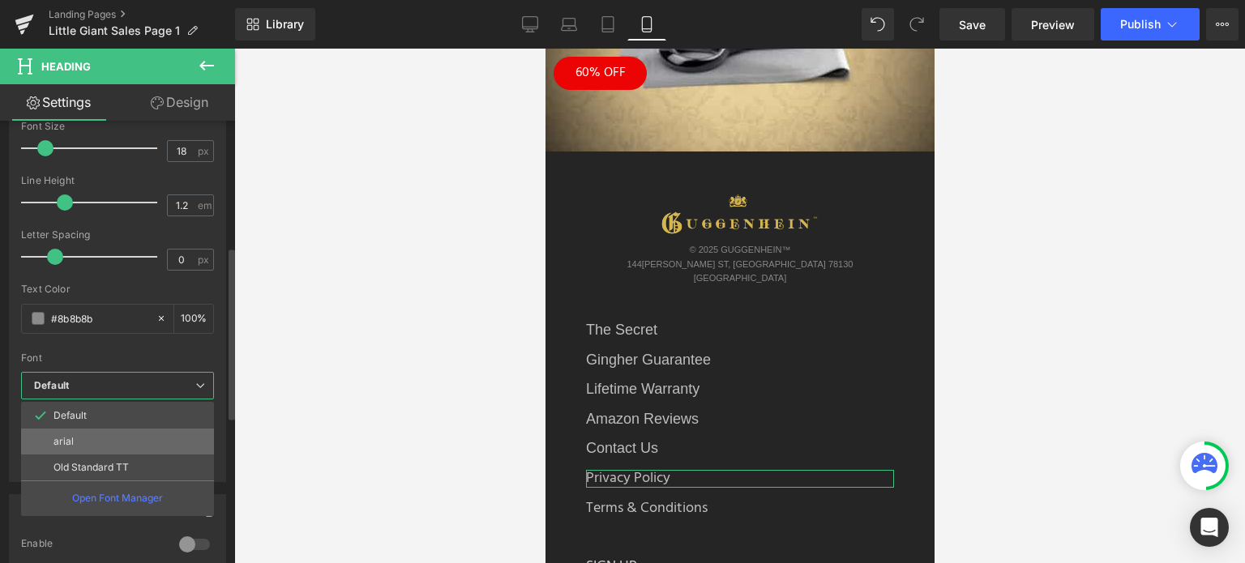
click at [112, 434] on li "arial" at bounding box center [117, 442] width 193 height 26
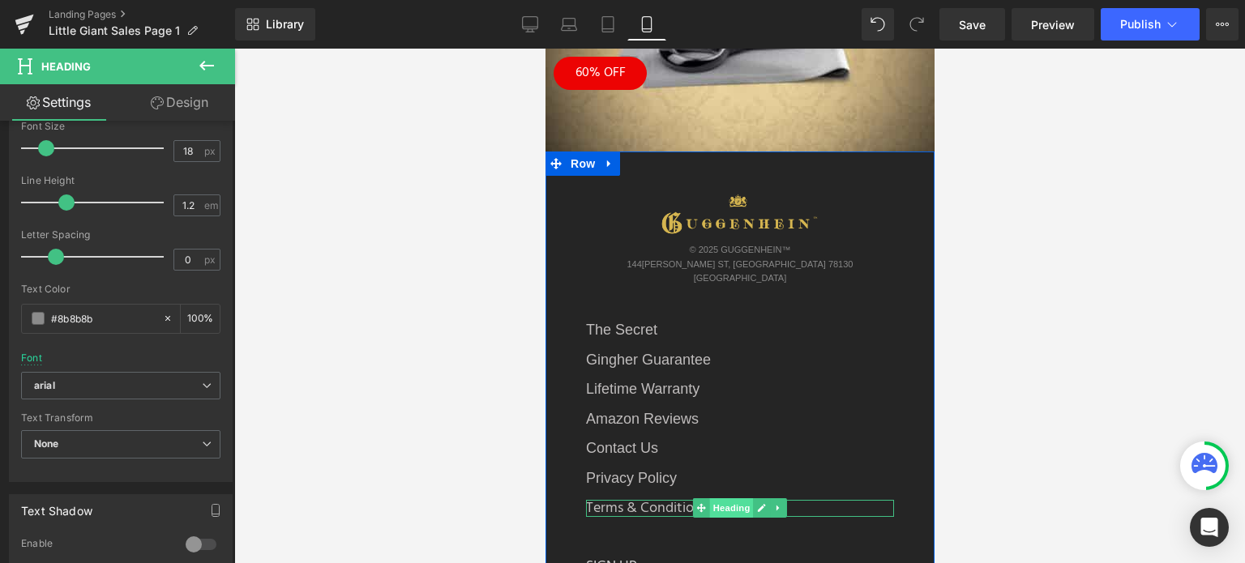
click at [722, 498] on span "Heading" at bounding box center [731, 507] width 44 height 19
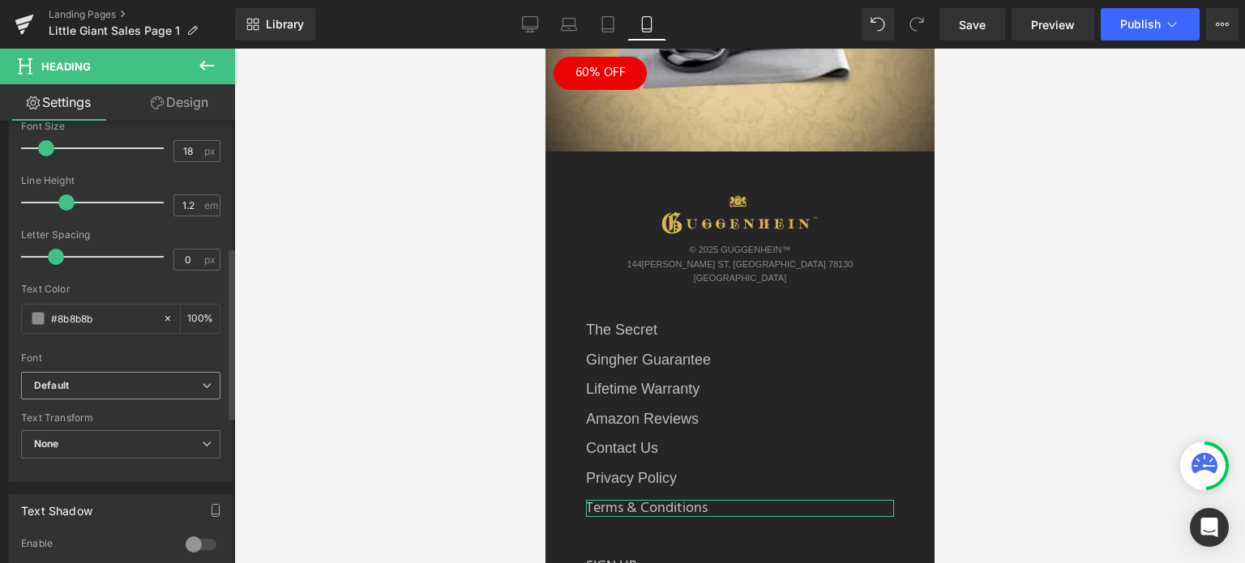
click at [124, 372] on span "Default" at bounding box center [120, 386] width 199 height 28
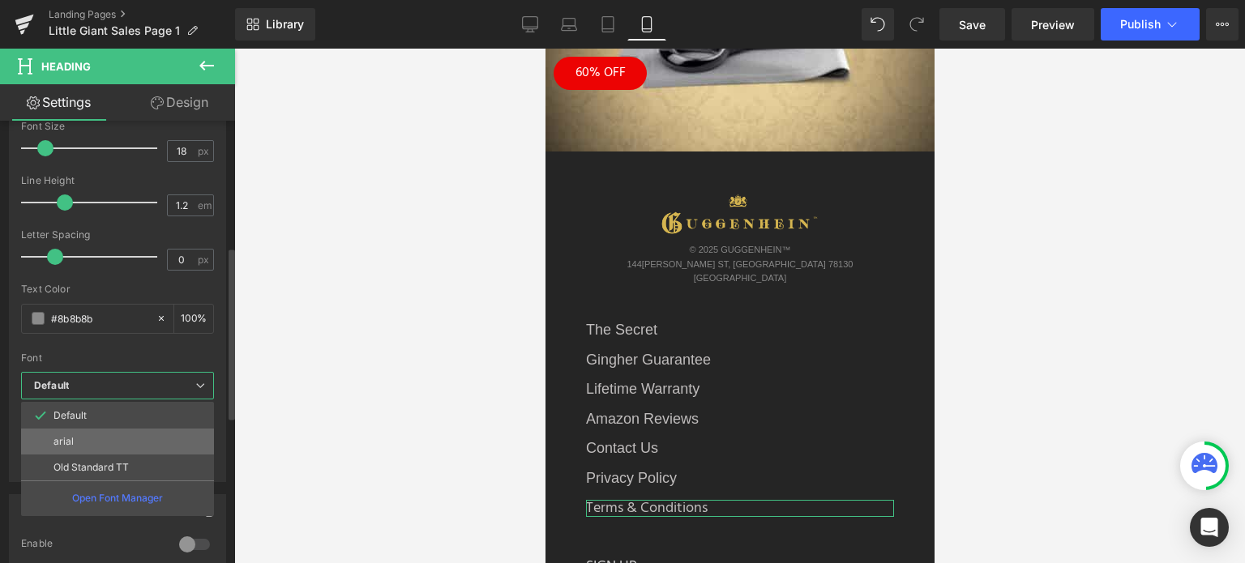
click at [96, 436] on li "arial" at bounding box center [117, 442] width 193 height 26
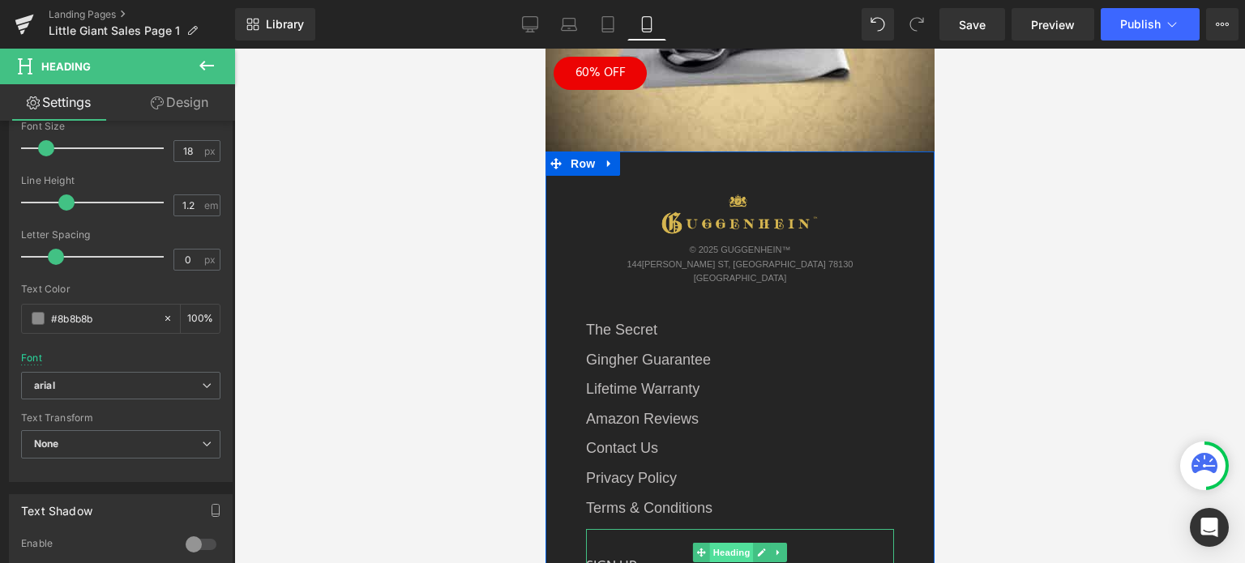
click at [724, 543] on span "Heading" at bounding box center [731, 552] width 44 height 19
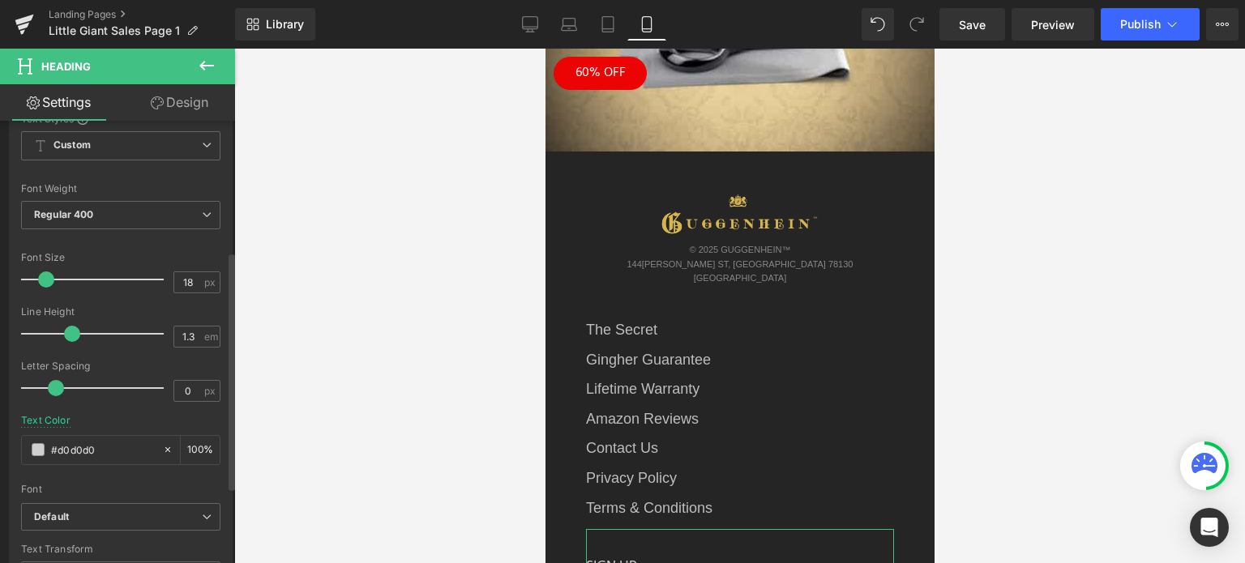
scroll to position [243, 0]
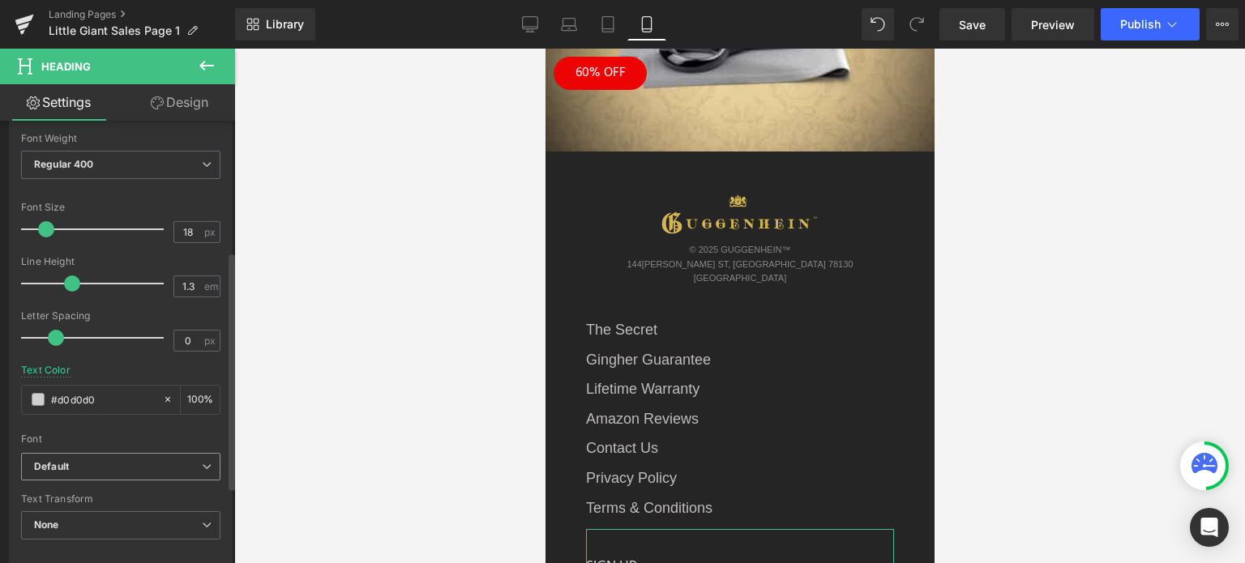
click at [84, 464] on b "Default" at bounding box center [118, 467] width 168 height 14
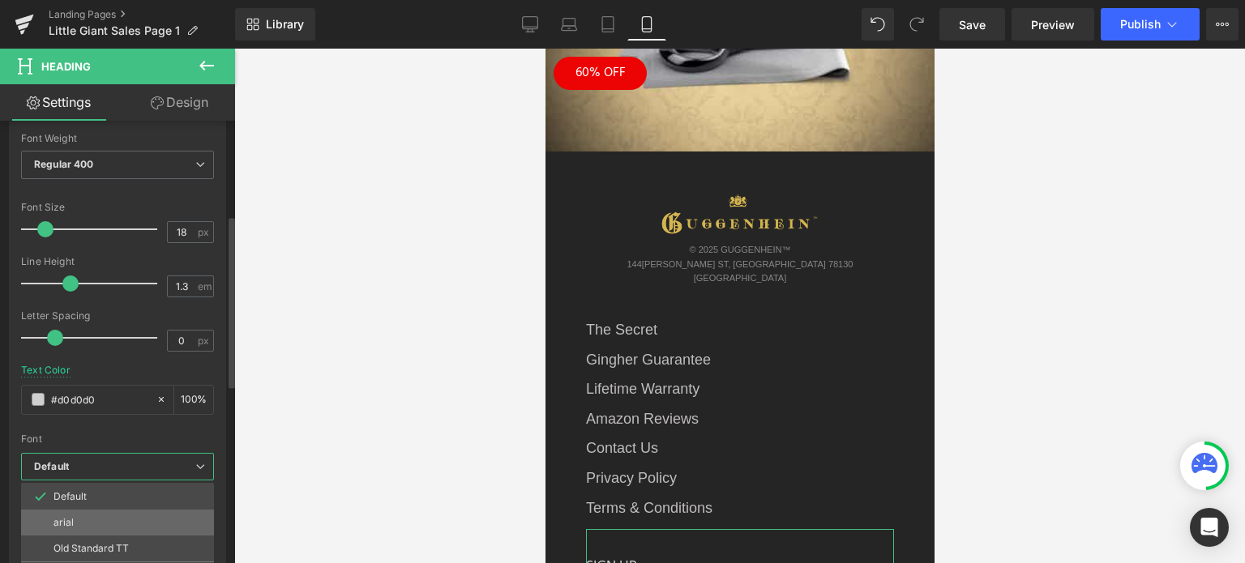
click at [89, 517] on li "arial" at bounding box center [117, 523] width 193 height 26
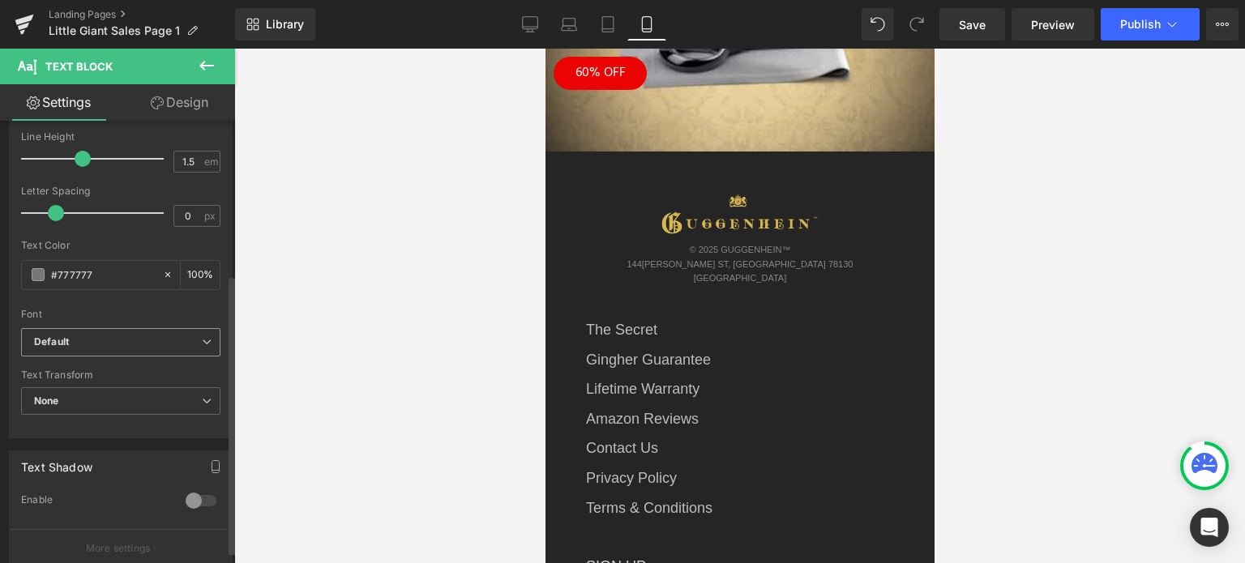
click at [88, 336] on b "Default" at bounding box center [118, 343] width 168 height 14
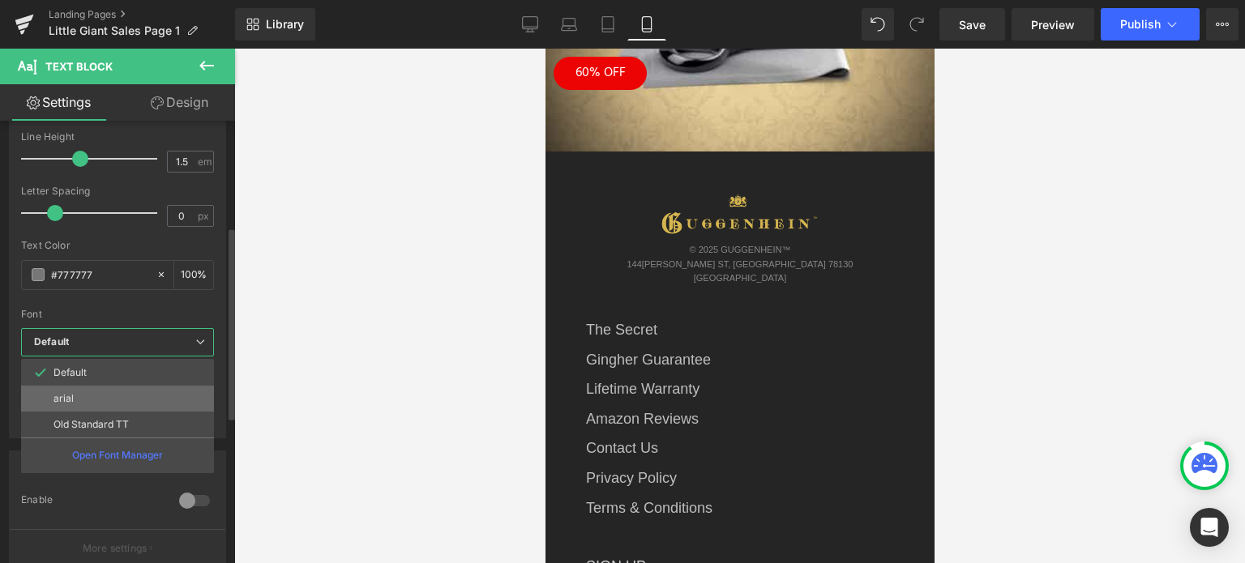
click at [88, 395] on li "arial" at bounding box center [117, 399] width 193 height 26
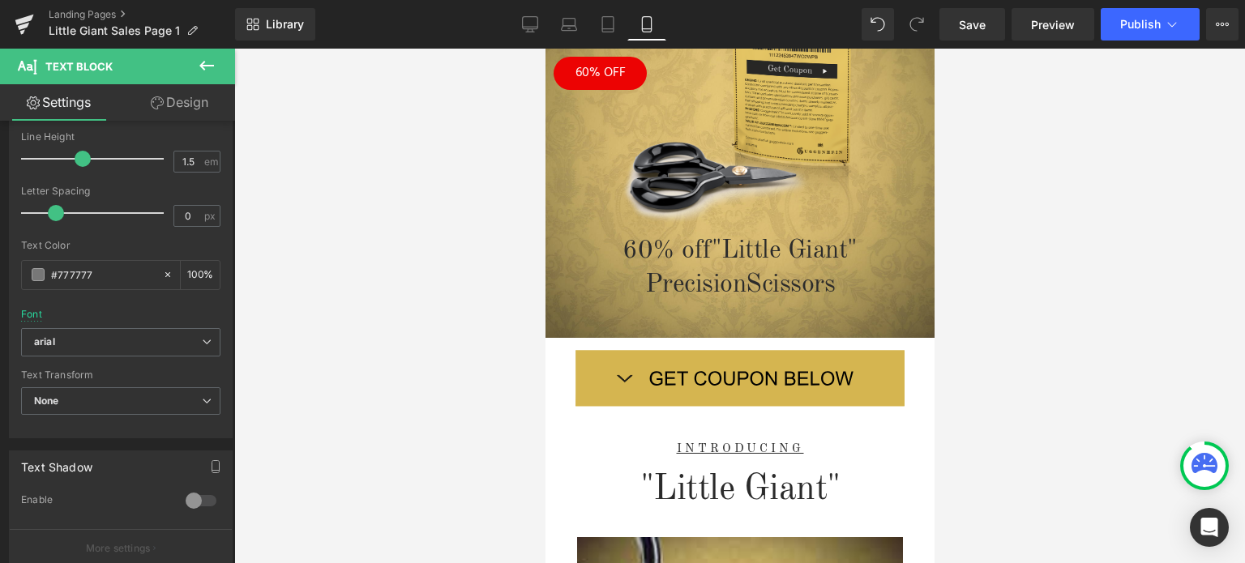
scroll to position [0, 0]
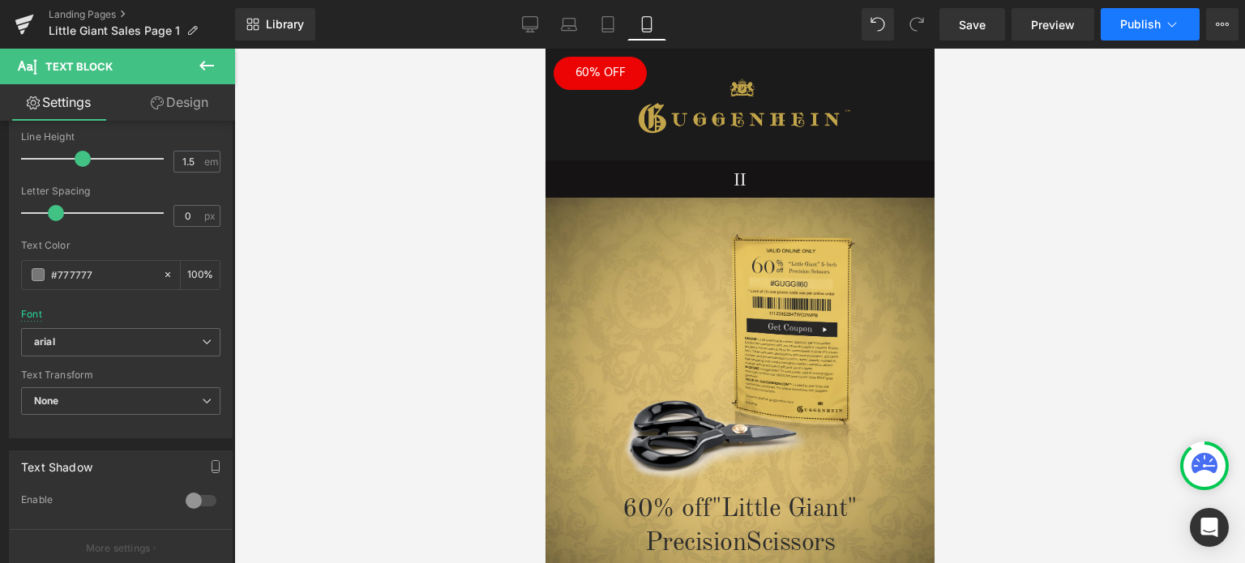
click at [1171, 27] on icon at bounding box center [1172, 24] width 16 height 16
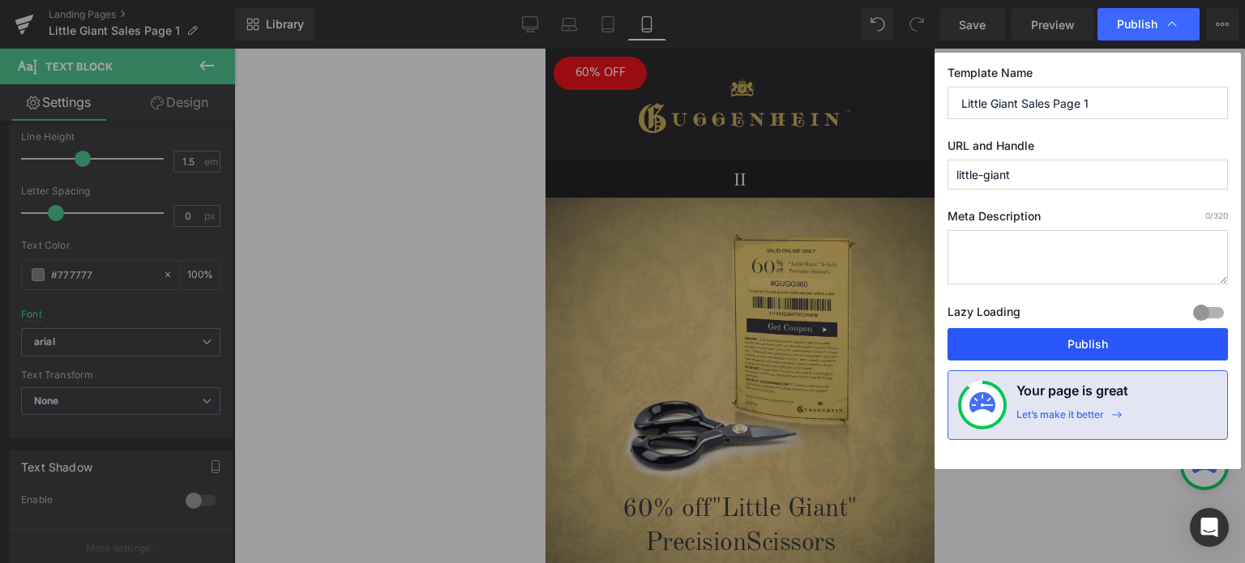
click at [1084, 348] on button "Publish" at bounding box center [1087, 344] width 280 height 32
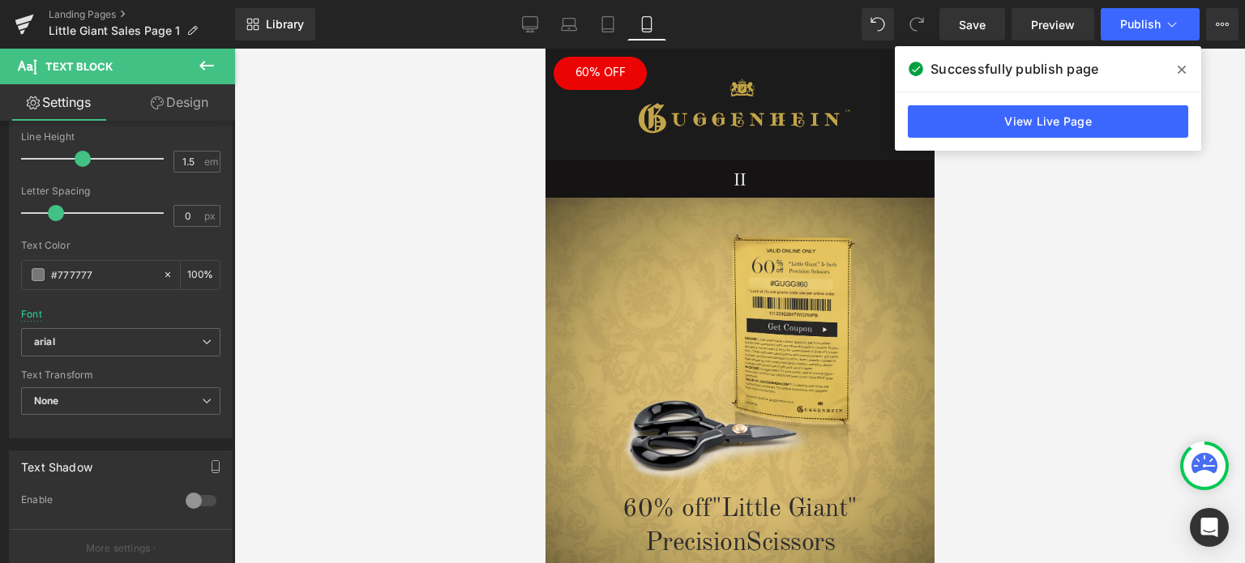
click at [1179, 71] on icon at bounding box center [1182, 69] width 8 height 13
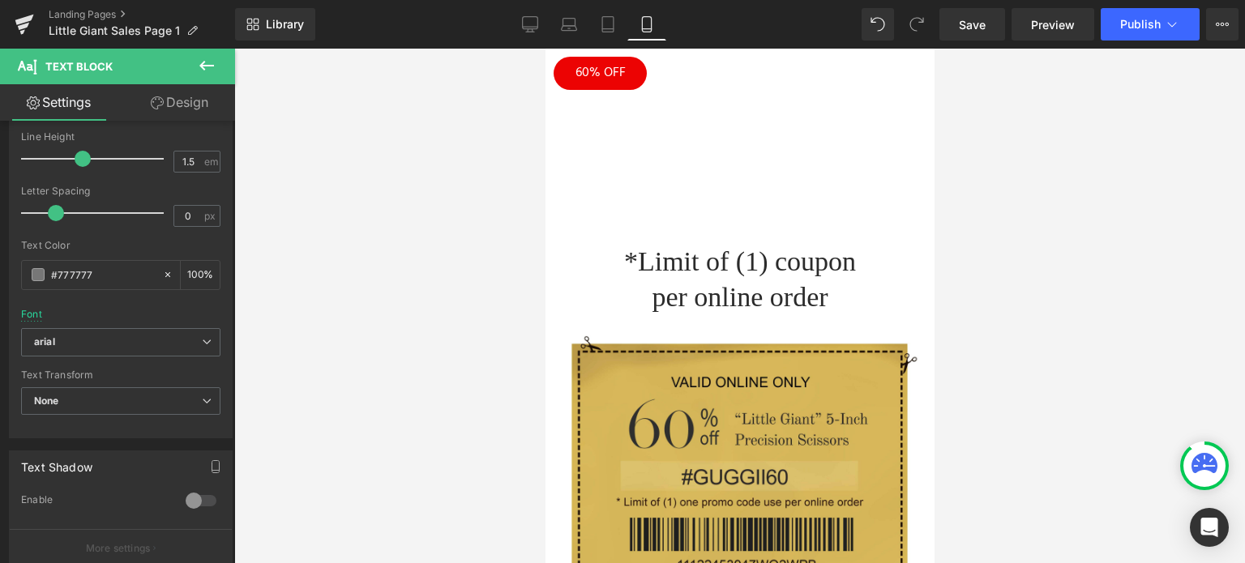
scroll to position [4117, 0]
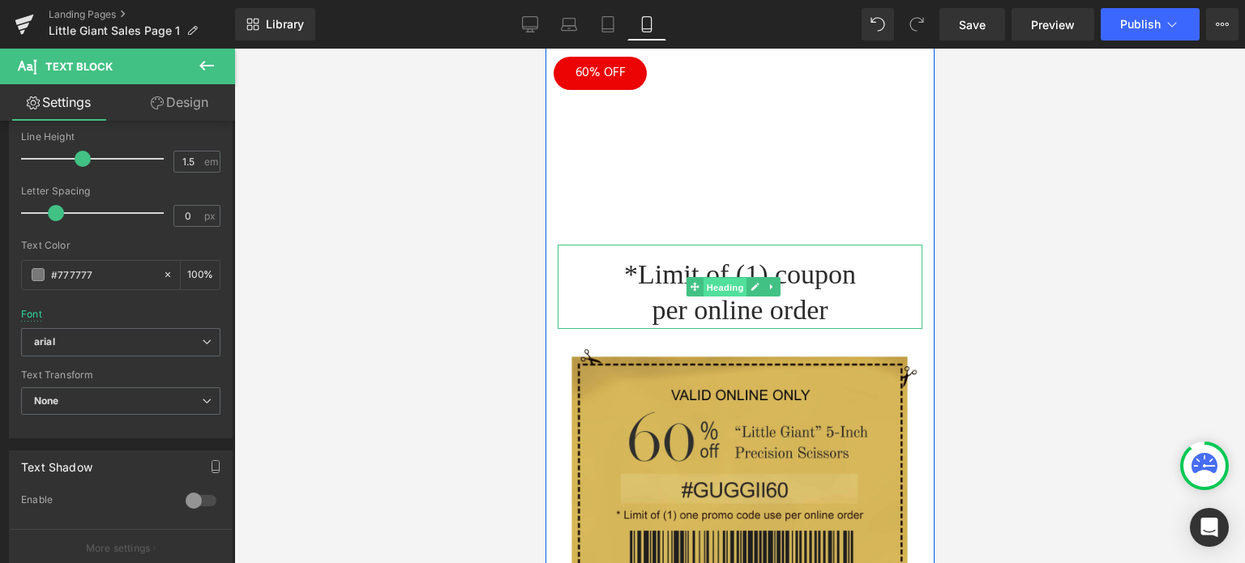
click at [731, 278] on span "Heading" at bounding box center [725, 287] width 44 height 19
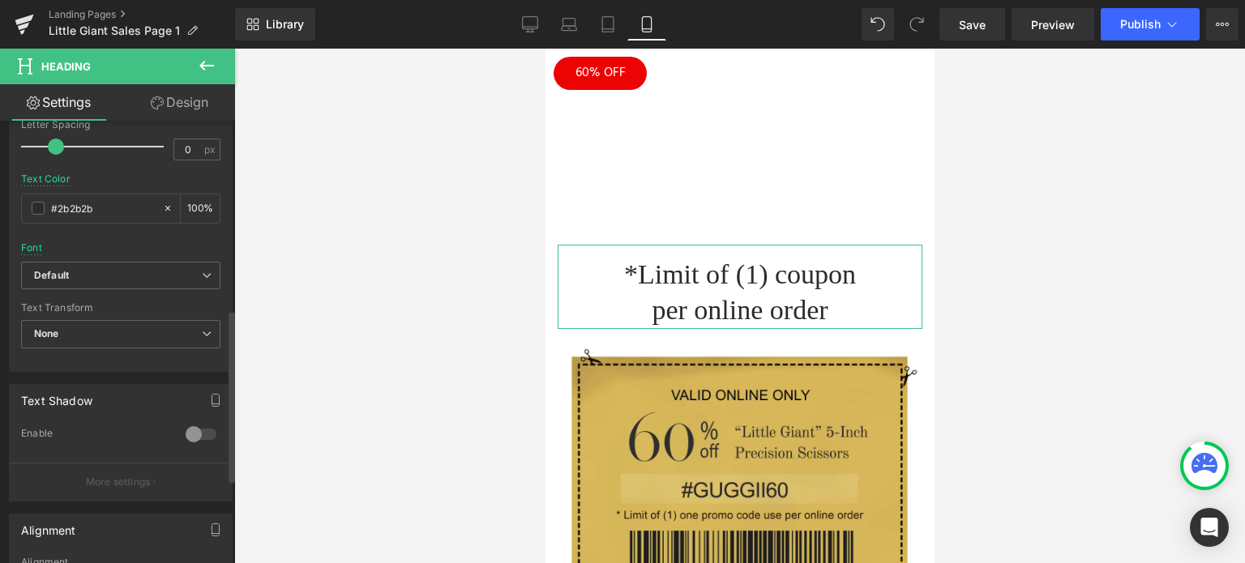
scroll to position [486, 0]
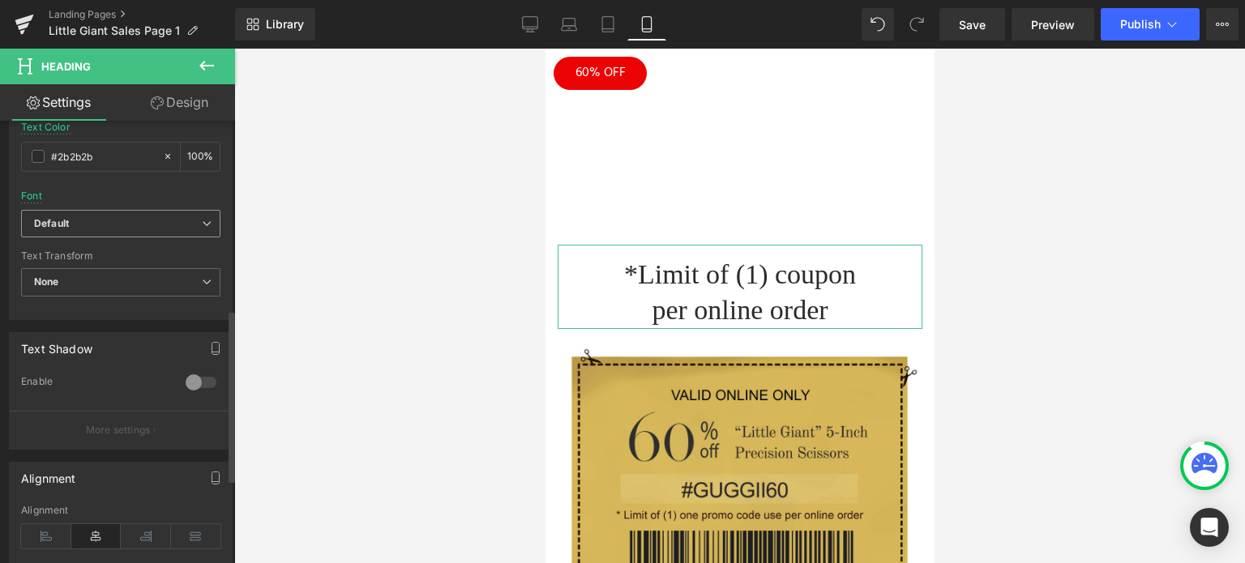
click at [105, 224] on b "Default" at bounding box center [118, 224] width 168 height 14
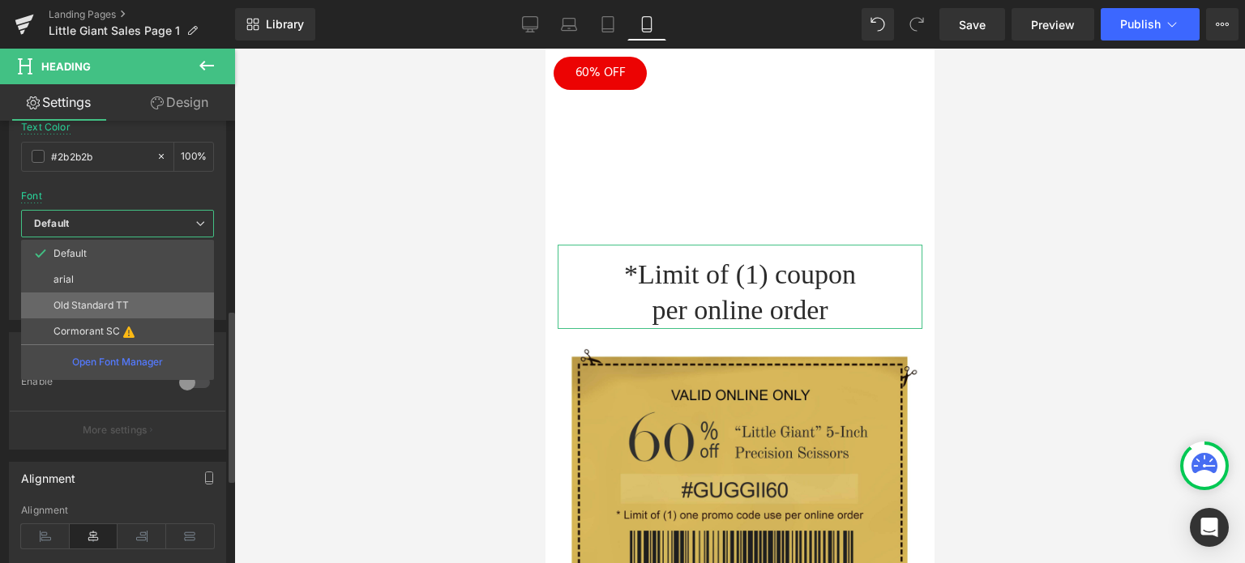
click at [96, 307] on p "Old Standard TT" at bounding box center [90, 305] width 75 height 11
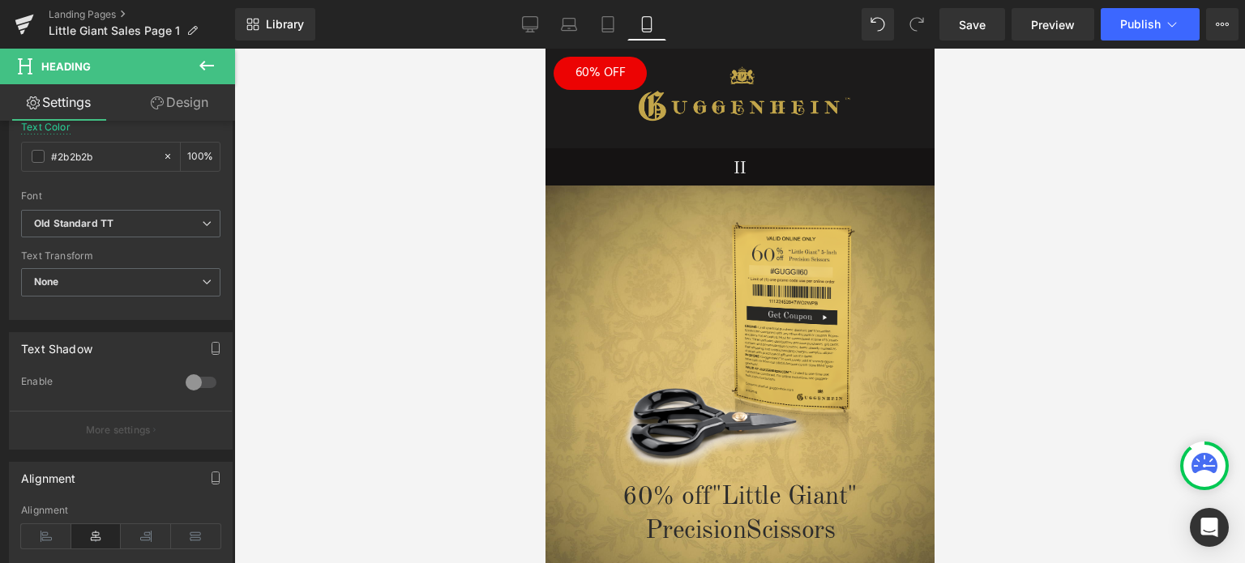
scroll to position [0, 0]
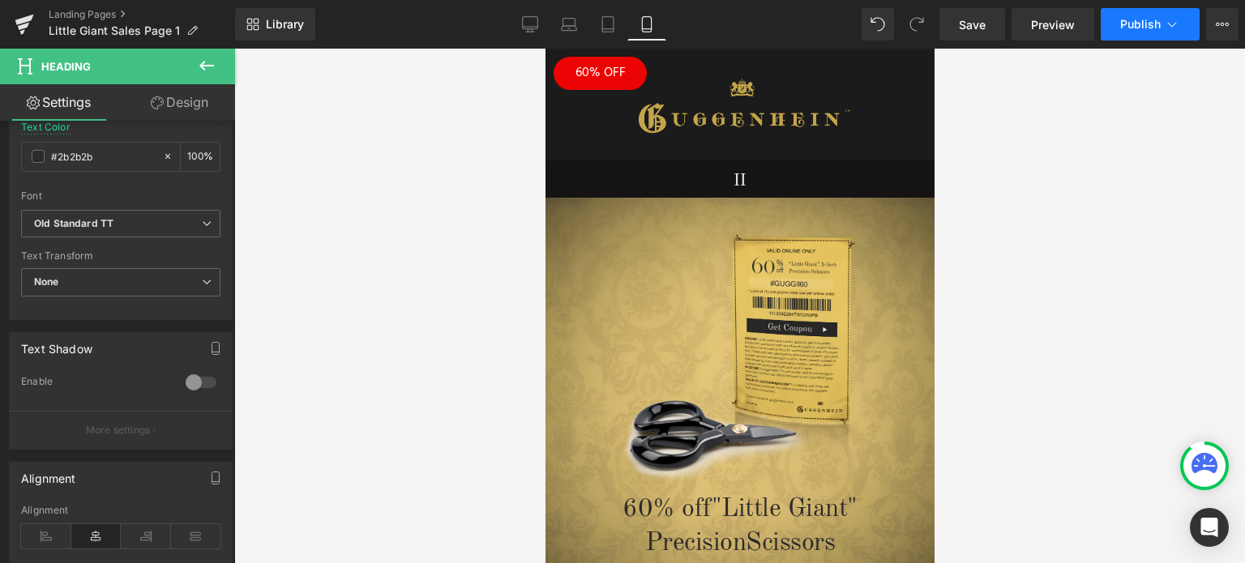
click at [1139, 24] on span "Publish" at bounding box center [1140, 24] width 41 height 13
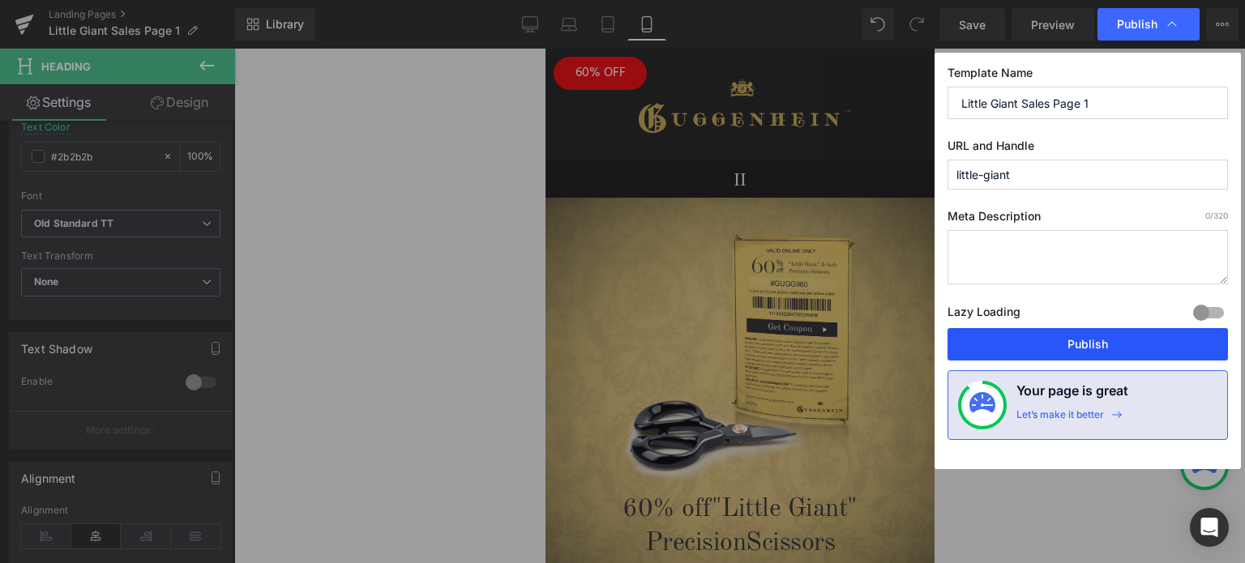
click at [1092, 340] on button "Publish" at bounding box center [1087, 344] width 280 height 32
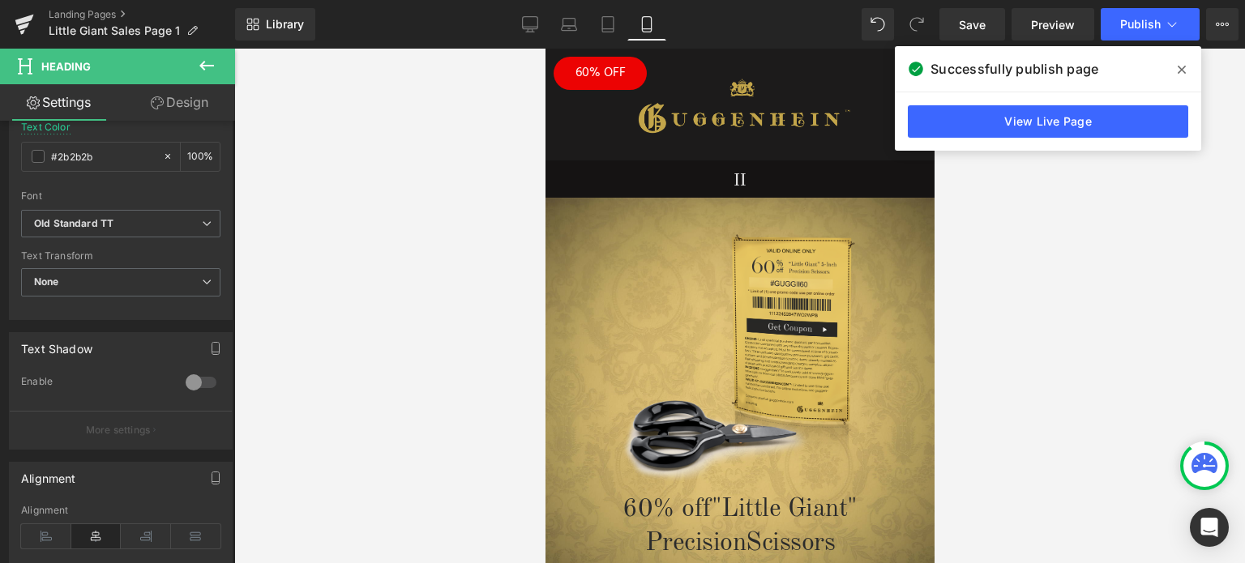
click at [1178, 68] on icon at bounding box center [1182, 69] width 8 height 13
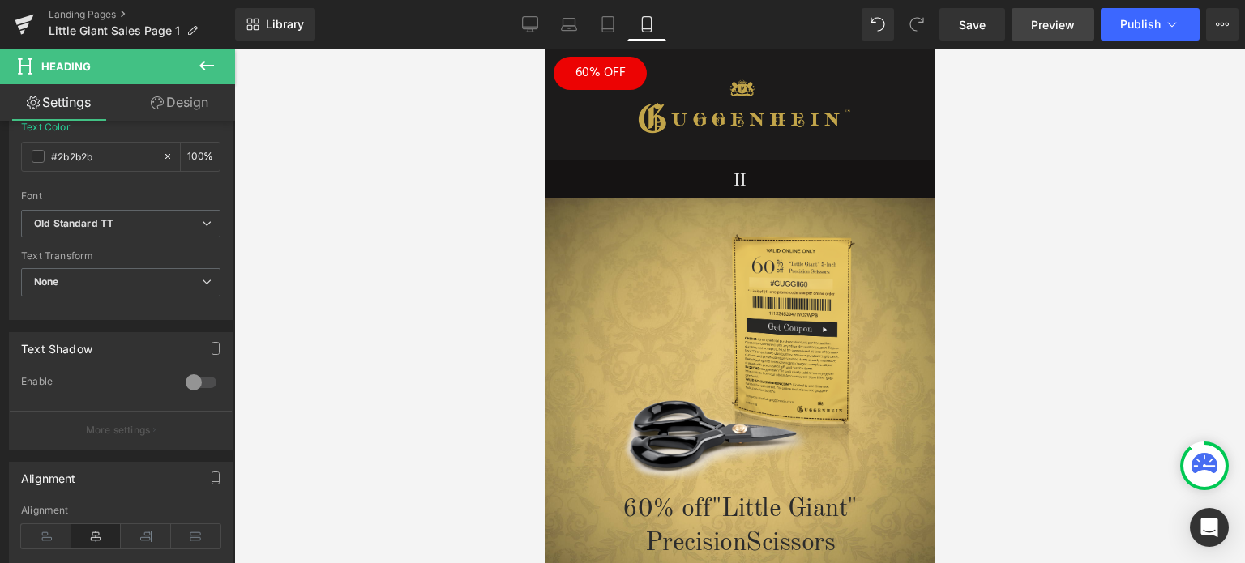
click at [1049, 19] on span "Preview" at bounding box center [1053, 24] width 44 height 17
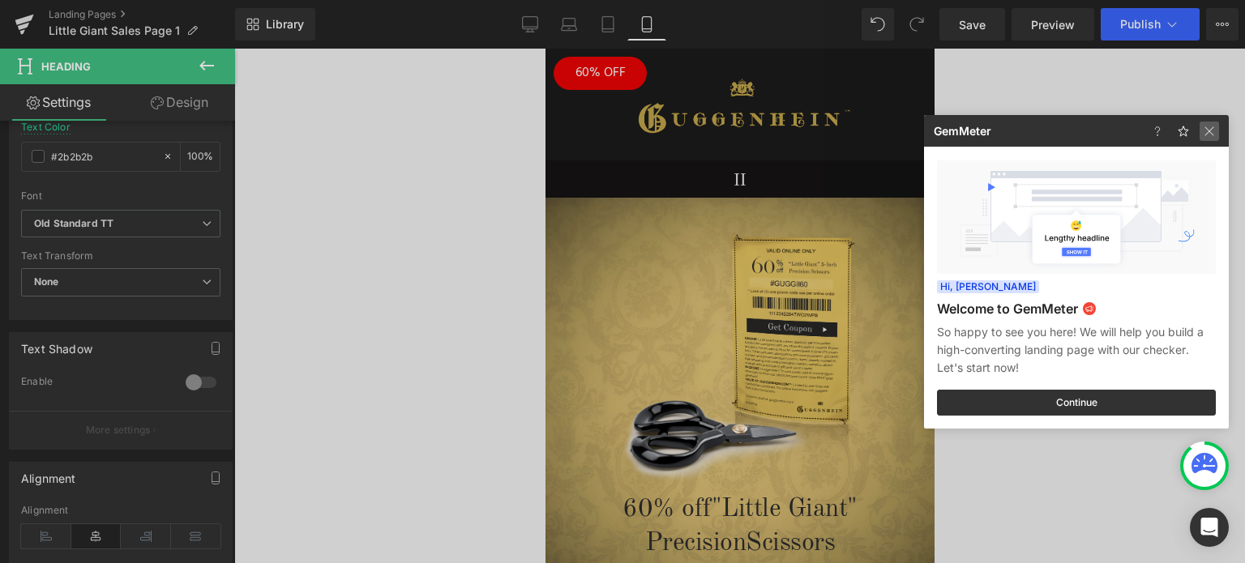
click at [1208, 127] on img at bounding box center [1208, 131] width 19 height 19
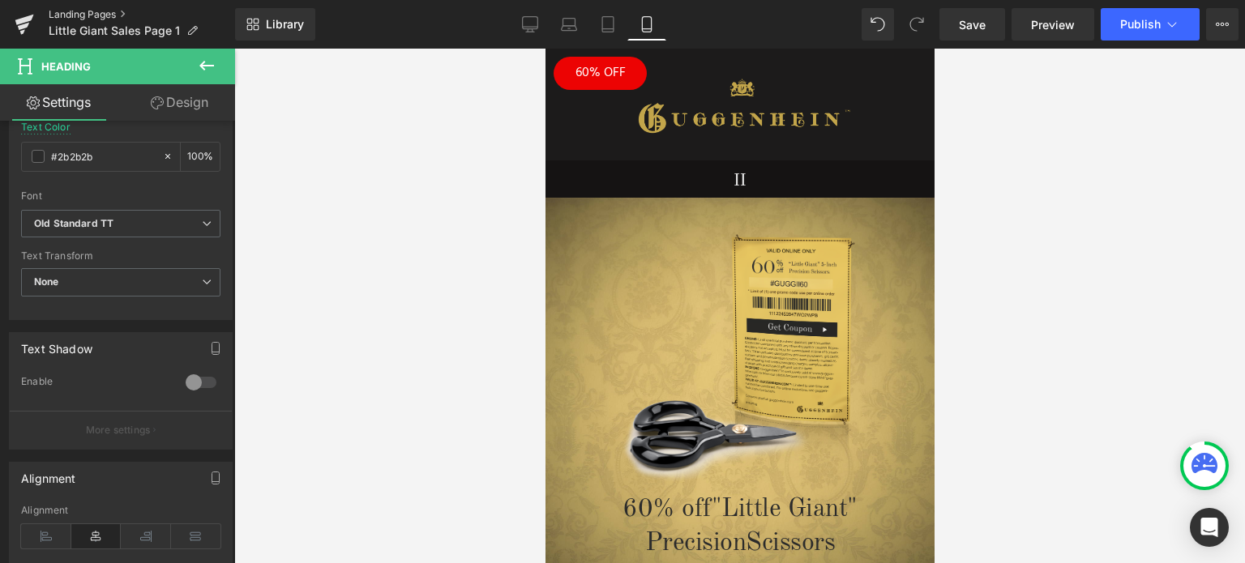
click at [101, 15] on link "Landing Pages" at bounding box center [142, 14] width 186 height 13
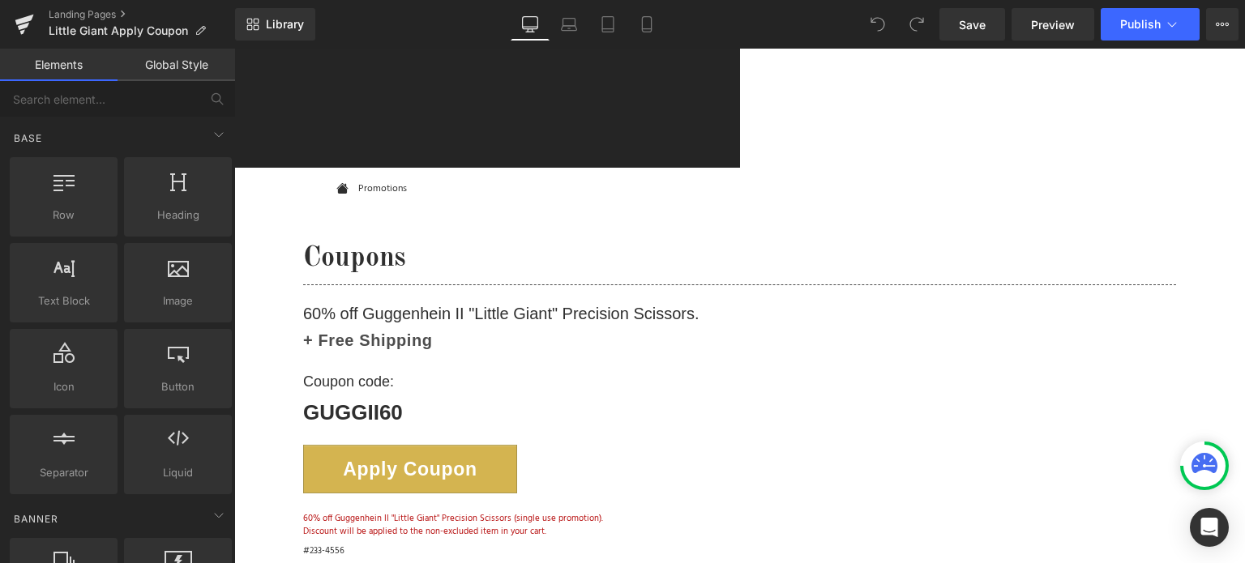
click at [234, 49] on span "Text Block" at bounding box center [234, 49] width 0 height 0
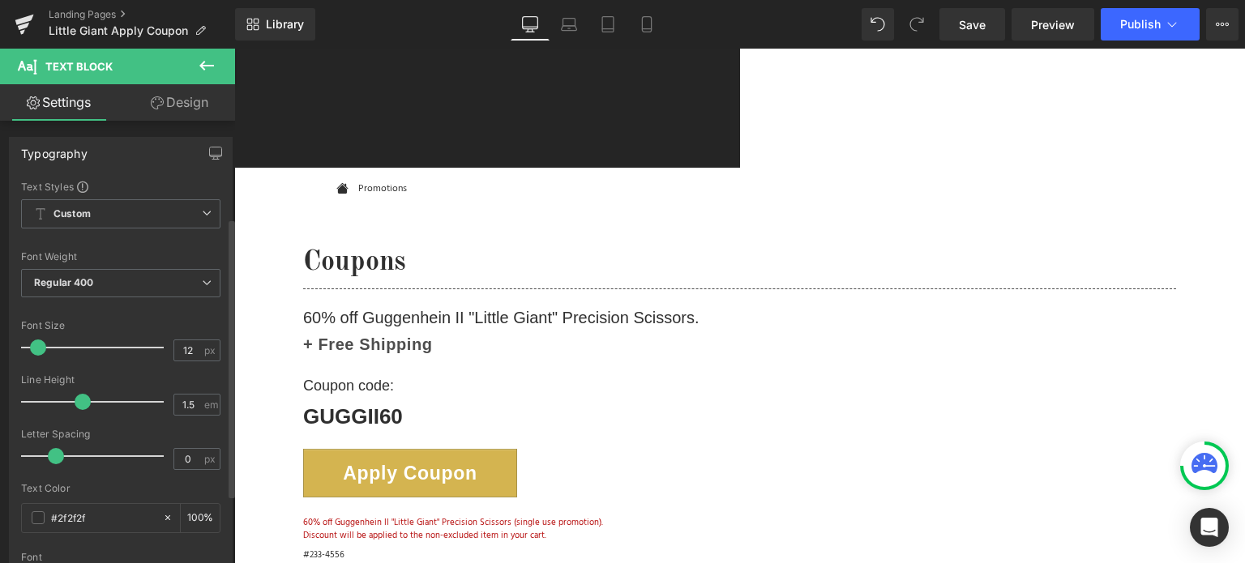
scroll to position [243, 0]
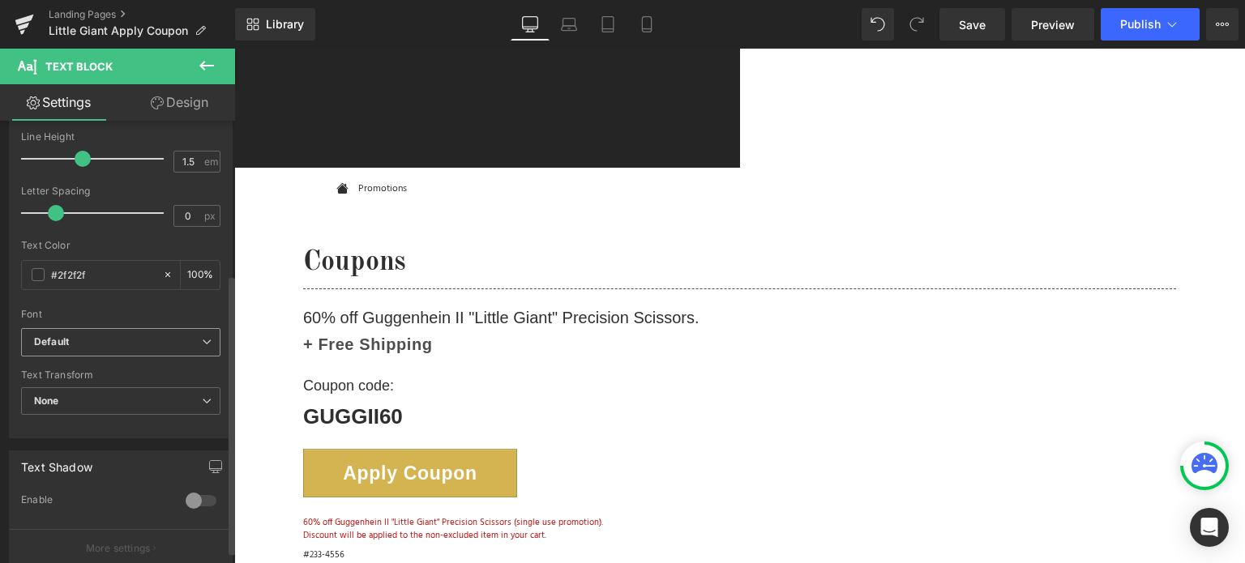
click at [77, 337] on b "Default" at bounding box center [118, 343] width 168 height 14
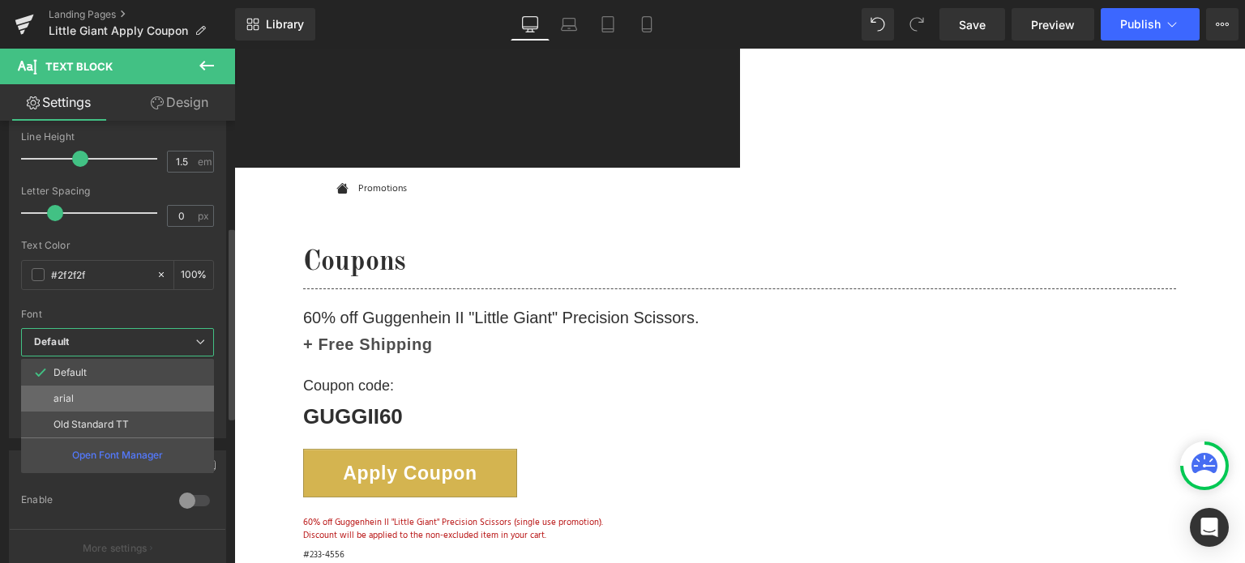
click at [92, 391] on li "arial" at bounding box center [117, 399] width 193 height 26
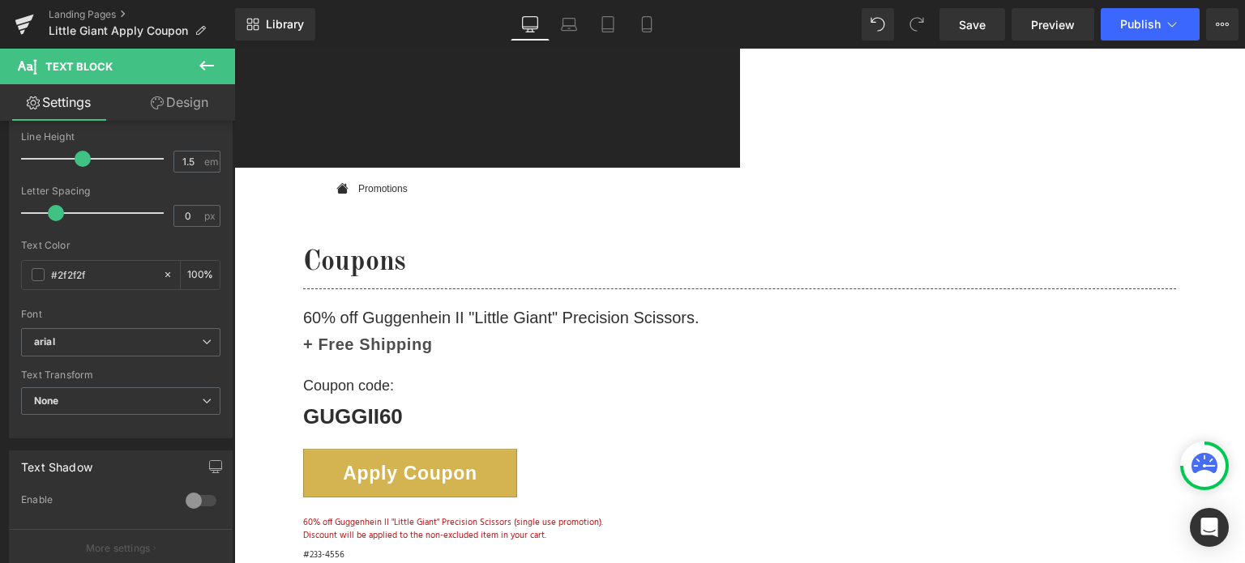
click at [188, 100] on link "Design" at bounding box center [180, 102] width 118 height 36
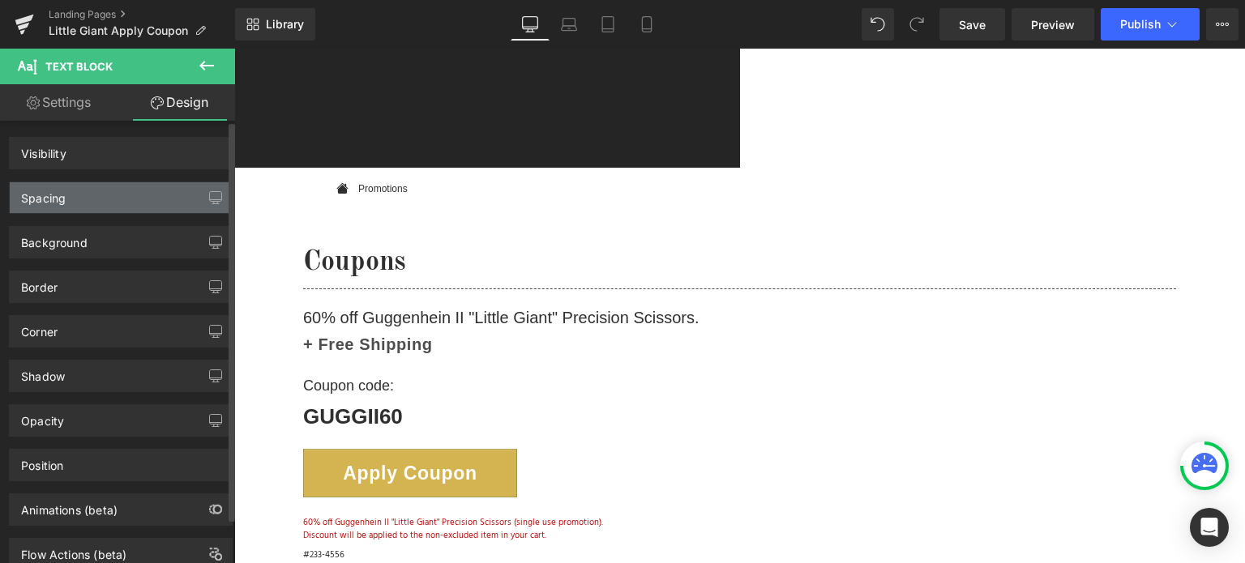
click at [88, 197] on div "Spacing" at bounding box center [121, 197] width 222 height 31
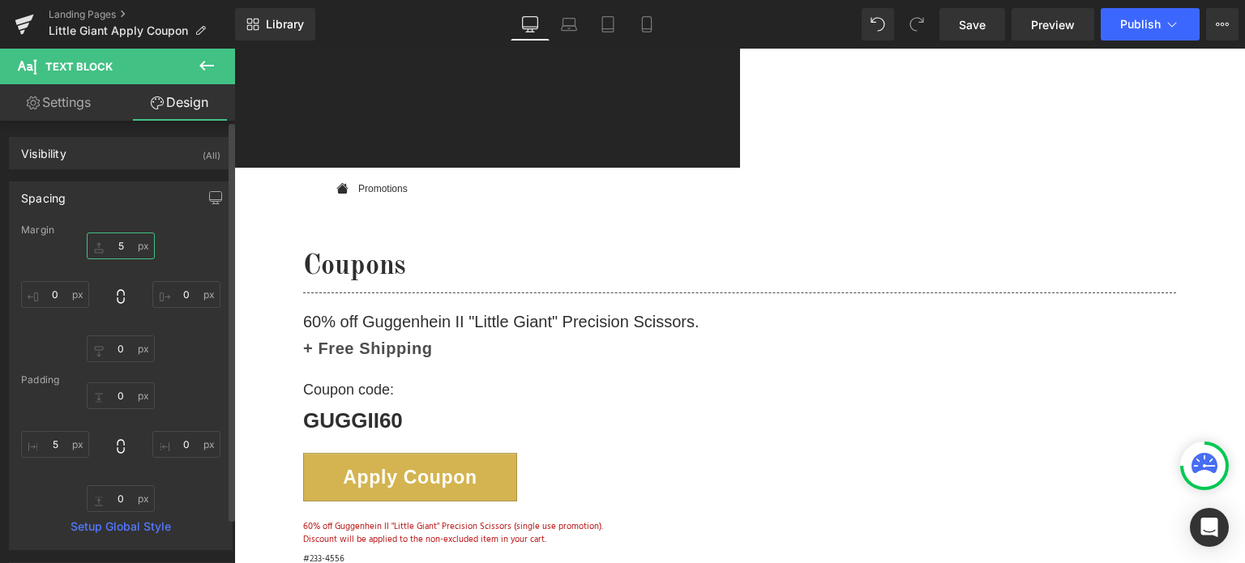
click at [125, 246] on input "5" at bounding box center [121, 246] width 68 height 27
click at [114, 247] on input "2" at bounding box center [121, 246] width 68 height 27
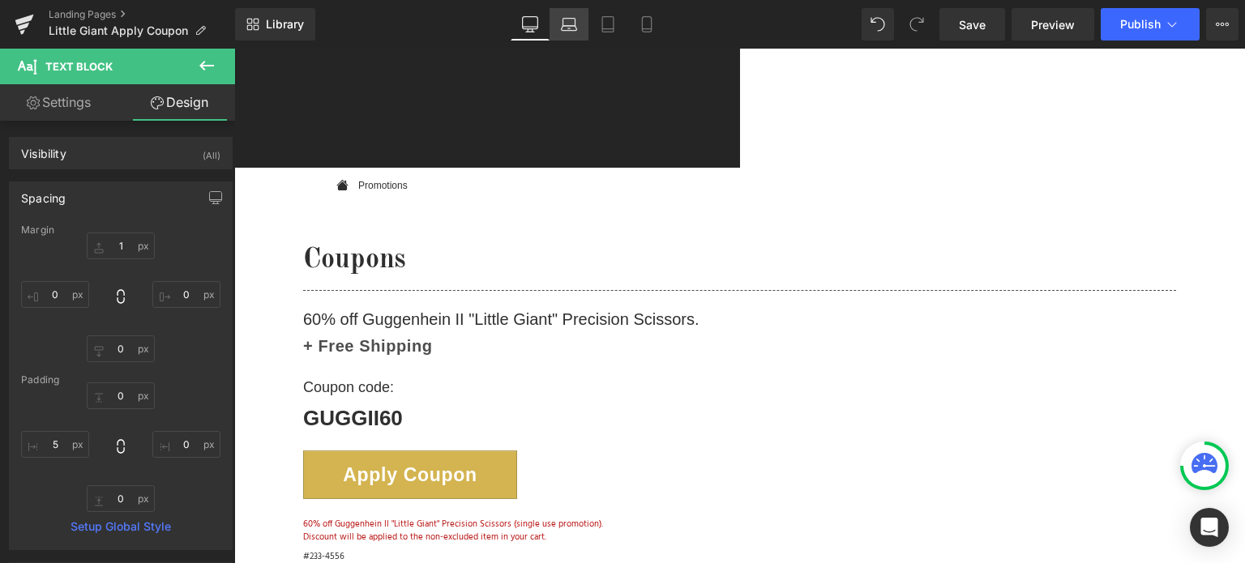
click at [574, 20] on icon at bounding box center [569, 24] width 16 height 16
type input "5"
type input "0"
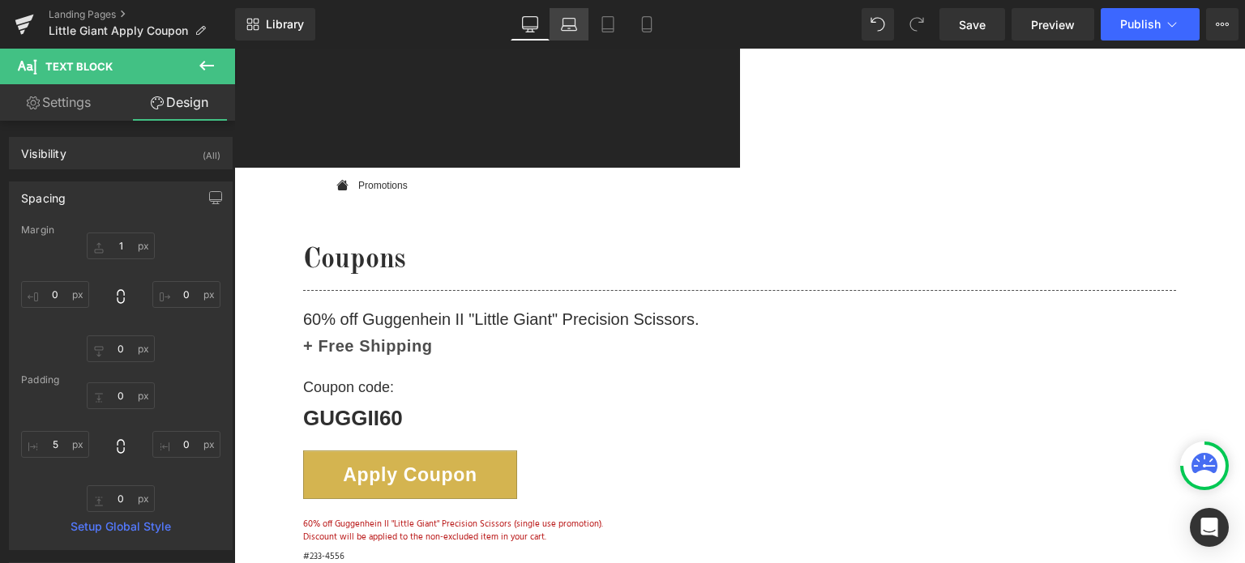
type input "0"
type input "5"
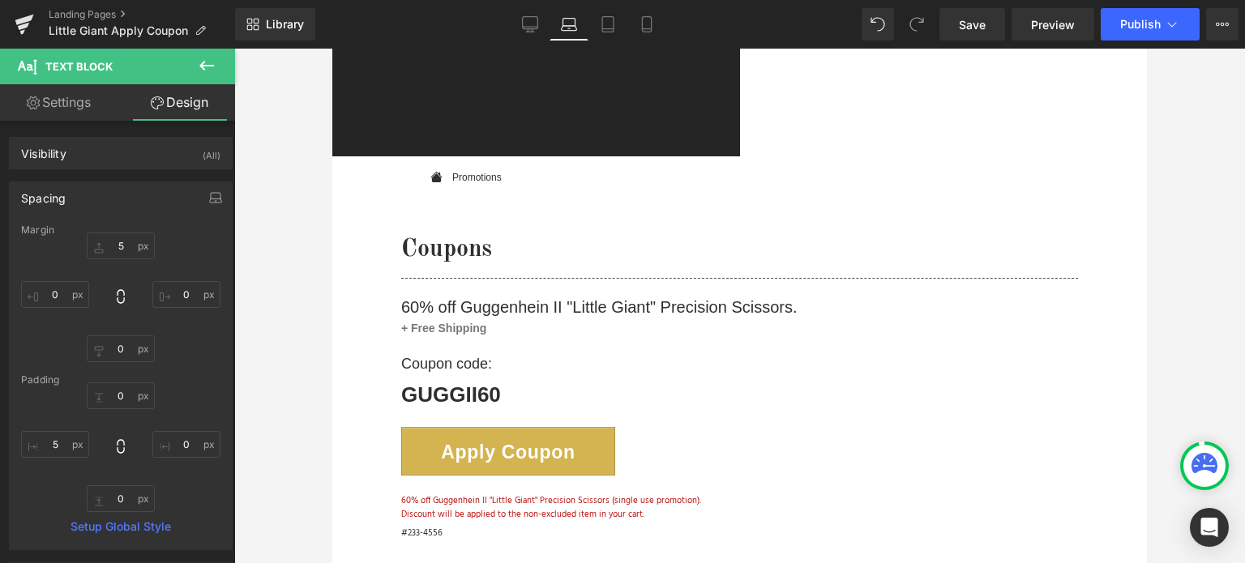
click at [332, 49] on span "Text Block" at bounding box center [332, 49] width 0 height 0
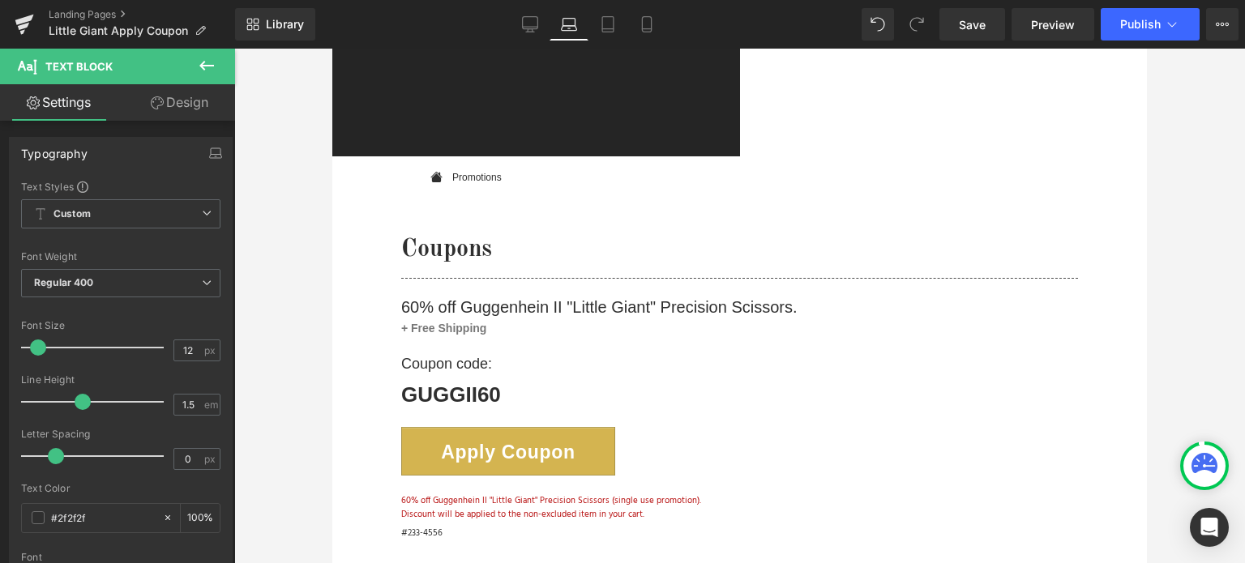
click at [190, 110] on link "Design" at bounding box center [180, 102] width 118 height 36
click at [0, 0] on div "Spacing" at bounding box center [0, 0] width 0 height 0
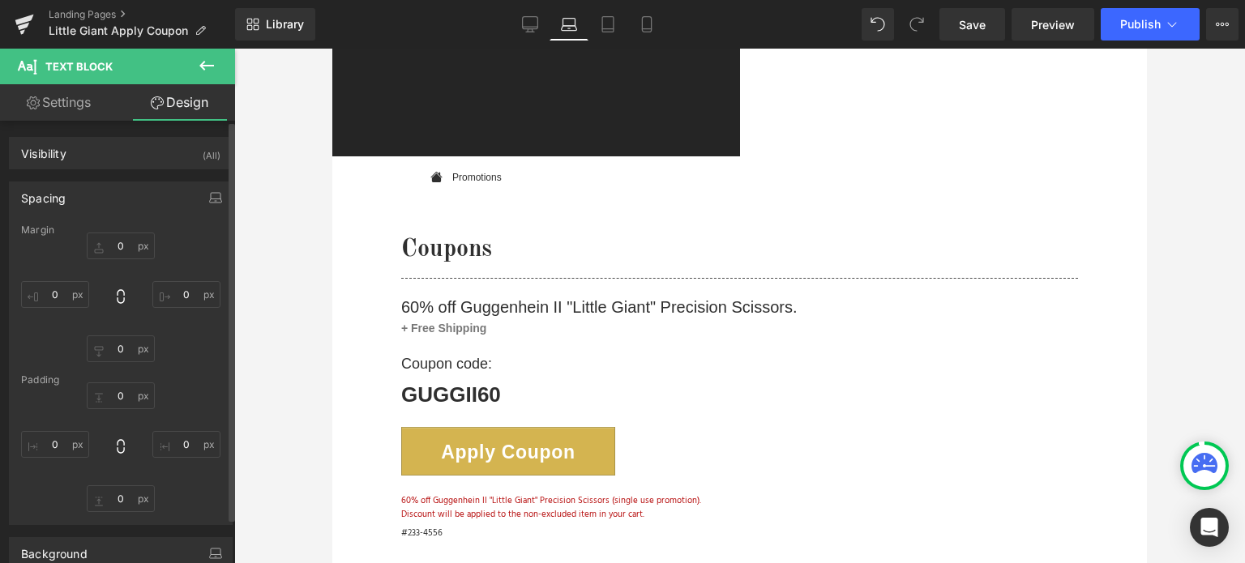
type input "5"
type input "0"
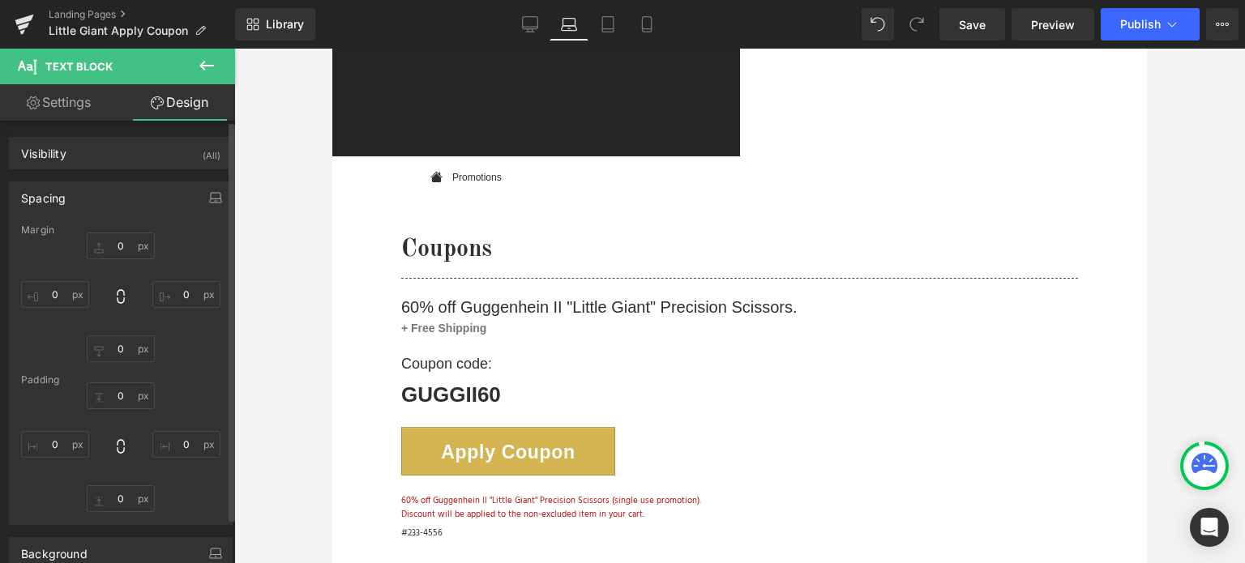
type input "0"
type input "5"
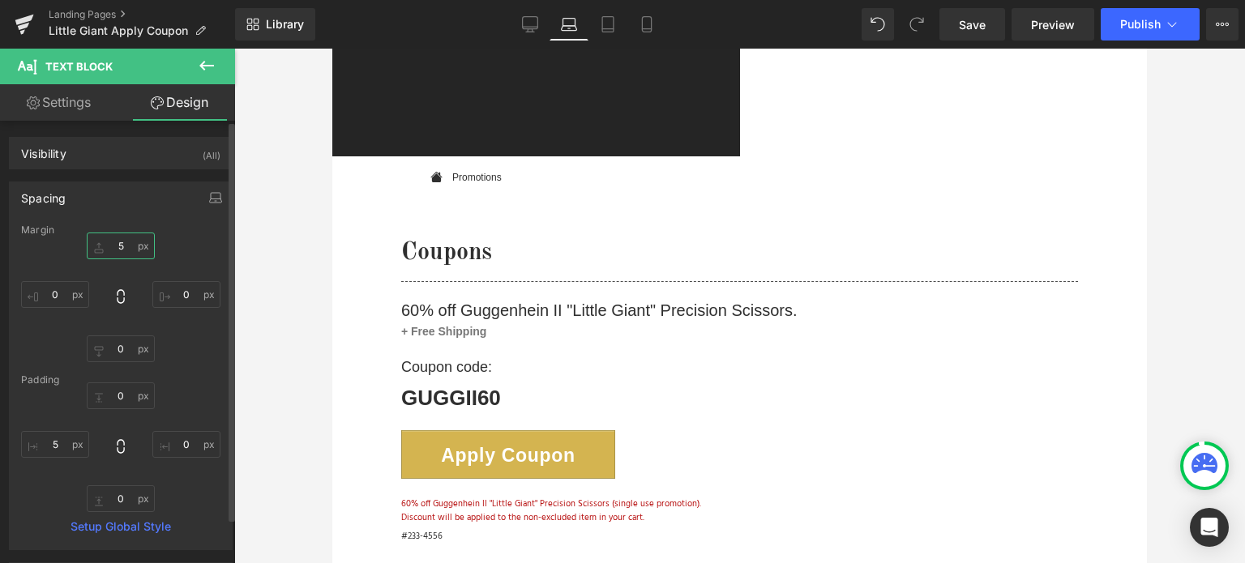
click at [126, 246] on input "5" at bounding box center [121, 246] width 68 height 27
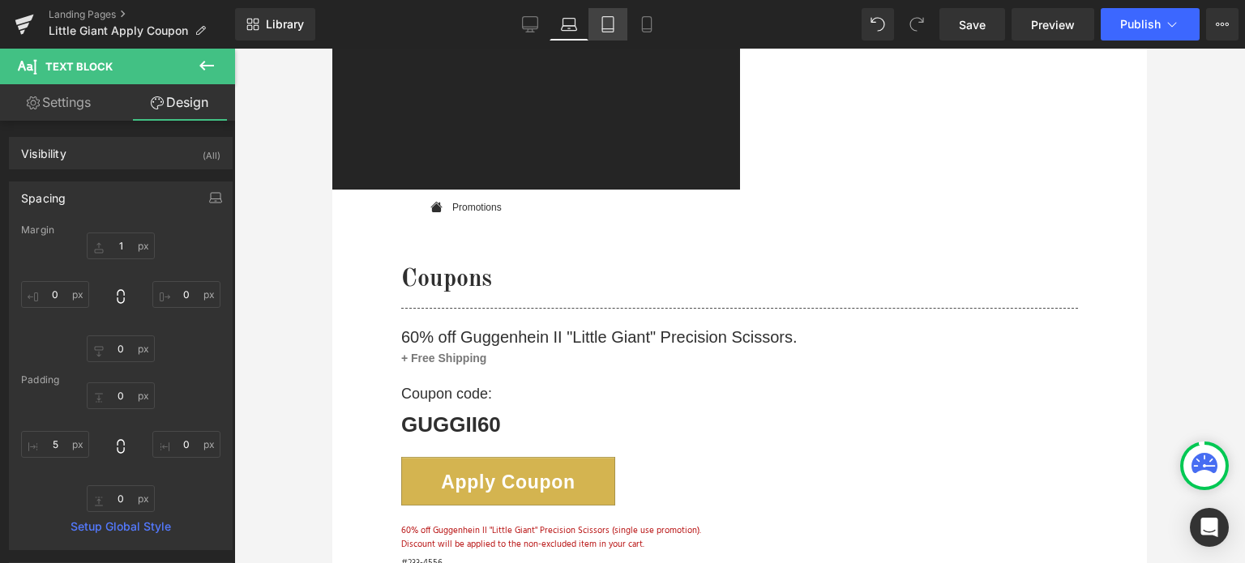
click at [608, 25] on icon at bounding box center [608, 24] width 16 height 16
type input "5"
type input "0"
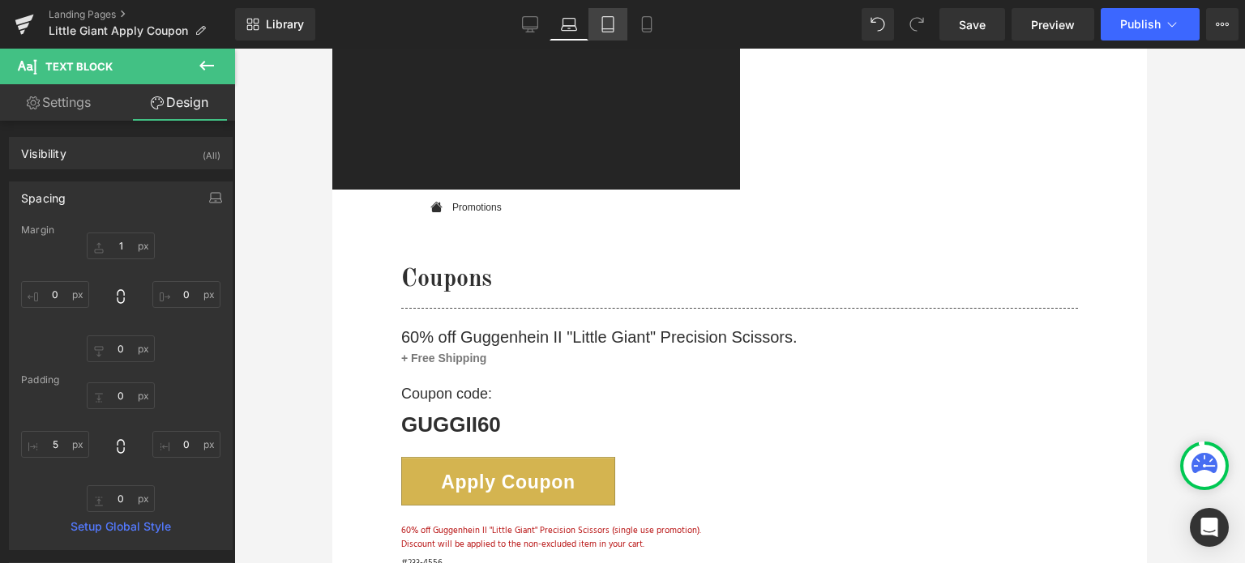
type input "0"
type input "5"
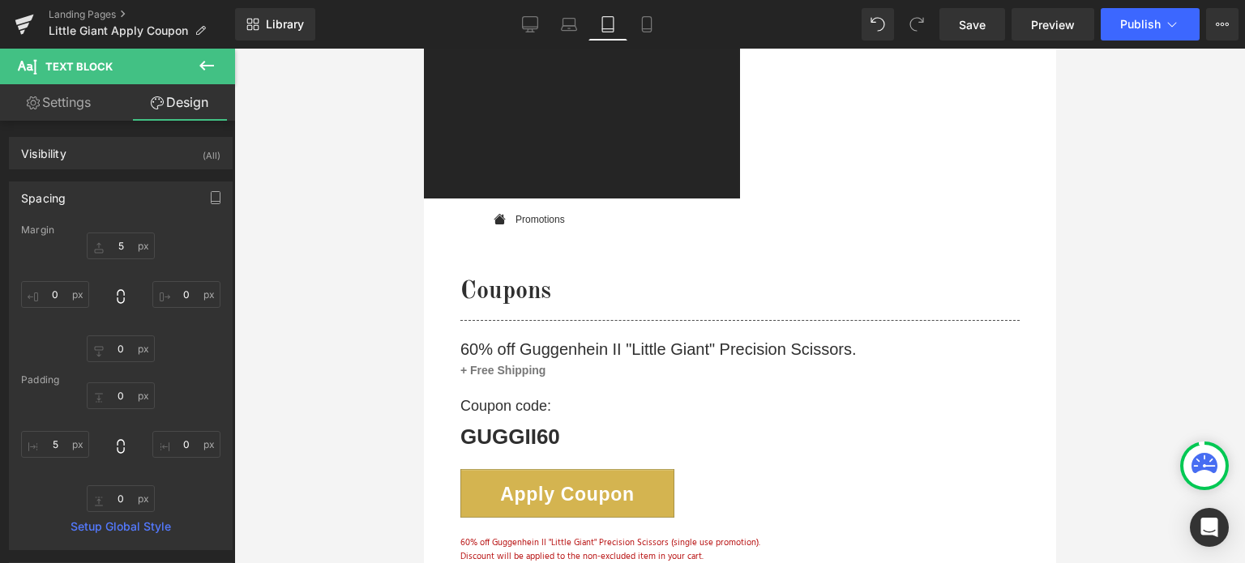
click at [423, 49] on span "Text Block" at bounding box center [423, 49] width 0 height 0
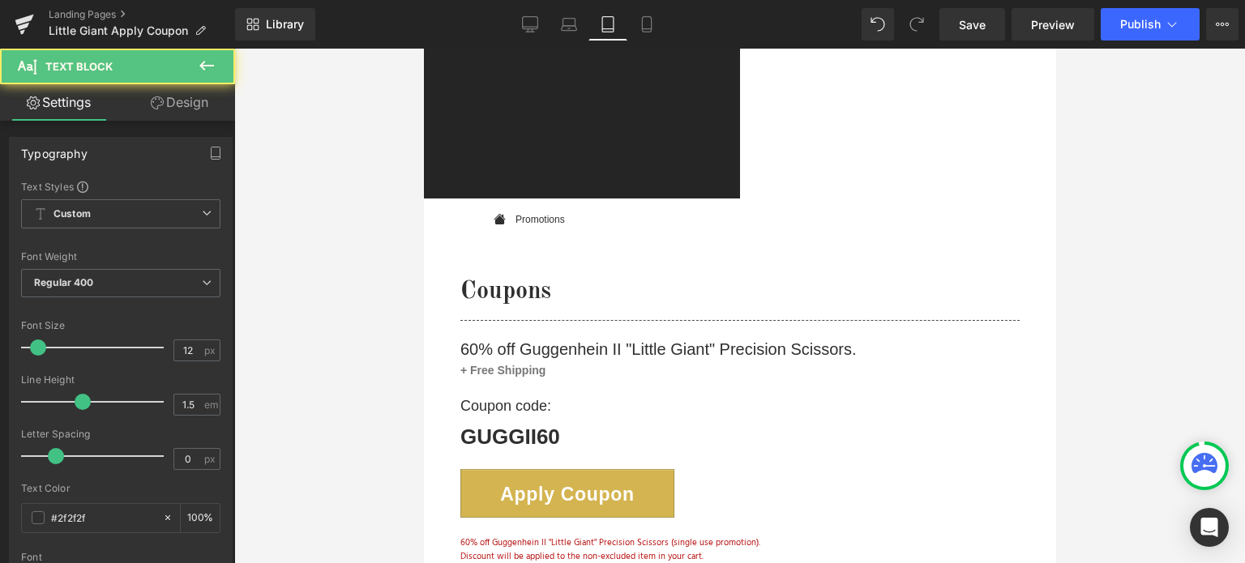
click at [184, 102] on link "Design" at bounding box center [180, 102] width 118 height 36
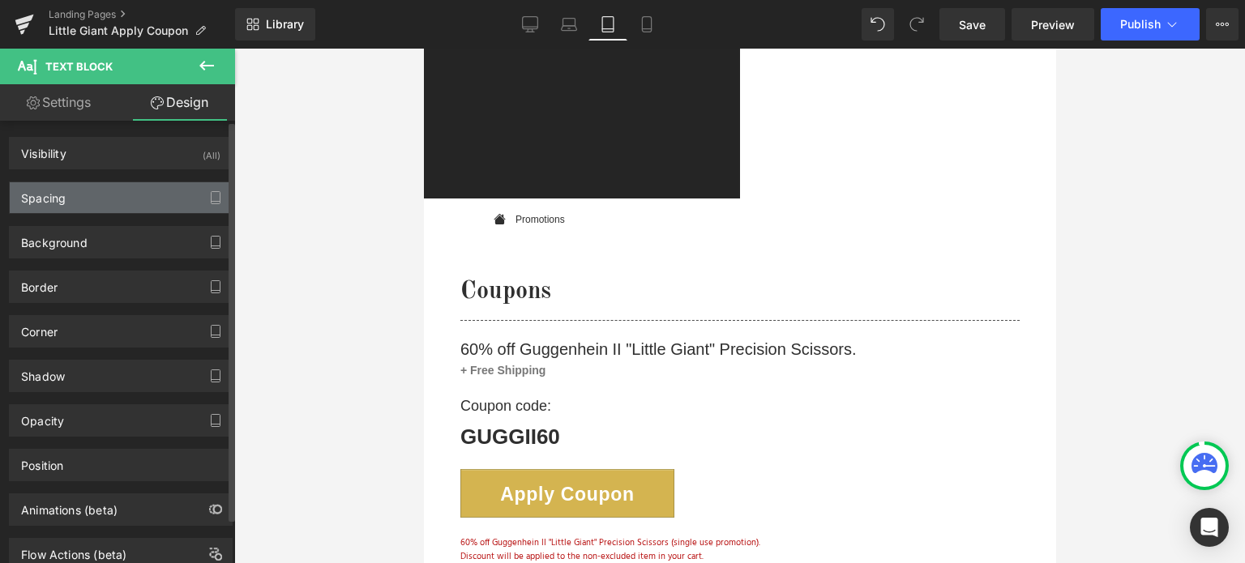
click at [104, 199] on div "Spacing" at bounding box center [121, 197] width 222 height 31
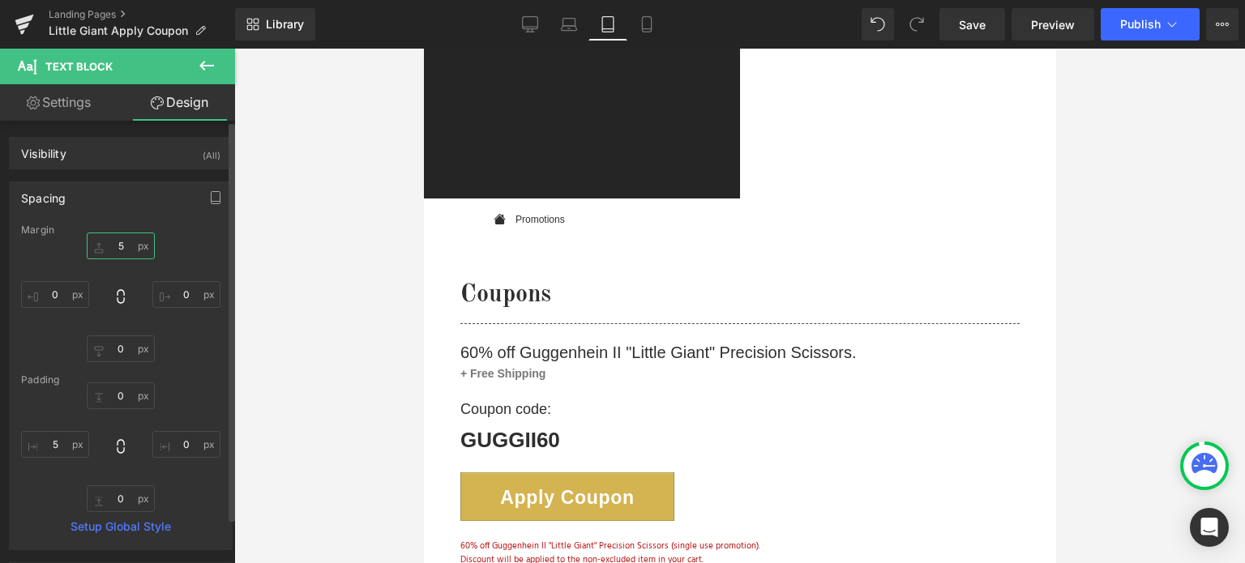
click at [122, 245] on input "5" at bounding box center [121, 246] width 68 height 27
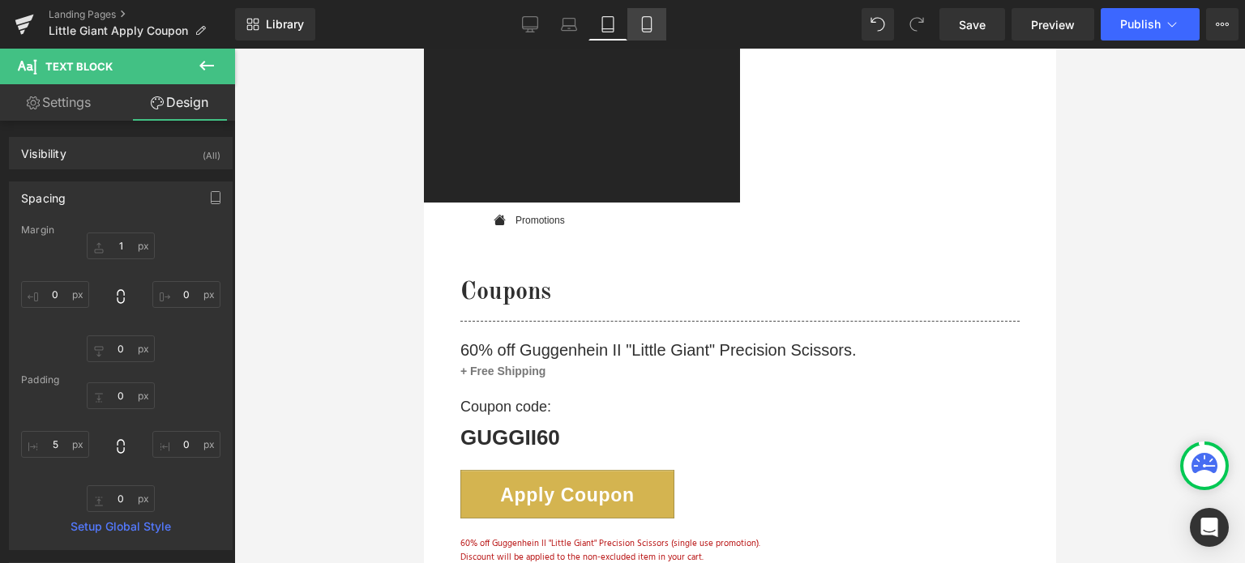
click at [651, 37] on link "Mobile" at bounding box center [646, 24] width 39 height 32
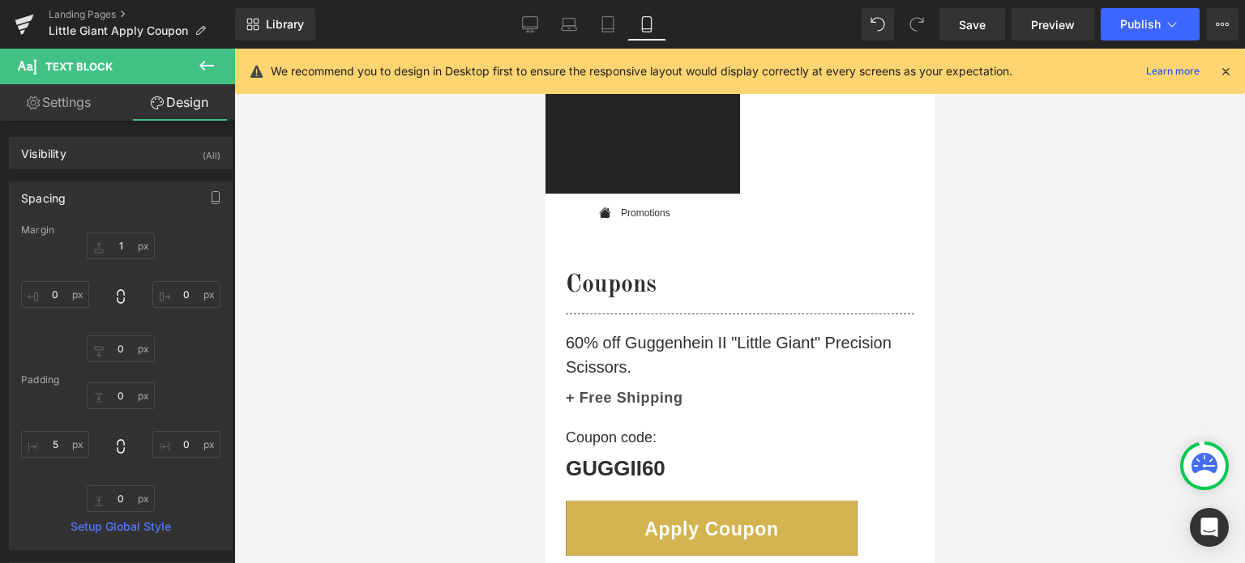
type input "3"
type input "0"
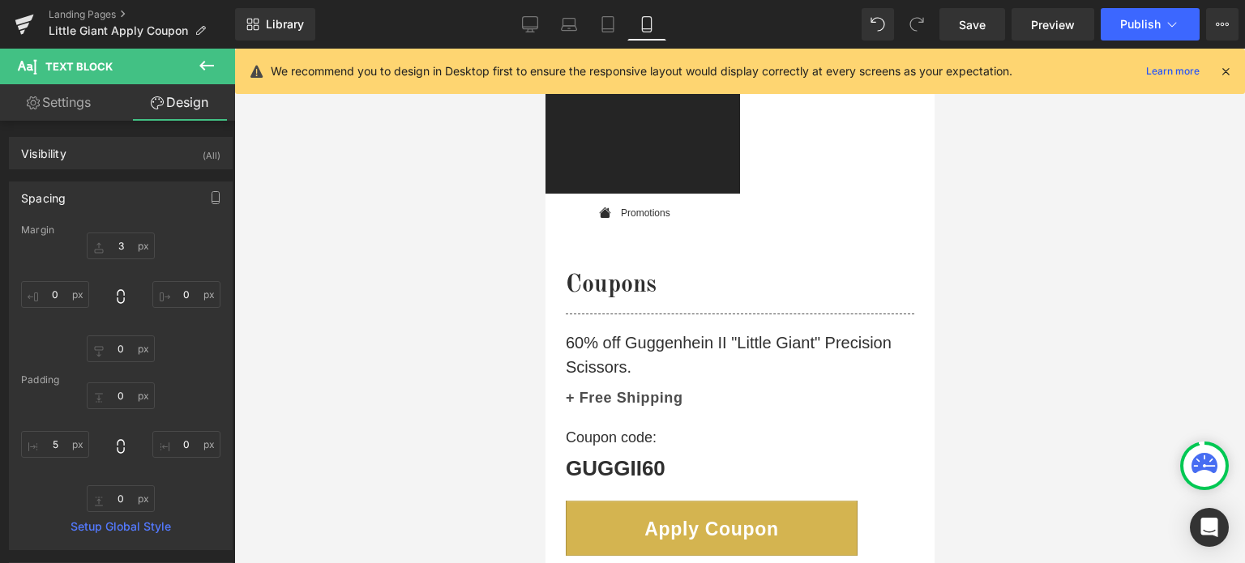
type input "0"
type input "5"
click at [545, 49] on span "Text Block" at bounding box center [545, 49] width 0 height 0
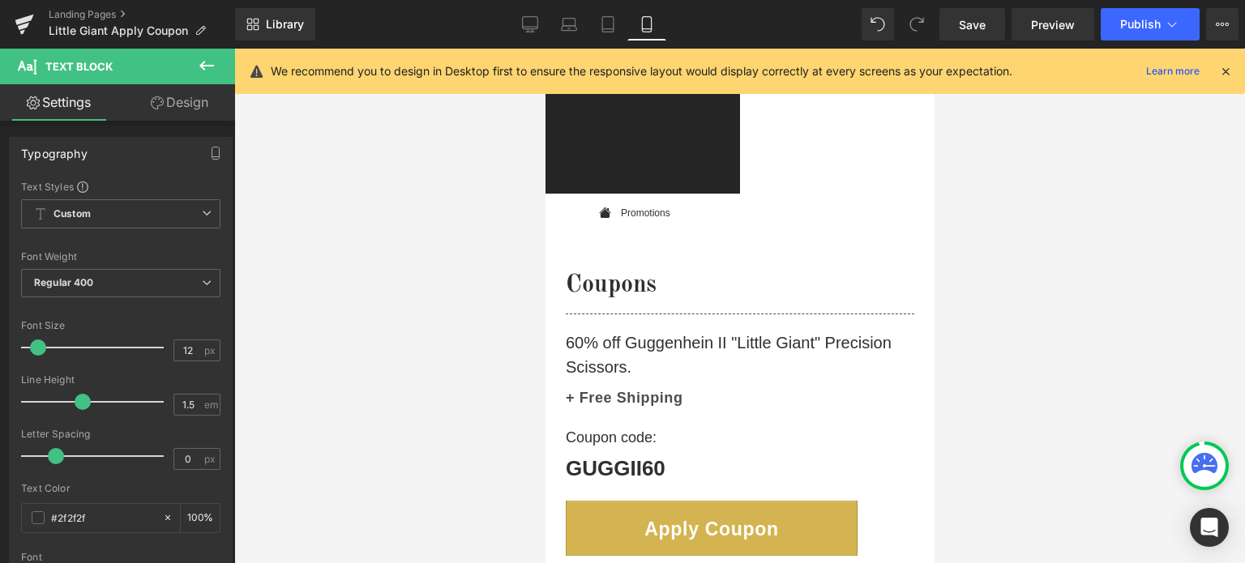
click at [186, 110] on link "Design" at bounding box center [180, 102] width 118 height 36
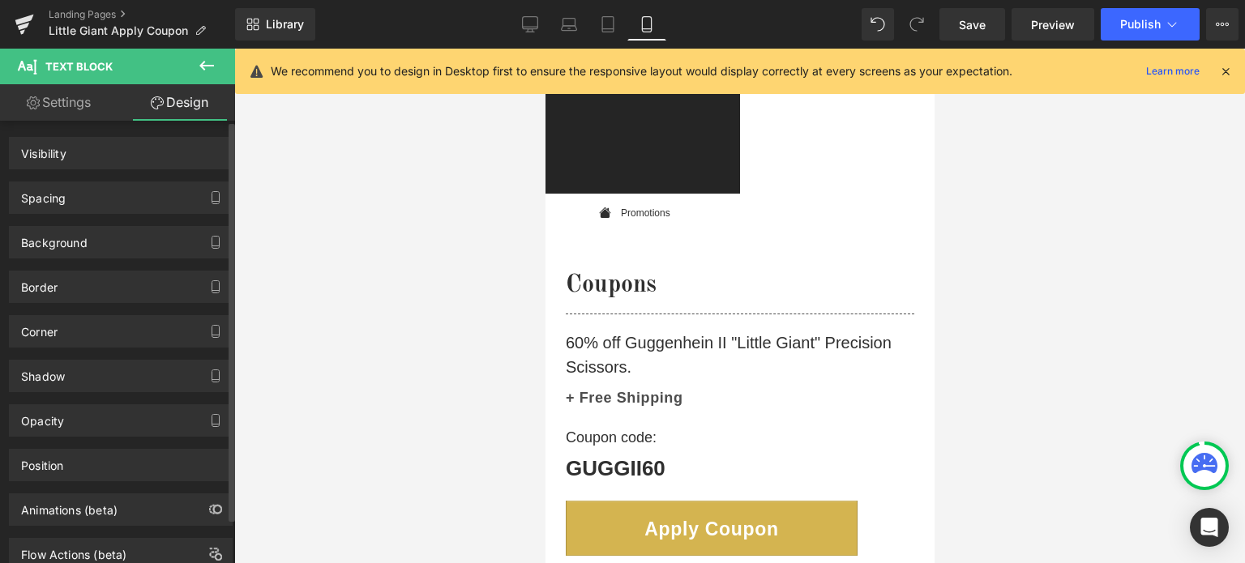
click at [100, 198] on div "Spacing" at bounding box center [121, 197] width 222 height 31
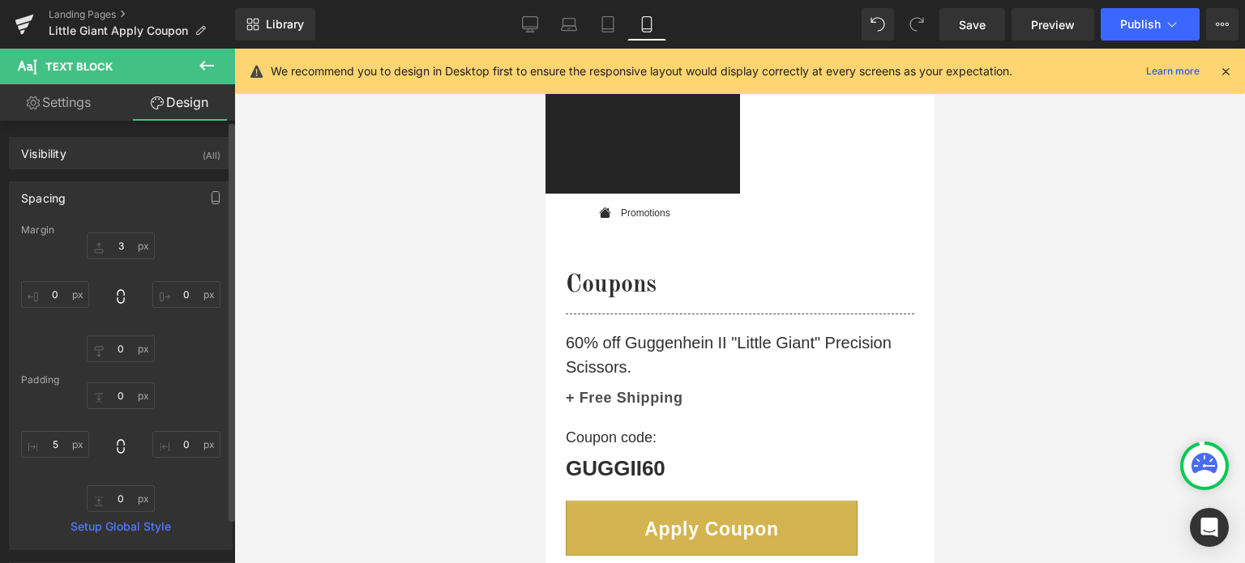
type input "3"
type input "0"
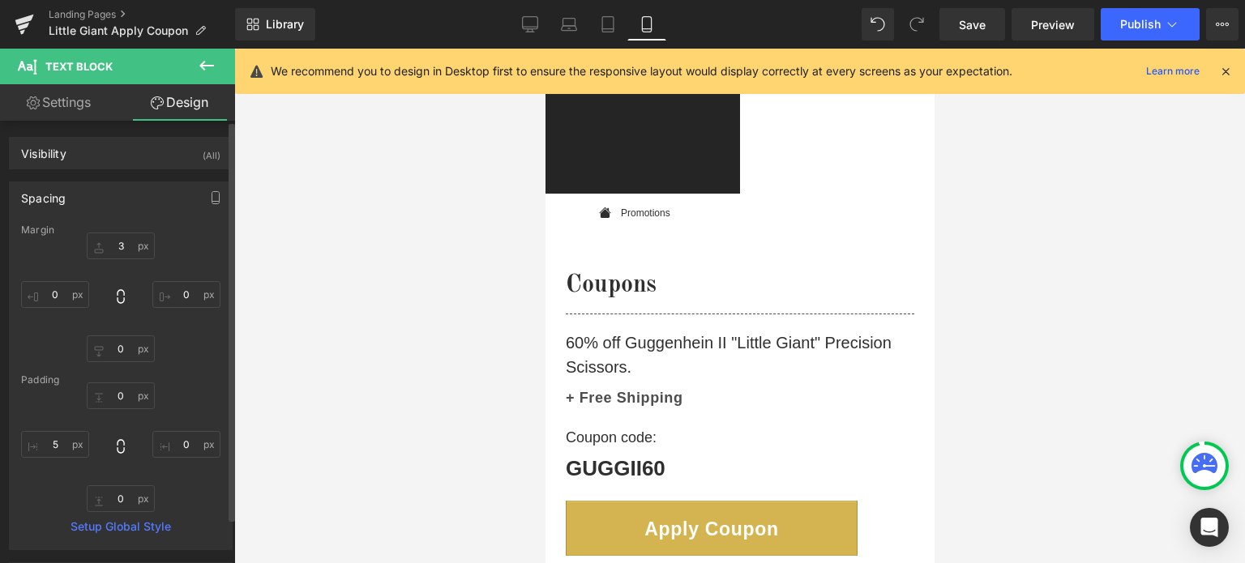
type input "0"
type input "5"
click at [122, 246] on input "3" at bounding box center [121, 246] width 68 height 27
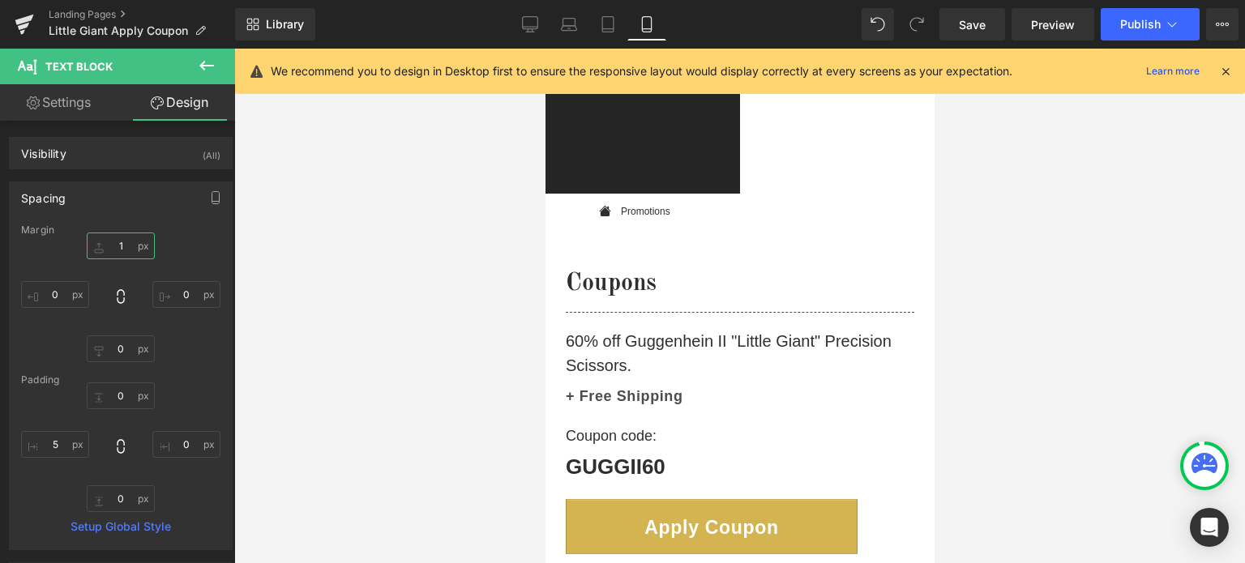
type input "1"
click at [1222, 70] on icon at bounding box center [1225, 71] width 15 height 15
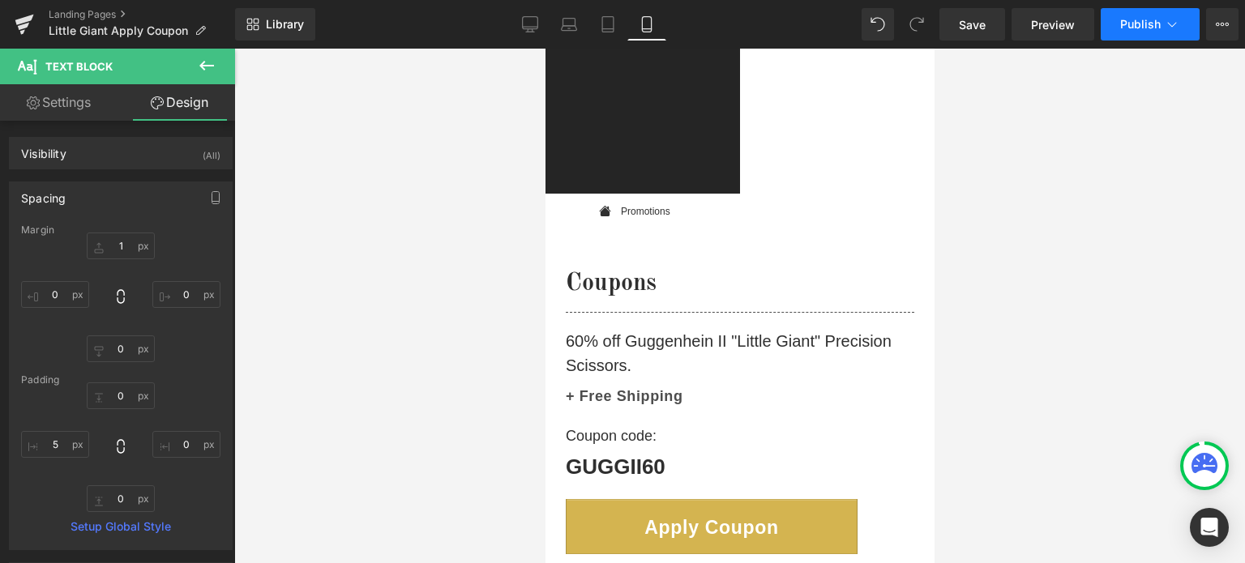
click at [1146, 19] on span "Publish" at bounding box center [1140, 24] width 41 height 13
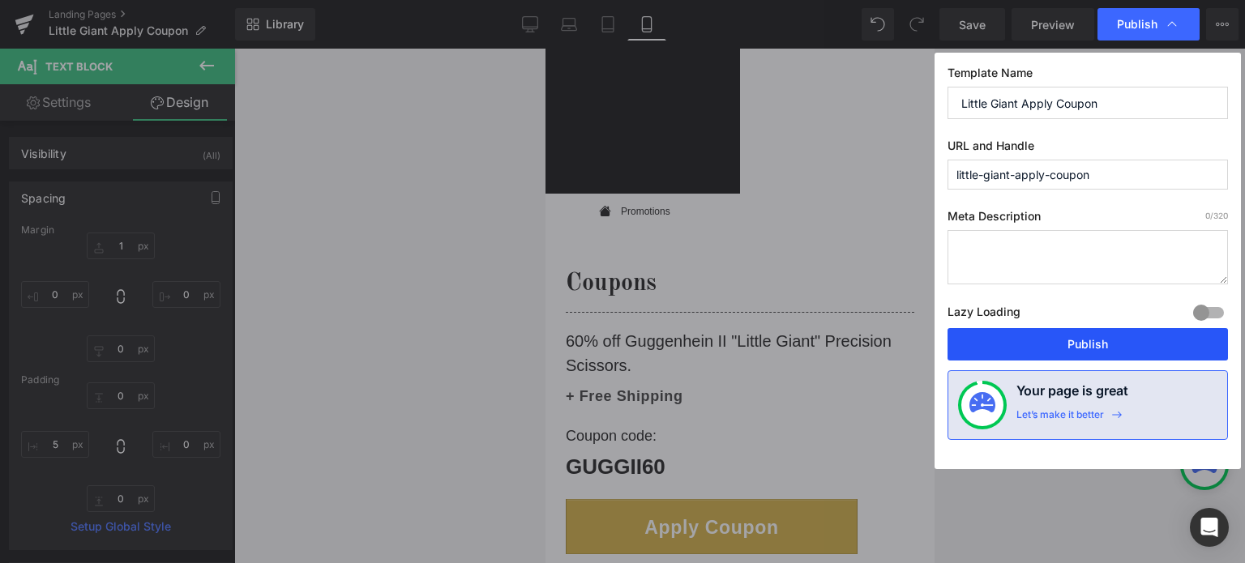
click at [1084, 347] on button "Publish" at bounding box center [1087, 344] width 280 height 32
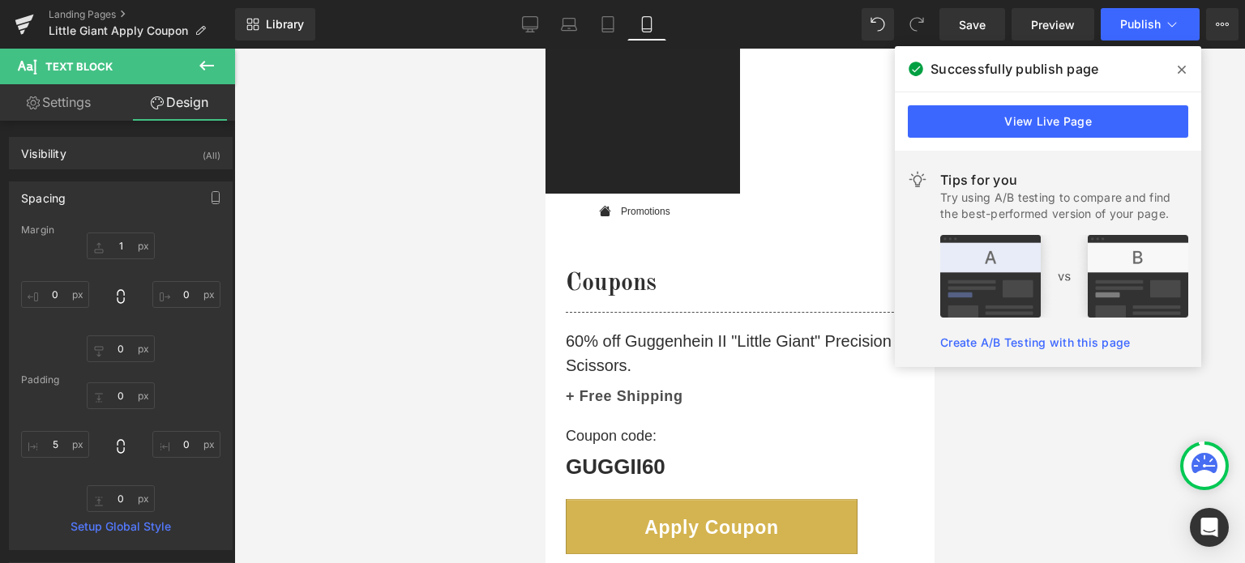
click at [1181, 64] on icon at bounding box center [1182, 69] width 8 height 13
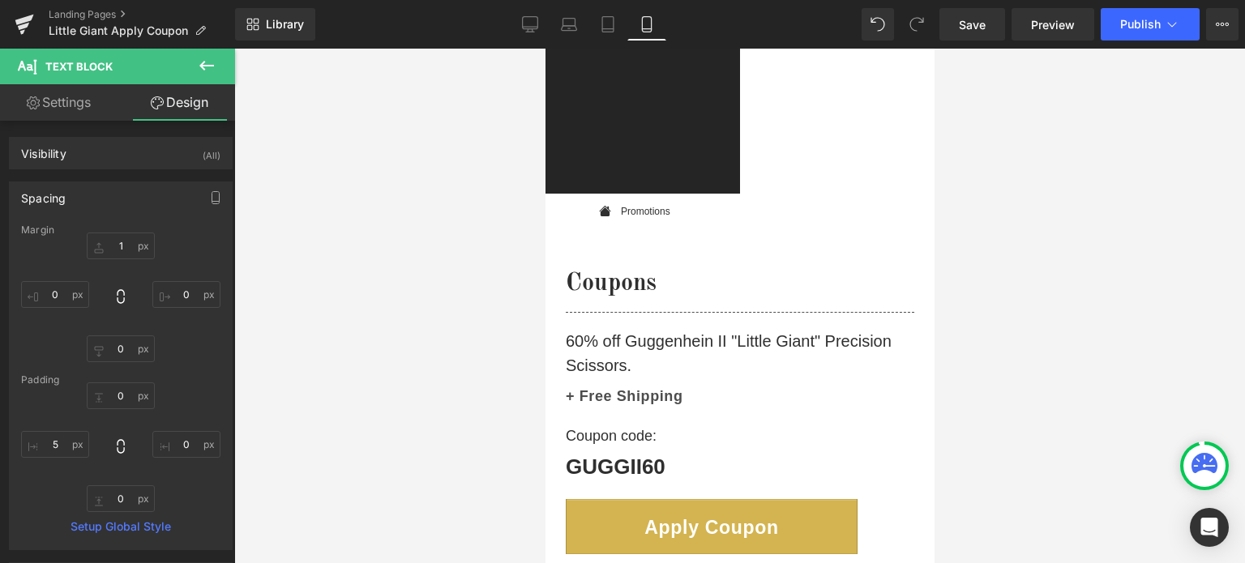
click at [545, 49] on span "Text Block" at bounding box center [545, 49] width 0 height 0
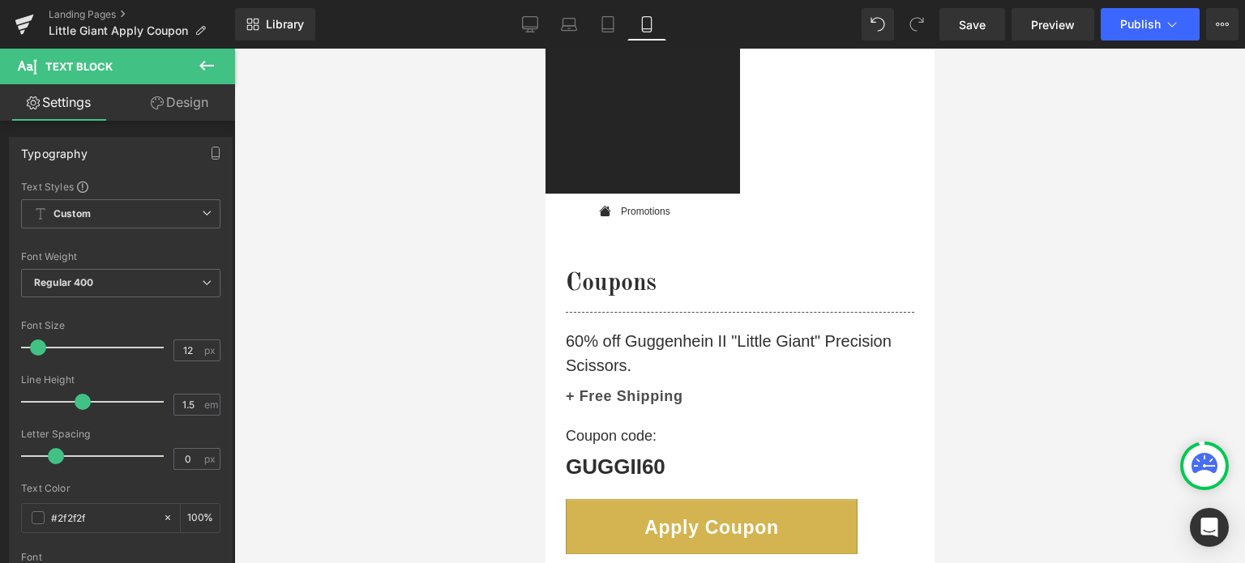
drag, startPoint x: 168, startPoint y: 96, endPoint x: 123, endPoint y: 267, distance: 177.5
click at [168, 96] on link "Design" at bounding box center [180, 102] width 118 height 36
click at [0, 0] on div "Spacing" at bounding box center [0, 0] width 0 height 0
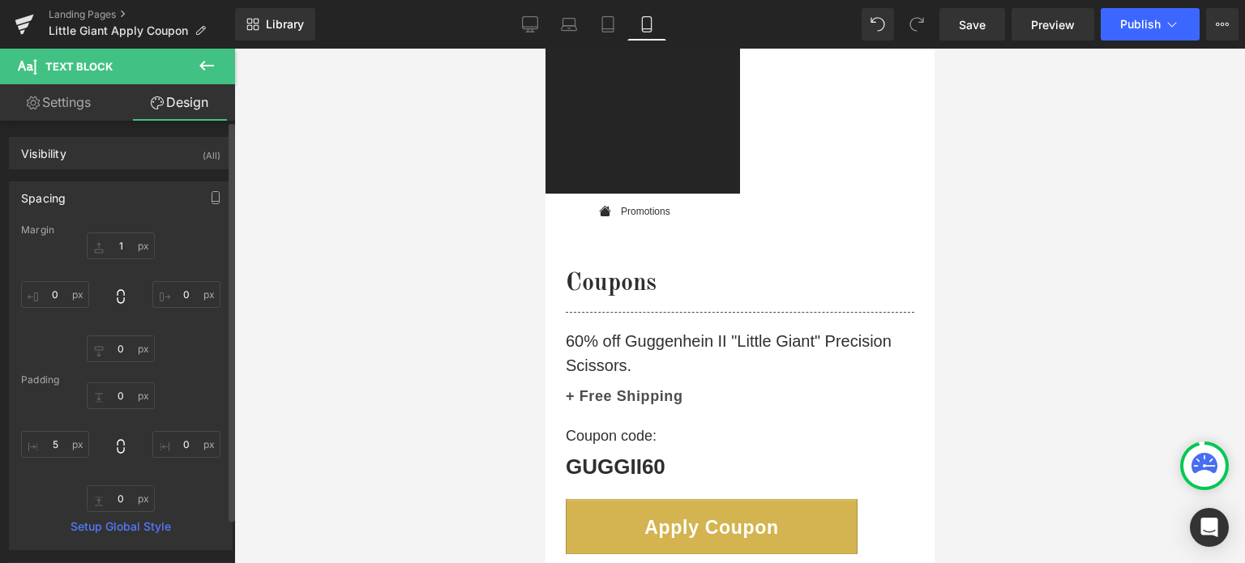
type input "1"
type input "0"
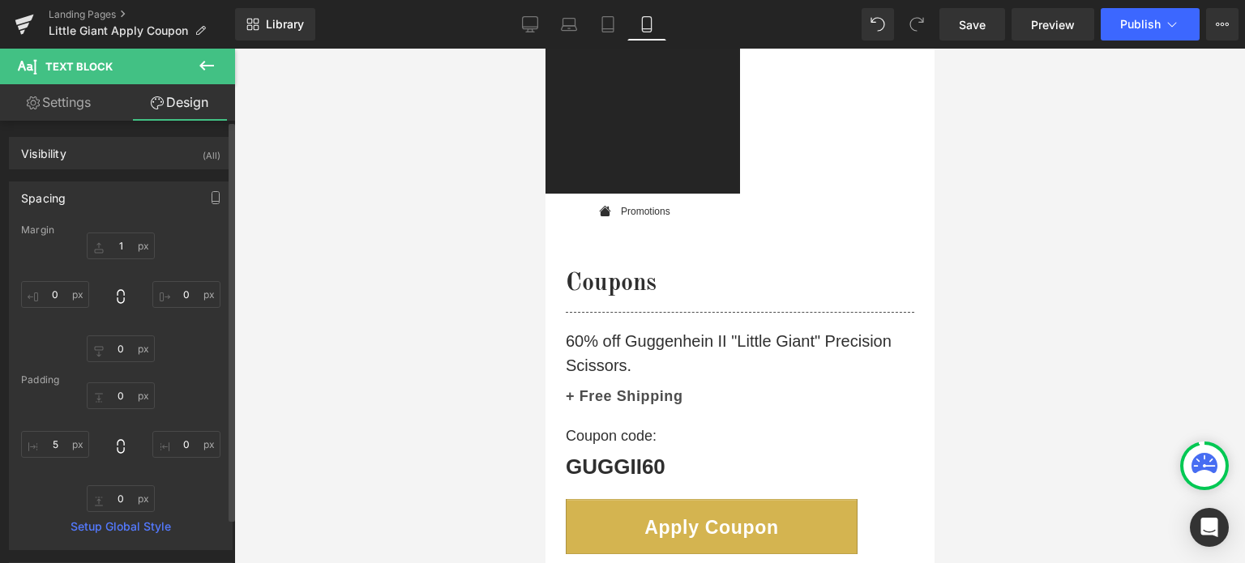
type input "0"
type input "5"
click at [123, 250] on input "1" at bounding box center [121, 246] width 68 height 27
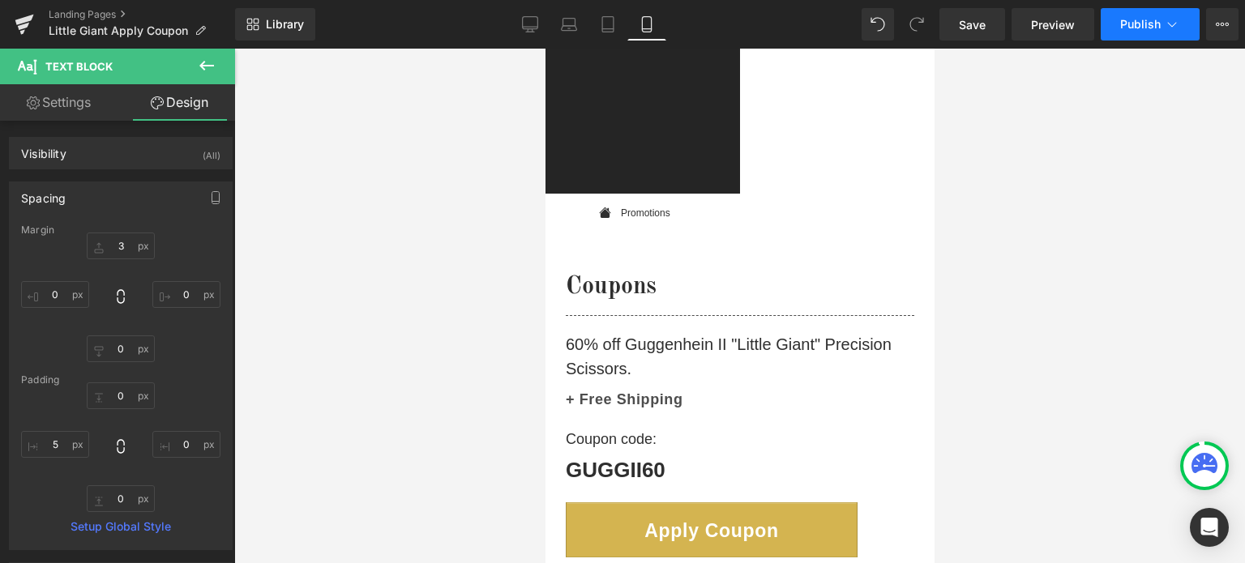
click at [1149, 21] on span "Publish" at bounding box center [1140, 24] width 41 height 13
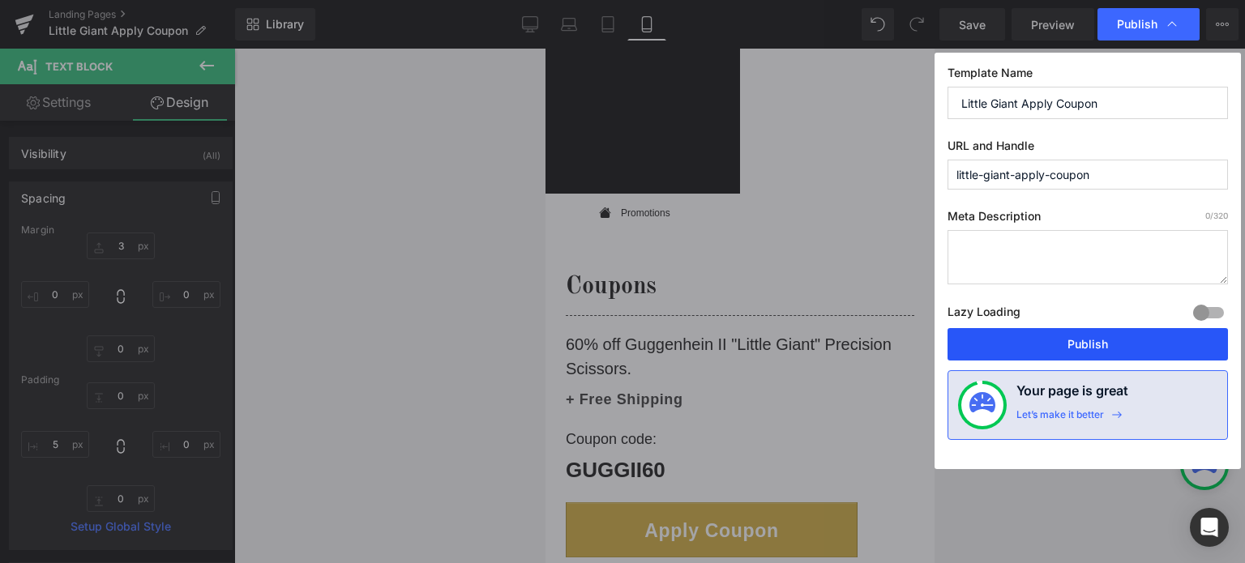
click at [1096, 348] on button "Publish" at bounding box center [1087, 344] width 280 height 32
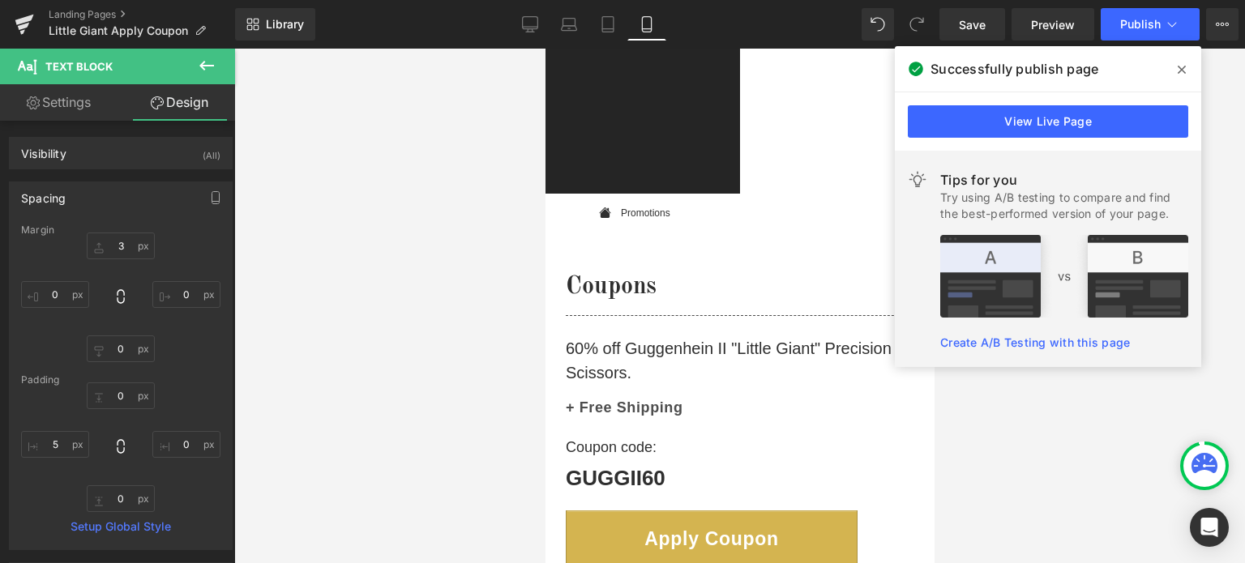
click at [1182, 71] on icon at bounding box center [1182, 69] width 8 height 13
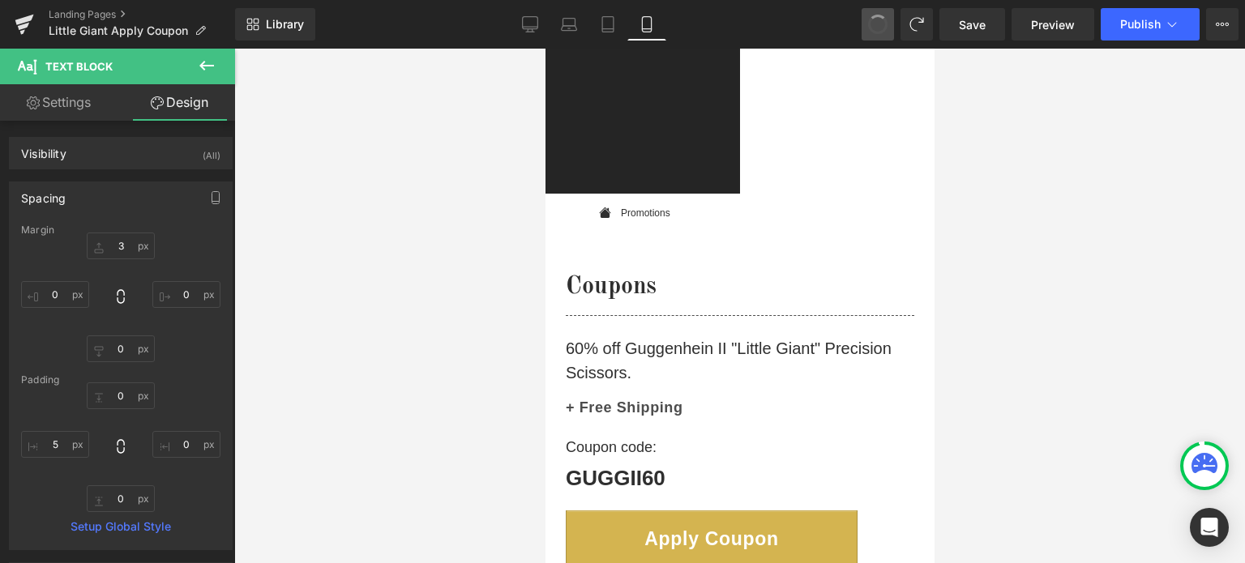
type input "1"
type input "0"
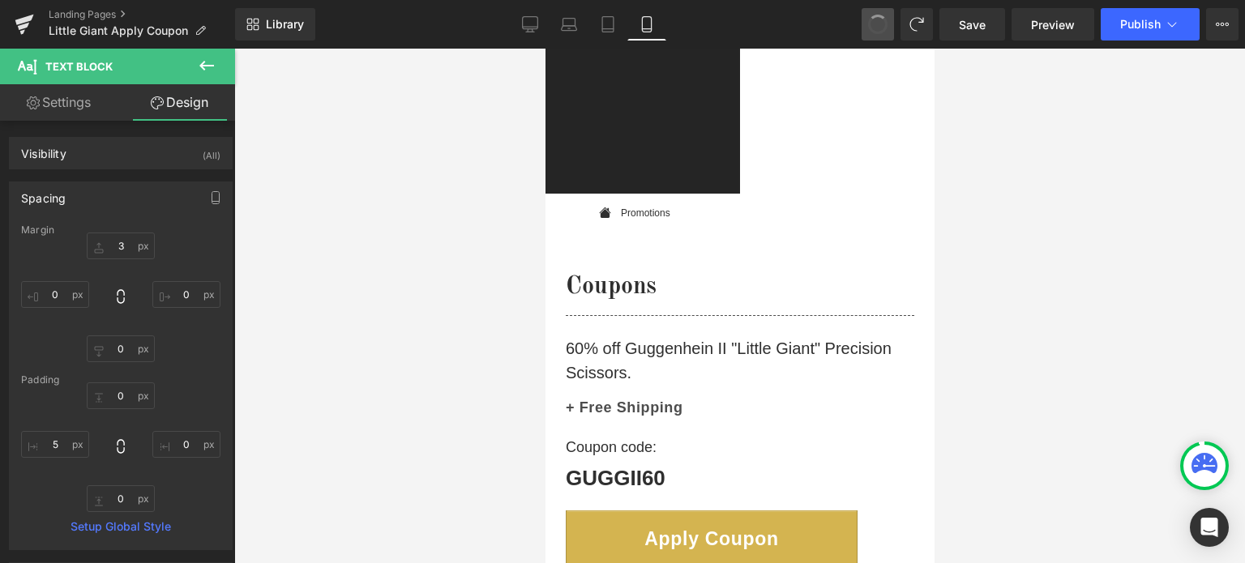
type input "0"
type input "5"
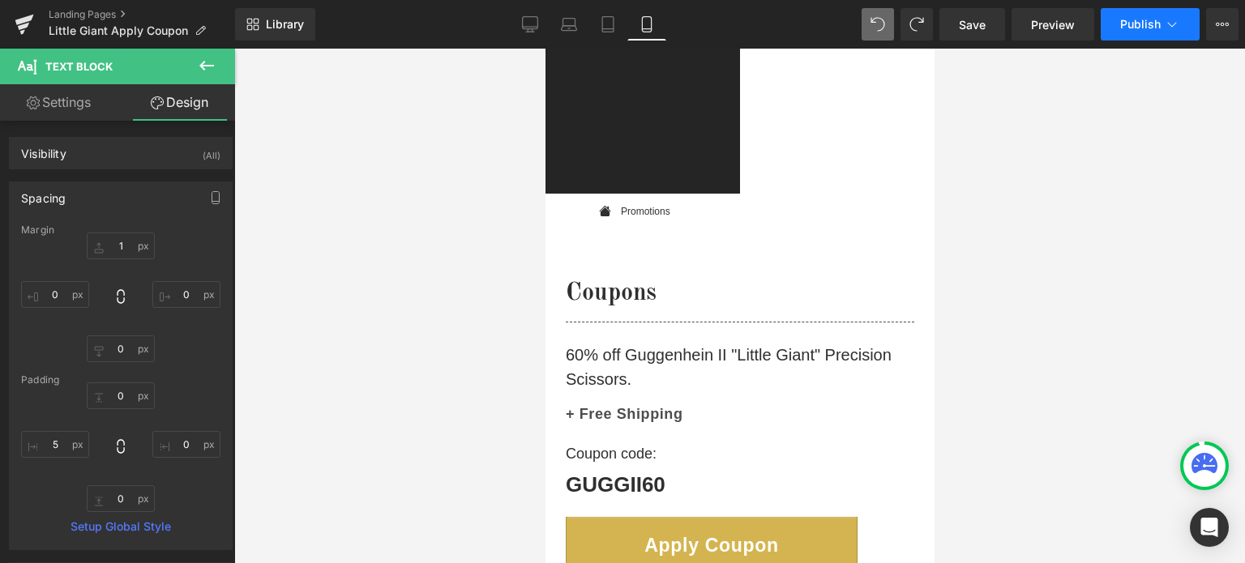
click at [1143, 24] on span "Publish" at bounding box center [1140, 24] width 41 height 13
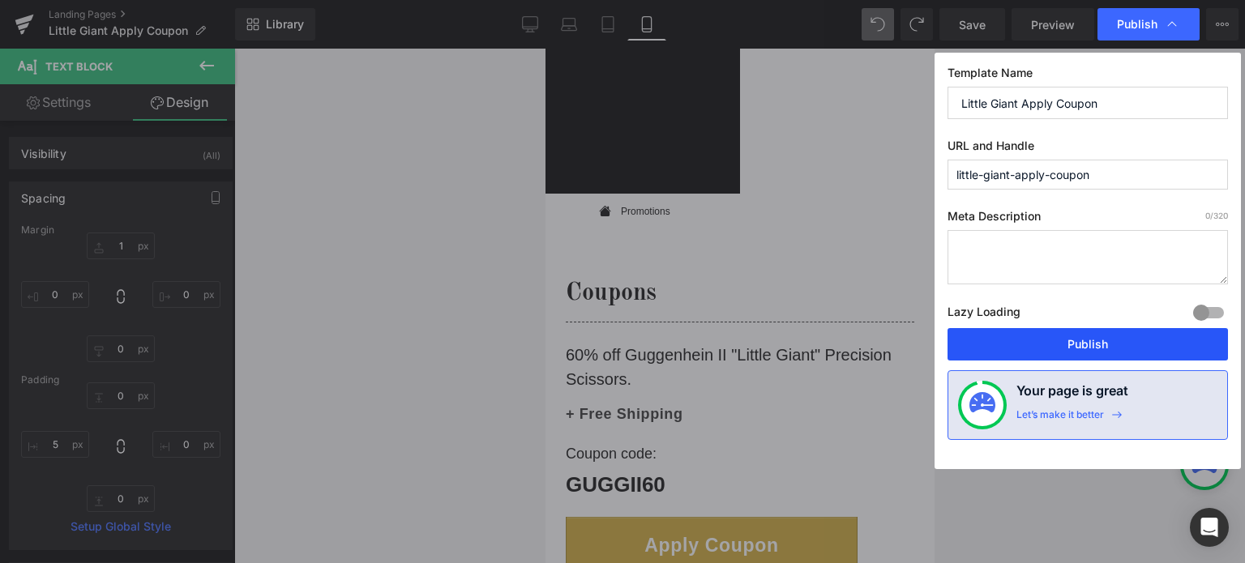
click at [1088, 348] on button "Publish" at bounding box center [1087, 344] width 280 height 32
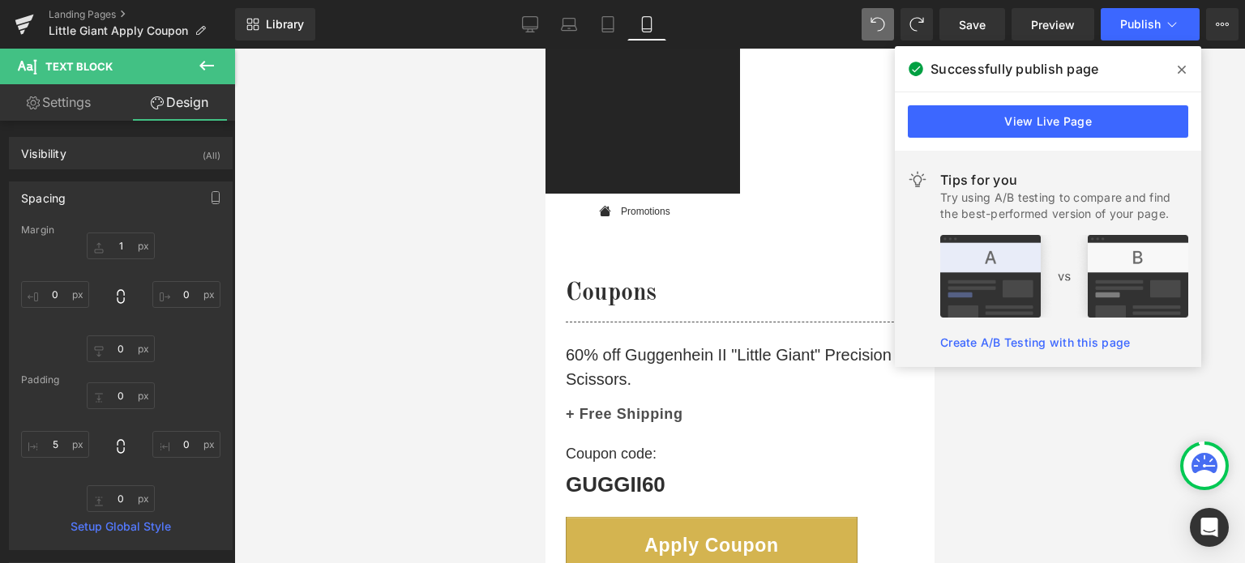
click at [1185, 72] on icon at bounding box center [1182, 70] width 8 height 8
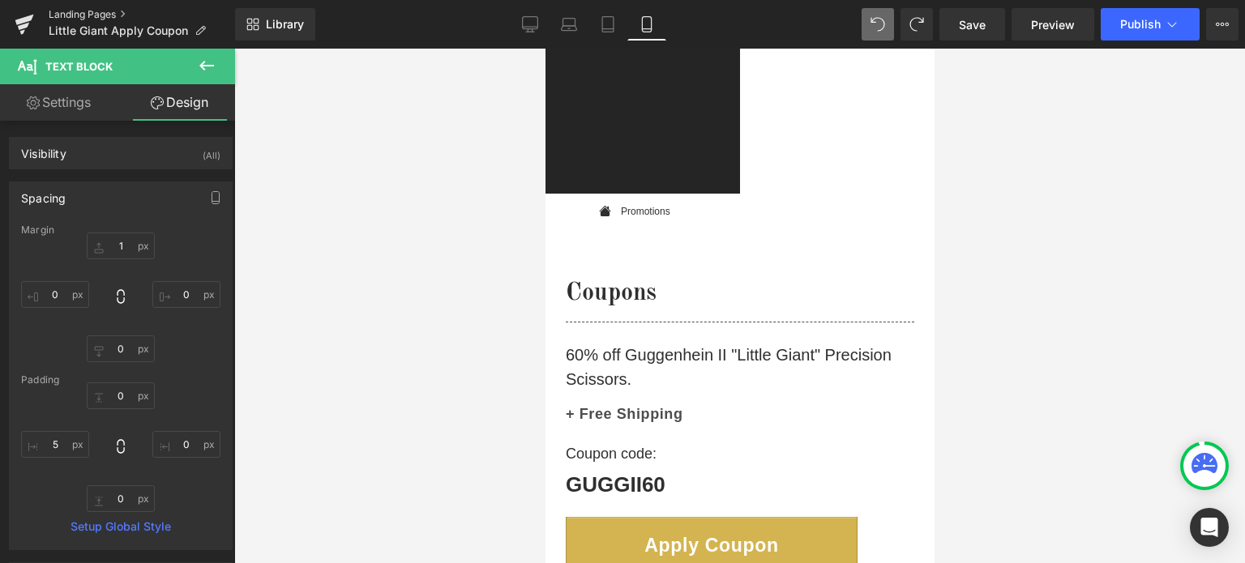
click at [83, 11] on link "Landing Pages" at bounding box center [142, 14] width 186 height 13
